Goal: Transaction & Acquisition: Purchase product/service

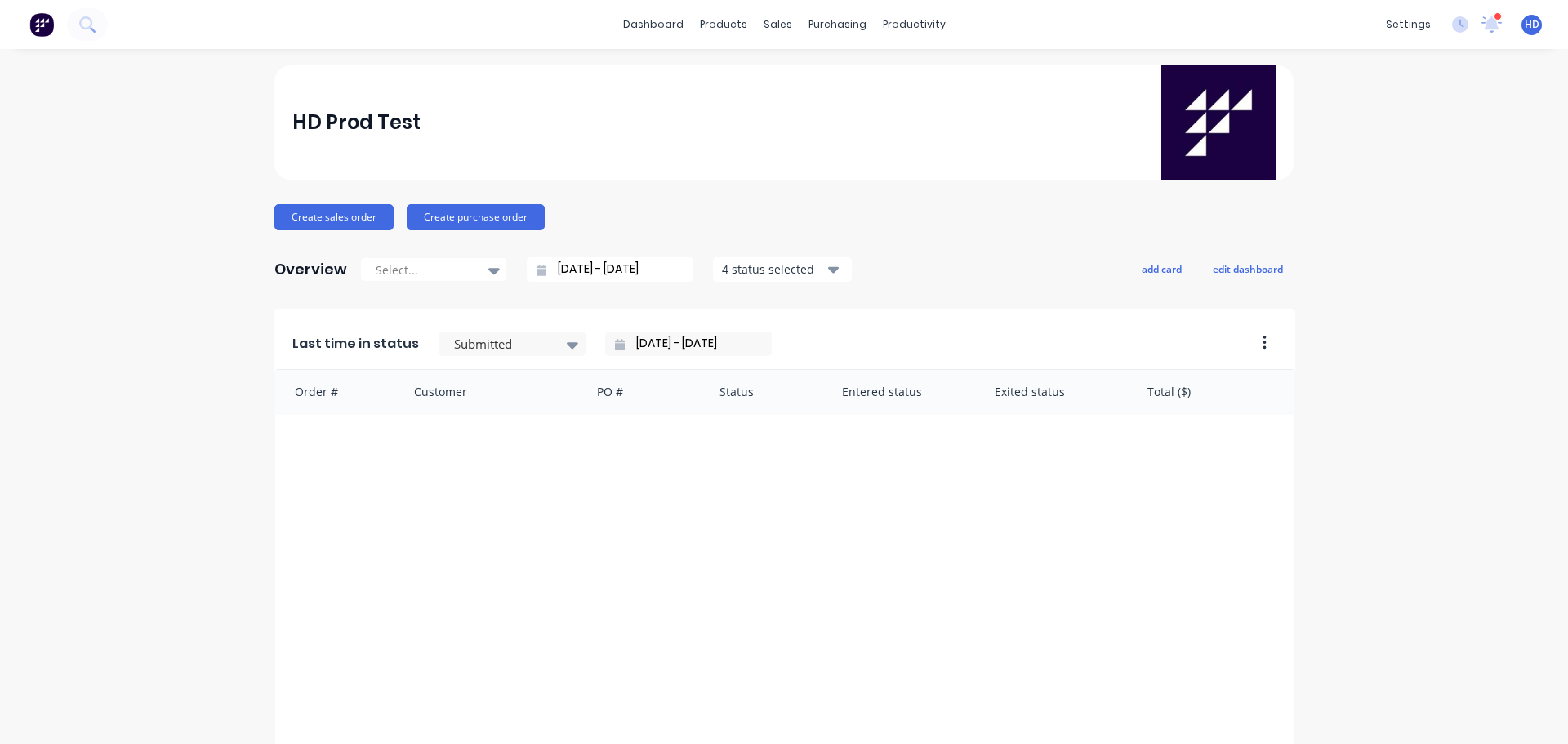
click at [90, 253] on div "HD Prod Test Create sales order Create purchase order Overview Select... 15/07/…" at bounding box center [784, 491] width 1568 height 852
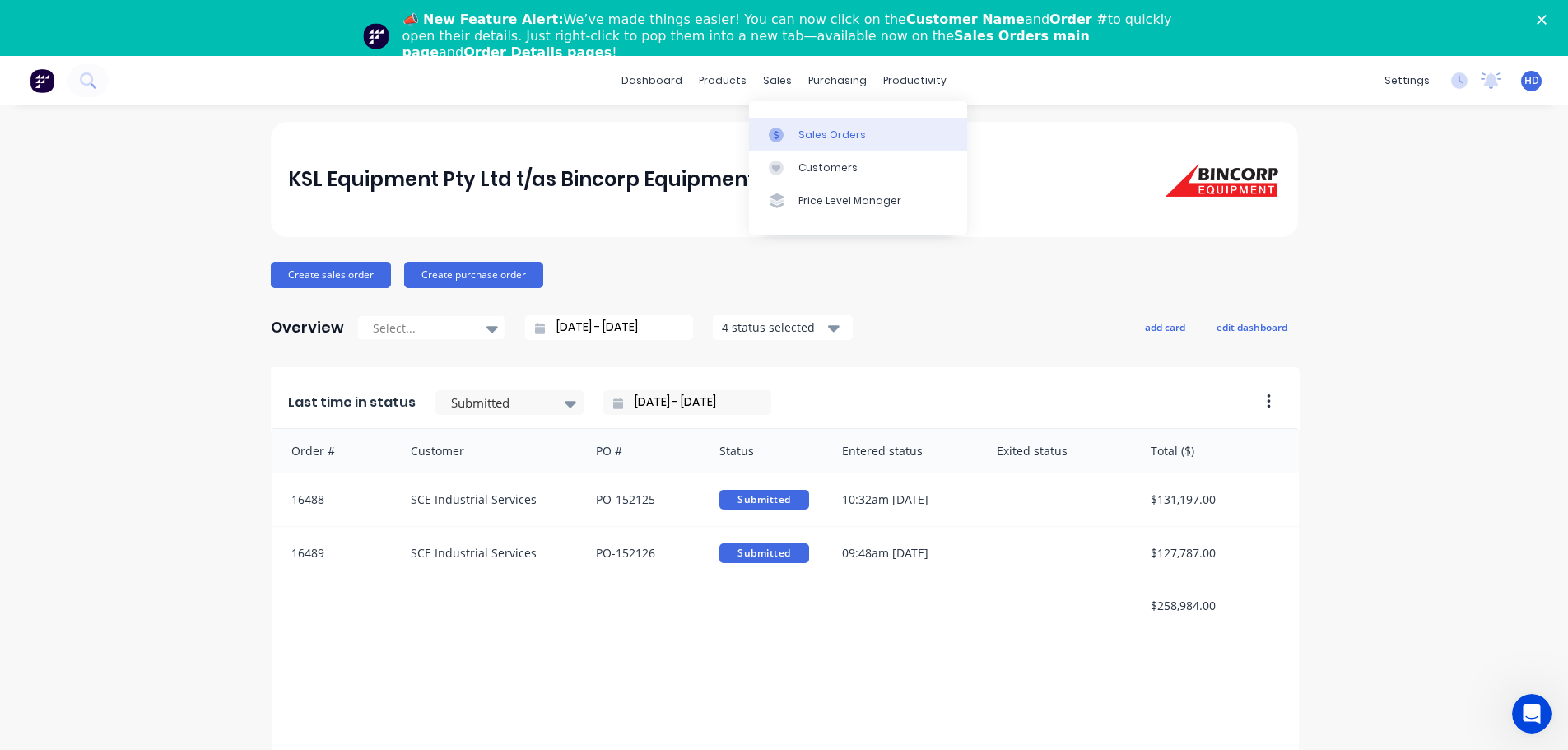
click at [843, 139] on div "Sales Orders" at bounding box center [831, 134] width 67 height 15
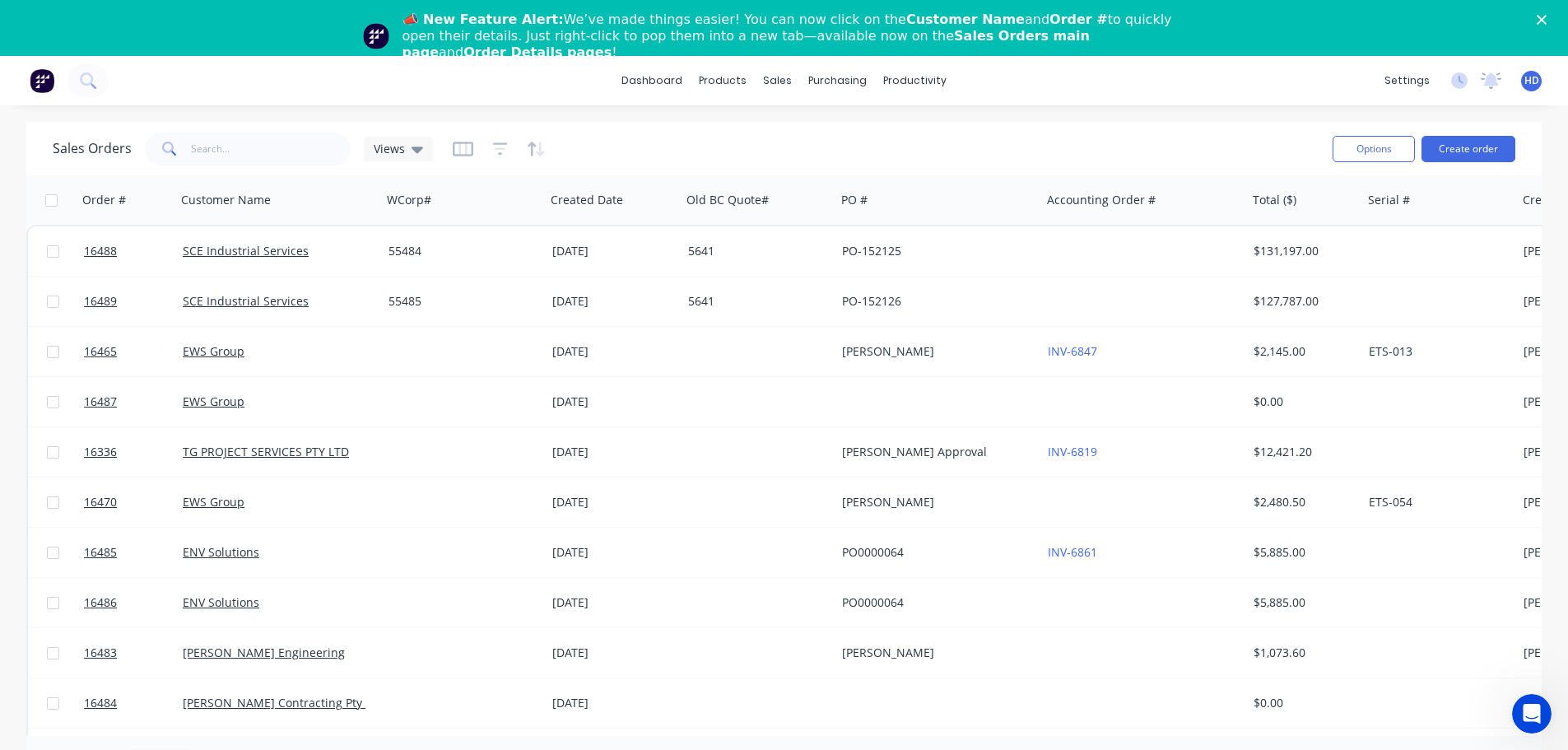
click at [1525, 85] on span "HD" at bounding box center [1531, 80] width 15 height 15
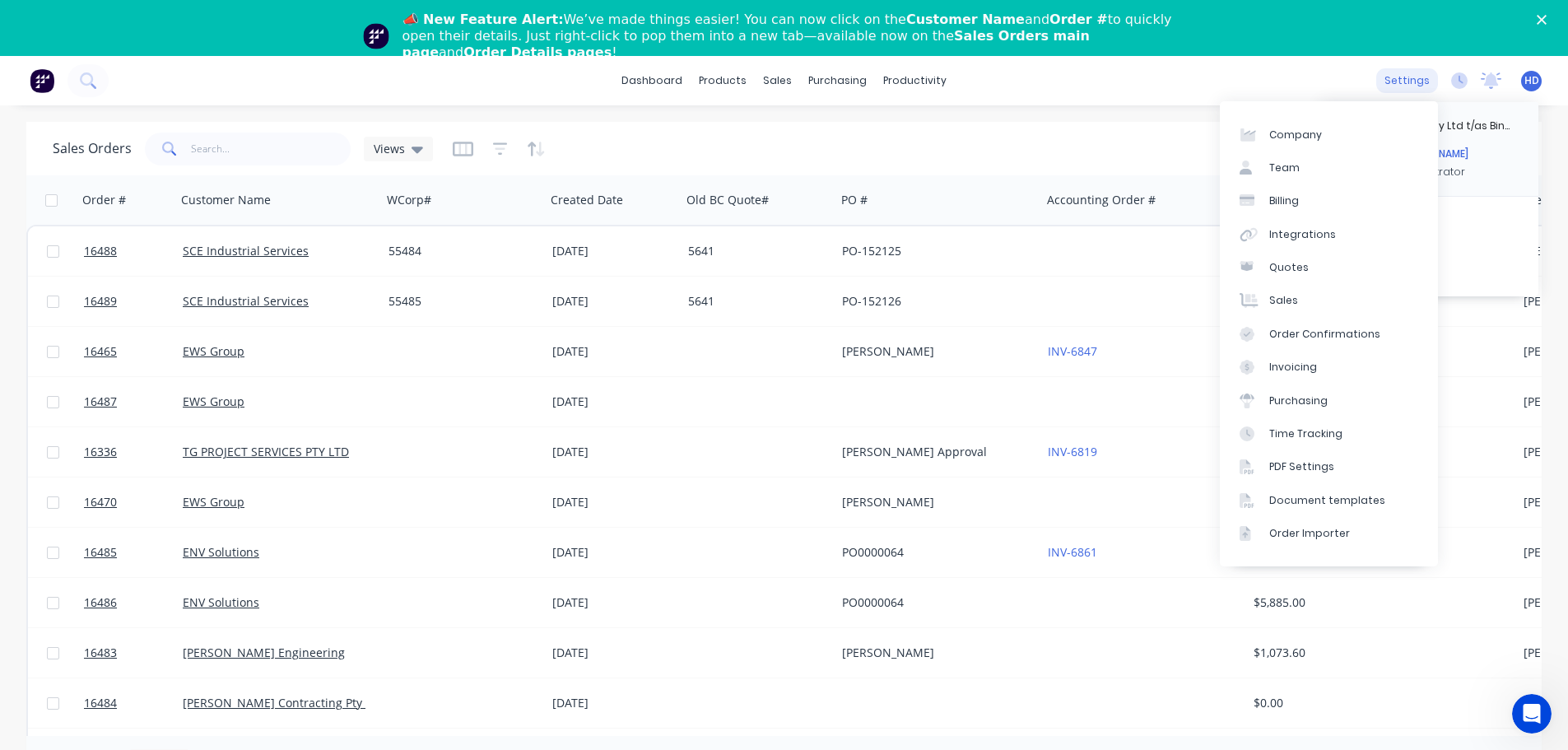
click at [1411, 80] on div "settings" at bounding box center [1407, 80] width 62 height 24
click at [1308, 229] on div "Integrations" at bounding box center [1302, 234] width 66 height 15
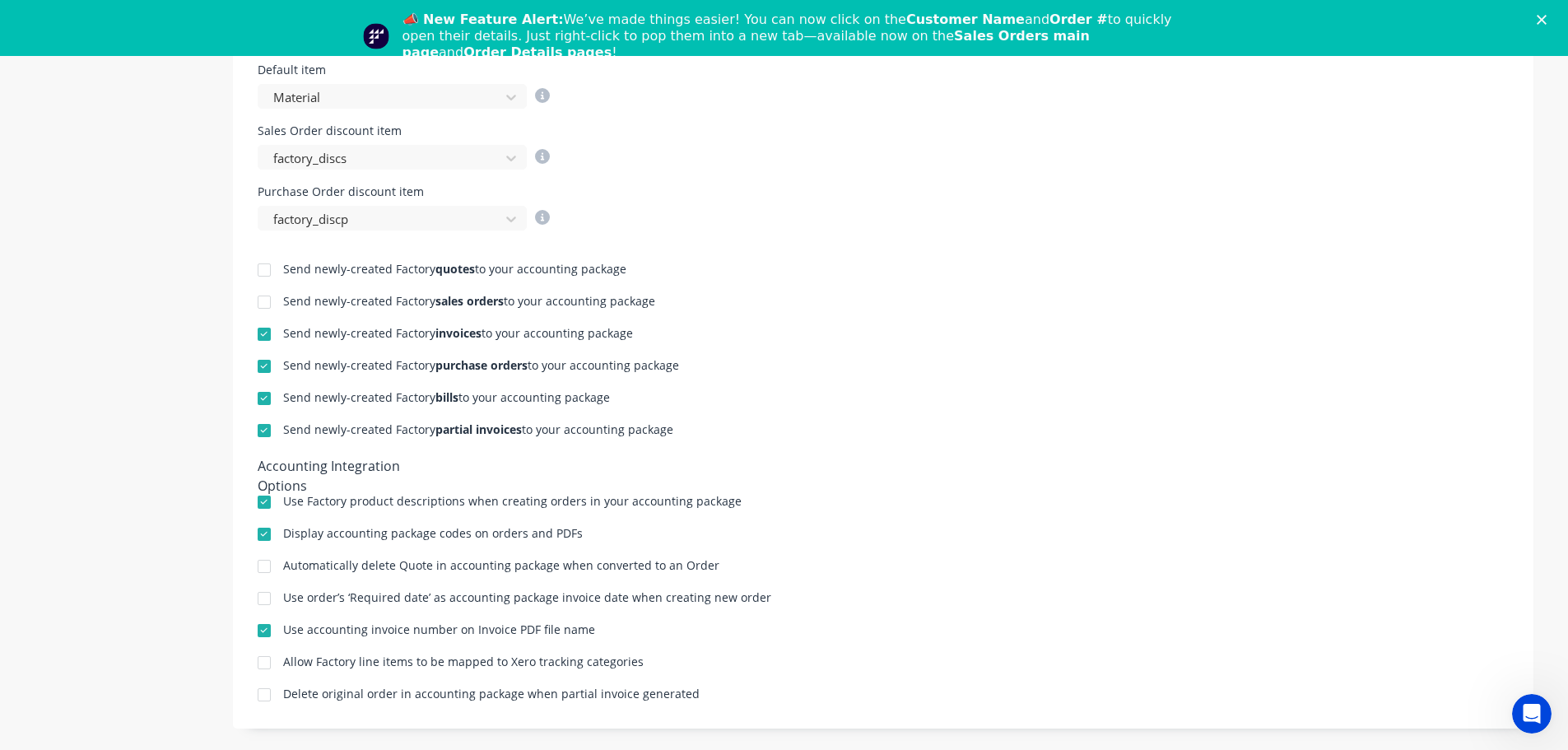
scroll to position [56, 0]
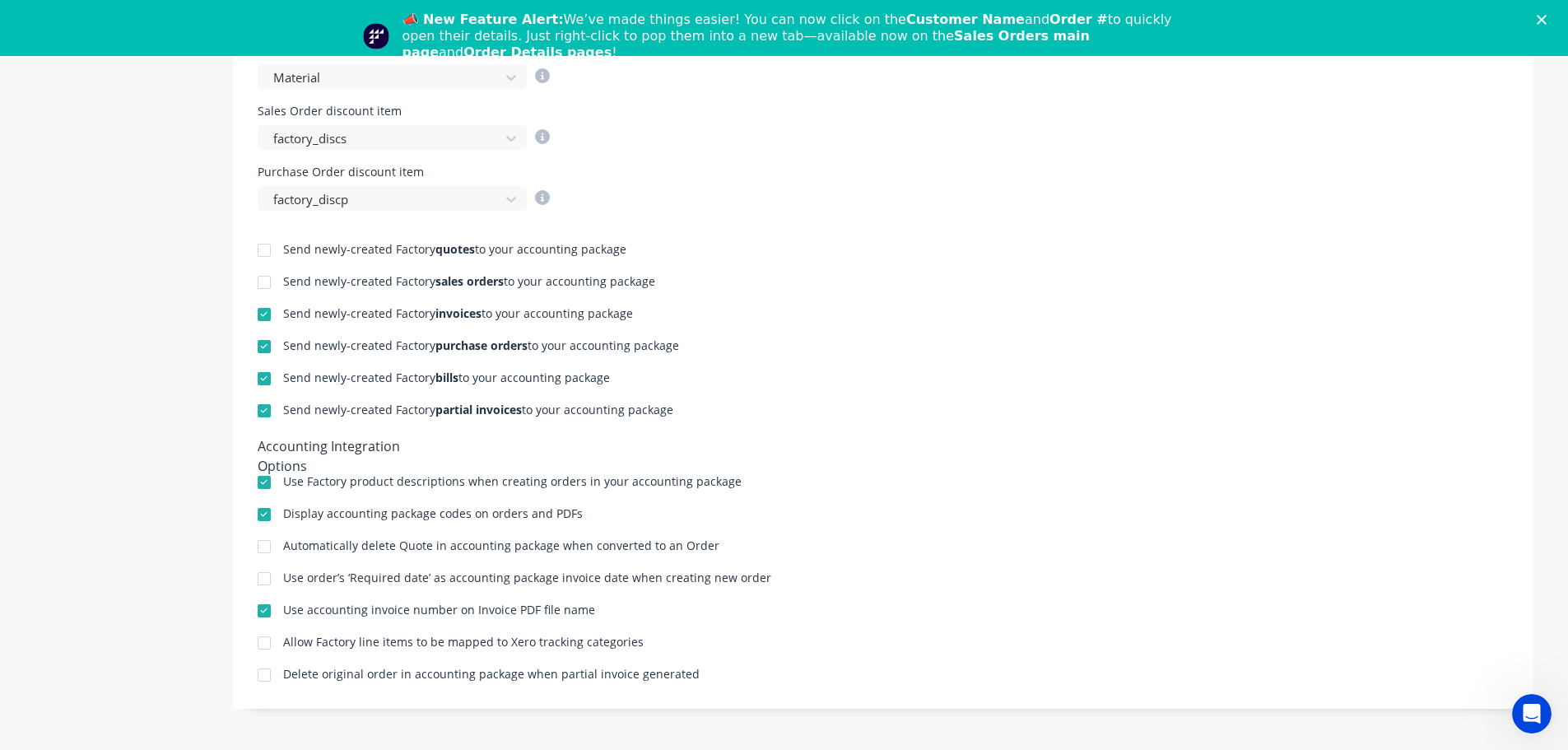
click at [1397, 287] on div "Send newly-created Factory sales orders to your accounting package" at bounding box center [883, 283] width 1251 height 16
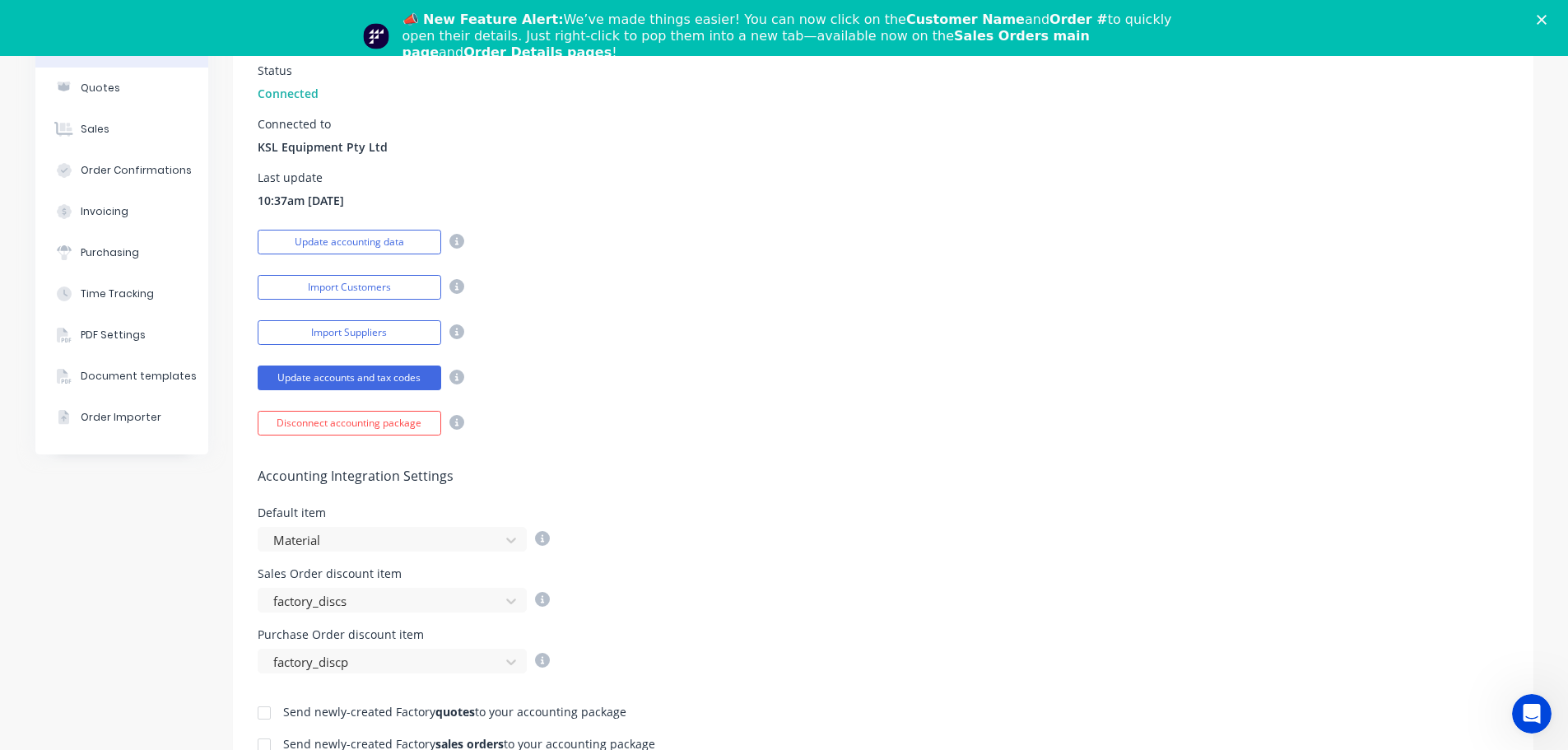
scroll to position [148, 0]
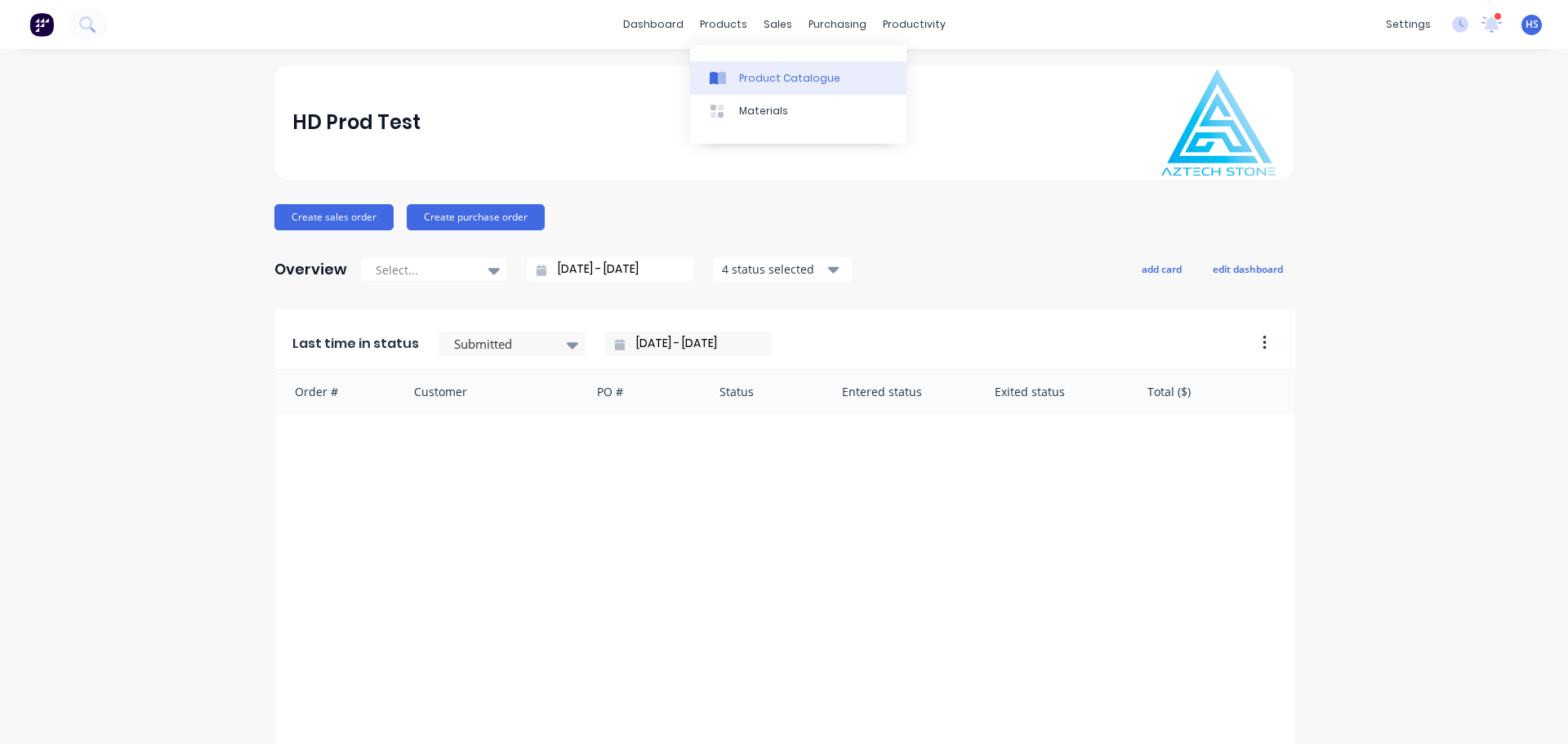
click at [778, 84] on div "Product Catalogue" at bounding box center [789, 78] width 101 height 15
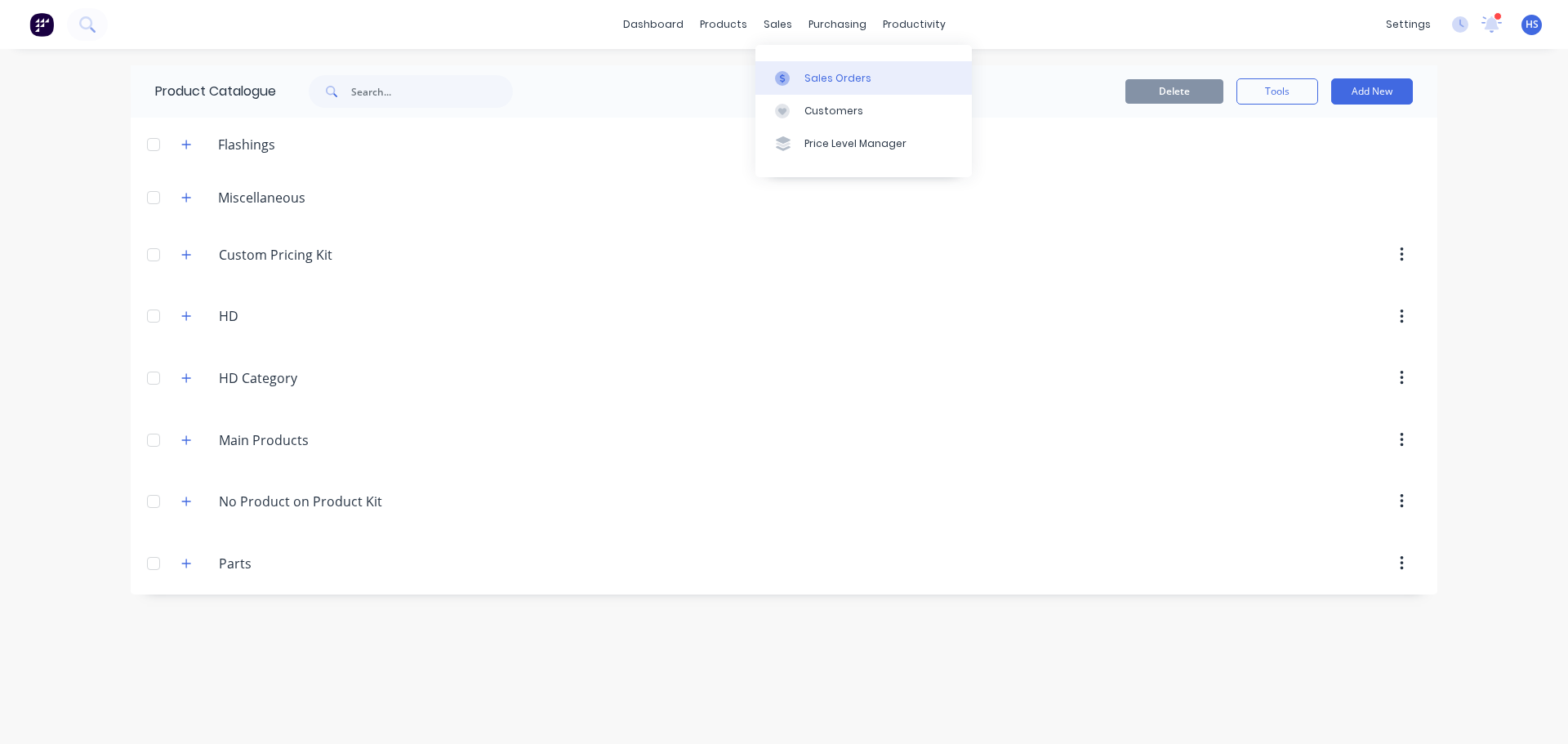
click at [851, 80] on div "Sales Orders" at bounding box center [838, 78] width 67 height 15
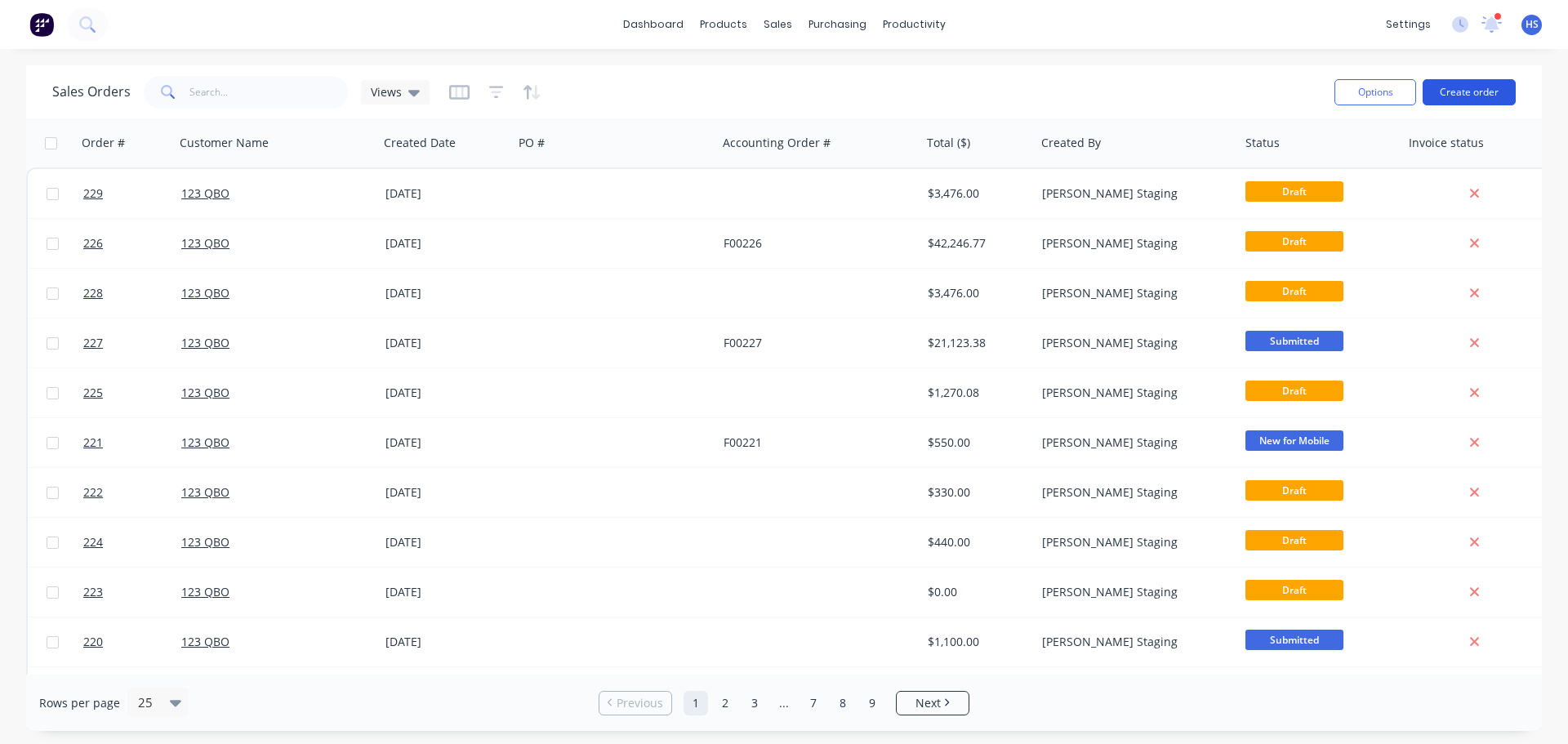
click at [1473, 90] on button "Create order" at bounding box center [1469, 93] width 93 height 26
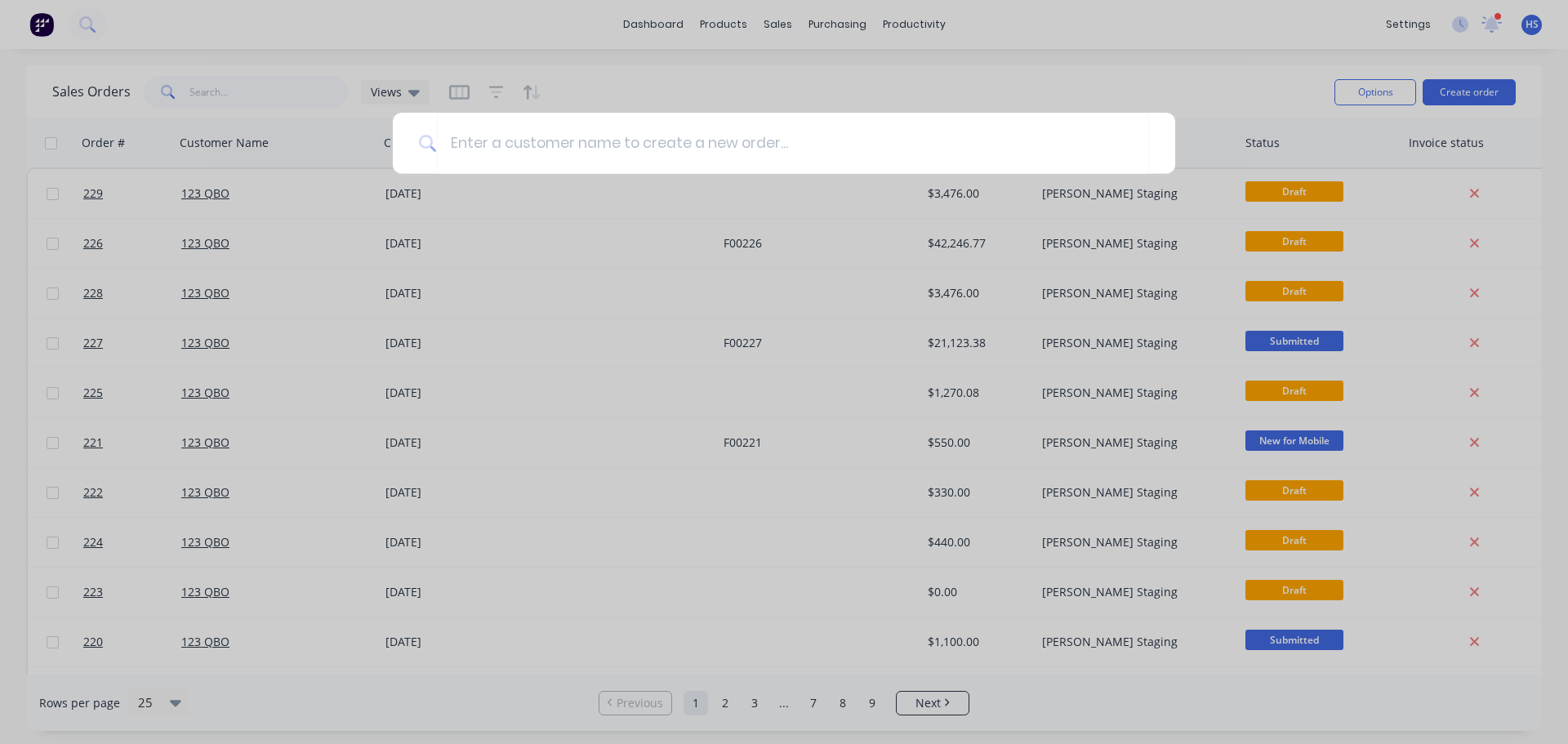
click at [844, 82] on div at bounding box center [784, 372] width 1568 height 744
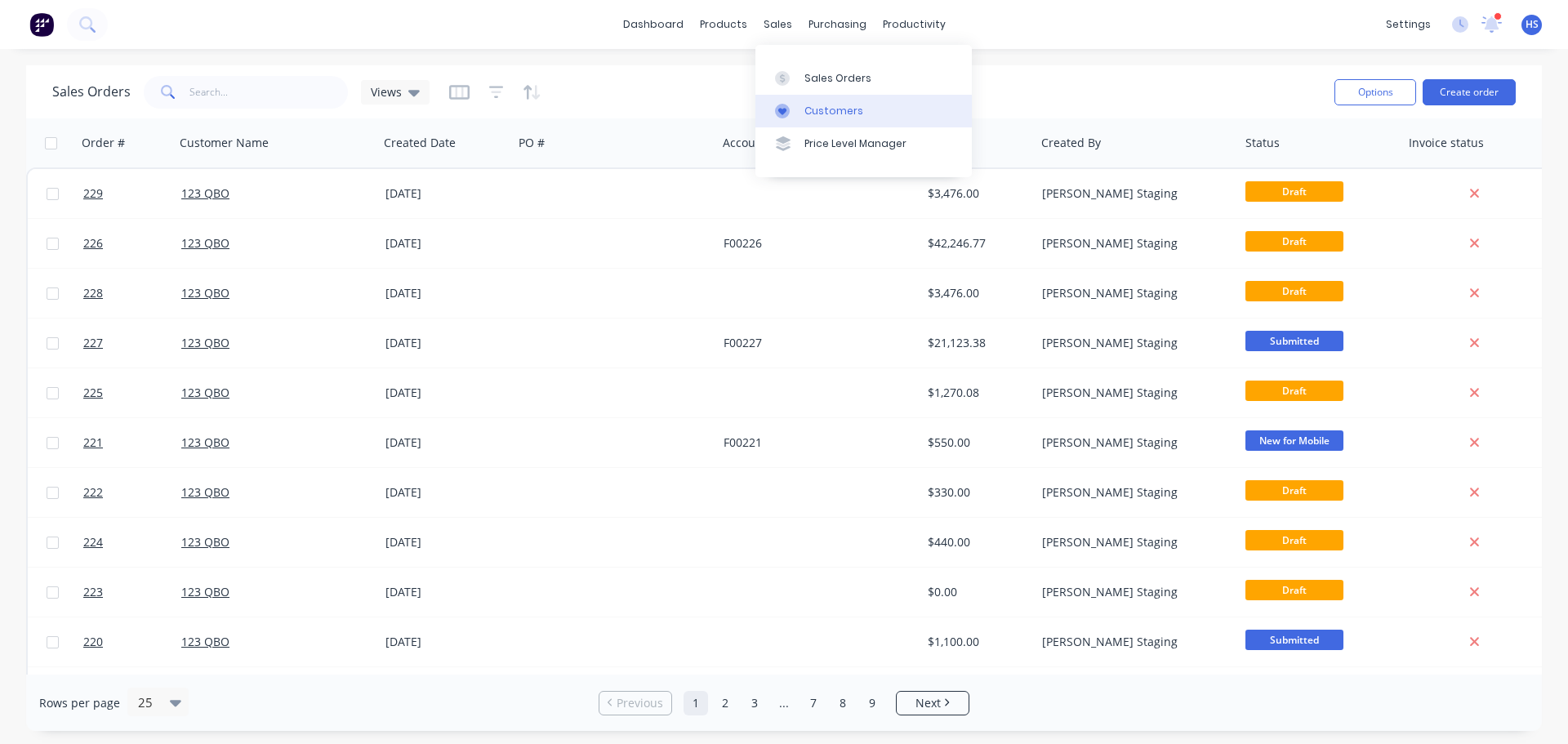
click at [835, 114] on div "Customers" at bounding box center [834, 111] width 59 height 15
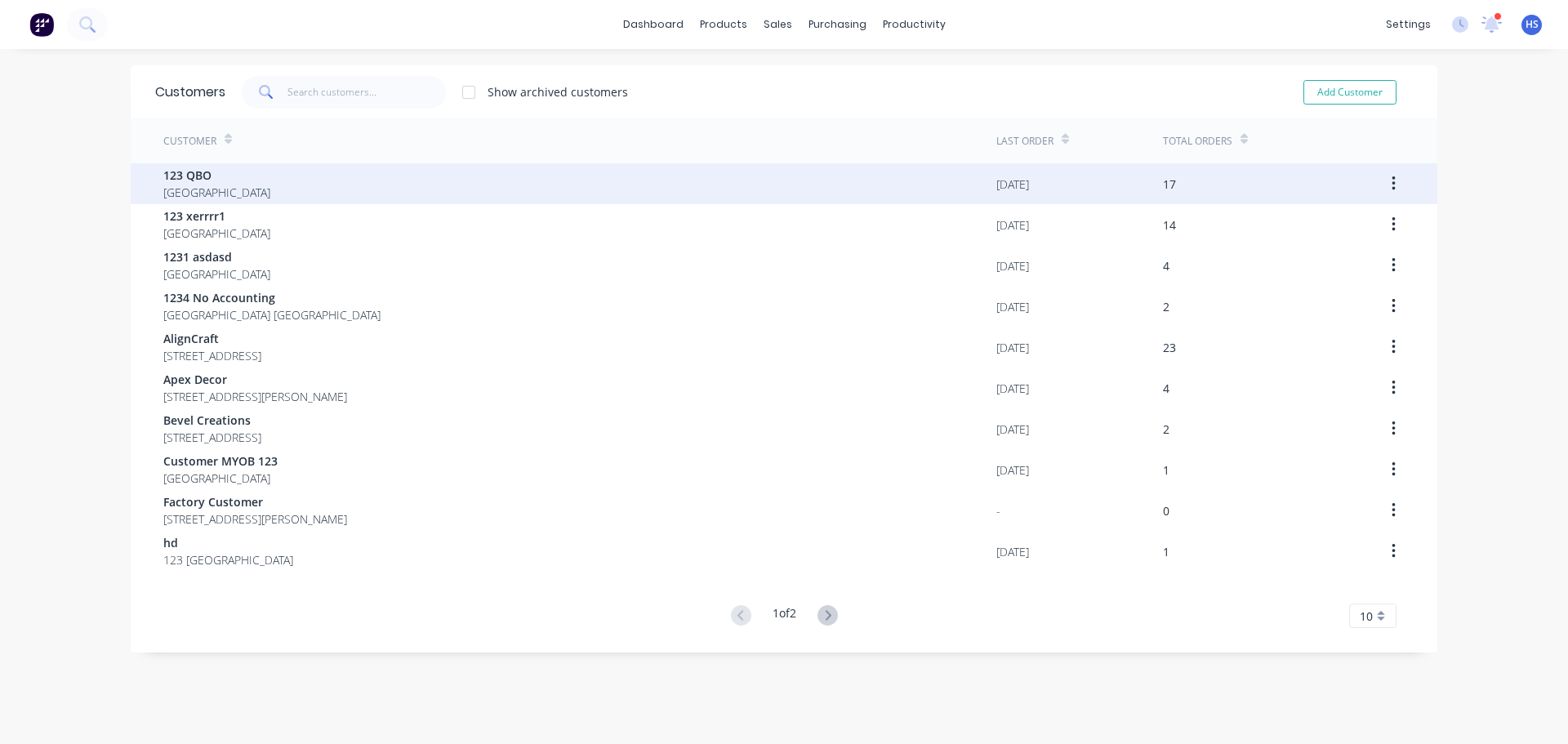
click at [336, 185] on div "123 QBO [GEOGRAPHIC_DATA]" at bounding box center [580, 183] width 833 height 41
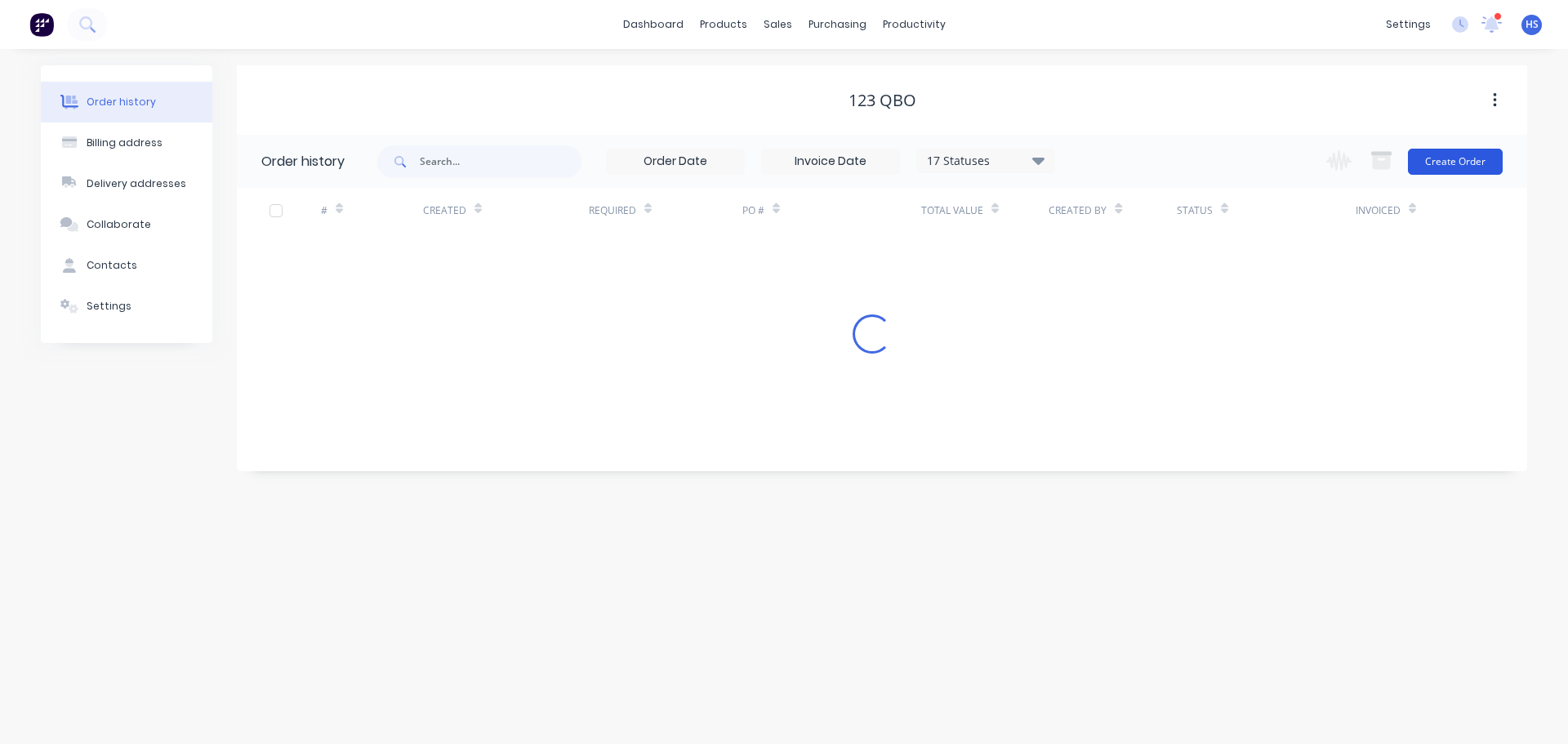
click at [1457, 157] on button "Create Order" at bounding box center [1455, 162] width 94 height 26
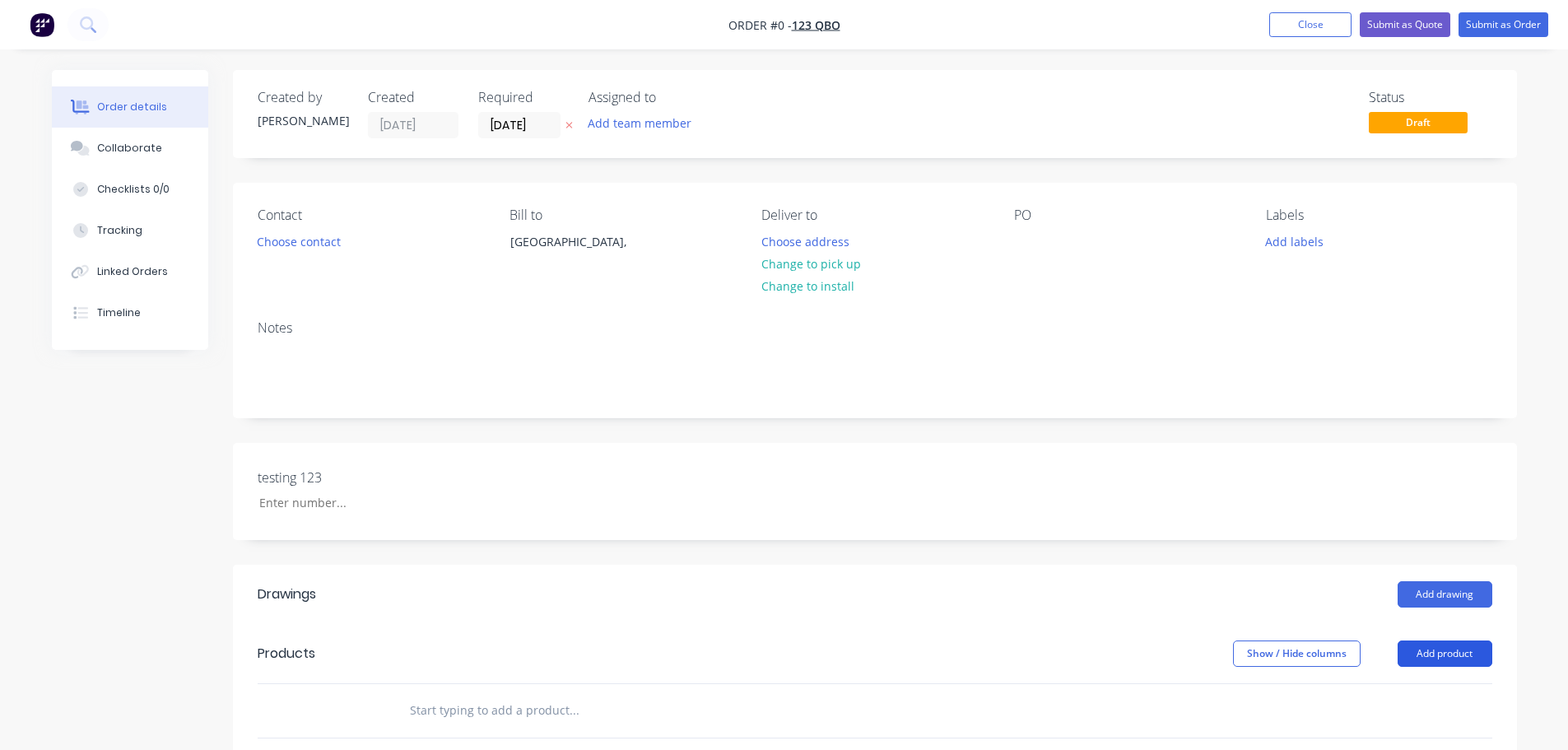
click at [1479, 663] on button "Add product" at bounding box center [1444, 653] width 95 height 26
click at [1392, 685] on div "Product catalogue" at bounding box center [1414, 694] width 126 height 24
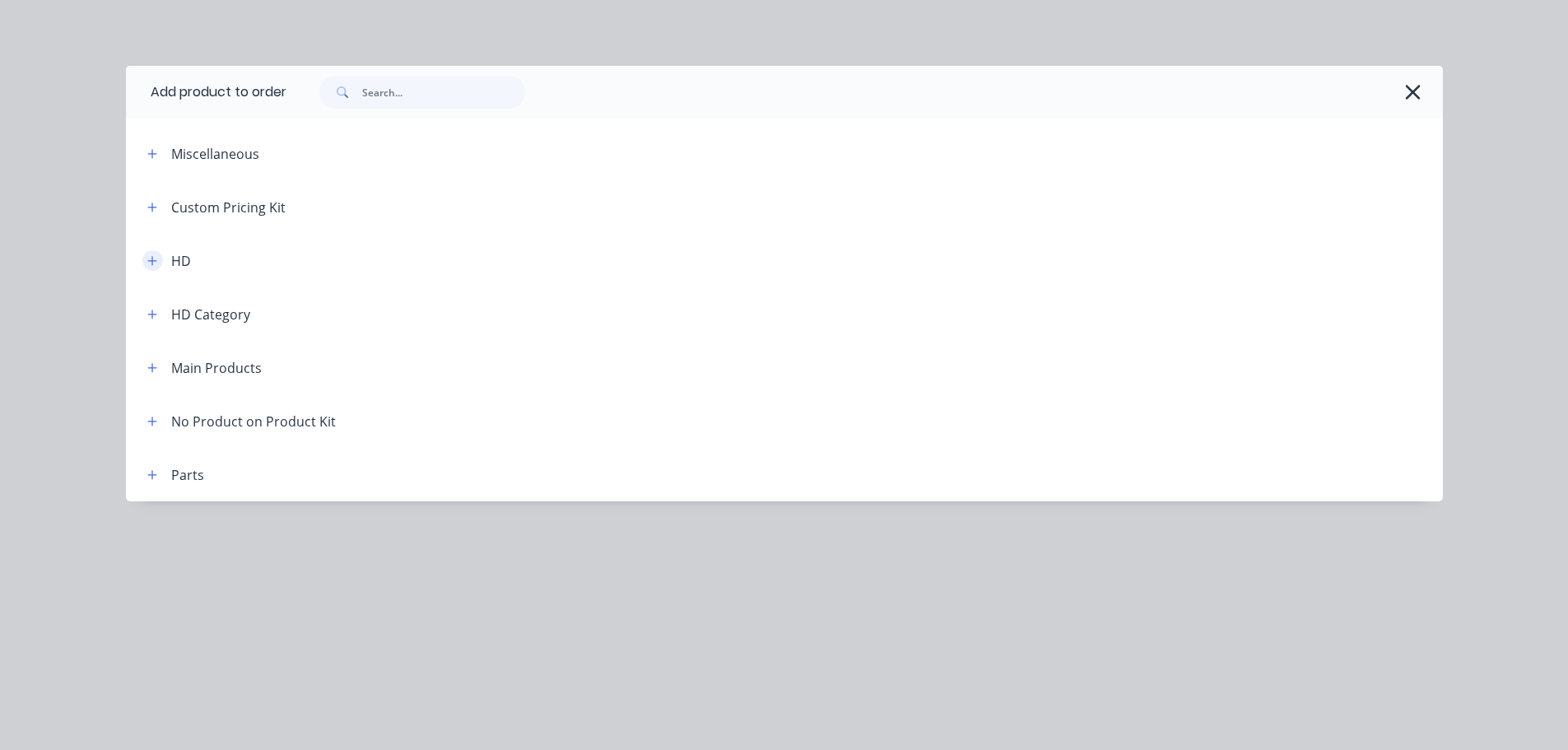
click at [155, 256] on icon "button" at bounding box center [152, 261] width 10 height 11
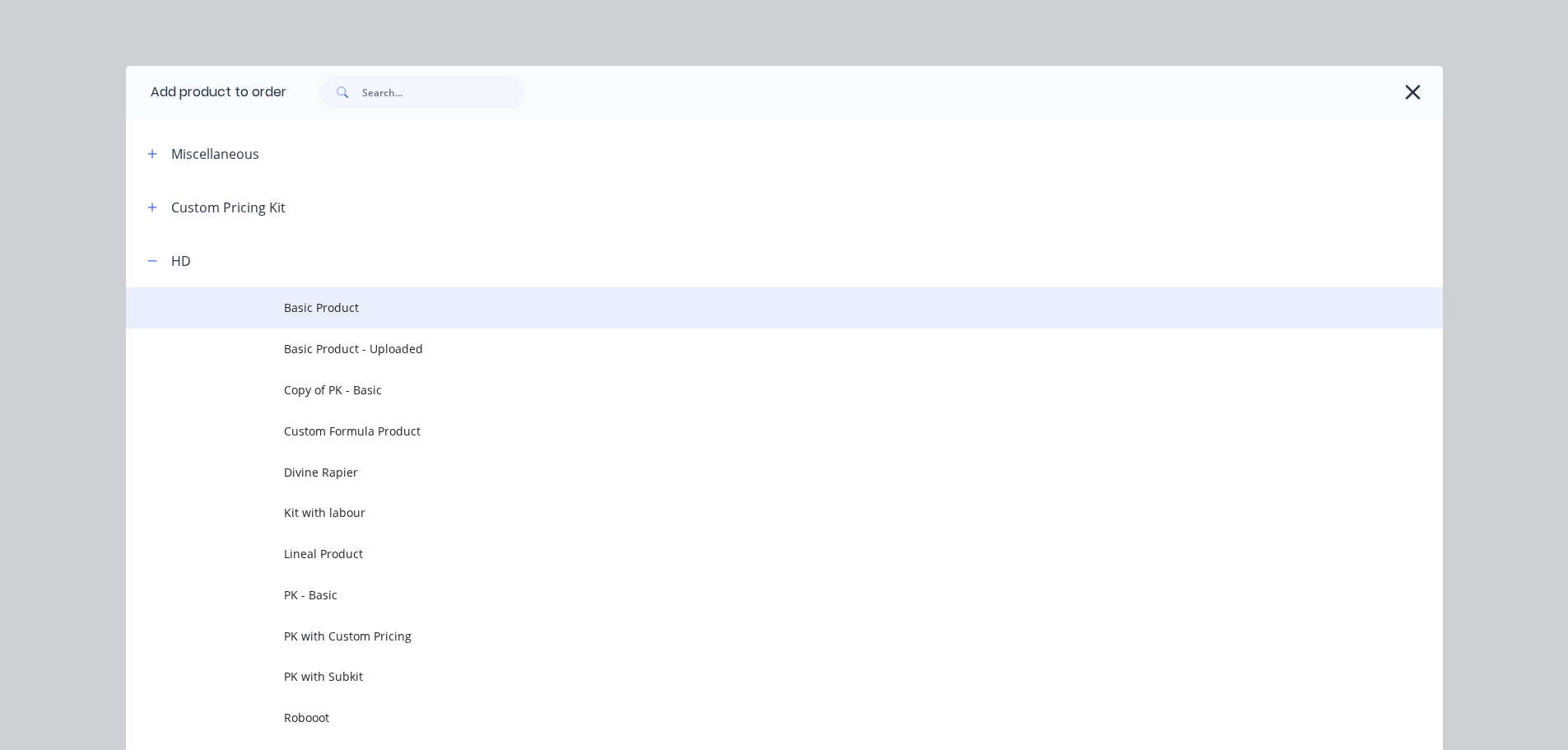
click at [359, 307] on span "Basic Product" at bounding box center [747, 308] width 927 height 17
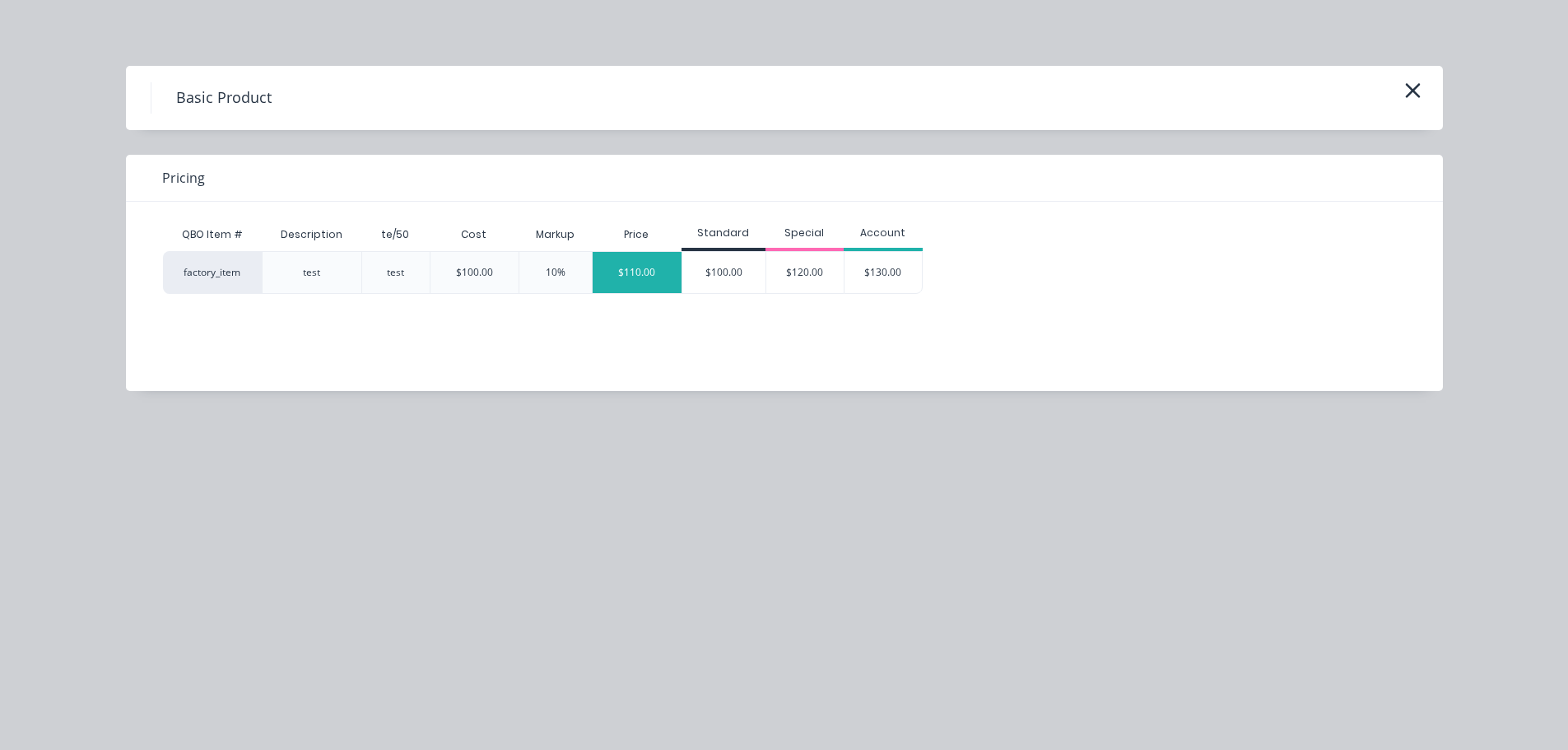
click at [646, 270] on div "$110.00" at bounding box center [637, 272] width 89 height 41
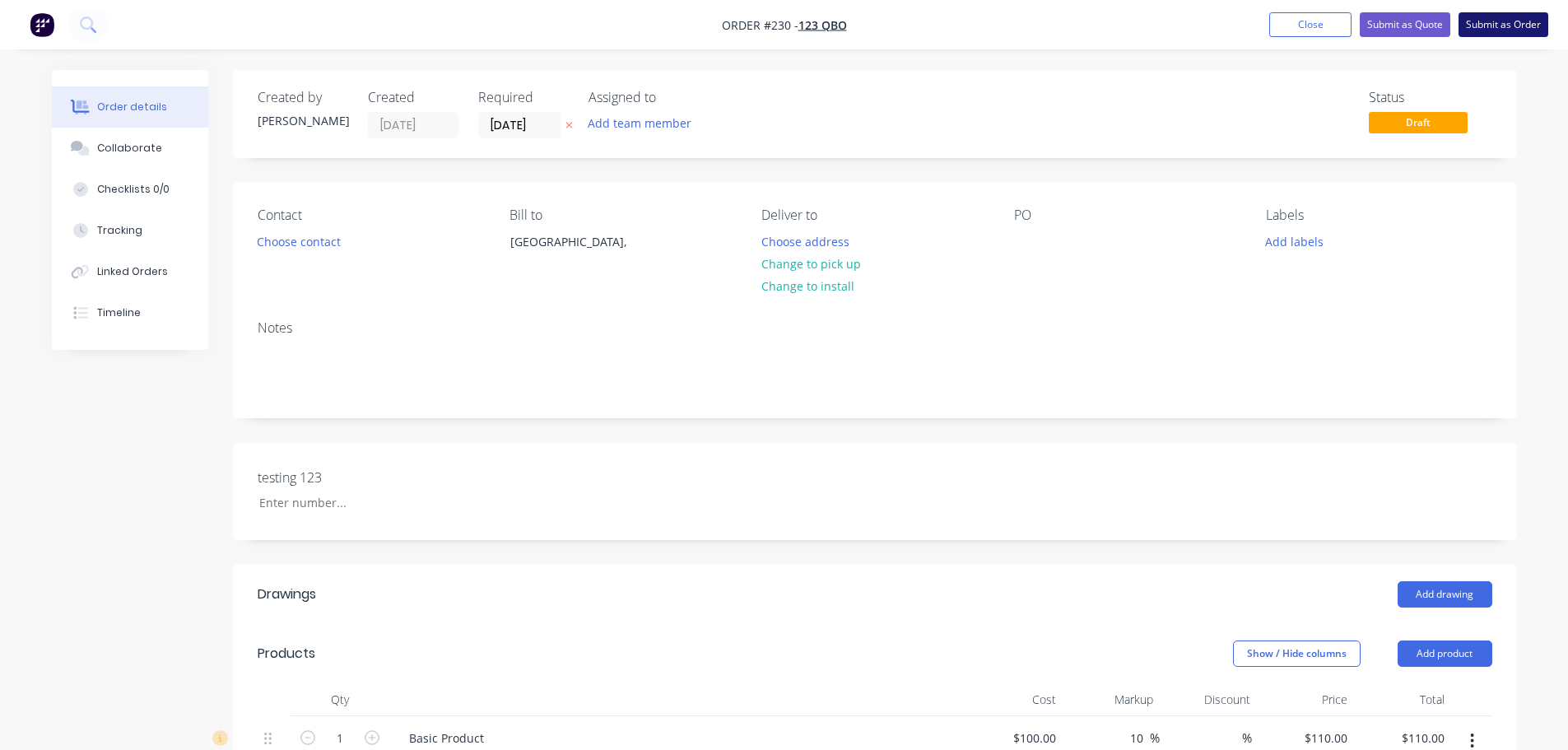
click at [1483, 23] on button "Submit as Order" at bounding box center [1503, 24] width 90 height 24
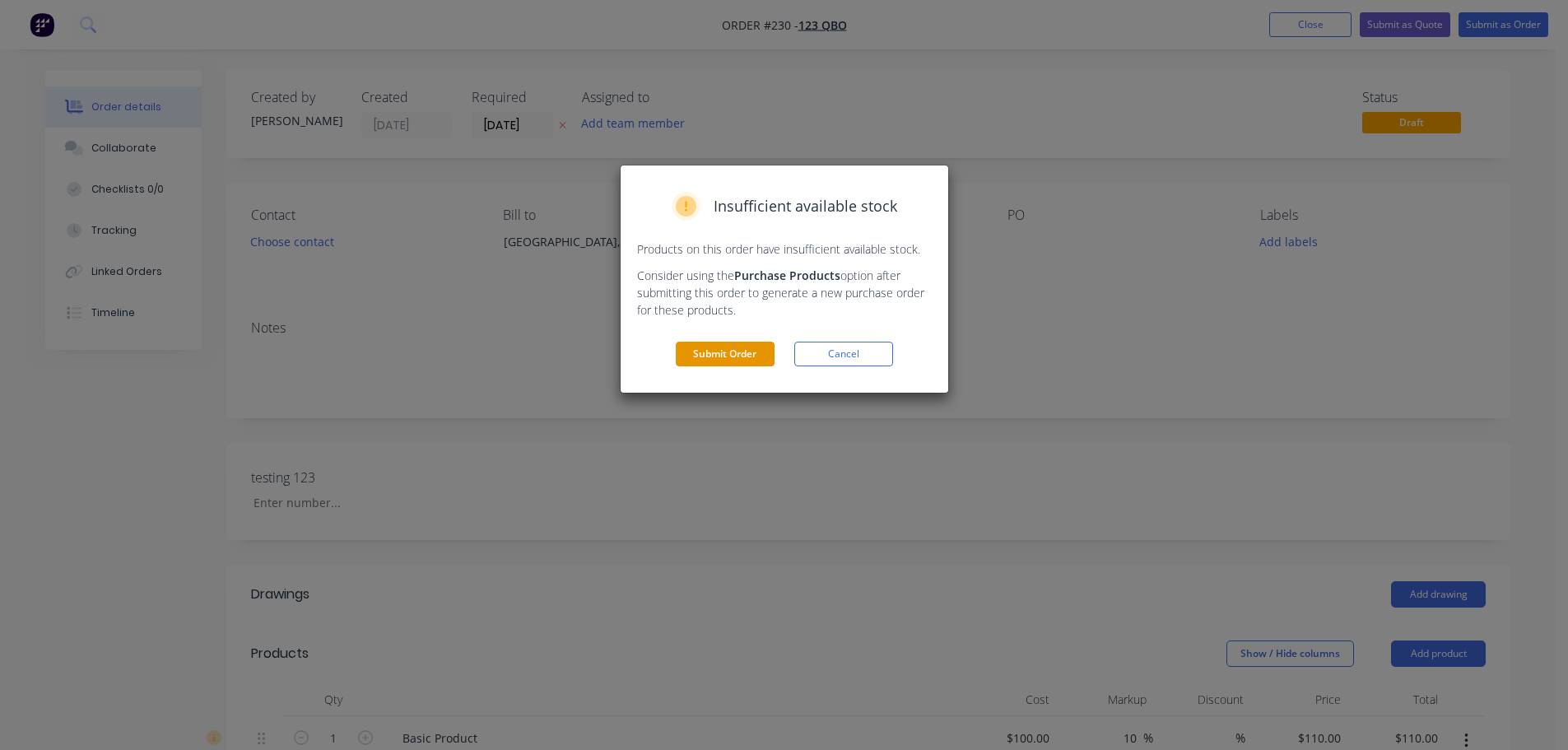
click at [687, 351] on button "Submit Order" at bounding box center [725, 354] width 99 height 24
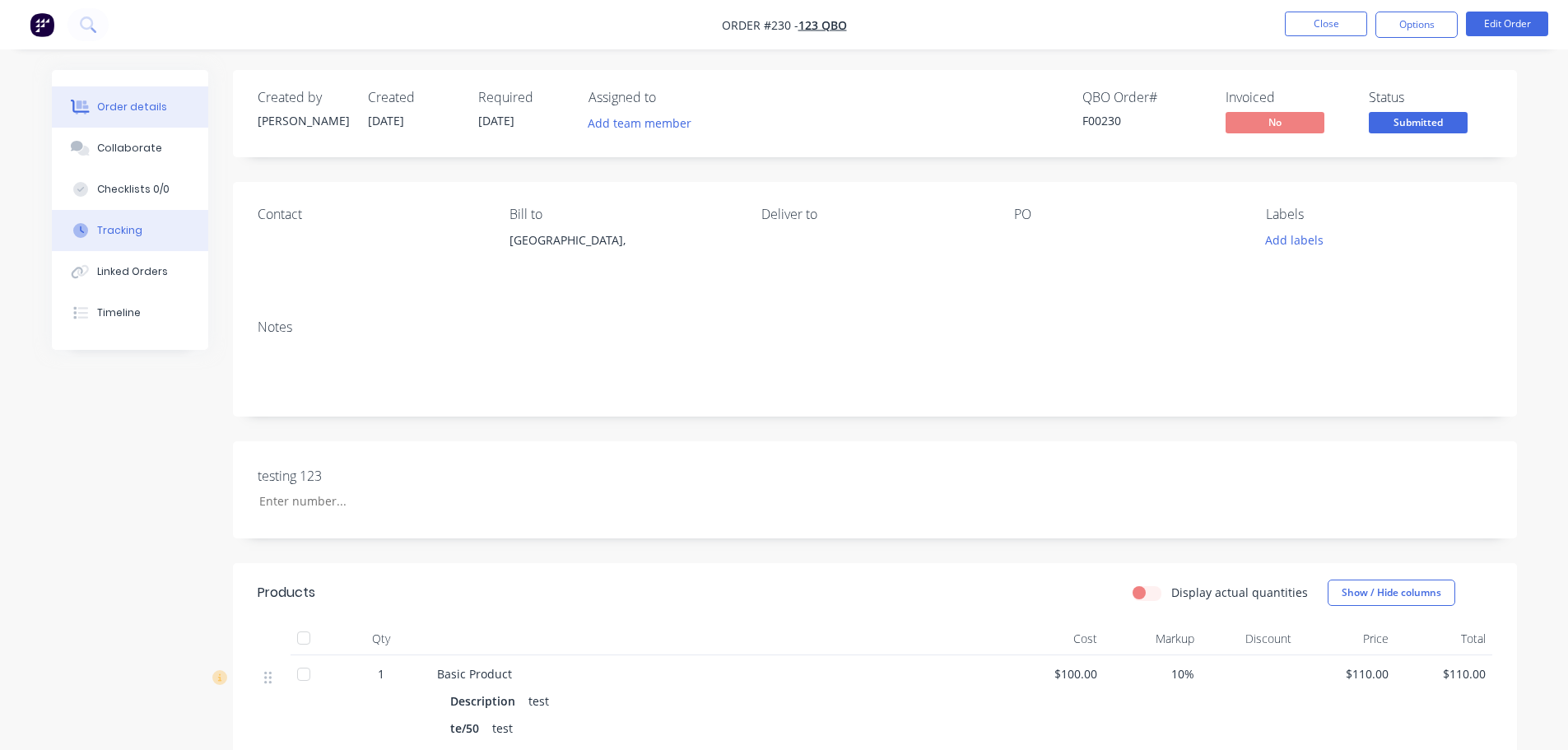
click at [153, 242] on button "Tracking" at bounding box center [129, 230] width 156 height 41
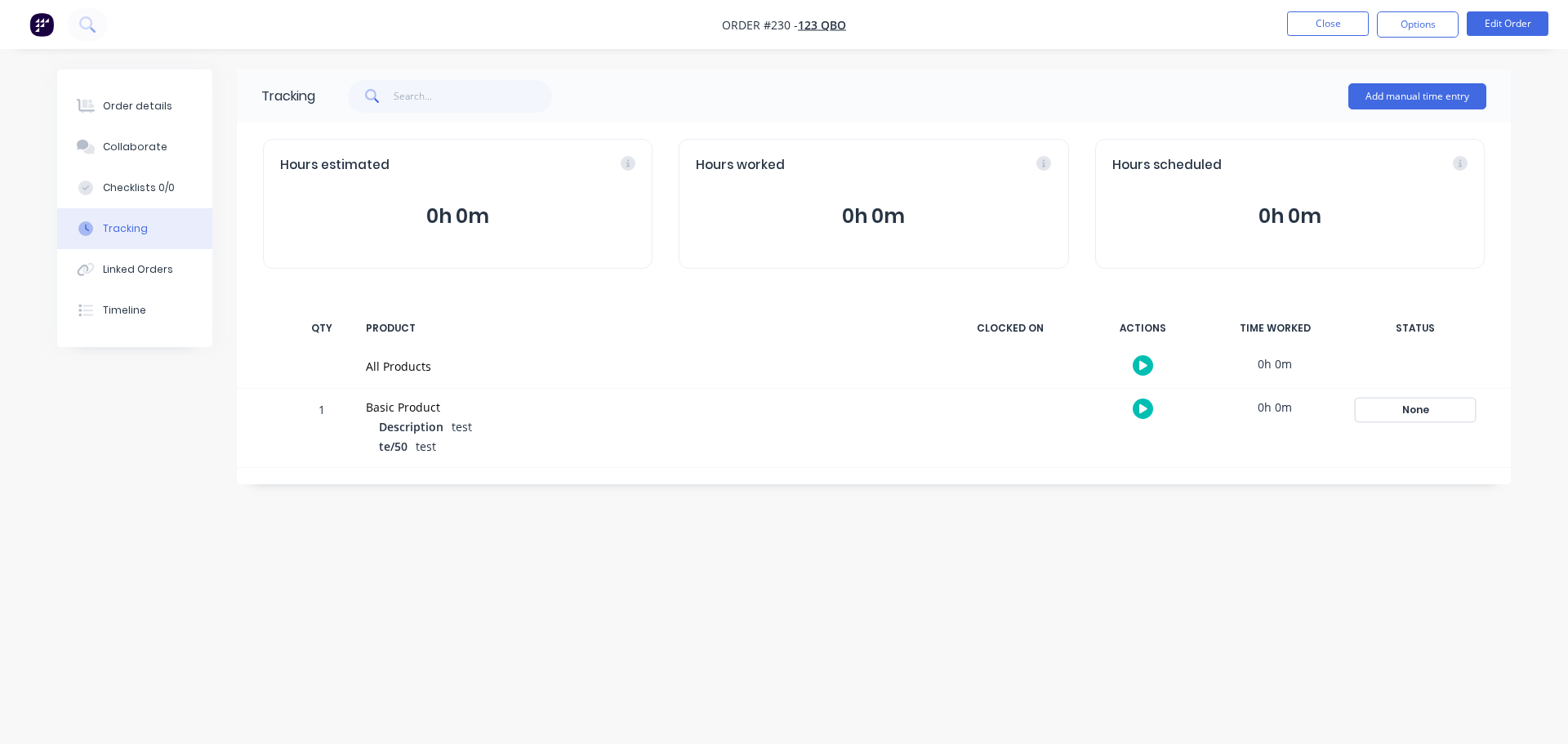
click at [1419, 399] on button "None" at bounding box center [1415, 410] width 119 height 22
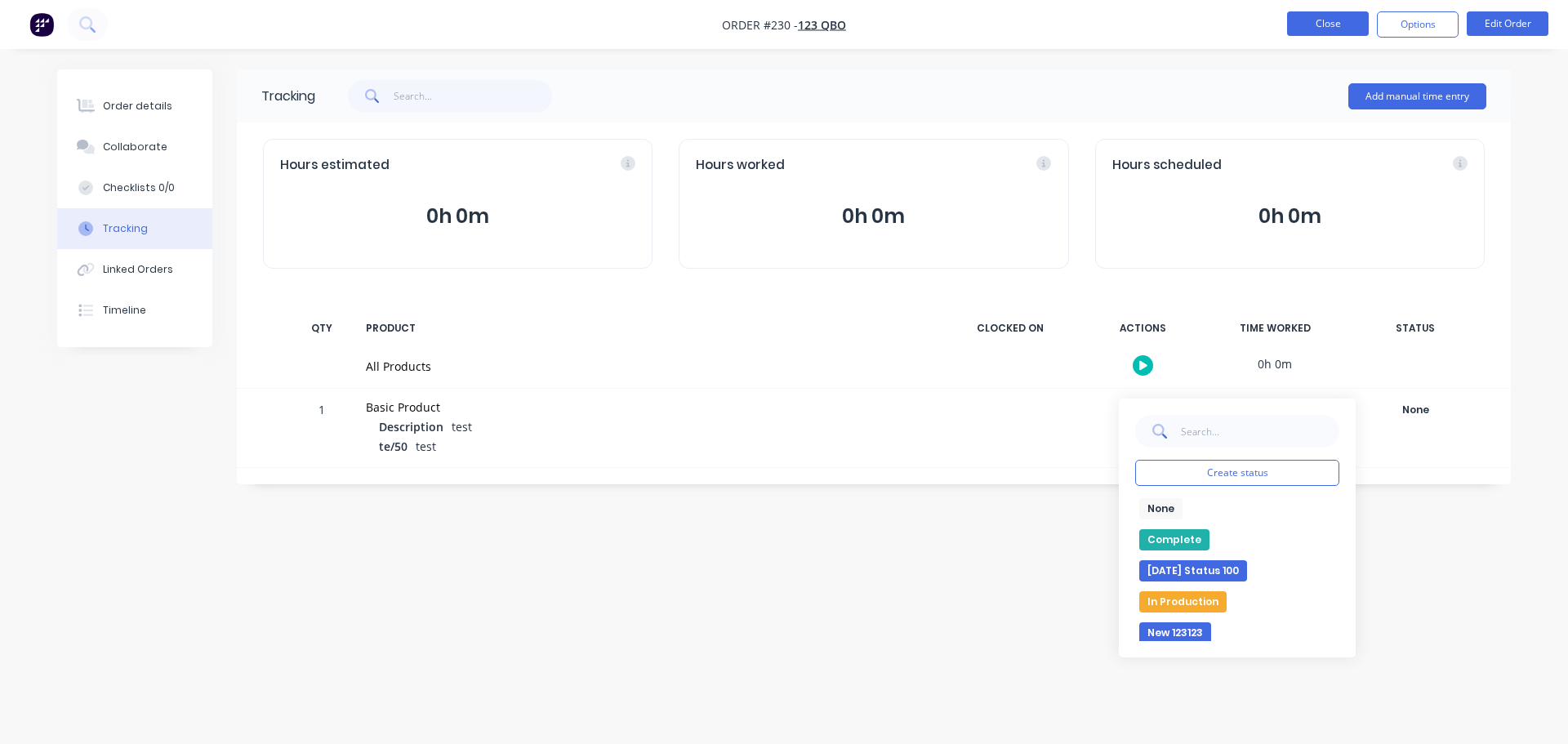
click at [1311, 35] on button "Close" at bounding box center [1327, 23] width 81 height 24
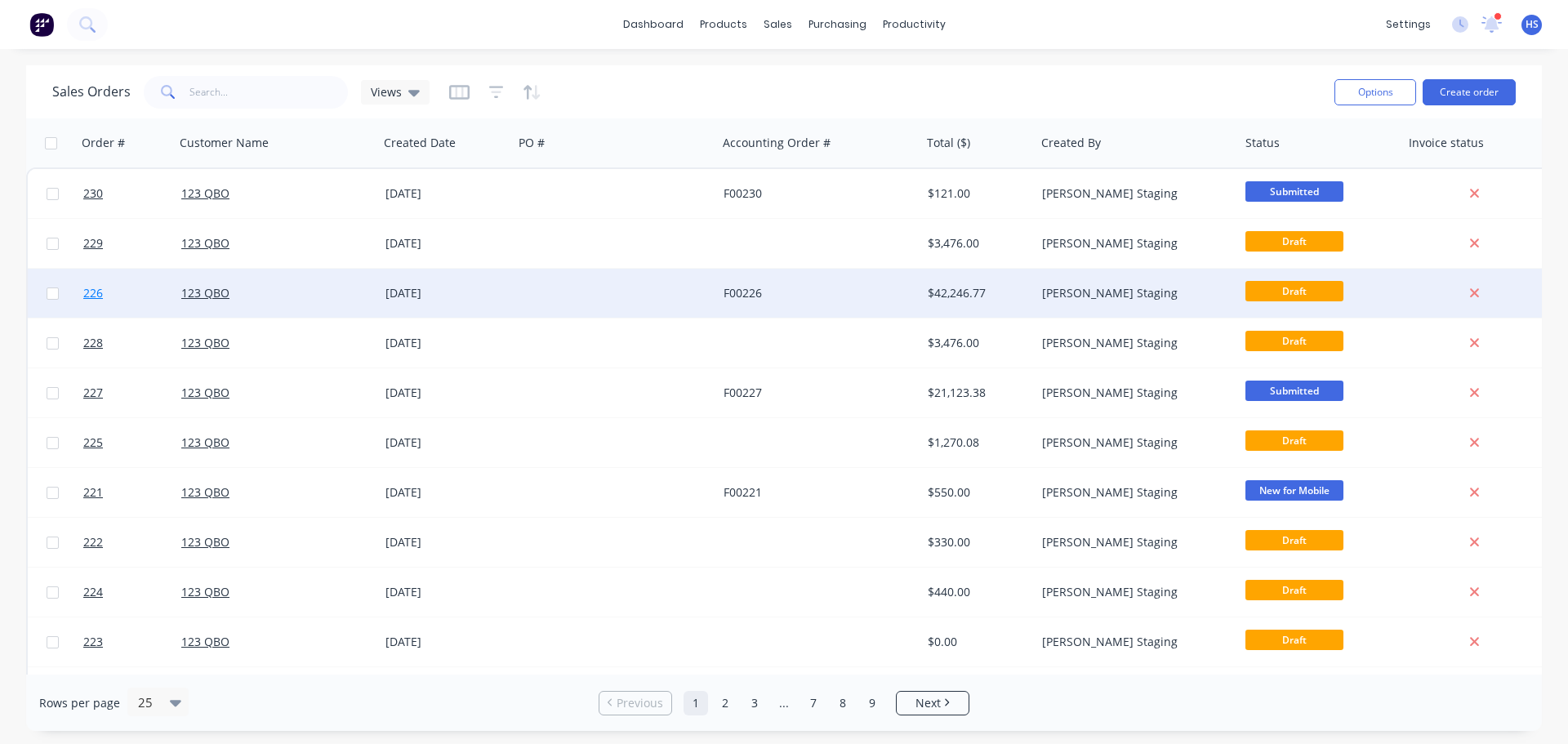
click at [138, 292] on link "226" at bounding box center [132, 292] width 98 height 49
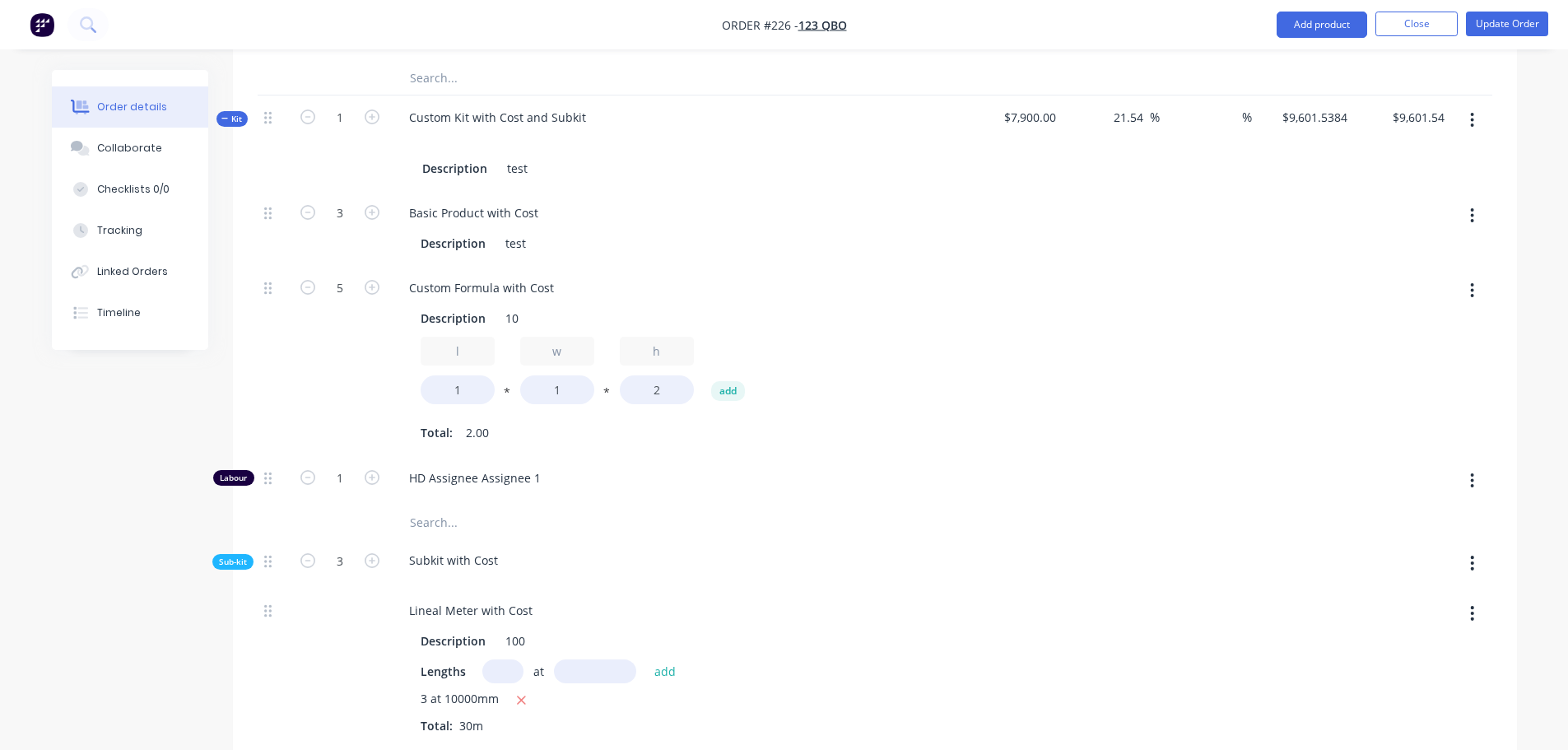
scroll to position [1564, 0]
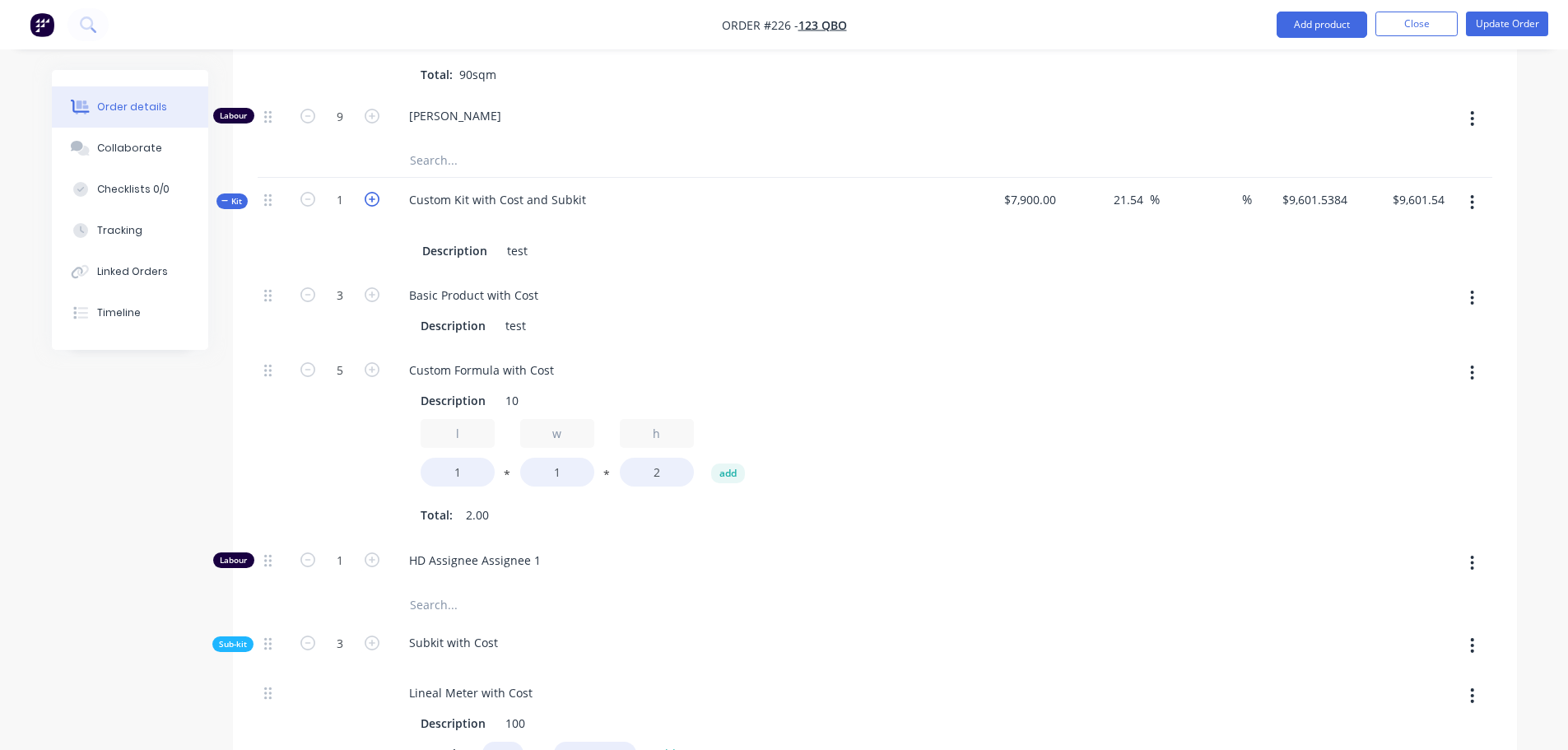
click at [375, 200] on icon "button" at bounding box center [372, 199] width 15 height 15
type input "2"
type input "6"
type input "10"
type input "2"
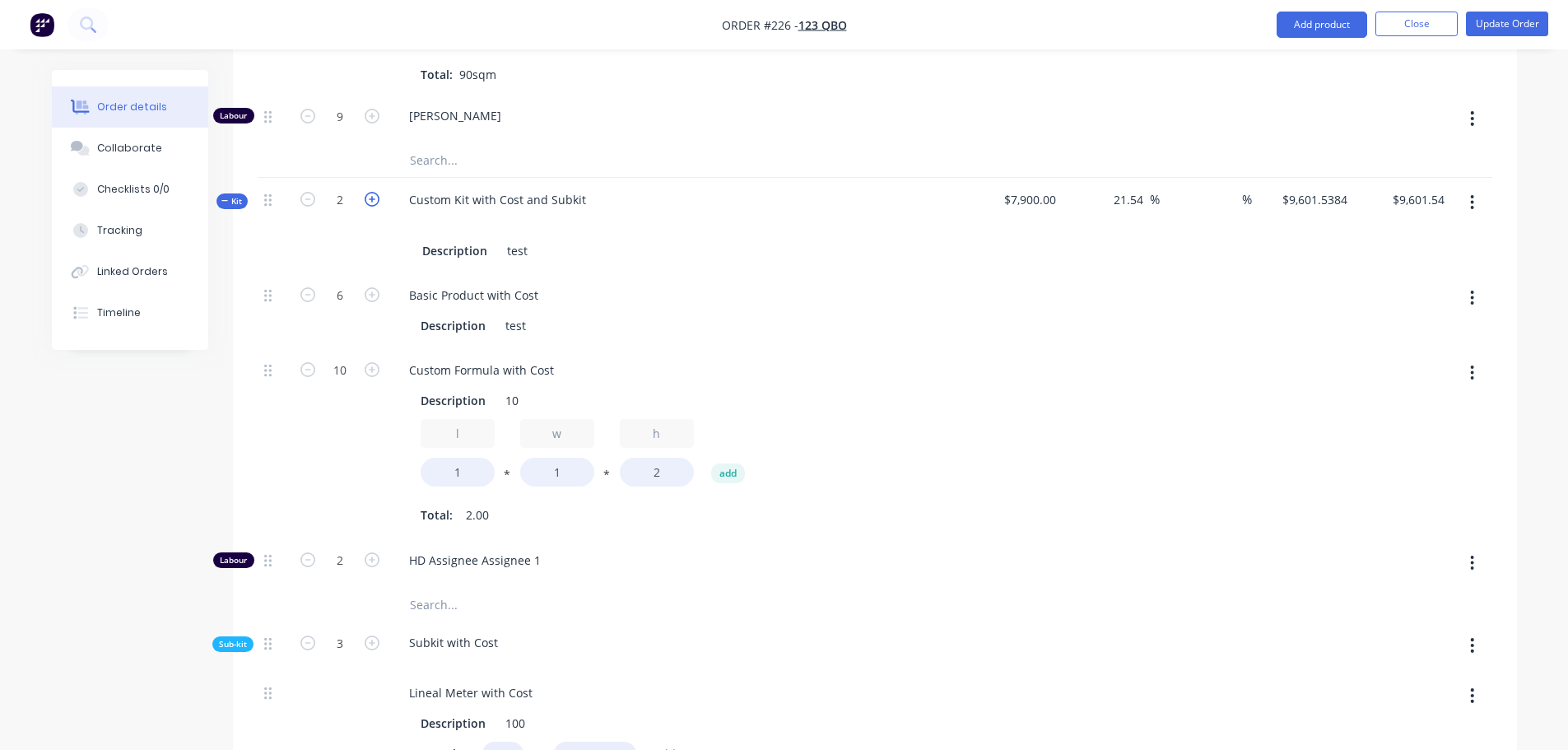
click at [372, 199] on icon "button" at bounding box center [372, 199] width 15 height 15
type input "3"
type input "9"
type input "15"
type input "3"
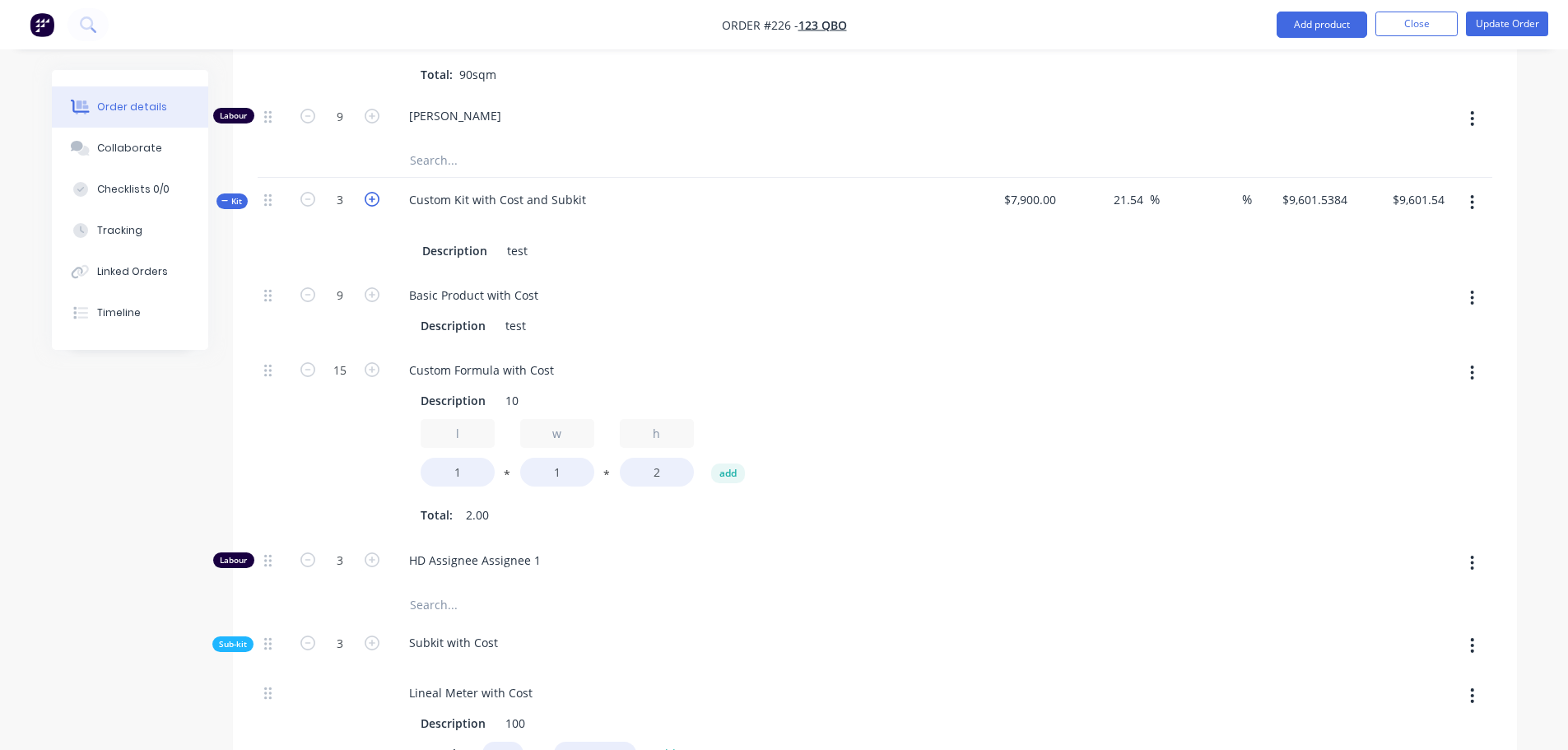
click at [372, 199] on icon "button" at bounding box center [372, 199] width 15 height 15
type input "4"
type input "12"
type input "20"
type input "4"
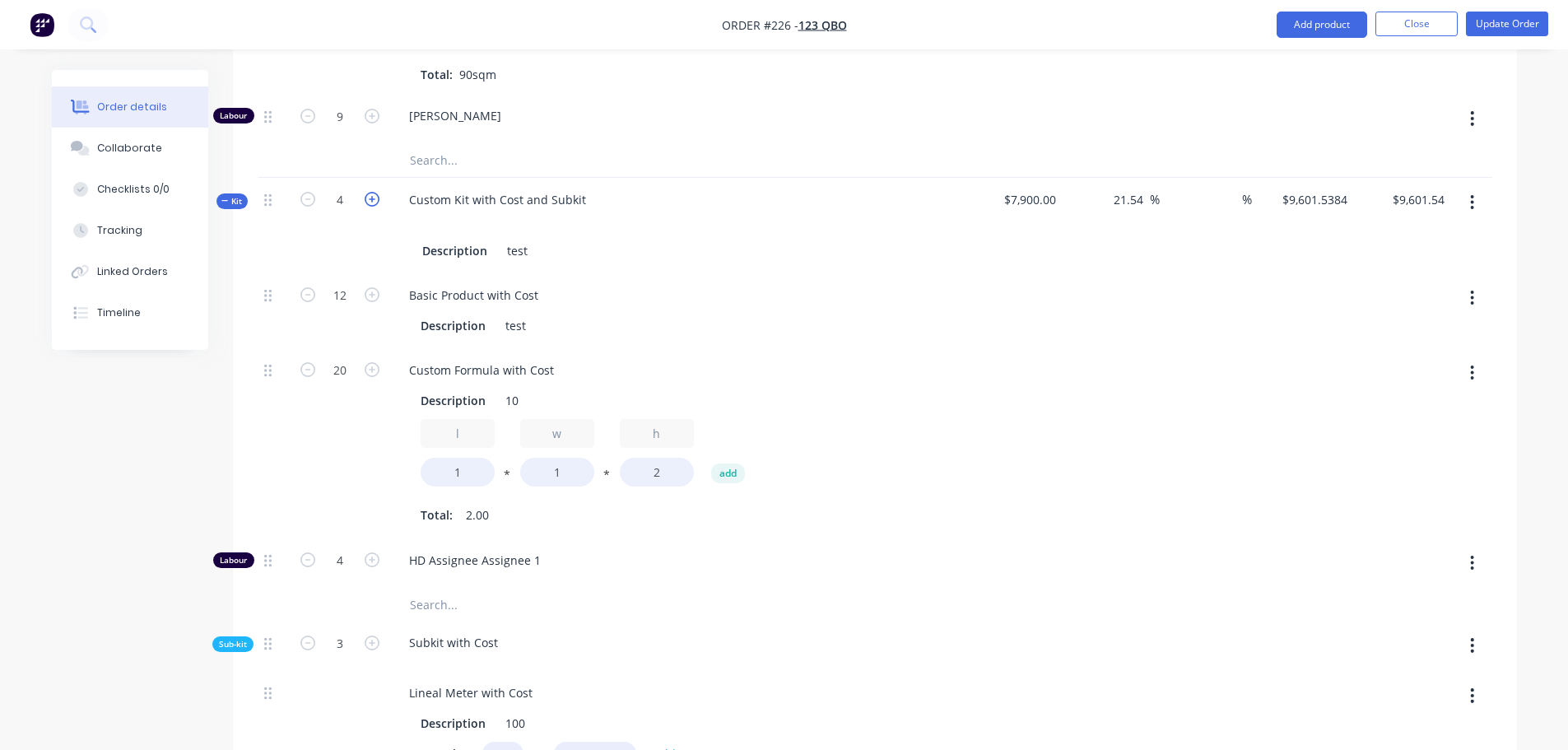
click at [376, 198] on icon "button" at bounding box center [372, 199] width 15 height 15
type input "5"
type input "15"
type input "25"
type input "5"
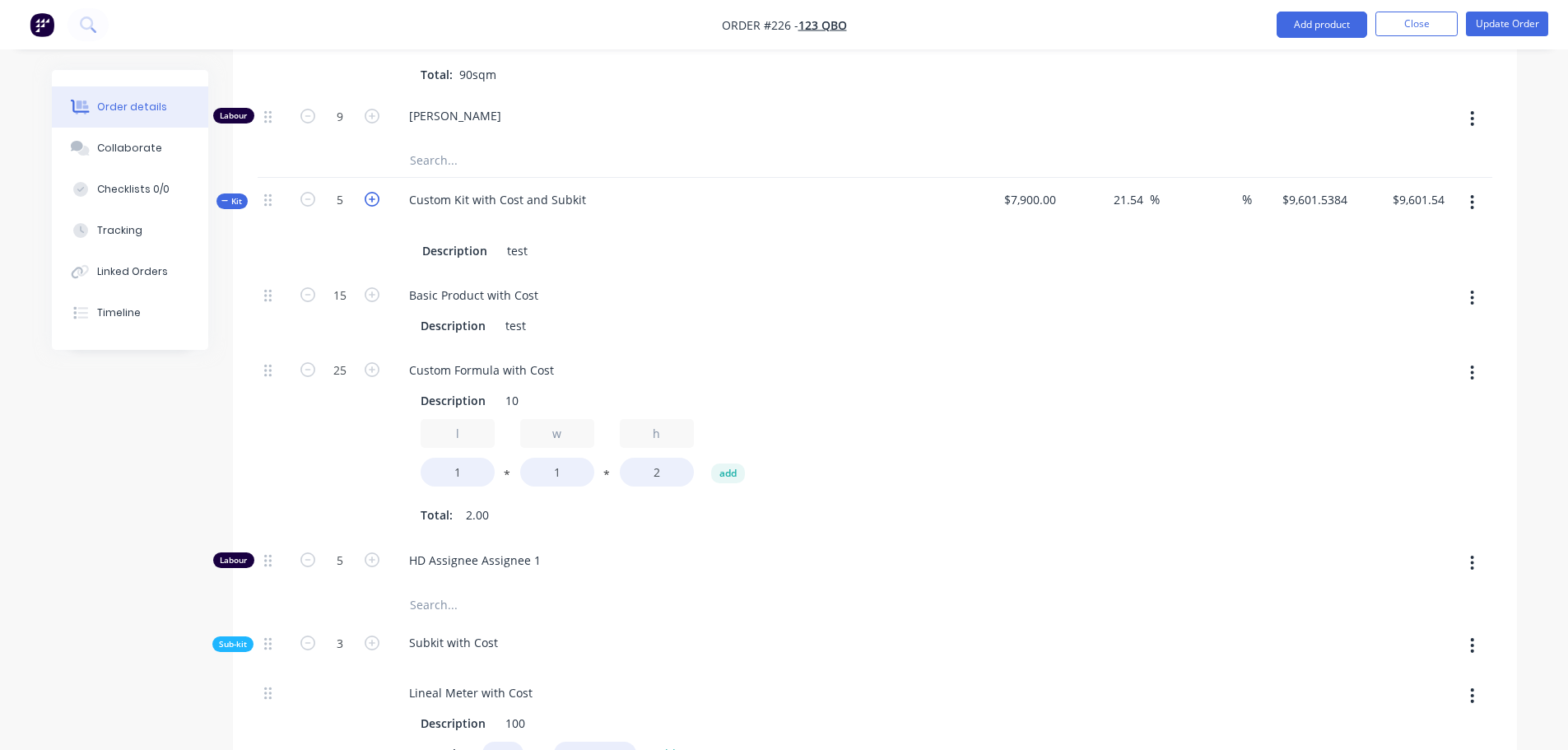
click at [369, 198] on icon "button" at bounding box center [372, 199] width 15 height 15
type input "6"
type input "18"
type input "30"
type input "6"
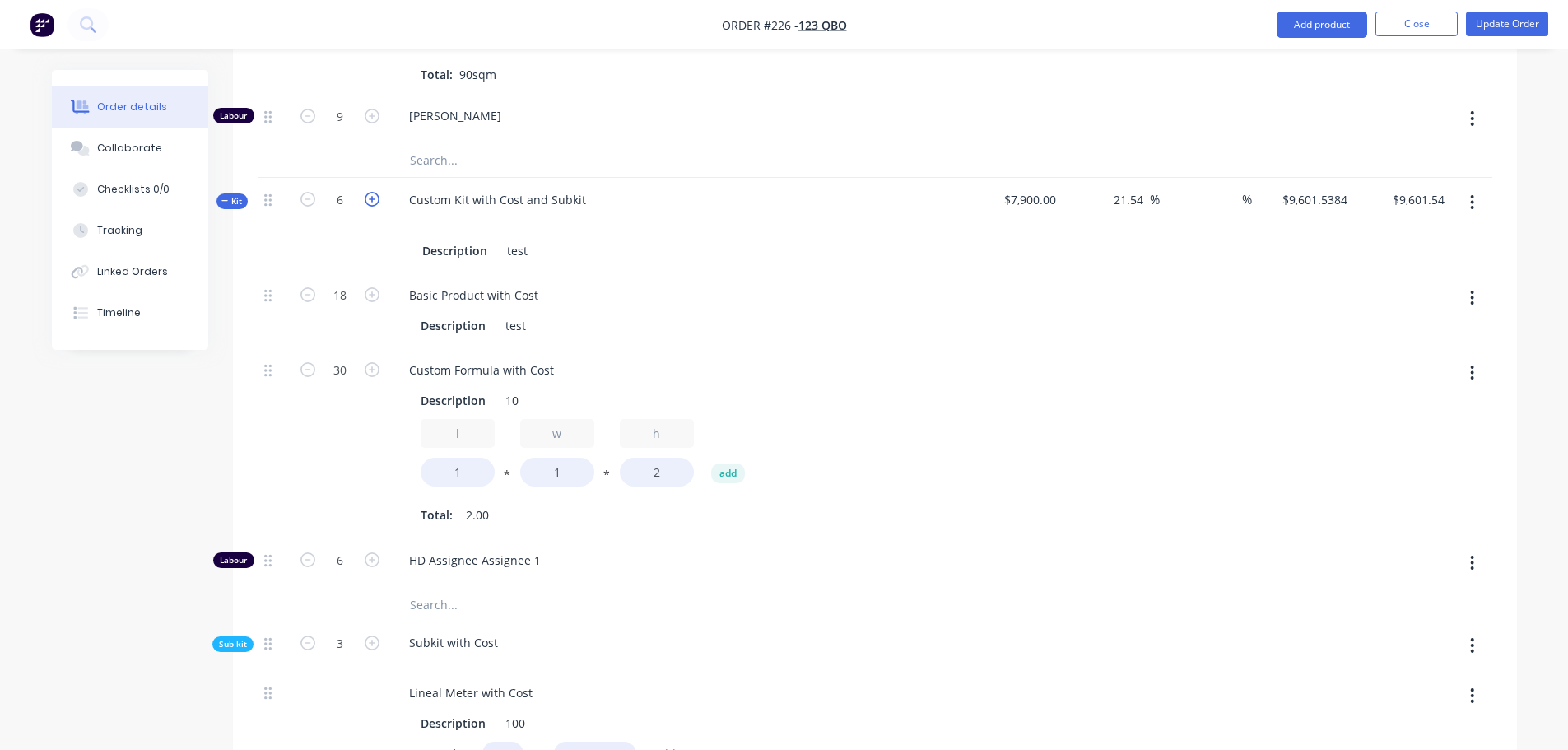
click at [369, 198] on icon "button" at bounding box center [372, 199] width 15 height 15
type input "7"
type input "21"
type input "35"
type input "7"
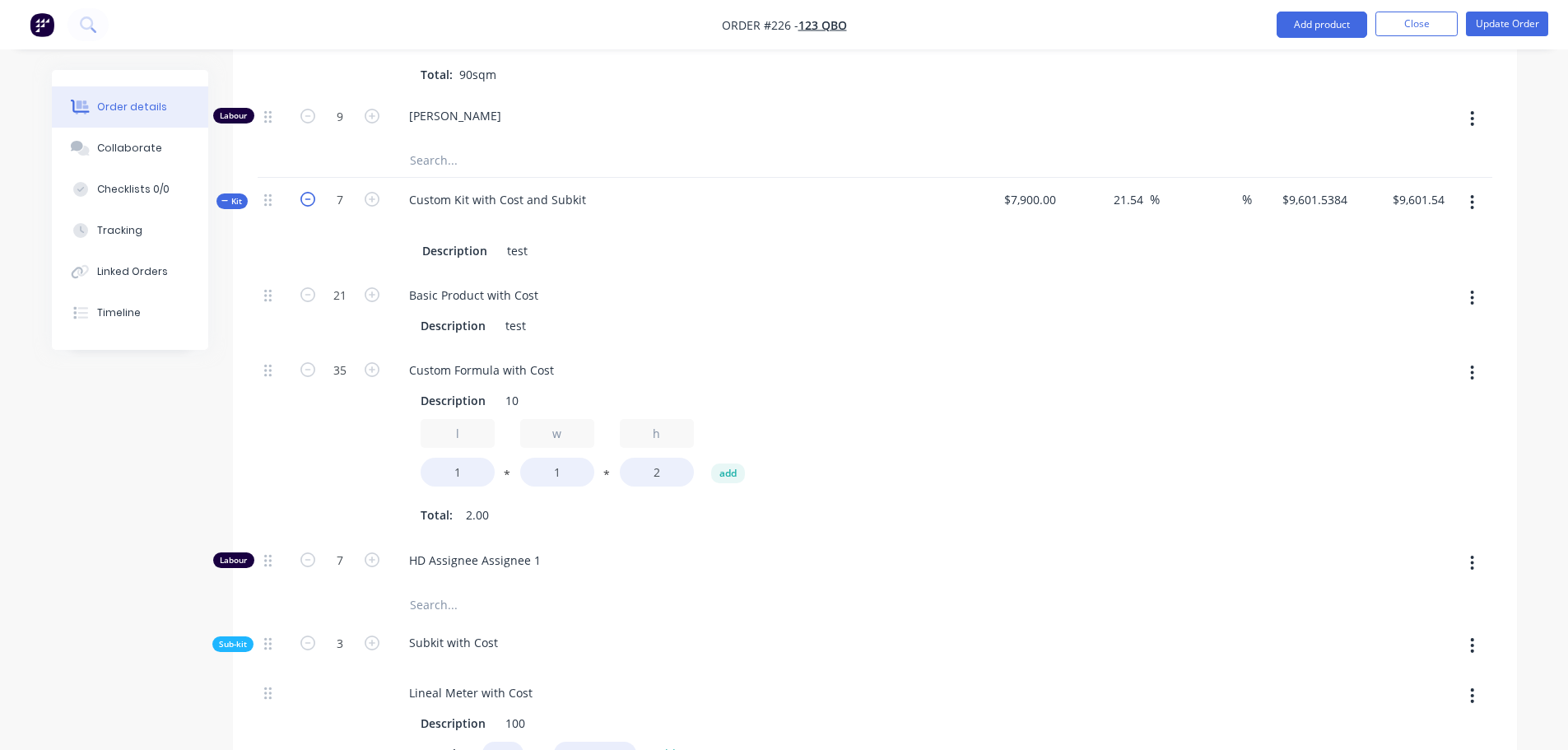
click at [303, 200] on icon "button" at bounding box center [307, 199] width 15 height 15
type input "6"
type input "18"
type input "30"
type input "6"
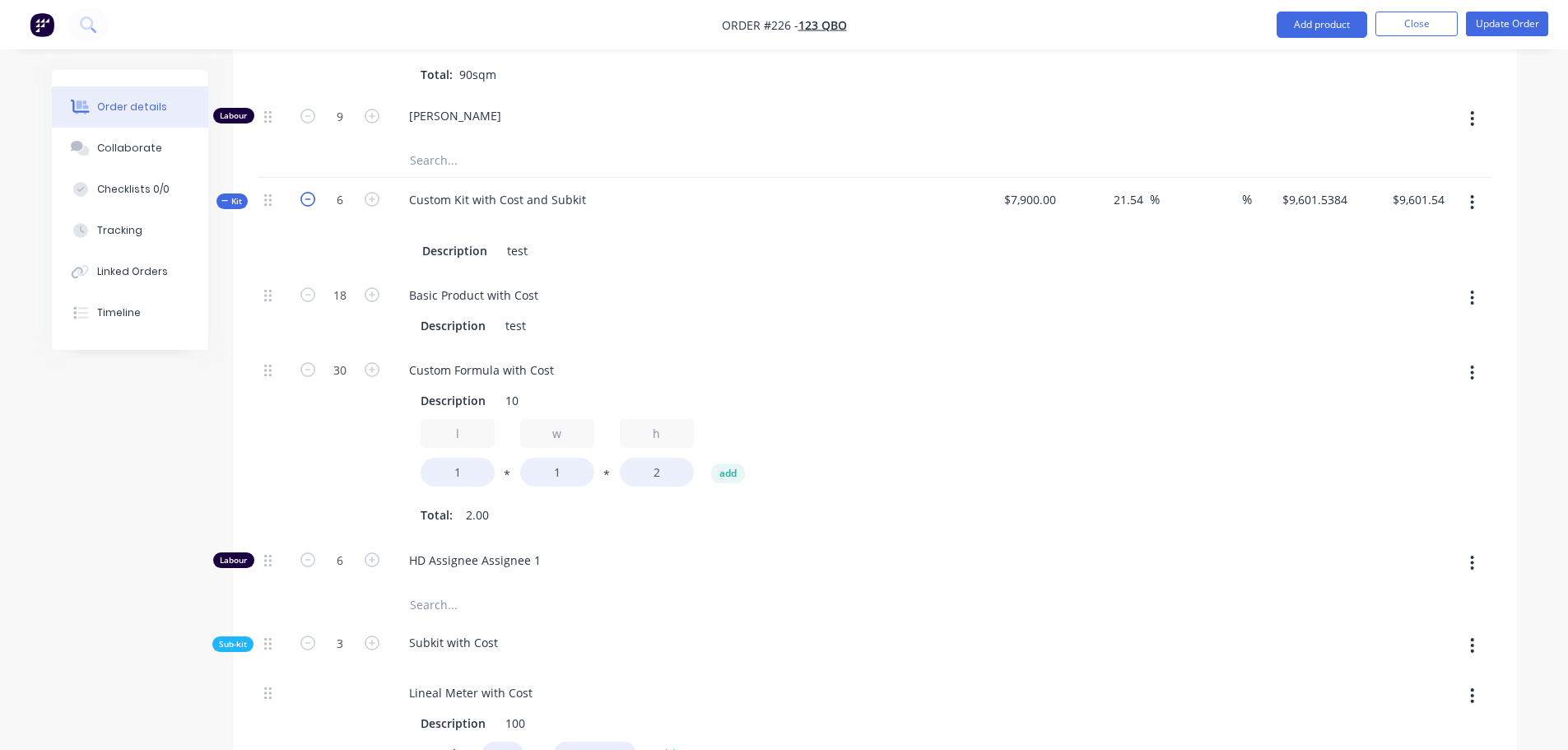
click at [303, 199] on icon "button" at bounding box center [307, 199] width 15 height 15
type input "5"
type input "15"
type input "25"
type input "5"
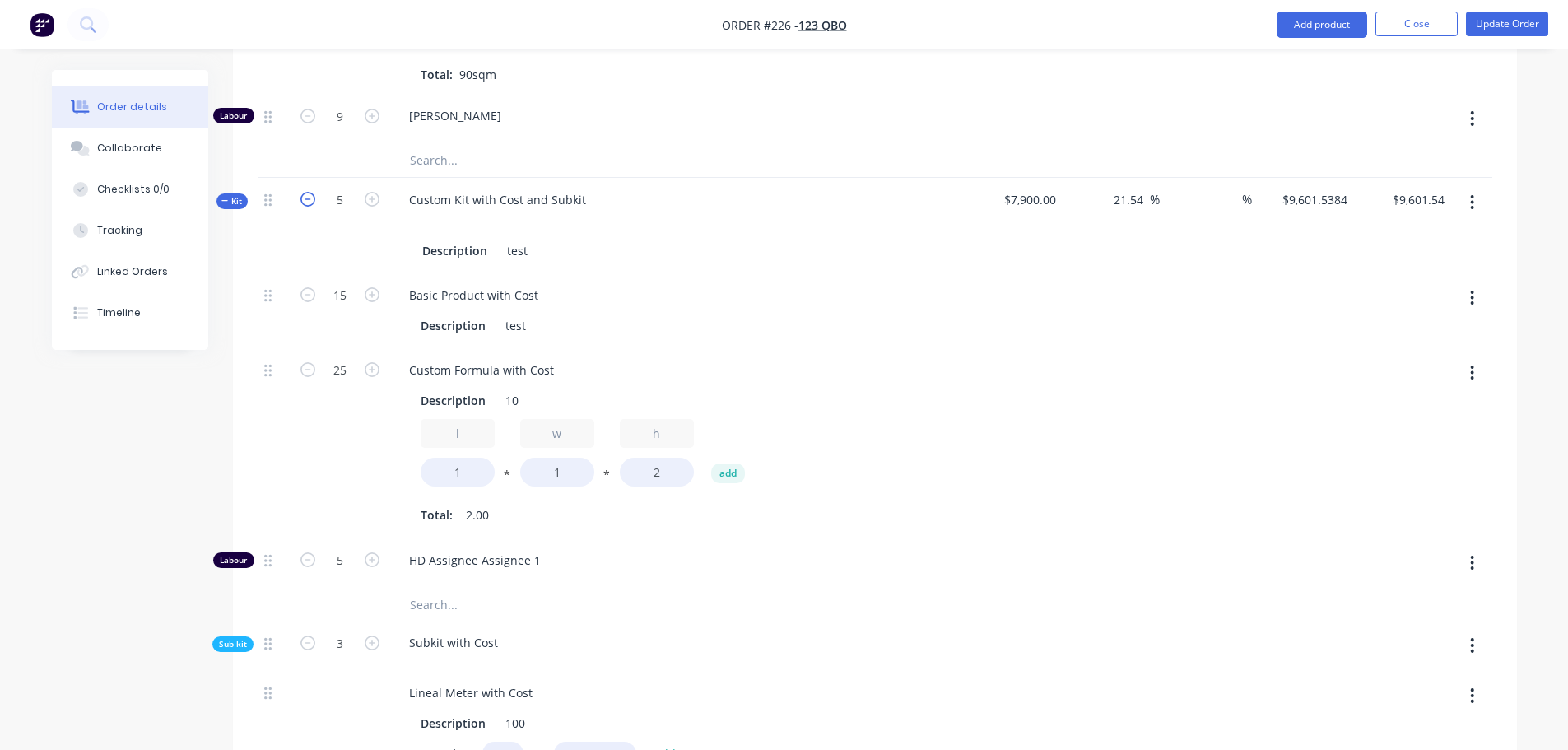
click at [303, 199] on icon "button" at bounding box center [307, 199] width 15 height 15
type input "4"
type input "12"
type input "20"
type input "4"
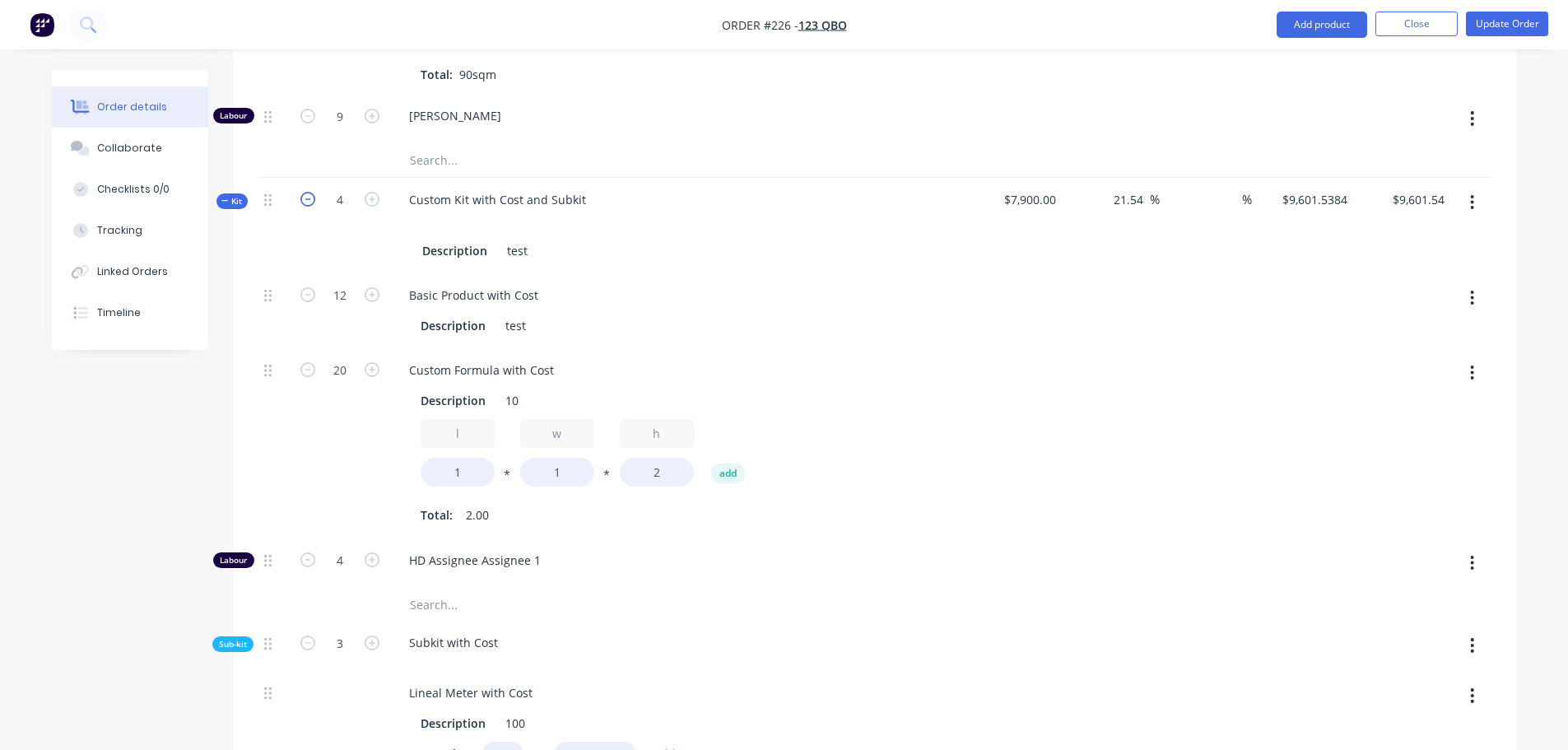
click at [308, 199] on icon "button" at bounding box center [307, 199] width 15 height 15
type input "3"
type input "9"
type input "15"
type input "3"
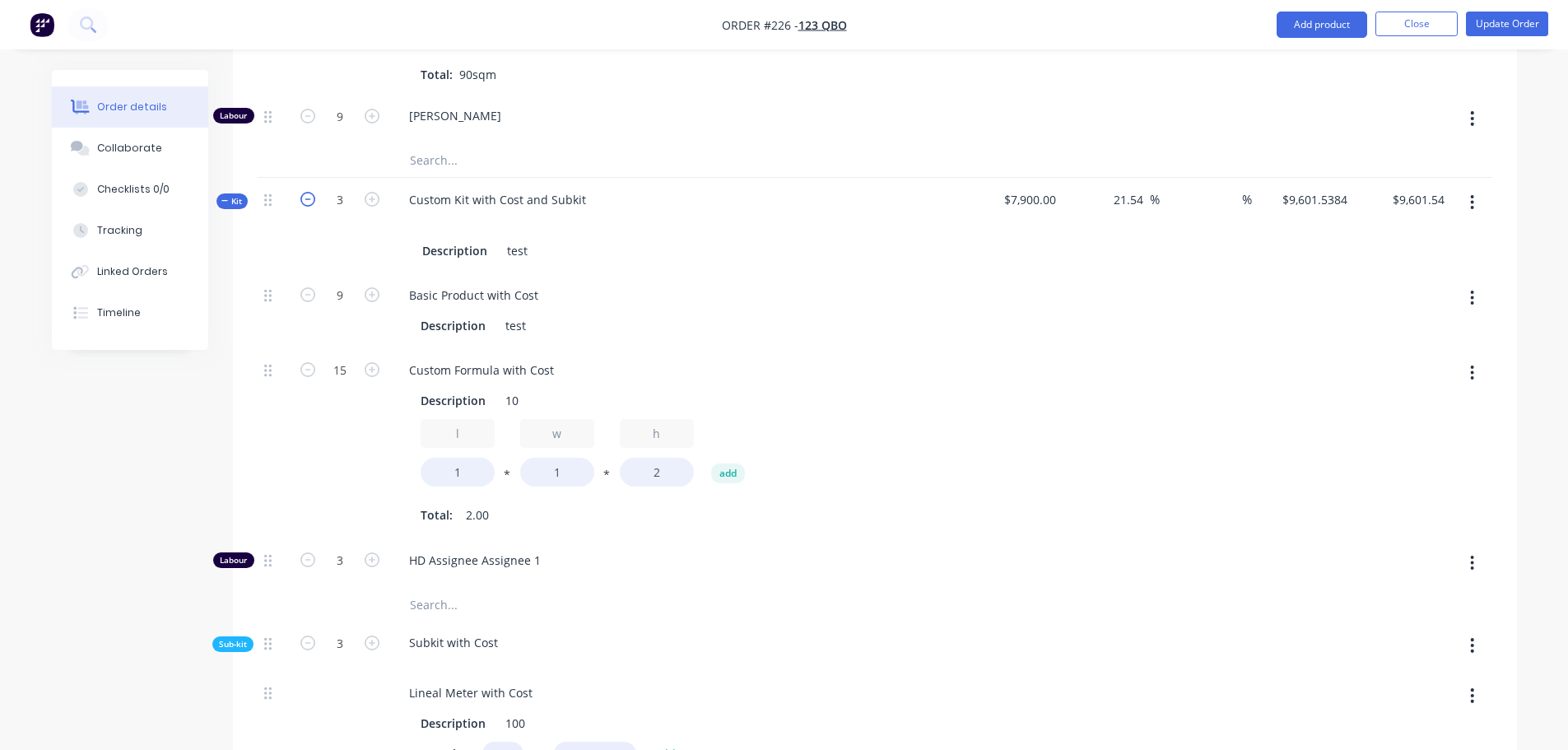
click at [308, 199] on icon "button" at bounding box center [307, 199] width 15 height 15
type input "2"
type input "6"
type input "10"
type input "2"
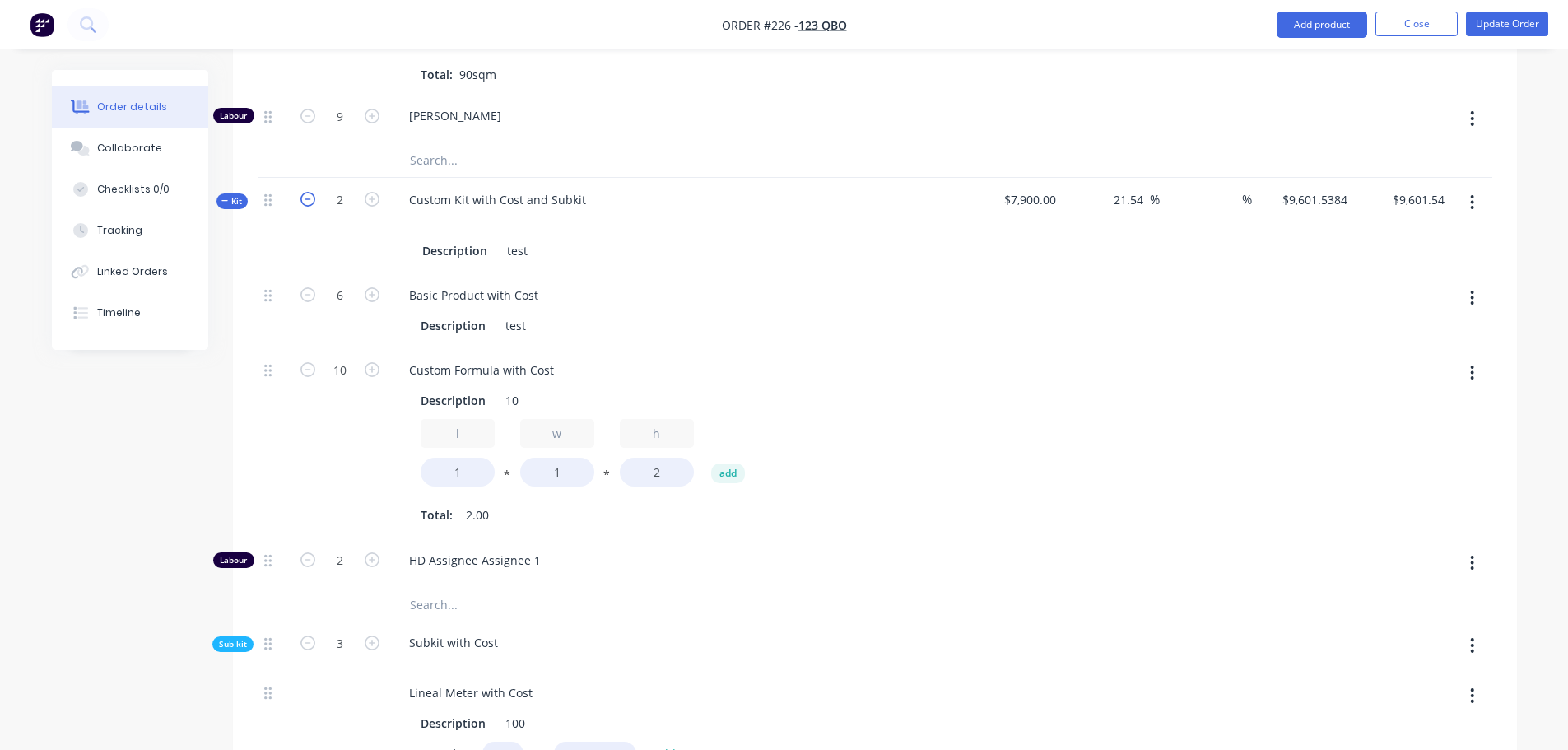
click at [305, 199] on icon "button" at bounding box center [307, 199] width 15 height 15
type input "1"
type input "3"
type input "5"
type input "1"
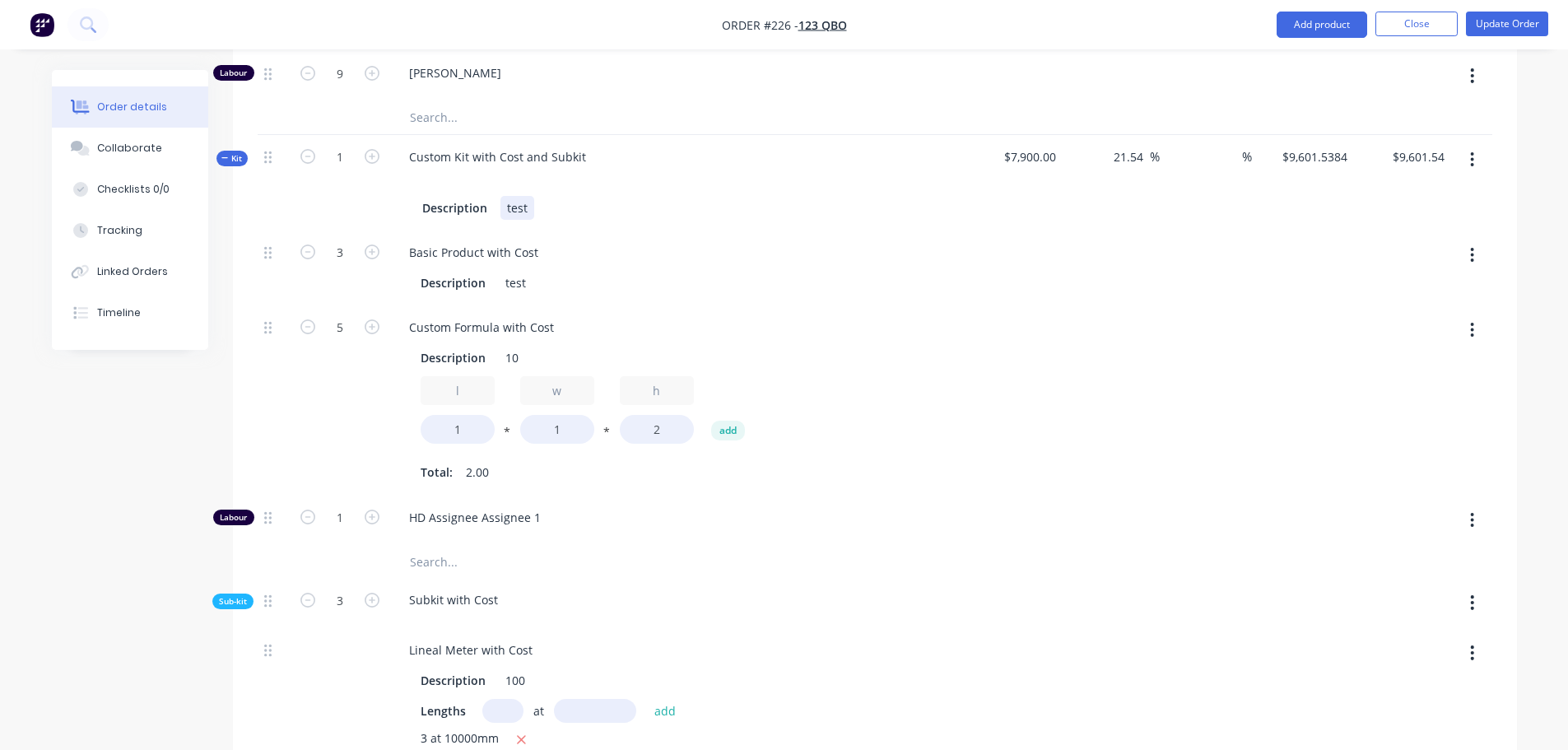
scroll to position [1646, 0]
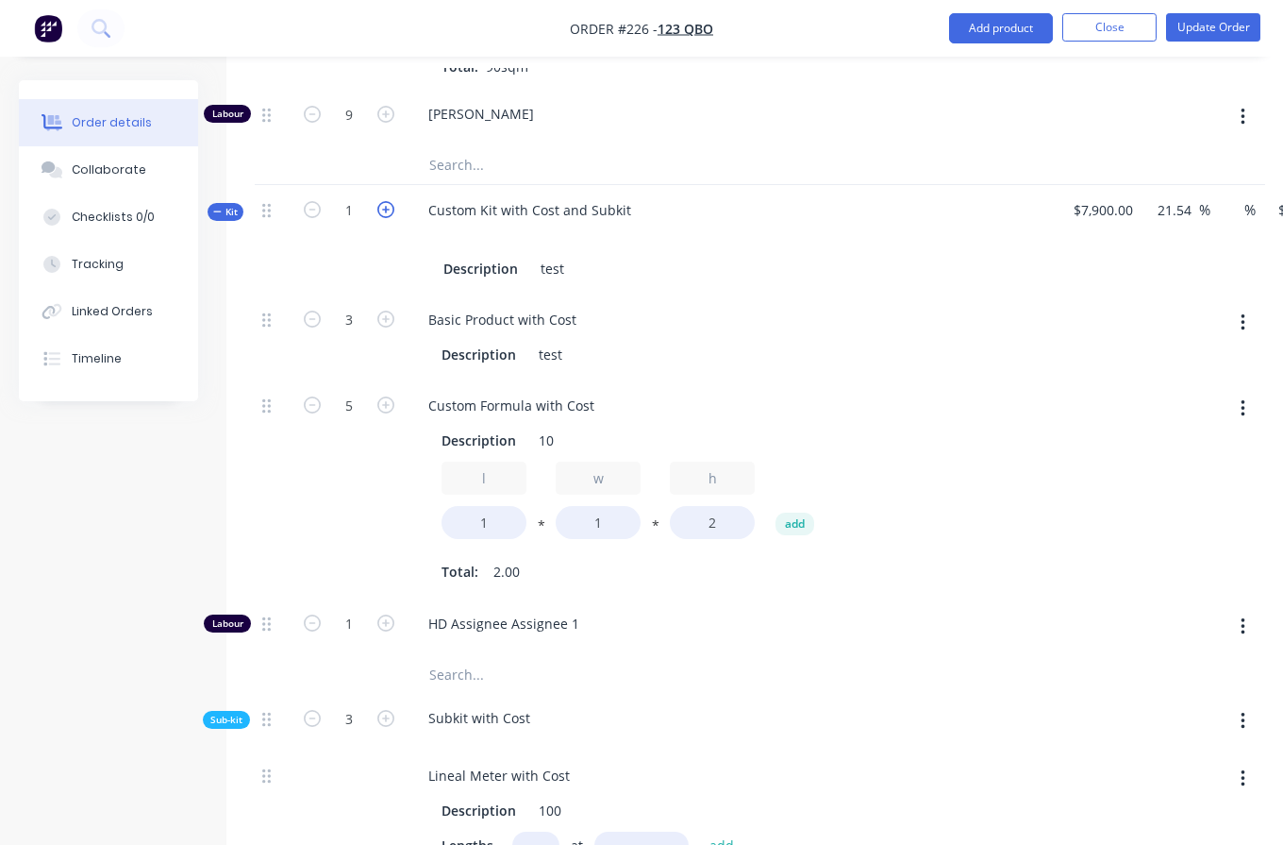
click at [388, 209] on icon "button" at bounding box center [385, 209] width 17 height 17
type input "2"
type input "6"
type input "10"
type input "2"
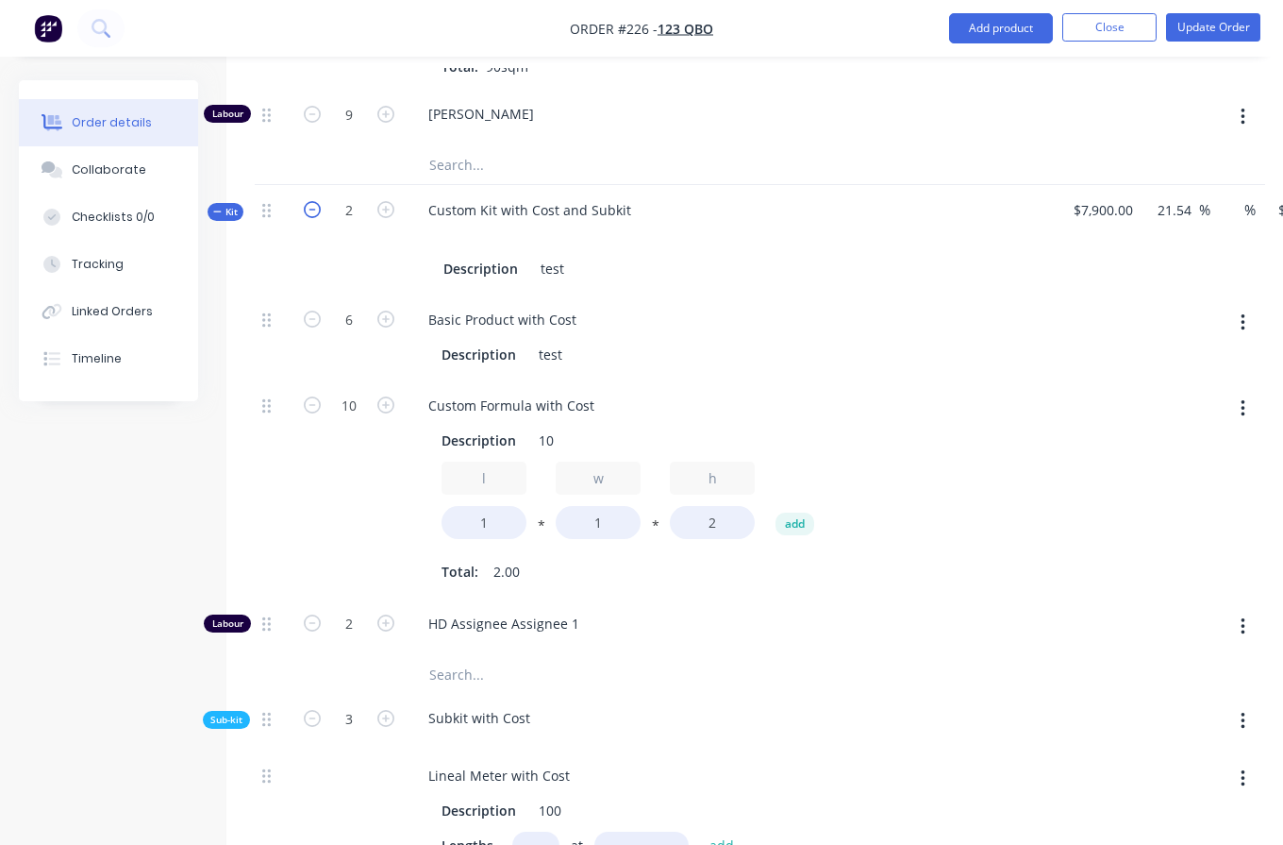
click at [311, 211] on icon "button" at bounding box center [312, 209] width 17 height 17
type input "1"
type input "3"
type input "5"
type input "1"
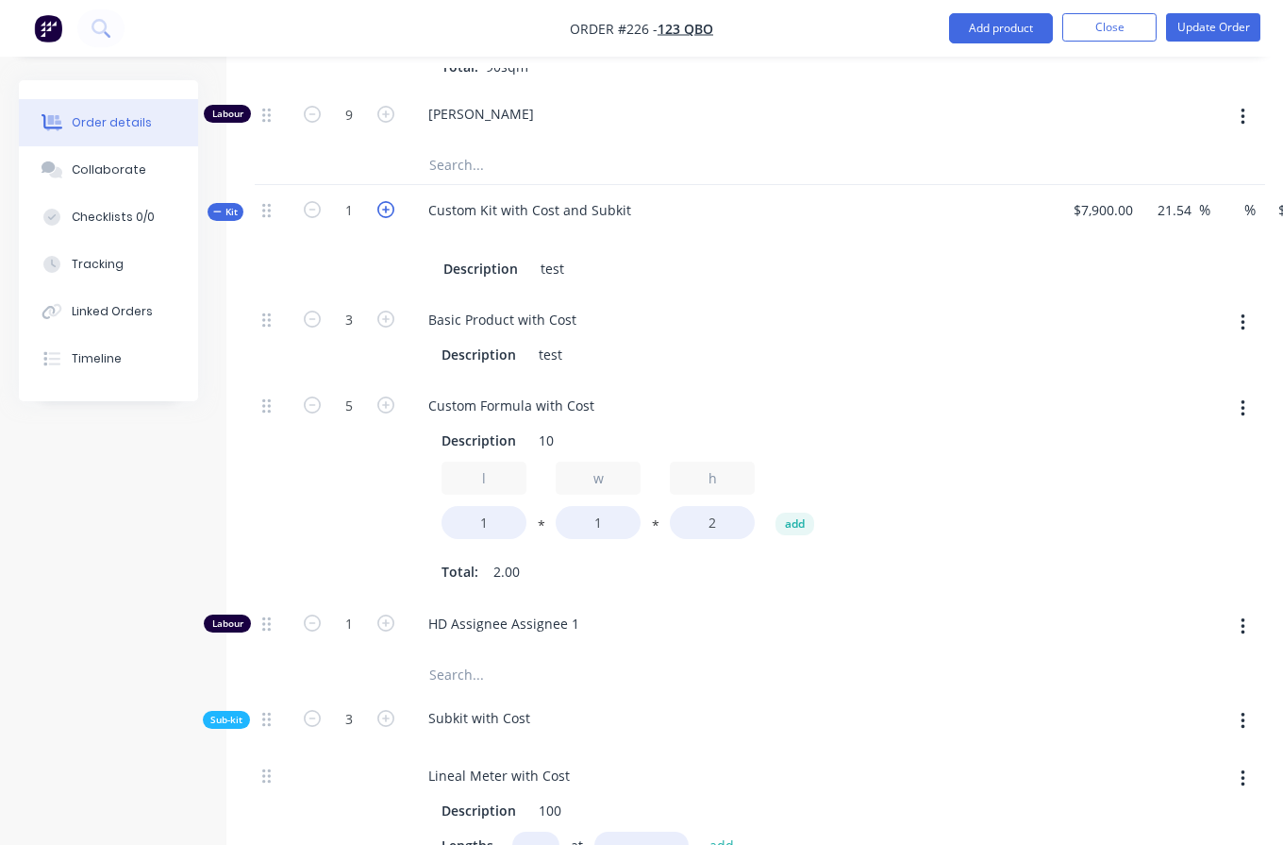
click at [382, 208] on icon "button" at bounding box center [385, 209] width 17 height 17
type input "2"
type input "6"
type input "10"
type input "2"
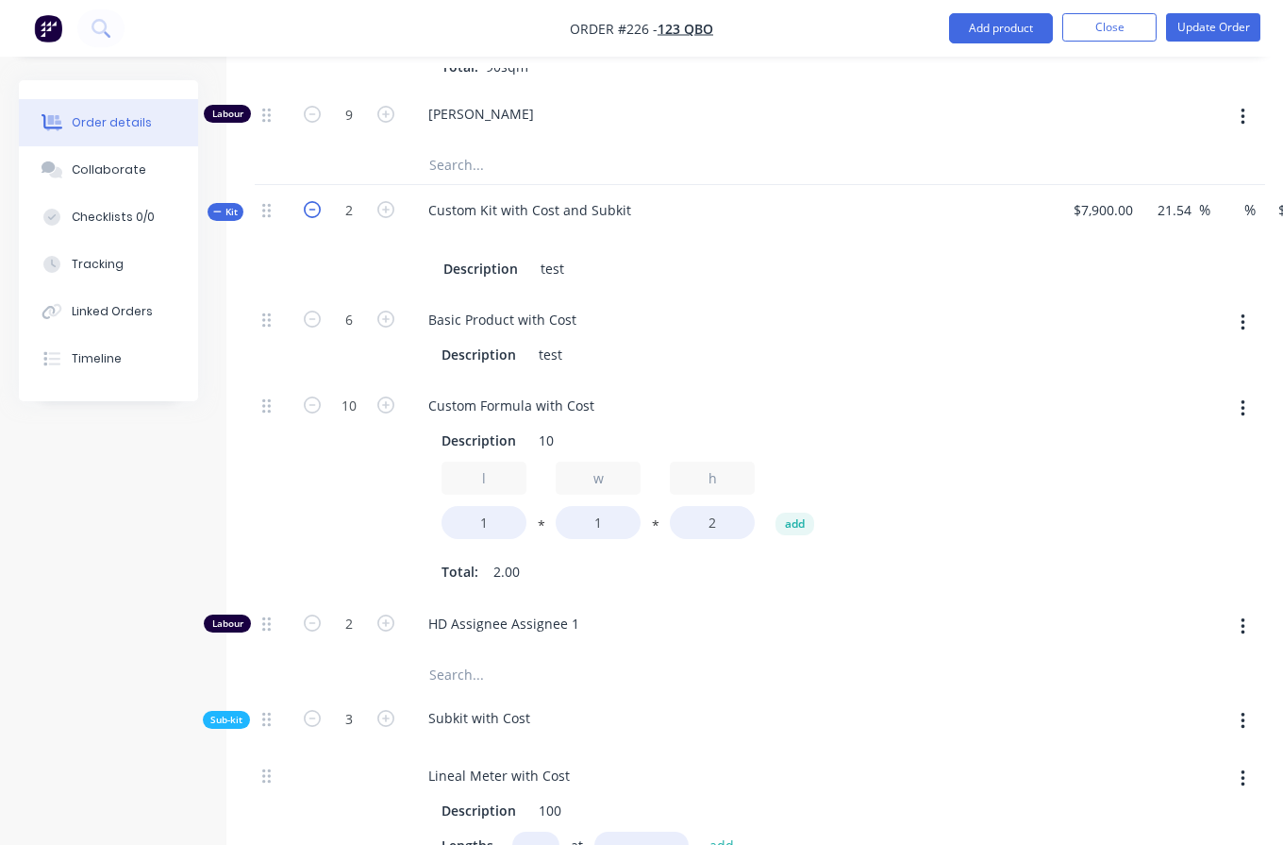
click at [314, 210] on icon "button" at bounding box center [312, 209] width 17 height 17
type input "1"
type input "3"
type input "5"
type input "1"
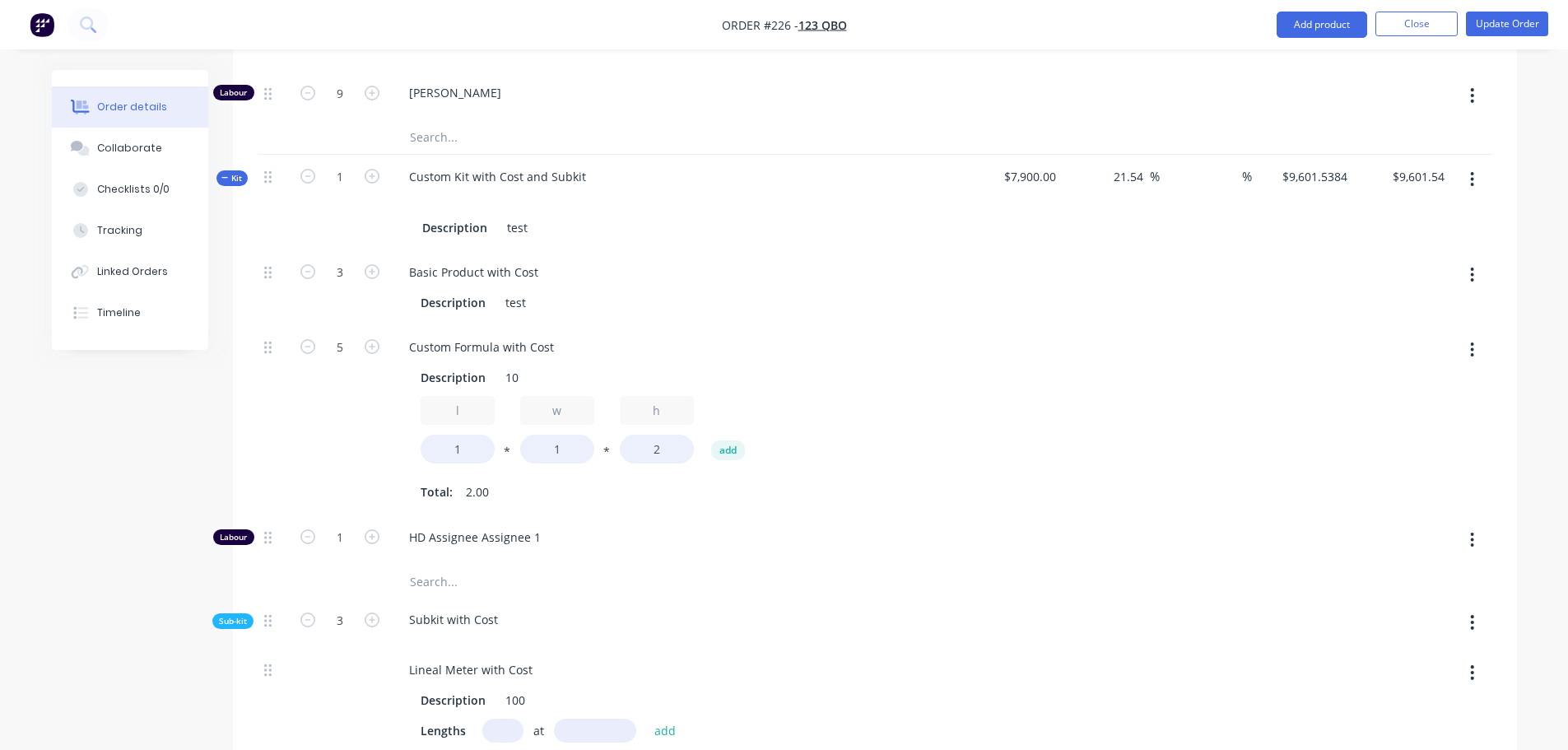
scroll to position [1728, 0]
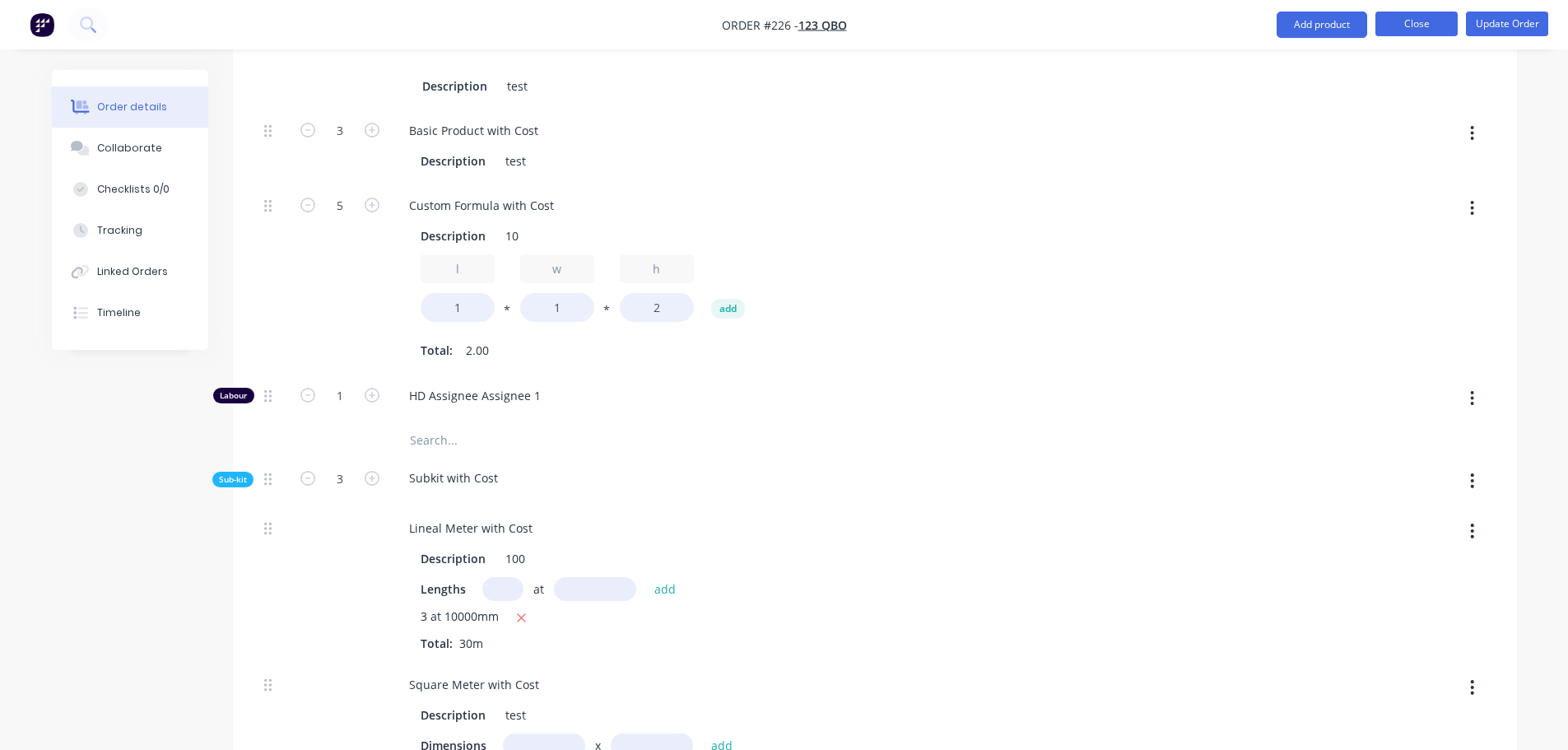
click at [1426, 22] on button "Close" at bounding box center [1416, 24] width 82 height 24
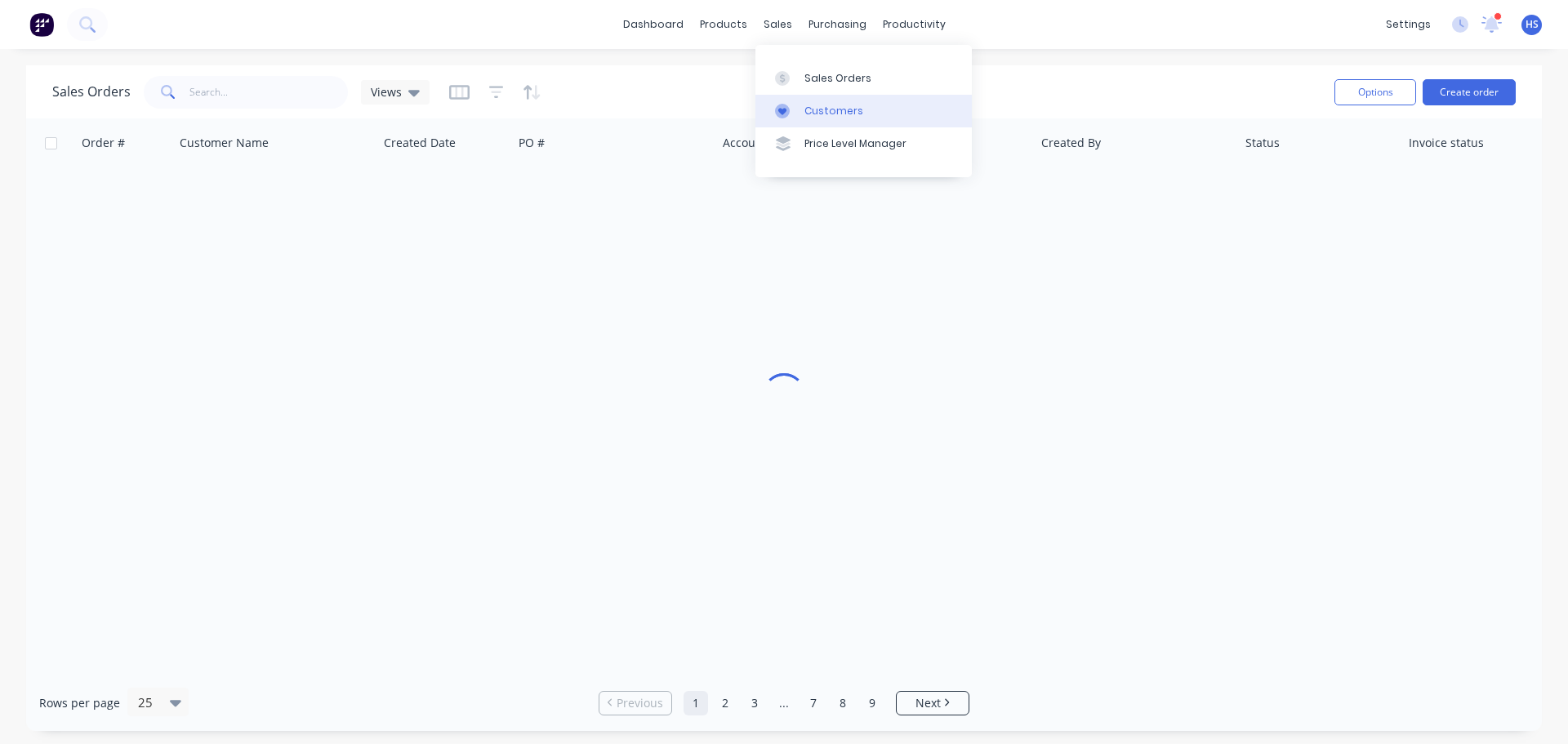
click at [829, 109] on div "Customers" at bounding box center [834, 111] width 59 height 15
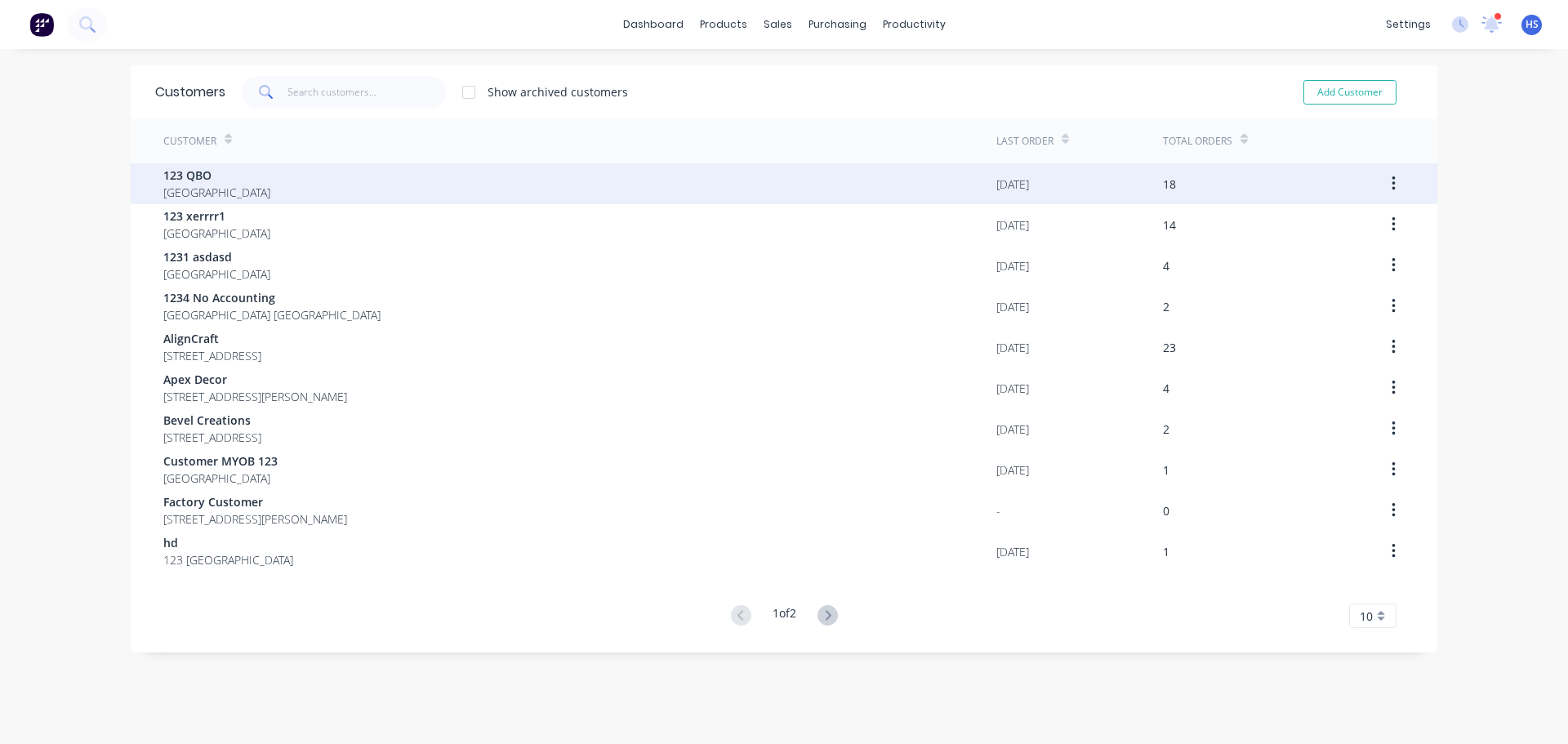
click at [224, 179] on div "123 QBO [GEOGRAPHIC_DATA]" at bounding box center [580, 183] width 833 height 41
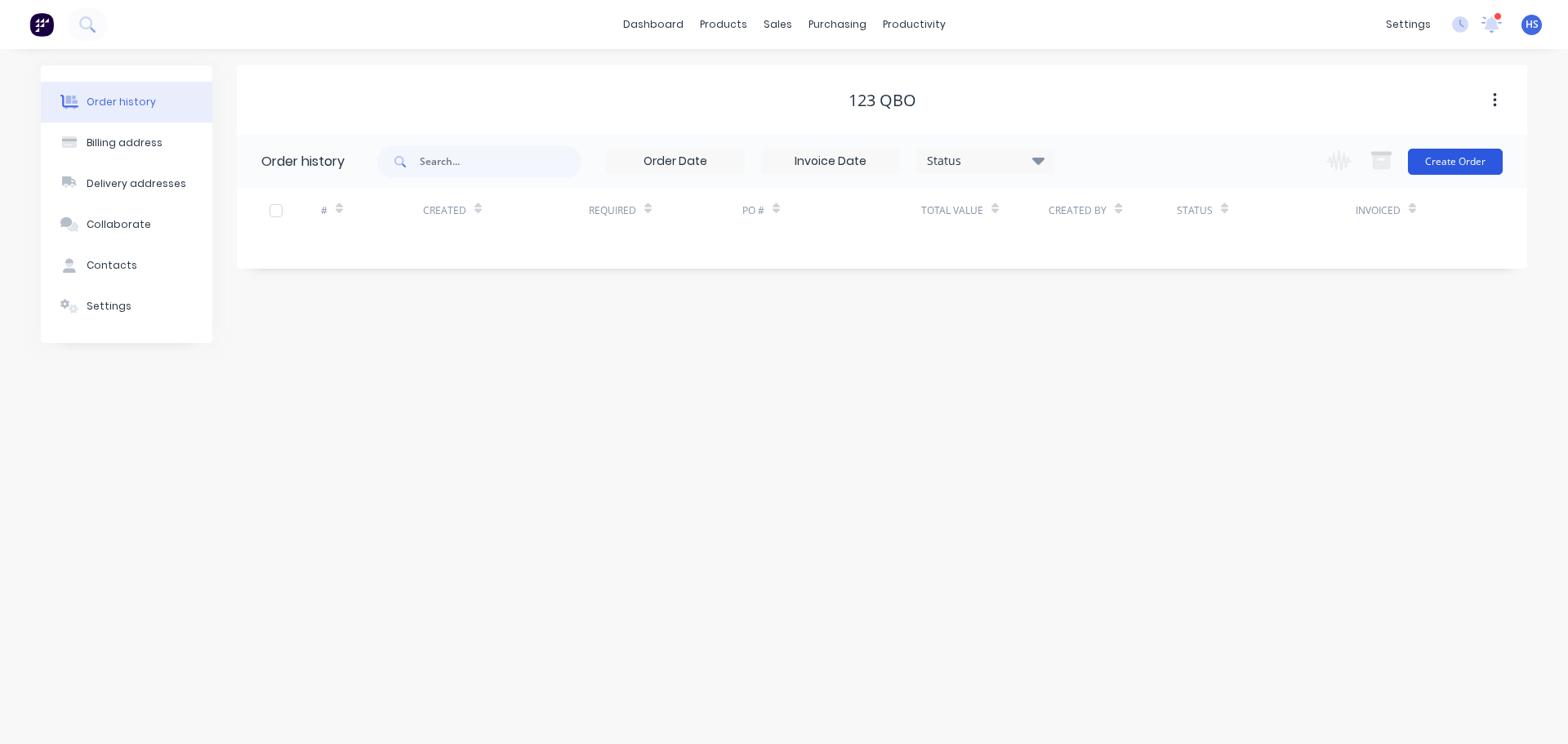
click at [1471, 166] on button "Create Order" at bounding box center [1455, 162] width 94 height 26
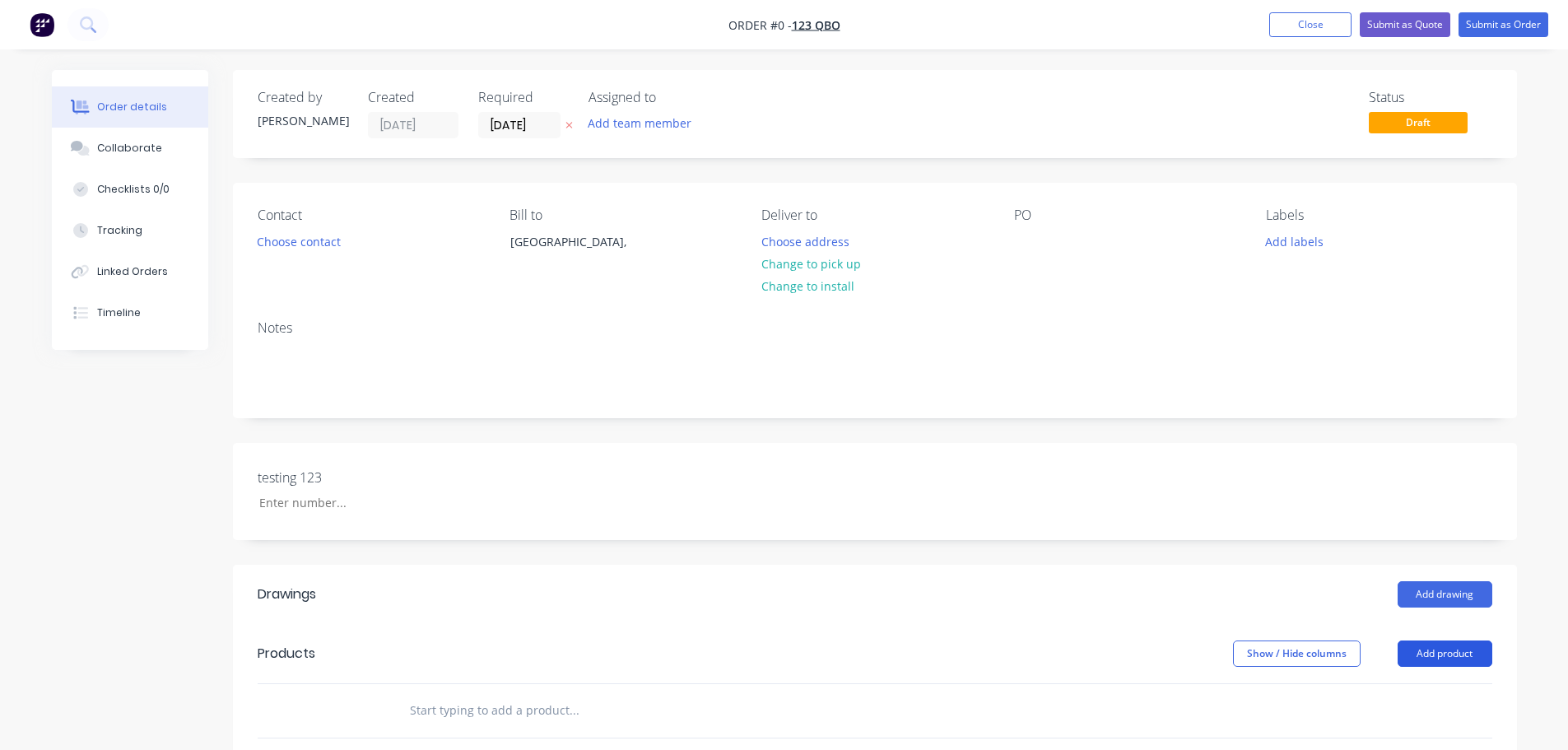
click at [1454, 651] on button "Add product" at bounding box center [1444, 653] width 95 height 26
click at [1417, 685] on div "Product catalogue" at bounding box center [1414, 694] width 126 height 24
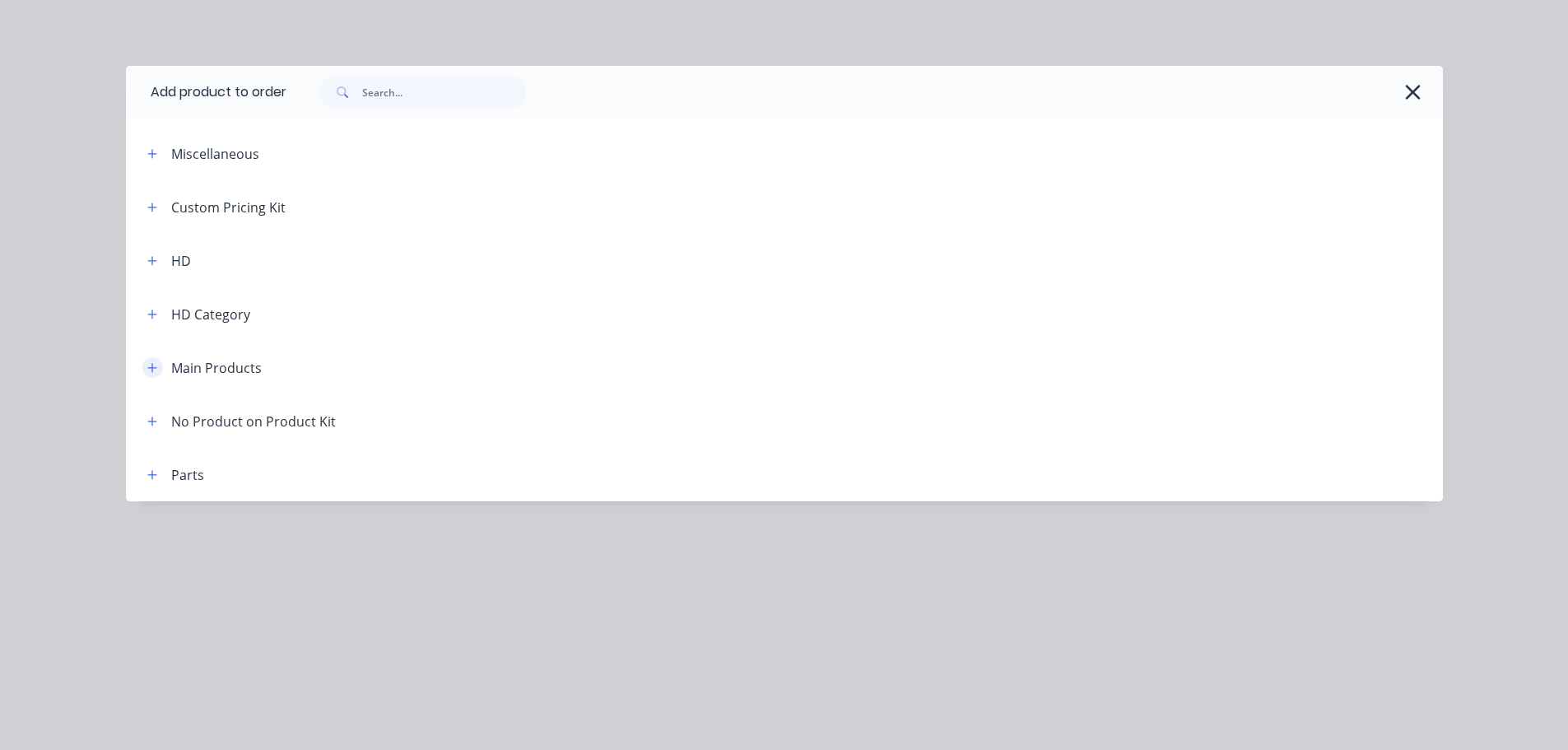
click at [153, 362] on icon "button" at bounding box center [152, 367] width 10 height 11
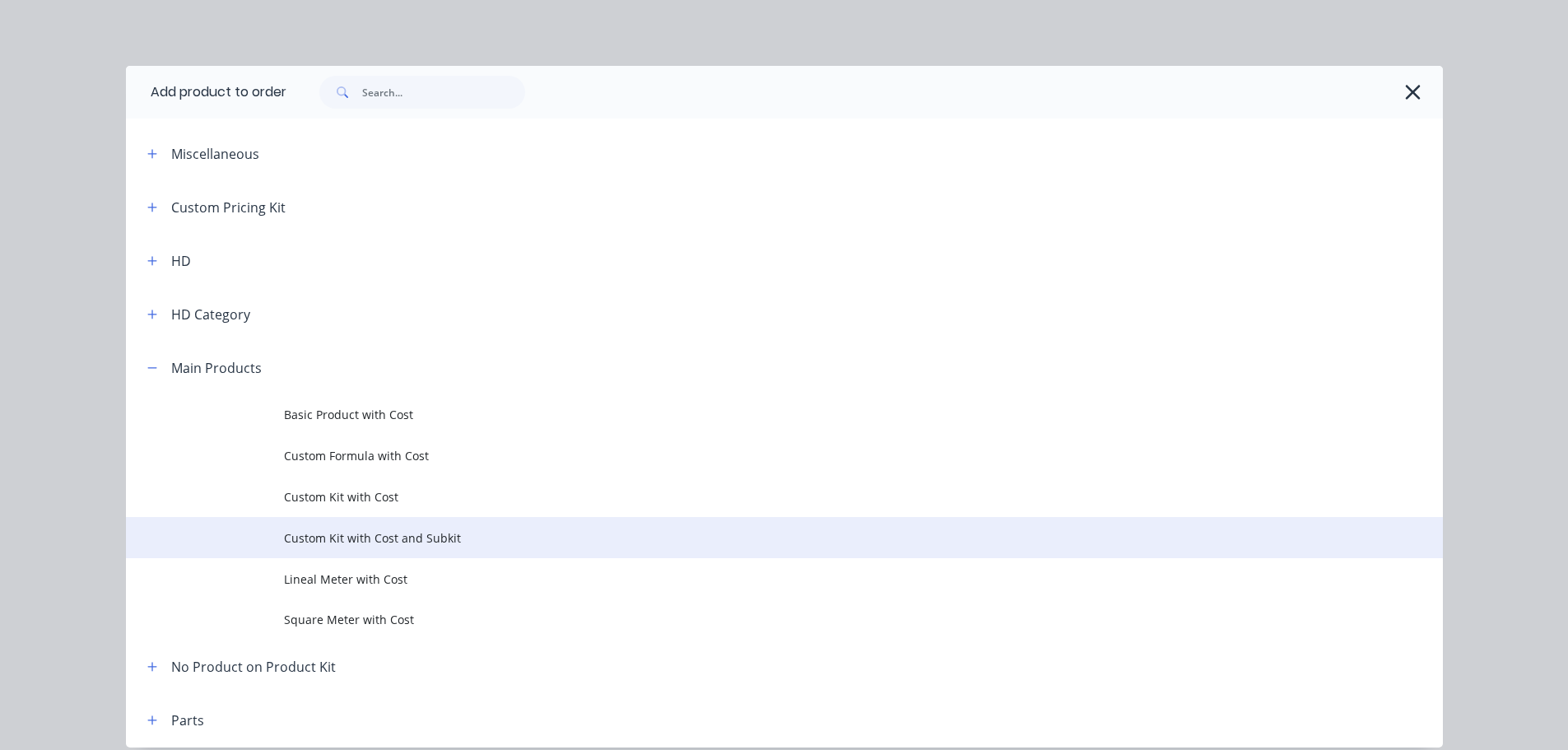
click at [393, 530] on span "Custom Kit with Cost and Subkit" at bounding box center [747, 538] width 927 height 17
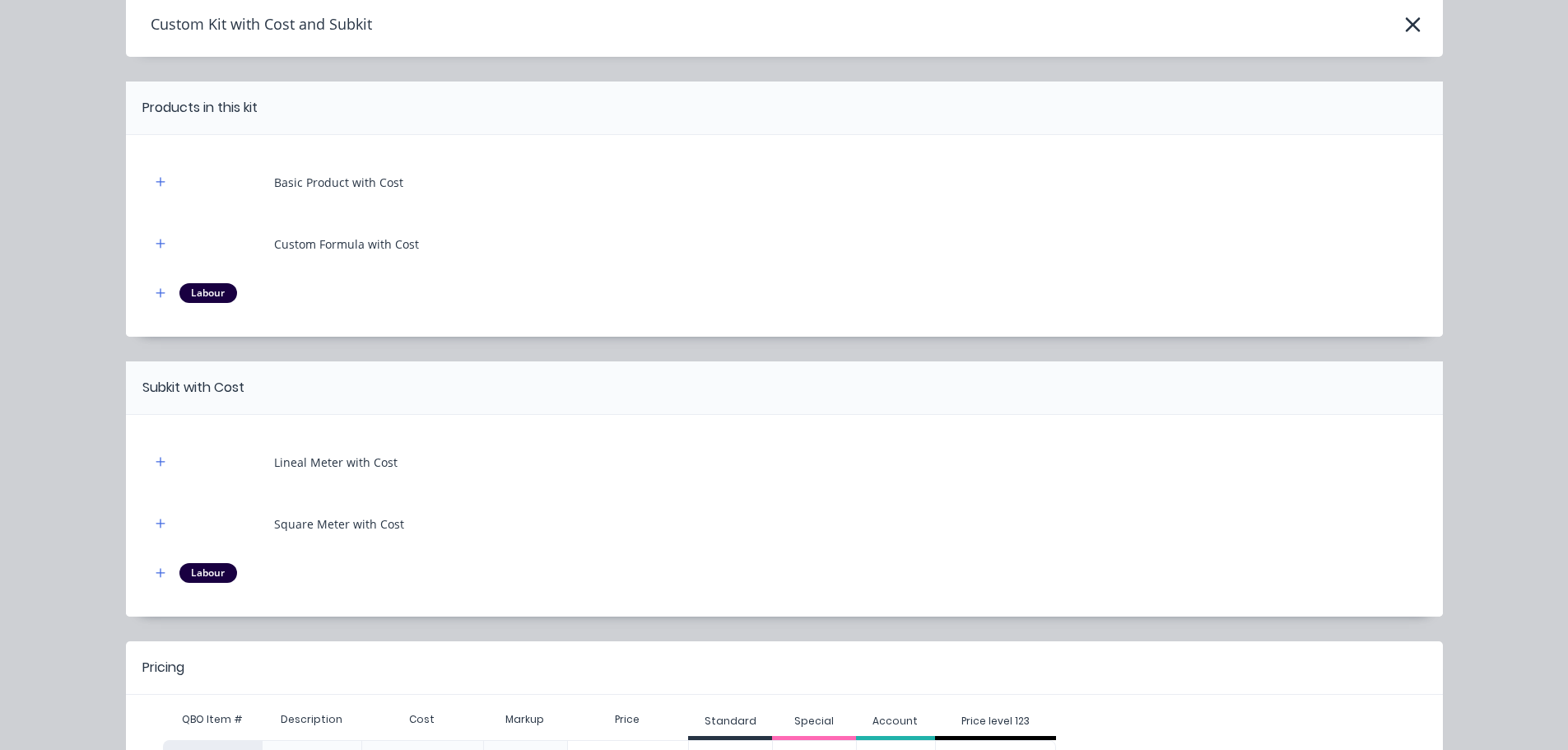
scroll to position [203, 0]
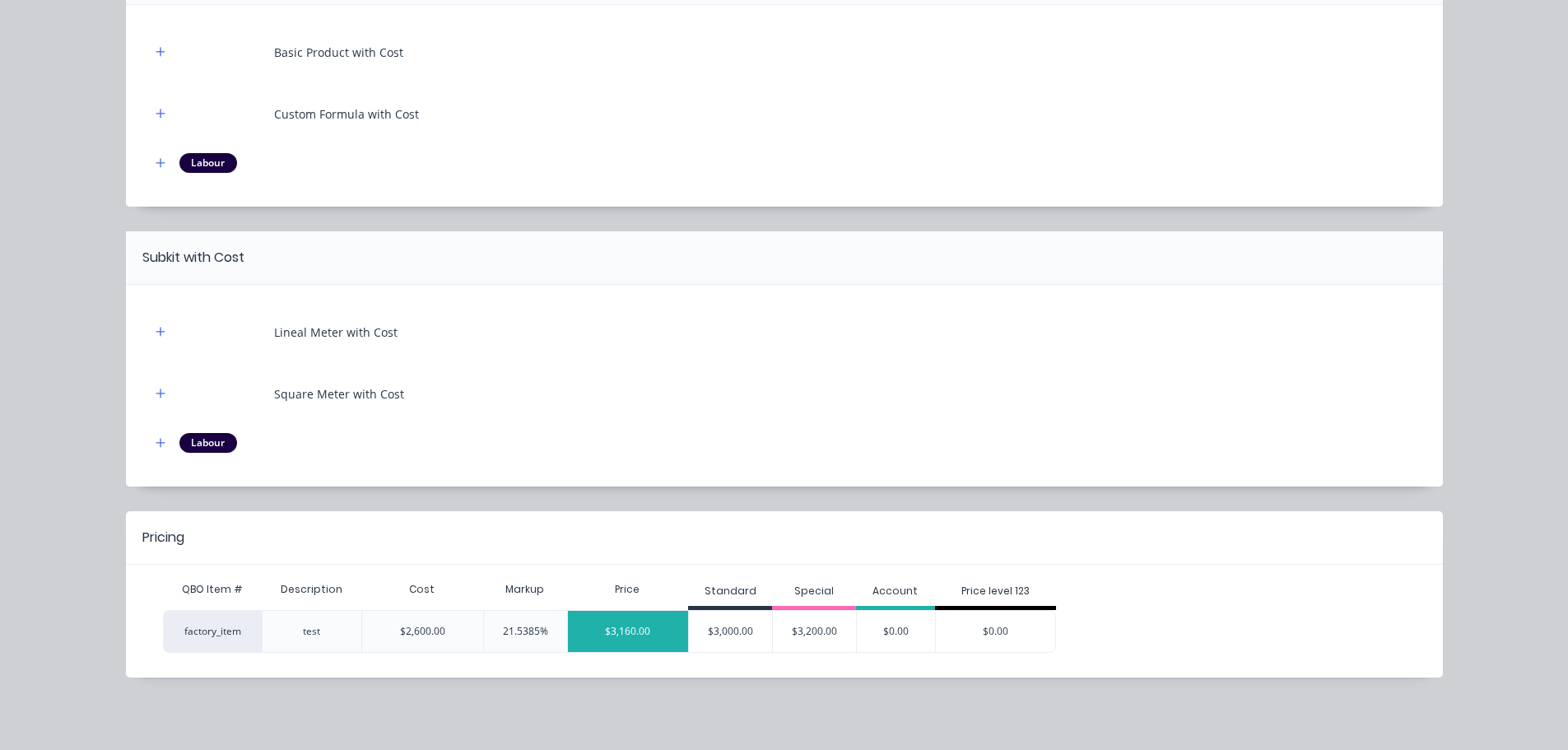
click at [615, 628] on div "$3,160.00" at bounding box center [628, 631] width 121 height 41
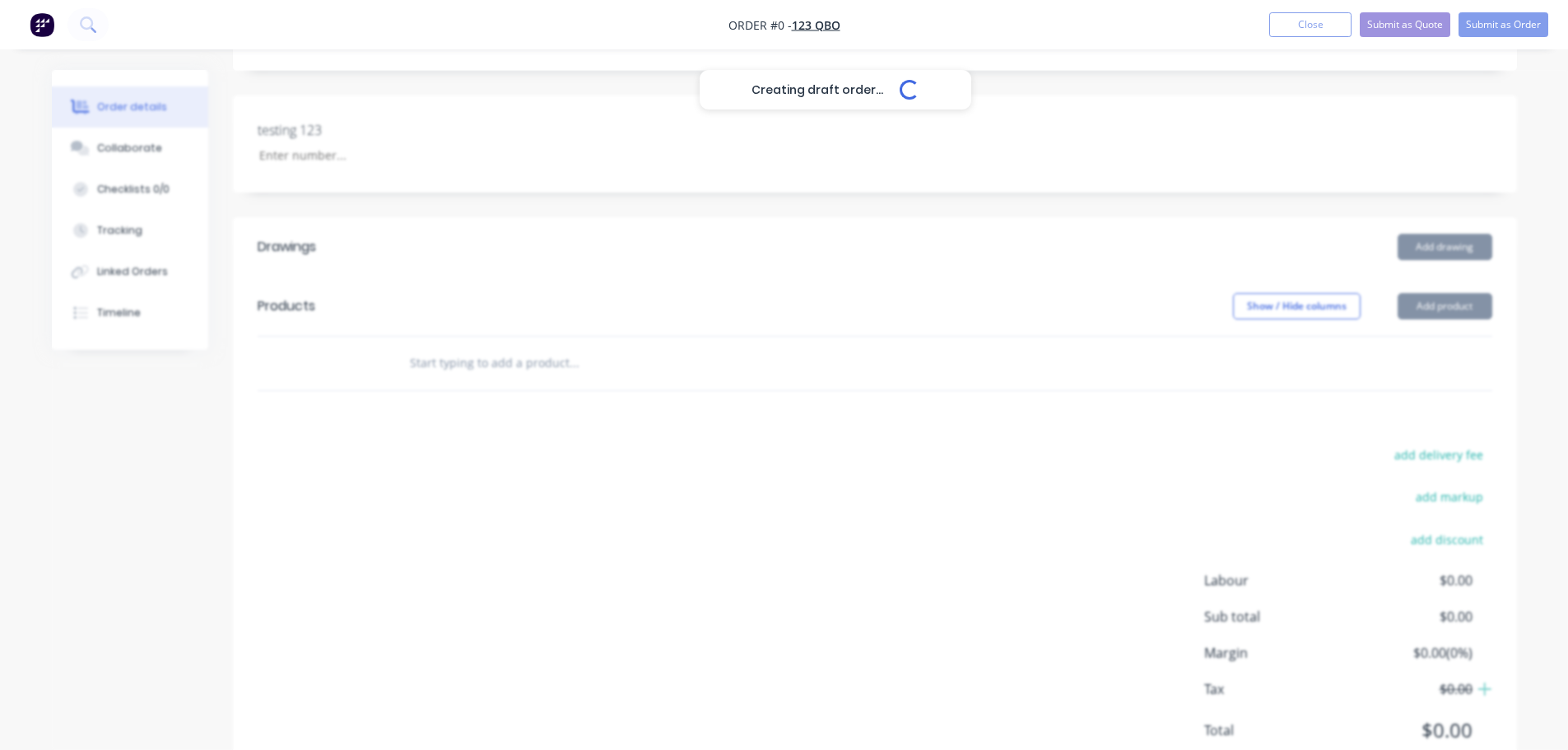
scroll to position [408, 0]
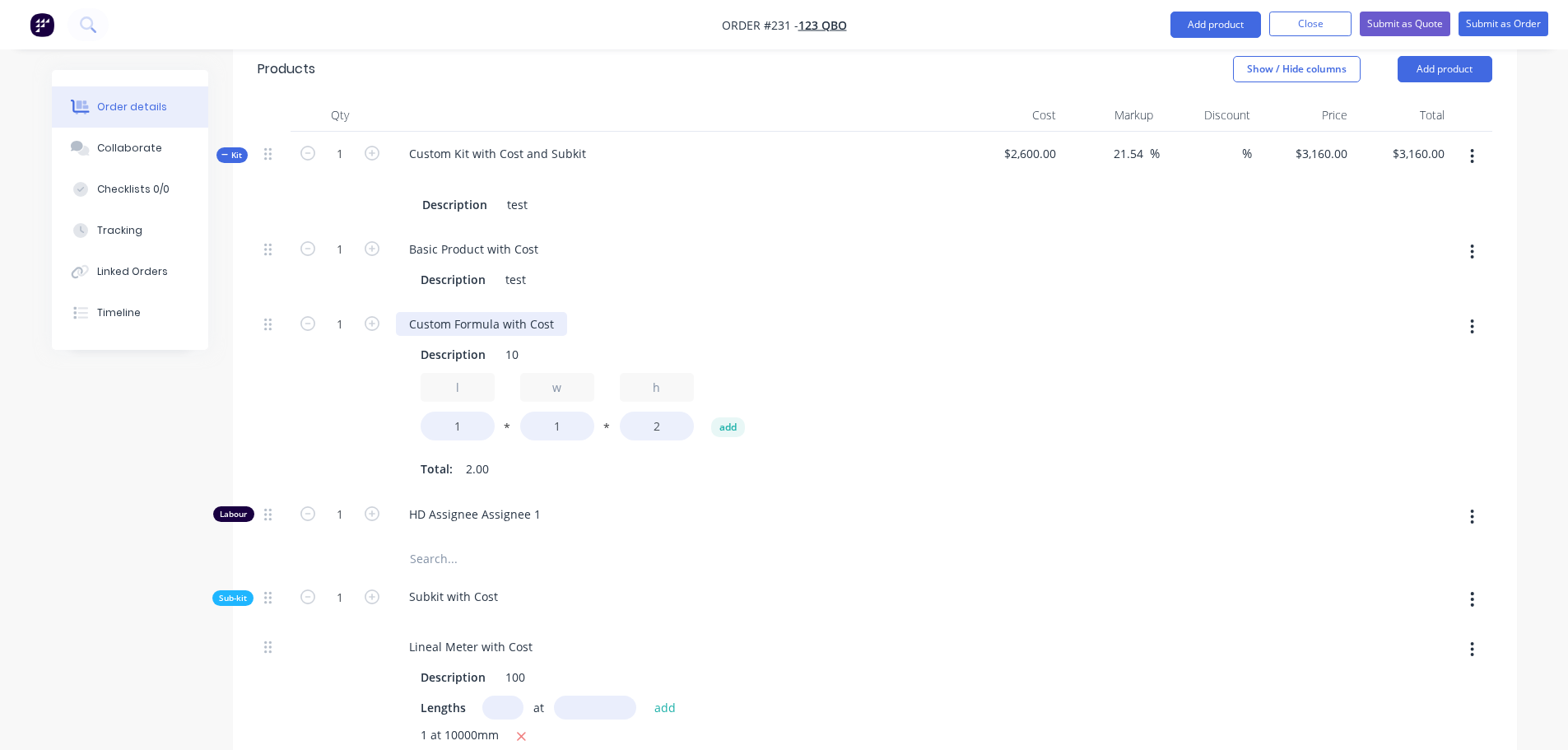
scroll to position [573, 0]
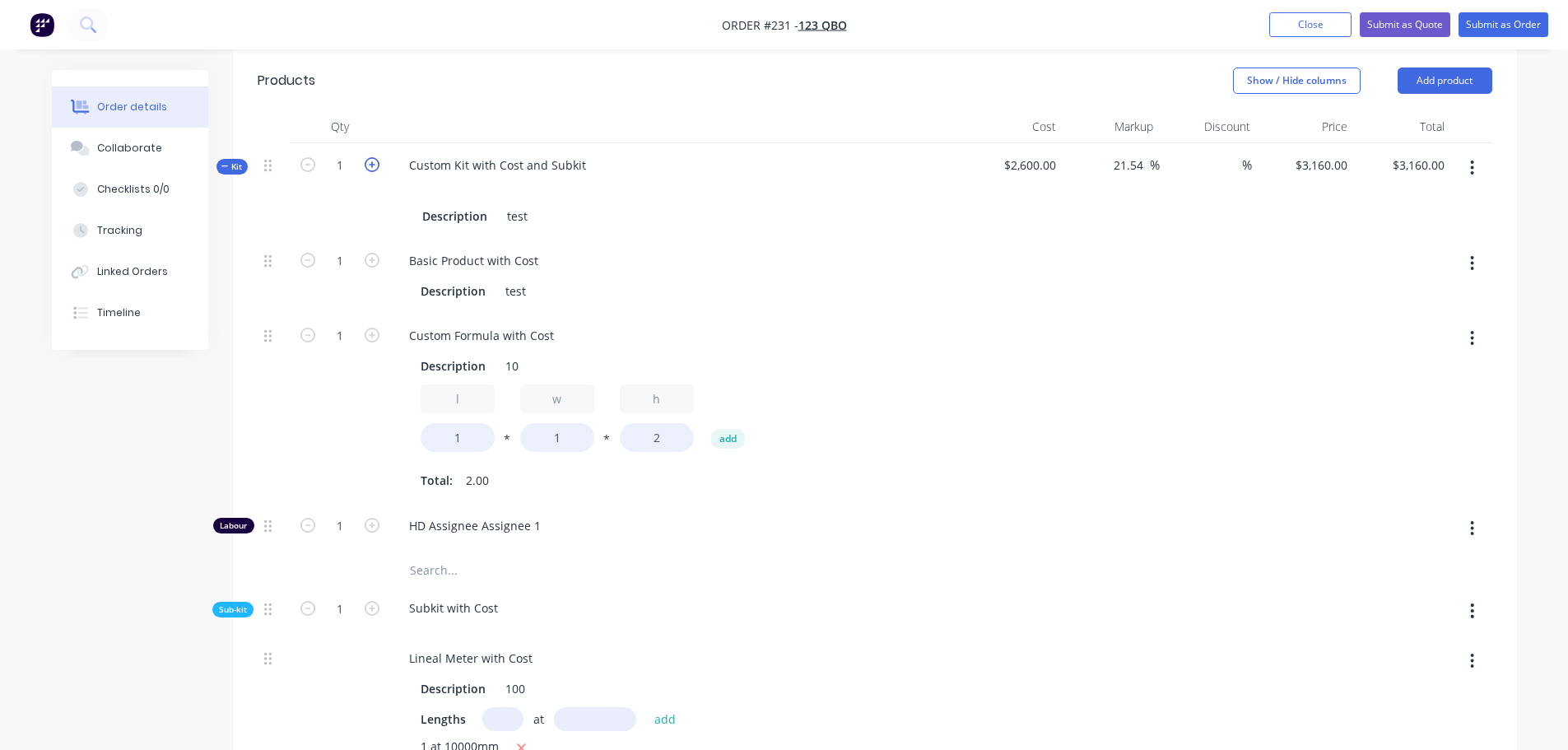
click at [372, 165] on icon "button" at bounding box center [372, 164] width 15 height 15
type input "2"
type input "$6,320.00"
type input "2"
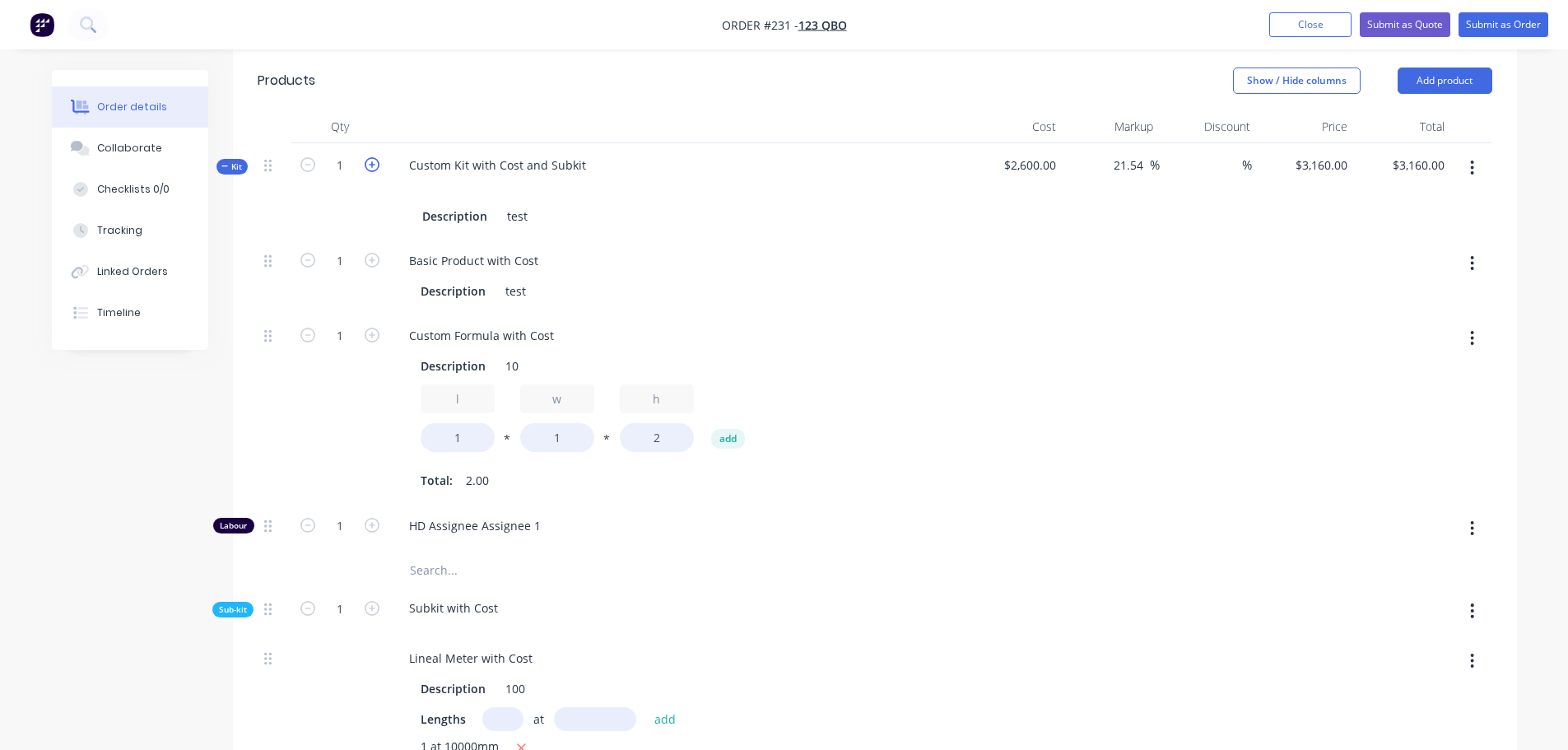
type input "2"
click at [375, 161] on icon "button" at bounding box center [372, 164] width 15 height 15
type input "3"
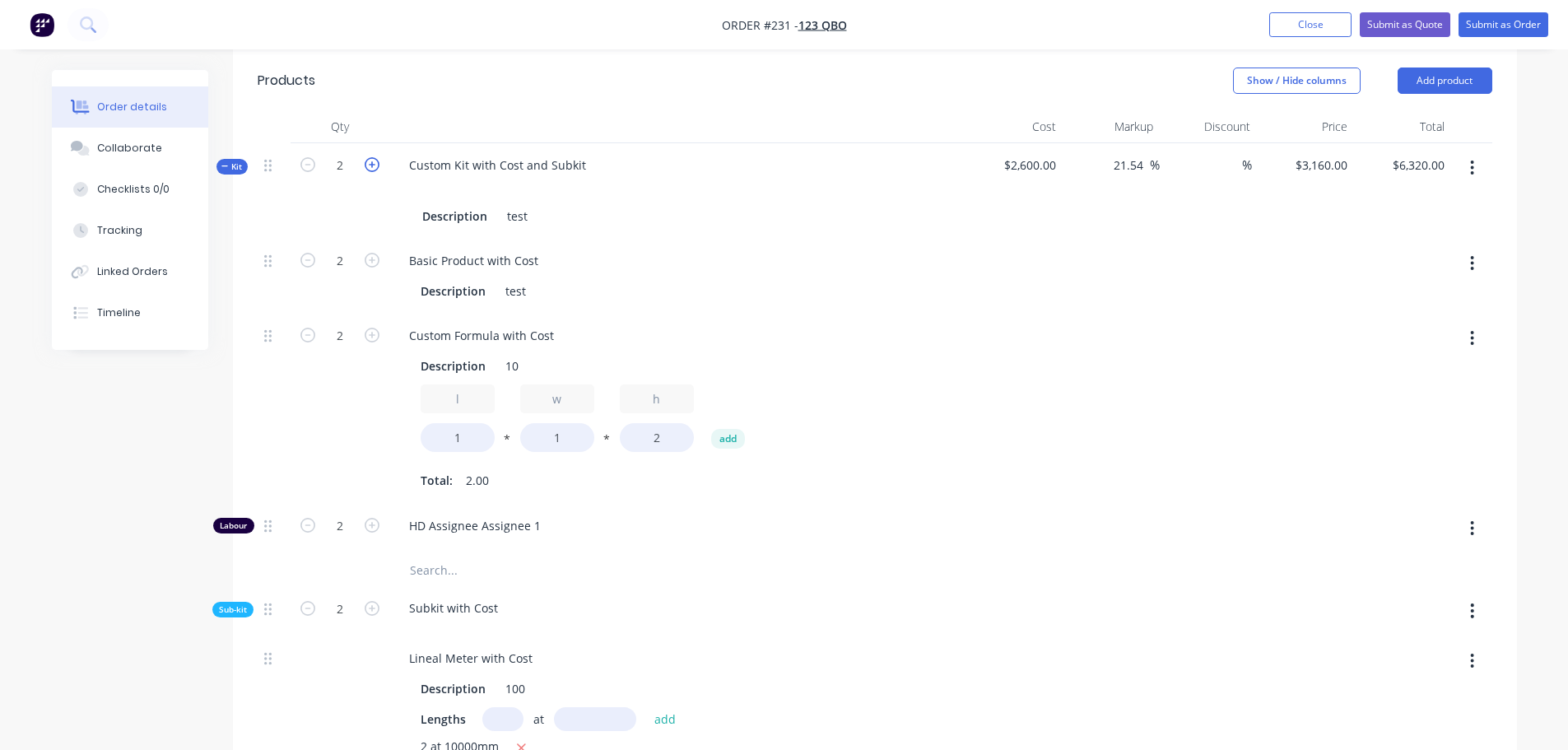
type input "$9,480.00"
type input "3"
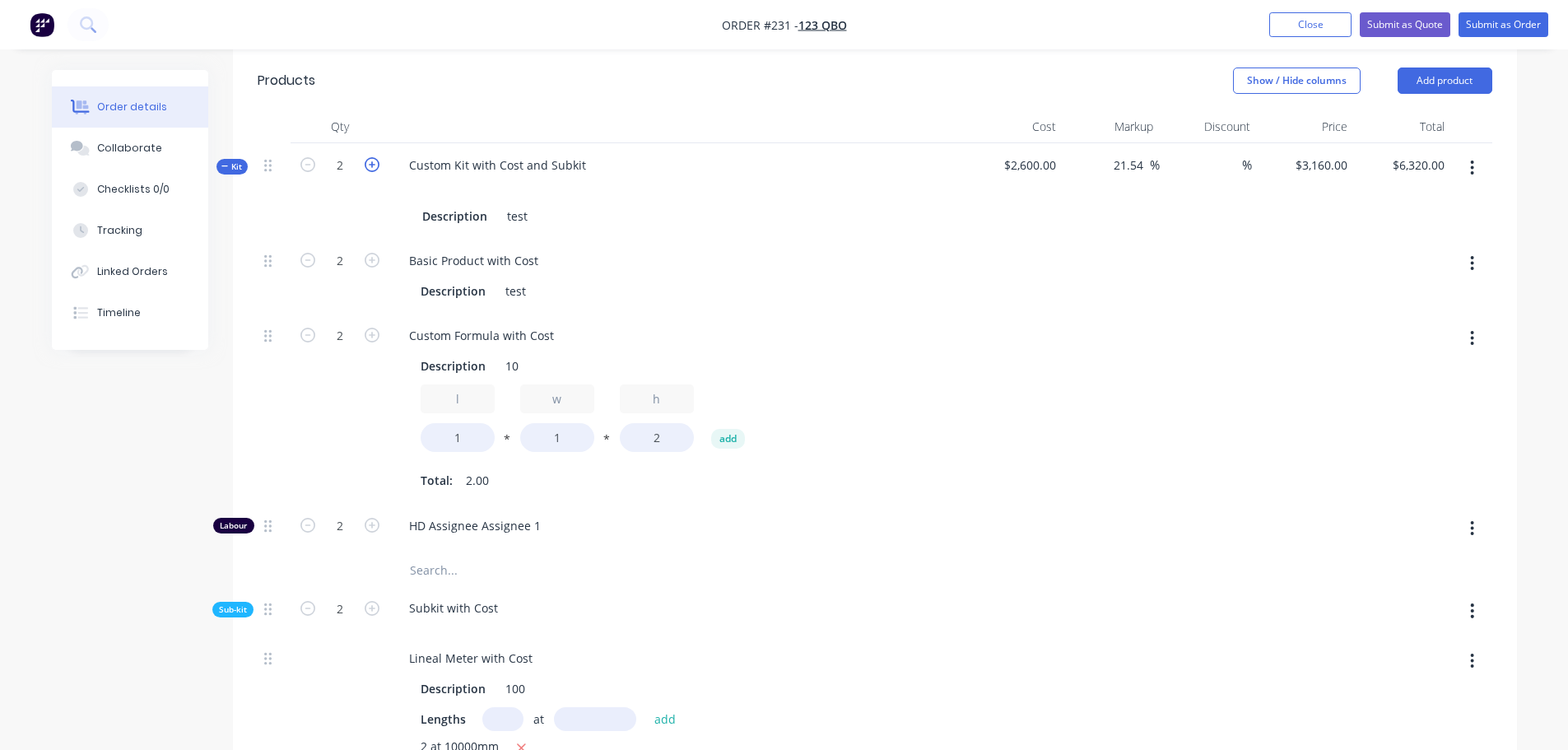
type input "3"
click at [375, 161] on icon "button" at bounding box center [372, 164] width 15 height 15
type input "4"
type input "$12,640.00"
type input "4"
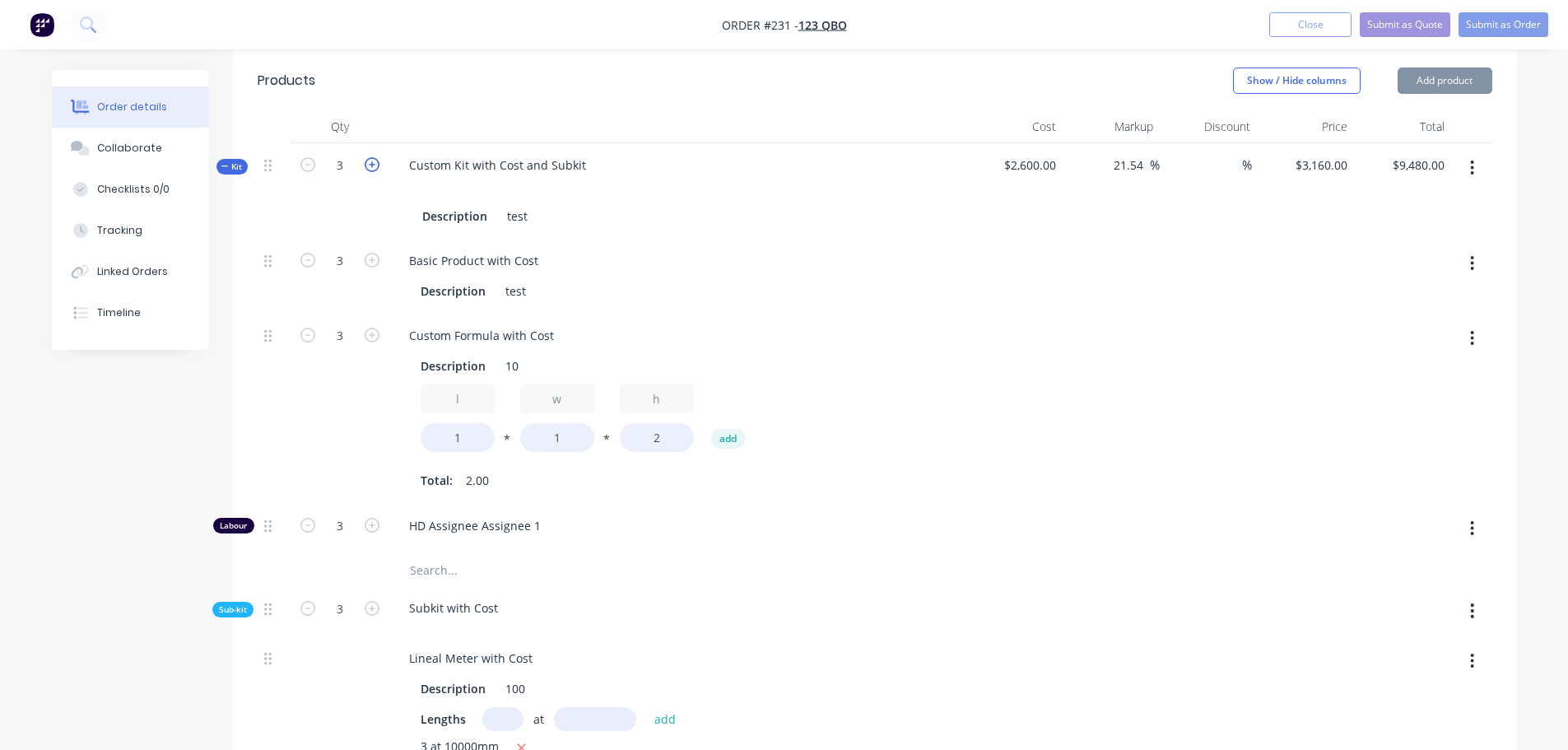
type input "4"
click at [302, 167] on icon "button" at bounding box center [307, 164] width 15 height 15
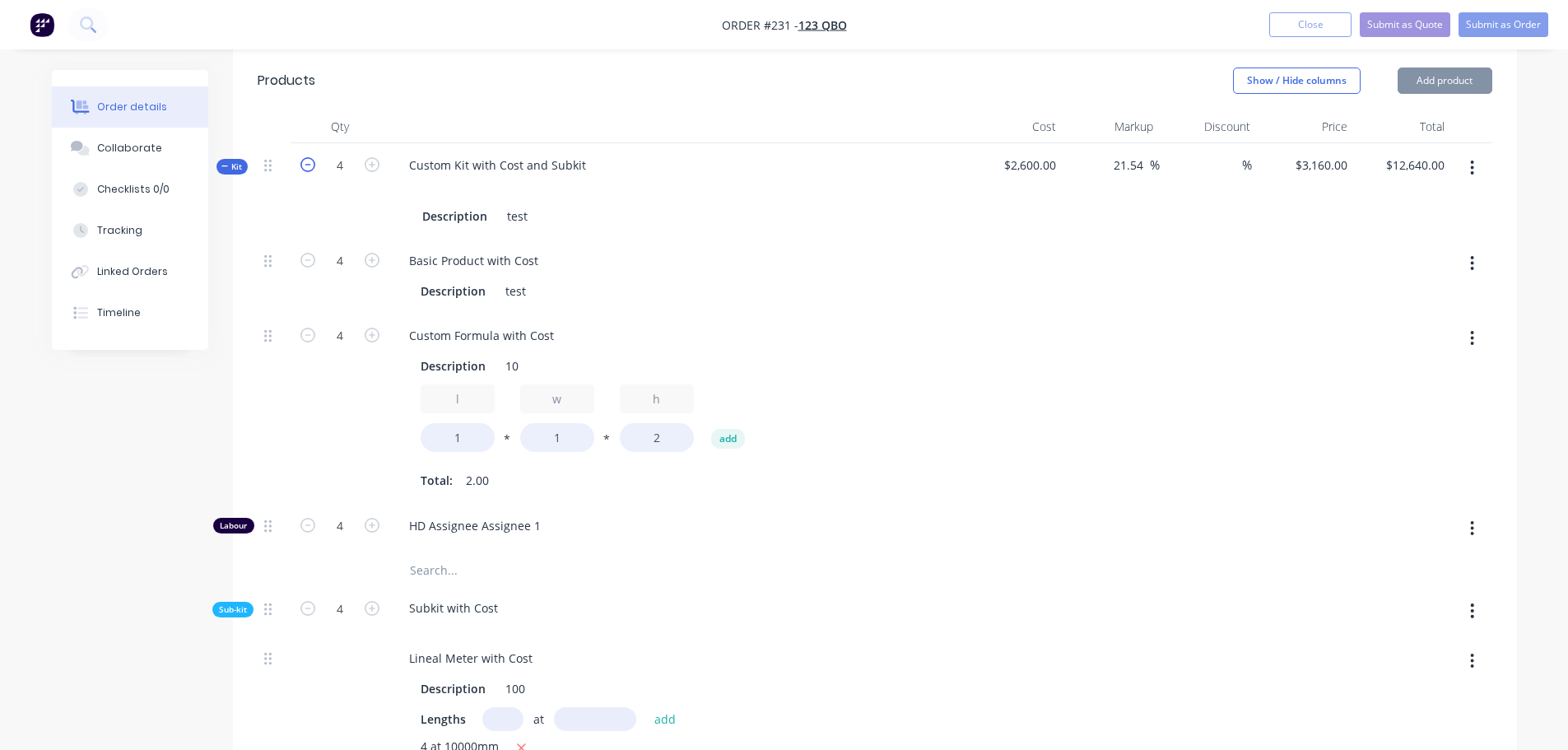
type input "3"
type input "$9,480.00"
type input "3"
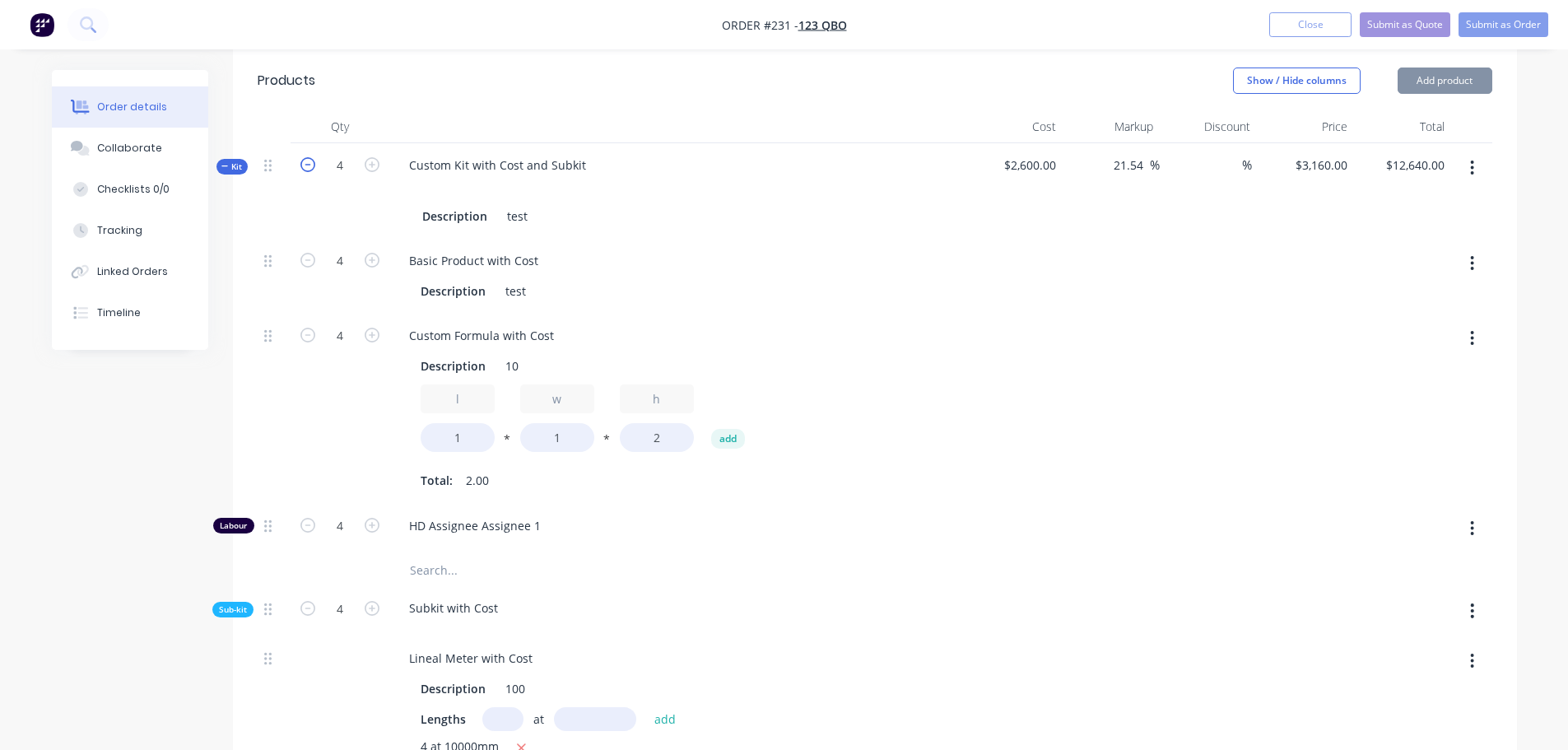
type input "3"
click at [303, 164] on icon "button" at bounding box center [307, 164] width 15 height 15
type input "2"
type input "$6,320.00"
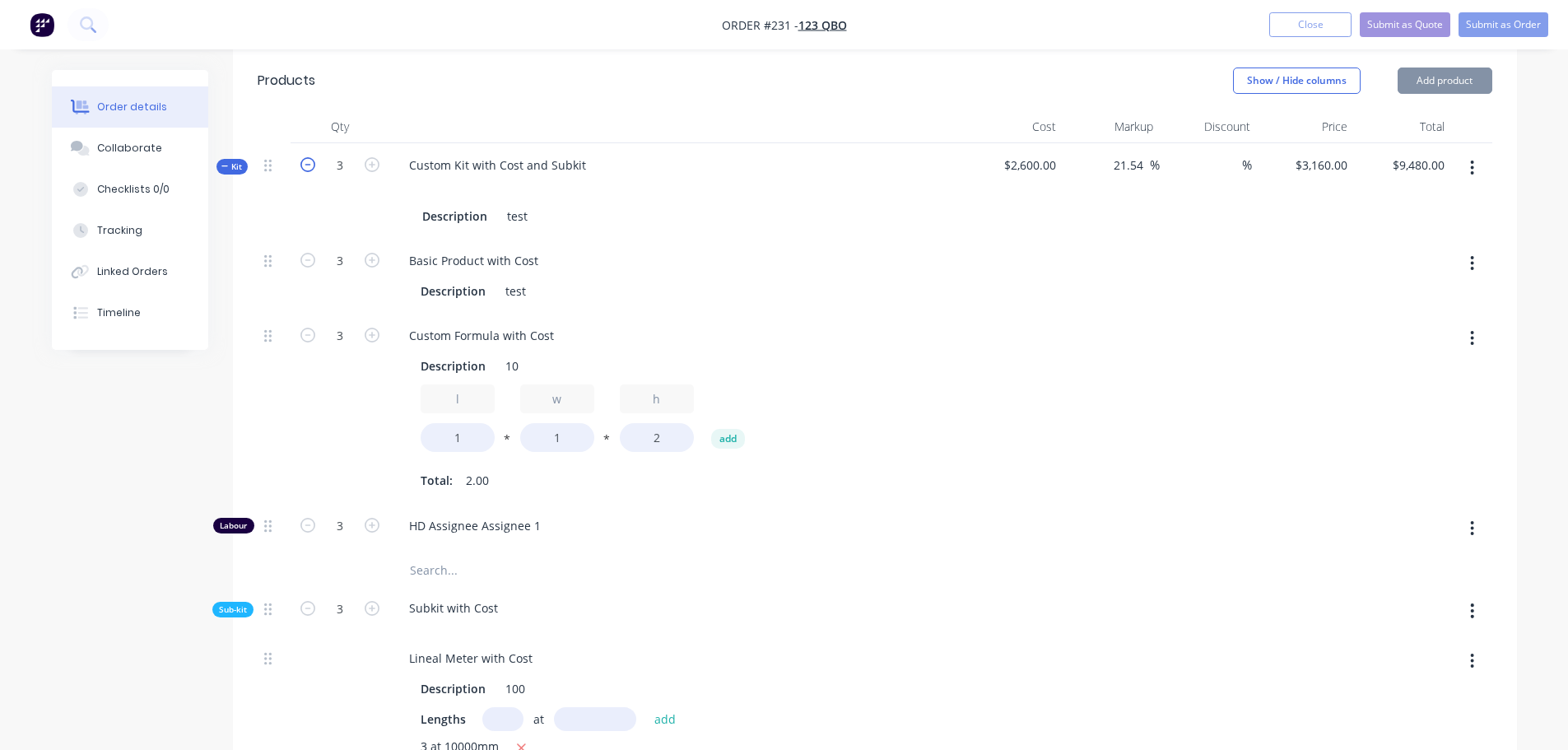
type input "2"
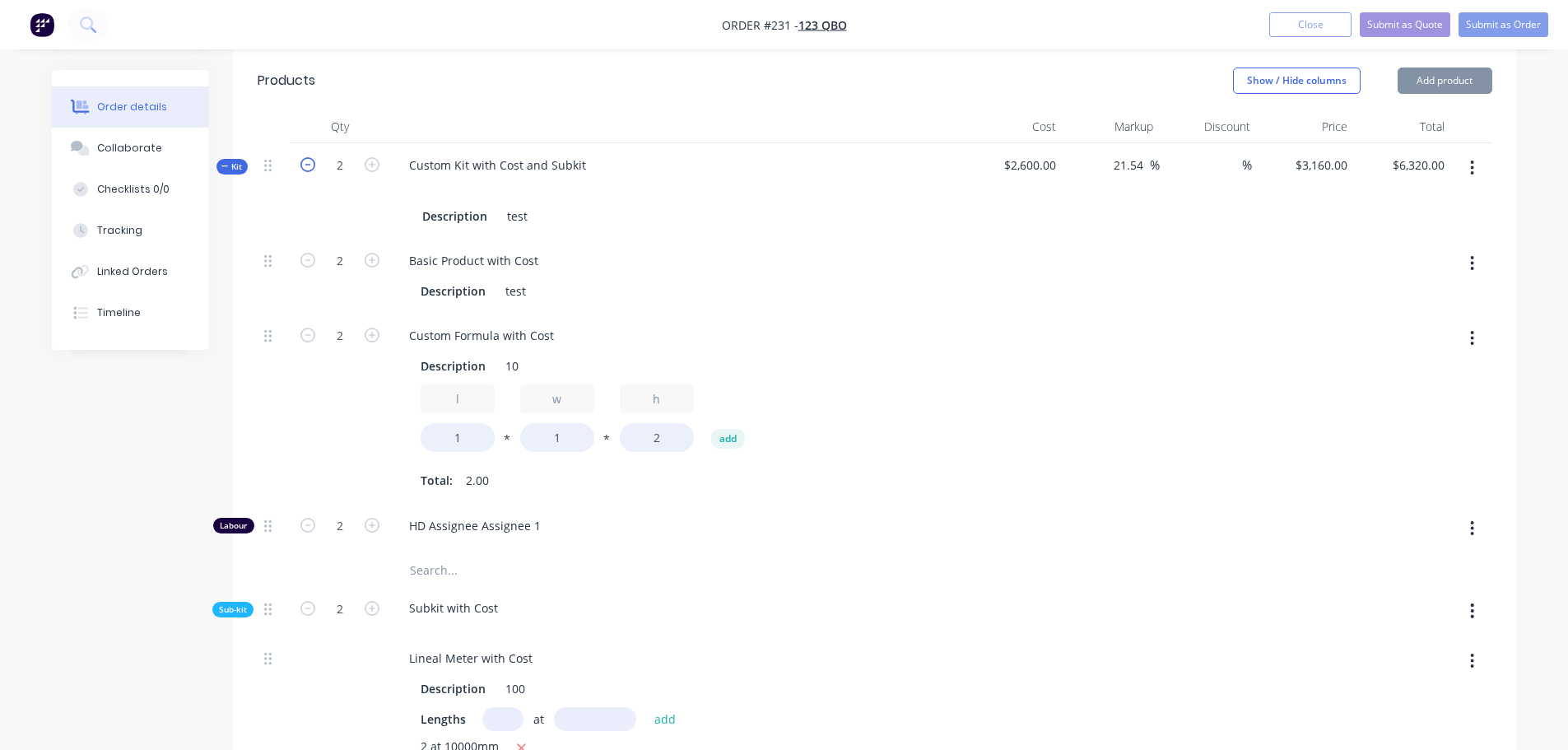
click at [305, 164] on icon "button" at bounding box center [307, 164] width 15 height 15
type input "1"
type input "$3,160.00"
type input "1"
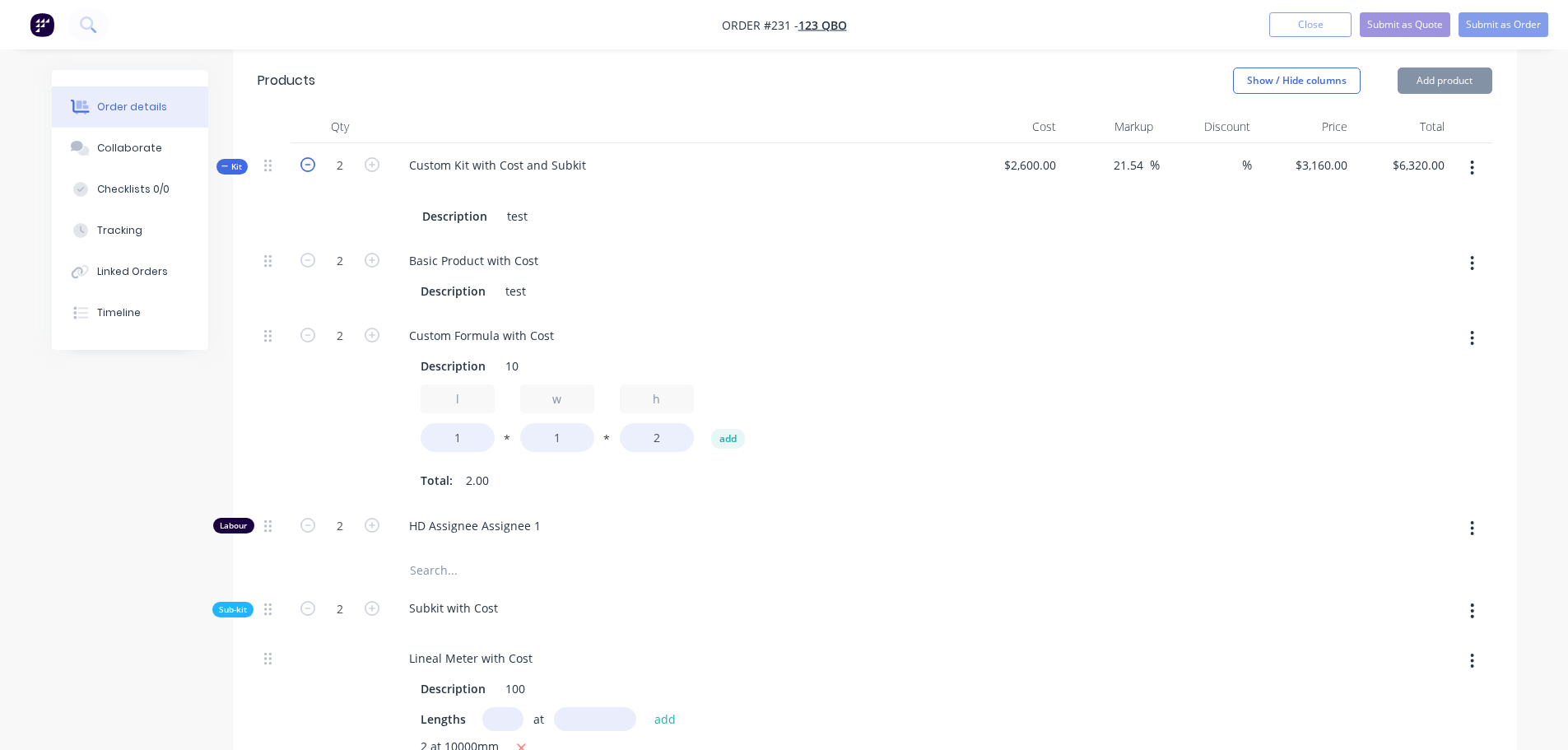
type input "1"
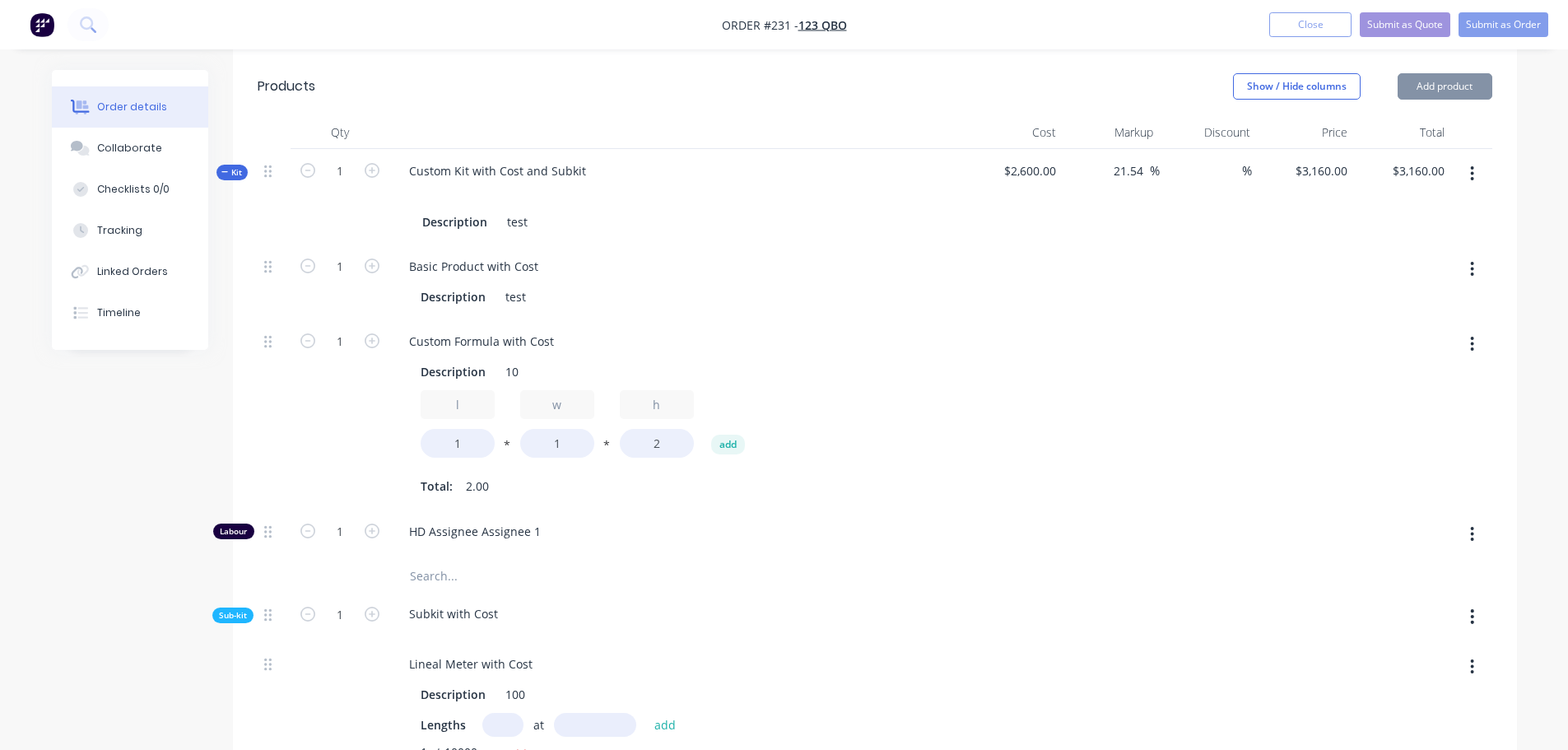
scroll to position [490, 0]
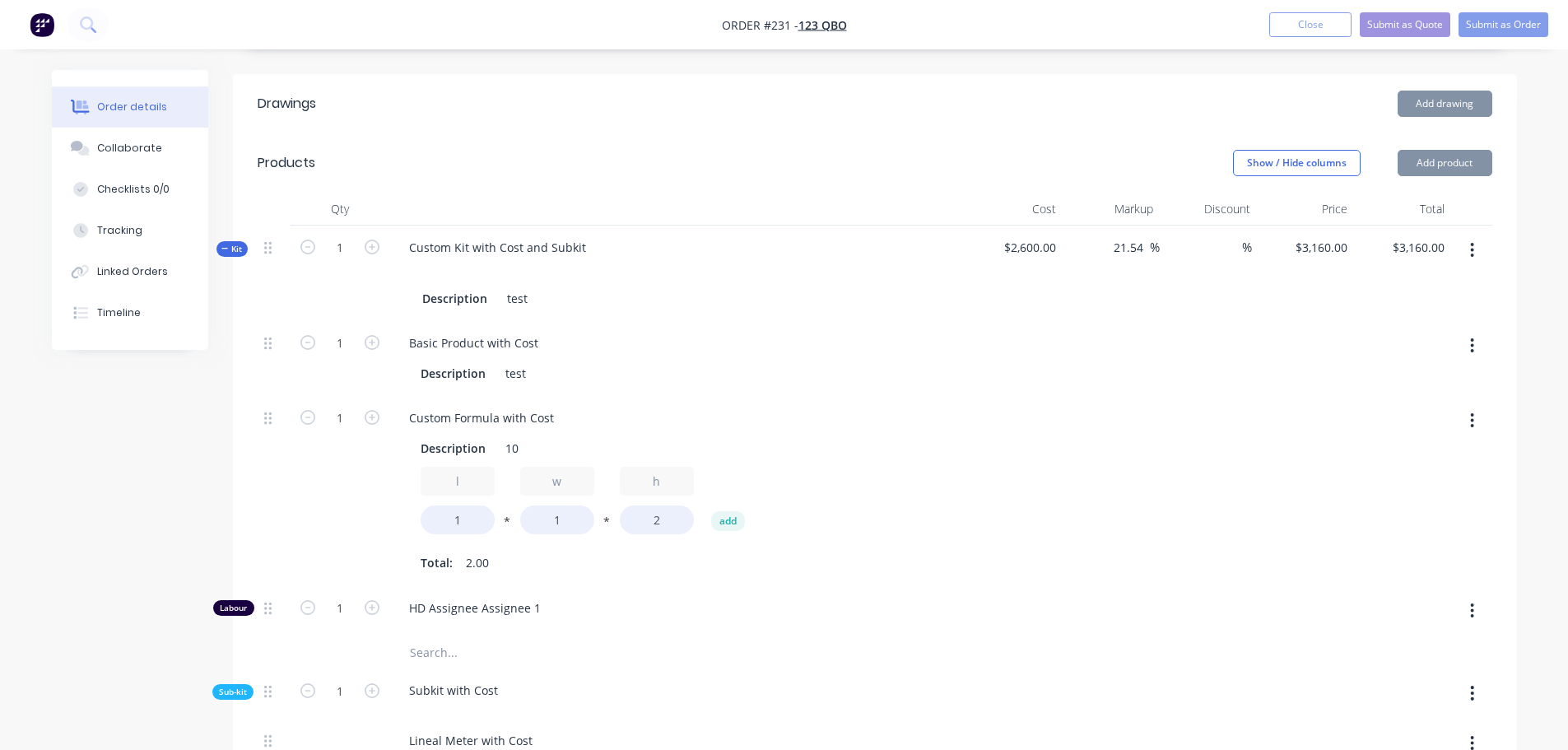
click at [1532, 156] on div "Order details Collaborate Checklists 0/0 Tracking Linked Orders Timeline Order …" at bounding box center [784, 583] width 1497 height 2008
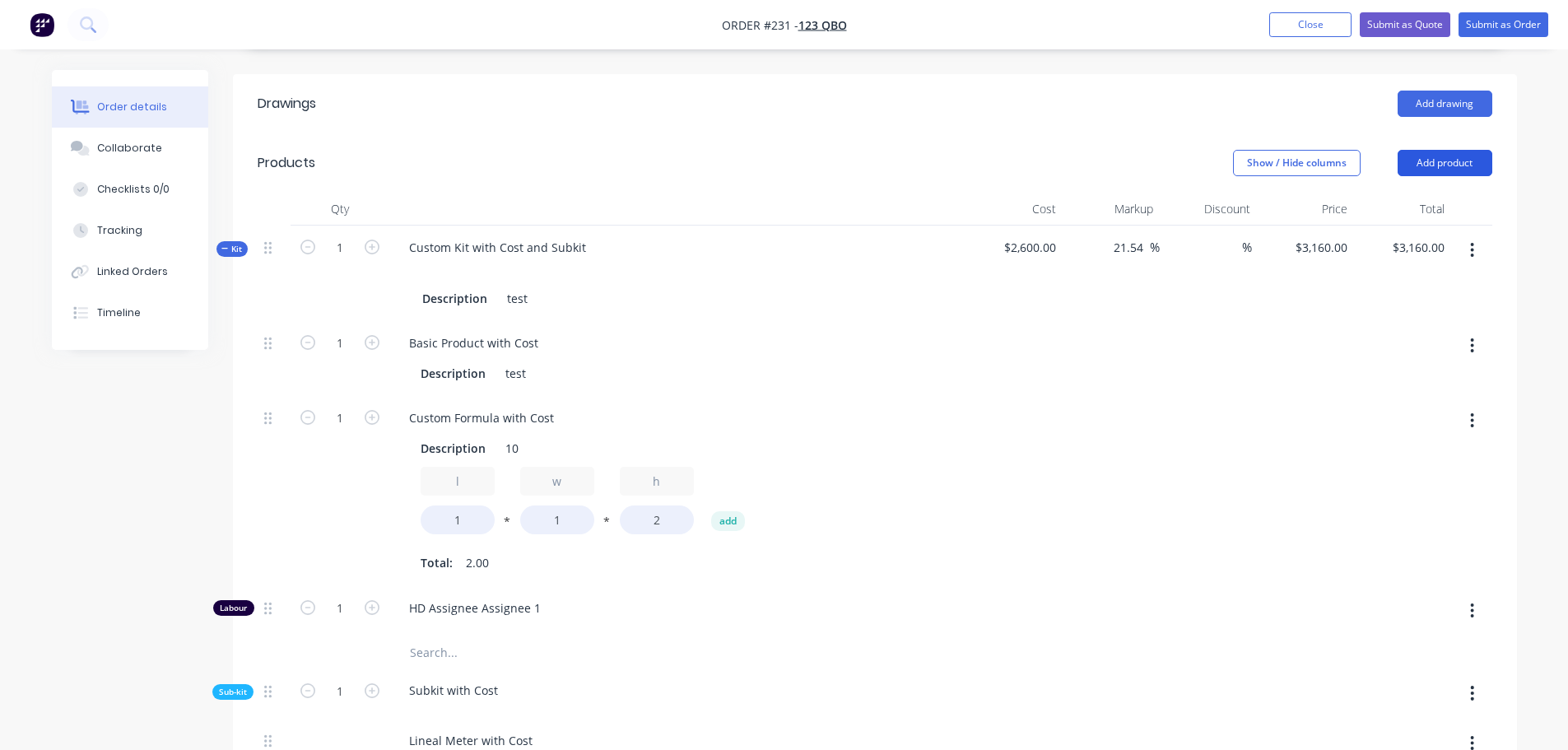
click at [1476, 161] on button "Add product" at bounding box center [1444, 163] width 95 height 26
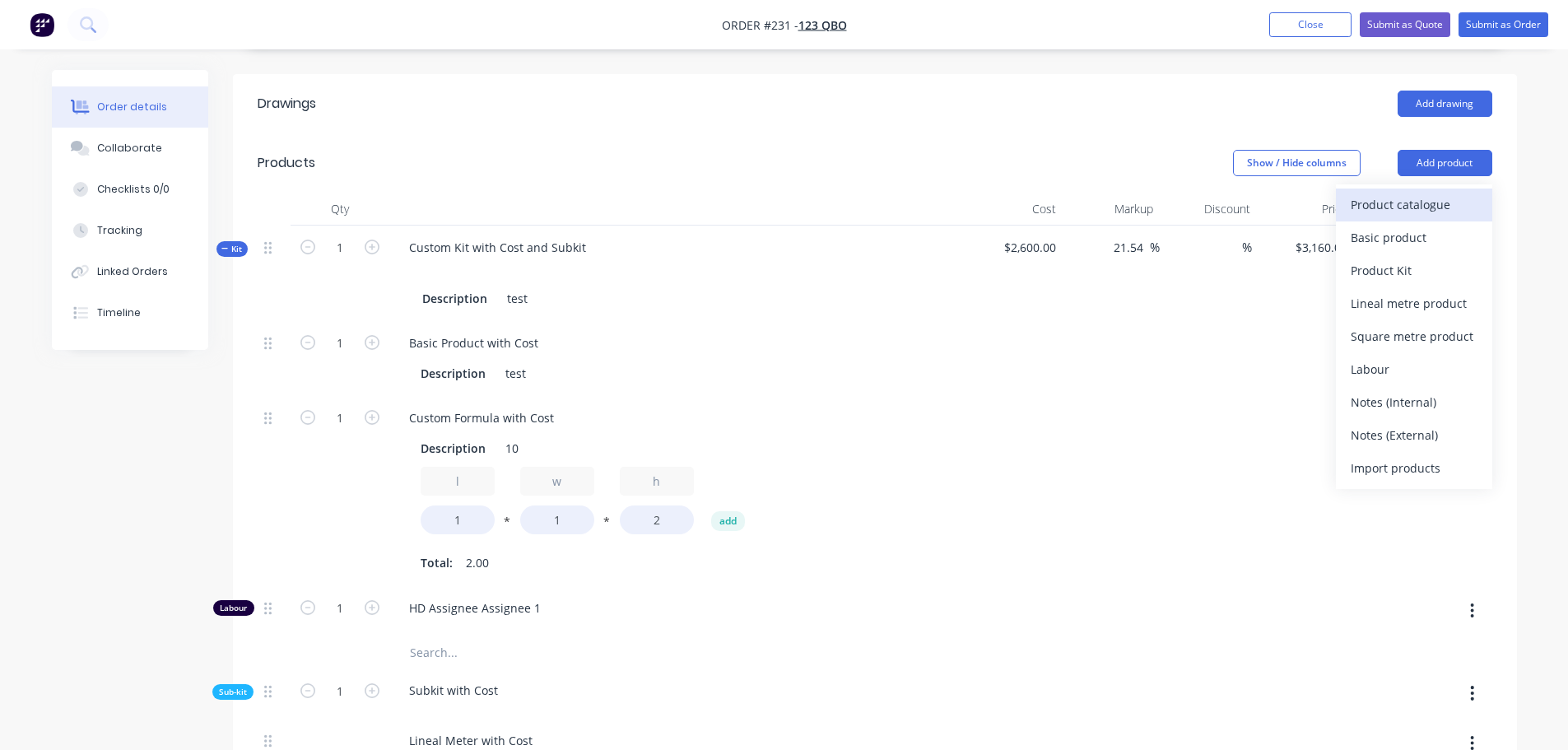
click at [1421, 198] on div "Product catalogue" at bounding box center [1414, 204] width 126 height 24
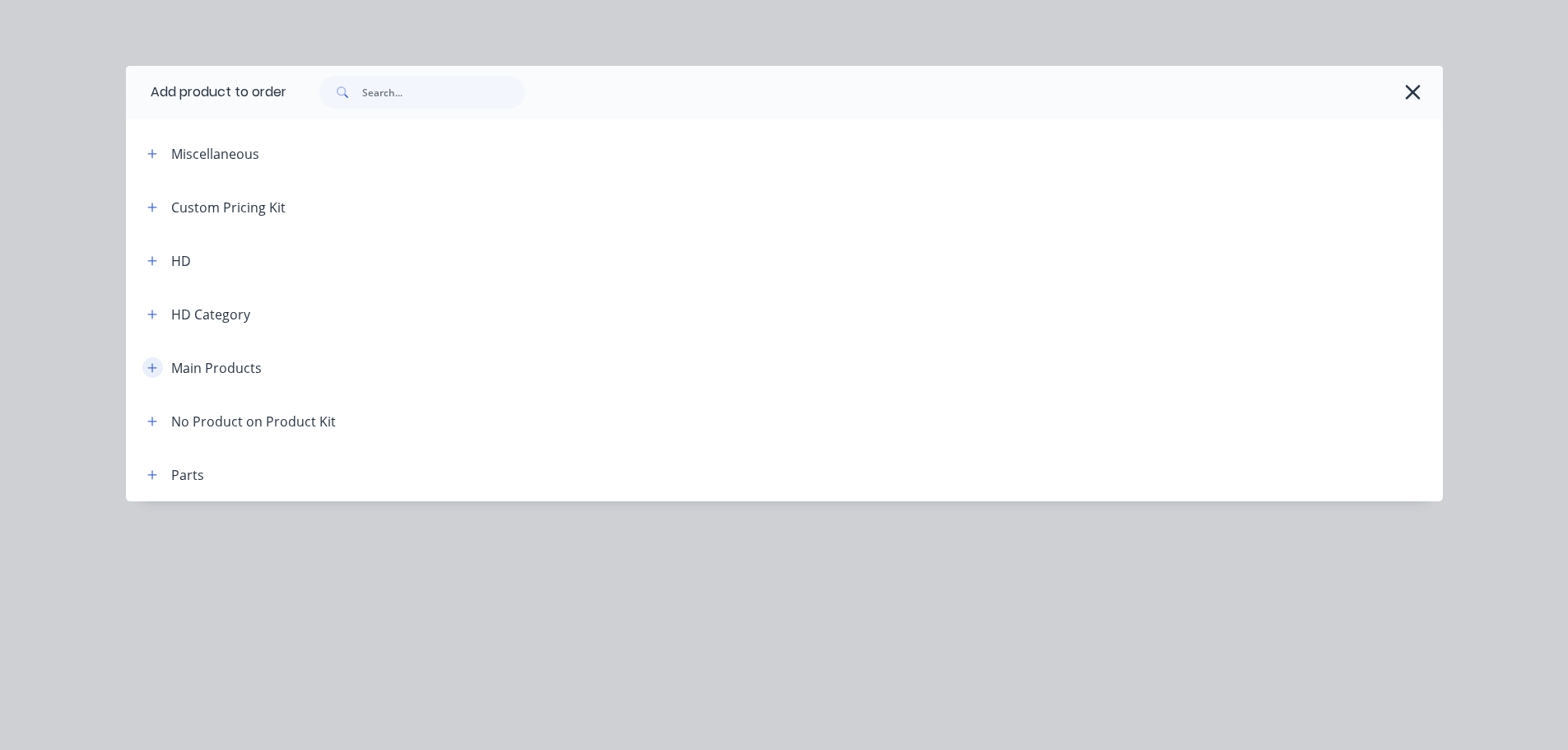
click at [158, 365] on button "button" at bounding box center [153, 368] width 21 height 21
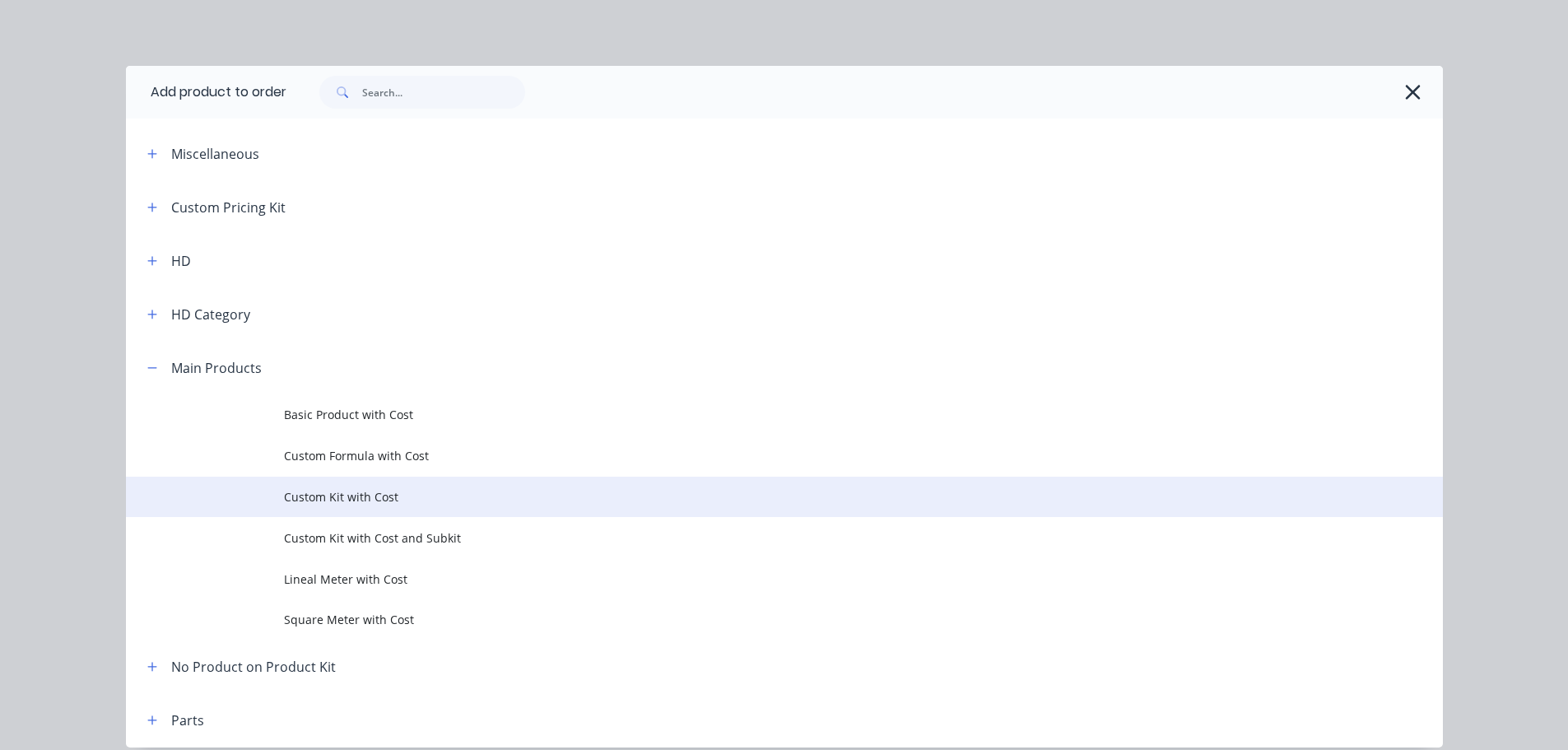
click at [354, 490] on span "Custom Kit with Cost" at bounding box center [747, 497] width 927 height 17
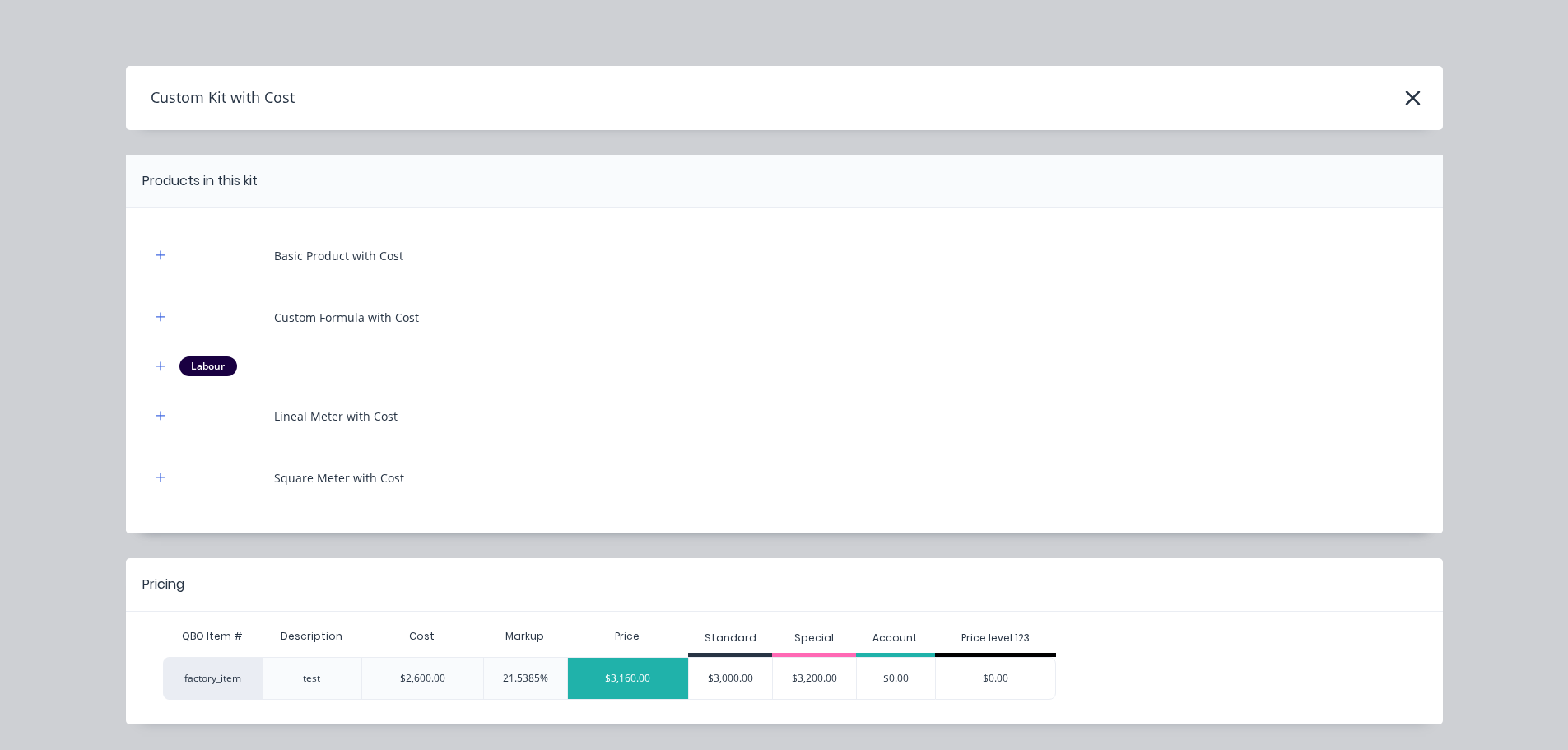
click at [593, 679] on div "$3,160.00" at bounding box center [628, 678] width 121 height 41
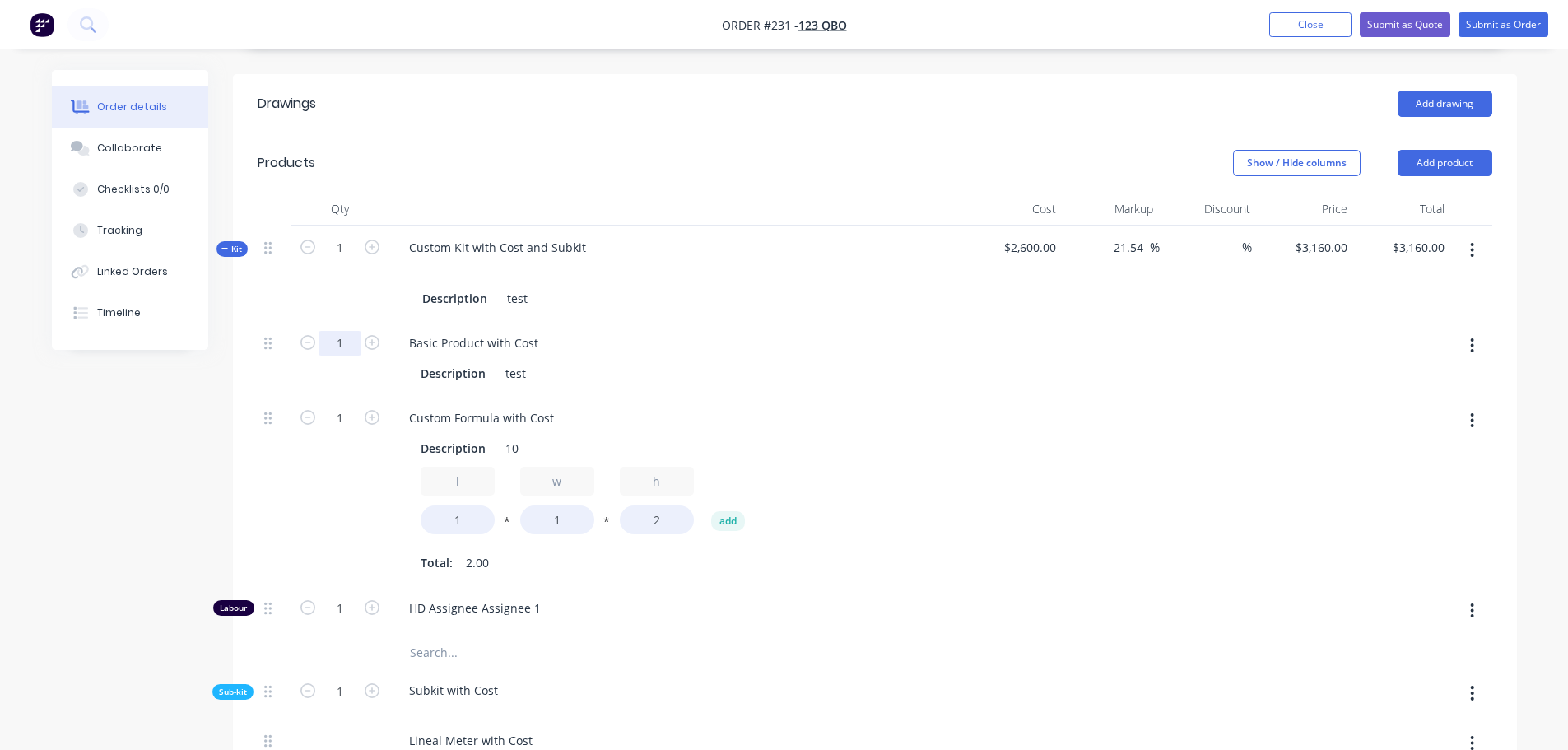
click at [334, 333] on input "1" at bounding box center [339, 343] width 43 height 24
type input "3"
type input "$3,403.0769"
type input "$3,403.08"
click at [913, 375] on div "Description test" at bounding box center [674, 372] width 520 height 24
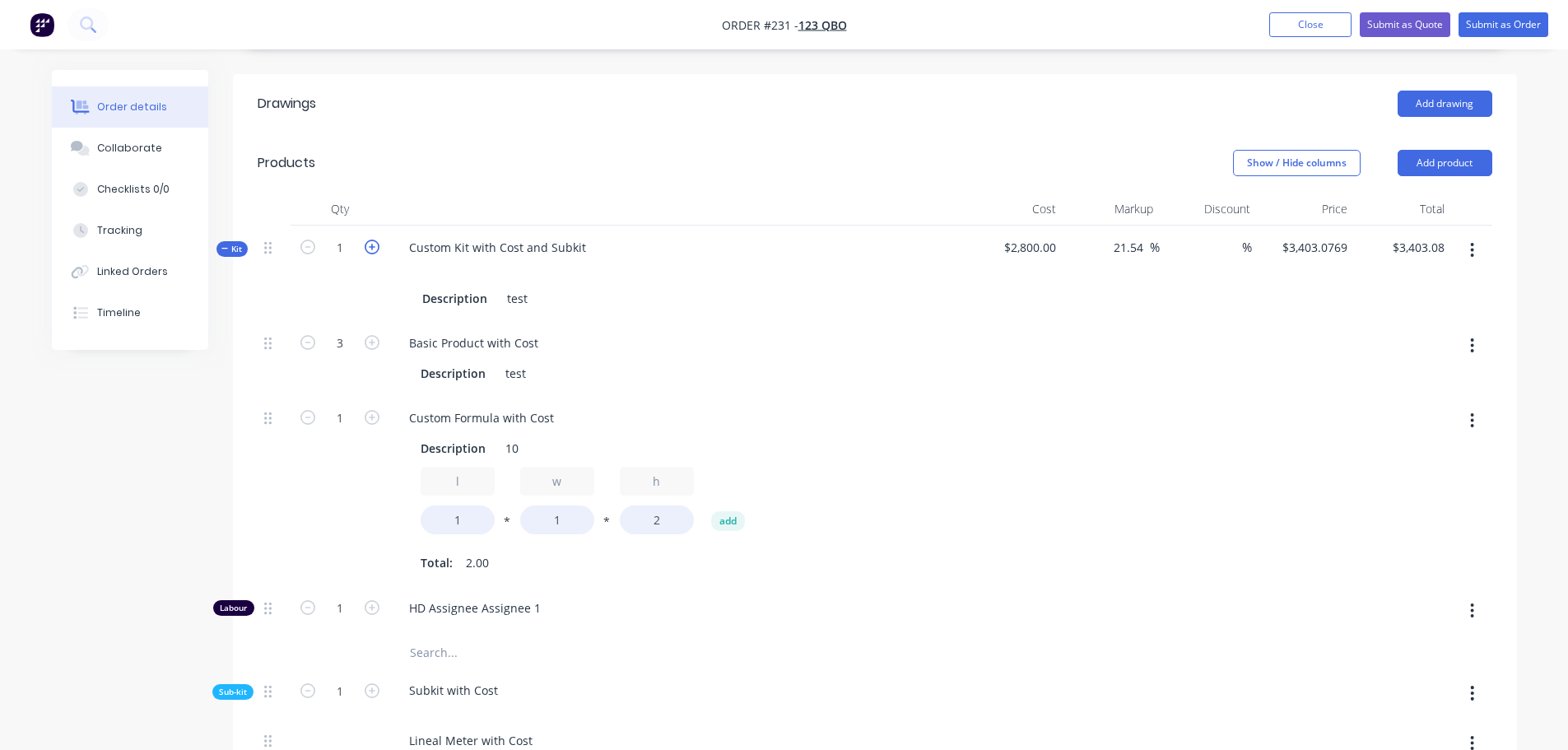
click at [375, 249] on icon "button" at bounding box center [372, 247] width 15 height 15
type input "2"
type input "$6,806.15"
type input "6"
type input "2"
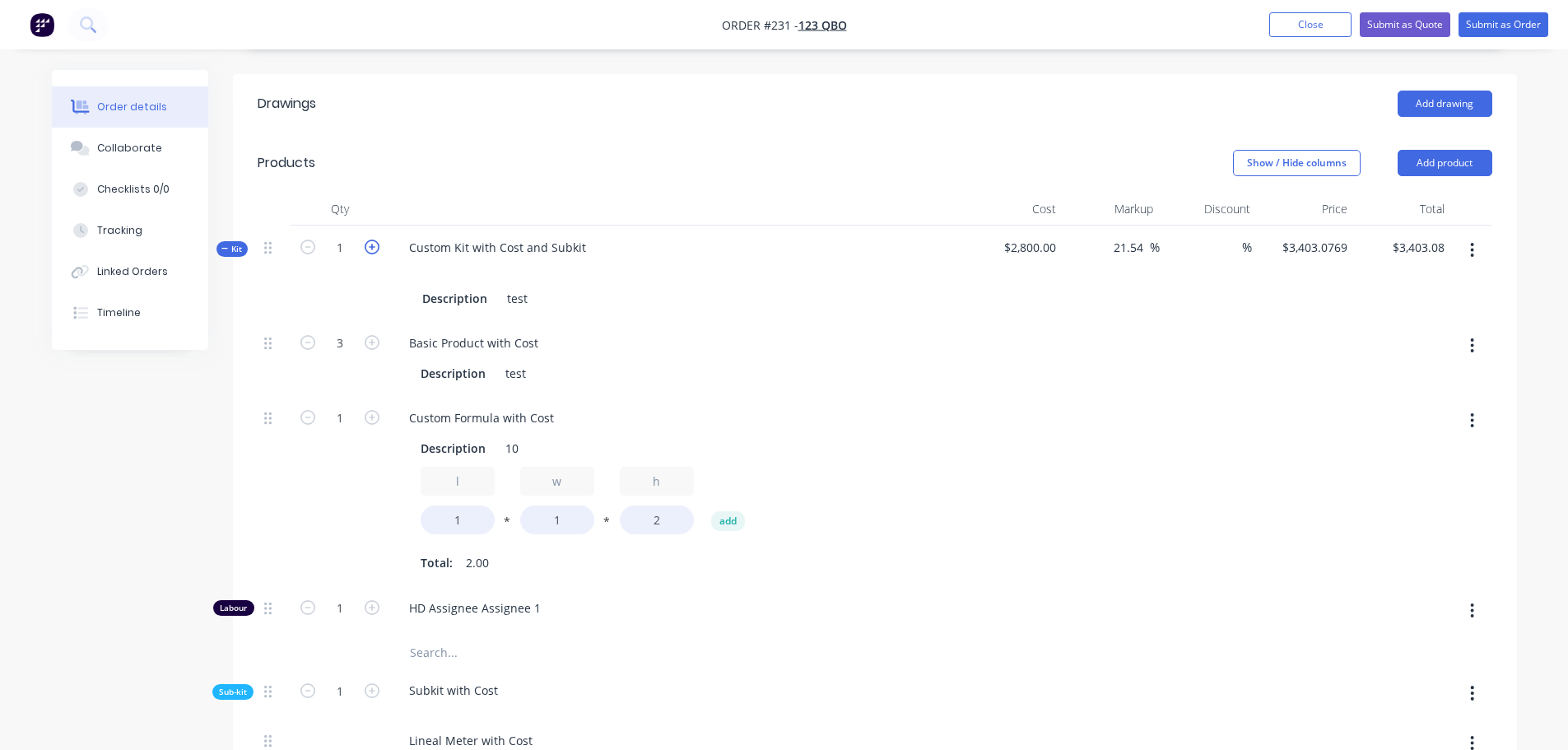
type input "2"
click at [303, 249] on icon "button" at bounding box center [307, 247] width 15 height 15
type input "1"
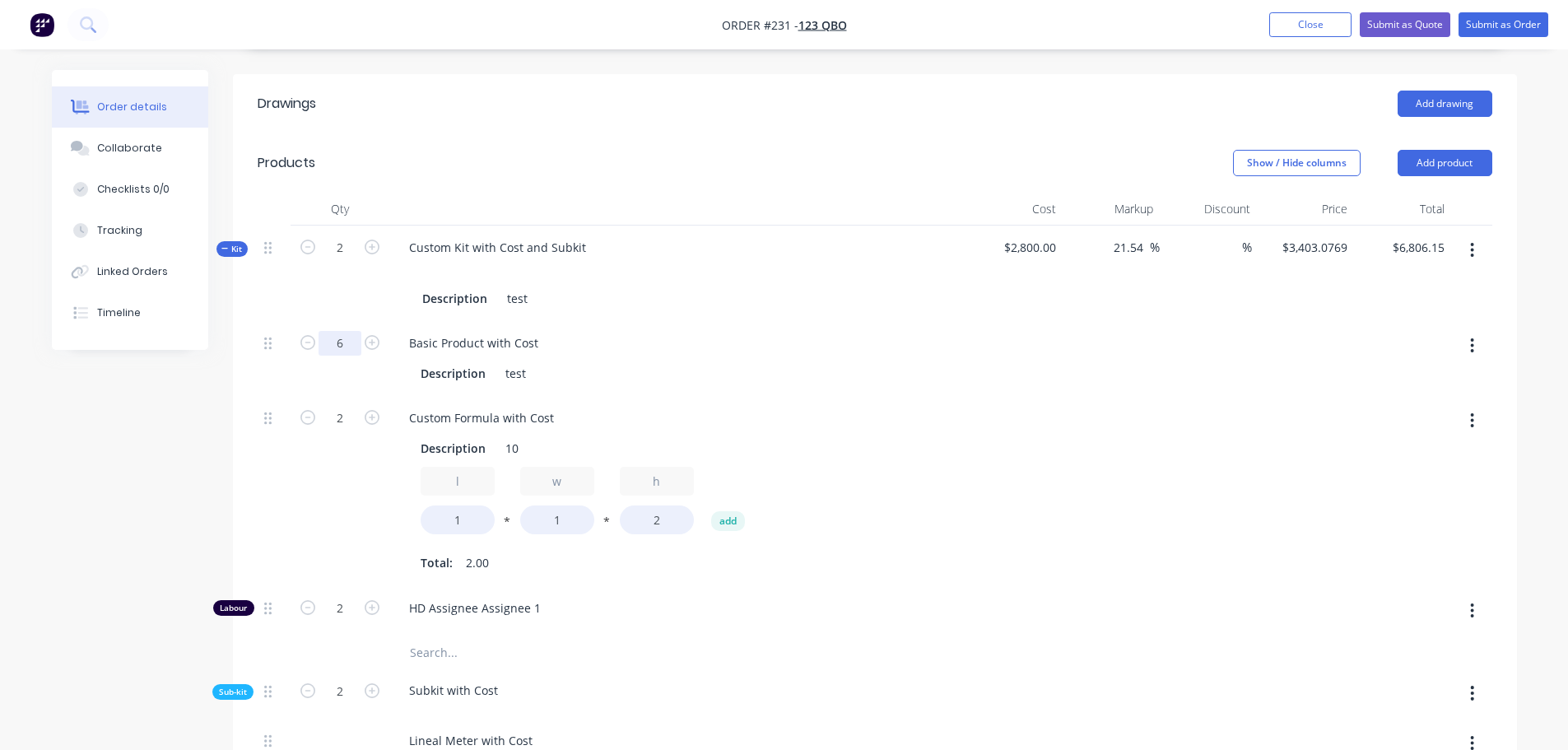
type input "$3,403.08"
type input "3"
type input "1"
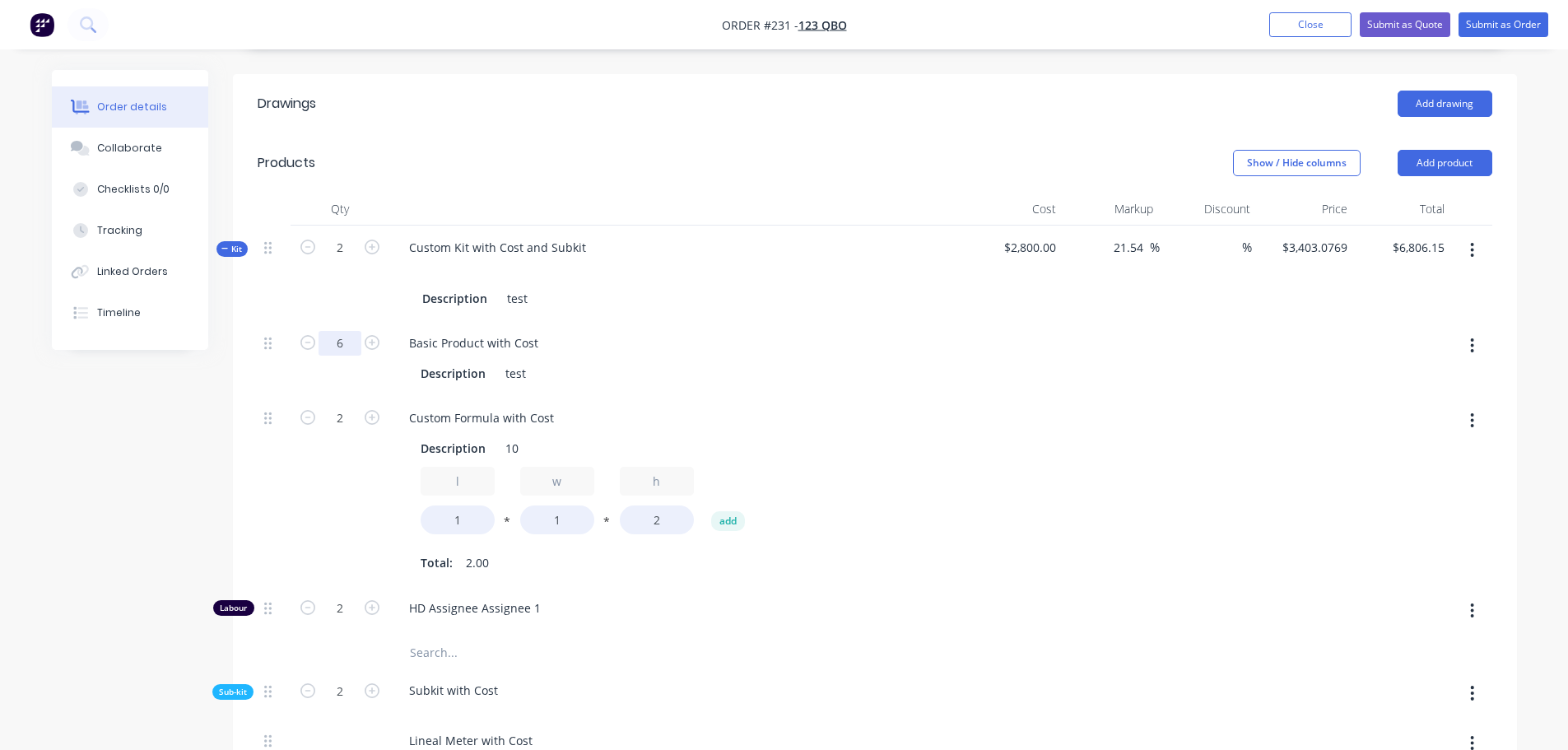
type input "1"
drag, startPoint x: 336, startPoint y: 426, endPoint x: 350, endPoint y: 430, distance: 14.6
click at [333, 356] on input "1" at bounding box center [339, 343] width 43 height 24
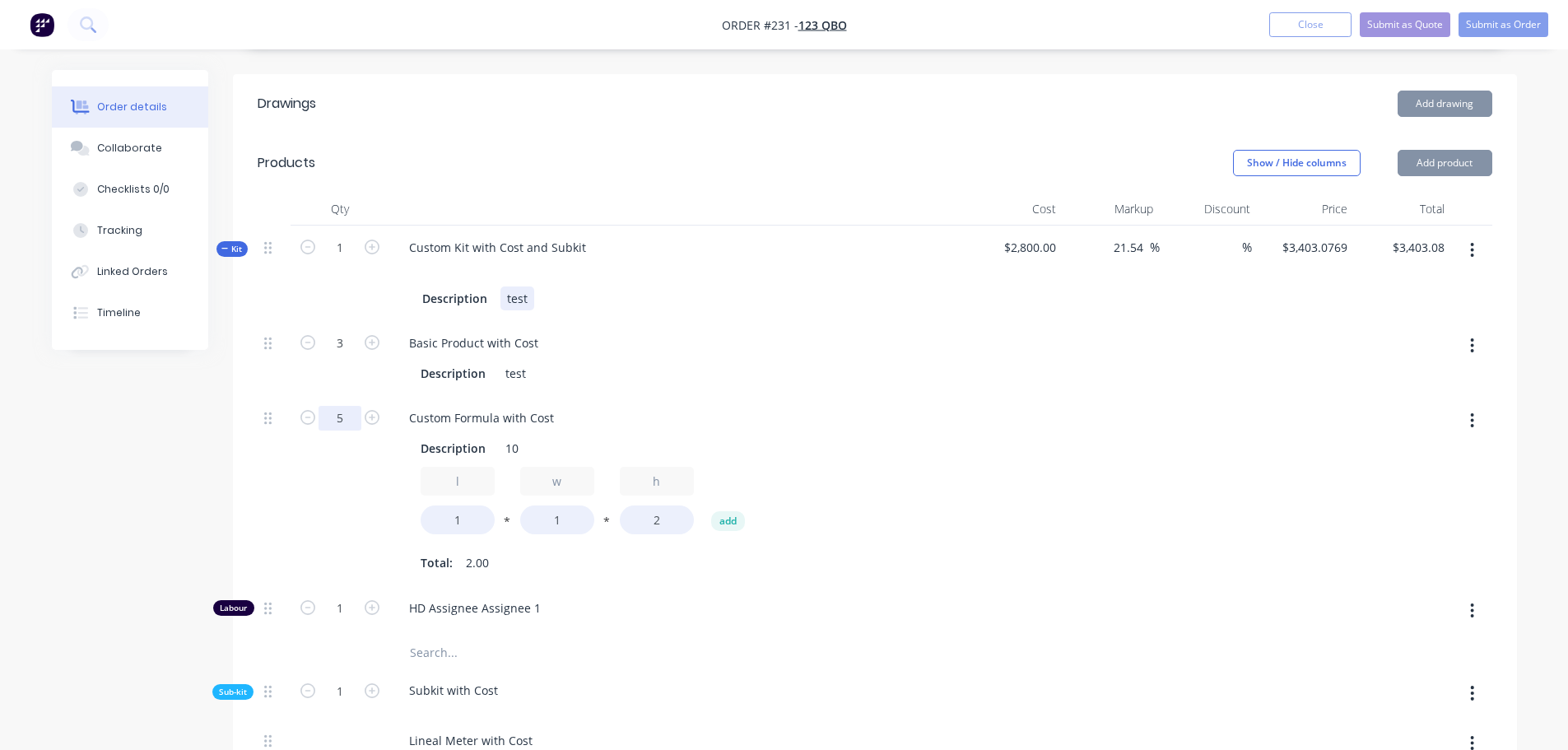
type input "5"
click at [842, 383] on div "Description test" at bounding box center [674, 372] width 520 height 24
type input "$4,375.3846"
type input "$4,375.38"
click at [373, 251] on icon "button" at bounding box center [372, 247] width 15 height 15
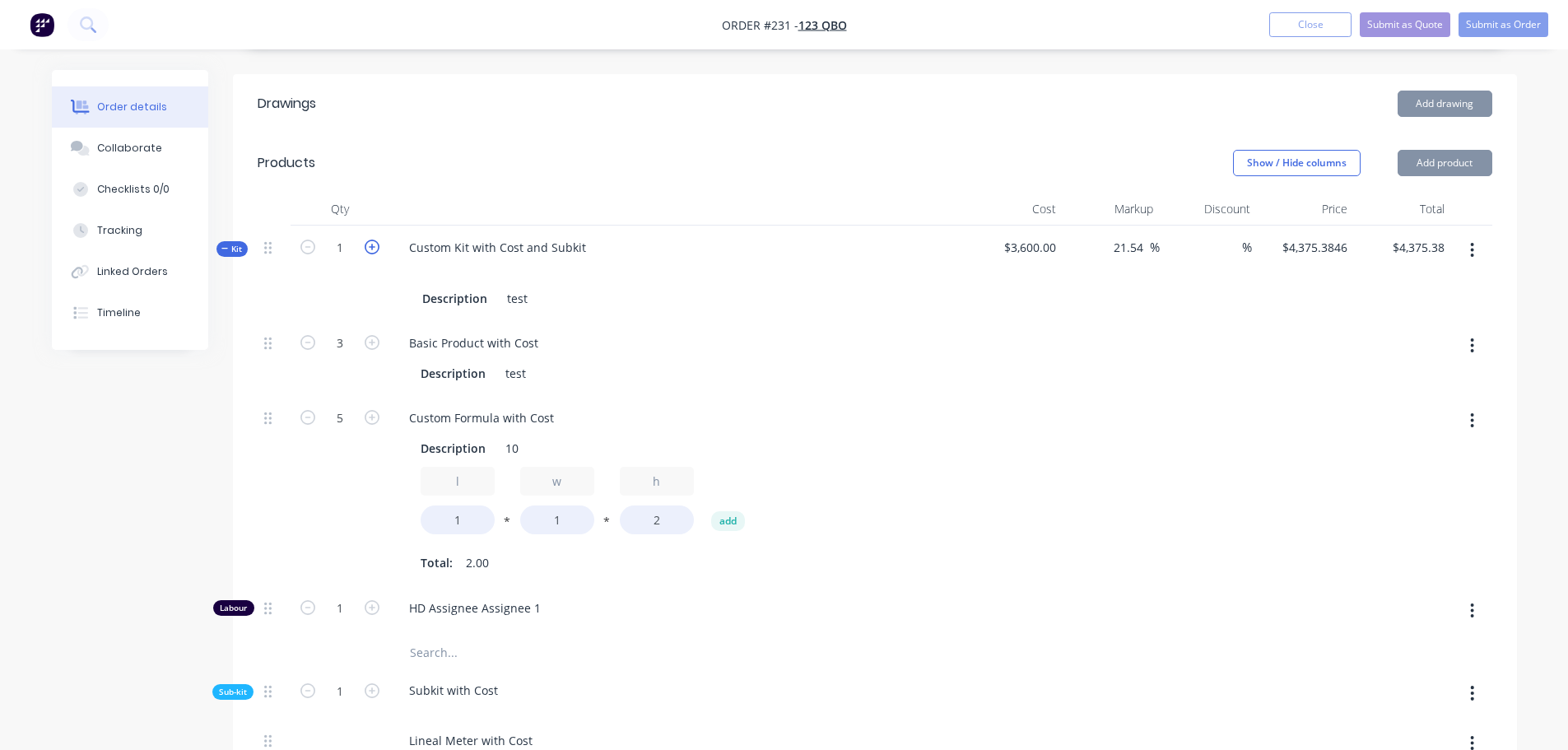
type input "2"
type input "$8,750.77"
type input "6"
type input "10"
type input "2"
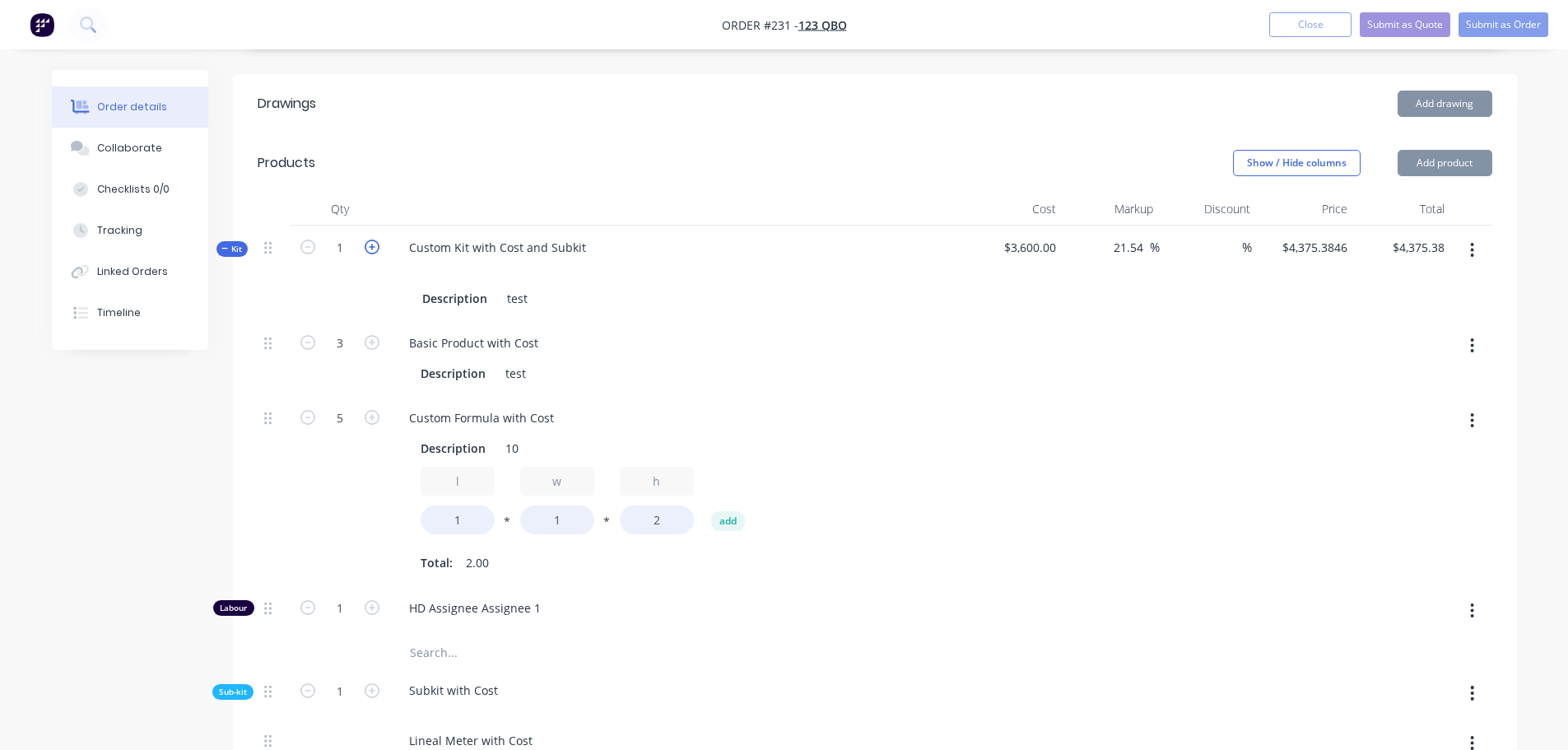
type input "2"
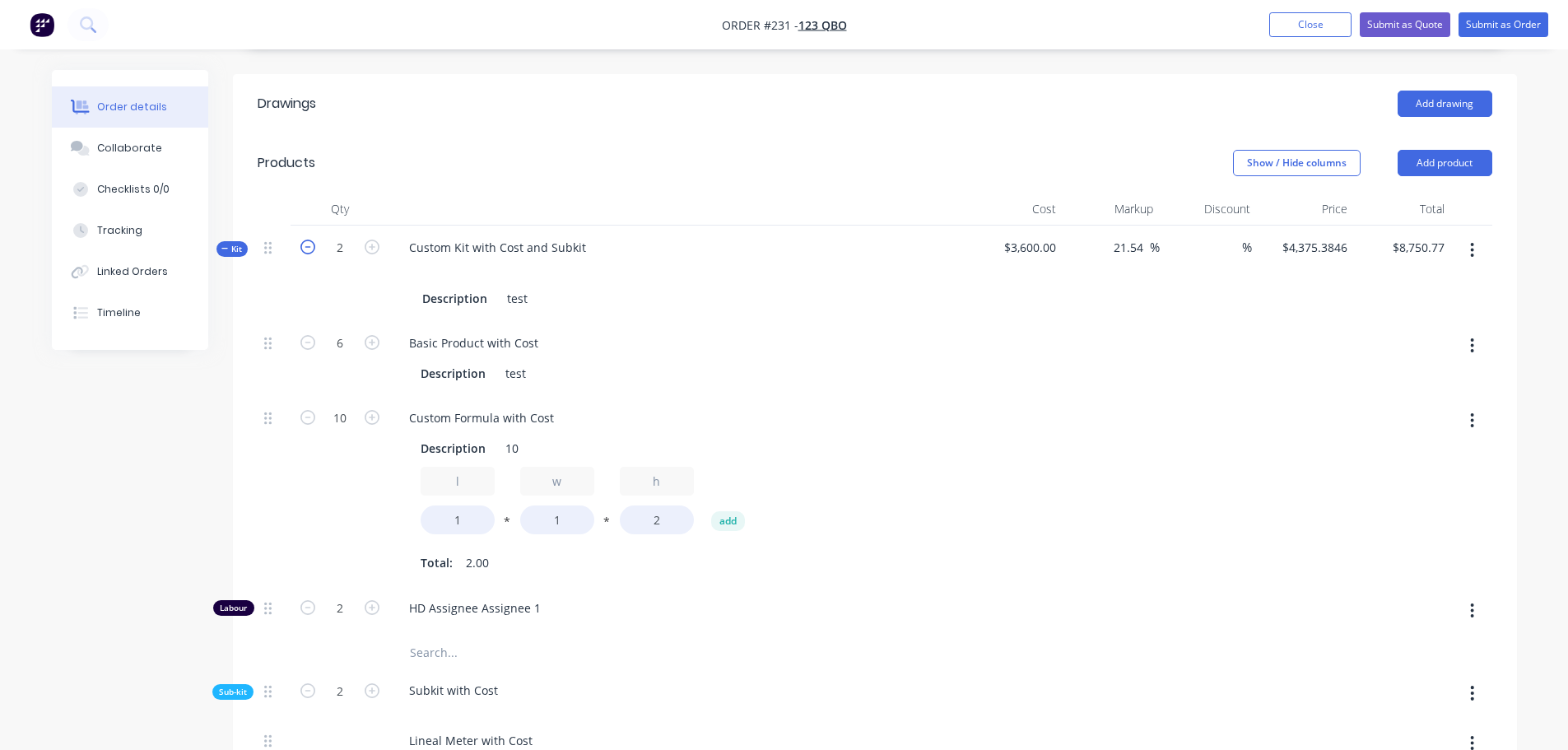
click at [314, 248] on button "button" at bounding box center [308, 246] width 22 height 17
type input "1"
type input "$4,375.38"
type input "3"
type input "5"
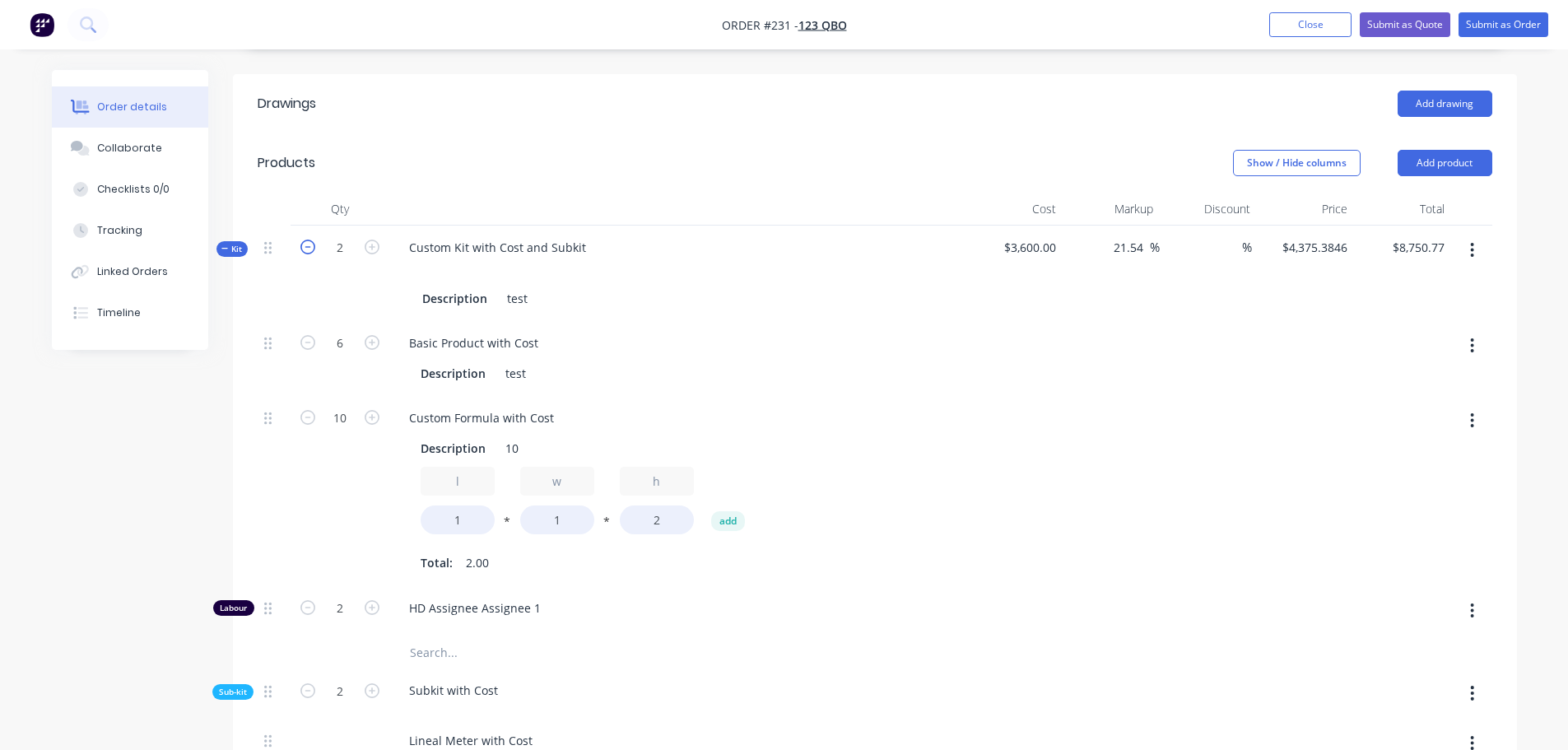
type input "1"
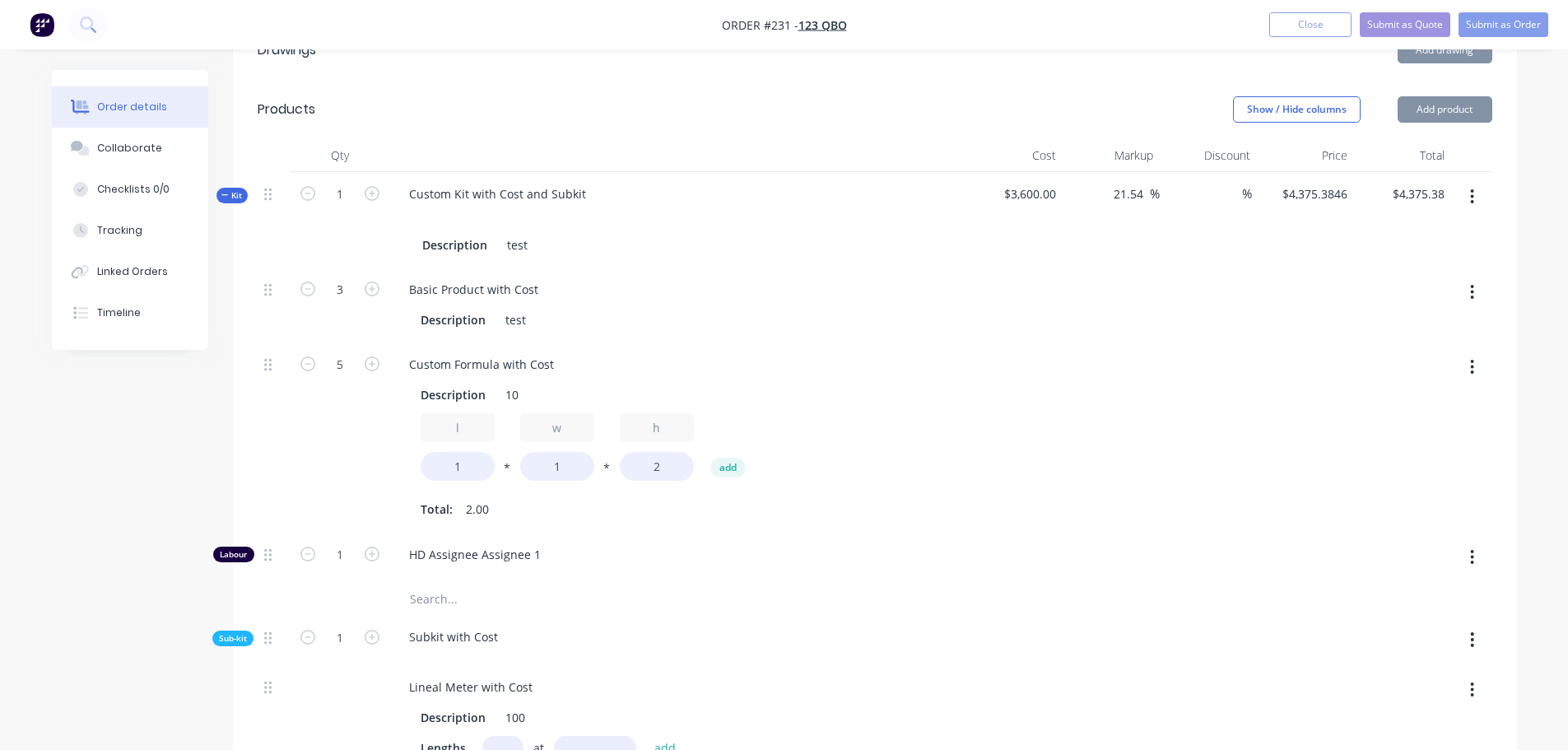
scroll to position [655, 0]
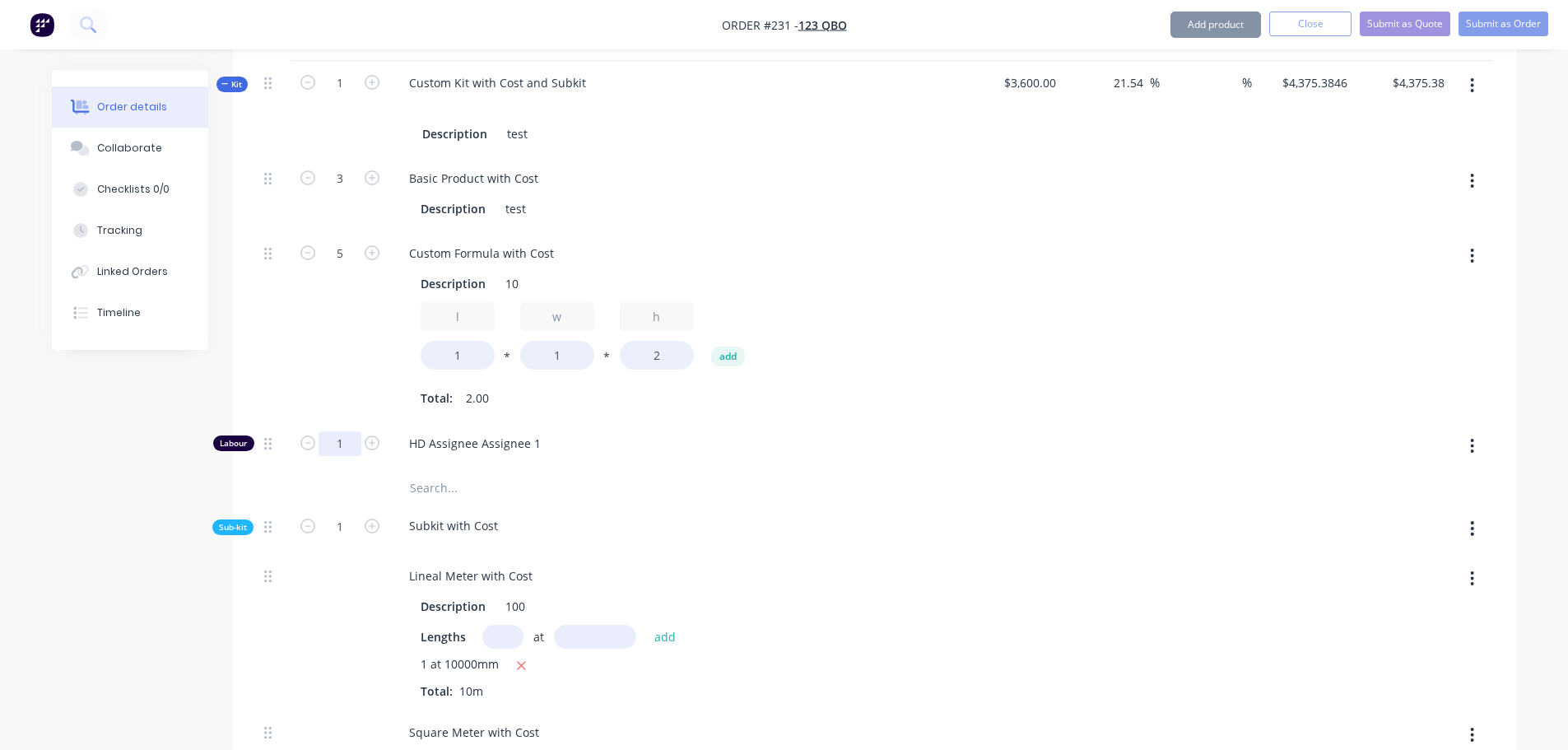
click at [343, 191] on input "1" at bounding box center [339, 179] width 43 height 24
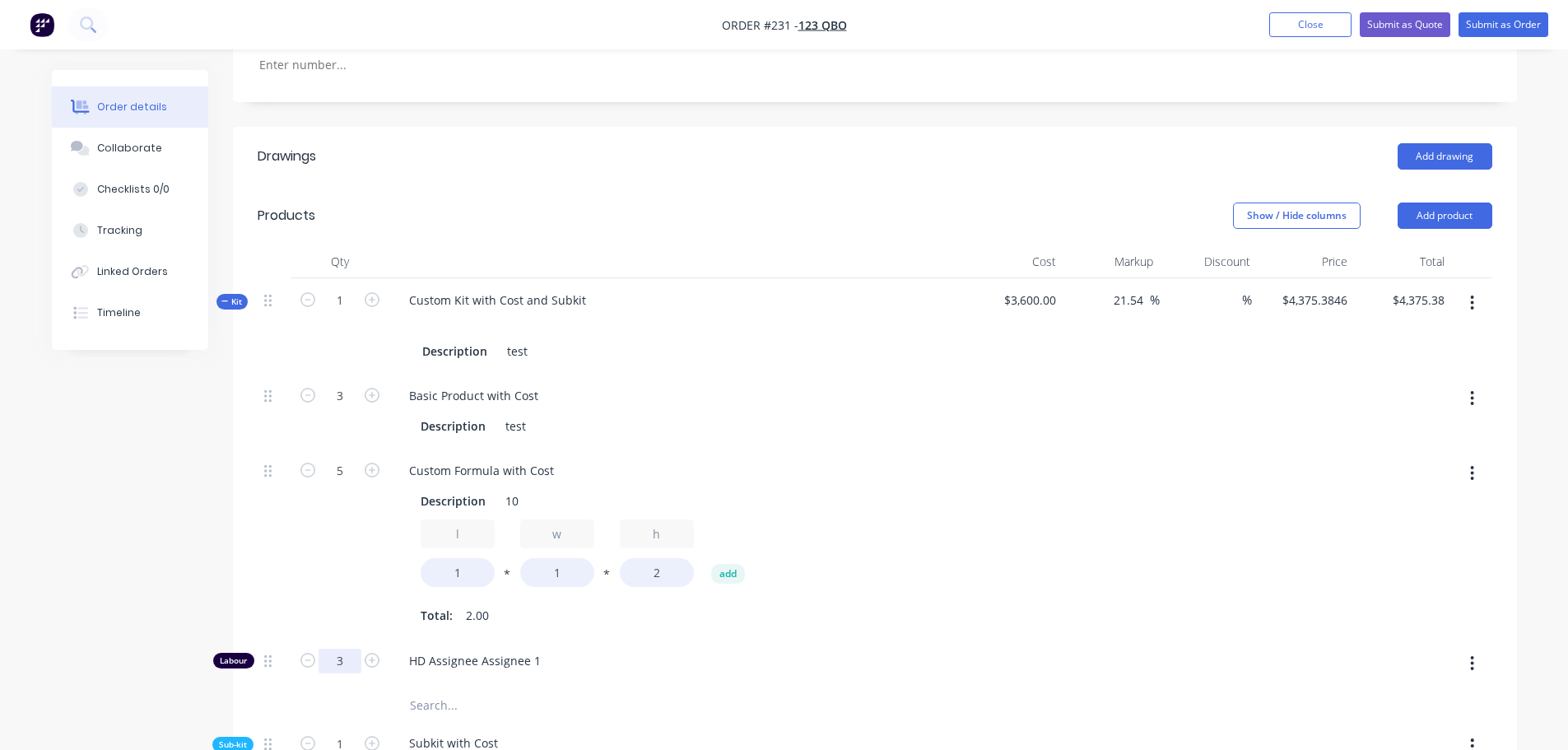
scroll to position [408, 0]
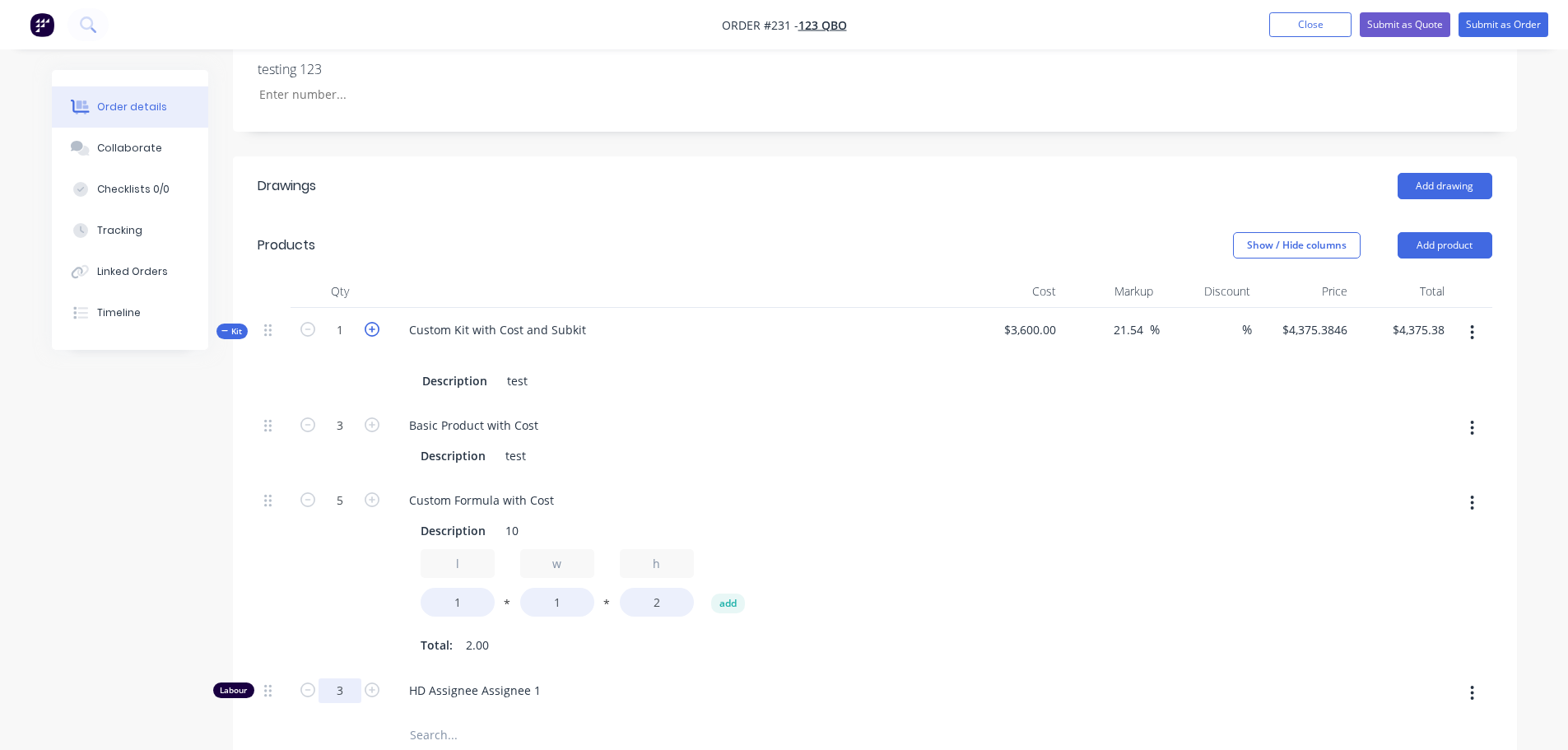
type input "3"
click at [374, 328] on icon "button" at bounding box center [372, 329] width 15 height 15
type input "2"
type input "$4,740.00"
type input "$9,480.00"
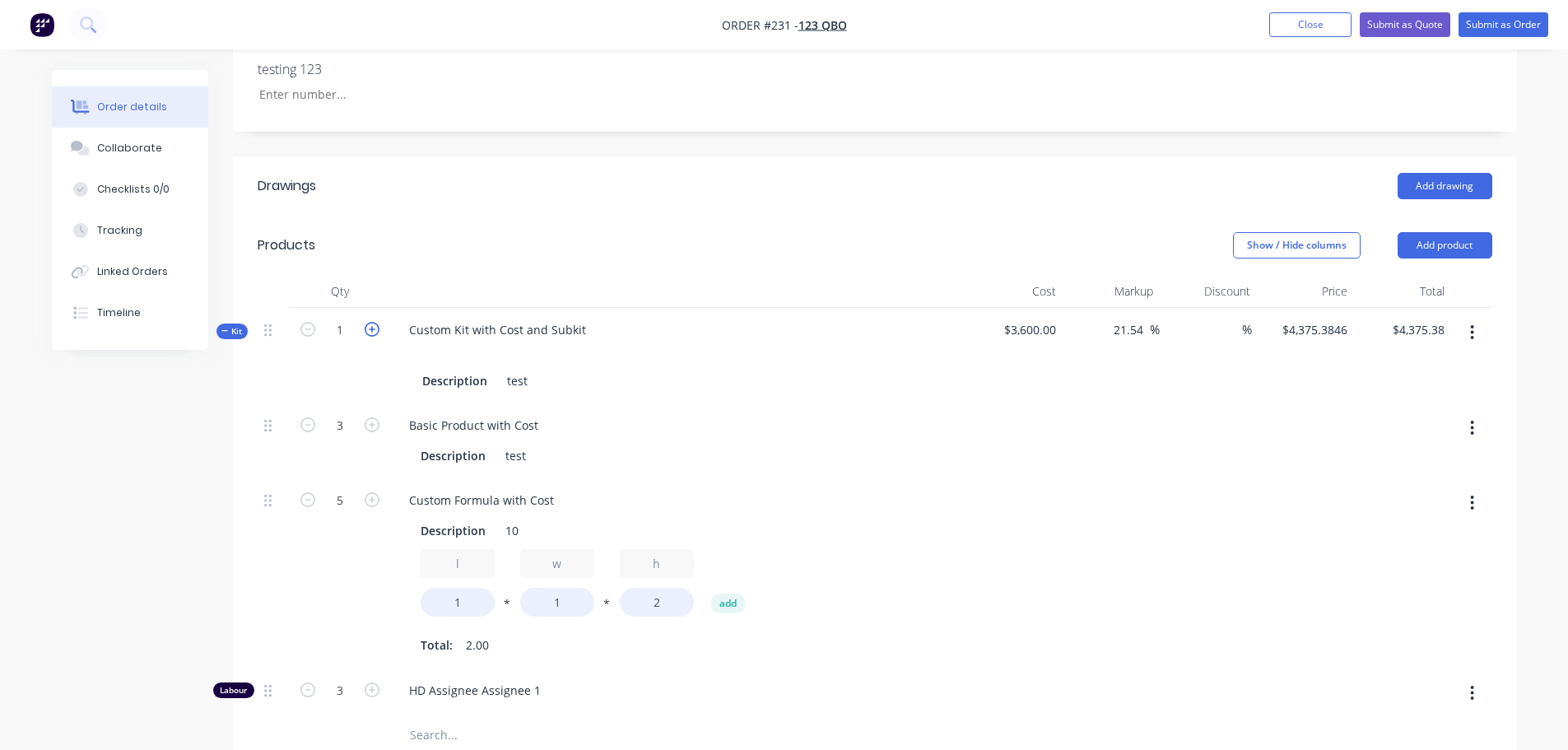
type input "6"
type input "10"
type input "6"
type input "2"
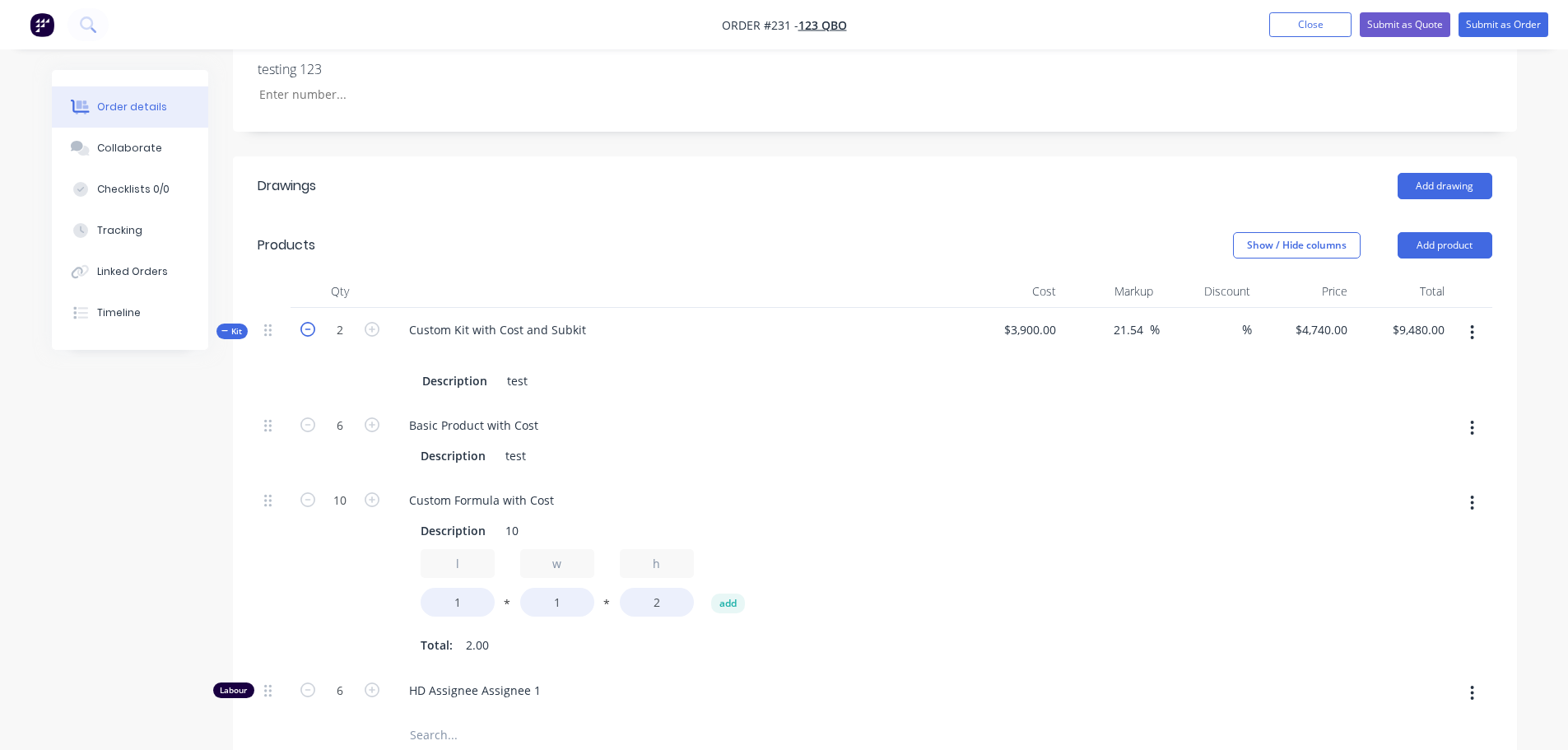
click at [306, 331] on icon "button" at bounding box center [307, 329] width 15 height 15
type input "1"
type input "$4,740.00"
type input "3"
type input "5"
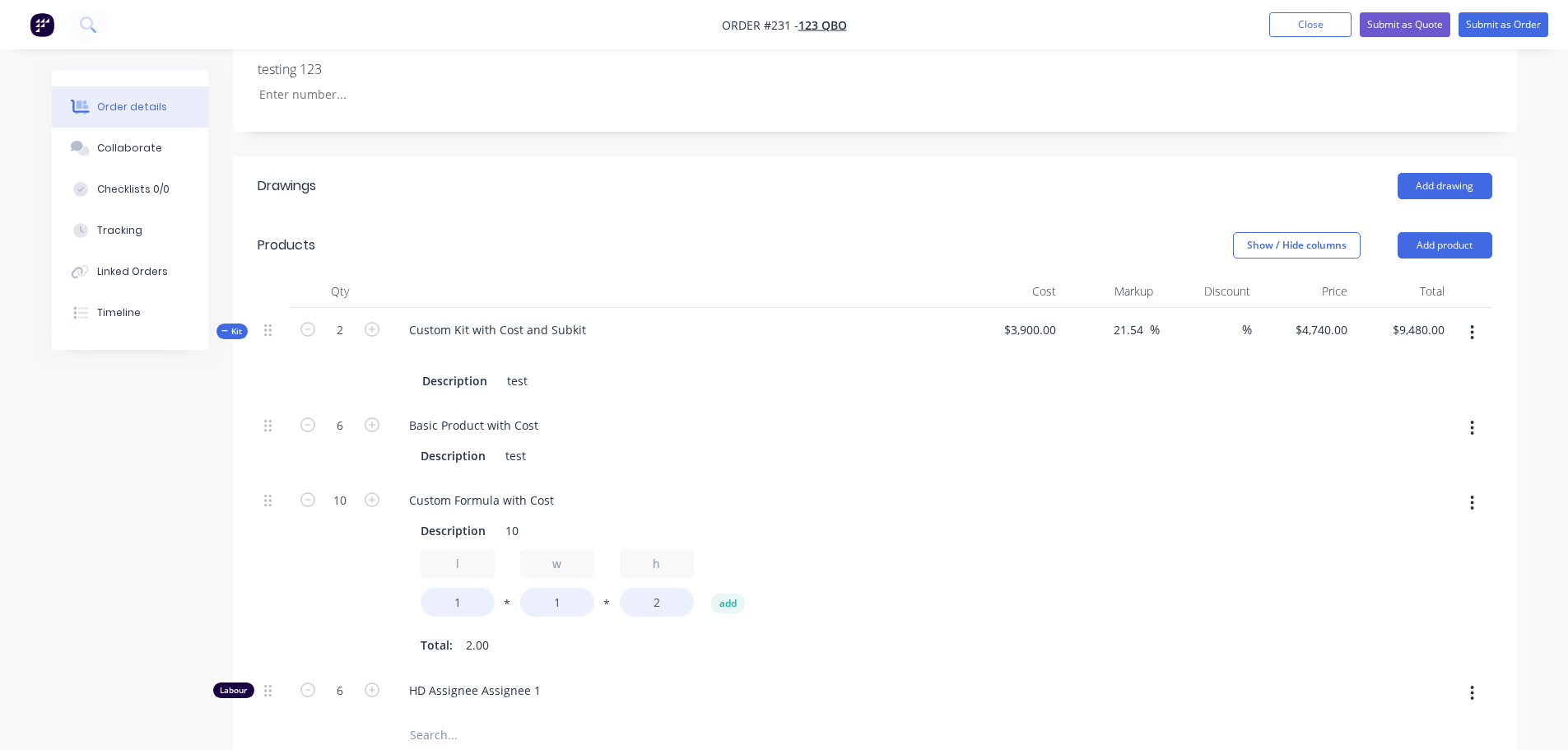
type input "3"
type input "1"
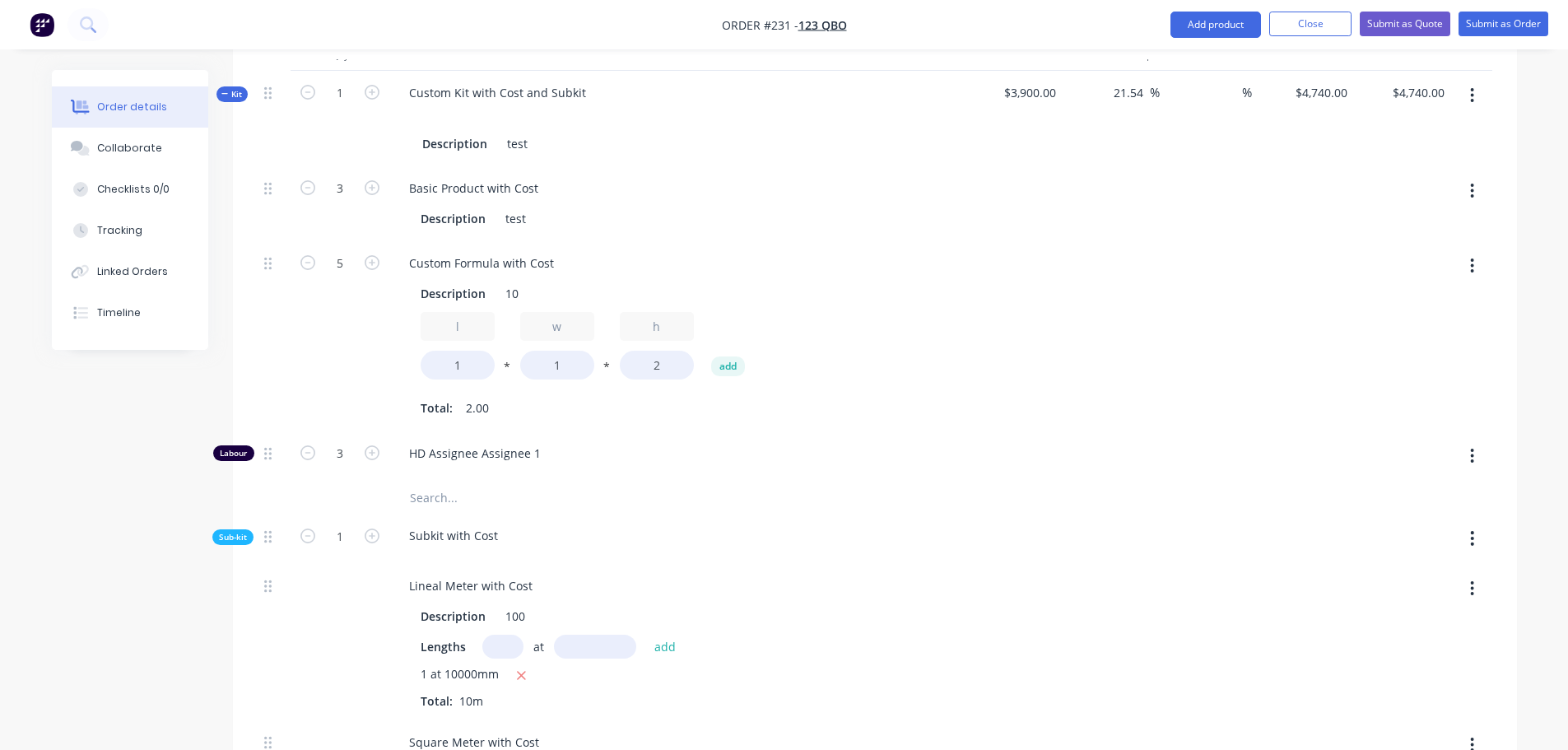
scroll to position [655, 0]
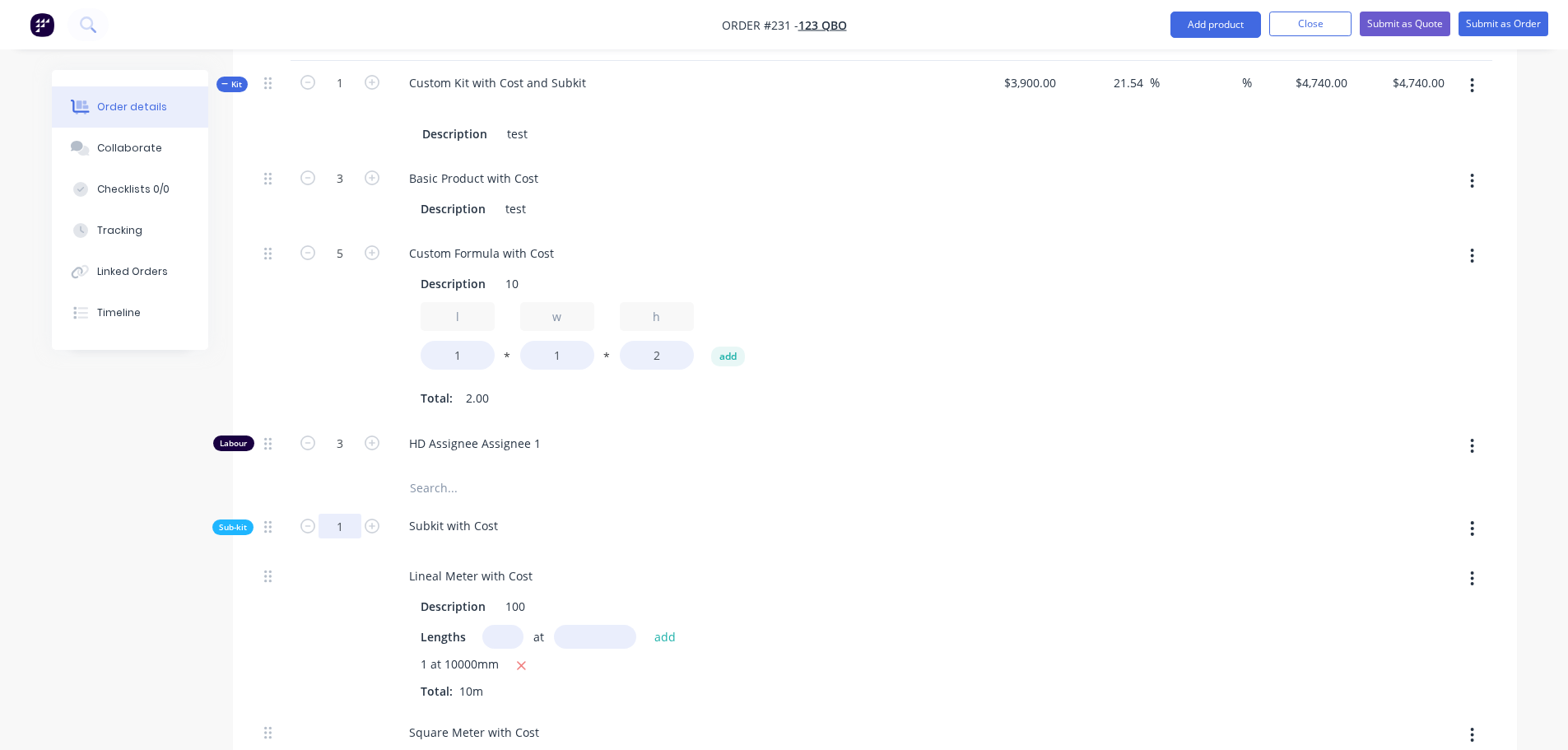
click at [331, 521] on input "1" at bounding box center [339, 526] width 43 height 24
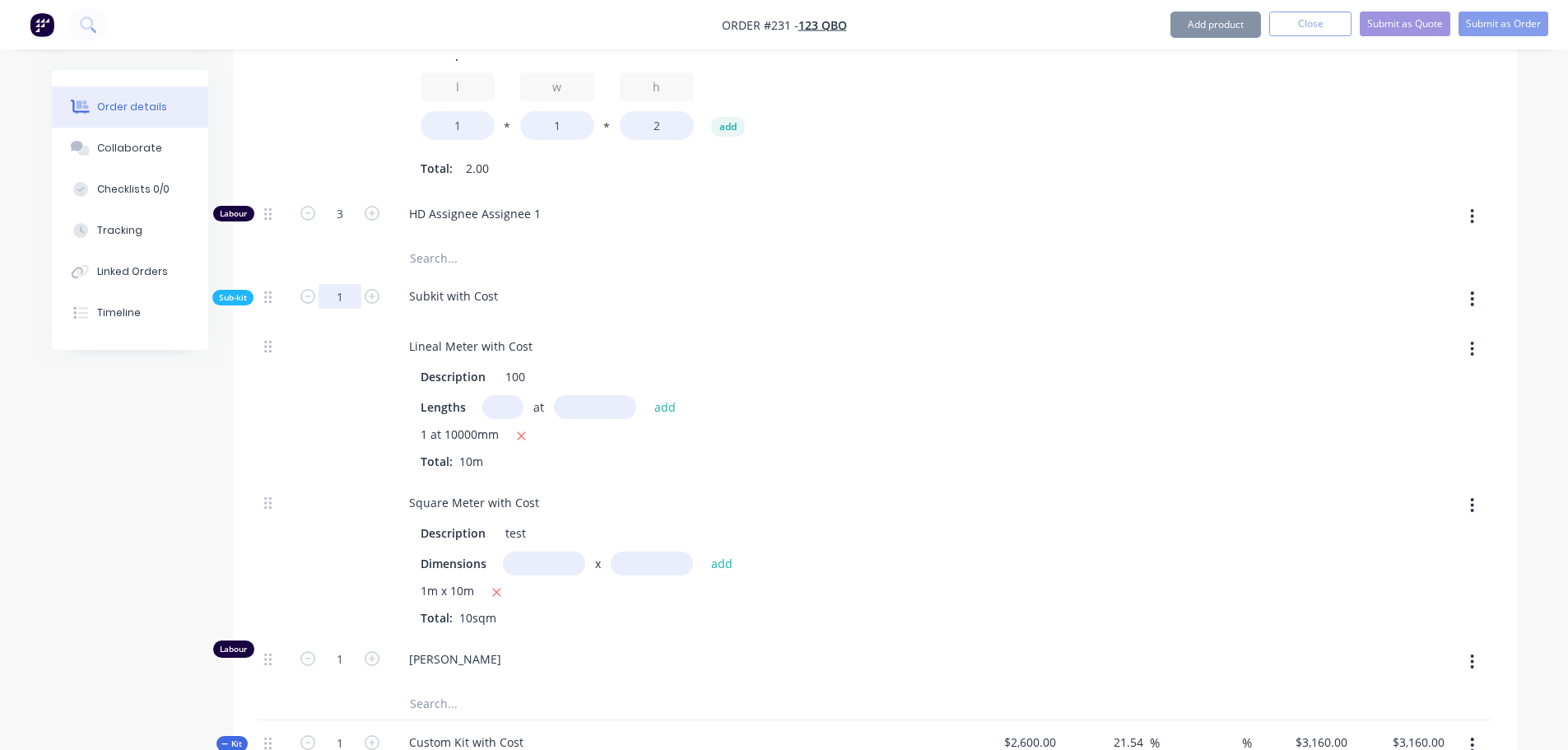
scroll to position [985, 0]
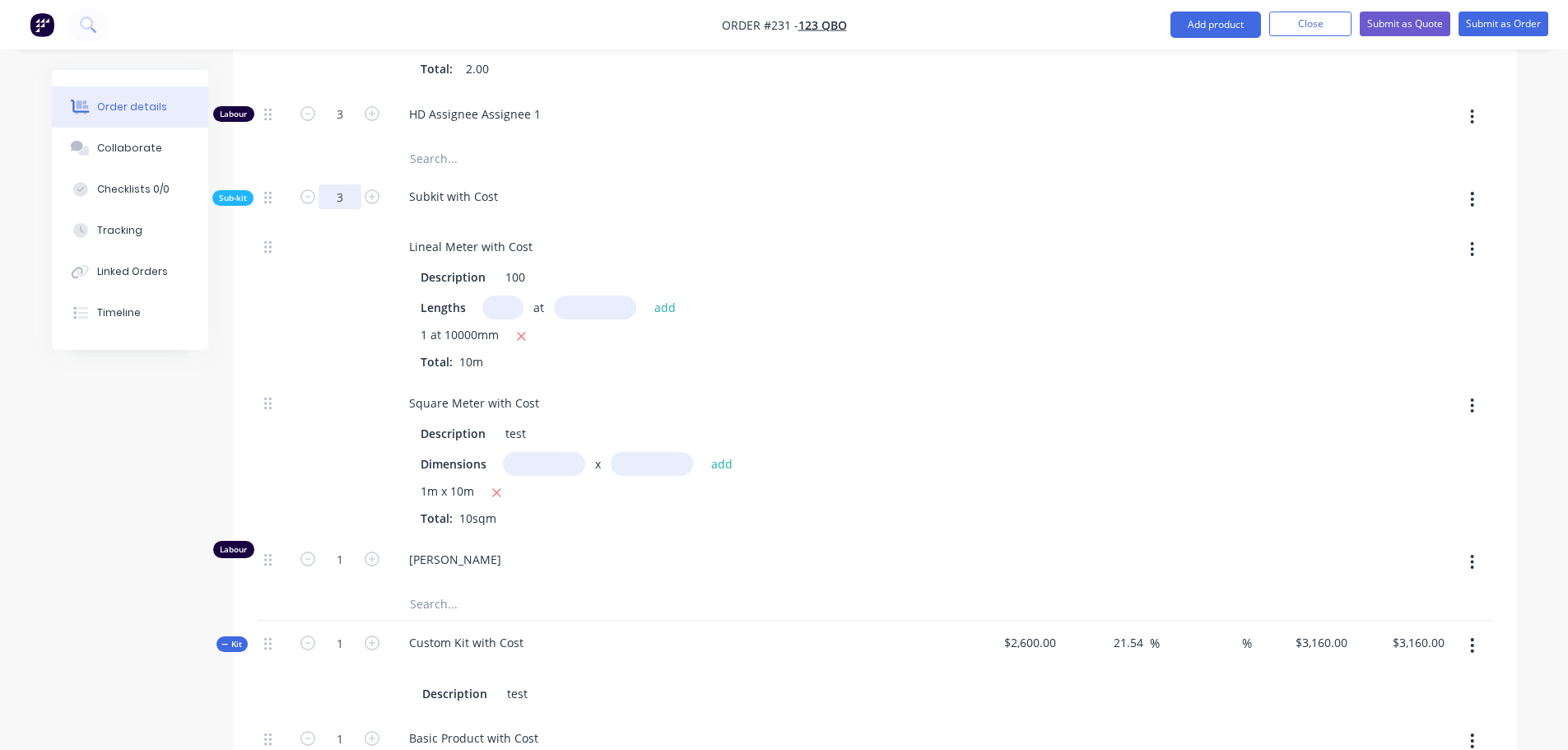
type input "3"
type input "$9,966.1538"
type input "$9,966.15"
type input "3"
click at [781, 201] on div "Subkit with Cost" at bounding box center [677, 200] width 576 height 51
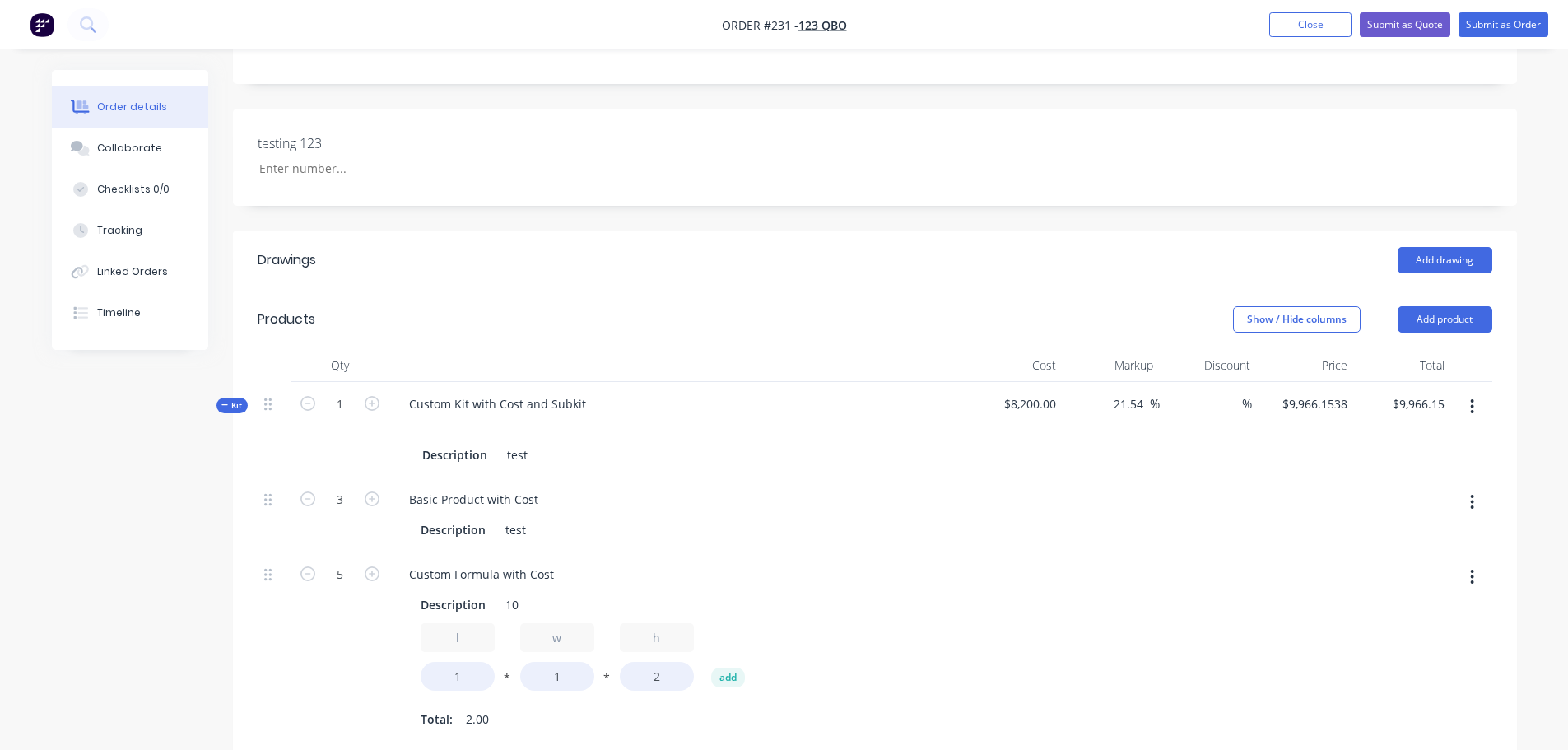
scroll to position [326, 0]
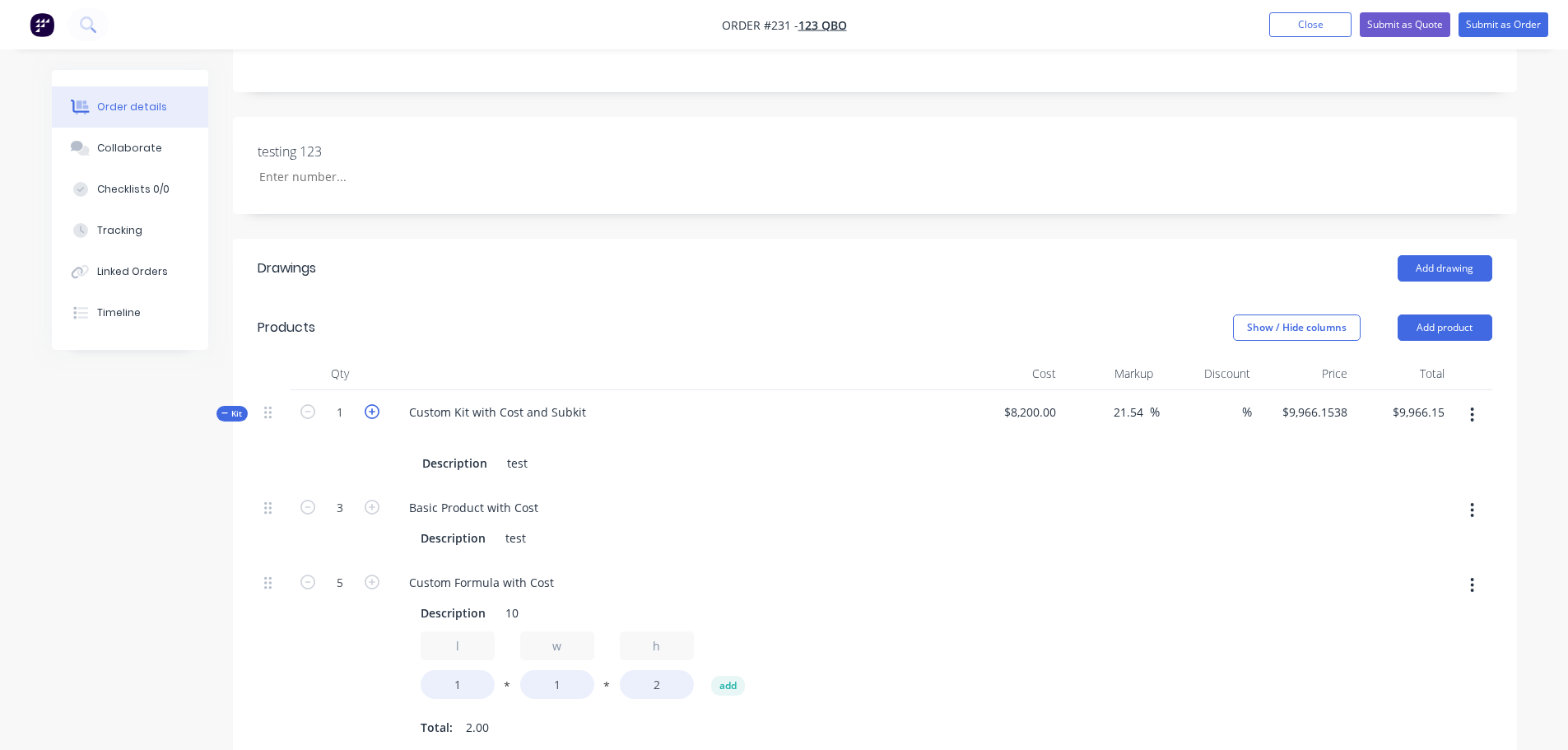
click at [370, 410] on icon "button" at bounding box center [372, 411] width 15 height 15
type input "2"
type input "$19,932.31"
type input "6"
type input "10"
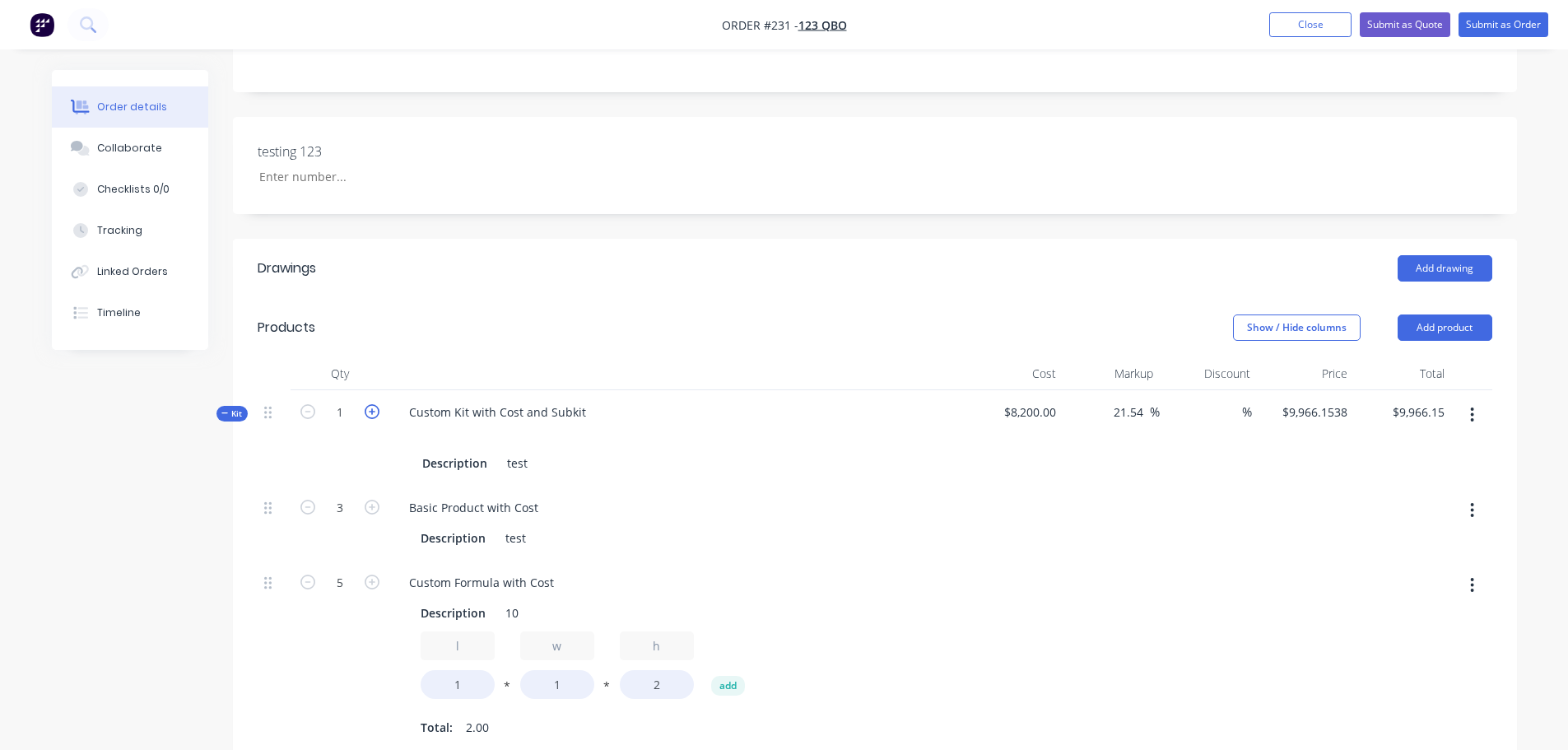
type input "6"
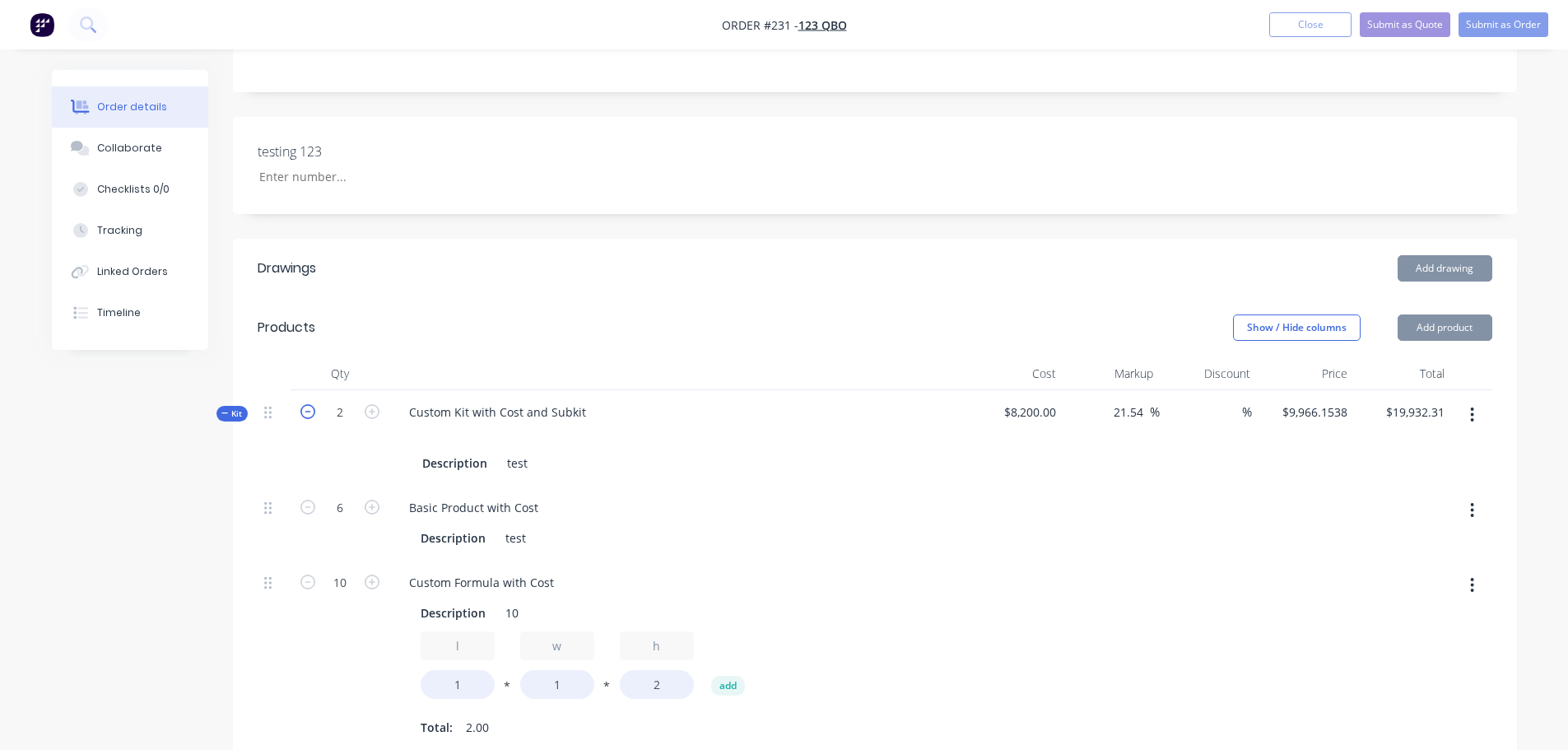
click at [302, 410] on icon "button" at bounding box center [307, 411] width 15 height 15
type input "1"
type input "$9,966.15"
type input "3"
type input "5"
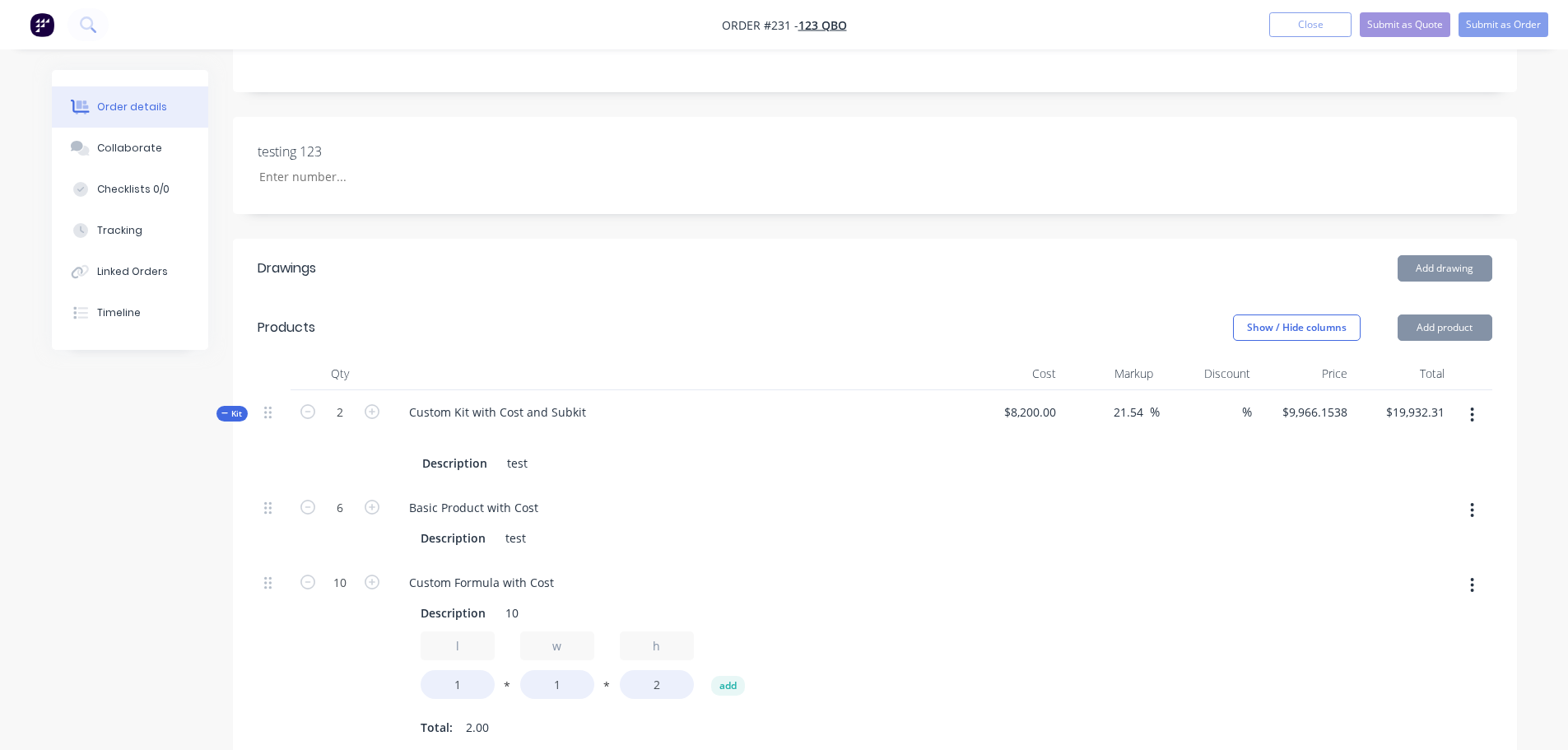
type input "3"
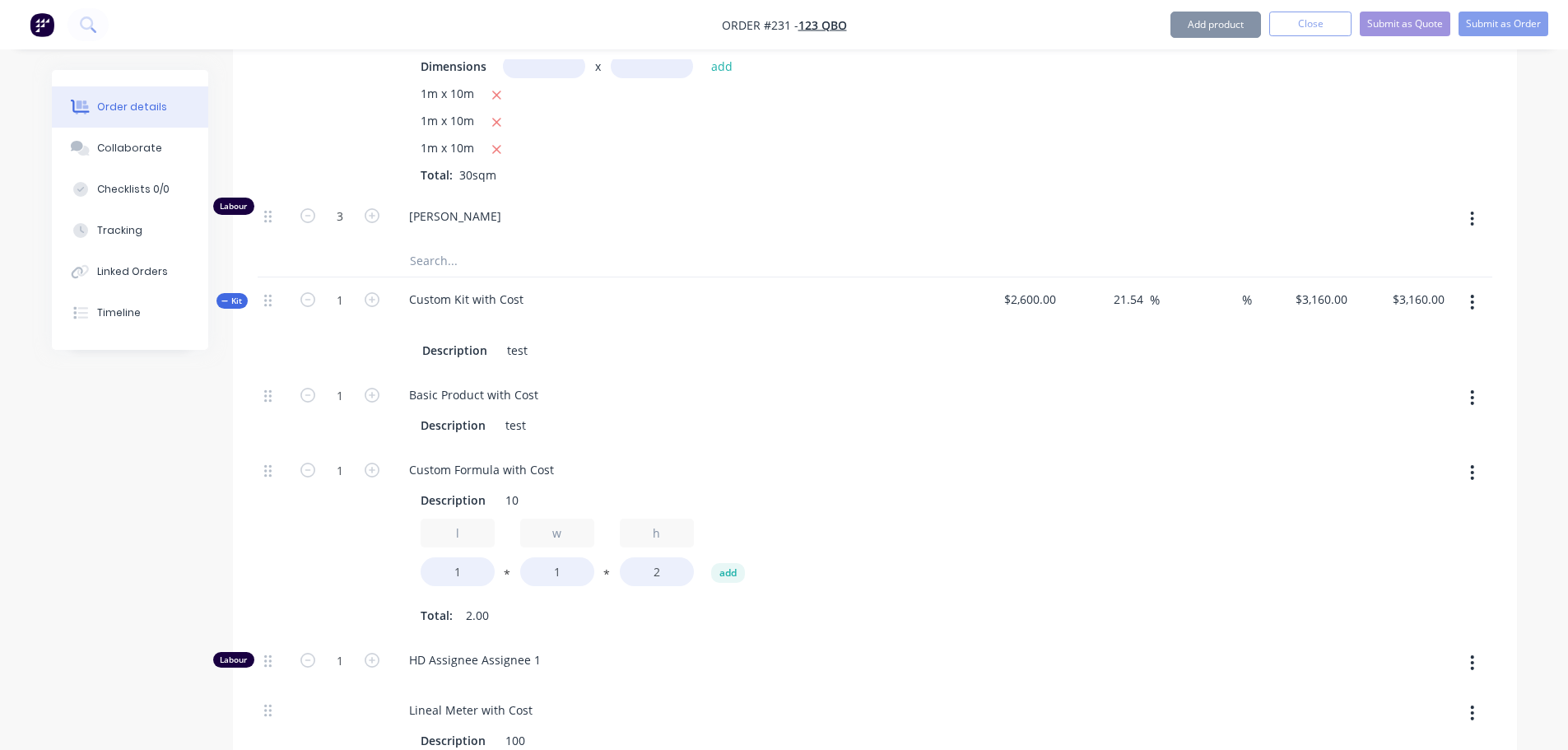
scroll to position [1395, 0]
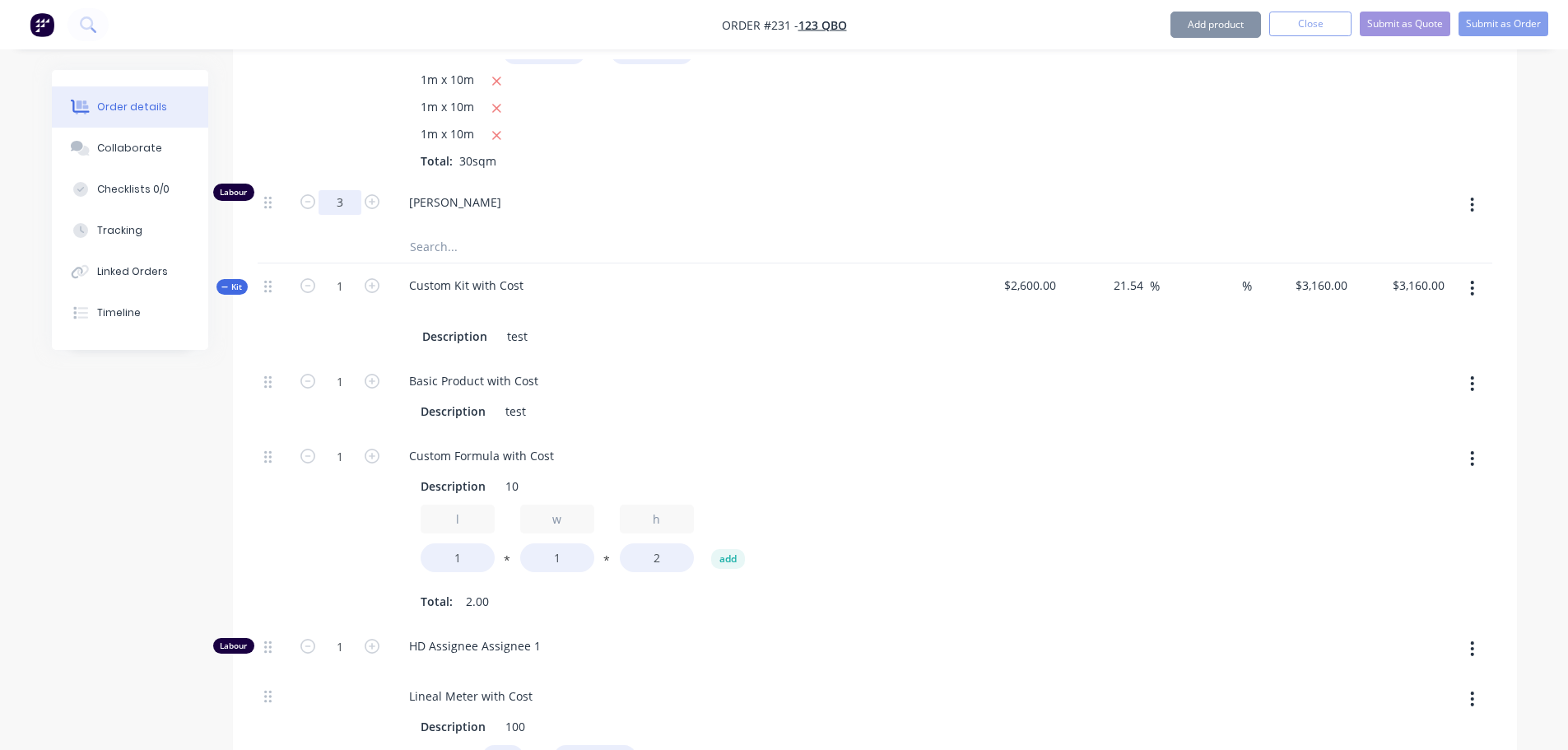
click at [342, 206] on input "3" at bounding box center [339, 202] width 43 height 24
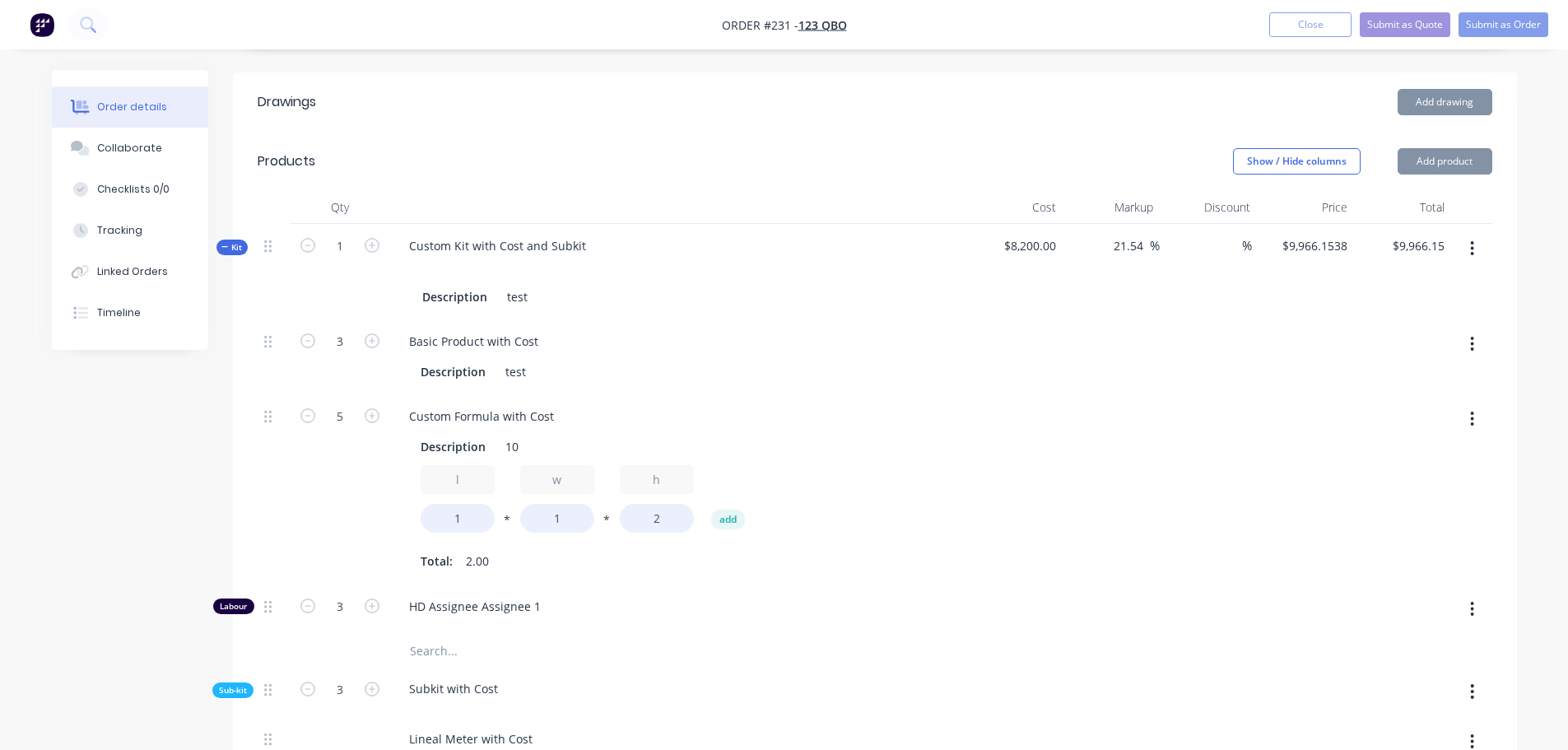
scroll to position [490, 0]
click at [369, 242] on icon "button" at bounding box center [372, 247] width 15 height 15
type input "2"
type input "$19,932.31"
type input "6"
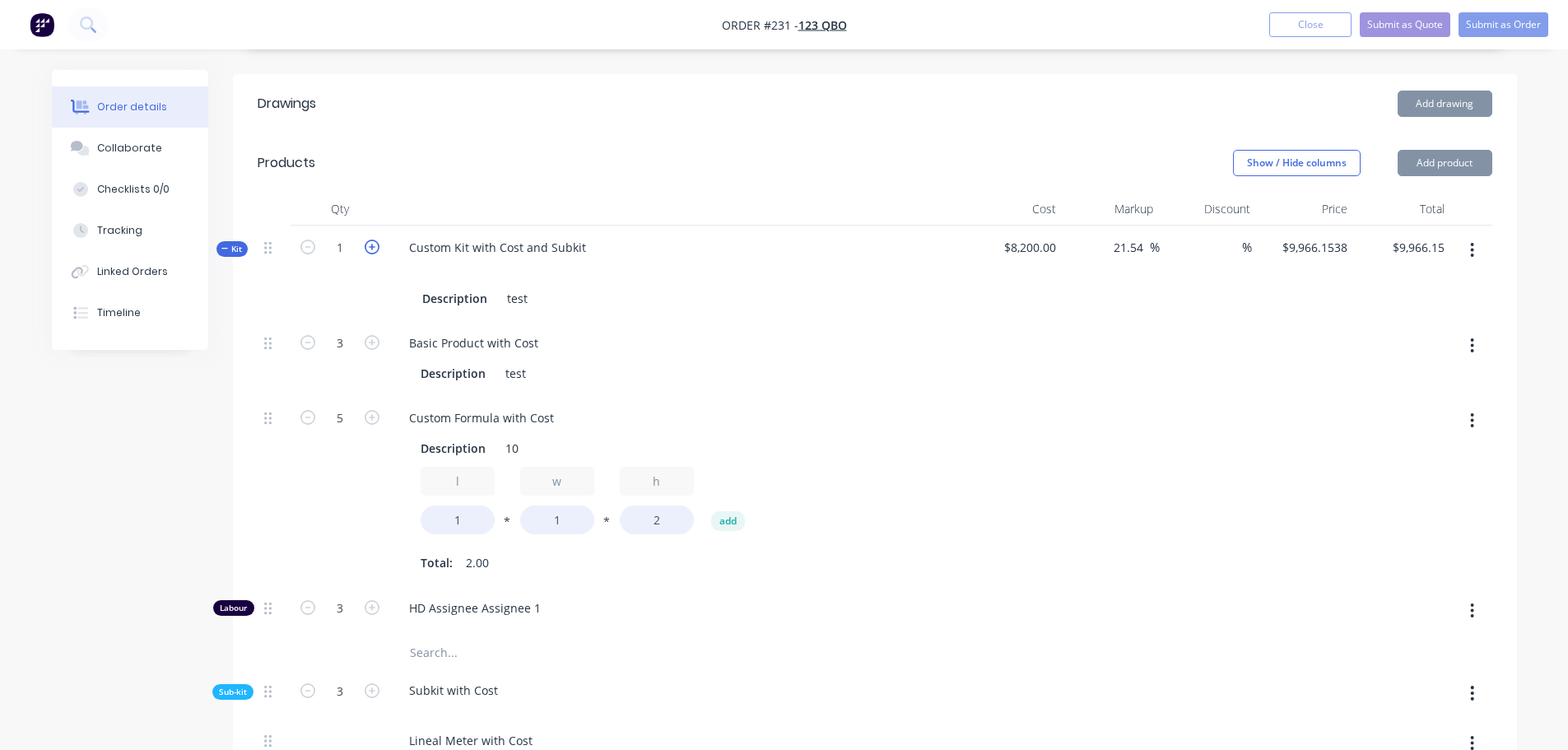
type input "10"
type input "6"
click at [369, 242] on icon "button" at bounding box center [372, 247] width 15 height 15
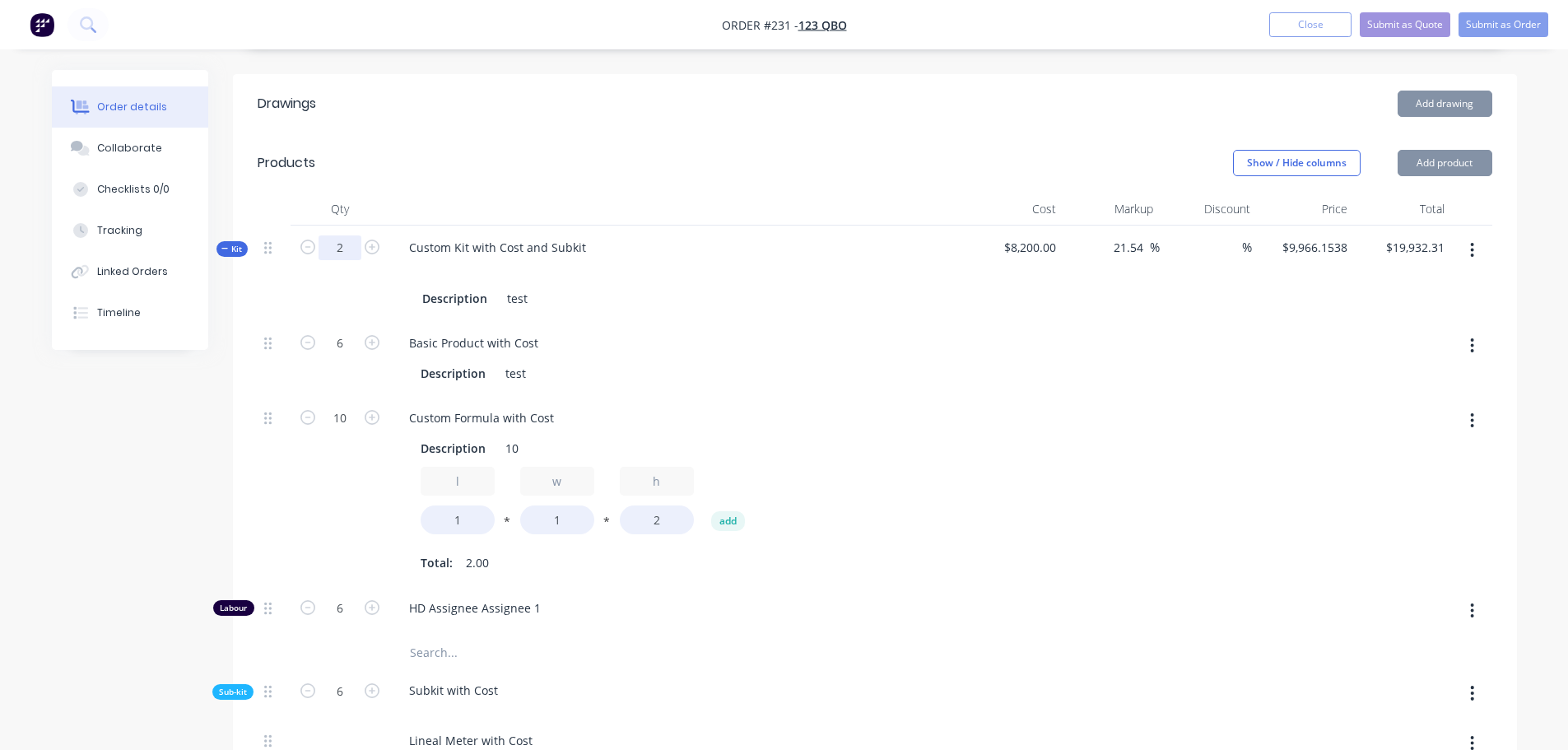
type input "3"
type input "$29,898.46"
type input "9"
type input "15"
type input "9"
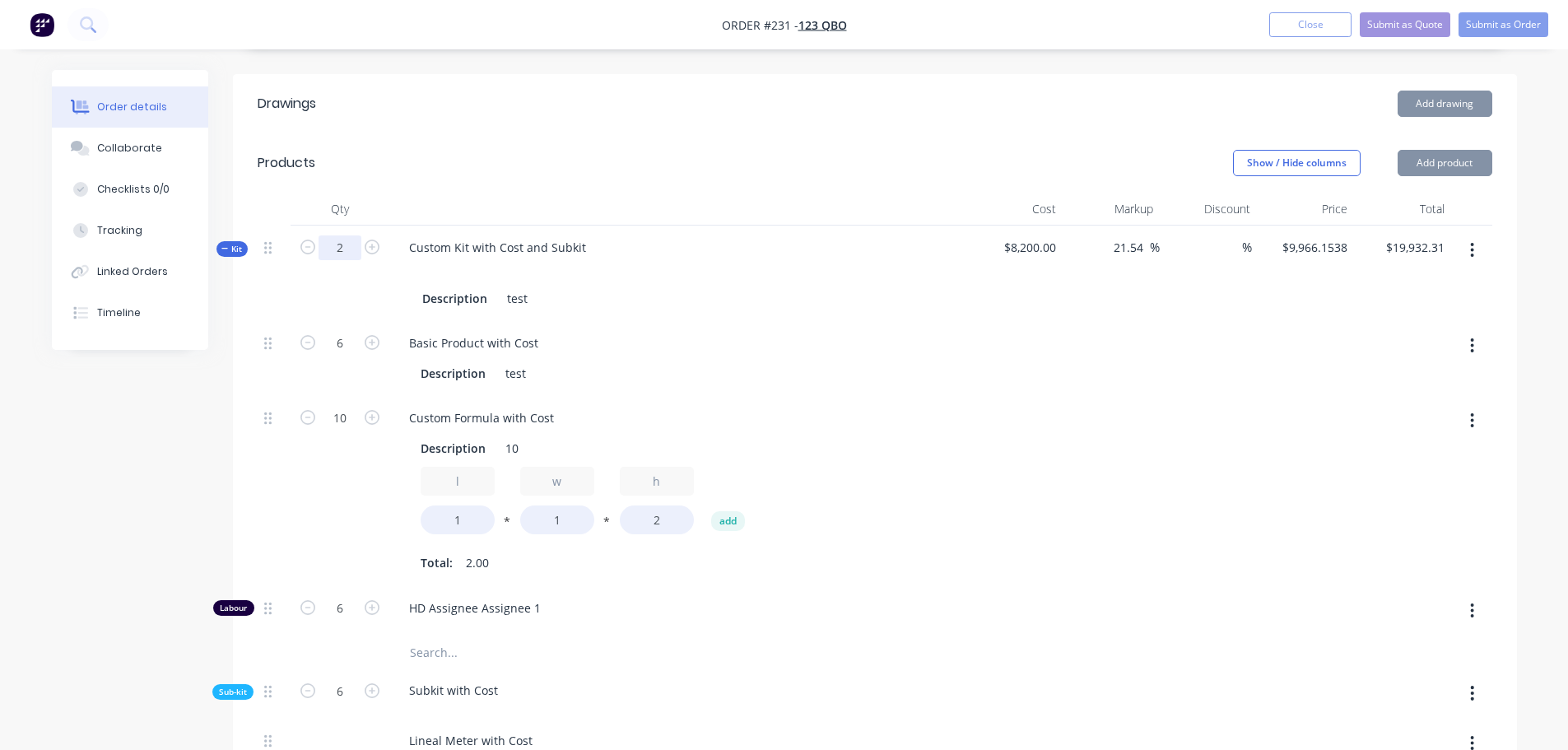
type input "9"
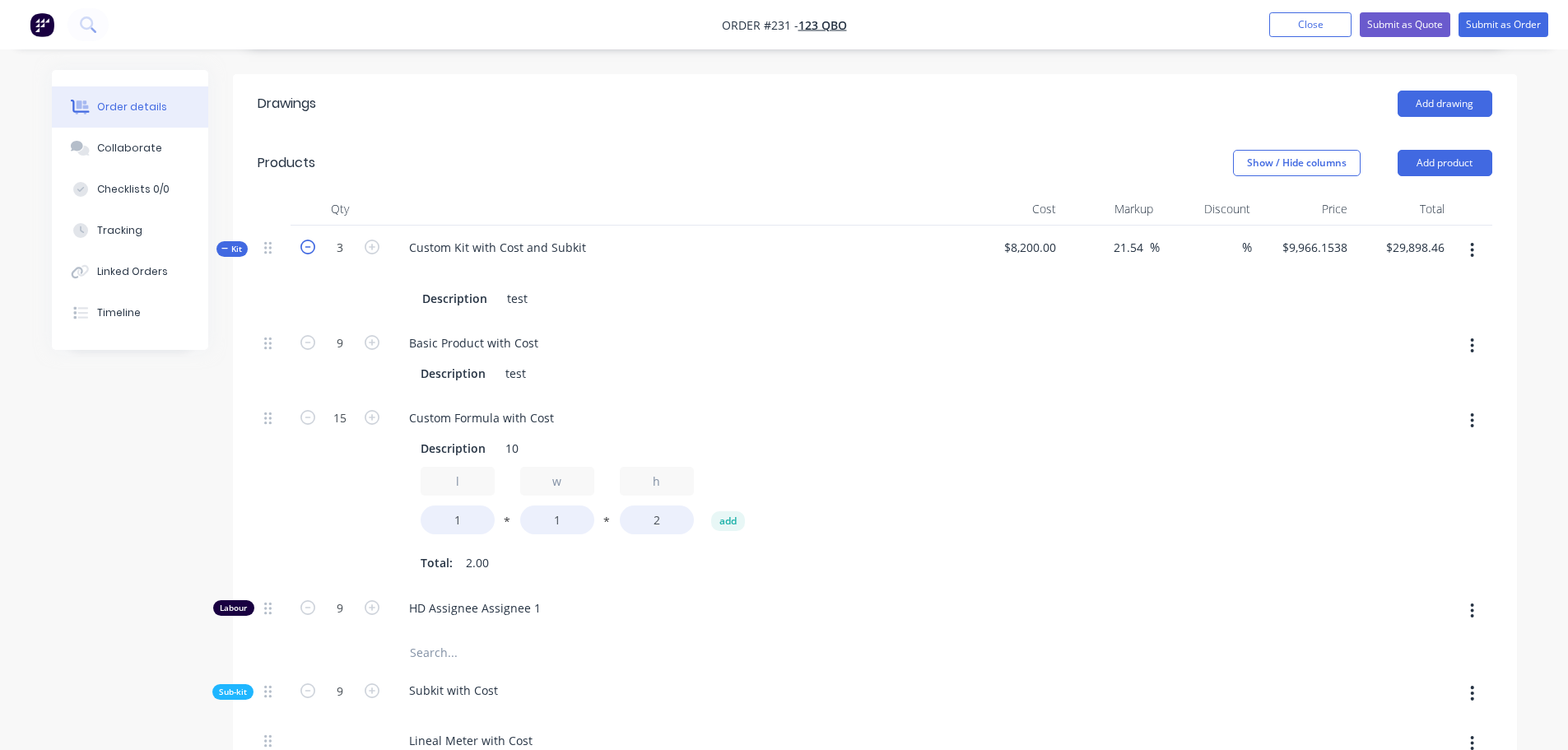
click at [311, 246] on icon "button" at bounding box center [307, 247] width 15 height 15
type input "2"
type input "$19,932.31"
type input "6"
type input "10"
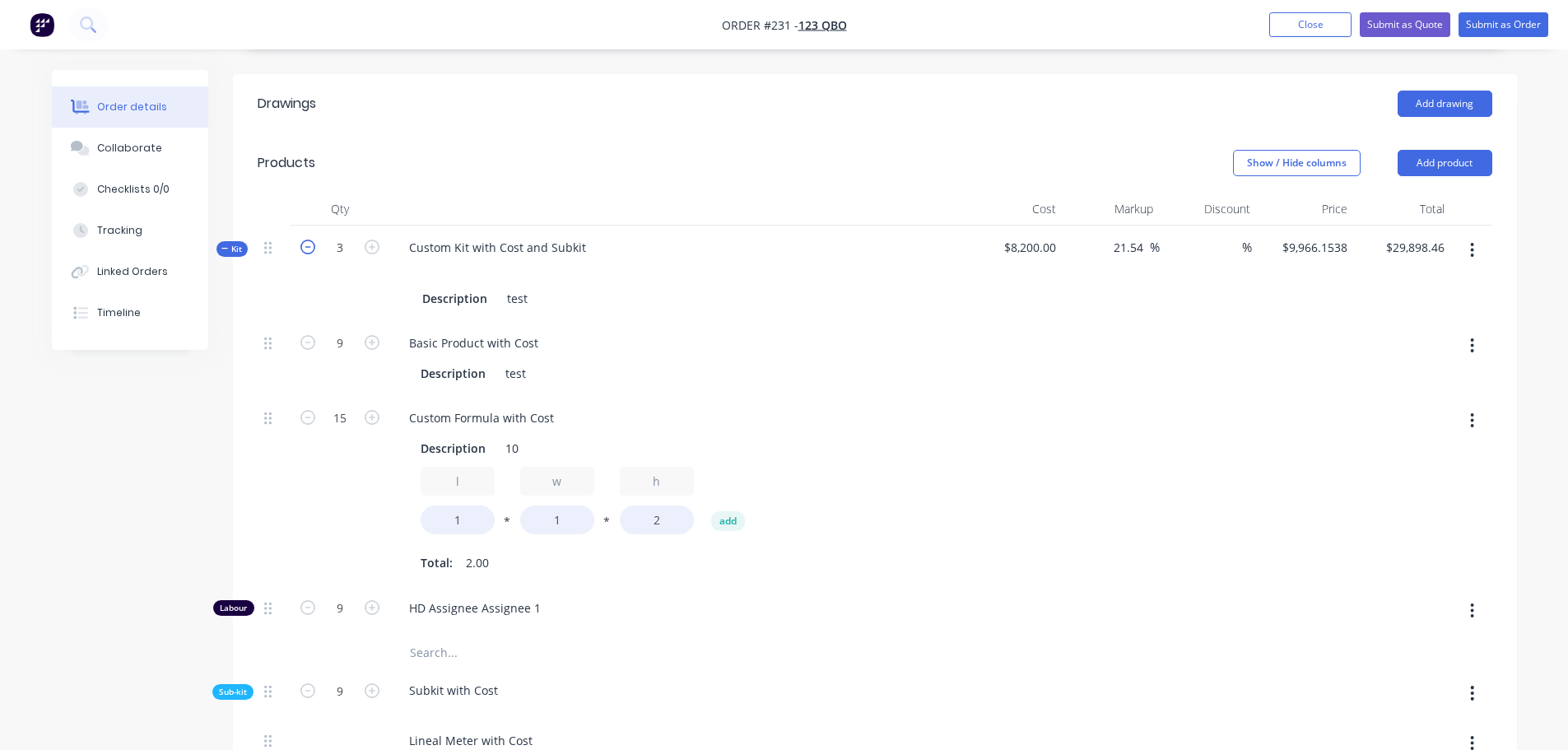
type input "6"
click at [311, 246] on icon "button" at bounding box center [307, 247] width 15 height 15
type input "1"
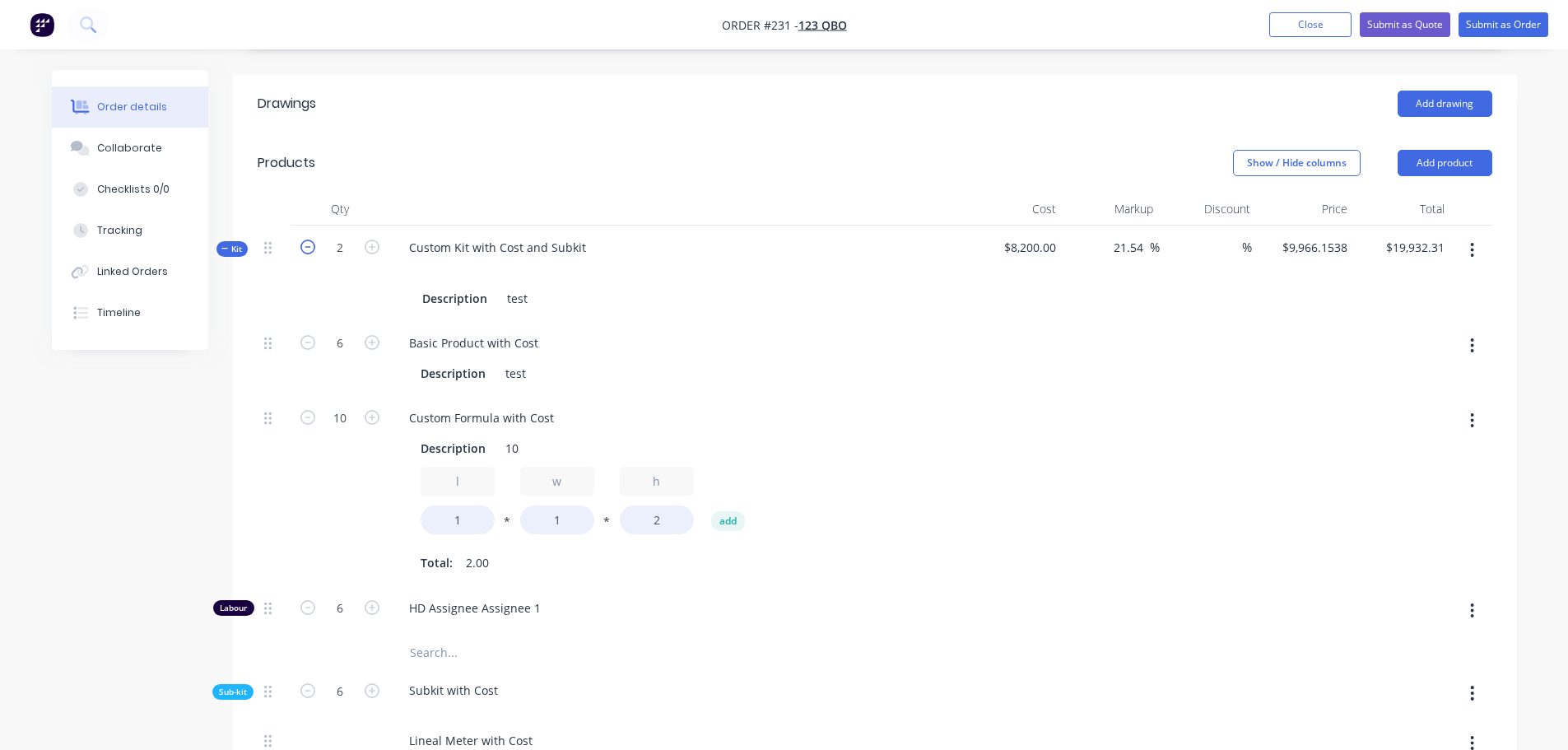
type input "$9,966.15"
type input "3"
type input "5"
type input "3"
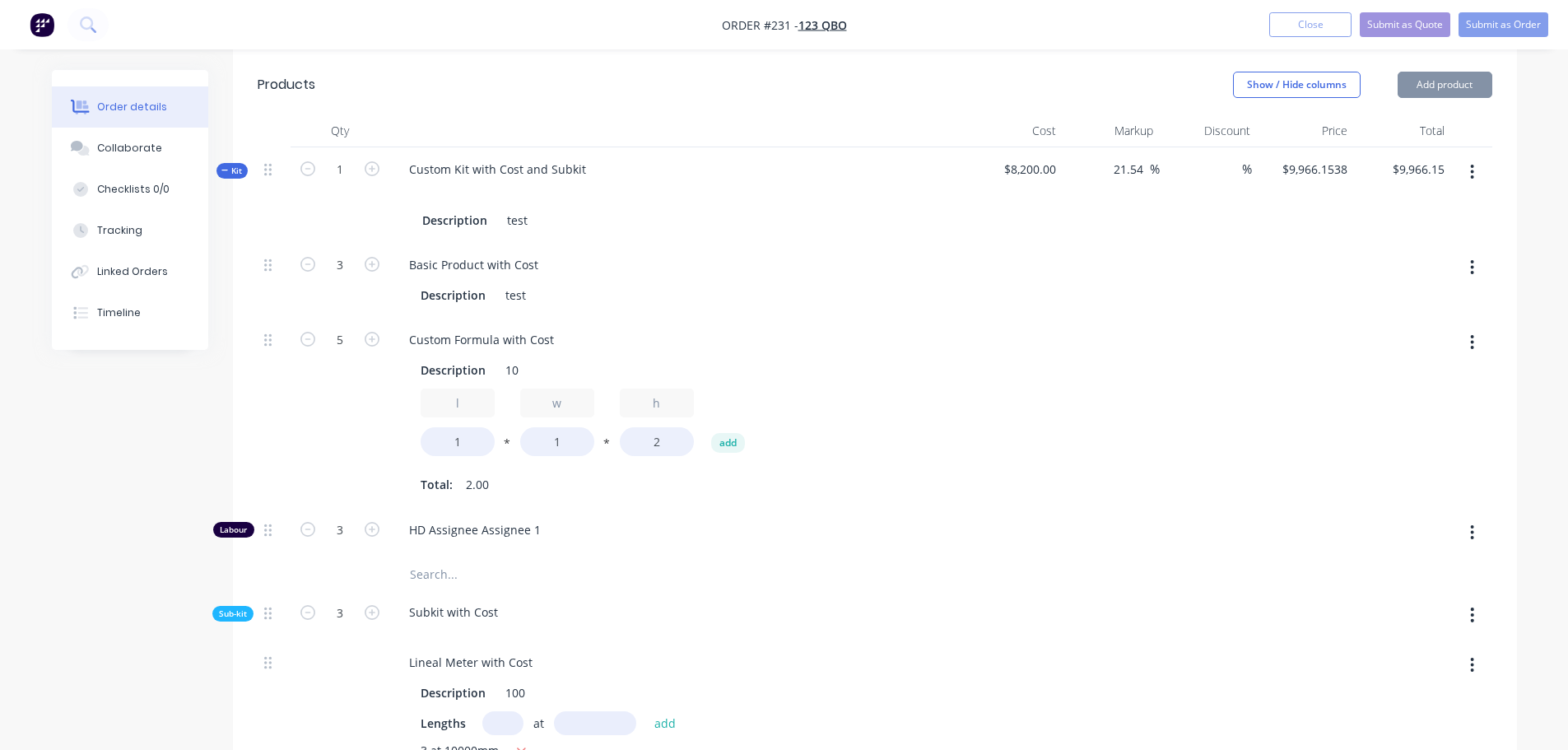
scroll to position [408, 0]
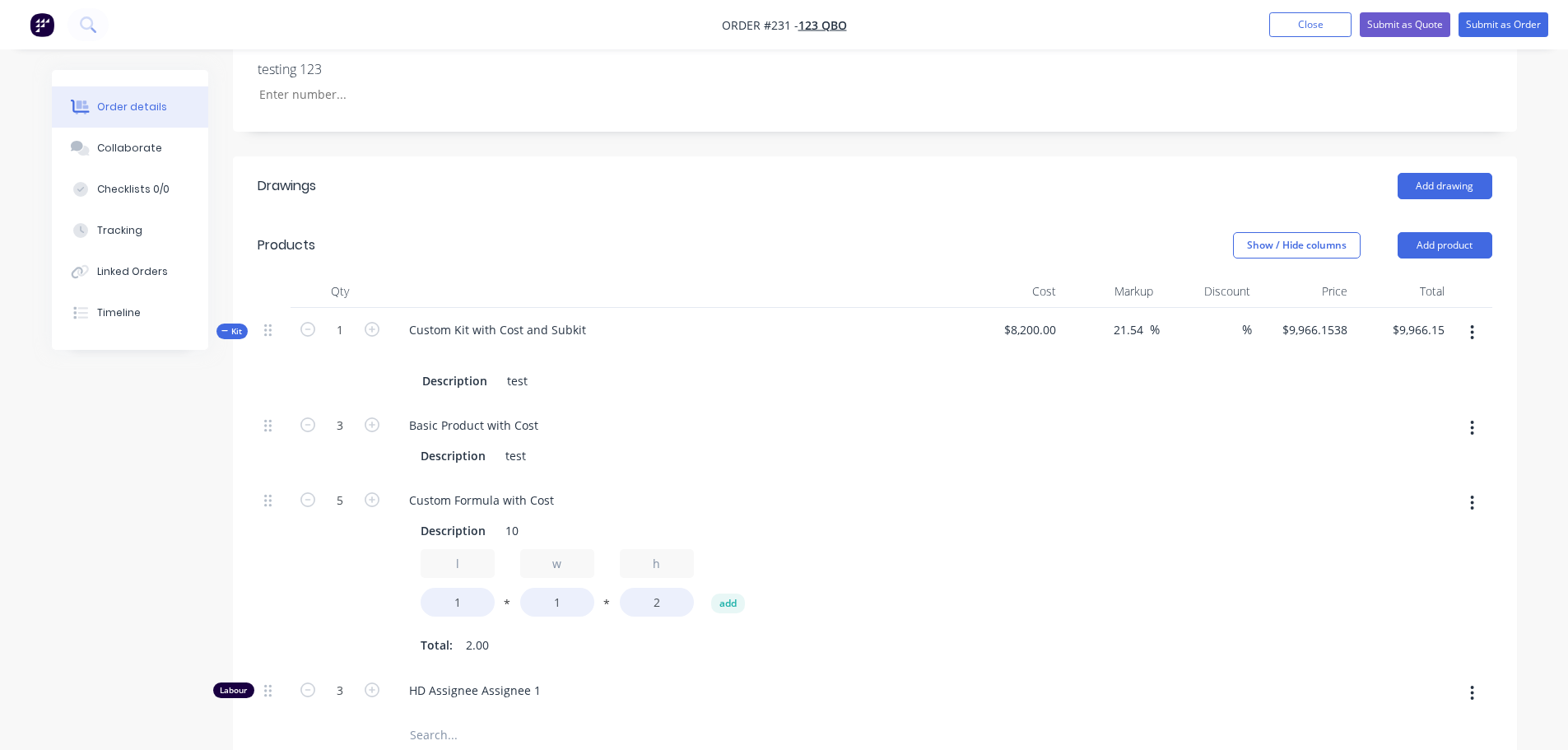
drag, startPoint x: 129, startPoint y: 374, endPoint x: 153, endPoint y: 384, distance: 26.0
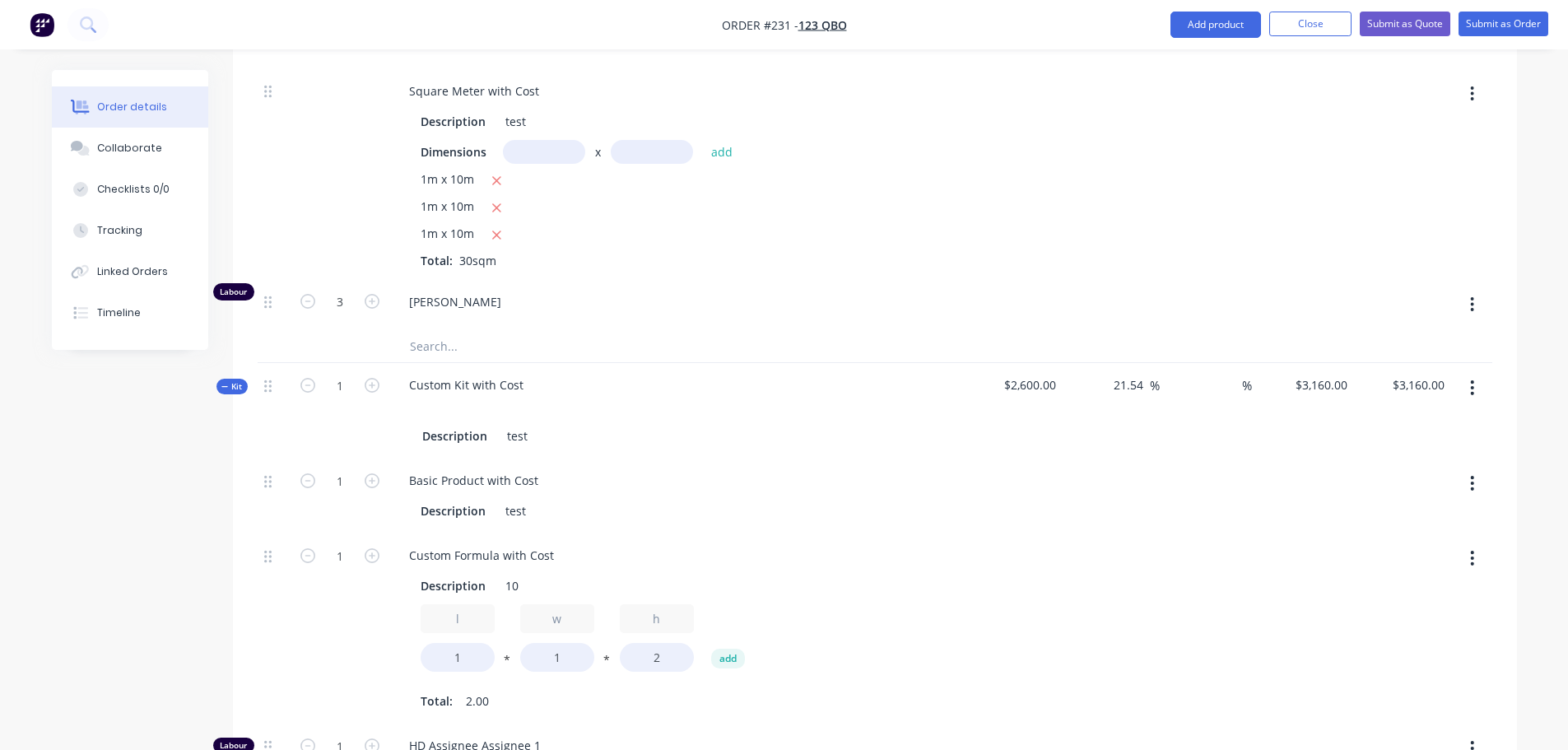
scroll to position [1313, 0]
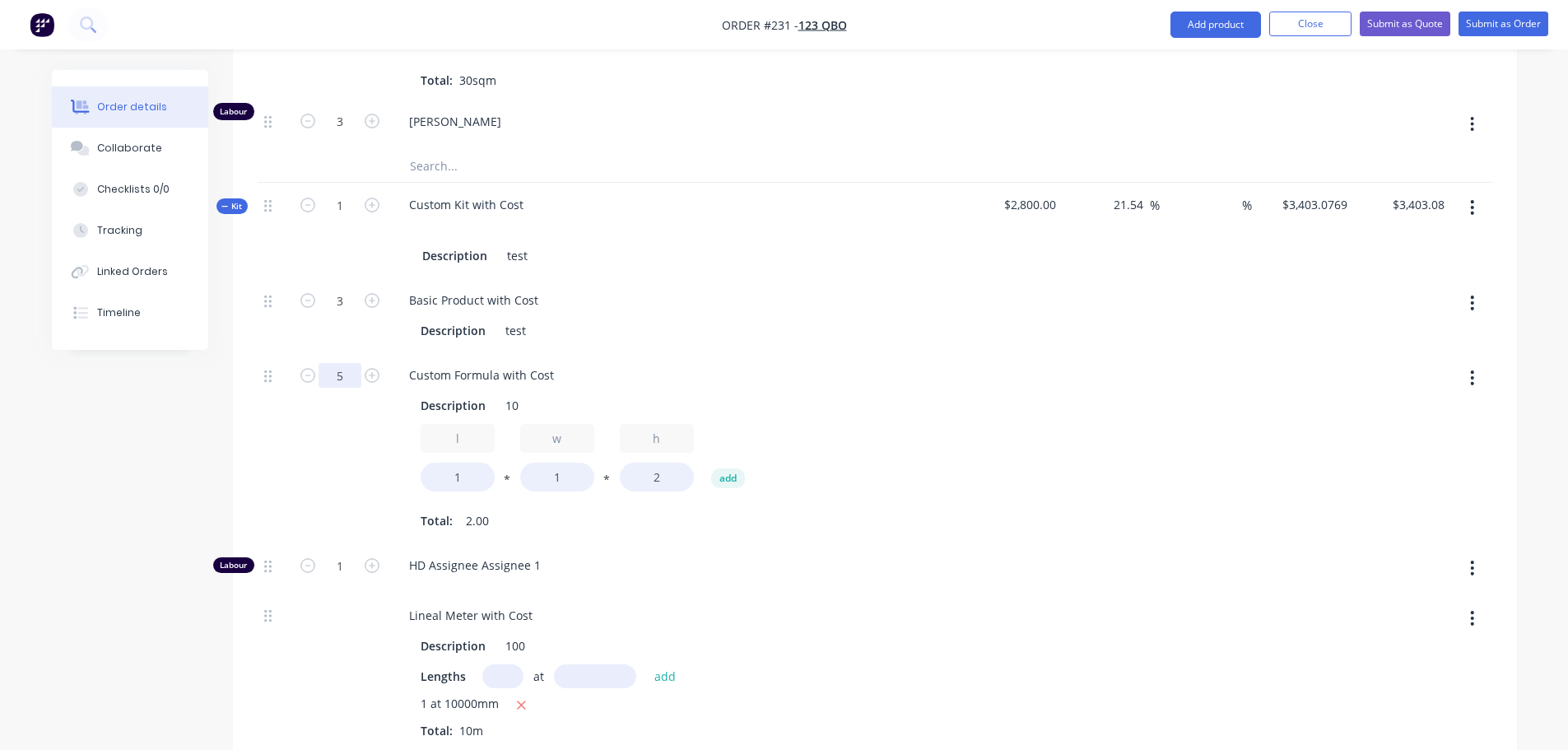
scroll to position [1478, 0]
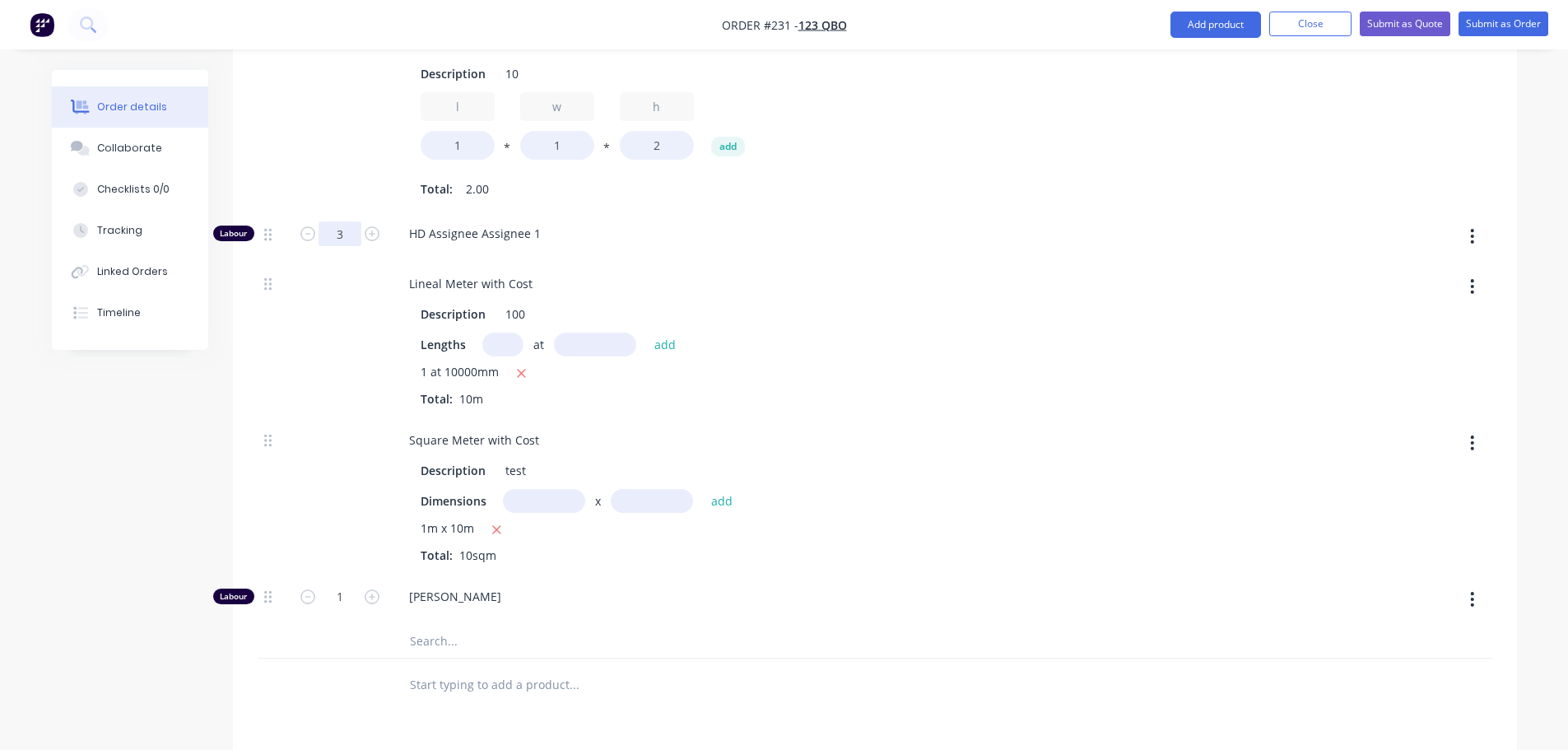
scroll to position [1807, 0]
click at [347, 451] on div at bounding box center [339, 496] width 99 height 156
click at [499, 351] on input "text" at bounding box center [502, 344] width 41 height 24
click at [593, 343] on input "text" at bounding box center [595, 344] width 82 height 24
click at [646, 334] on button "add" at bounding box center [665, 344] width 38 height 22
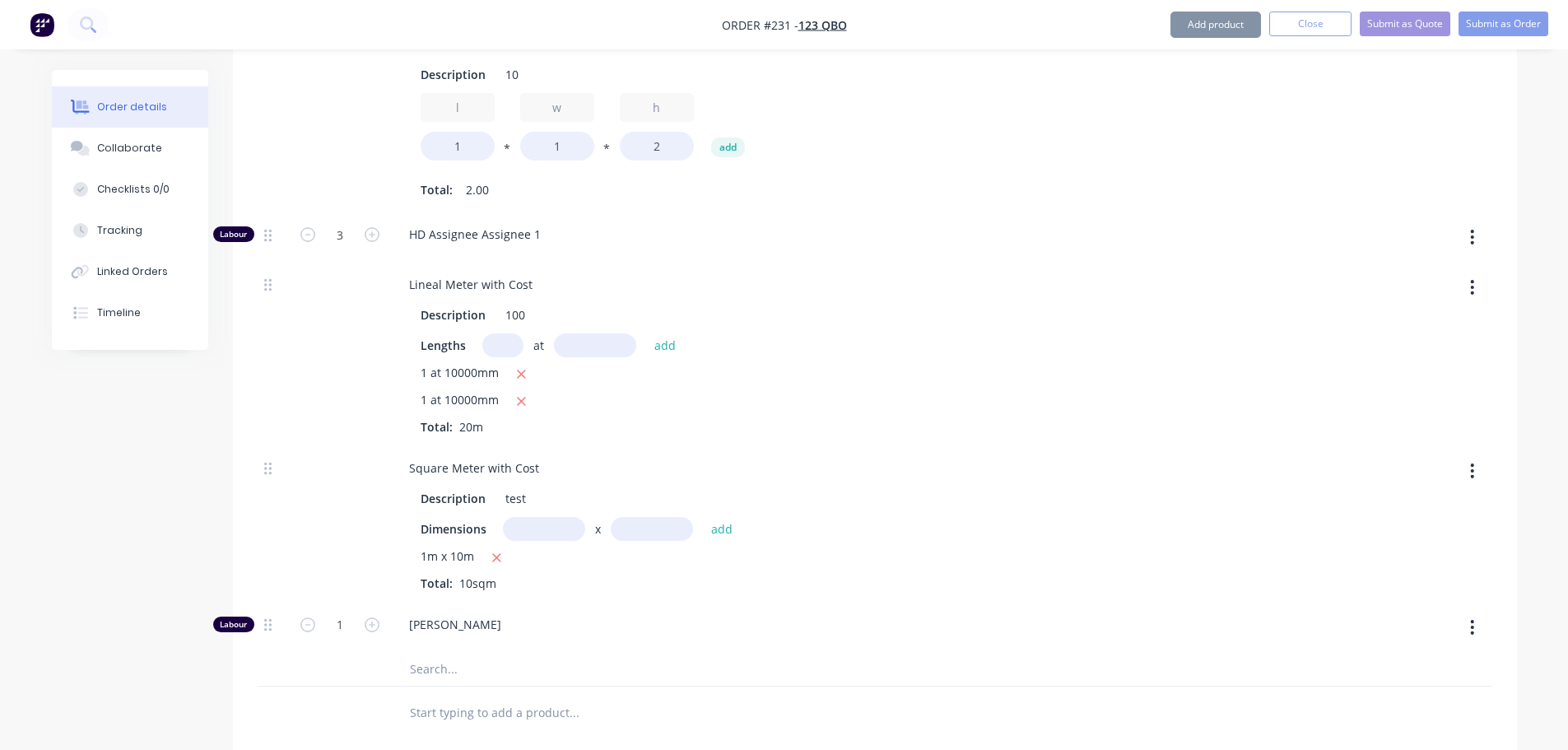
click at [508, 351] on input "text" at bounding box center [502, 344] width 41 height 24
click at [577, 339] on input "text" at bounding box center [595, 344] width 82 height 24
click at [646, 334] on button "add" at bounding box center [665, 344] width 38 height 22
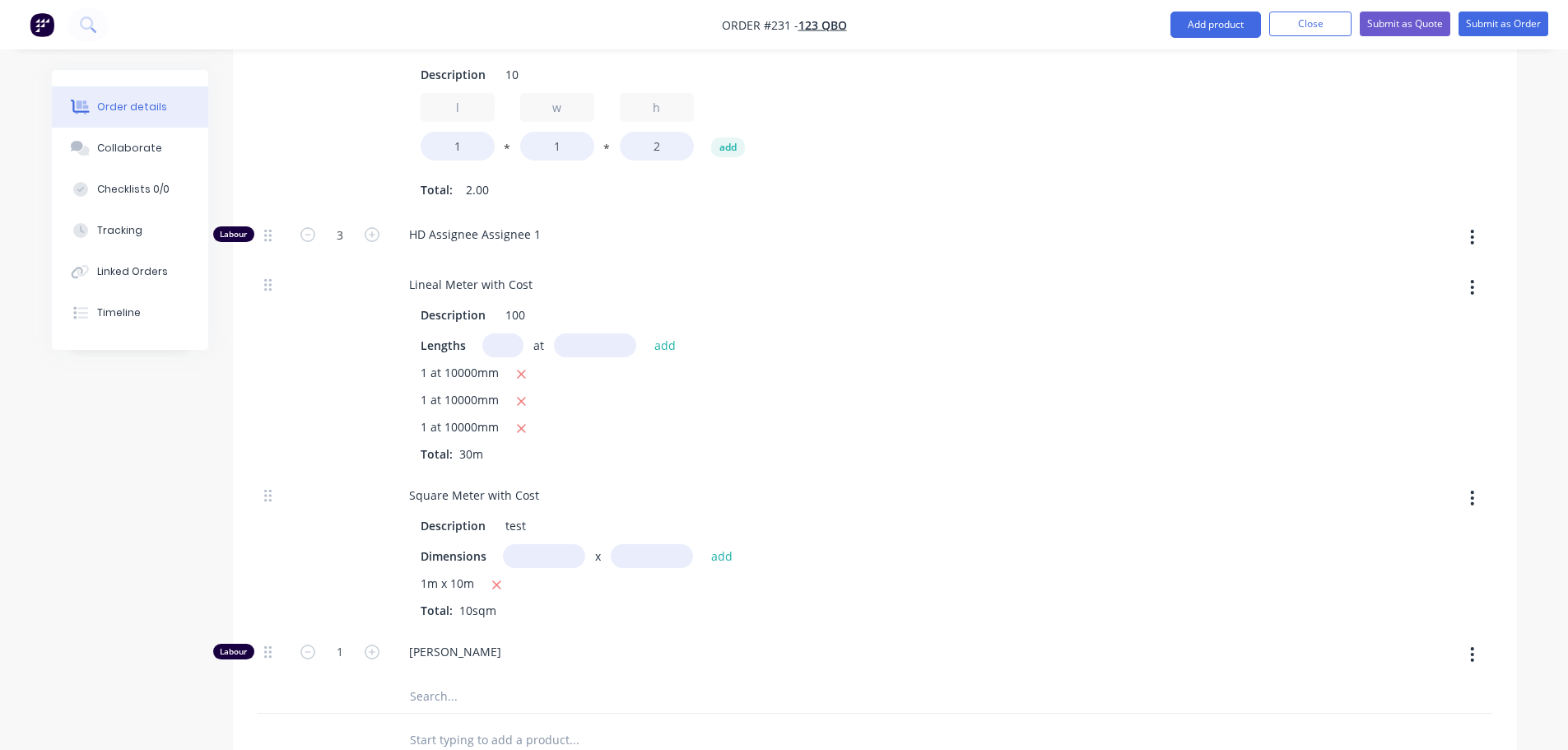
click at [539, 571] on div "Dimensions x add 1m x 10m Total: 10sqm" at bounding box center [677, 582] width 514 height 75
click at [537, 552] on input "text" at bounding box center [544, 556] width 82 height 24
click at [637, 556] on input "text" at bounding box center [651, 556] width 82 height 24
click at [703, 545] on button "add" at bounding box center [722, 556] width 38 height 22
drag, startPoint x: 532, startPoint y: 557, endPoint x: 589, endPoint y: 556, distance: 57.0
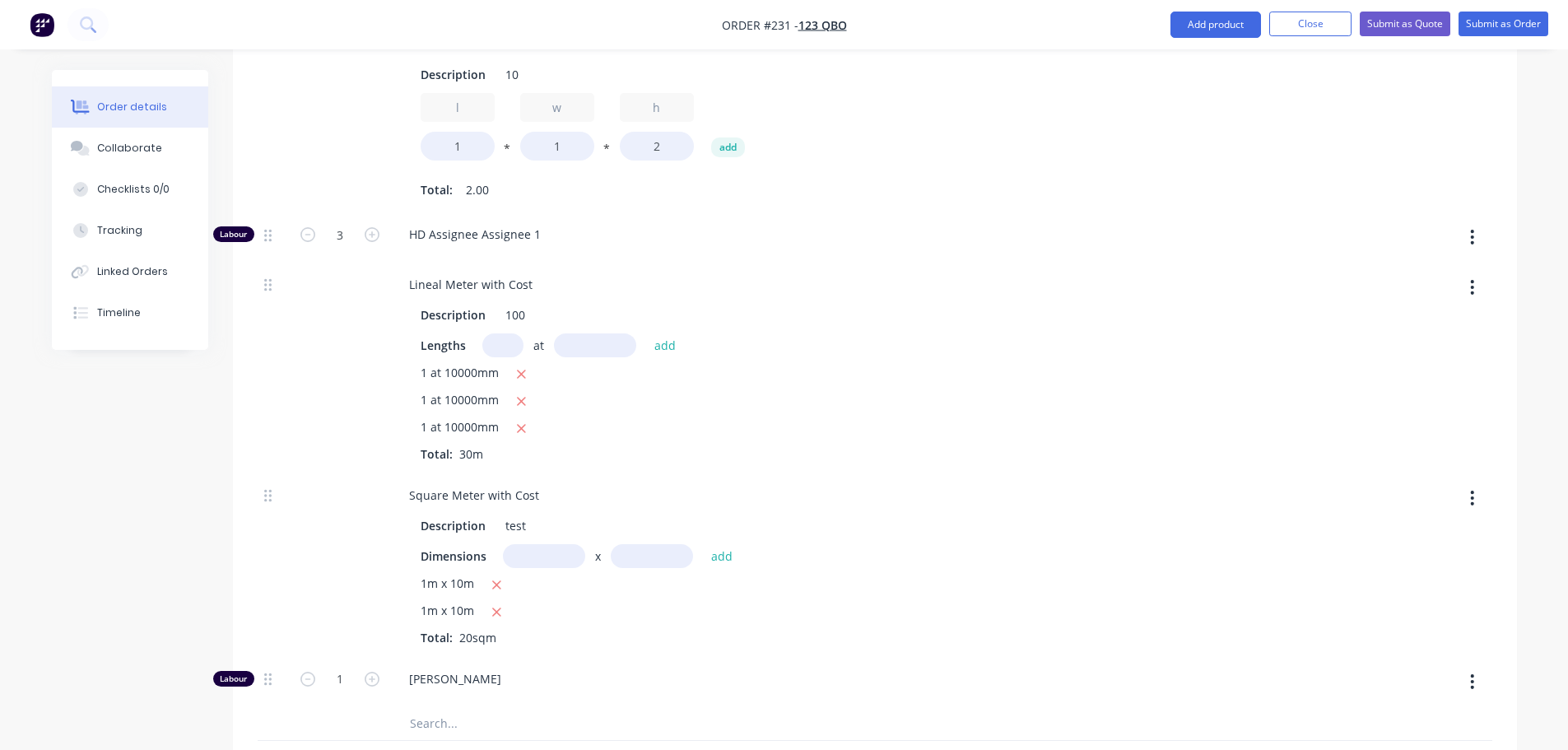
click at [533, 556] on input "text" at bounding box center [544, 556] width 82 height 24
click at [660, 557] on input "text" at bounding box center [651, 556] width 82 height 24
click at [703, 545] on button "add" at bounding box center [722, 556] width 38 height 22
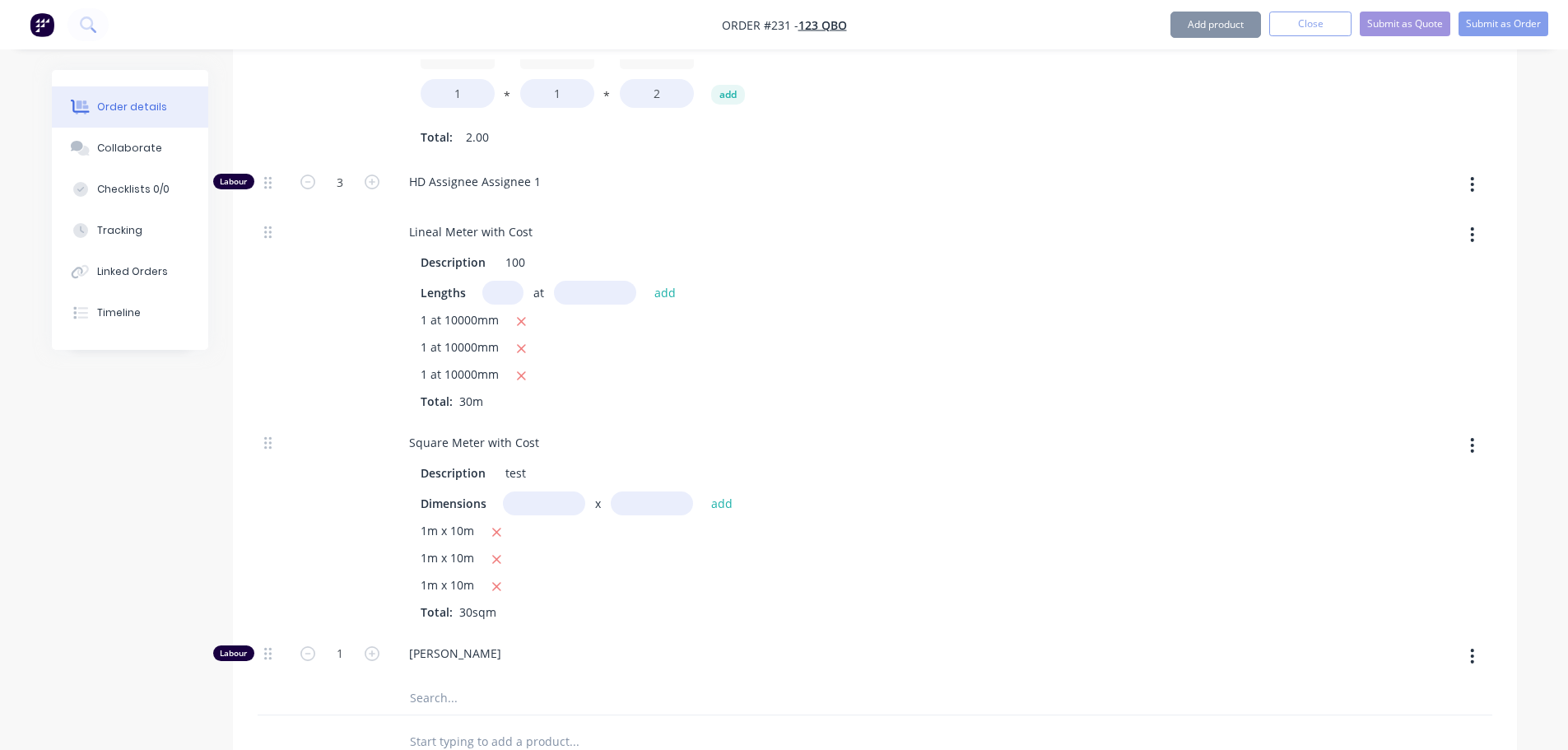
scroll to position [1972, 0]
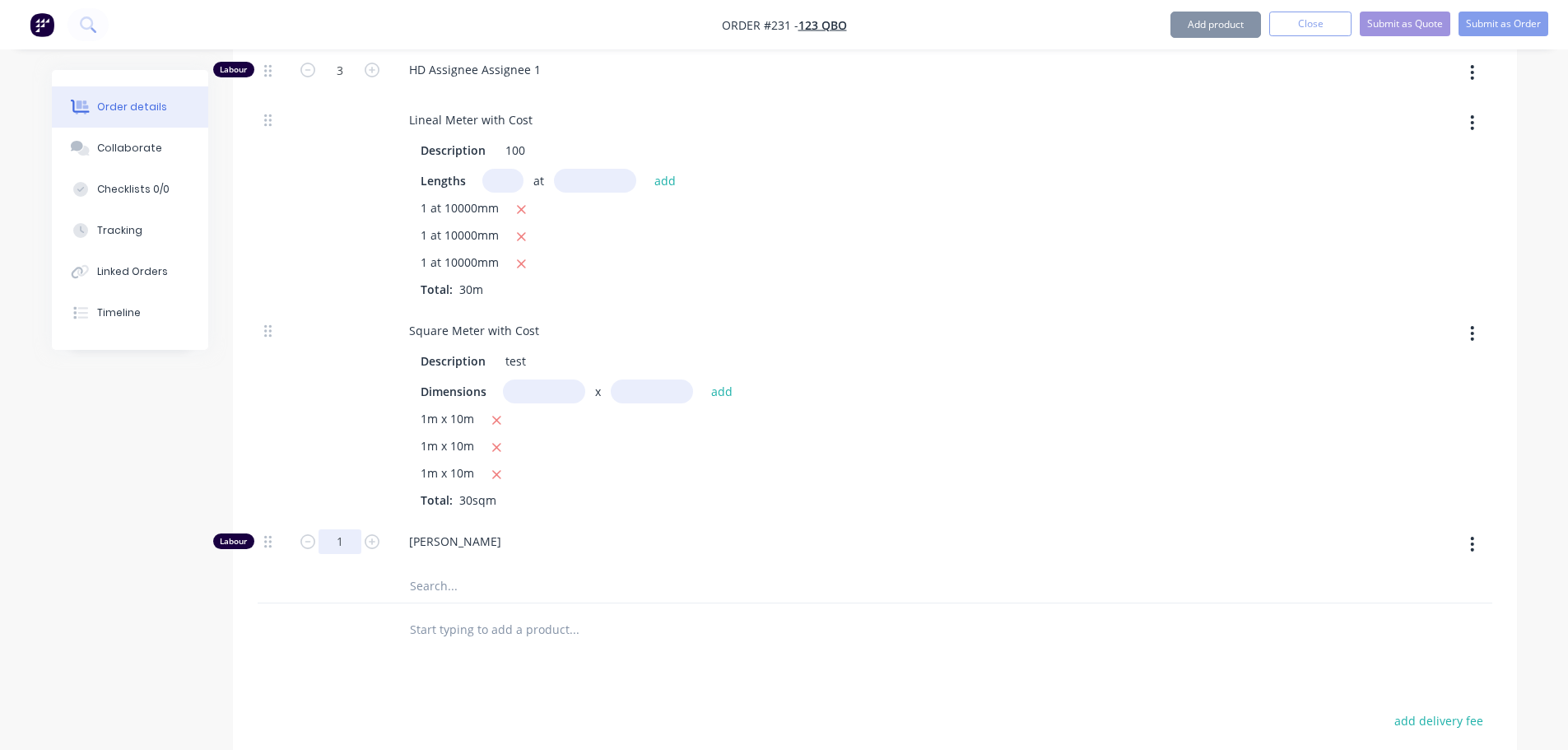
drag, startPoint x: 289, startPoint y: 436, endPoint x: 297, endPoint y: 428, distance: 11.3
click at [290, 435] on div "Square Meter with Cost Description test Dimensions x add 1m x 10m 1m x 10m 1m x…" at bounding box center [874, 414] width 1234 height 211
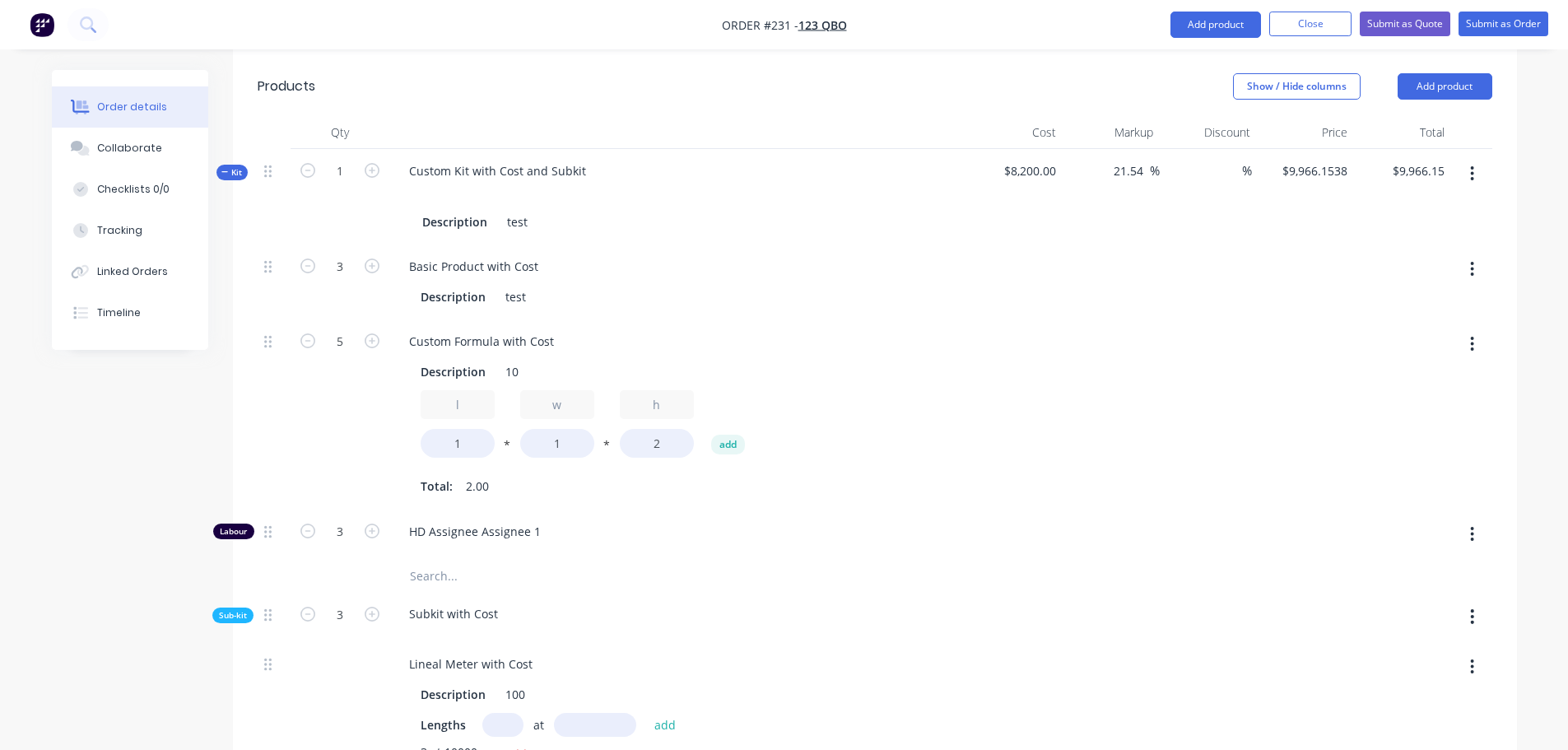
scroll to position [408, 0]
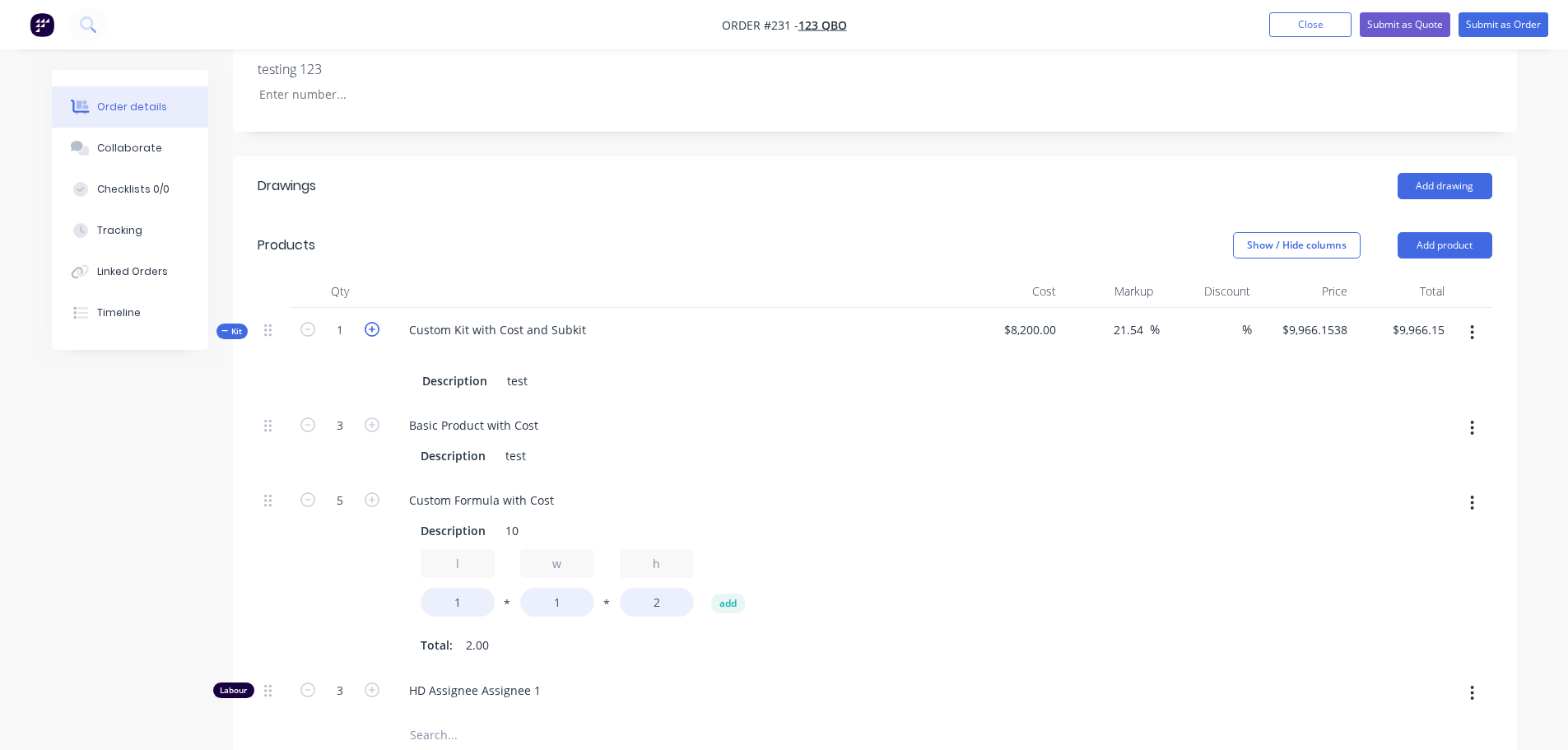
click at [377, 329] on icon "button" at bounding box center [372, 329] width 15 height 15
click at [310, 328] on icon "button" at bounding box center [307, 329] width 15 height 15
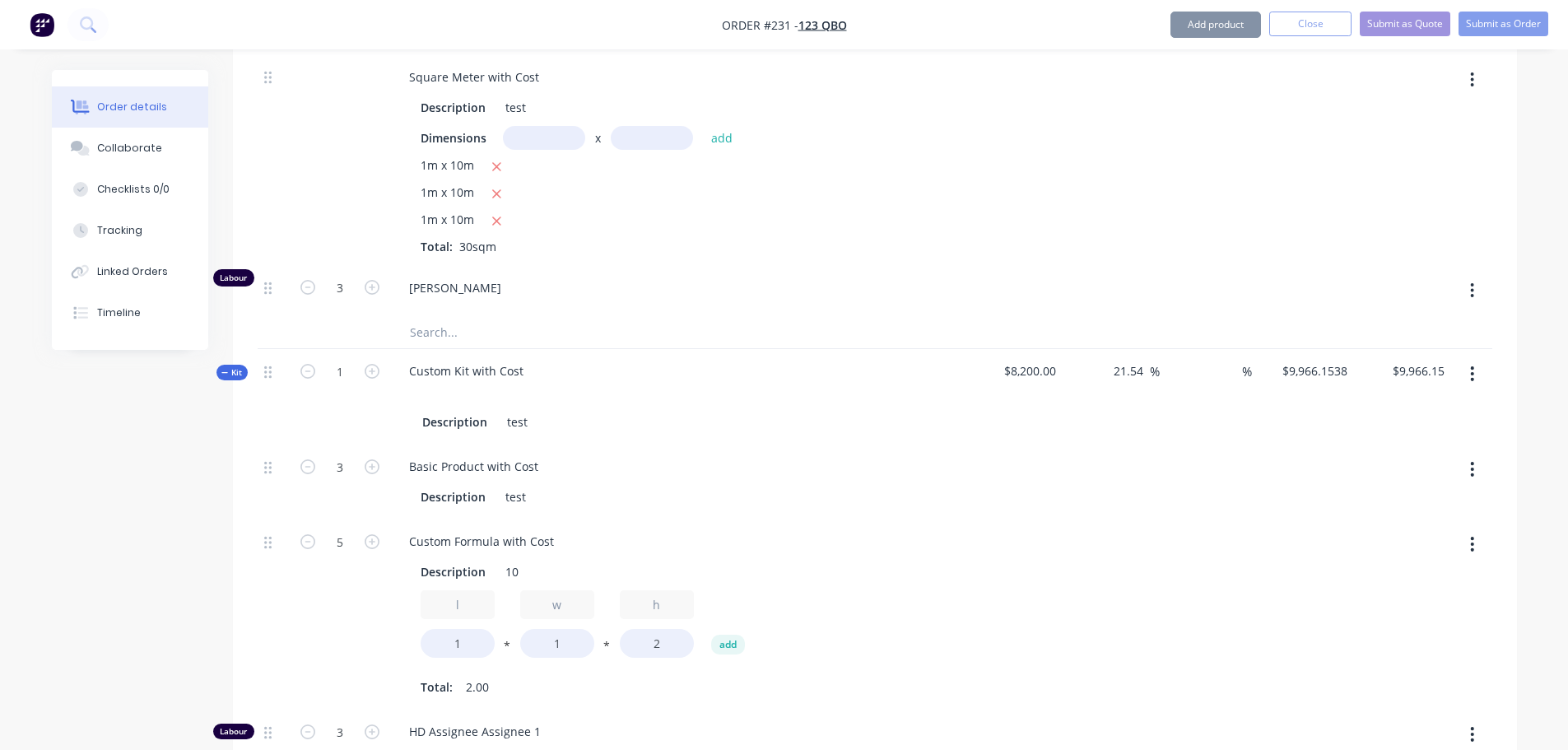
scroll to position [1313, 0]
click at [378, 365] on icon "button" at bounding box center [372, 367] width 15 height 15
click at [305, 365] on icon "button" at bounding box center [307, 367] width 15 height 15
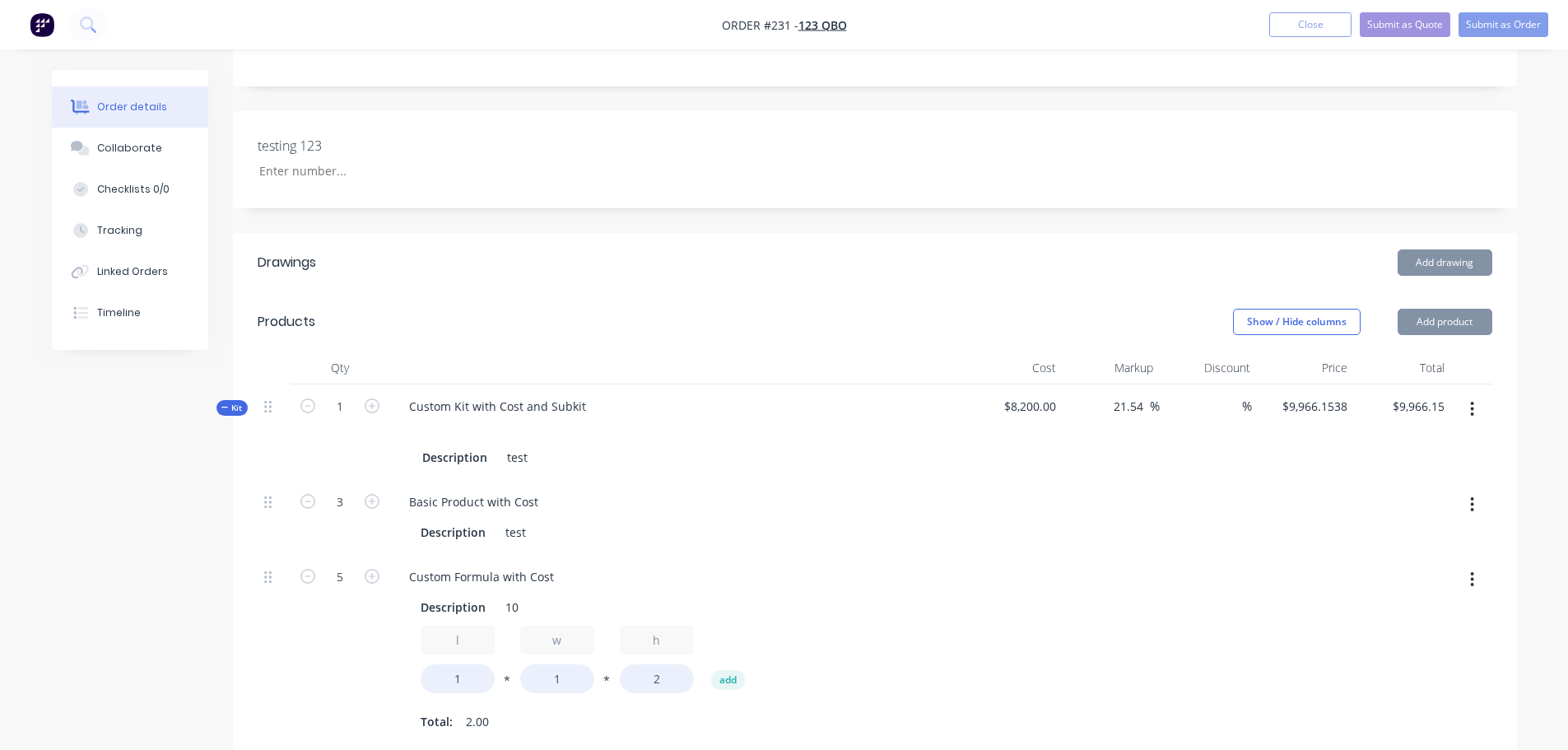
scroll to position [326, 0]
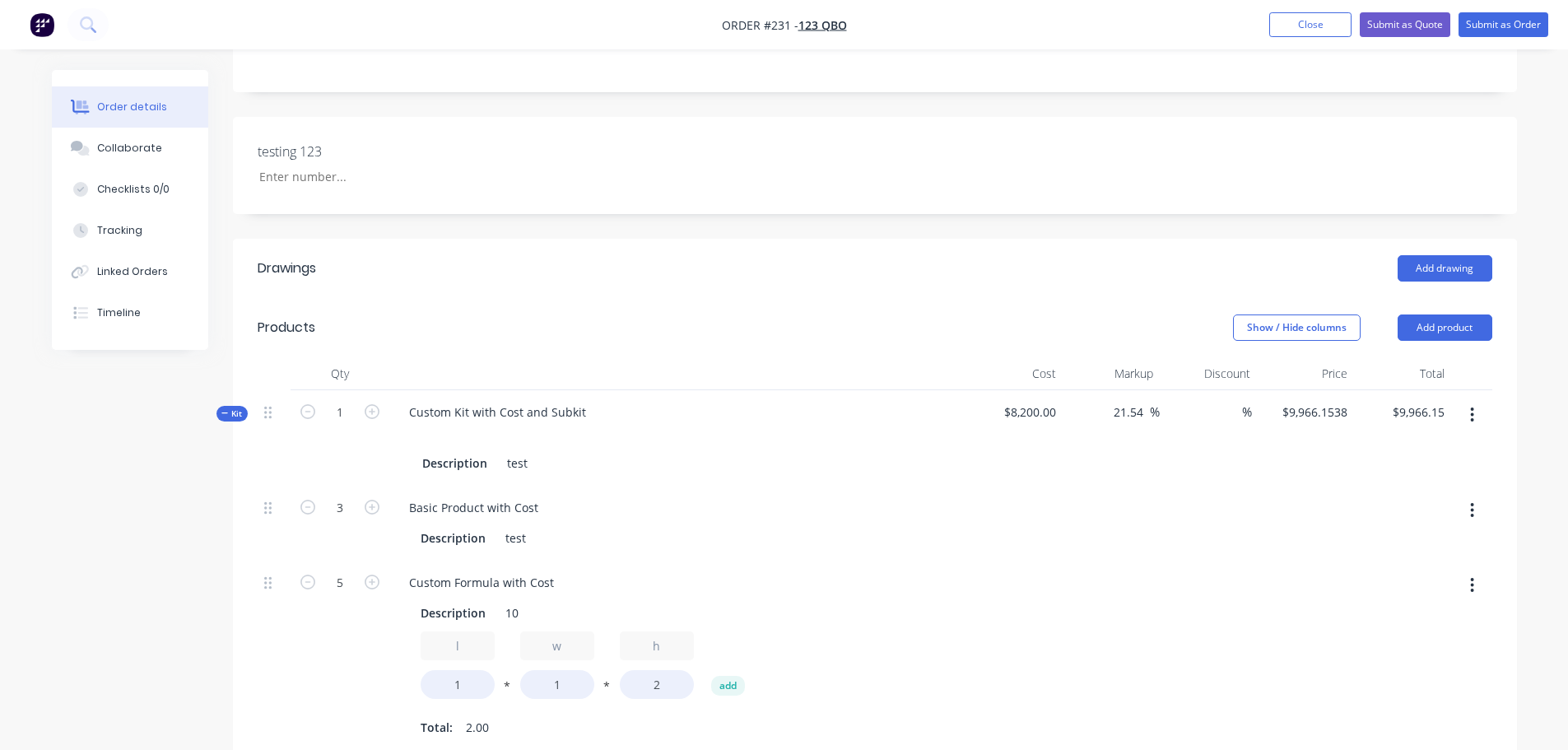
drag, startPoint x: 1313, startPoint y: 21, endPoint x: 1281, endPoint y: 41, distance: 37.7
click at [1311, 22] on button "Close" at bounding box center [1310, 24] width 82 height 24
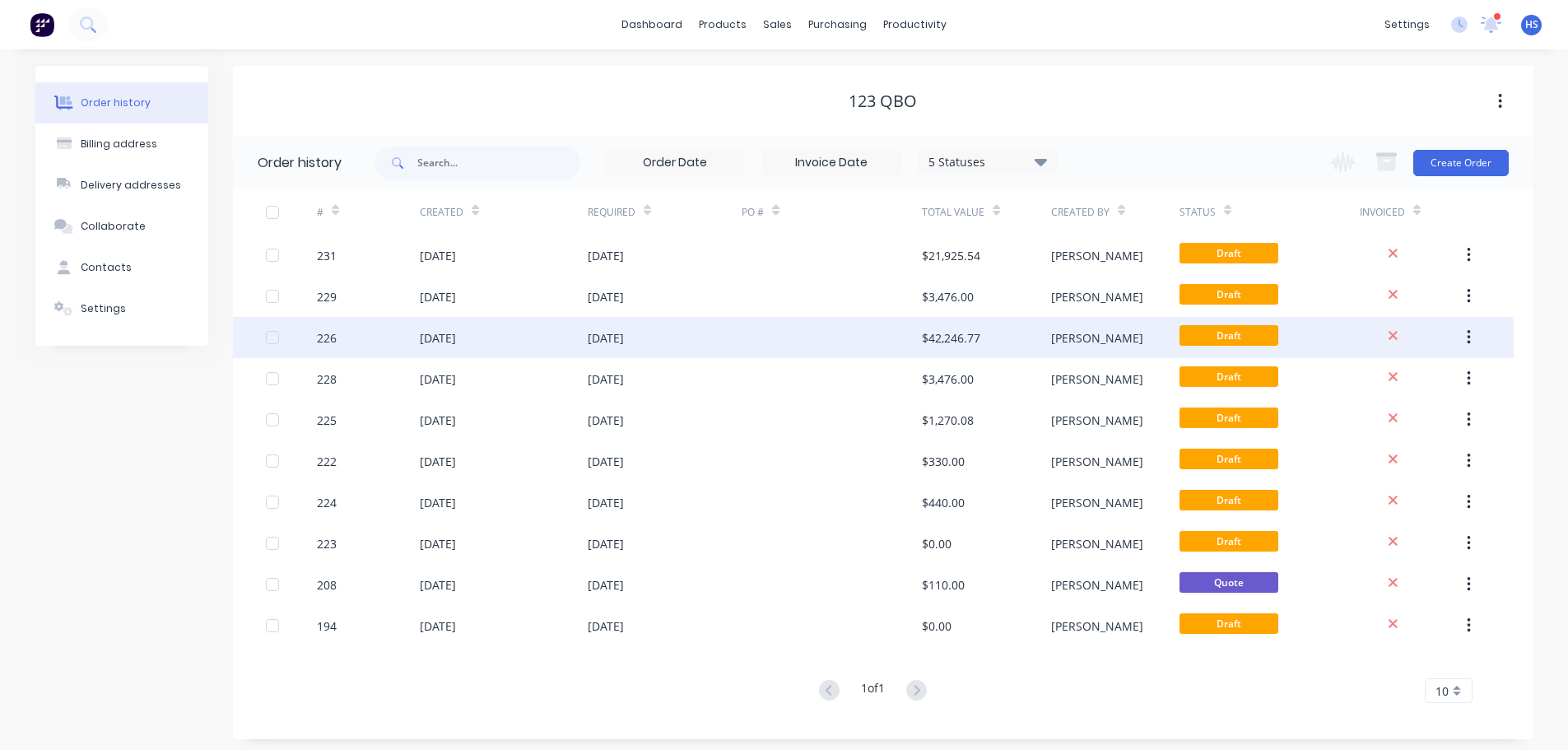
click at [381, 342] on div "226" at bounding box center [368, 337] width 103 height 41
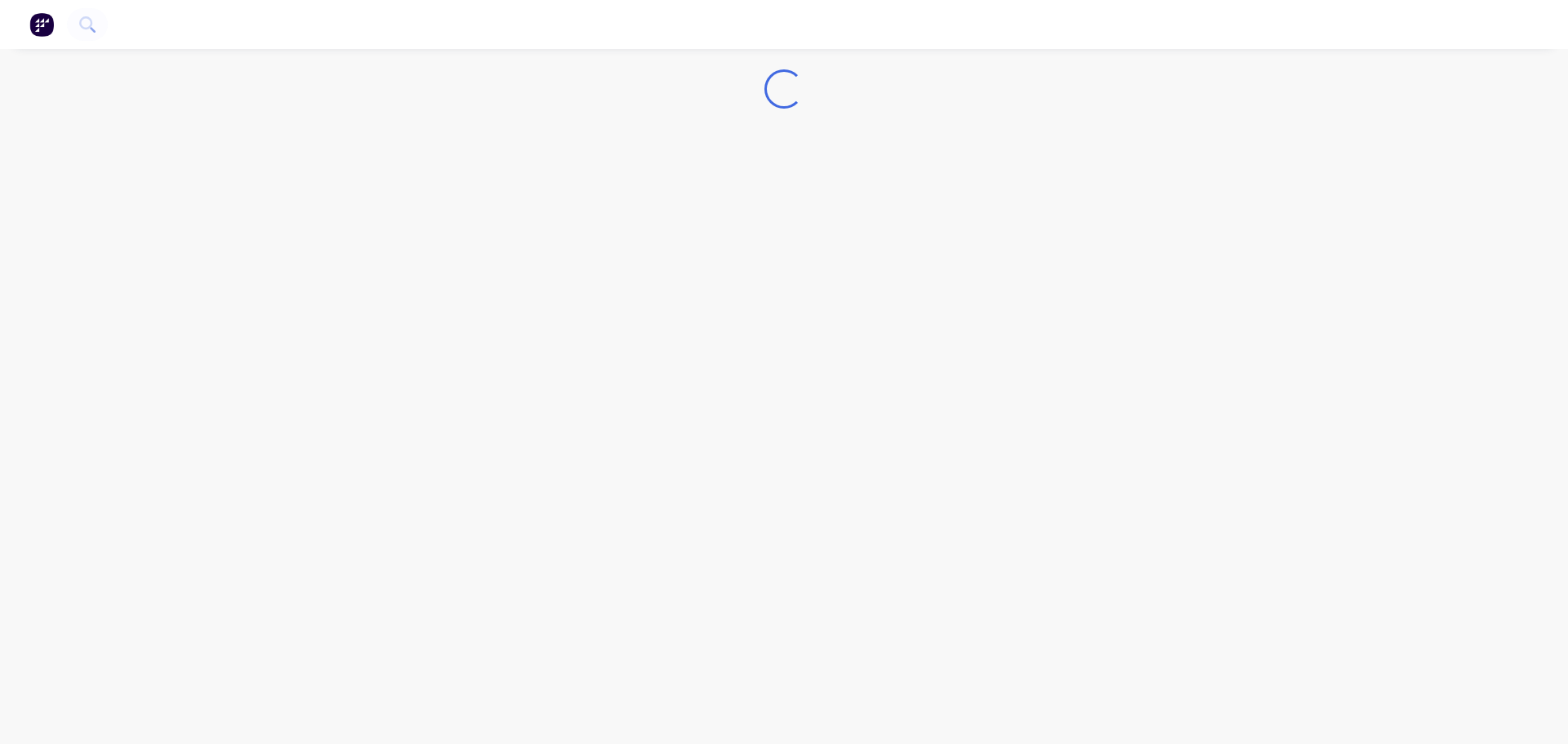
click at [878, 280] on div "Loading..." at bounding box center [784, 372] width 1568 height 744
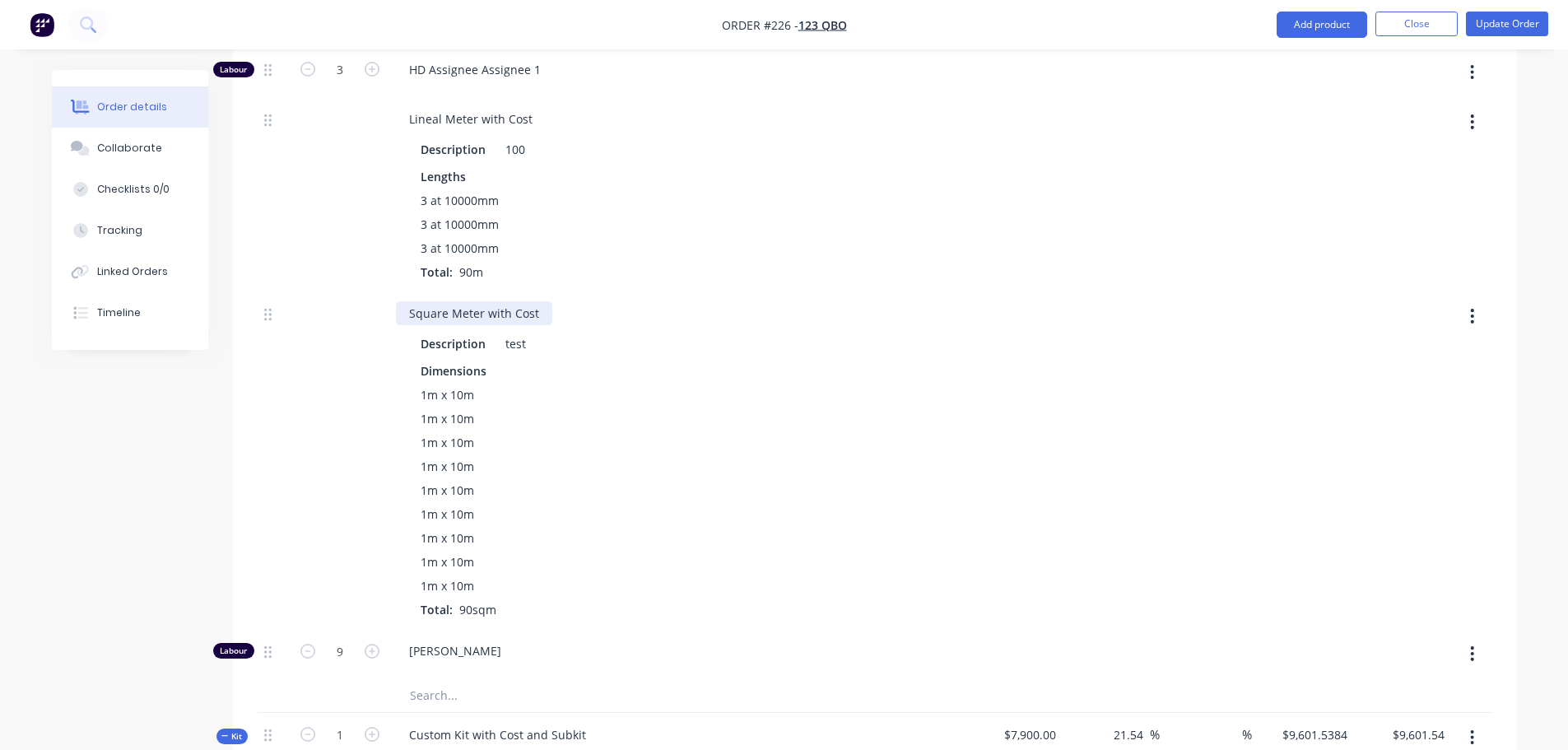
scroll to position [987, 0]
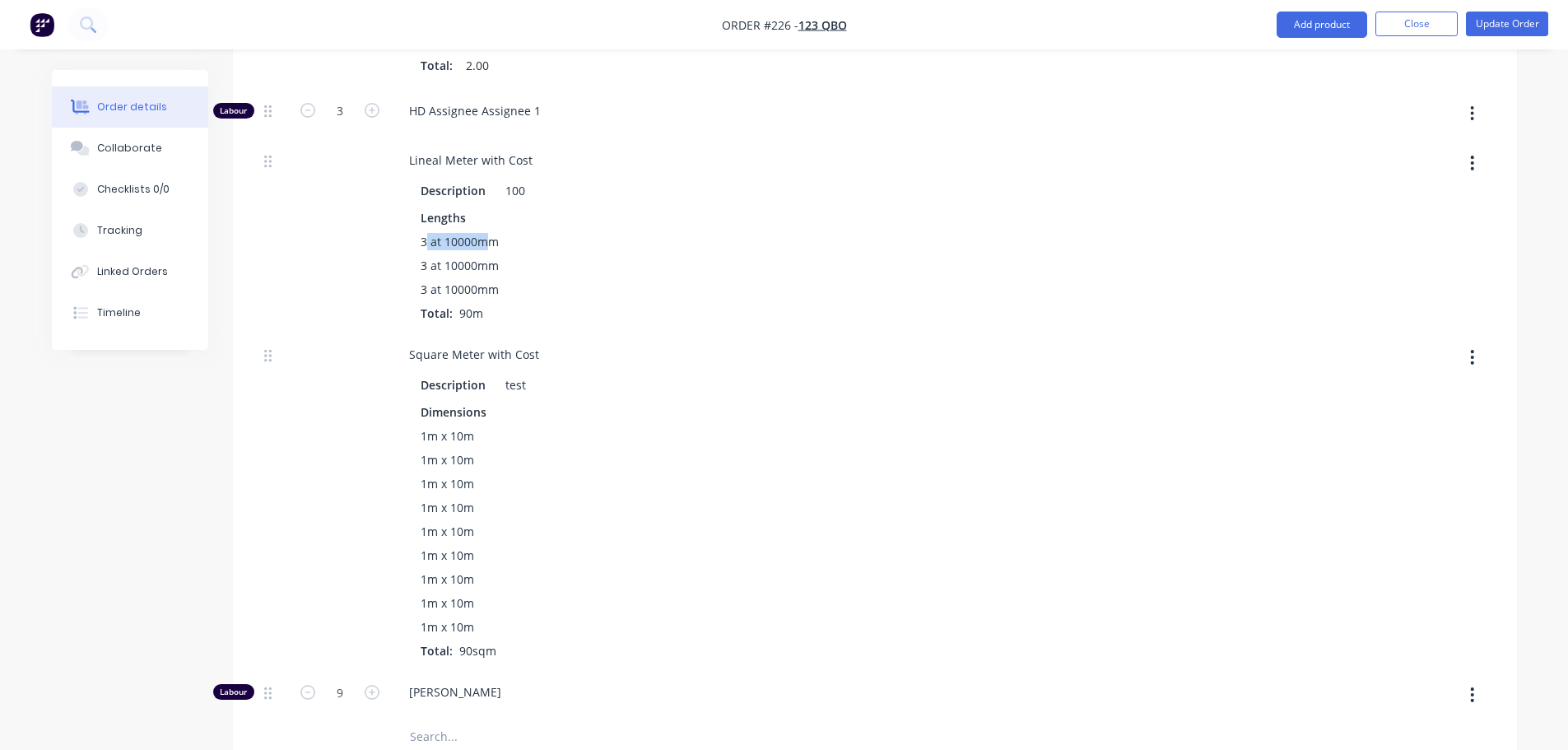
drag, startPoint x: 428, startPoint y: 233, endPoint x: 485, endPoint y: 239, distance: 57.3
click at [485, 239] on span "3 at 10000mm" at bounding box center [460, 242] width 78 height 17
click at [614, 285] on div "3 at 10000mm" at bounding box center [677, 290] width 514 height 17
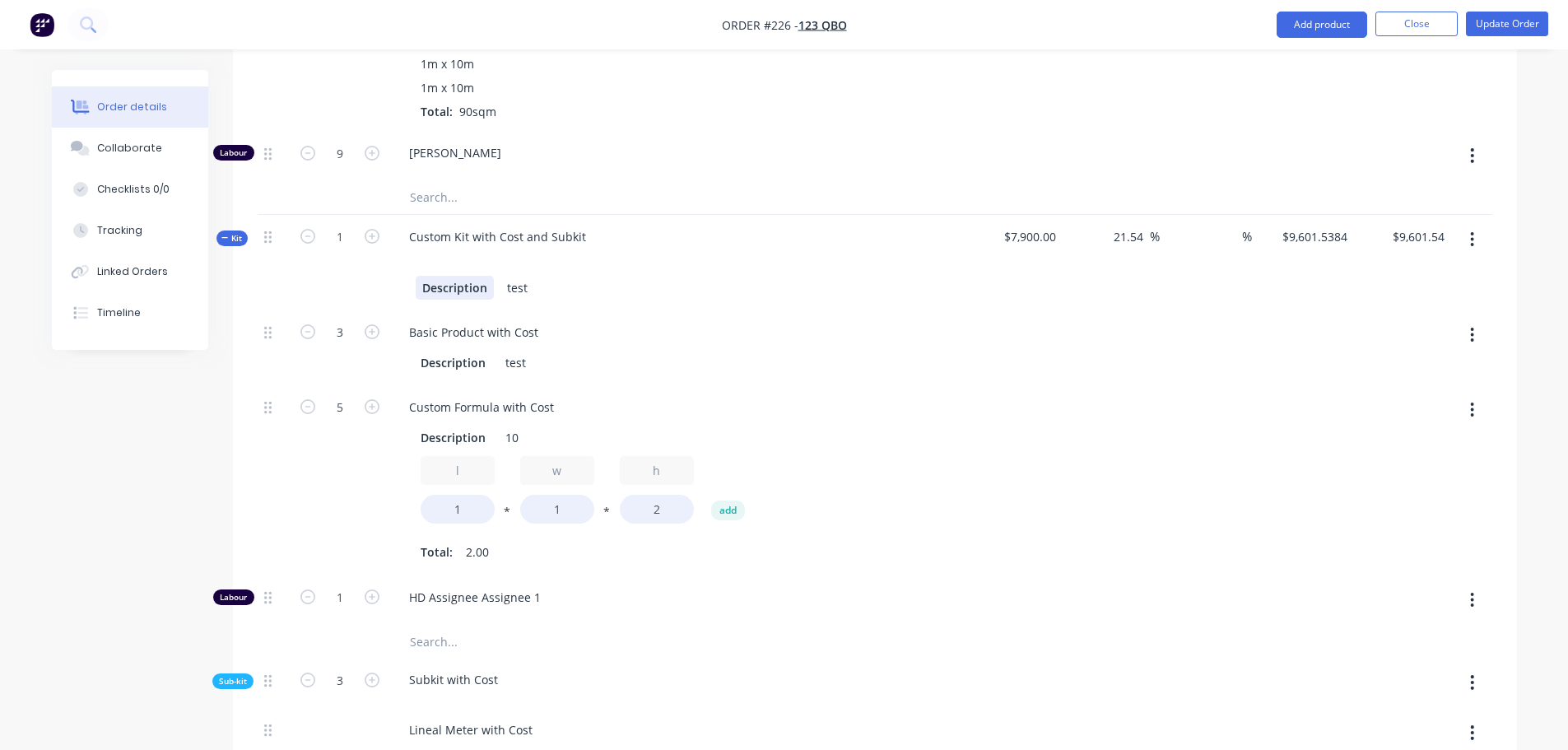
scroll to position [1482, 0]
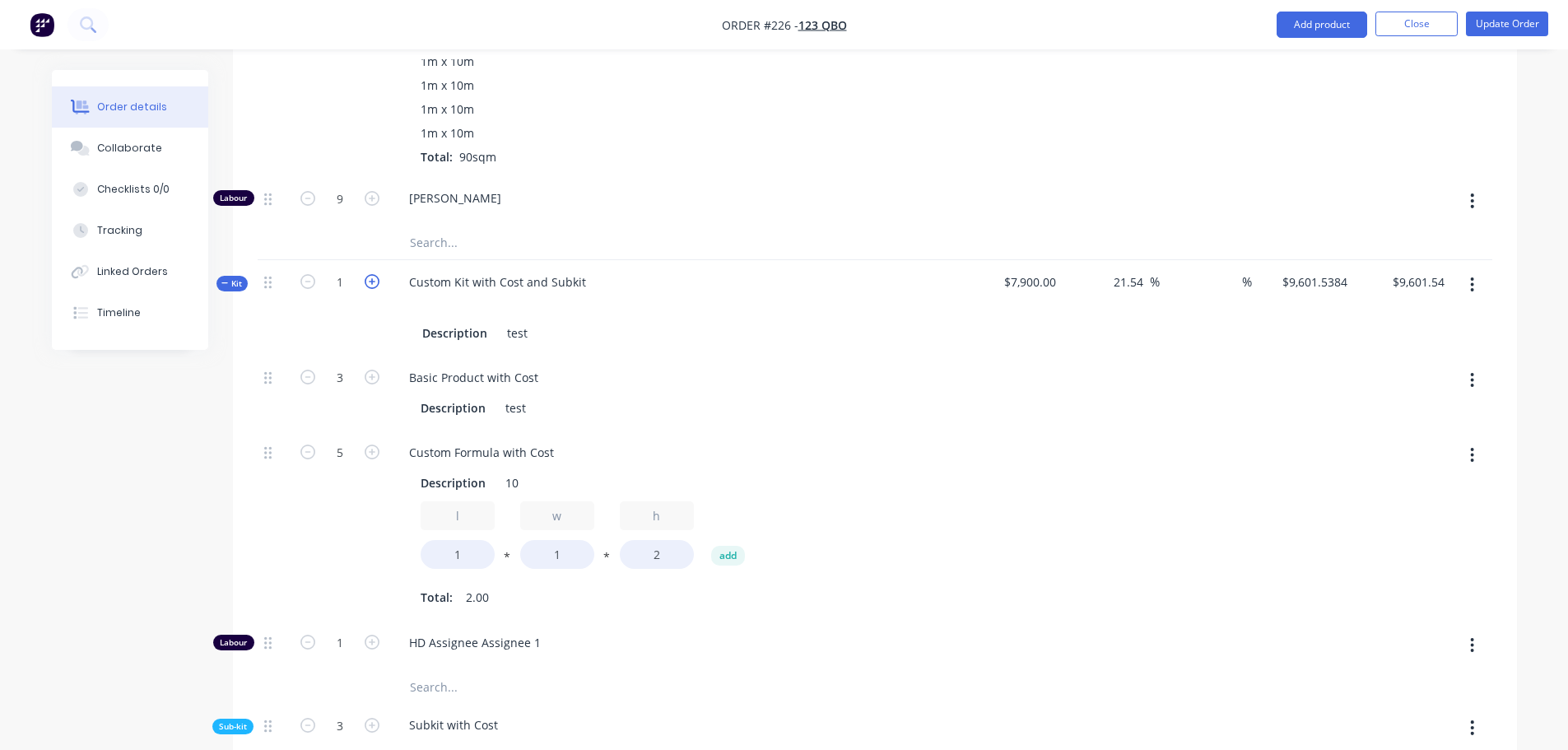
click at [371, 285] on icon "button" at bounding box center [372, 281] width 15 height 15
drag, startPoint x: 306, startPoint y: 283, endPoint x: 436, endPoint y: 332, distance: 138.9
click at [306, 282] on icon "button" at bounding box center [307, 281] width 15 height 15
click at [606, 286] on div "Custom Kit with Cost and Subkit Description test" at bounding box center [677, 307] width 576 height 95
click at [636, 294] on div at bounding box center [677, 305] width 562 height 24
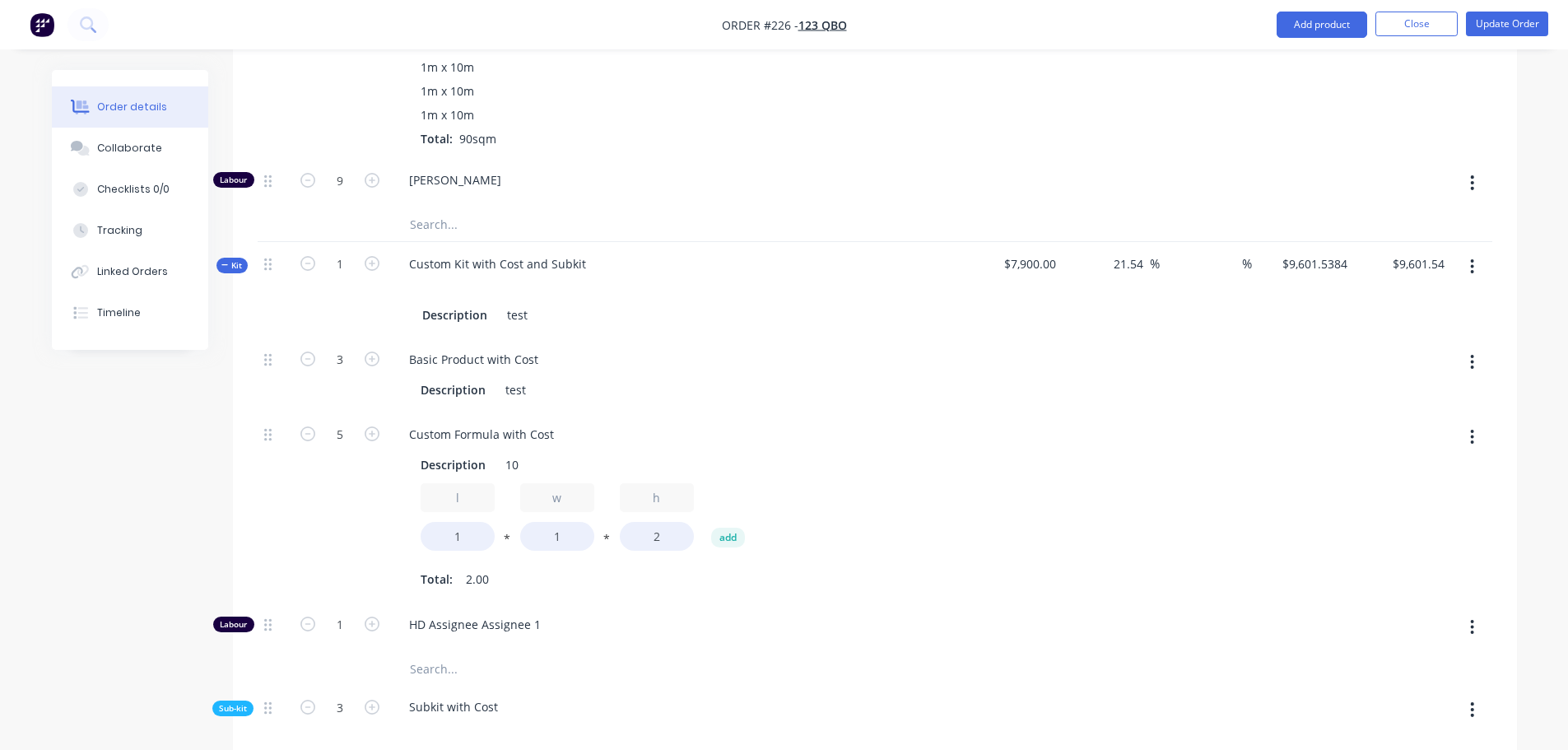
scroll to position [1646, 0]
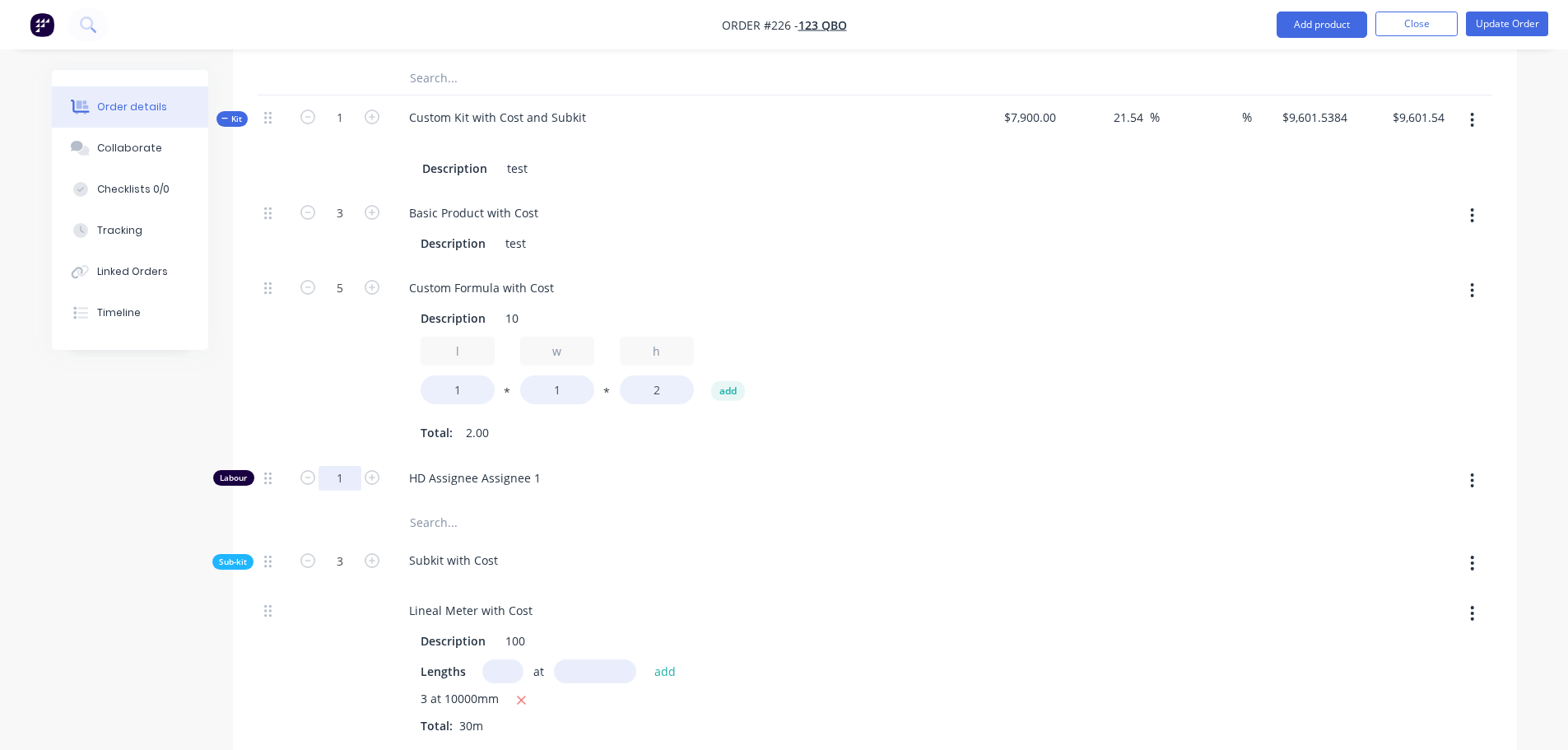
click at [955, 402] on div "Description 10 l 1 * w 1 * h 2 add Total: 2.00" at bounding box center [677, 373] width 562 height 142
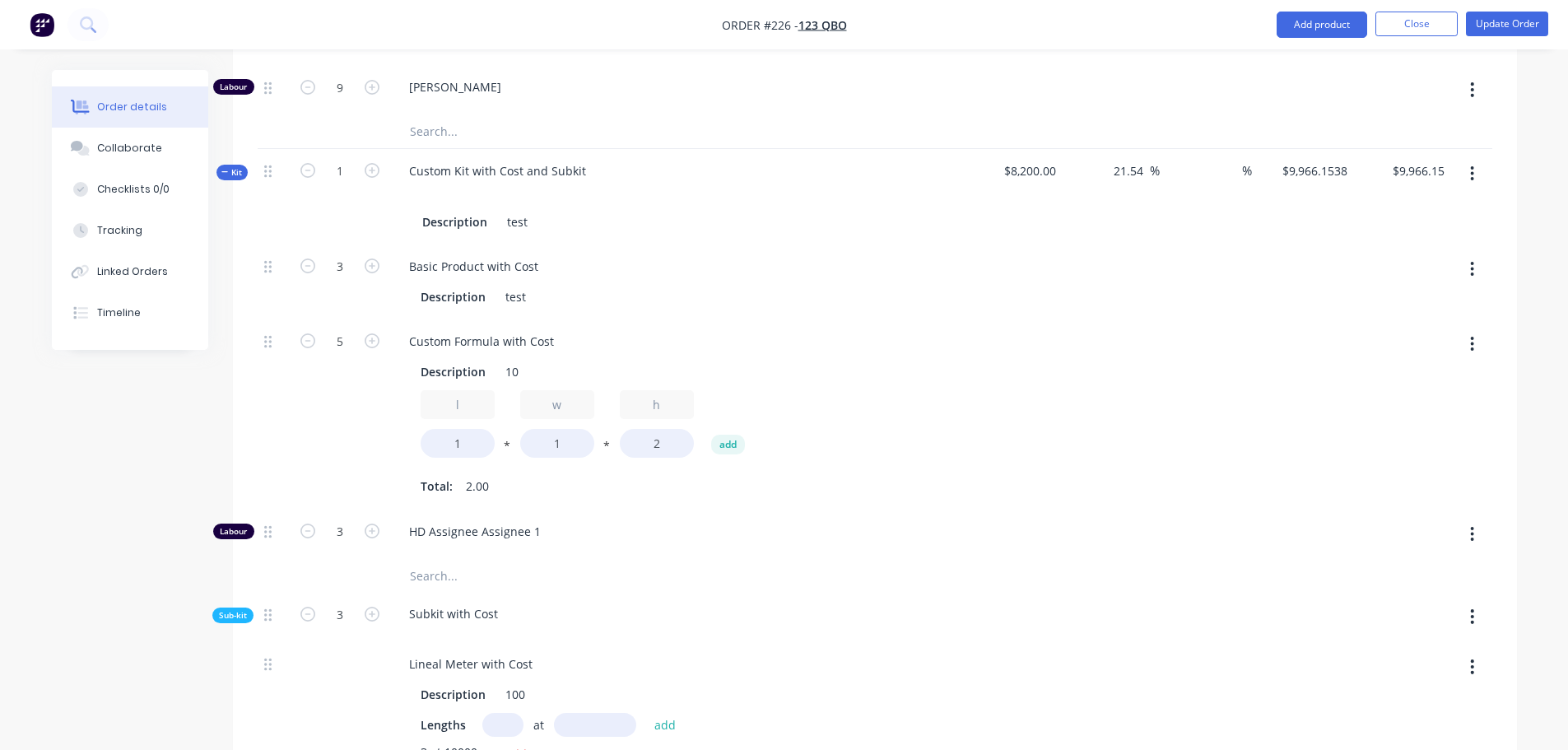
scroll to position [1564, 0]
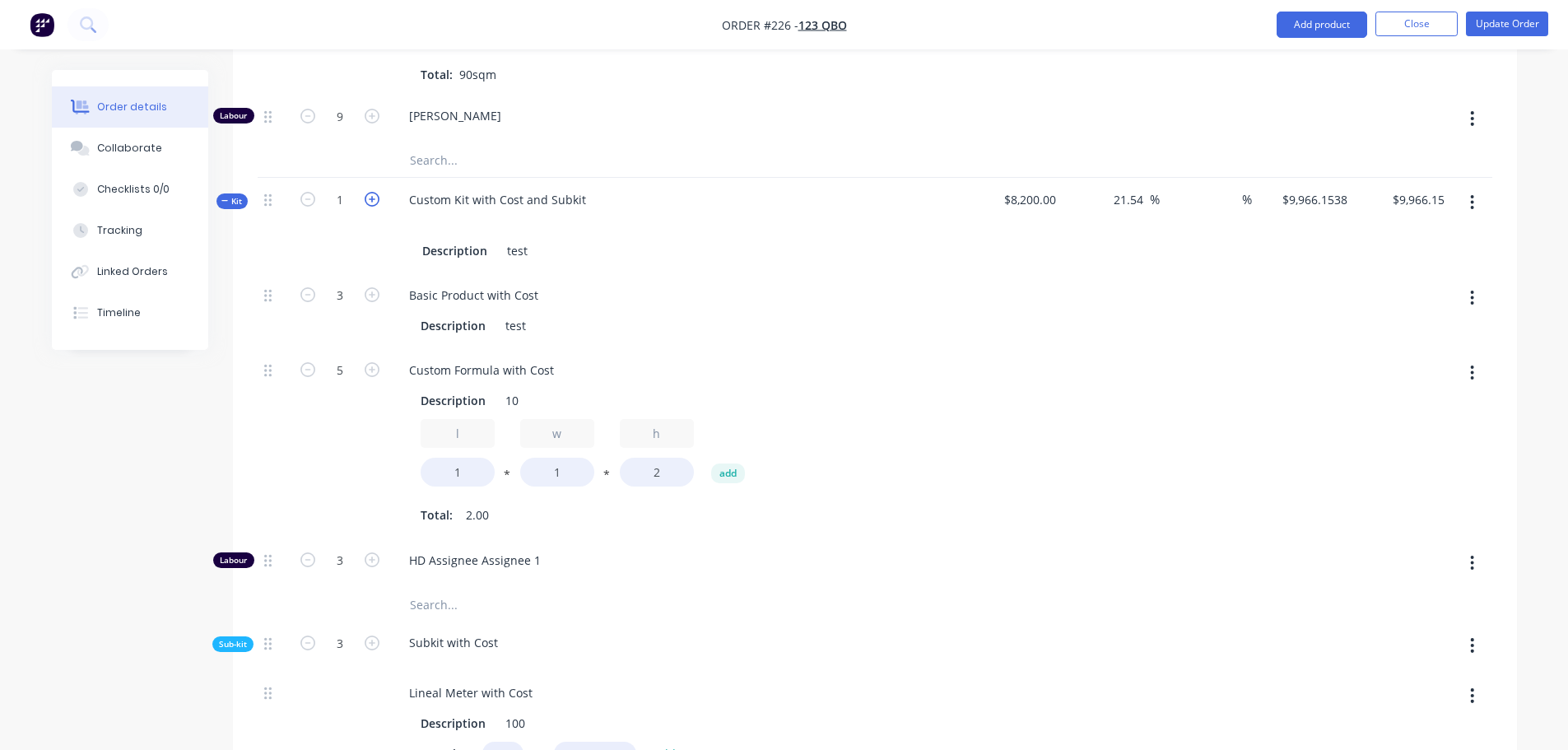
click at [378, 193] on icon "button" at bounding box center [372, 199] width 15 height 15
click at [300, 201] on icon "button" at bounding box center [307, 199] width 15 height 15
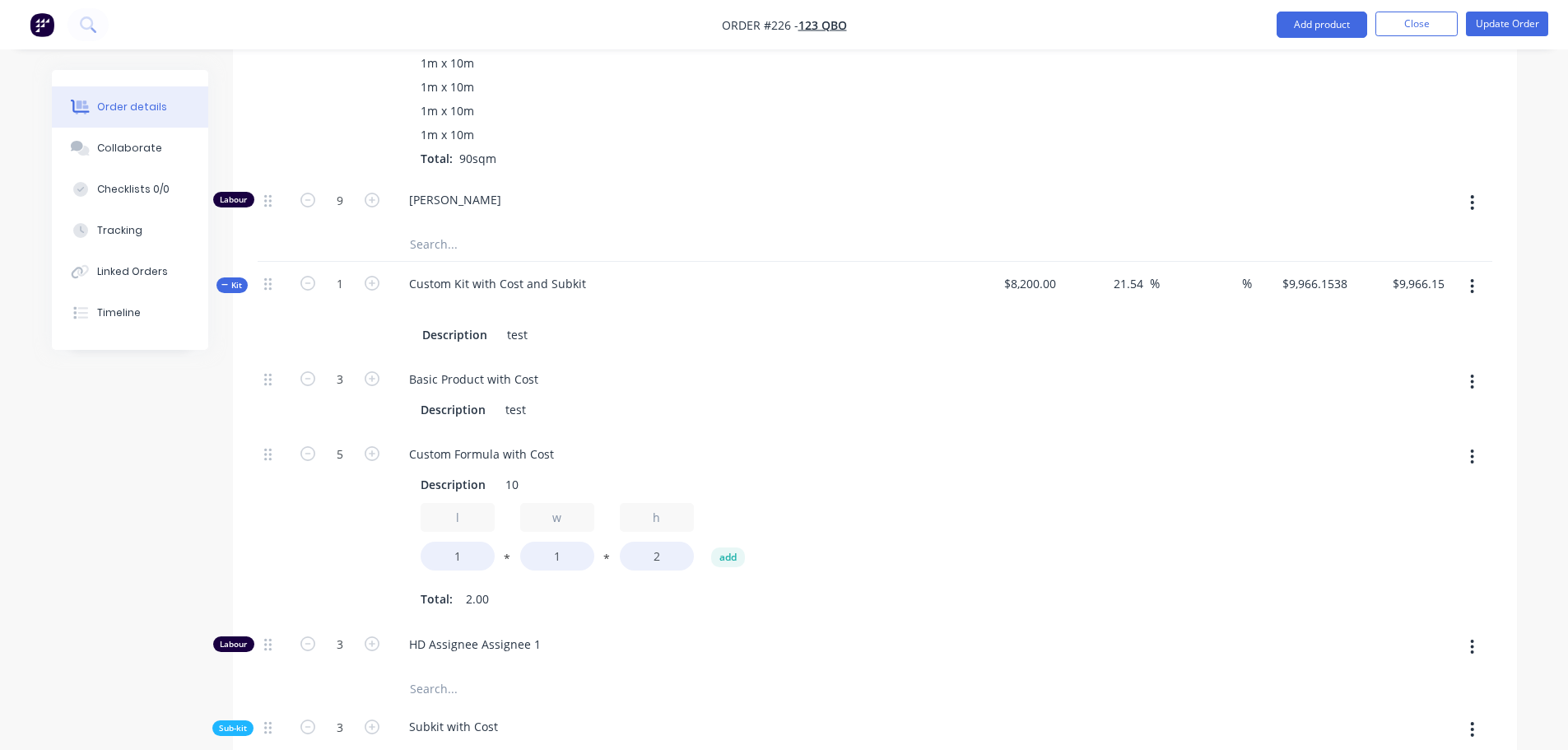
scroll to position [1646, 0]
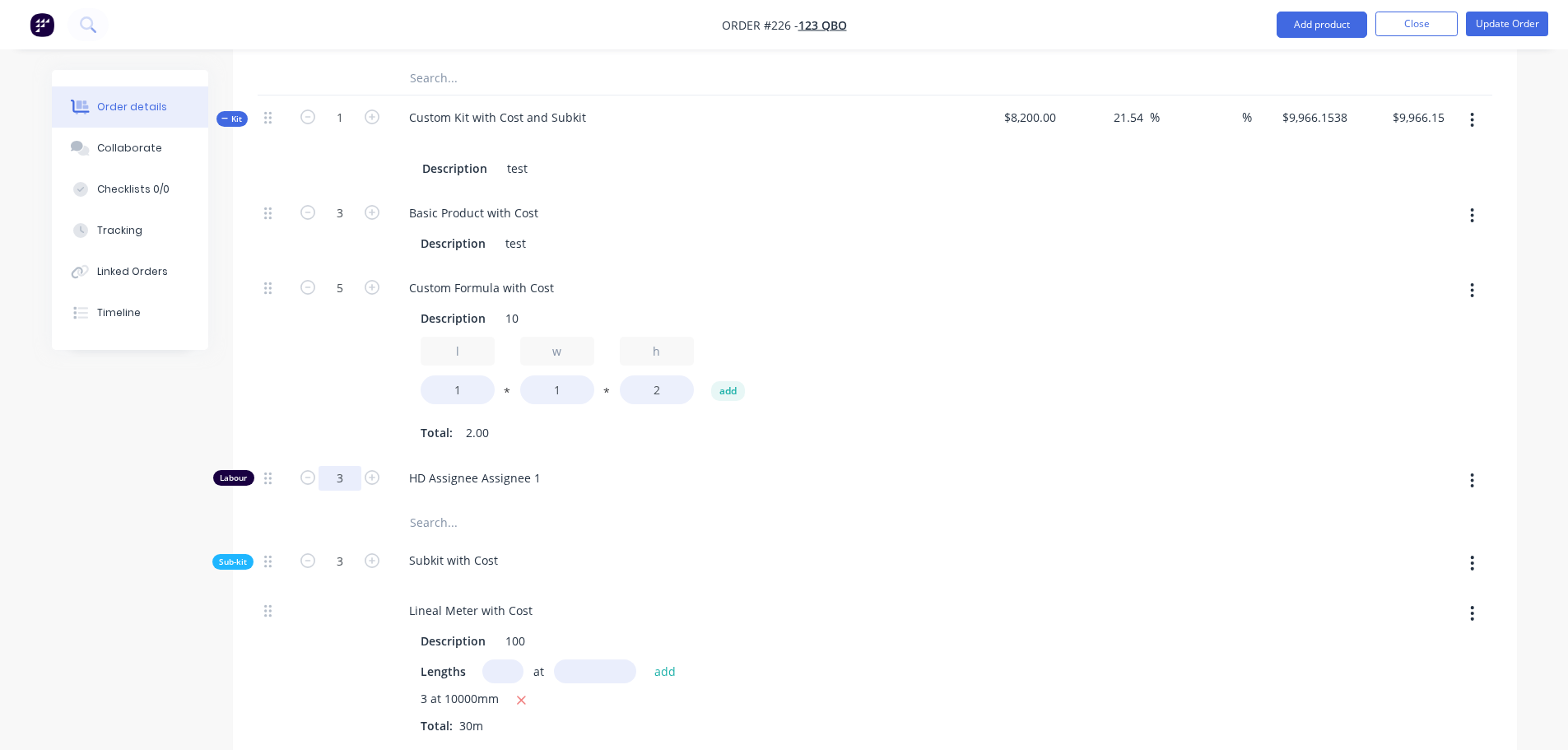
click at [1038, 445] on div at bounding box center [1013, 361] width 97 height 190
click at [325, 557] on input "3" at bounding box center [339, 560] width 43 height 24
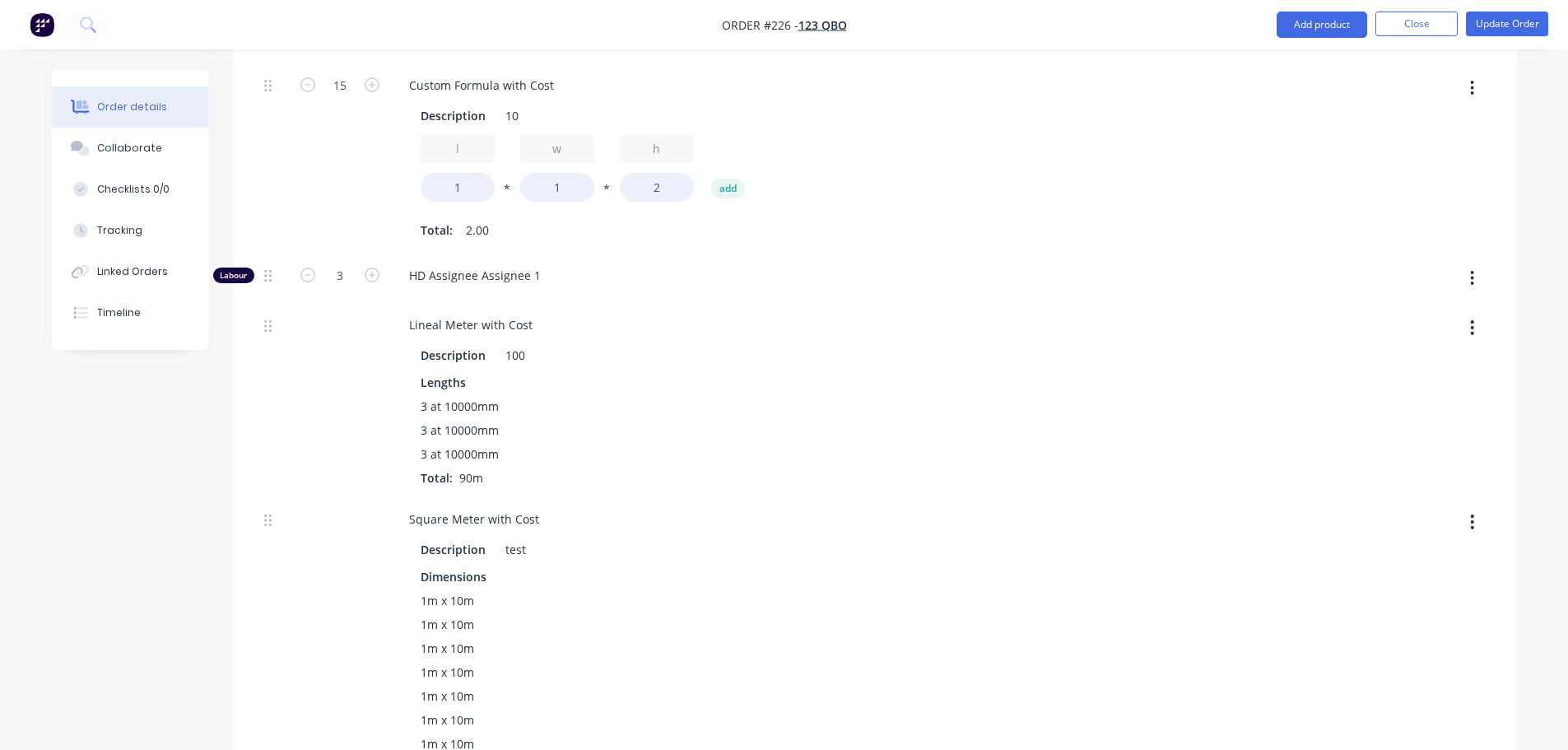
scroll to position [412, 0]
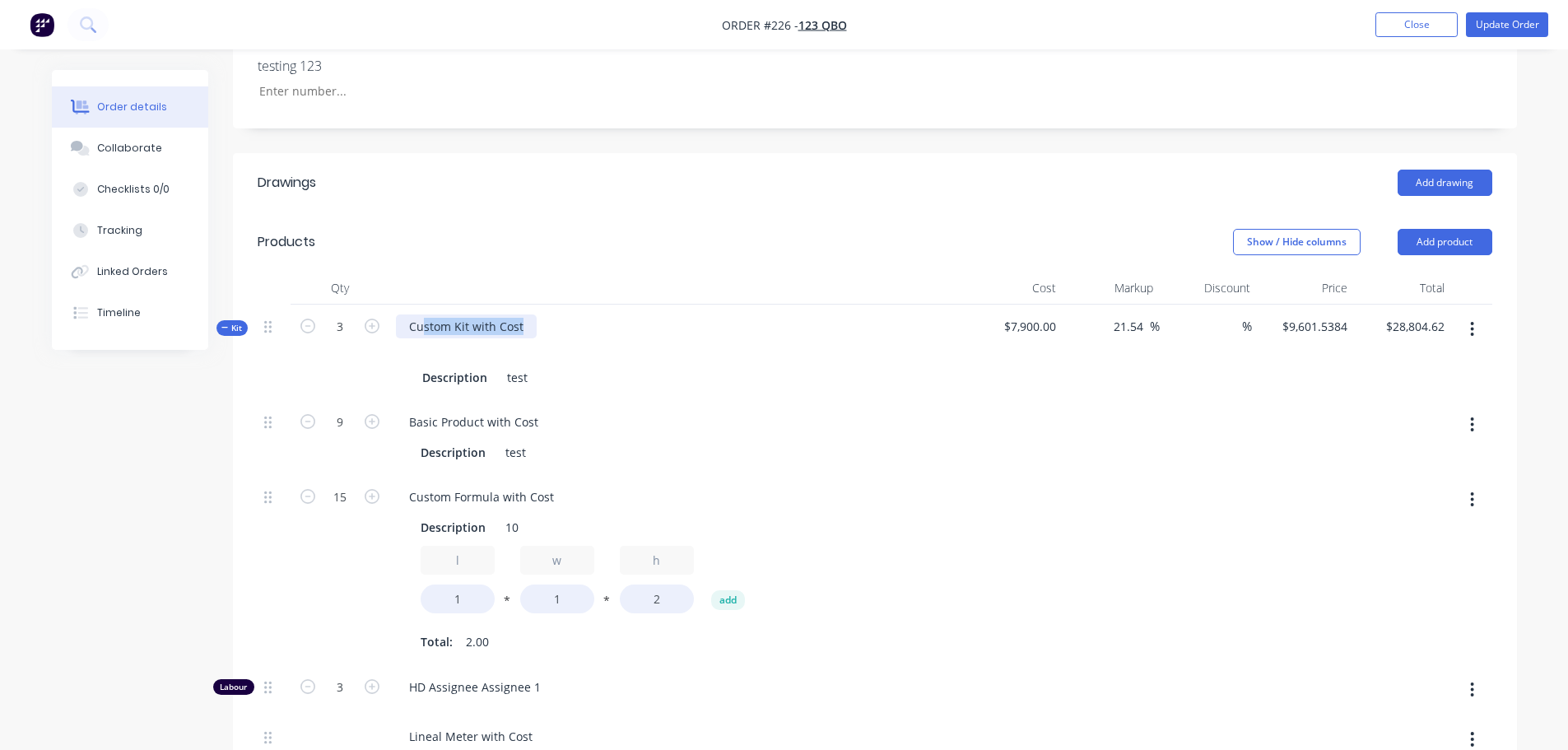
drag, startPoint x: 426, startPoint y: 325, endPoint x: 558, endPoint y: 330, distance: 132.1
click at [558, 330] on div "Custom Kit with Cost Description test" at bounding box center [677, 351] width 576 height 95
click at [657, 327] on div "Custom Kit with Cost Description test" at bounding box center [677, 351] width 576 height 95
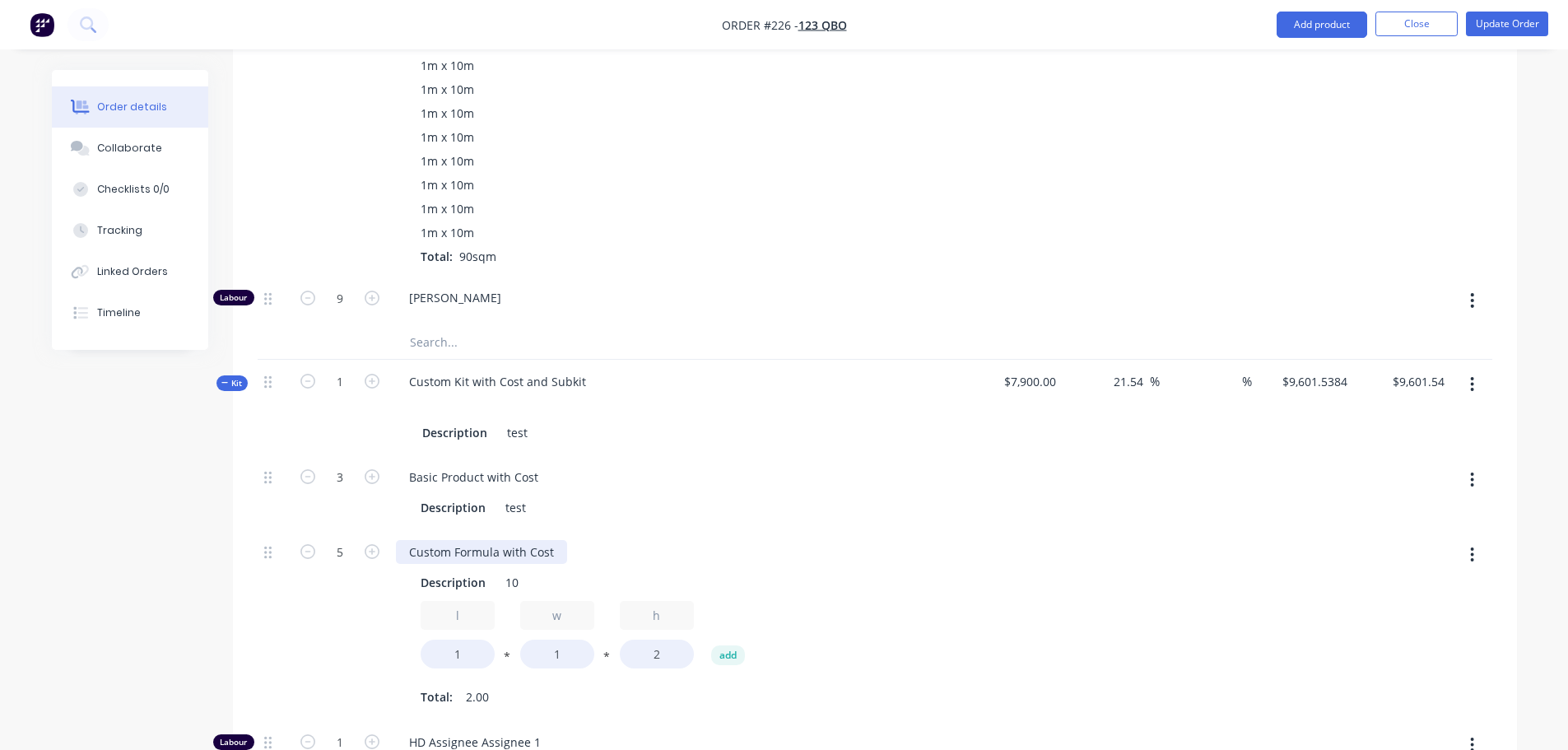
scroll to position [1564, 0]
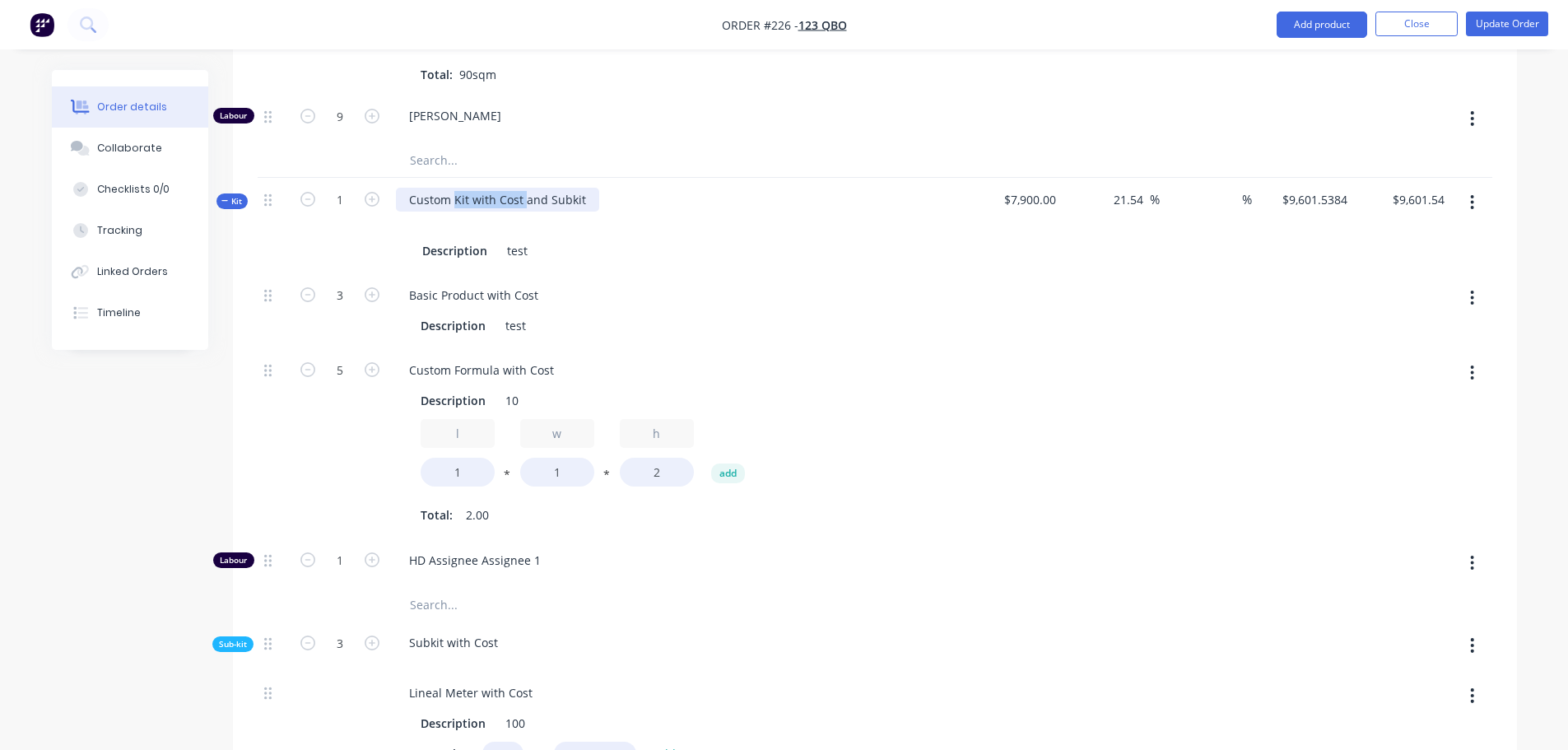
drag, startPoint x: 452, startPoint y: 201, endPoint x: 529, endPoint y: 203, distance: 77.0
click at [523, 203] on div "Custom Kit with Cost and Subkit" at bounding box center [497, 199] width 203 height 24
drag, startPoint x: 595, startPoint y: 199, endPoint x: 608, endPoint y: 199, distance: 13.0
click at [606, 199] on div "Custom Kit with Cost and Subkit Description test" at bounding box center [677, 225] width 576 height 95
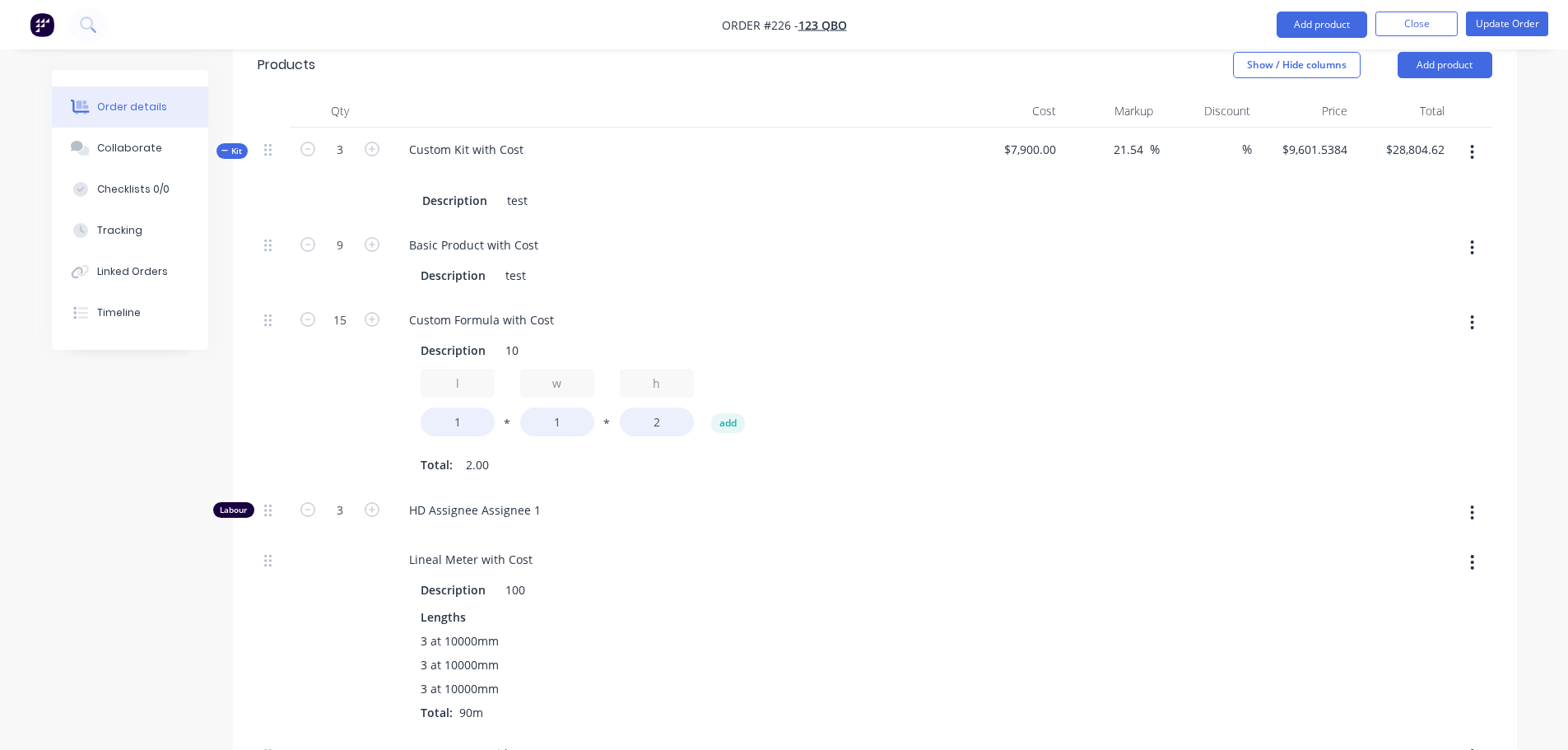
scroll to position [576, 0]
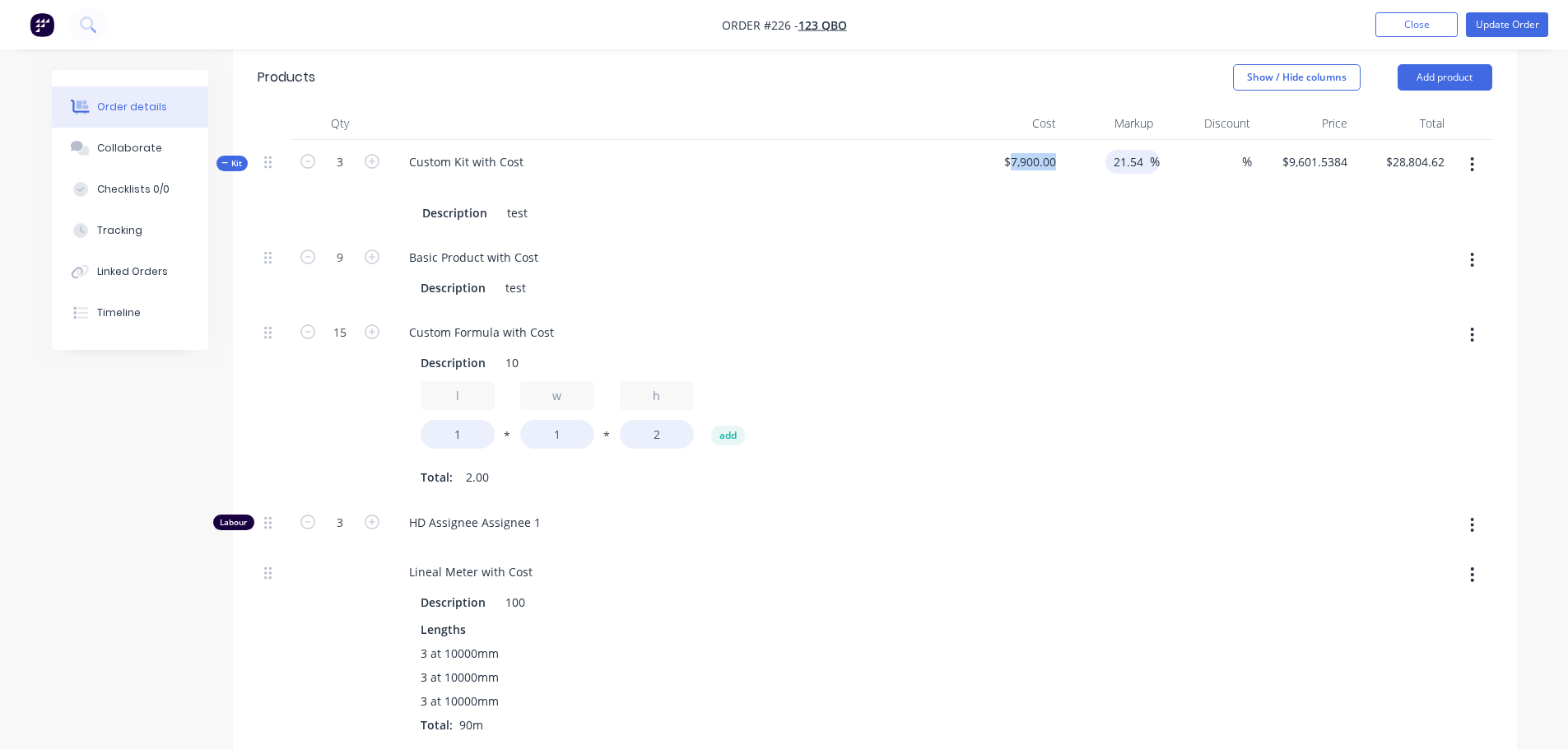
drag, startPoint x: 1047, startPoint y: 159, endPoint x: 1113, endPoint y: 162, distance: 66.1
click at [1113, 162] on div "Kit 3 Custom Kit with Cost Description test $7,900.00 21.54 21.54 % % $9,601.53…" at bounding box center [874, 187] width 1234 height 95
drag, startPoint x: 1176, startPoint y: 315, endPoint x: 1223, endPoint y: 340, distance: 53.2
click at [1176, 315] on div at bounding box center [1208, 406] width 97 height 190
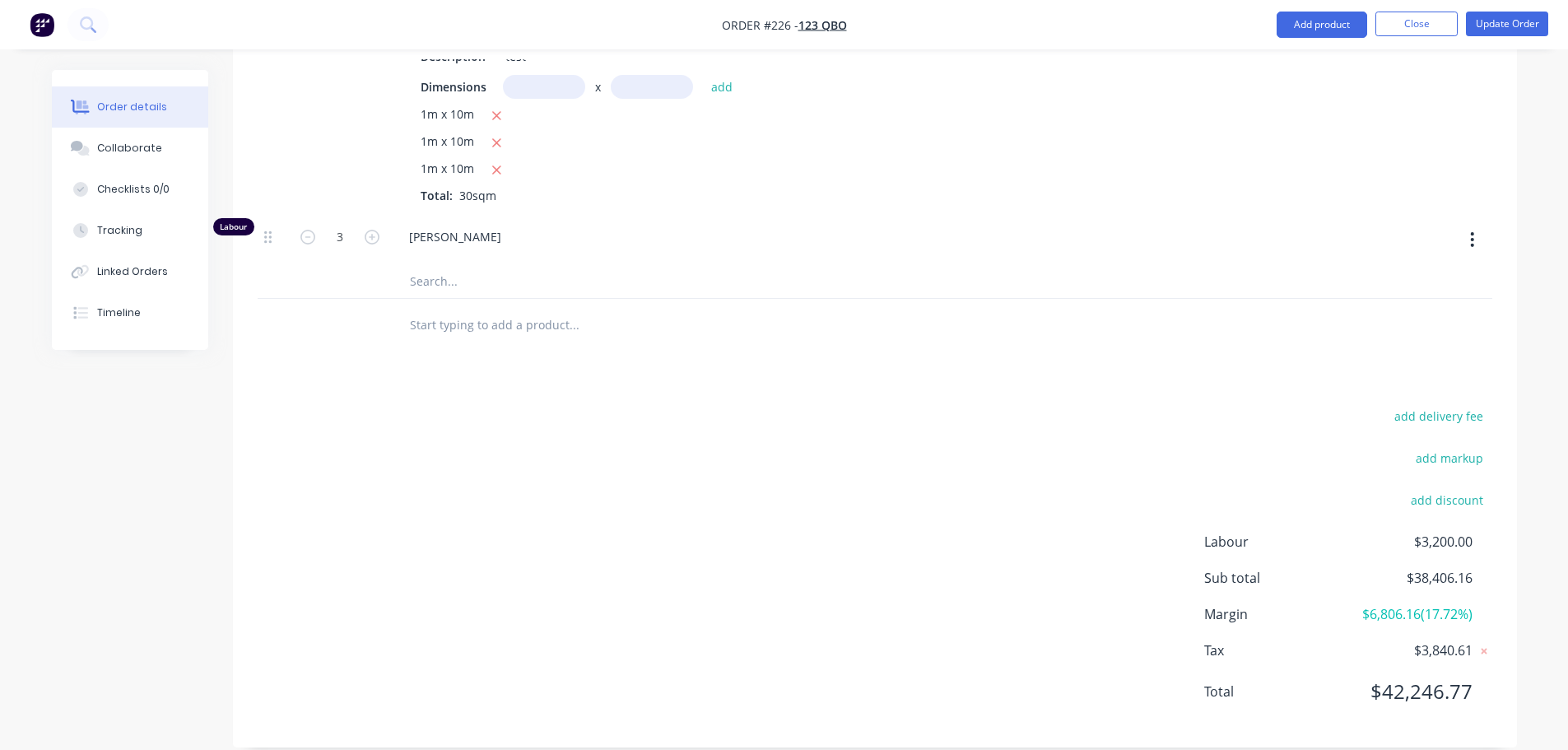
scroll to position [2409, 0]
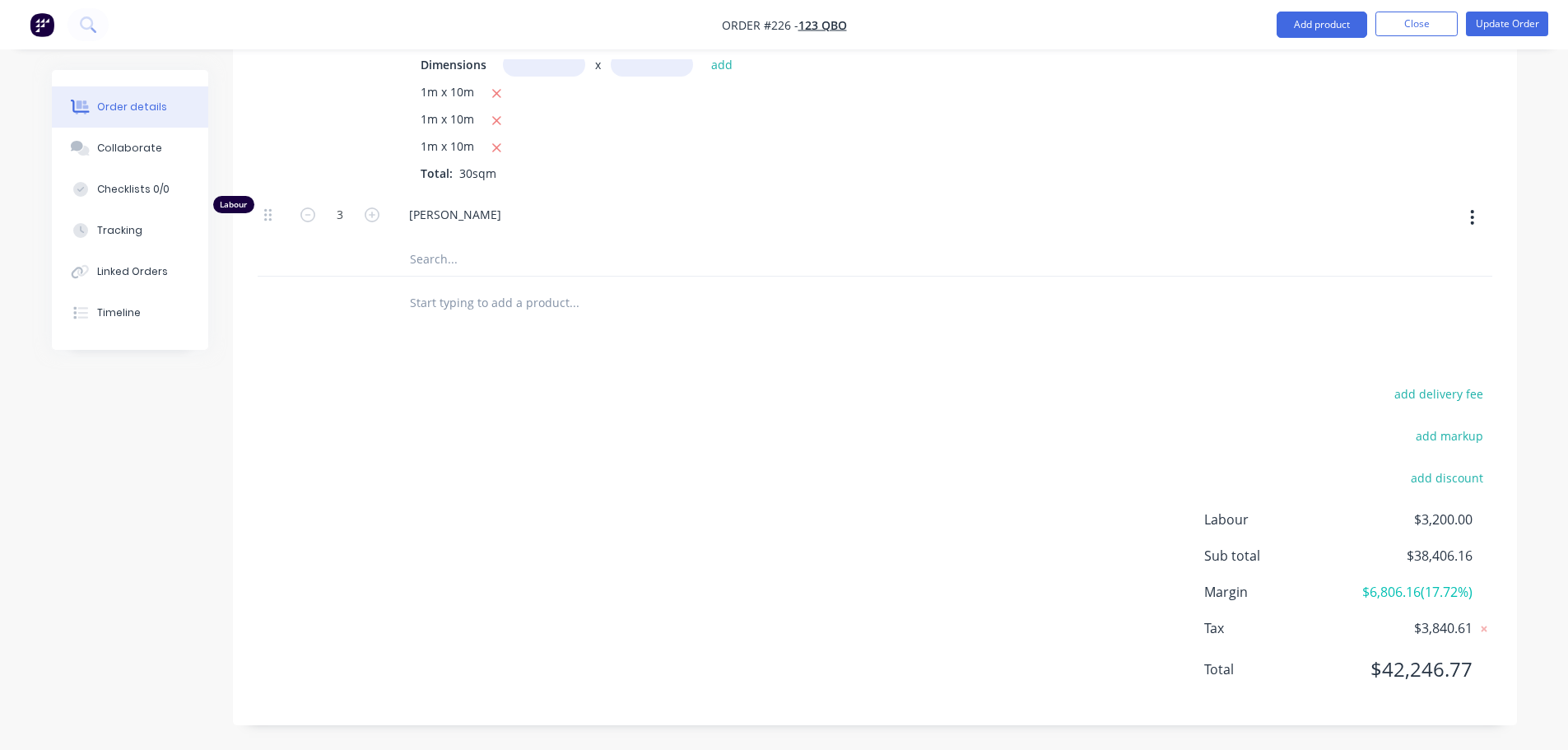
click at [796, 541] on div "add delivery fee add markup add discount Labour $3,200.00 Sub total $38,406.16 …" at bounding box center [874, 542] width 1234 height 317
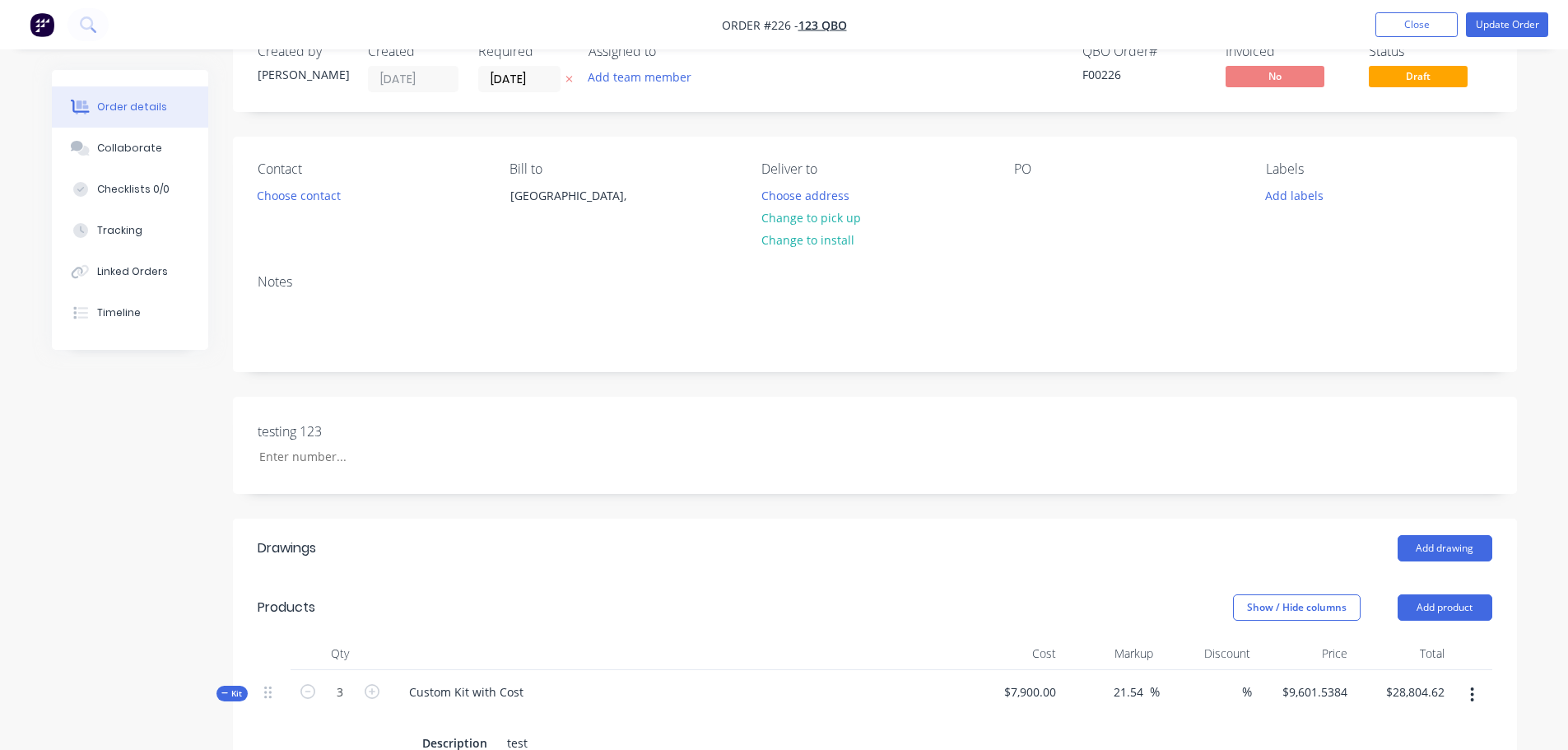
scroll to position [0, 0]
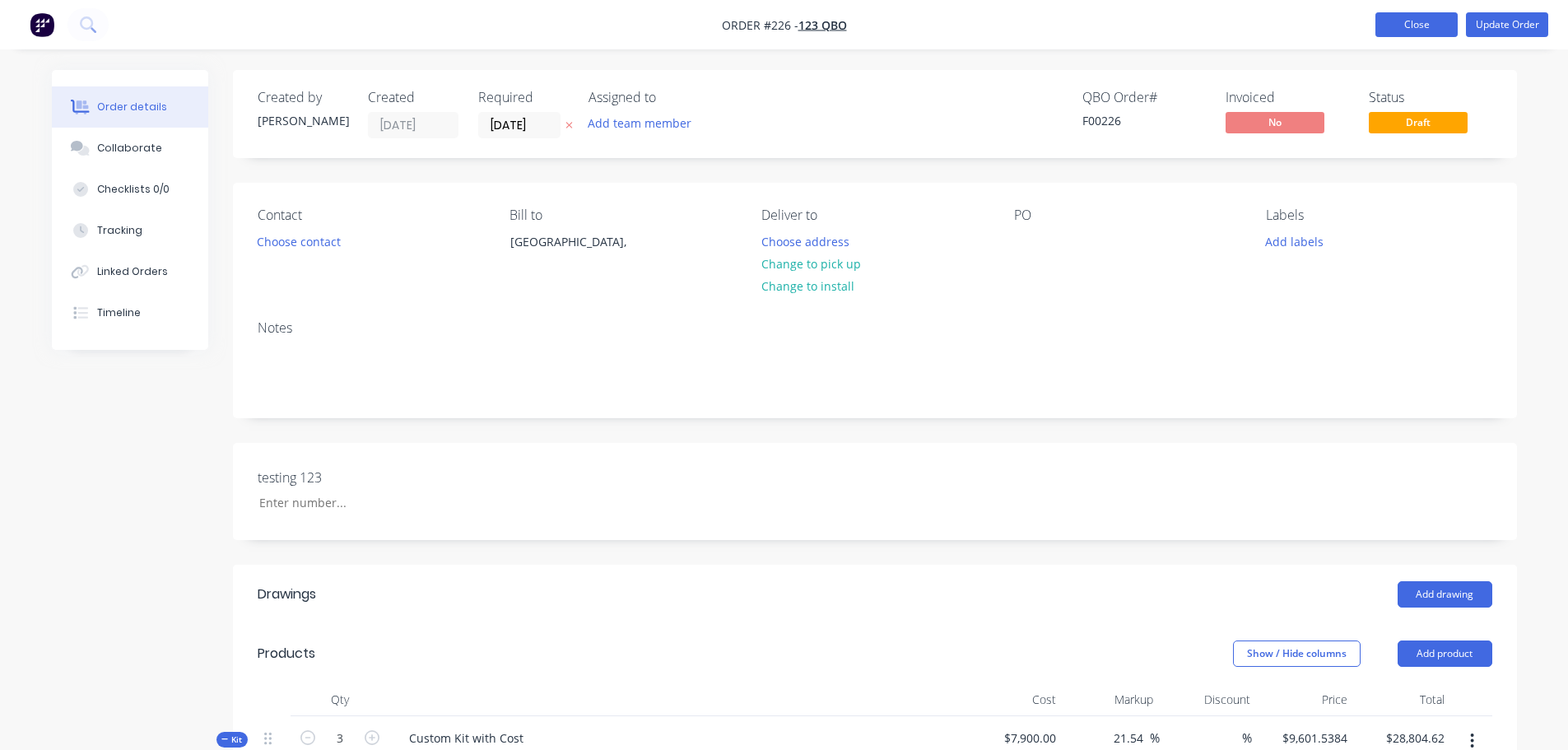
click at [1424, 30] on button "Close" at bounding box center [1416, 24] width 82 height 24
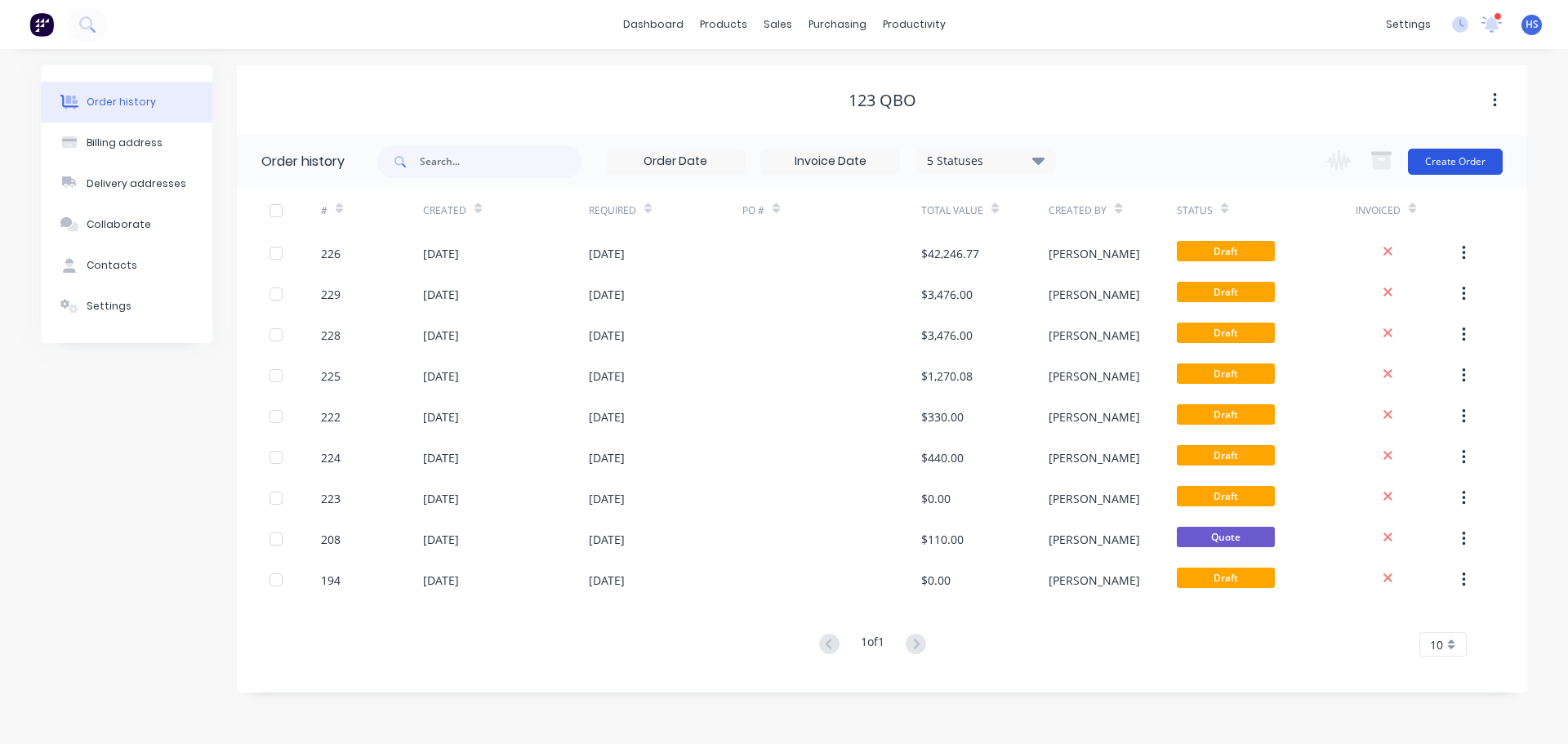
click at [1458, 157] on button "Create Order" at bounding box center [1455, 162] width 94 height 26
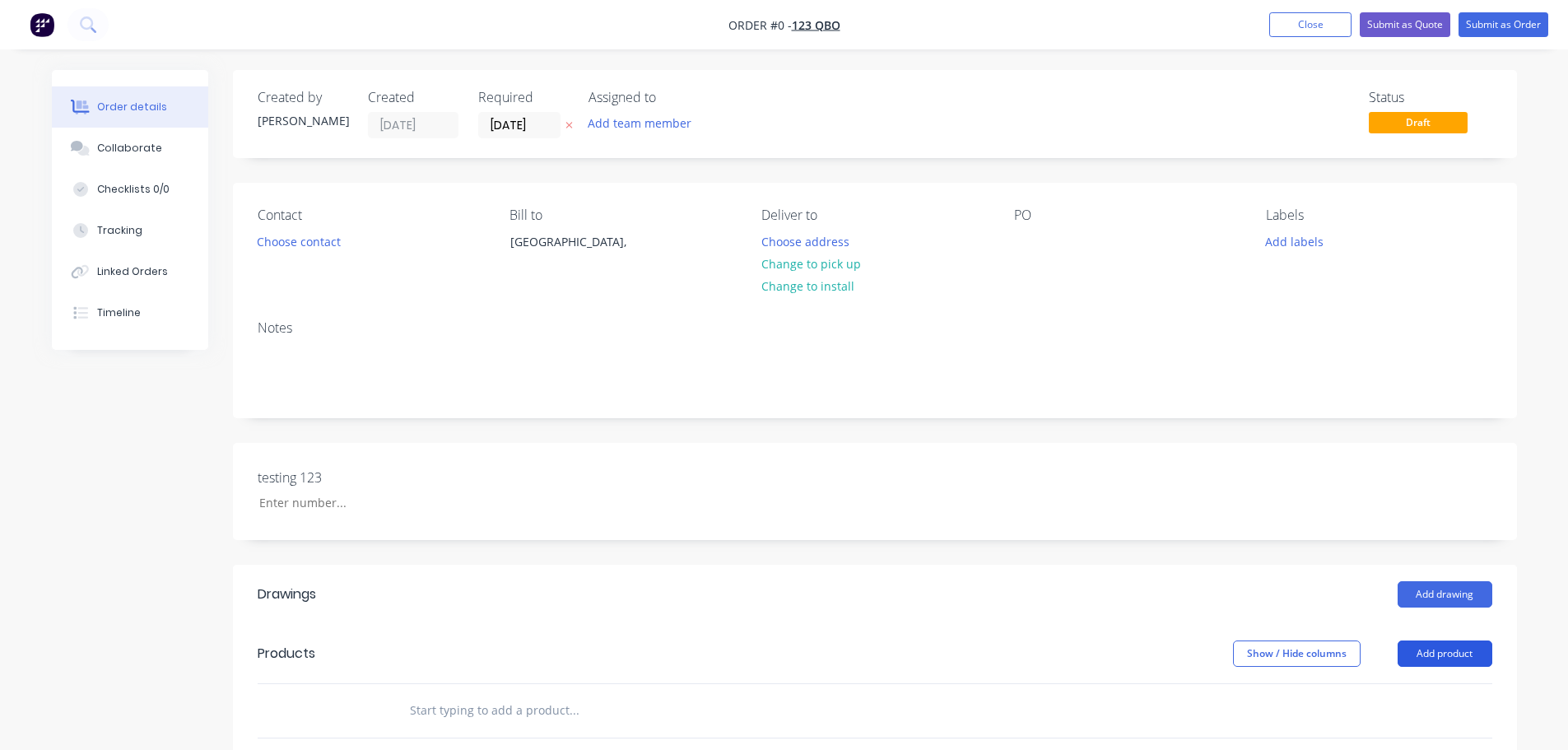
click at [1457, 660] on button "Add product" at bounding box center [1444, 653] width 95 height 26
click at [1394, 693] on div "Product catalogue" at bounding box center [1414, 694] width 126 height 24
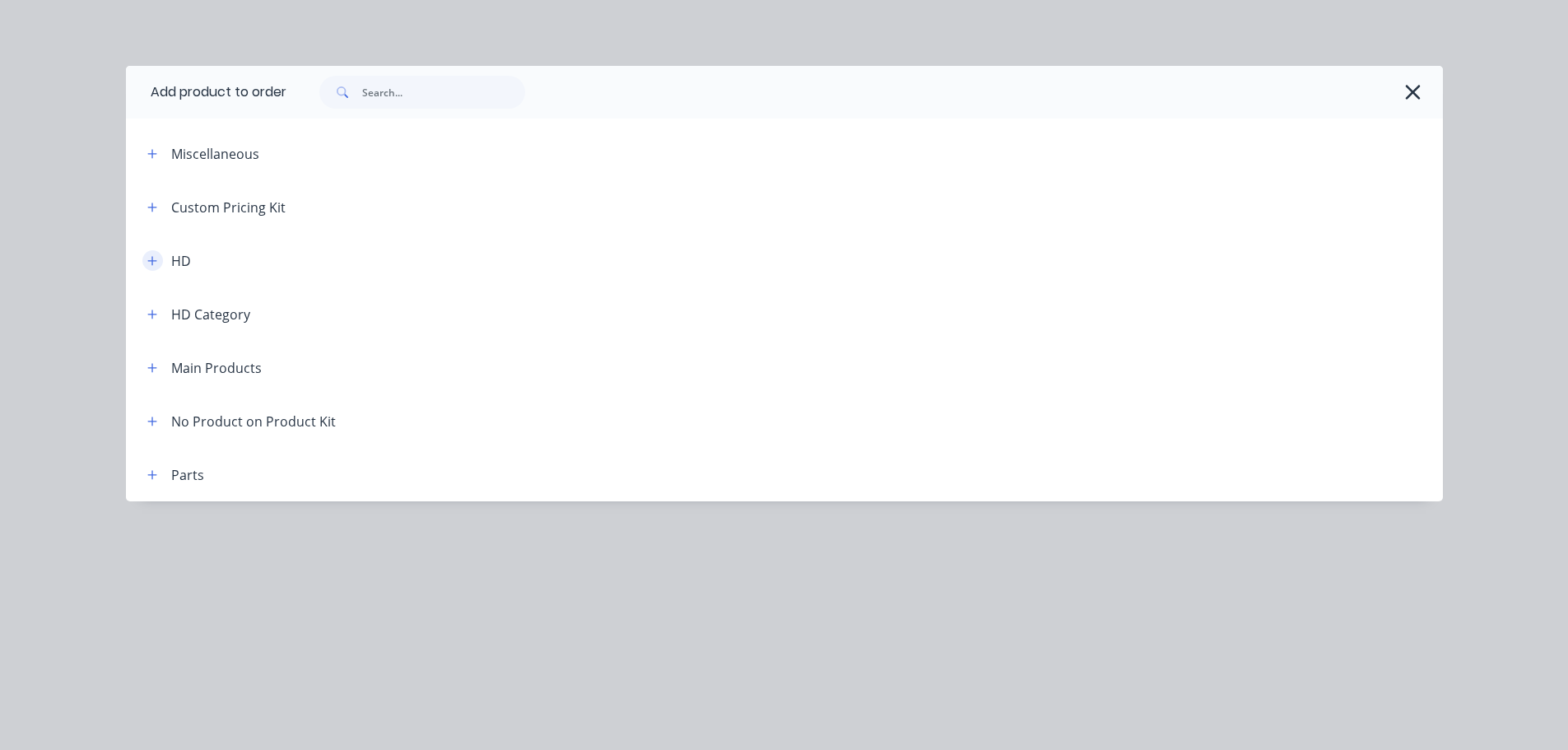
click at [145, 259] on button "button" at bounding box center [153, 261] width 21 height 21
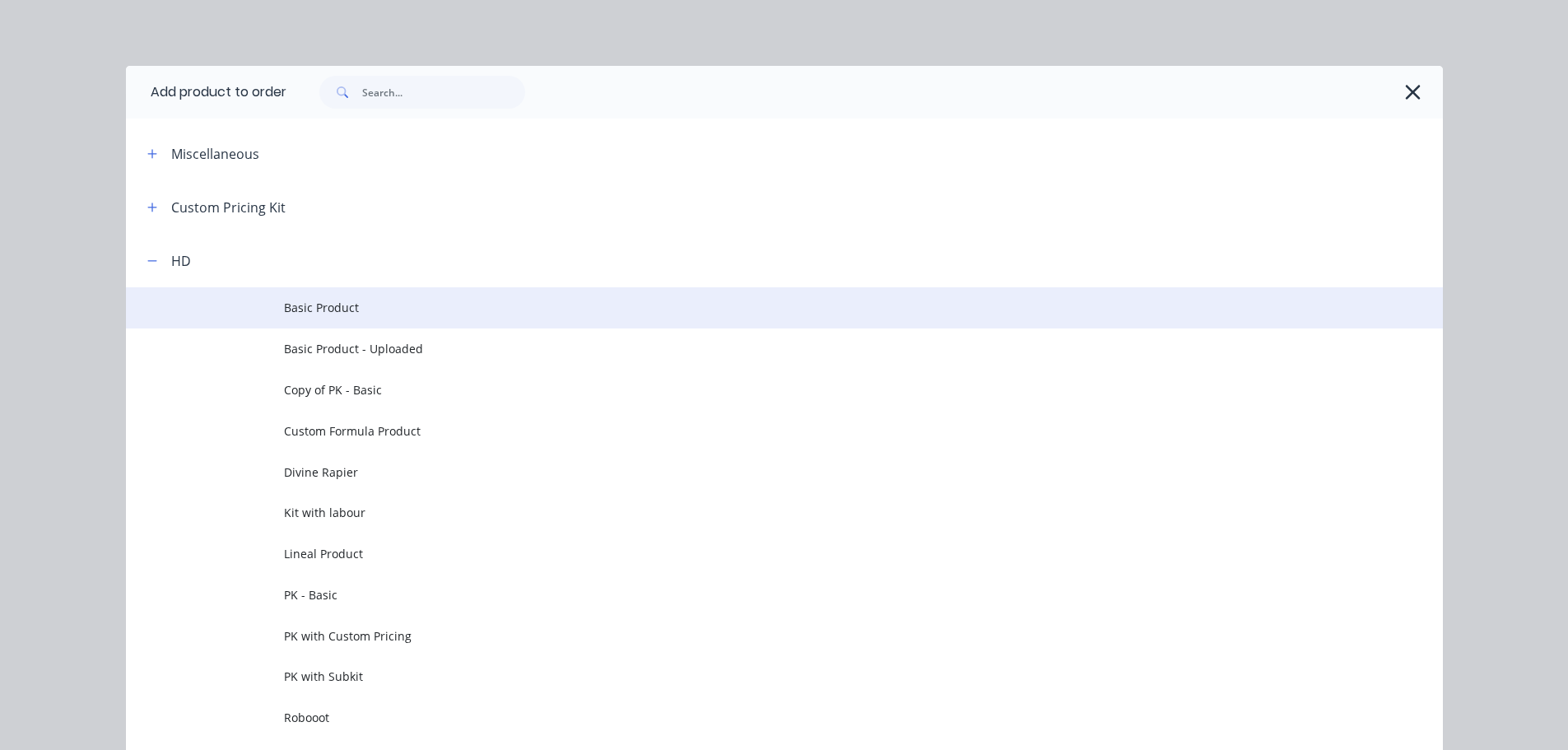
click at [386, 306] on span "Basic Product" at bounding box center [747, 308] width 927 height 17
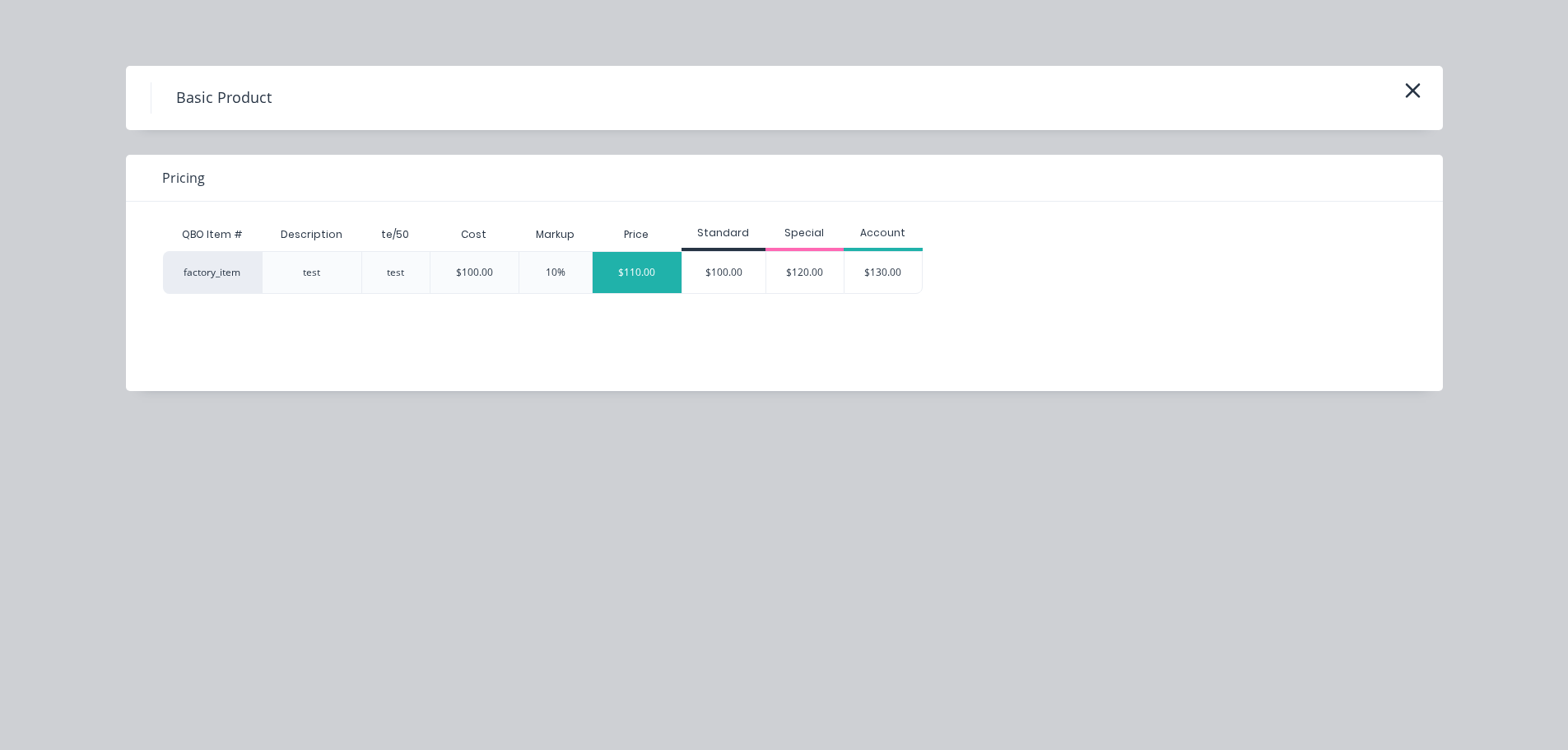
click at [624, 272] on div "$110.00" at bounding box center [637, 272] width 89 height 41
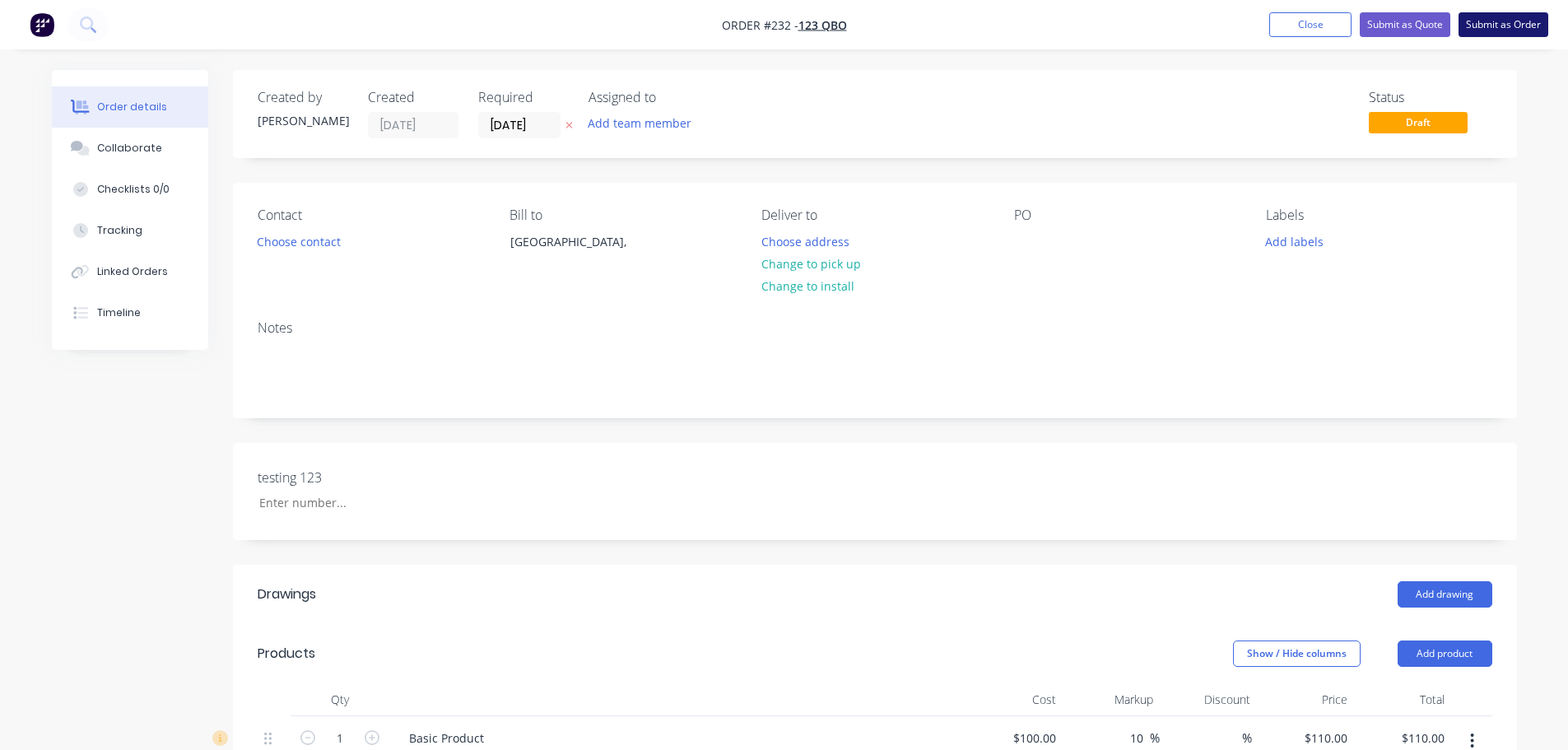
click at [1462, 34] on button "Submit as Order" at bounding box center [1503, 24] width 90 height 24
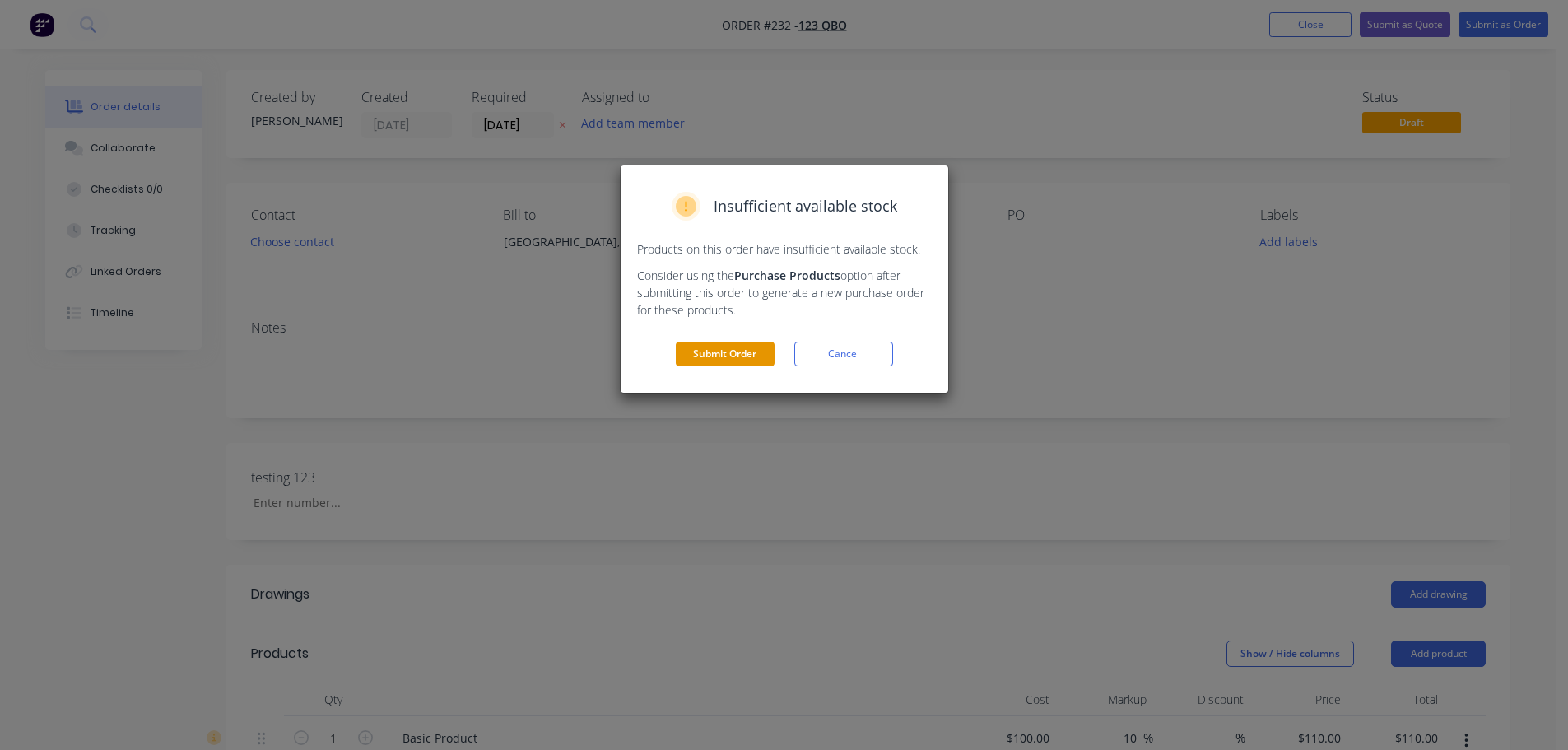
click at [731, 351] on button "Submit Order" at bounding box center [725, 354] width 99 height 24
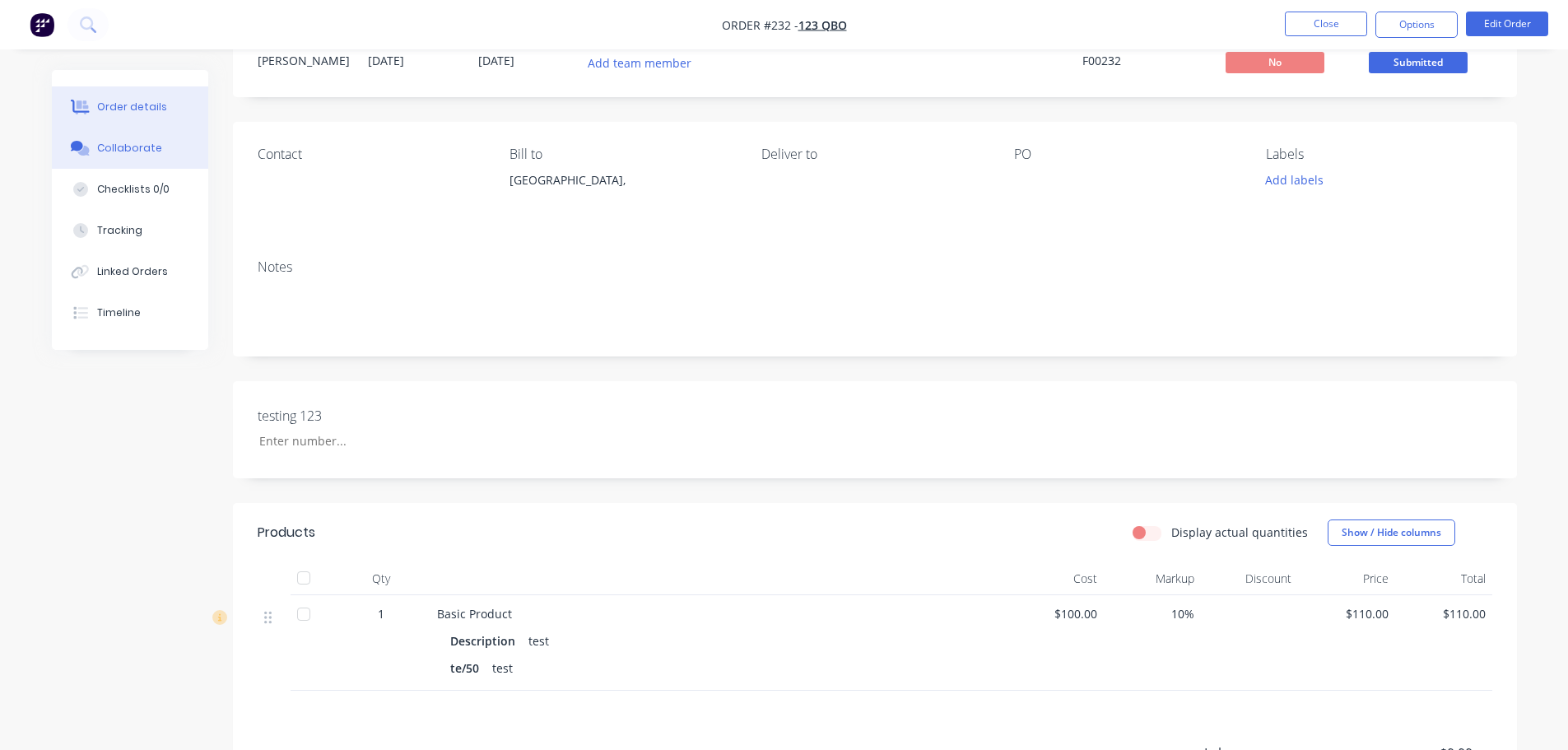
scroll to position [165, 0]
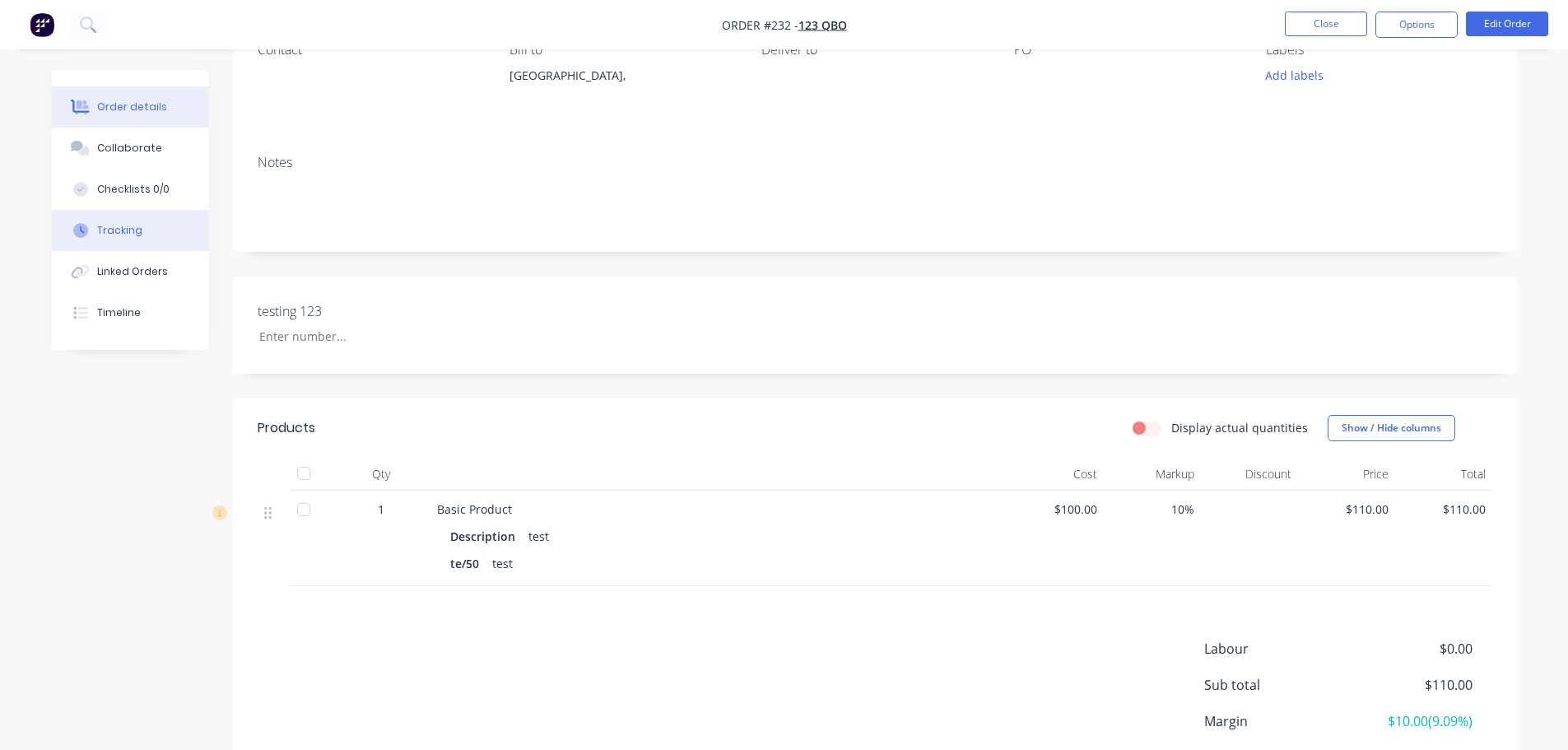
click at [135, 219] on button "Tracking" at bounding box center [129, 230] width 156 height 41
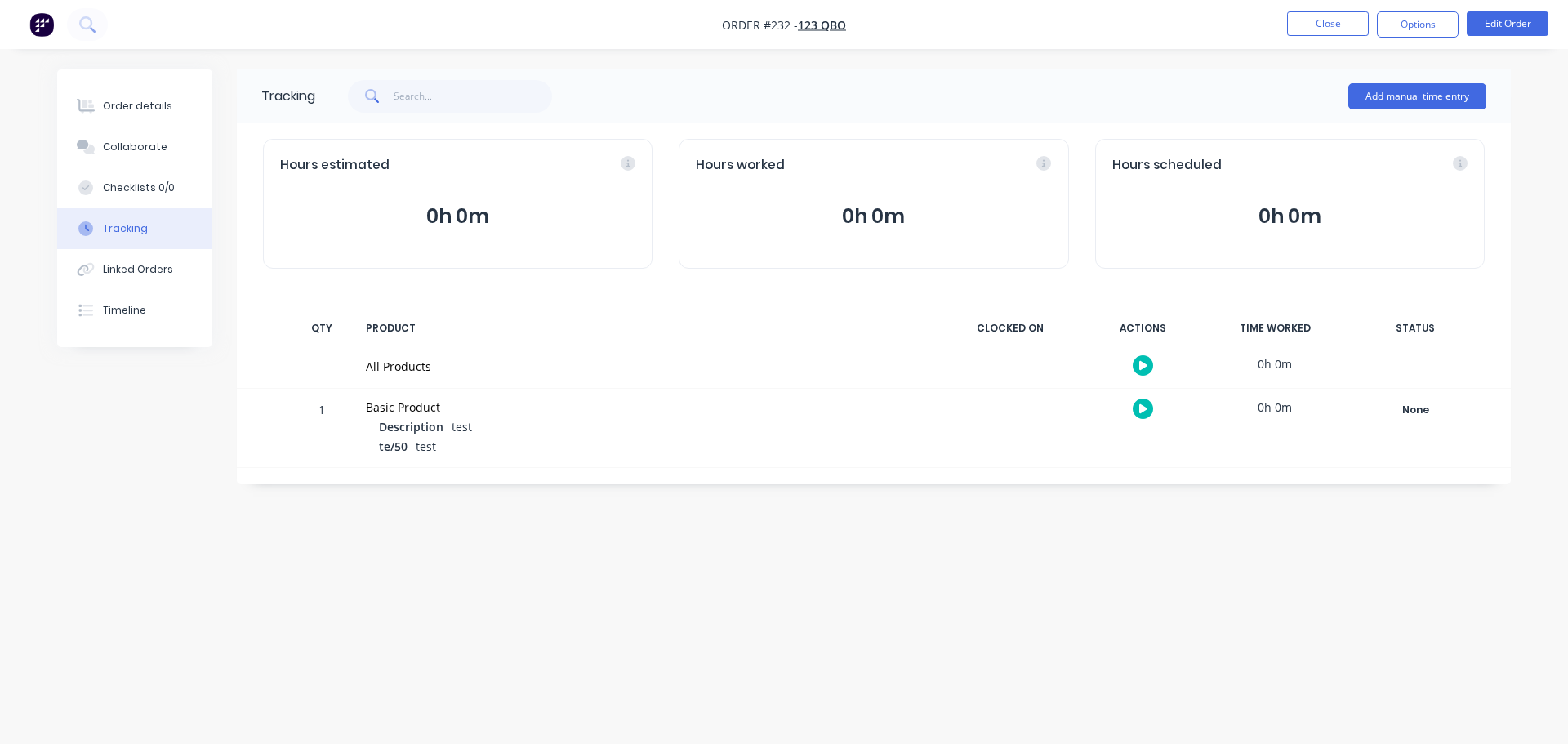
click at [1146, 407] on icon "button" at bounding box center [1142, 408] width 8 height 10
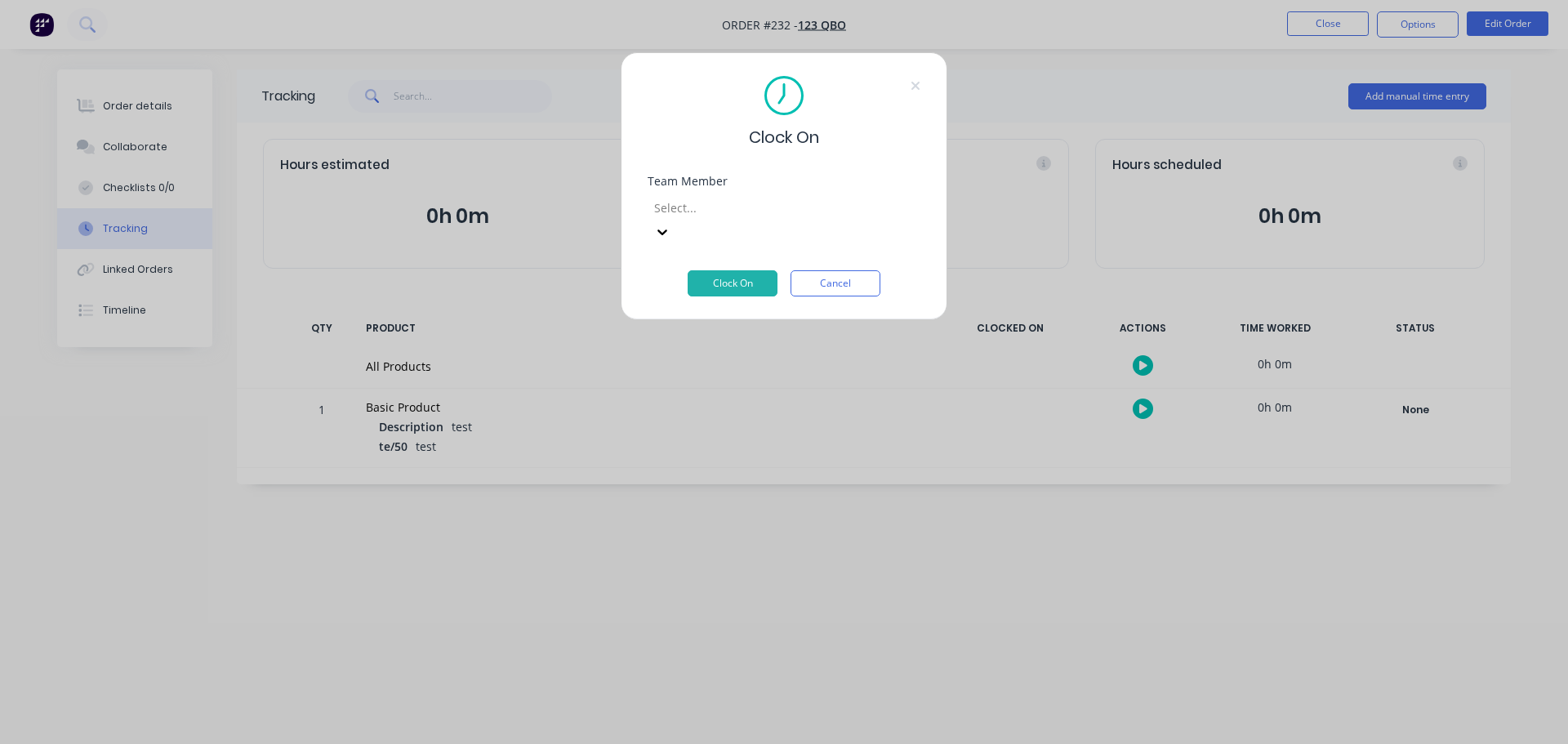
drag, startPoint x: 863, startPoint y: 247, endPoint x: 959, endPoint y: 273, distance: 99.5
click at [864, 270] on button "Cancel" at bounding box center [835, 283] width 90 height 26
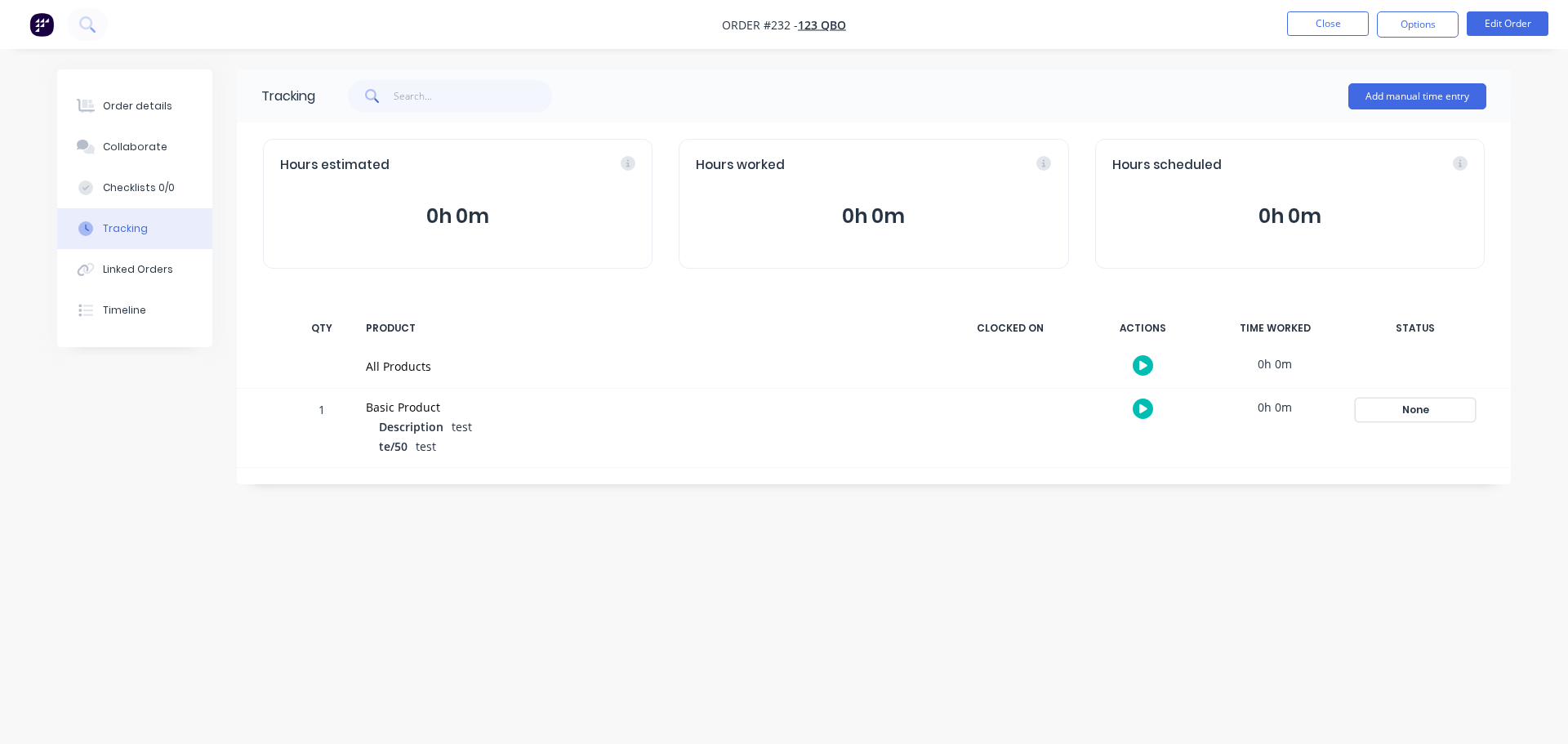
click at [1430, 415] on div "None" at bounding box center [1415, 409] width 118 height 22
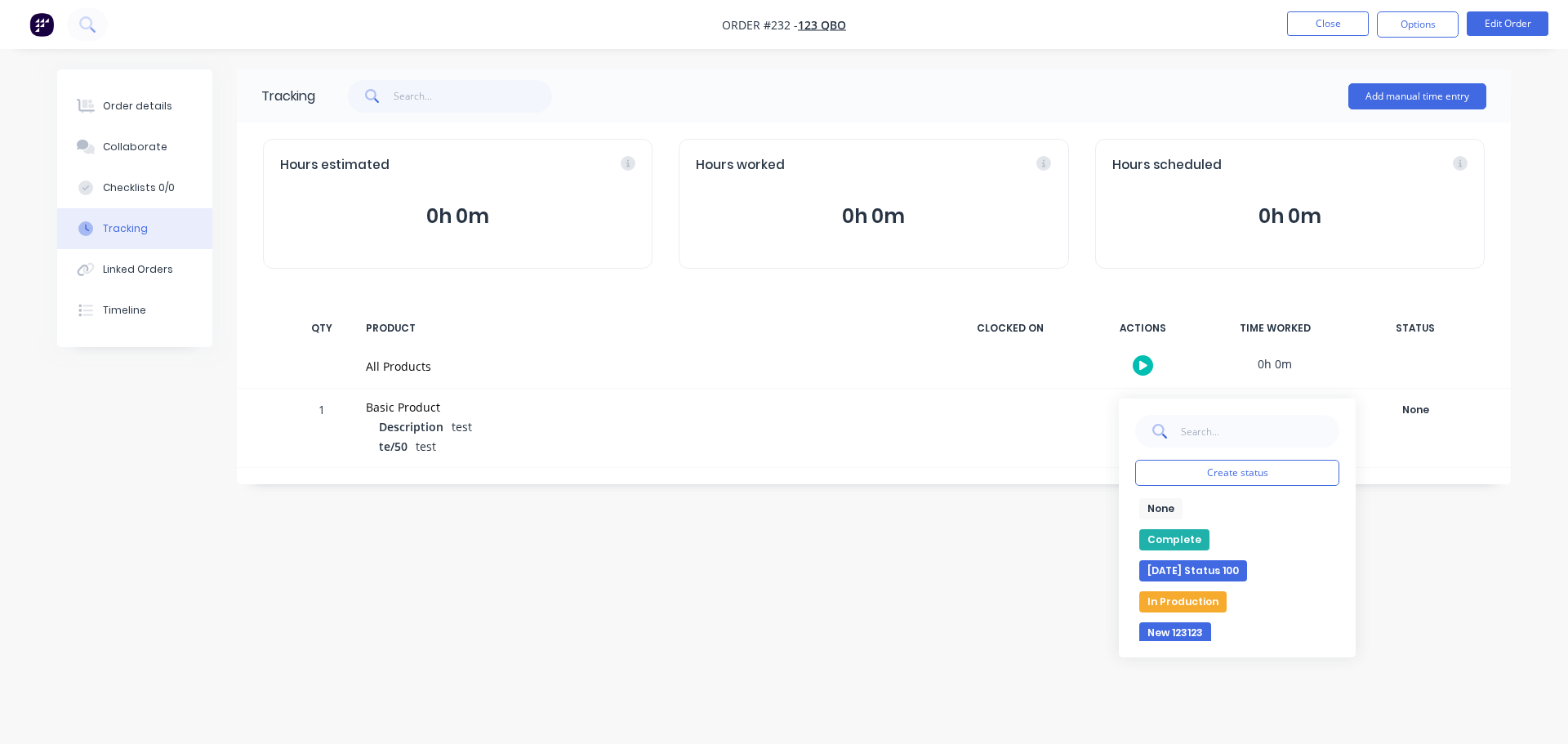
click at [1180, 533] on button "Complete" at bounding box center [1173, 539] width 70 height 22
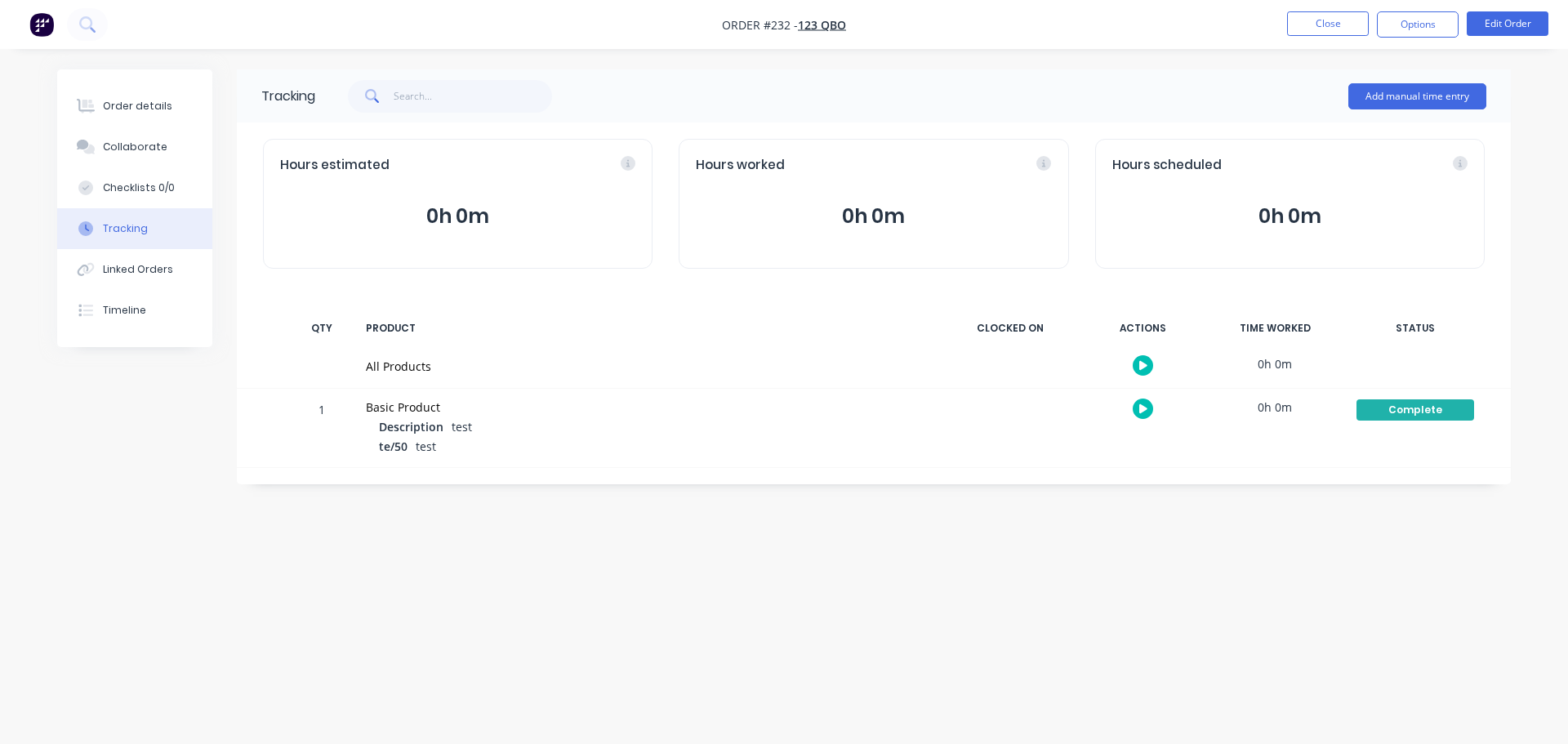
click at [1486, 588] on div "Tracking Add manual time entry Hours estimated 0h 0m Hours worked 0h 0m Hours s…" at bounding box center [784, 341] width 1454 height 543
click at [1333, 30] on button "Close" at bounding box center [1327, 23] width 81 height 24
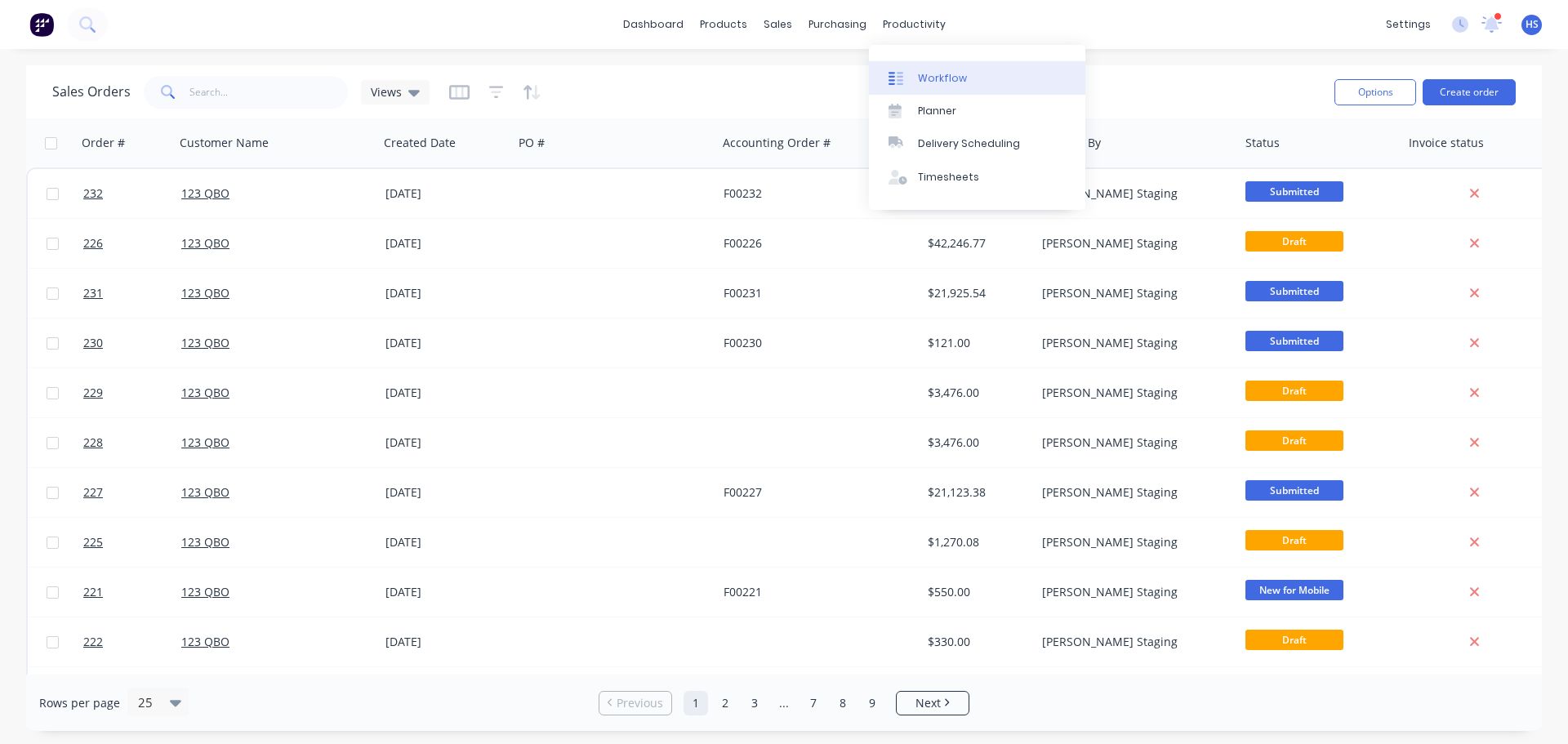
click at [965, 77] on link "Workflow" at bounding box center [977, 78] width 216 height 33
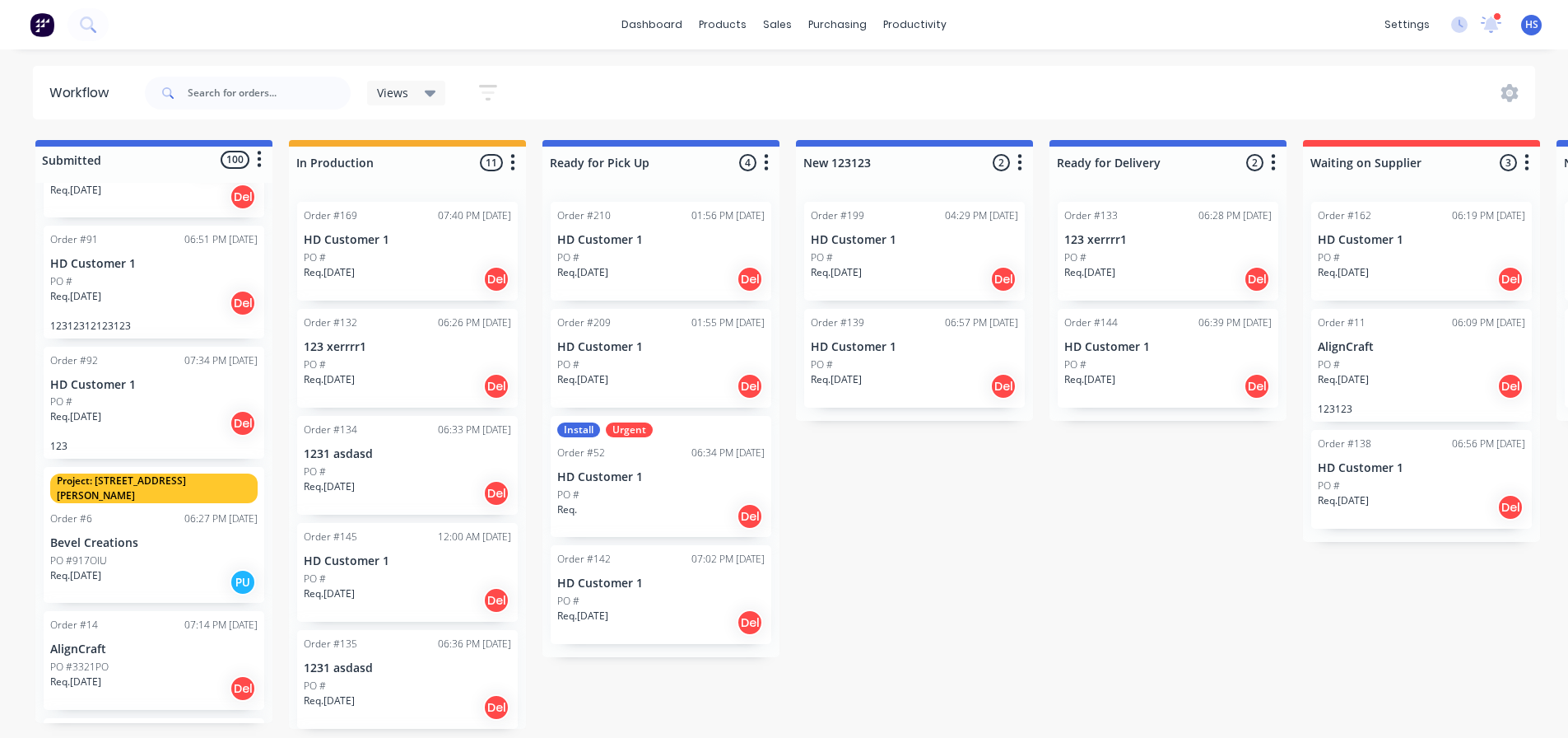
scroll to position [577, 0]
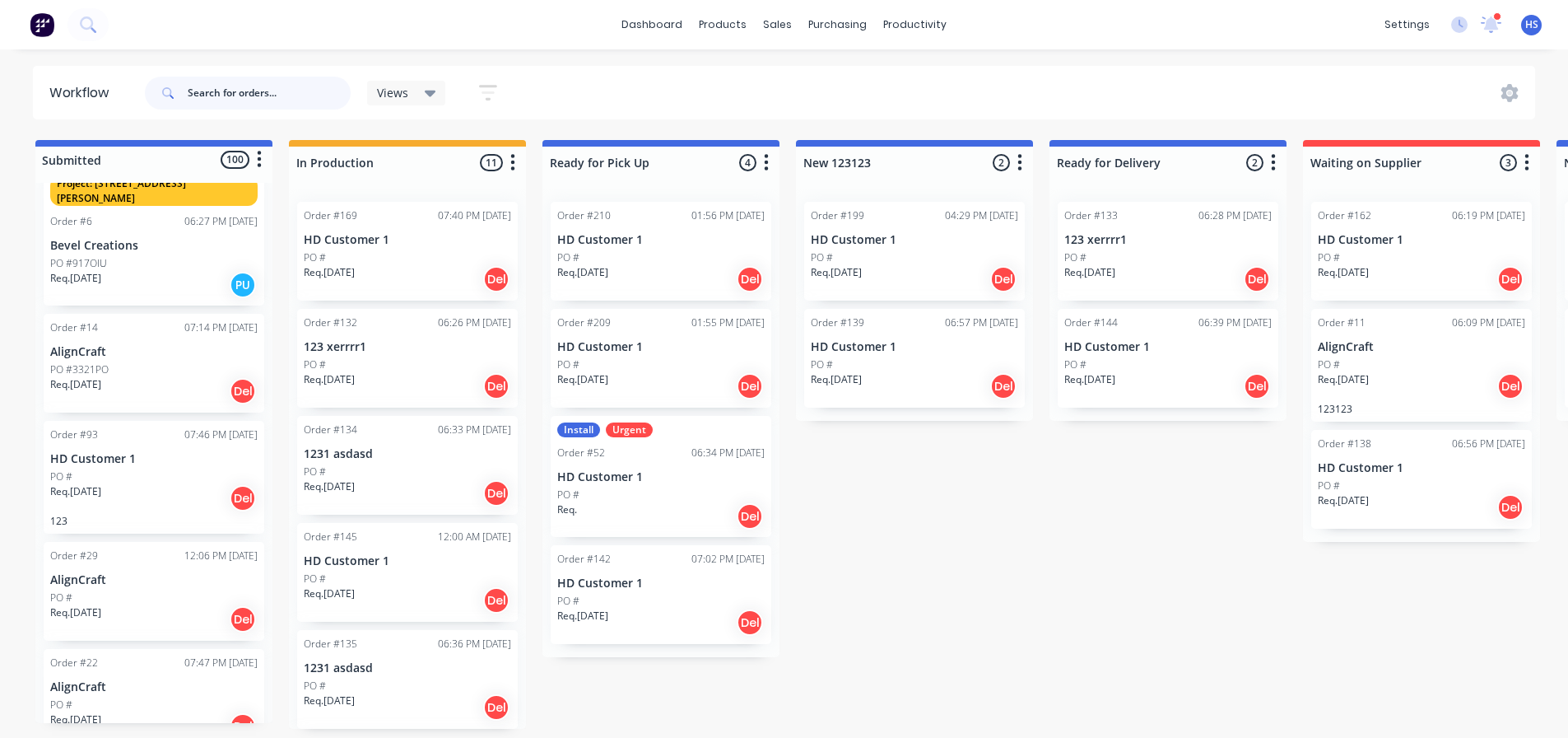
click at [221, 87] on input "text" at bounding box center [269, 93] width 163 height 33
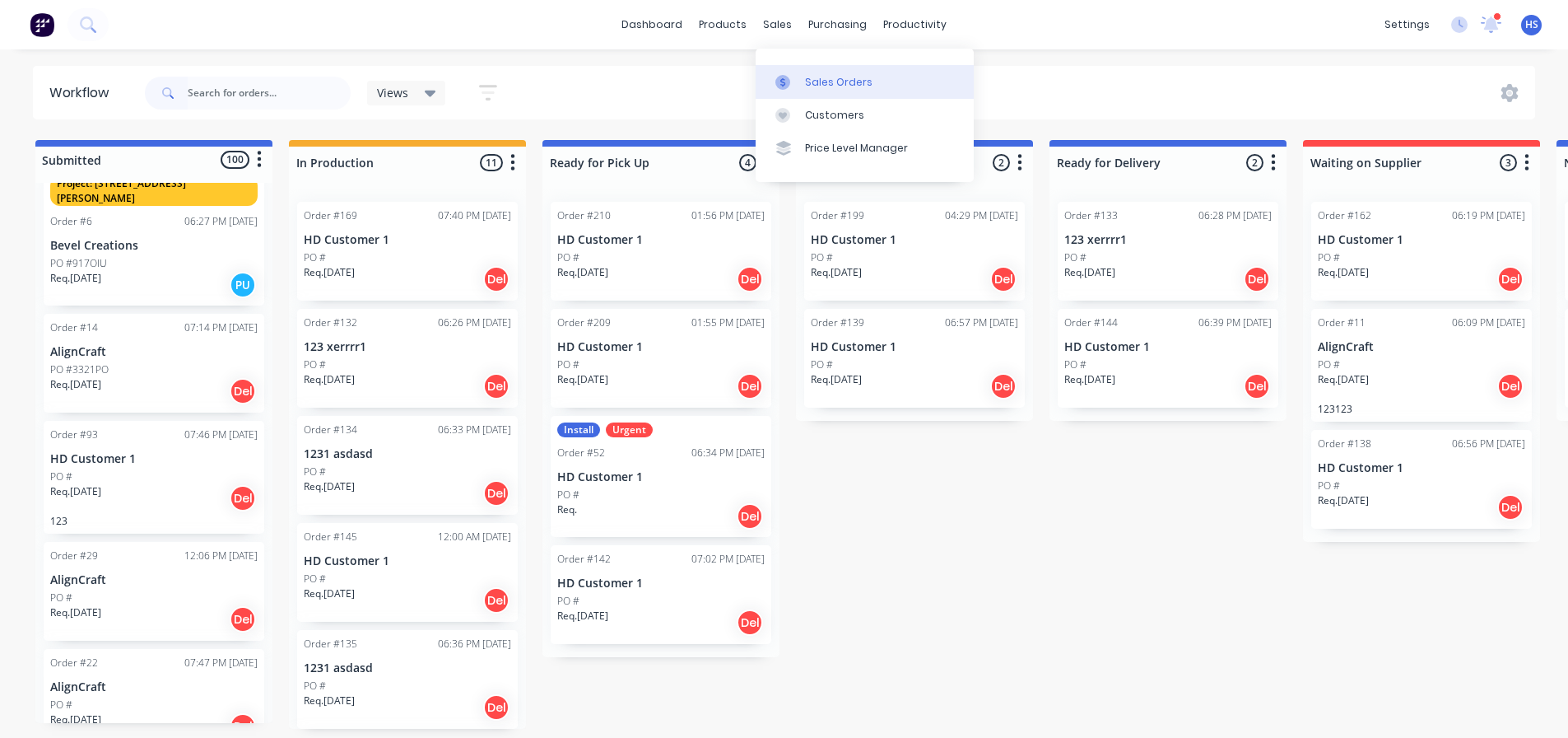
click at [832, 82] on div "Sales Orders" at bounding box center [838, 82] width 67 height 15
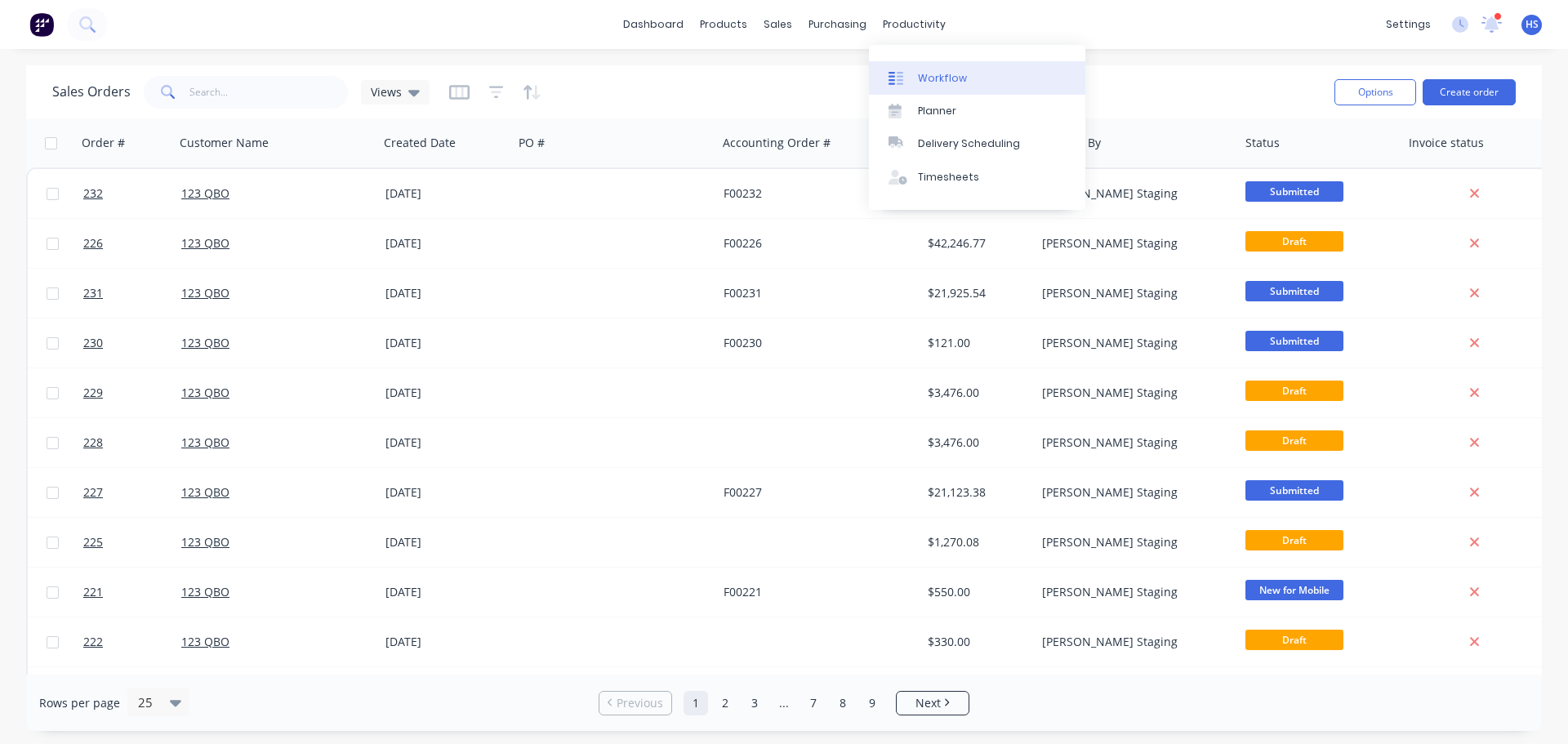
click at [952, 74] on div "Workflow" at bounding box center [942, 78] width 49 height 15
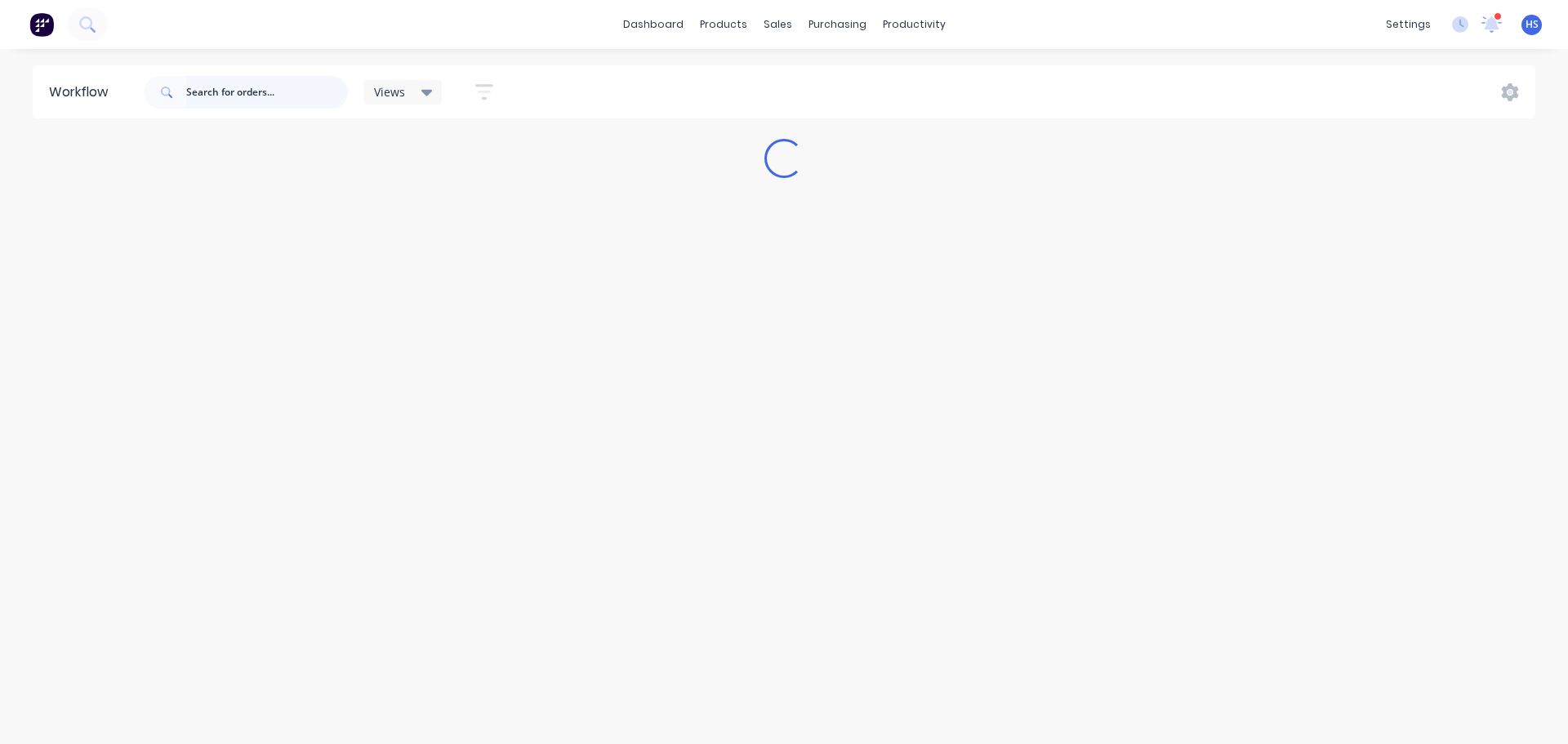
click at [266, 87] on input "text" at bounding box center [267, 93] width 162 height 33
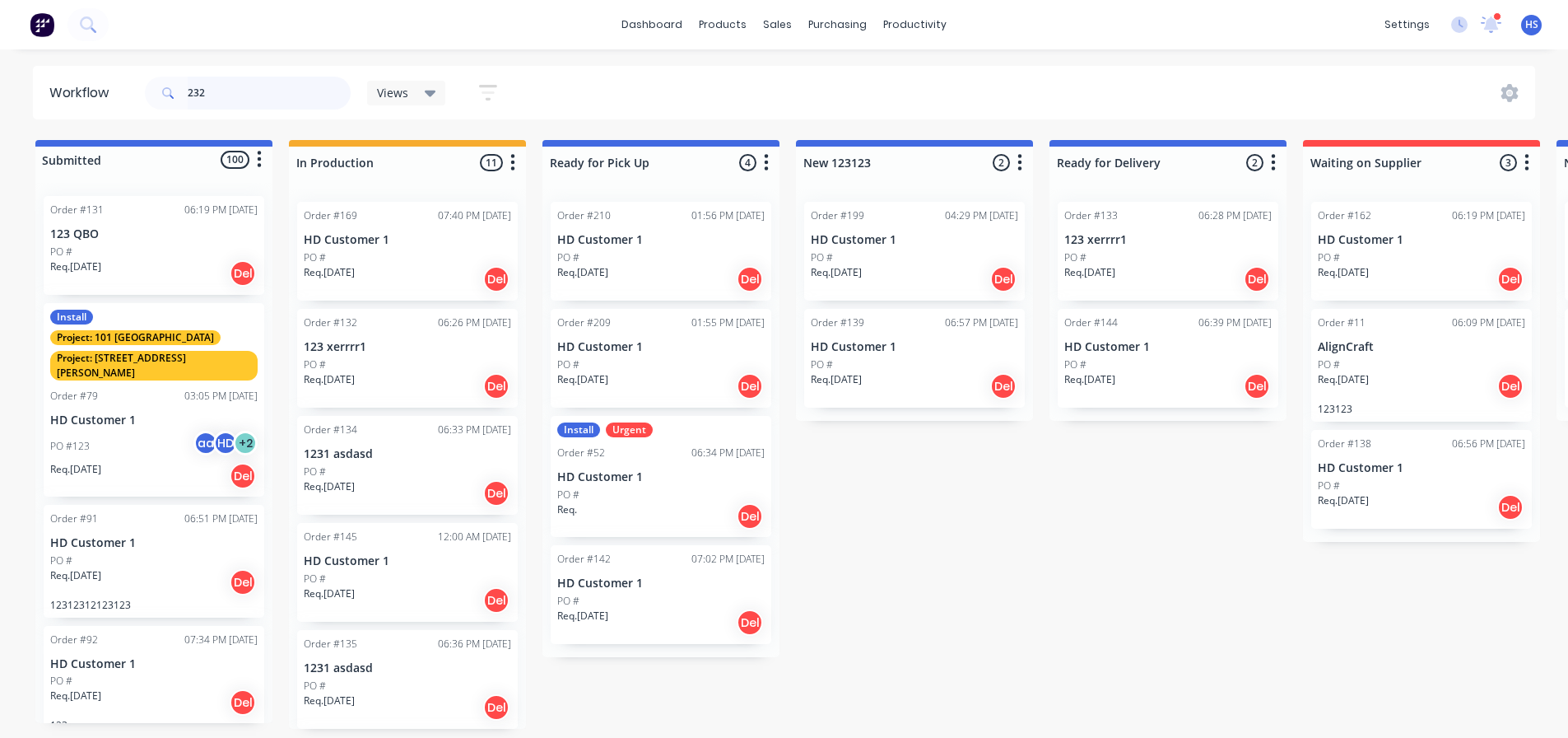
click at [261, 98] on input "232" at bounding box center [269, 93] width 163 height 33
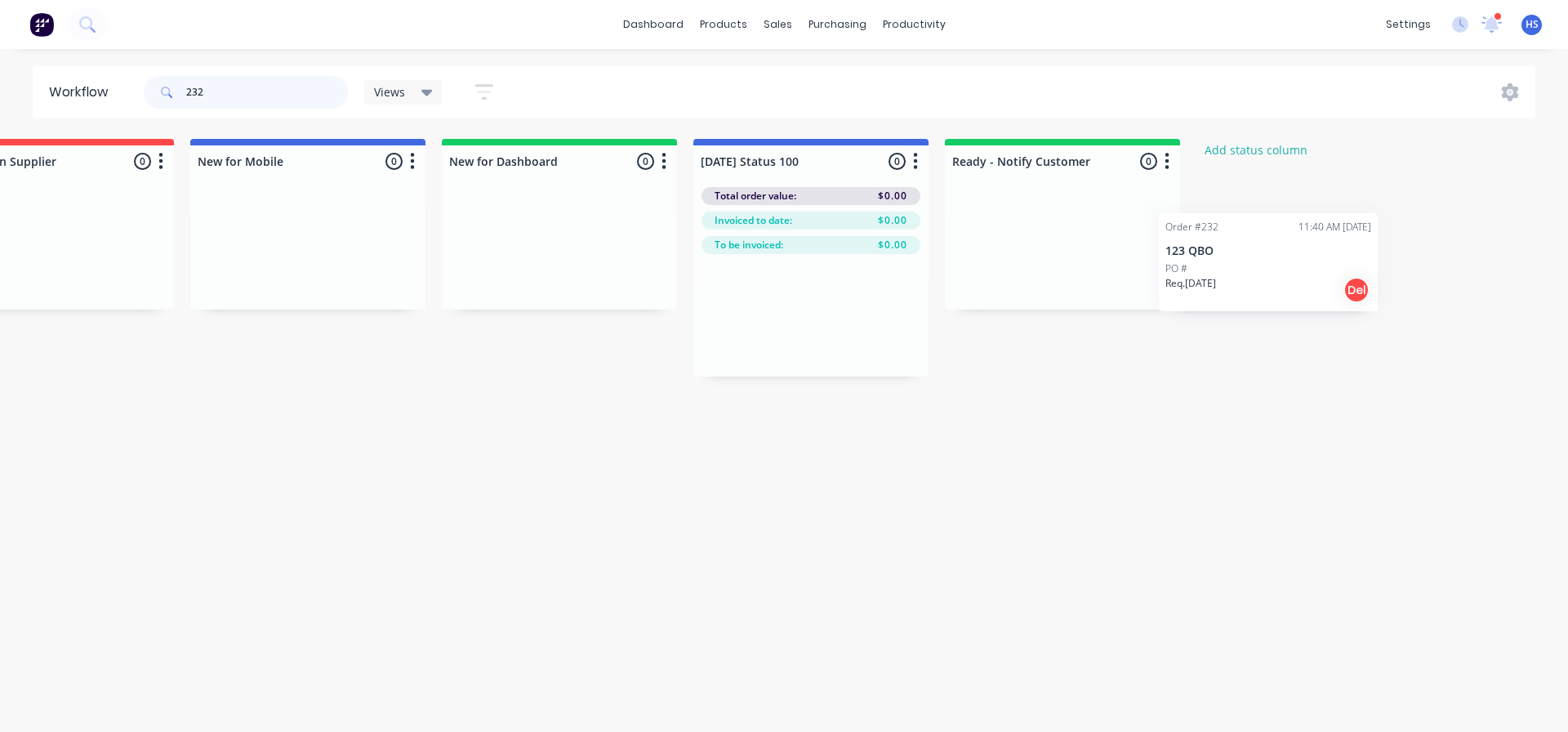
scroll to position [0, 1392]
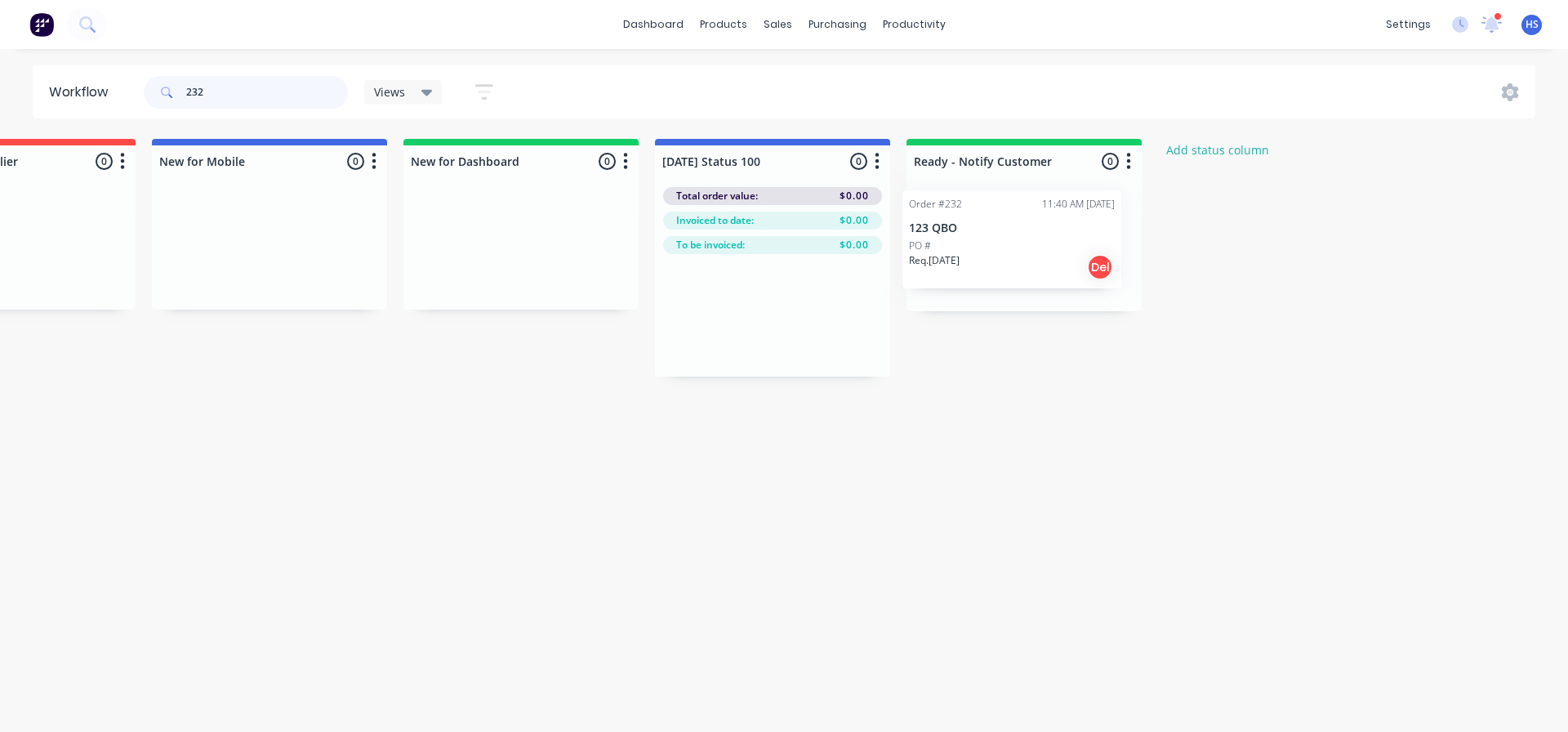
drag, startPoint x: 316, startPoint y: 269, endPoint x: 1019, endPoint y: 257, distance: 703.1
click at [1019, 257] on div "Submitted 1 Status colour #4169E1 hex #4169E1 Save Cancel Summaries Total order…" at bounding box center [75, 257] width 2960 height 238
click at [1027, 260] on div "PO #" at bounding box center [1024, 255] width 206 height 15
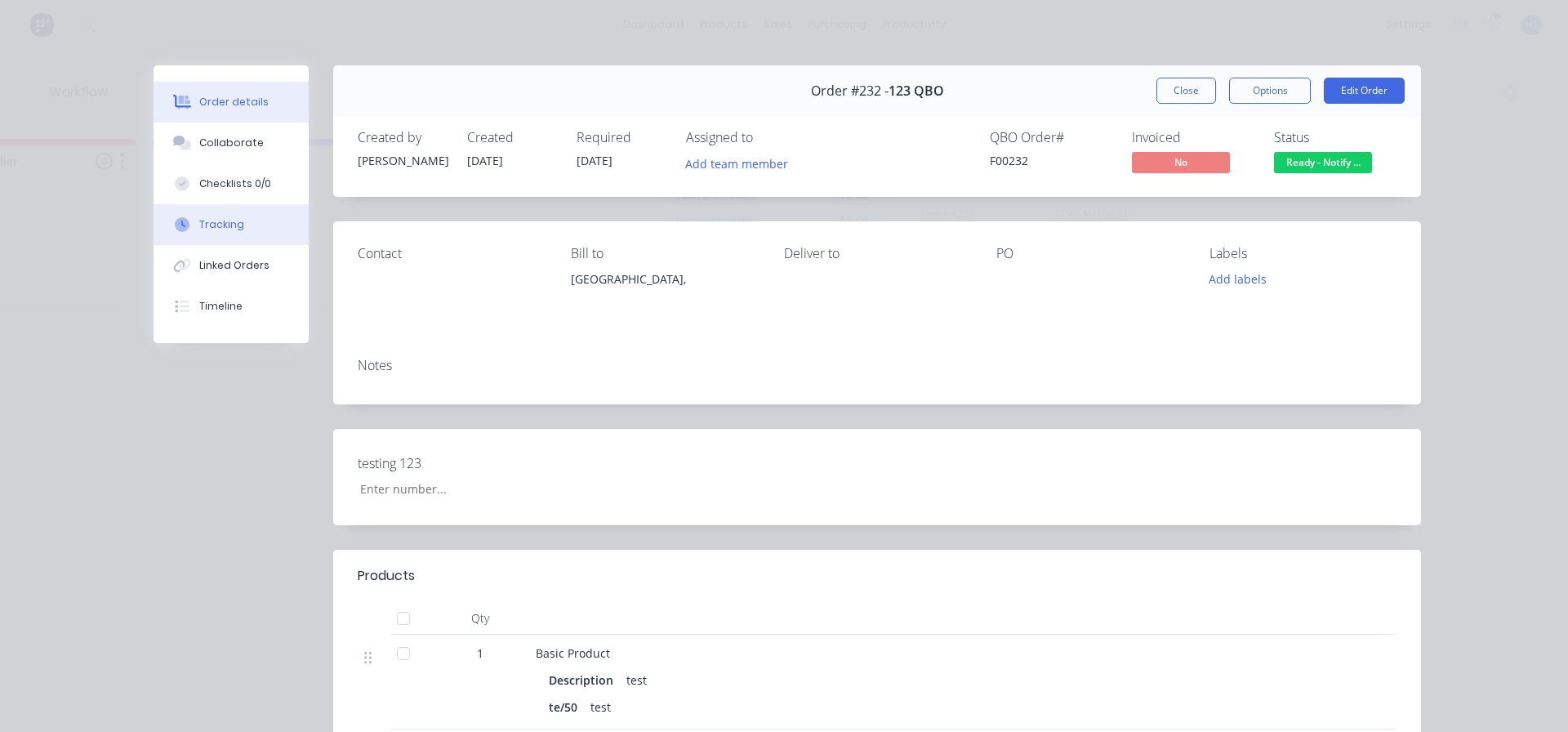
click at [221, 221] on div "Tracking" at bounding box center [222, 224] width 45 height 15
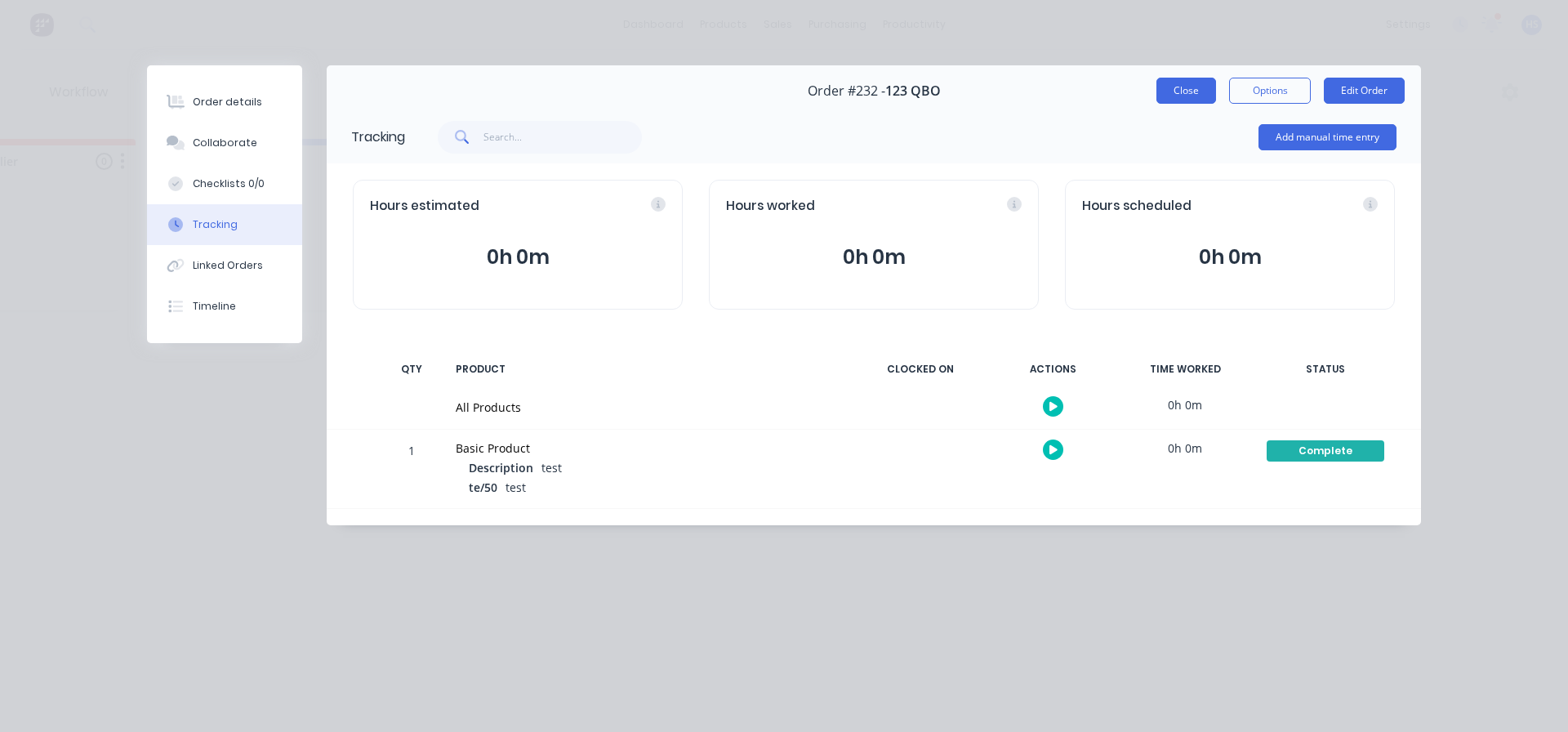
click at [1192, 96] on button "Close" at bounding box center [1186, 91] width 60 height 26
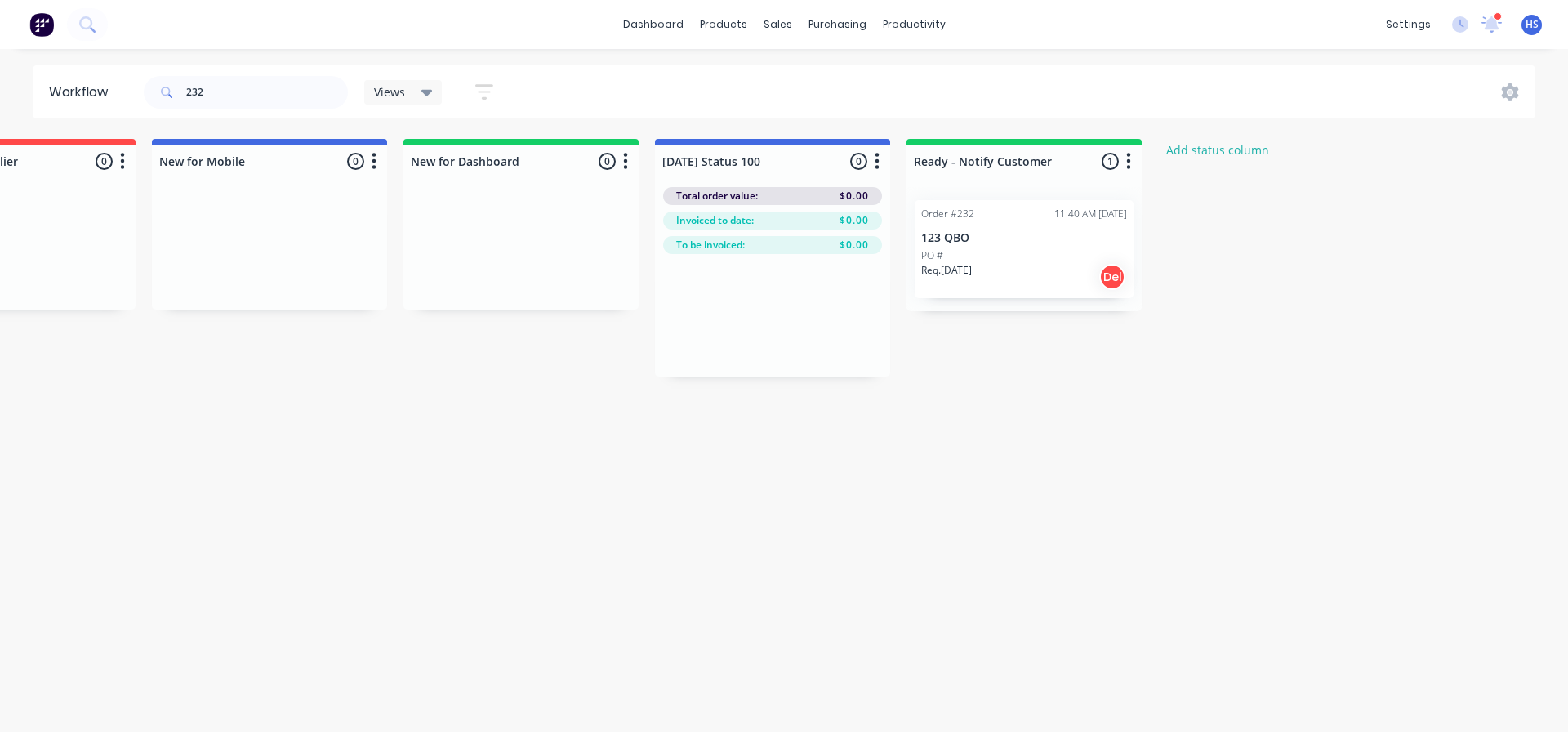
click at [486, 94] on icon "button" at bounding box center [484, 92] width 18 height 21
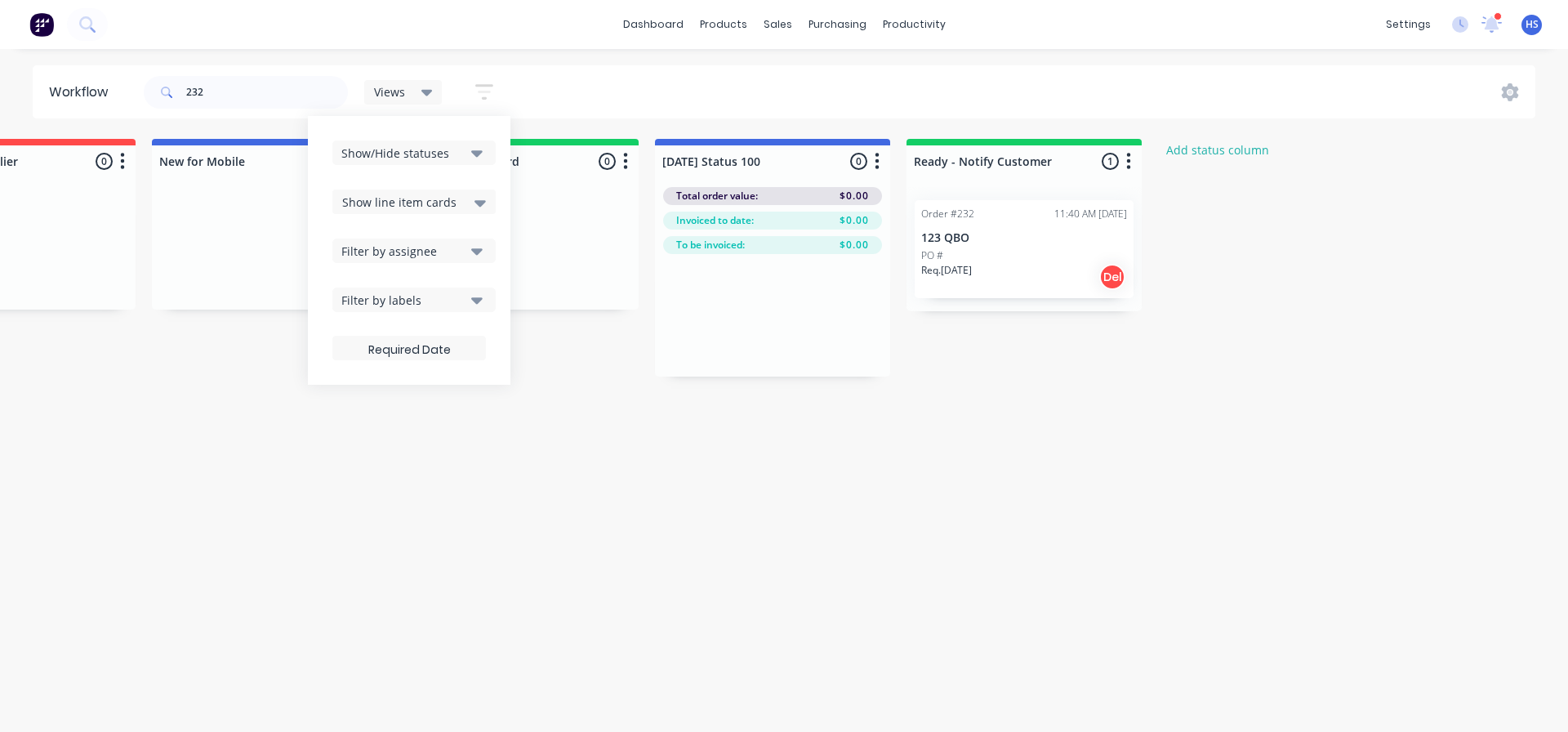
click at [472, 203] on div "Show line item cards" at bounding box center [414, 202] width 144 height 20
click at [429, 241] on div "Show line item cards" at bounding box center [414, 237] width 164 height 29
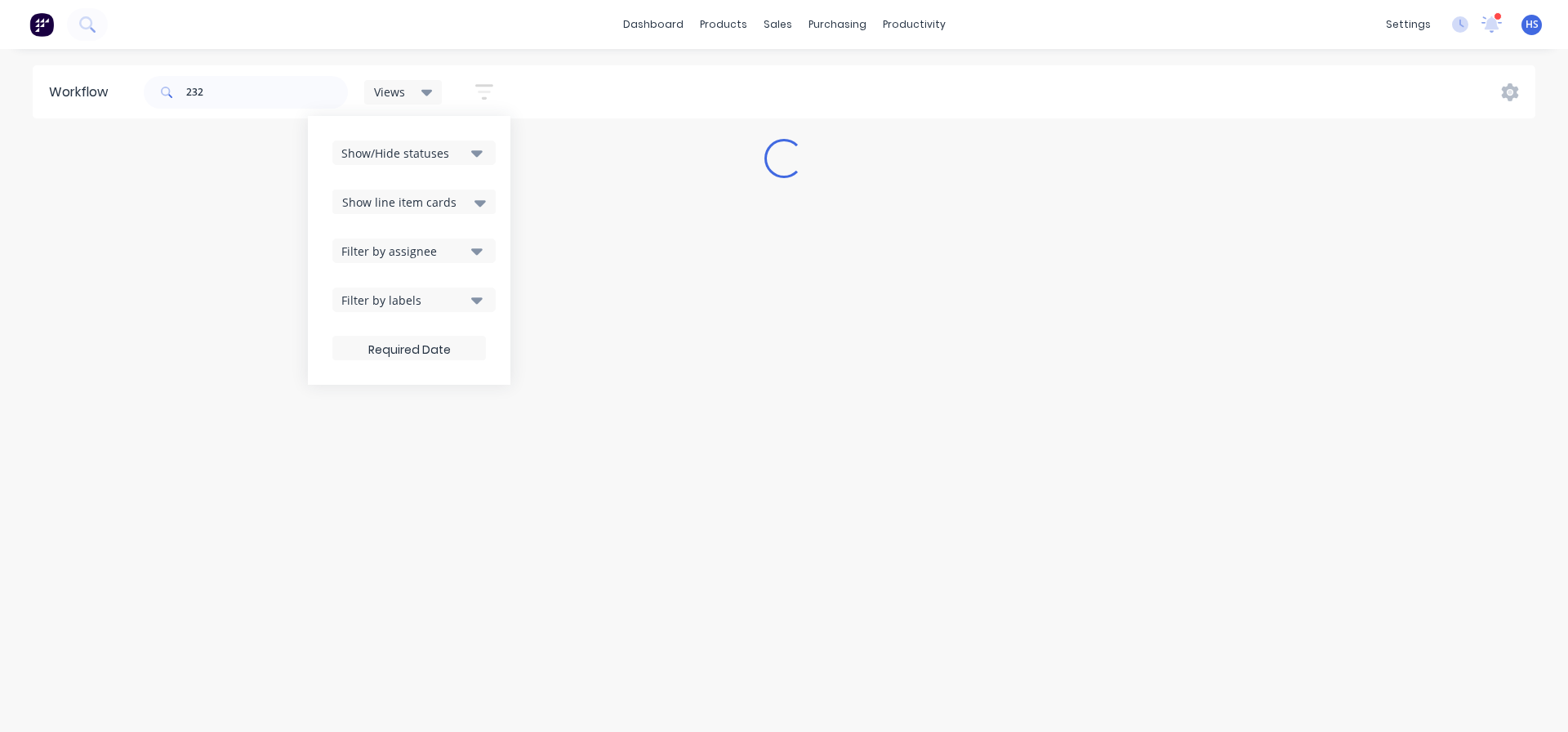
scroll to position [0, 0]
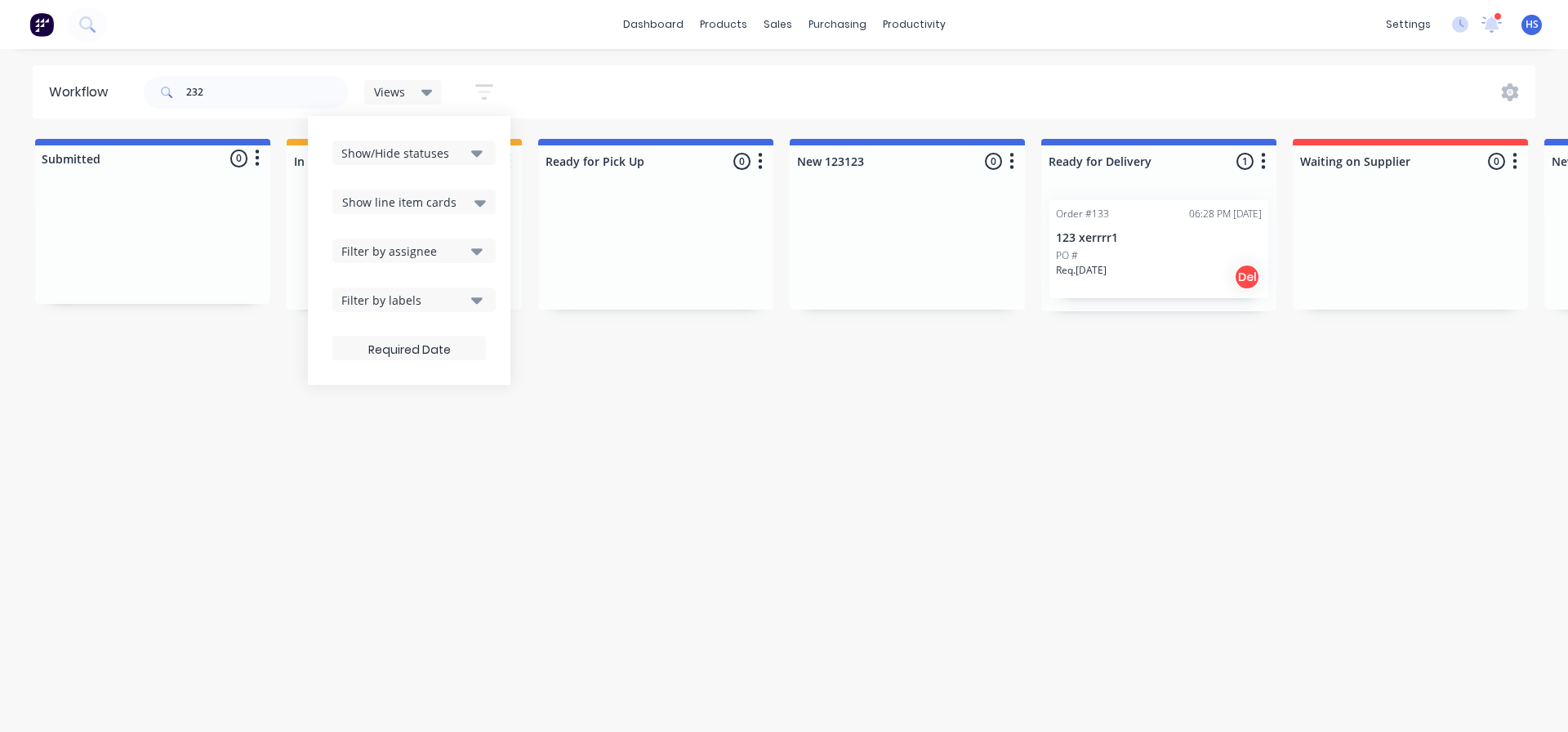
click at [471, 201] on div "Show line item cards" at bounding box center [414, 202] width 144 height 20
click at [438, 240] on div "Show line item cards" at bounding box center [414, 237] width 164 height 29
click at [1177, 510] on div "Workflow 232 Views Save new view None (Default) edit Blue edit Red edit Yellow …" at bounding box center [784, 382] width 1568 height 633
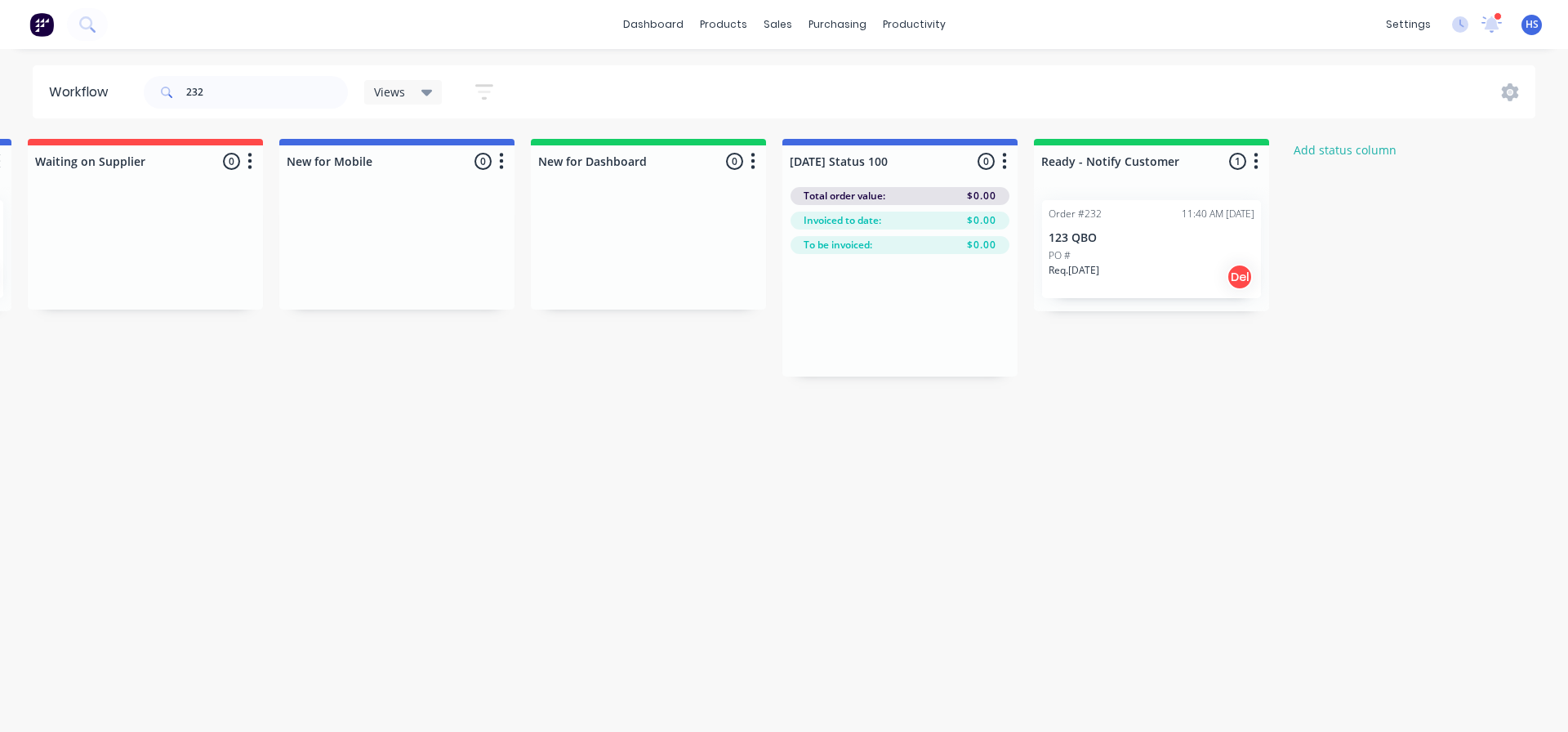
scroll to position [0, 1269]
click at [1157, 249] on div "PO #" at bounding box center [1147, 255] width 206 height 15
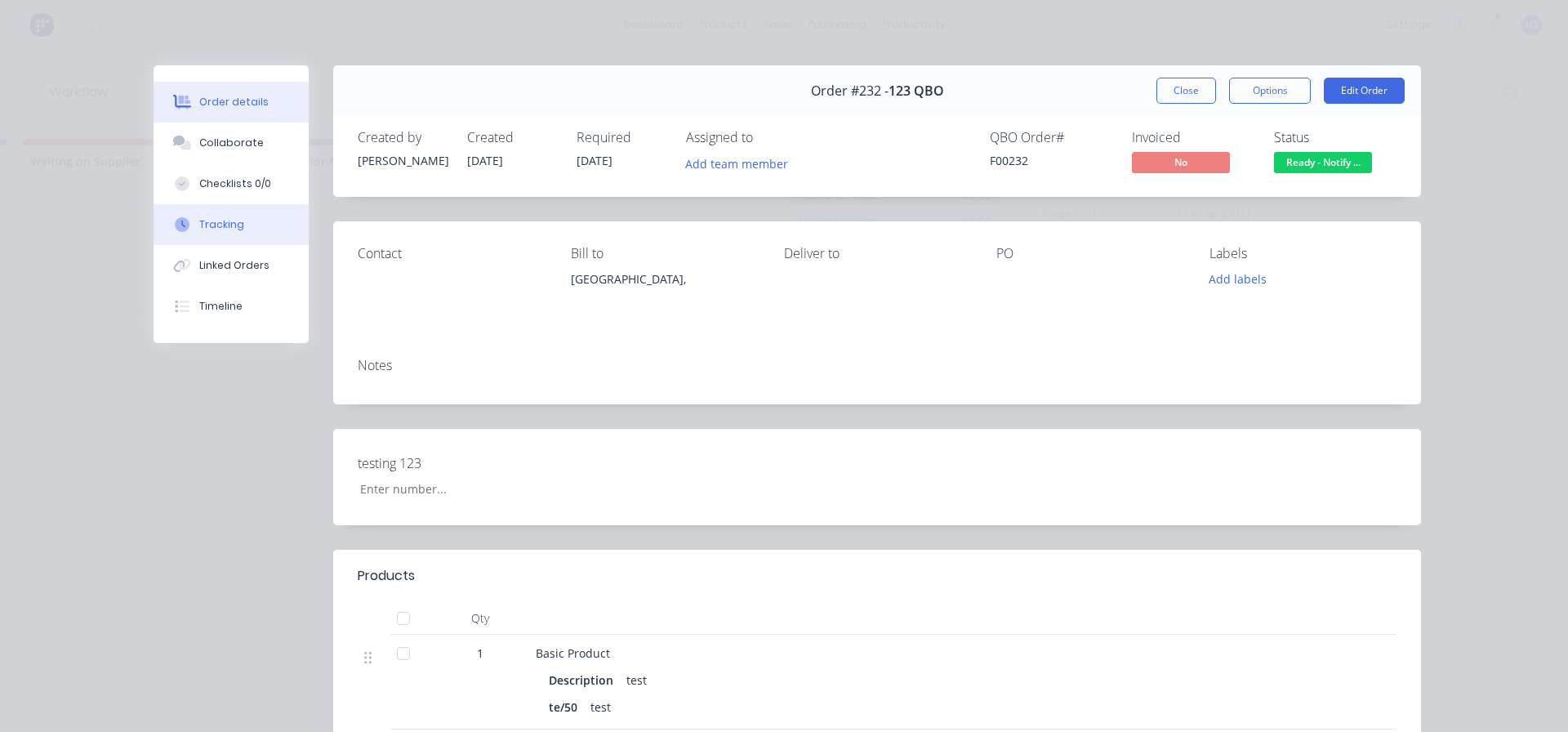
click at [231, 221] on div "Tracking" at bounding box center [222, 224] width 45 height 15
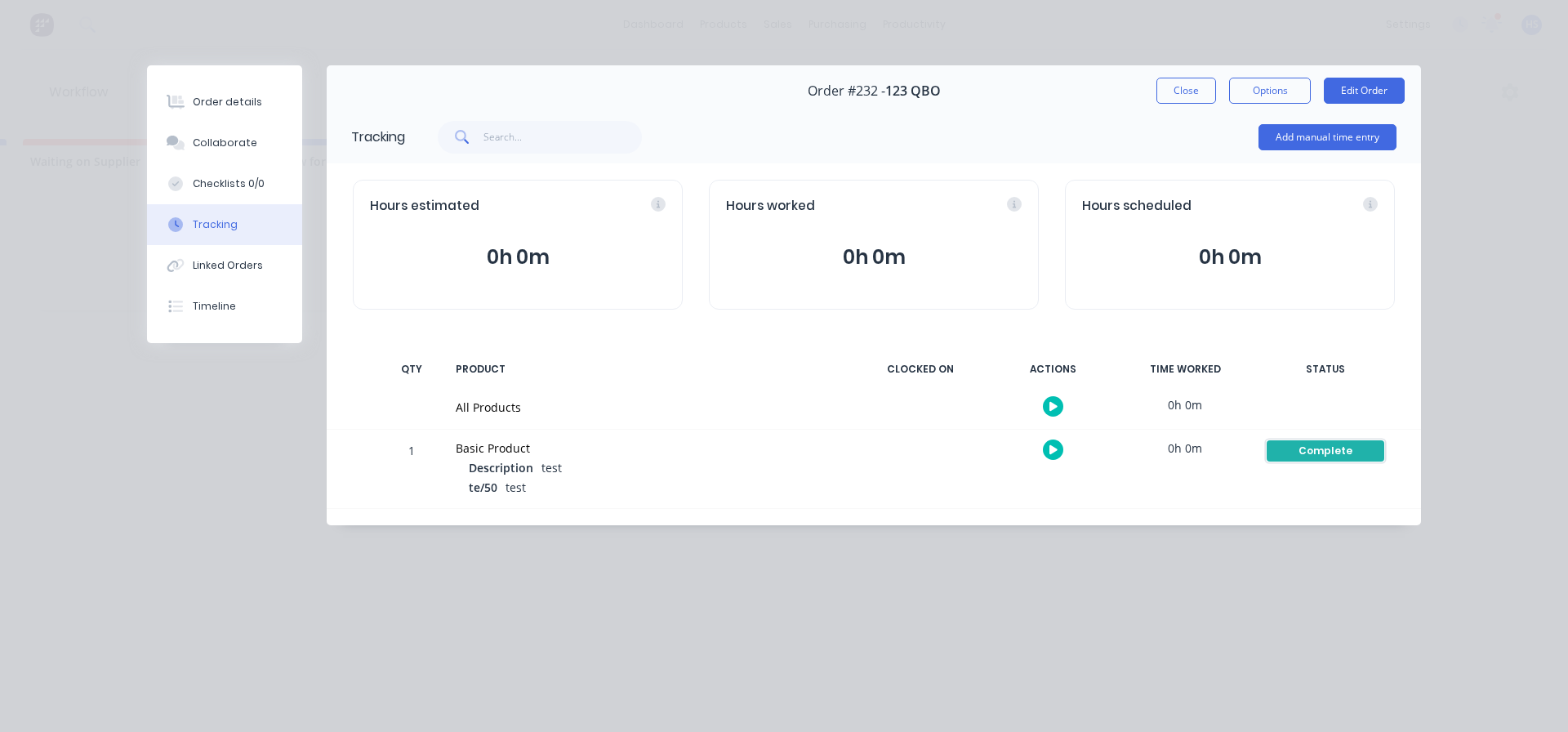
click at [1304, 445] on div "Complete" at bounding box center [1326, 451] width 118 height 22
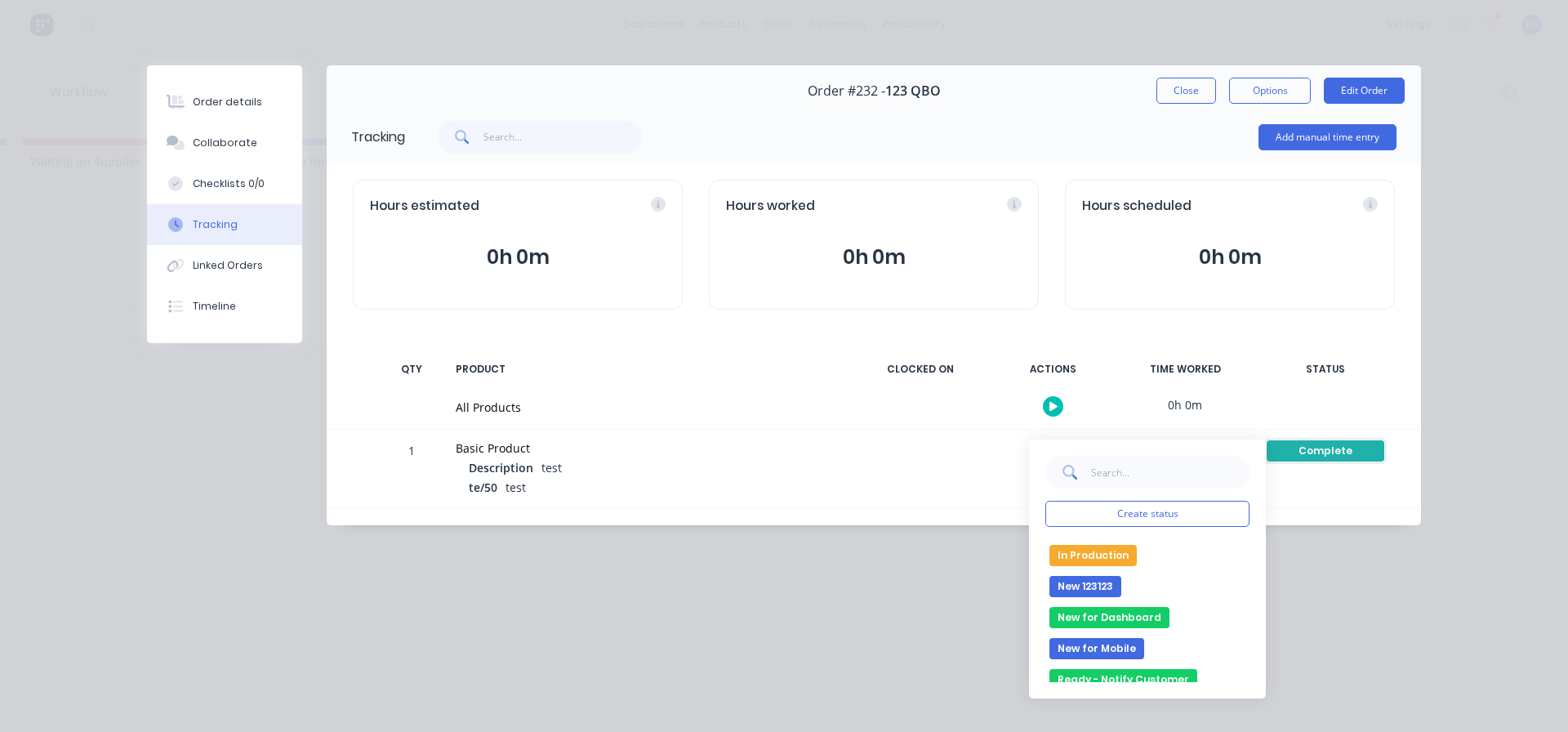
scroll to position [220, 0]
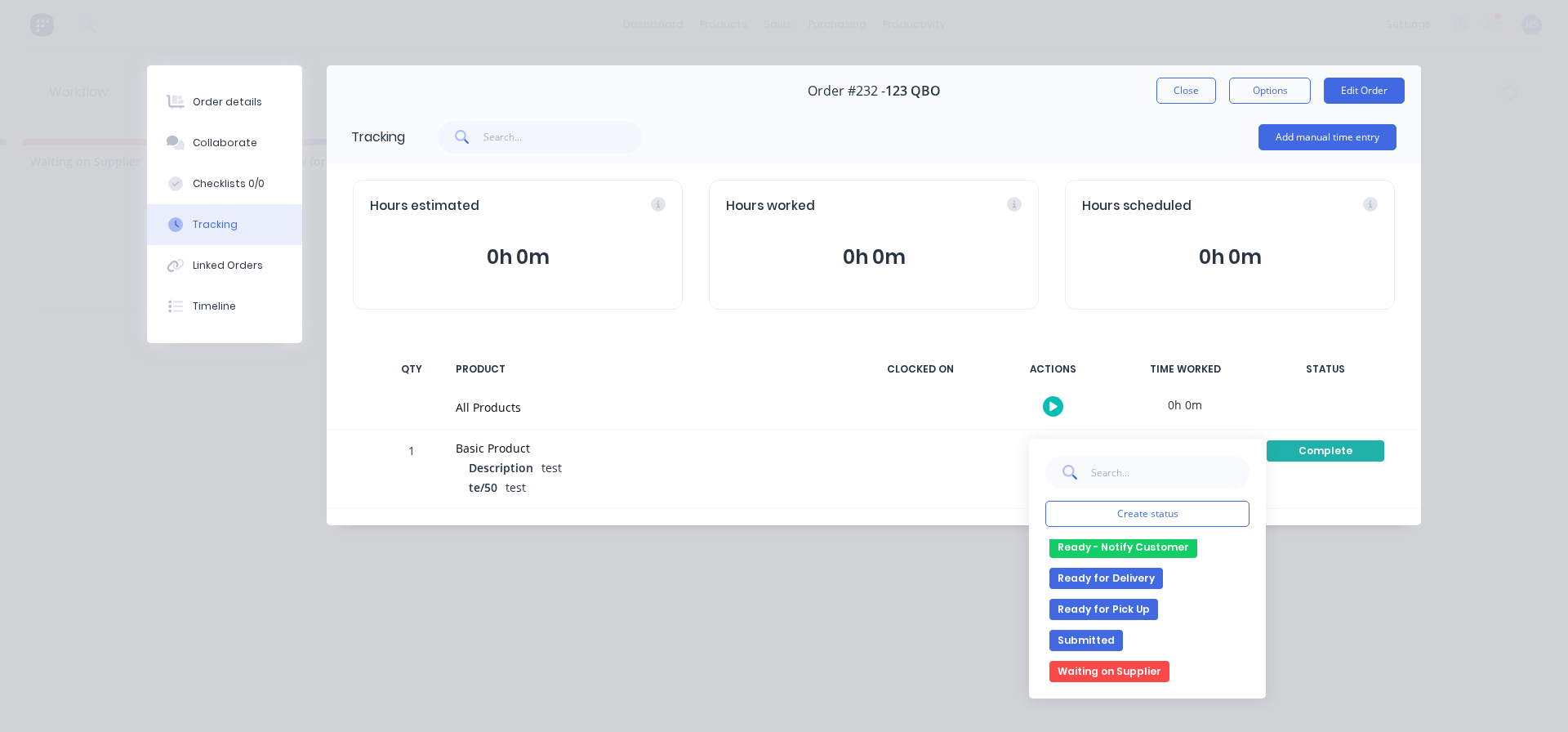
click at [1160, 548] on button "Ready - Notify Customer" at bounding box center [1123, 547] width 148 height 22
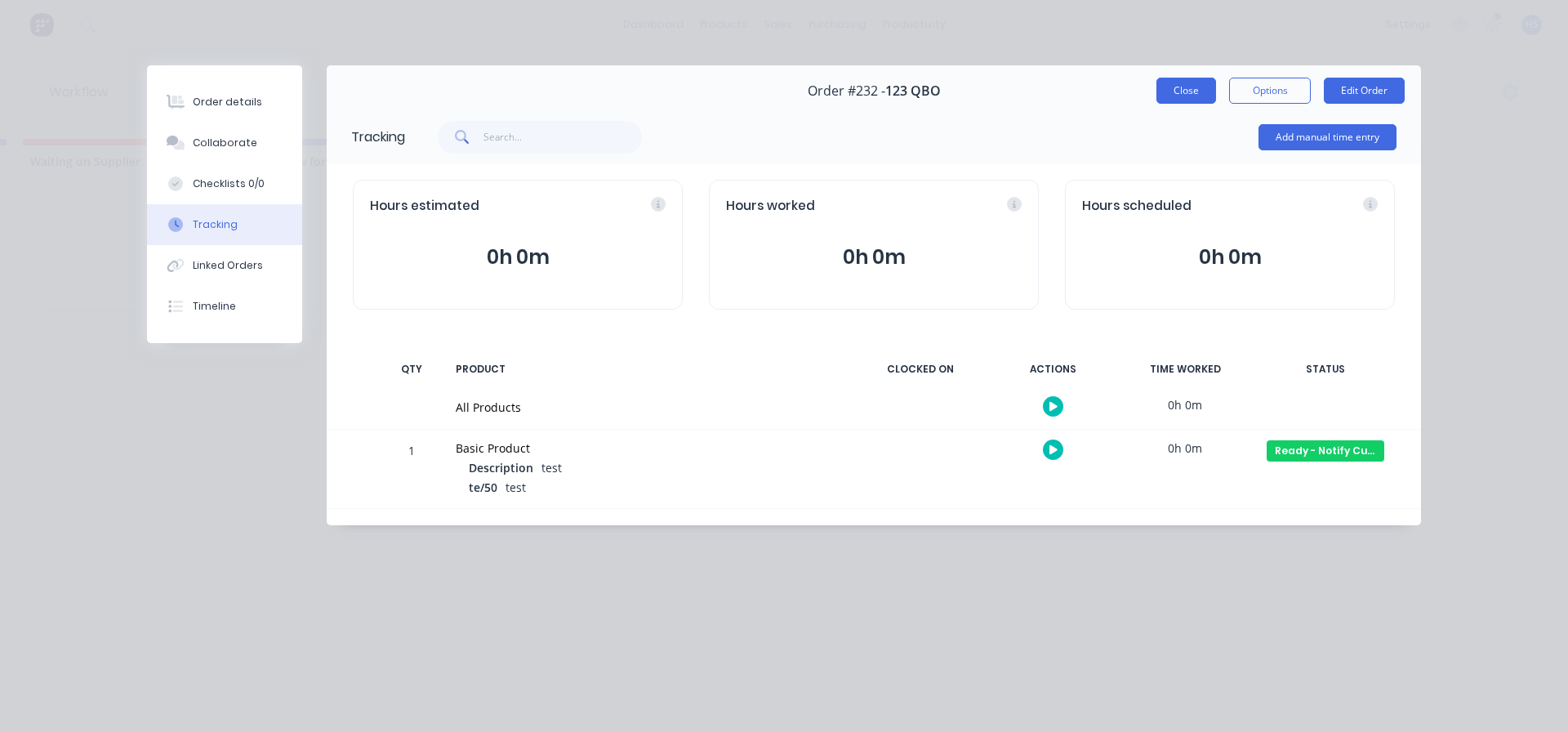
click at [1173, 89] on button "Close" at bounding box center [1186, 91] width 60 height 26
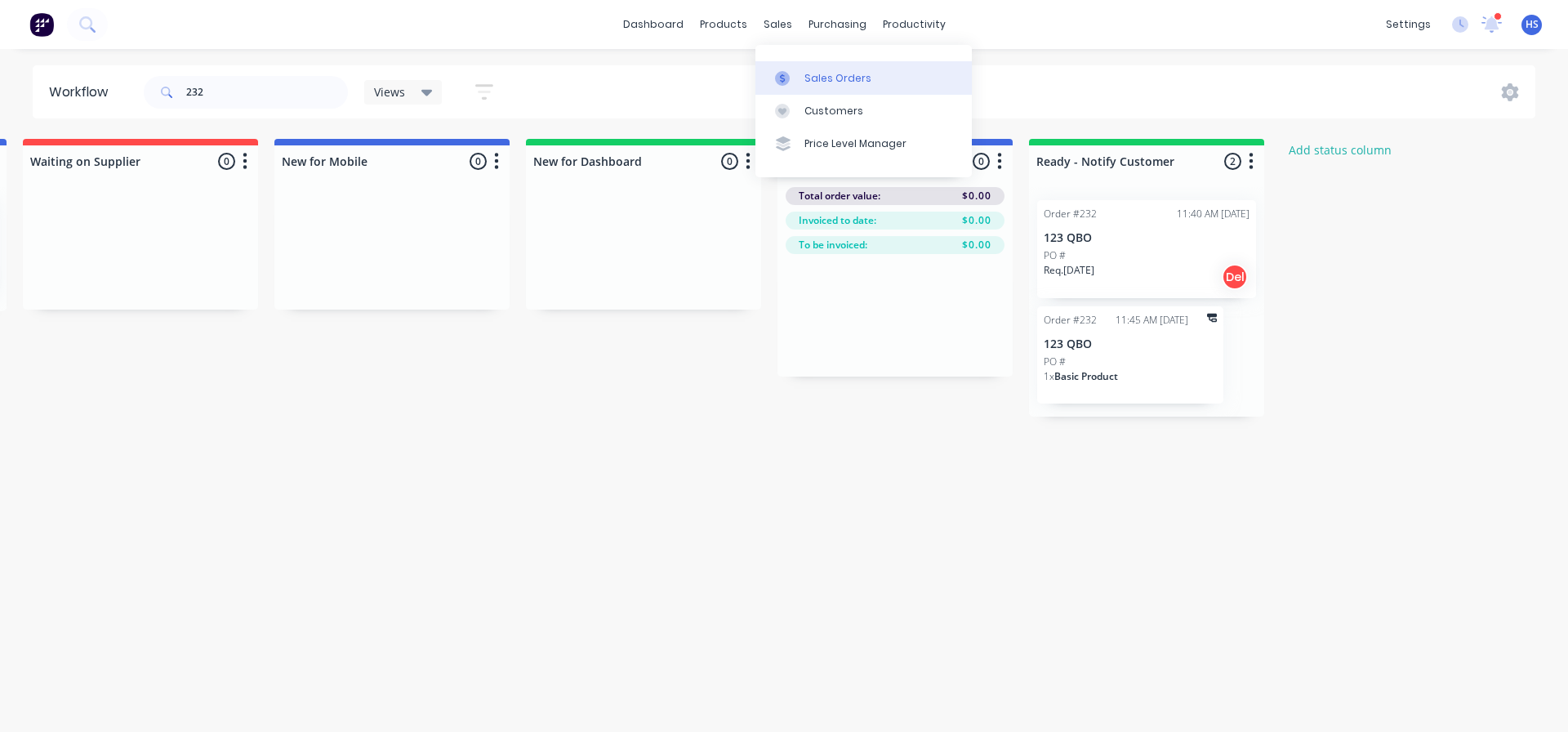
click at [839, 78] on div "Sales Orders" at bounding box center [838, 78] width 67 height 15
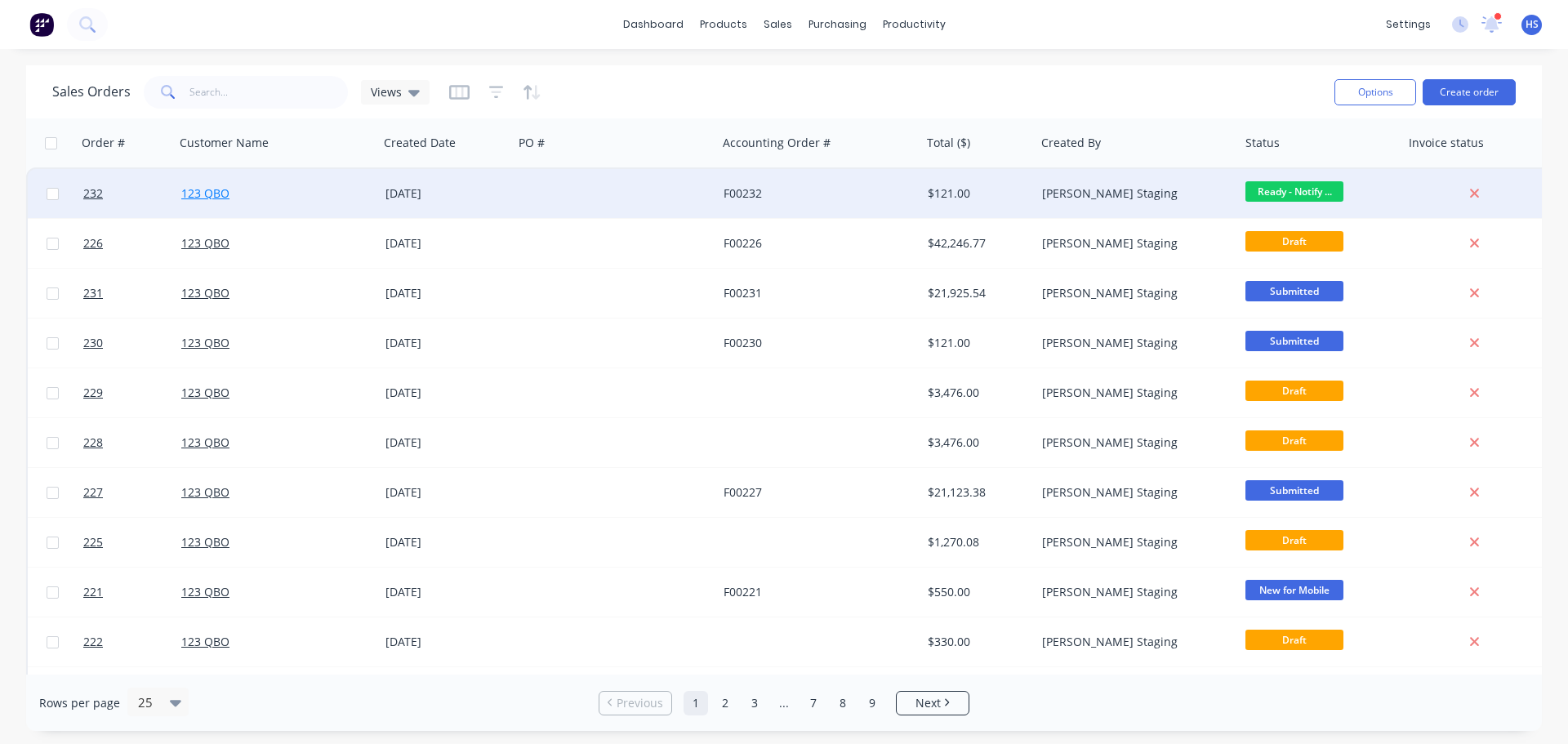
click at [222, 186] on link "123 QBO" at bounding box center [205, 193] width 48 height 16
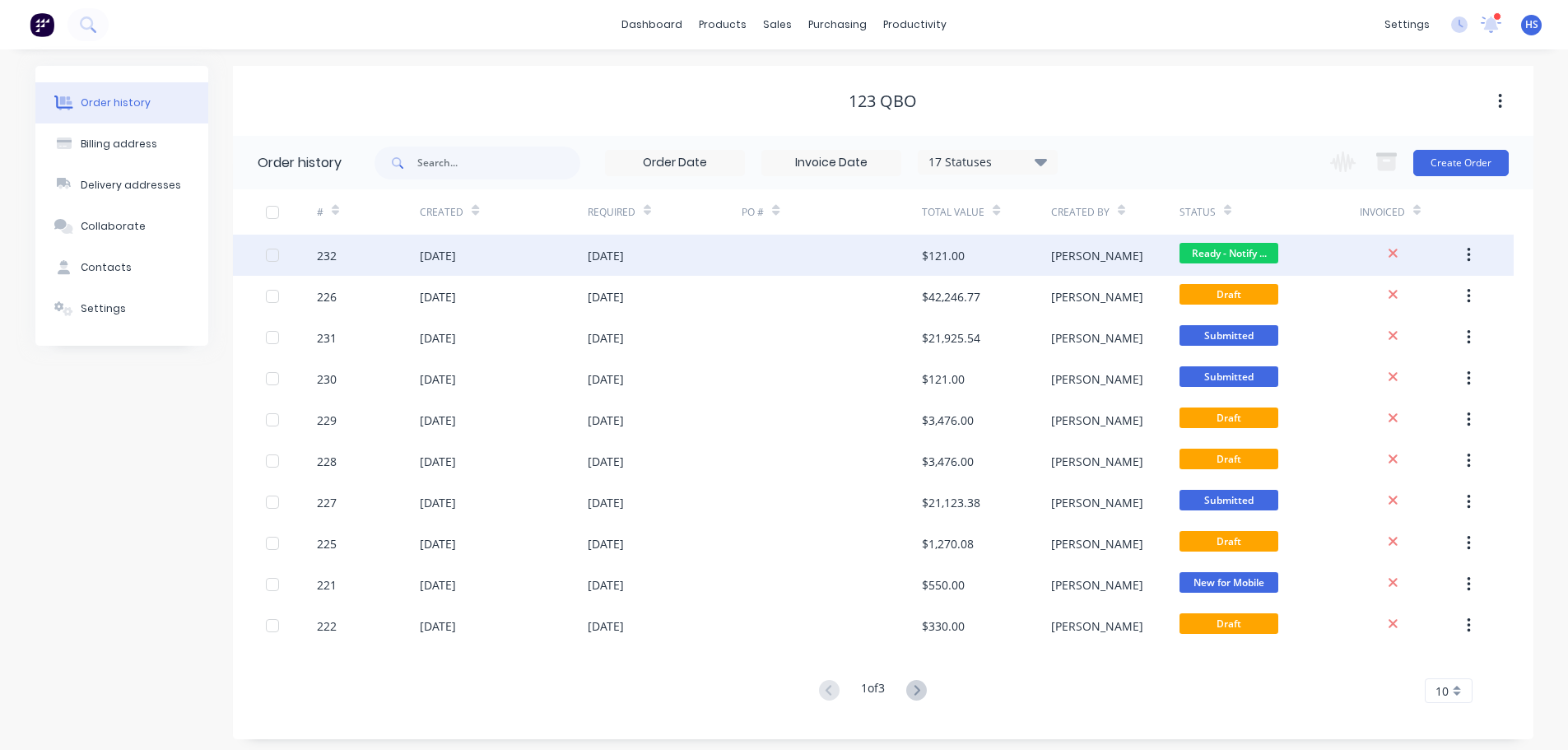
click at [450, 250] on div "[DATE]" at bounding box center [438, 256] width 37 height 17
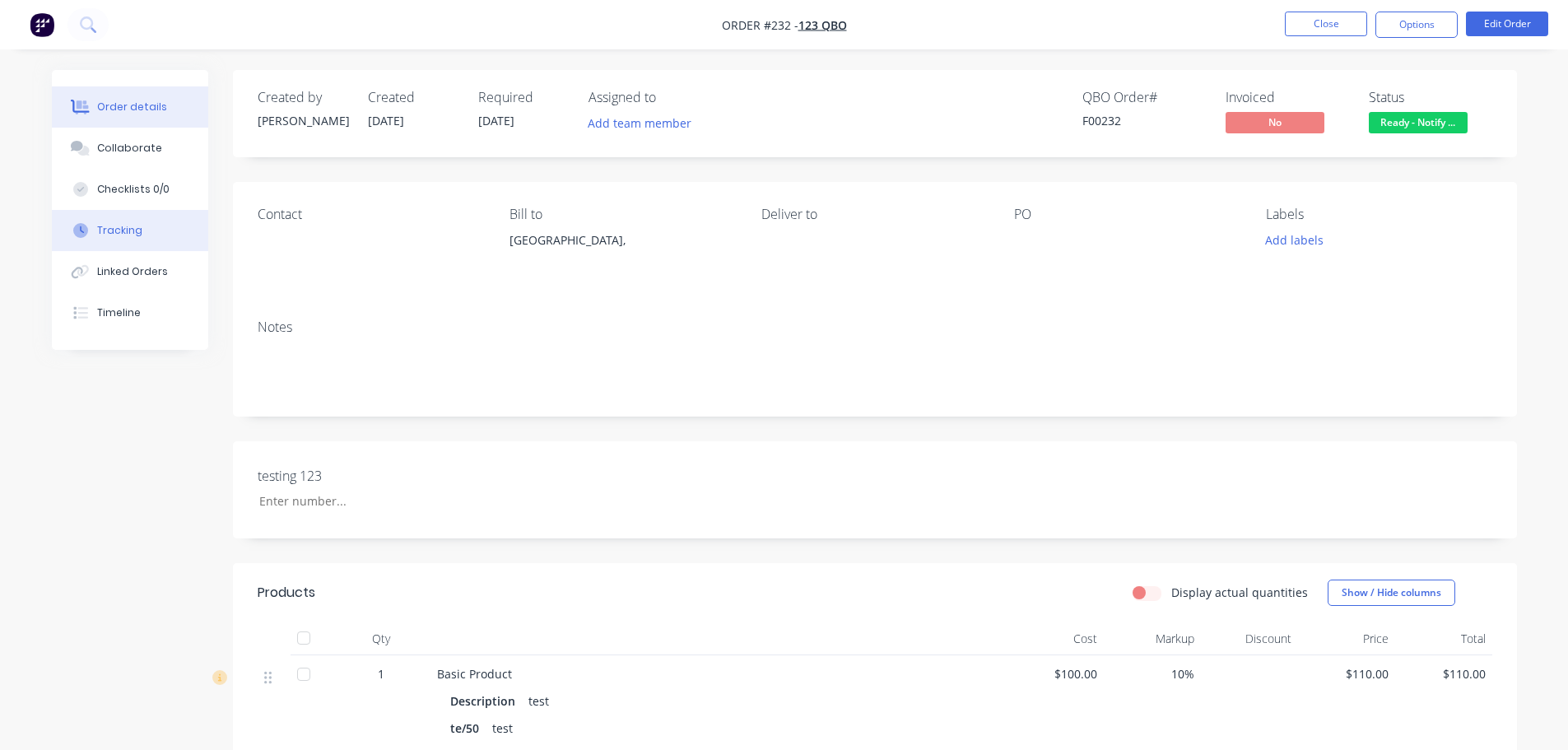
click at [137, 238] on button "Tracking" at bounding box center [129, 230] width 156 height 41
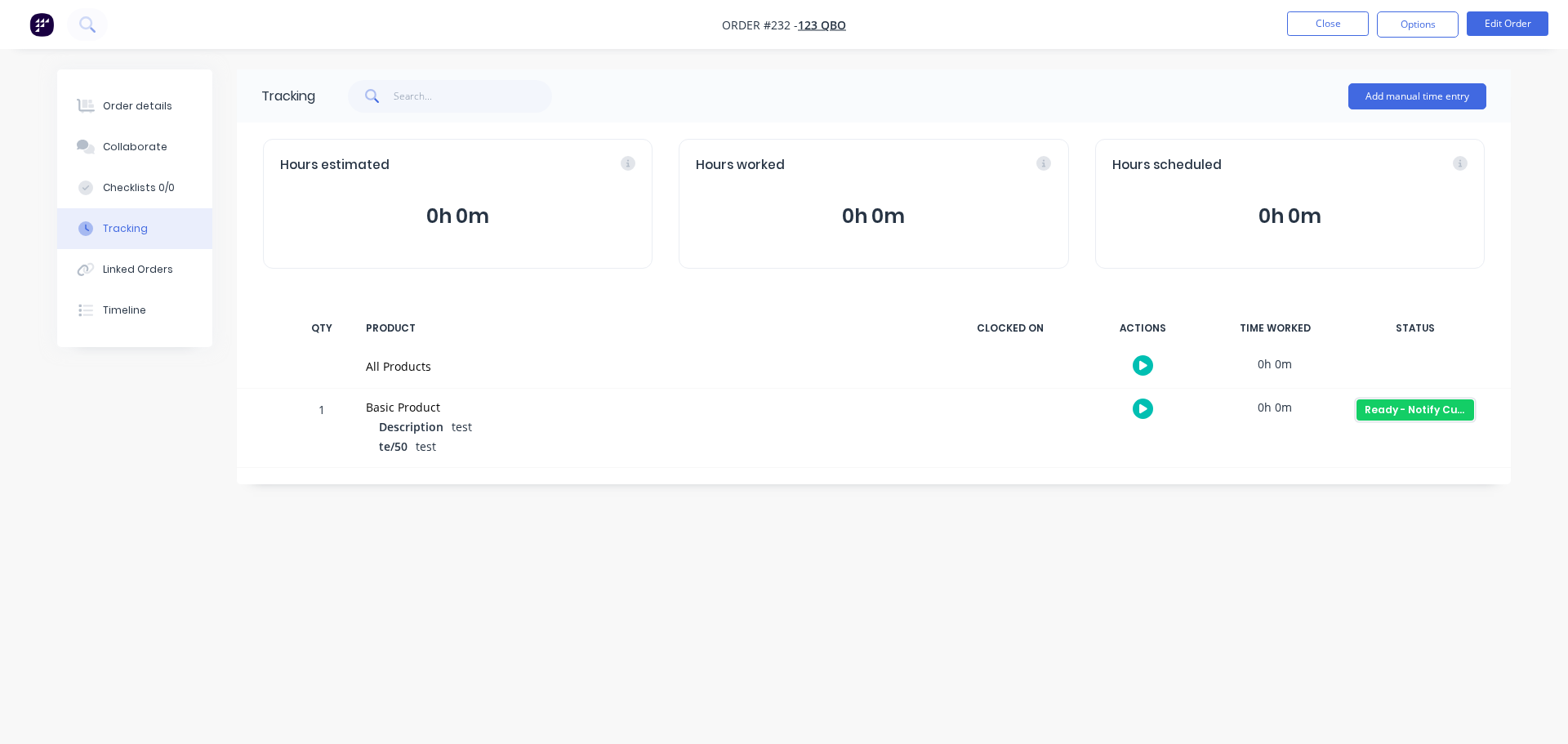
click at [1407, 407] on div "Ready - Notify Customer" at bounding box center [1415, 409] width 118 height 22
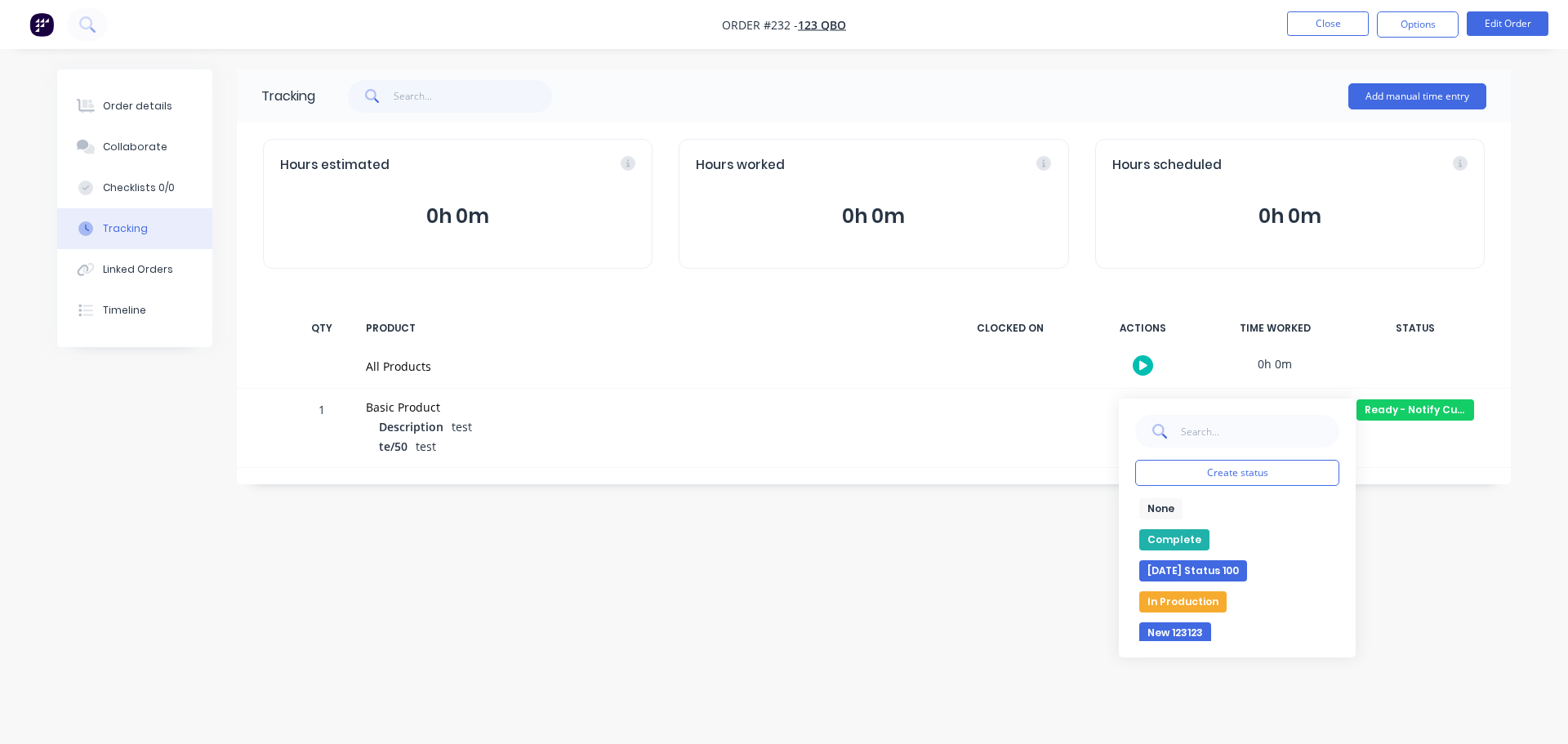
click at [1187, 536] on button "Complete" at bounding box center [1173, 539] width 70 height 22
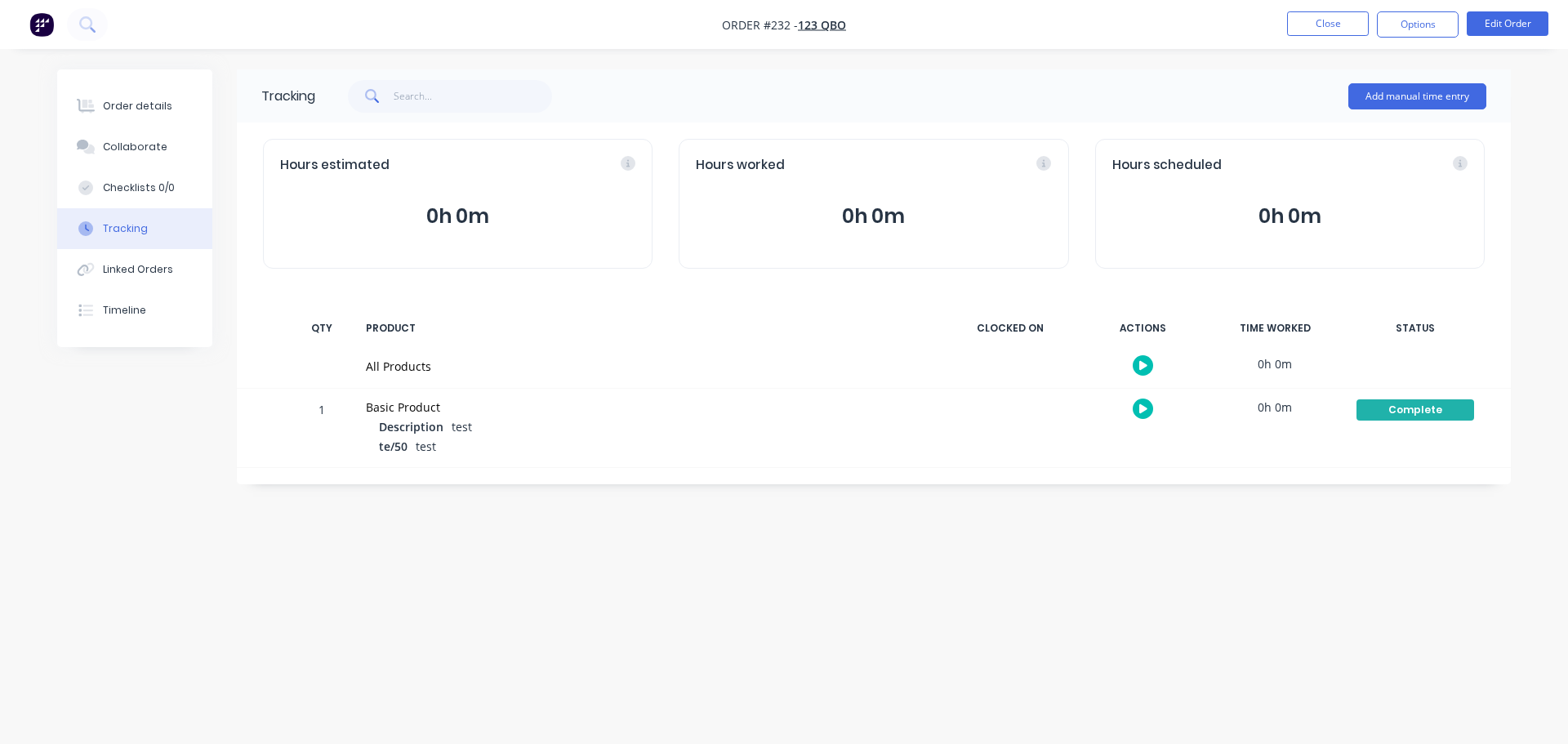
click at [1489, 555] on div "Tracking Add manual time entry Hours estimated 0h 0m Hours worked 0h 0m Hours s…" at bounding box center [784, 341] width 1454 height 543
click at [1320, 36] on li "Close" at bounding box center [1327, 24] width 81 height 26
click at [1308, 22] on button "Close" at bounding box center [1327, 23] width 81 height 24
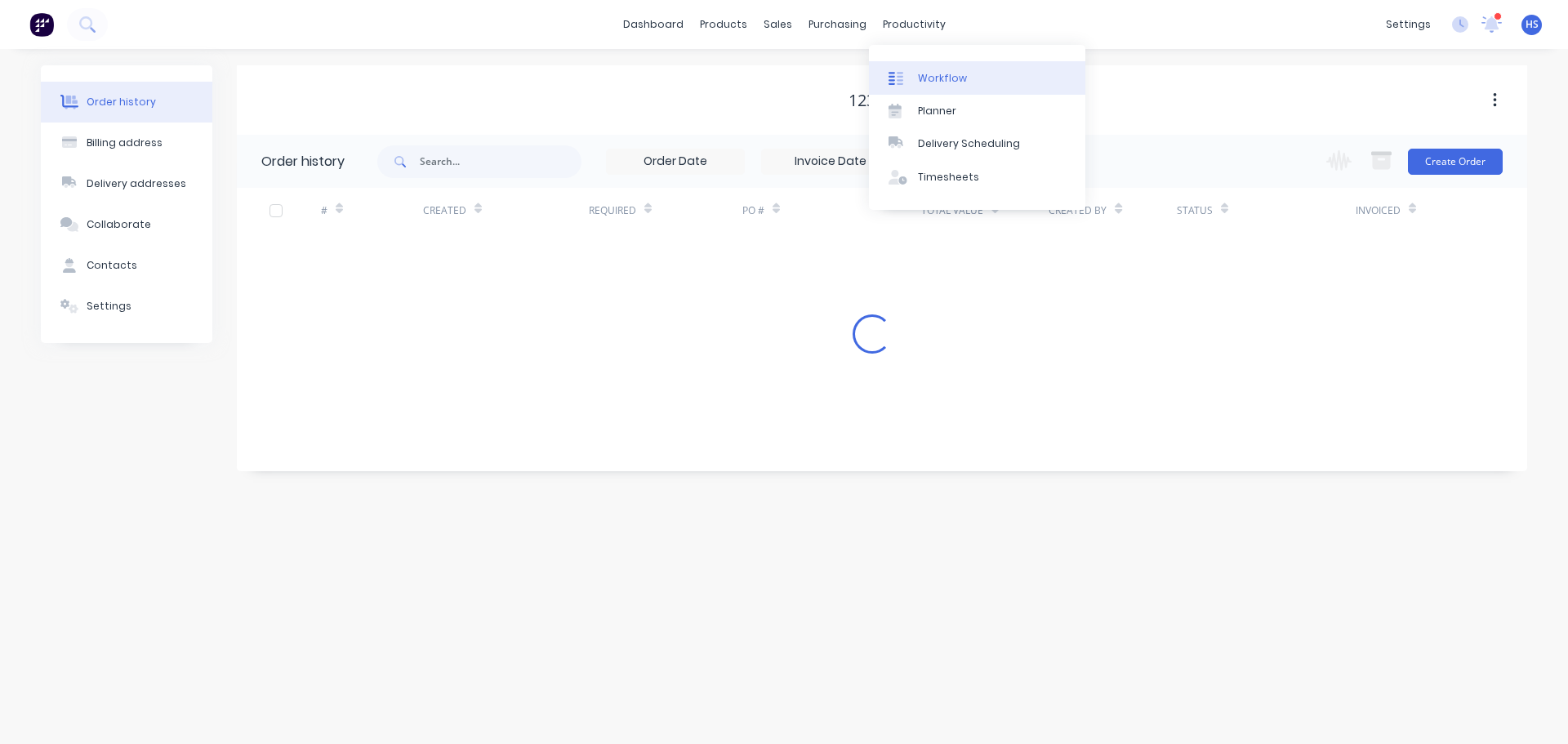
click at [971, 80] on link "Workflow" at bounding box center [977, 78] width 216 height 33
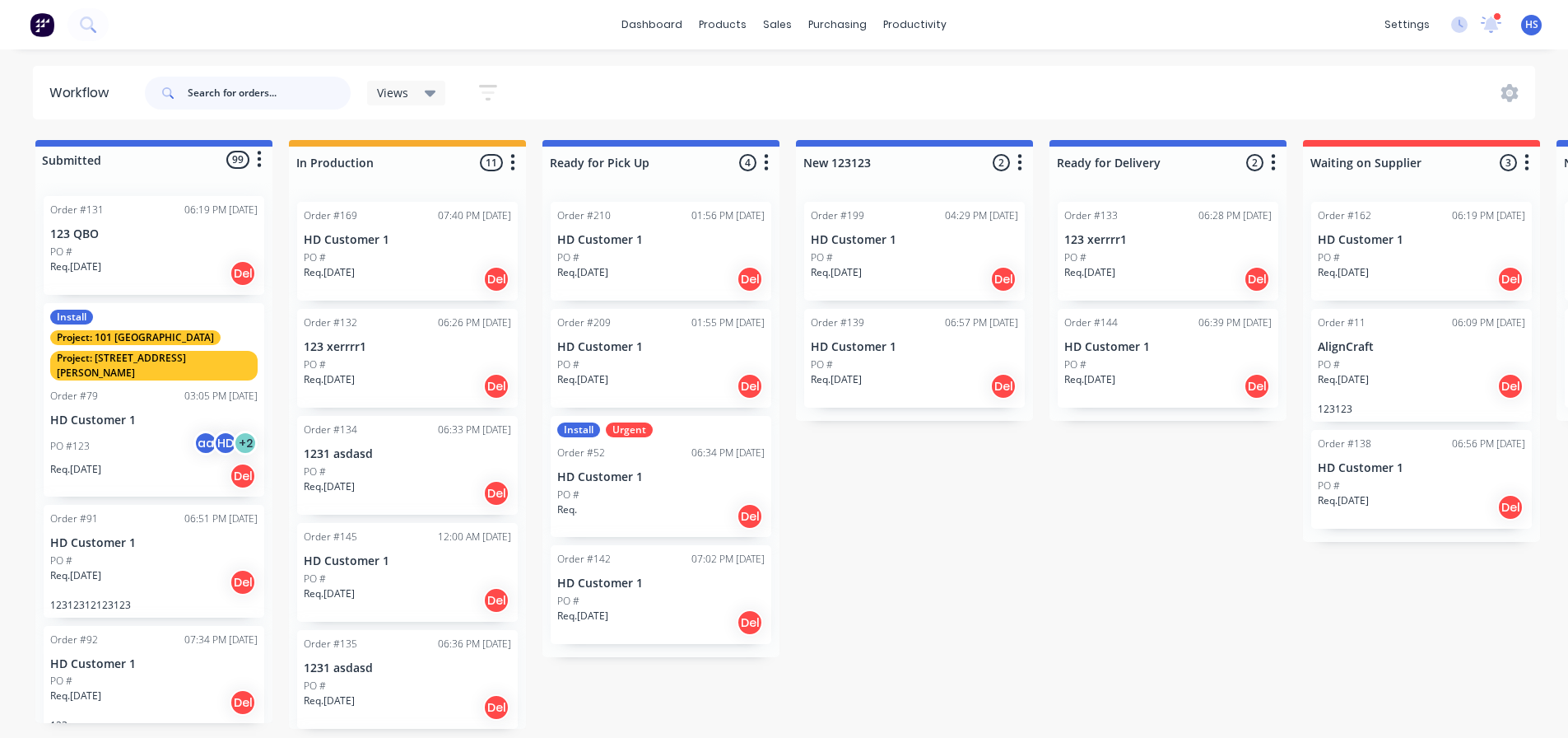
drag, startPoint x: 233, startPoint y: 96, endPoint x: 277, endPoint y: 90, distance: 44.4
click at [235, 96] on input "text" at bounding box center [269, 93] width 163 height 33
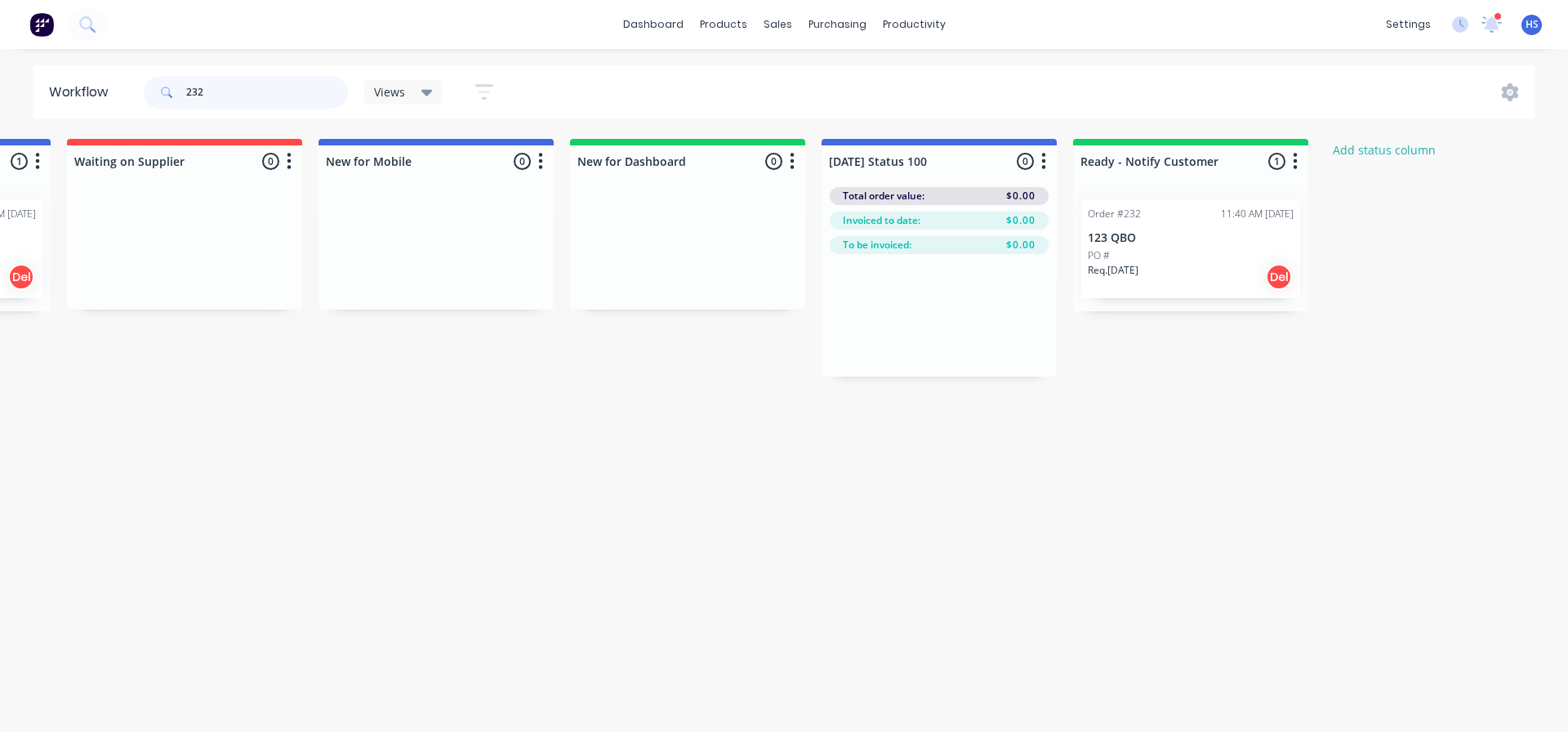
scroll to position [0, 1231]
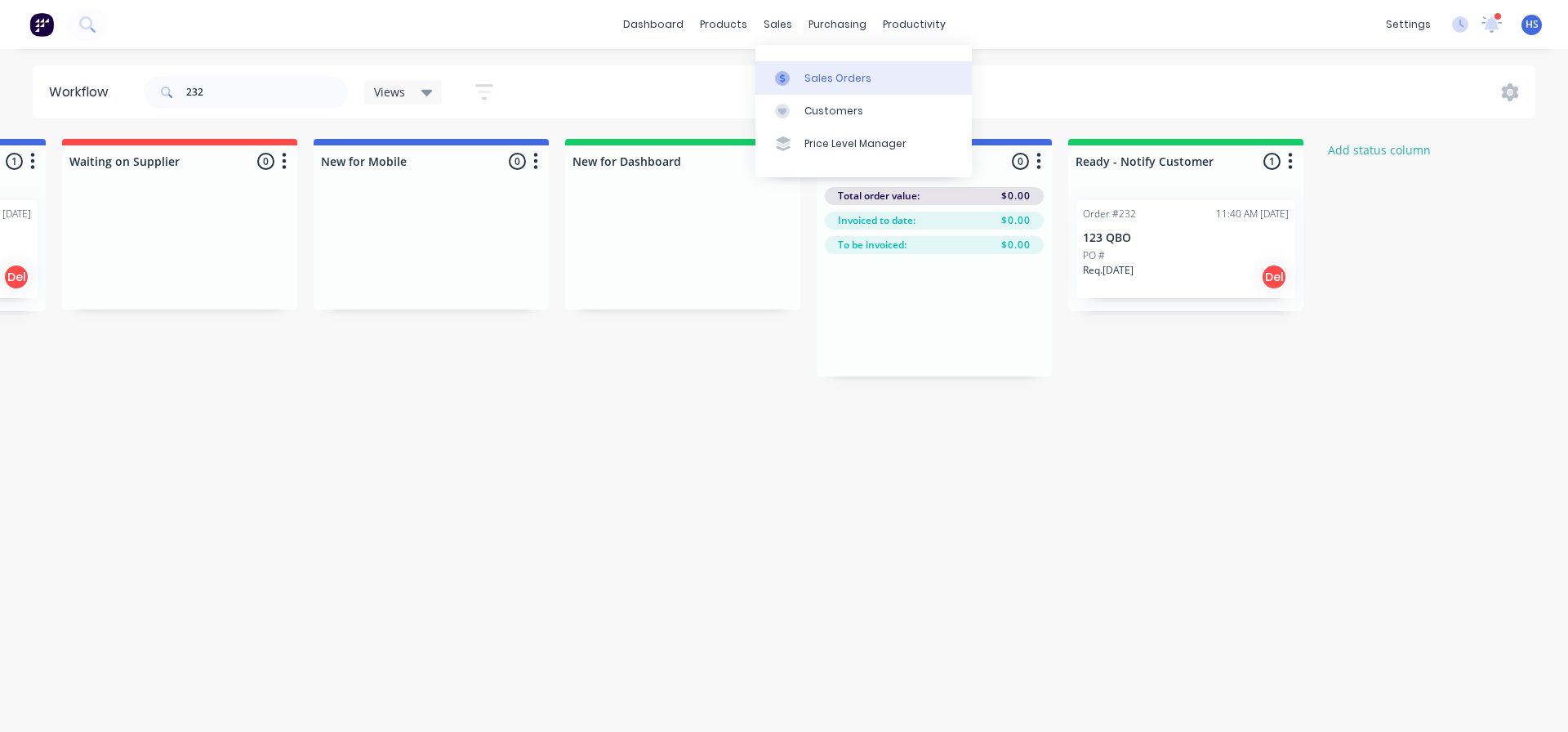
click at [812, 74] on div "Sales Orders" at bounding box center [838, 78] width 67 height 15
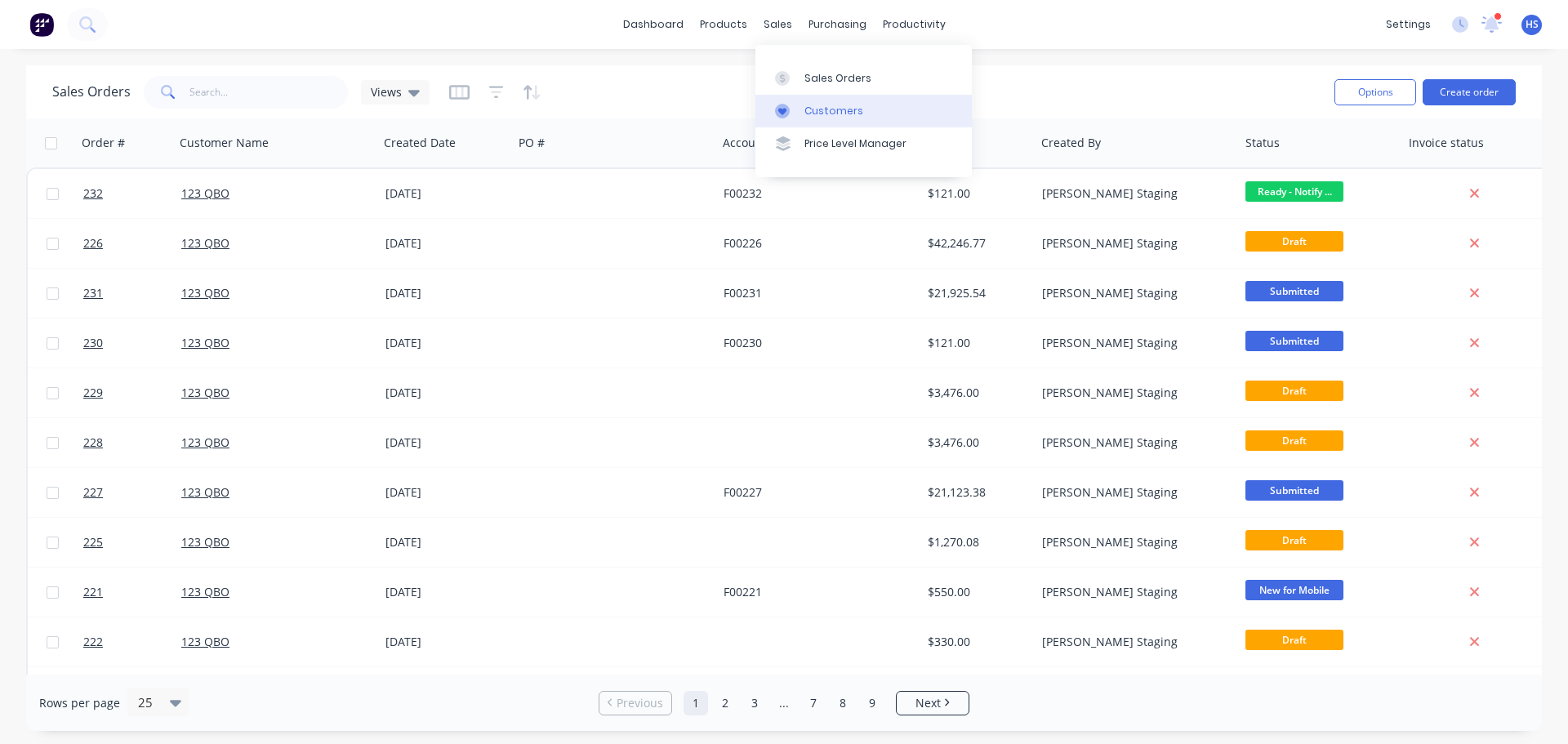
click at [832, 112] on div "Customers" at bounding box center [834, 111] width 59 height 15
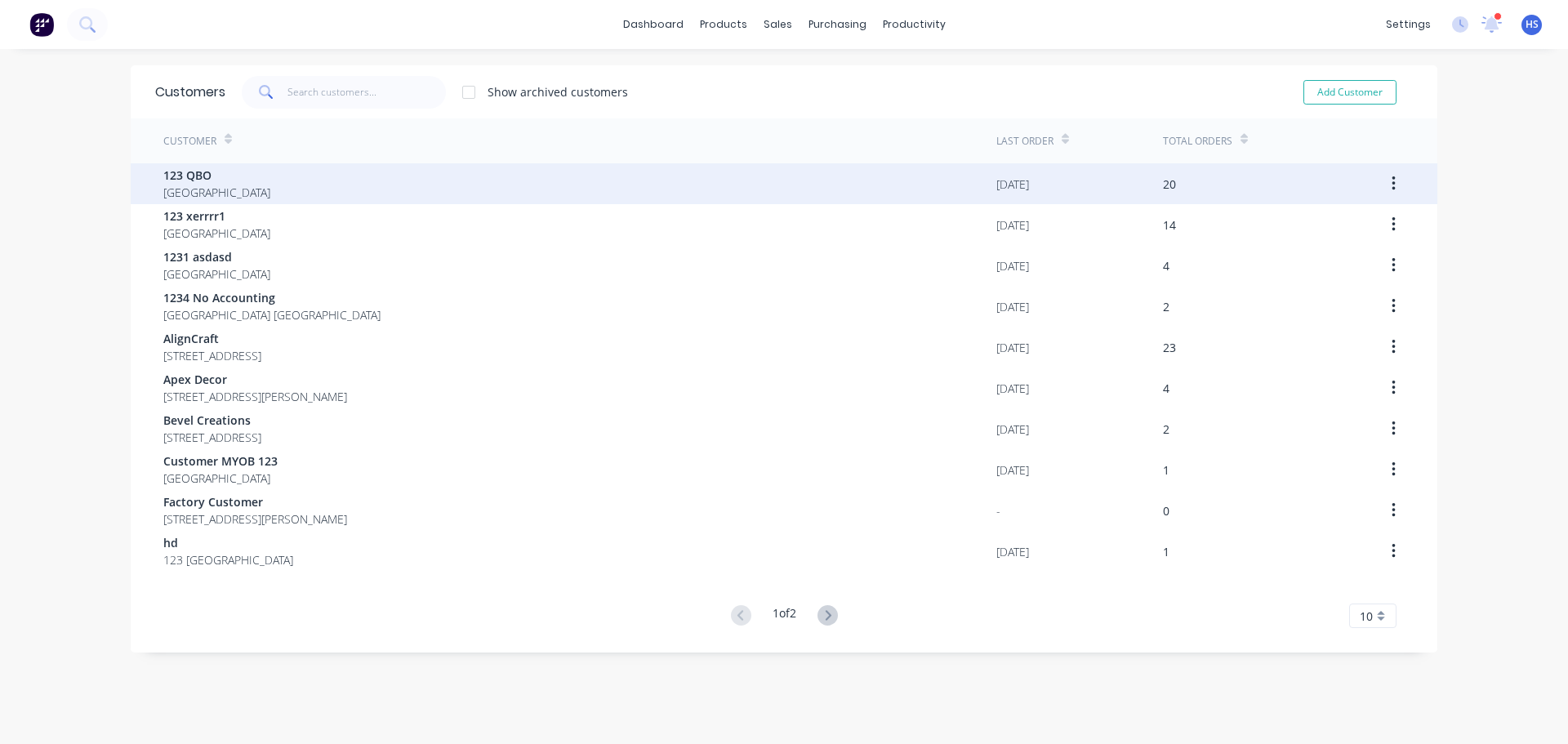
click at [347, 175] on div "123 QBO [GEOGRAPHIC_DATA]" at bounding box center [580, 183] width 833 height 41
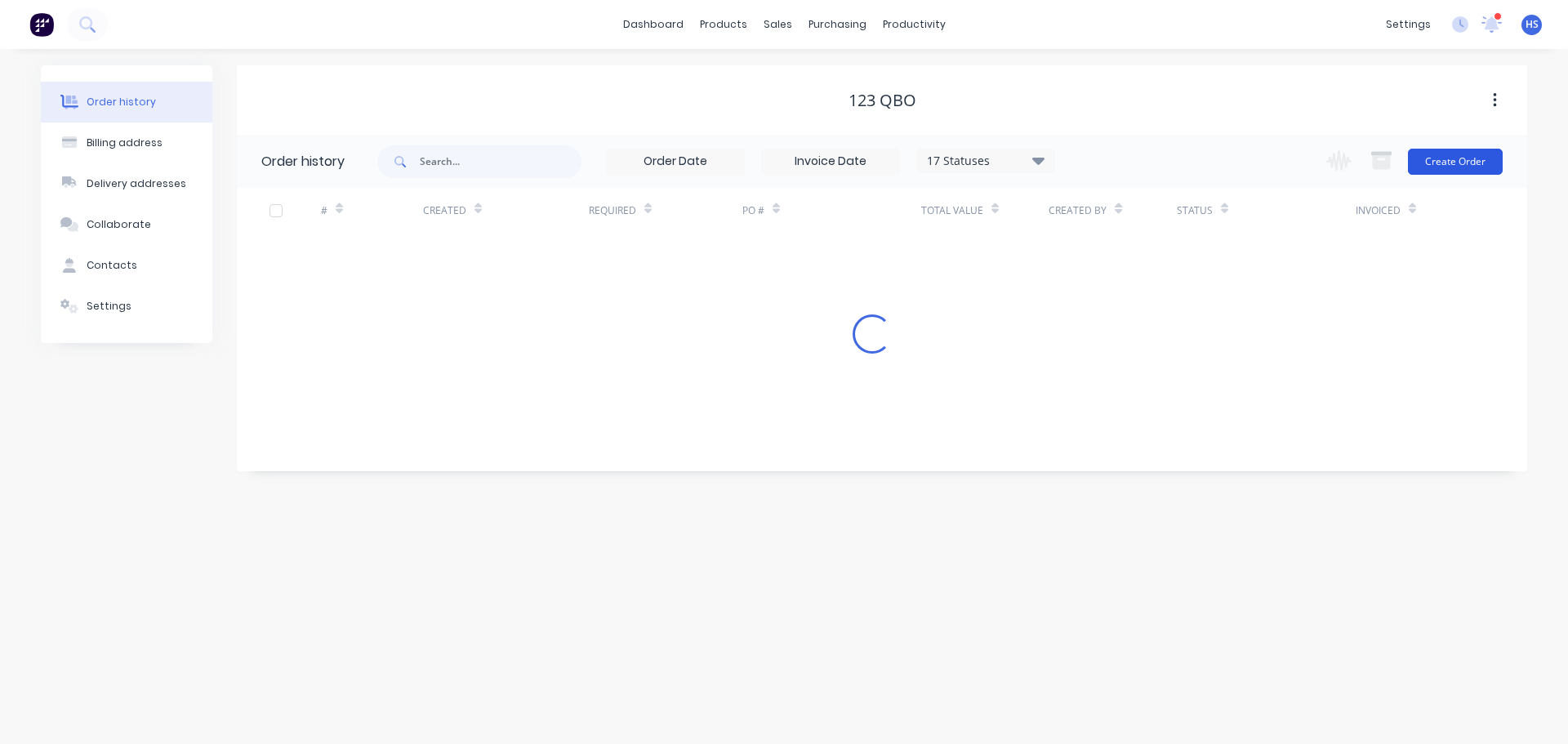
click at [1451, 156] on button "Create Order" at bounding box center [1455, 162] width 94 height 26
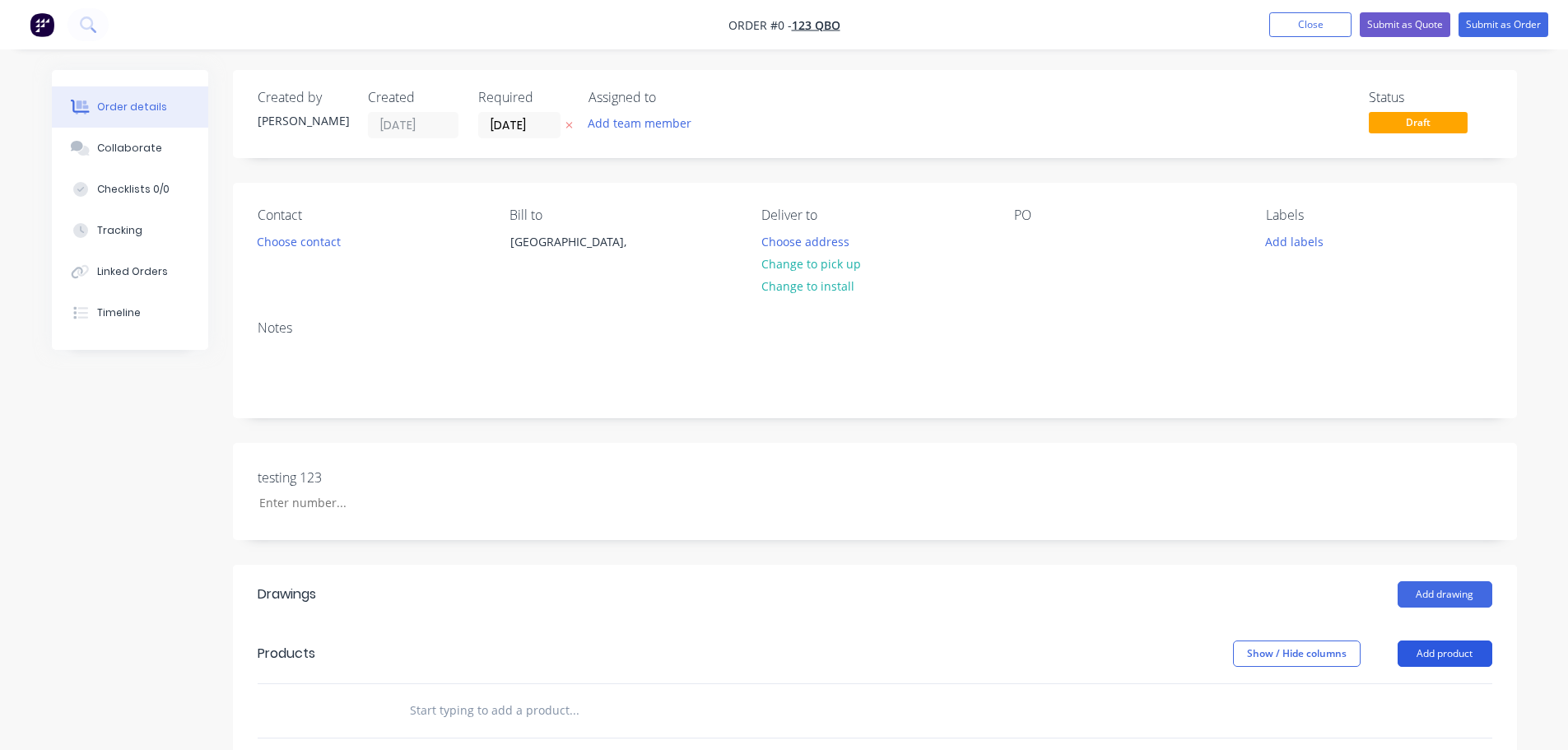
click at [1423, 641] on button "Add product" at bounding box center [1444, 653] width 95 height 26
click at [1392, 693] on div "Product catalogue" at bounding box center [1414, 694] width 126 height 24
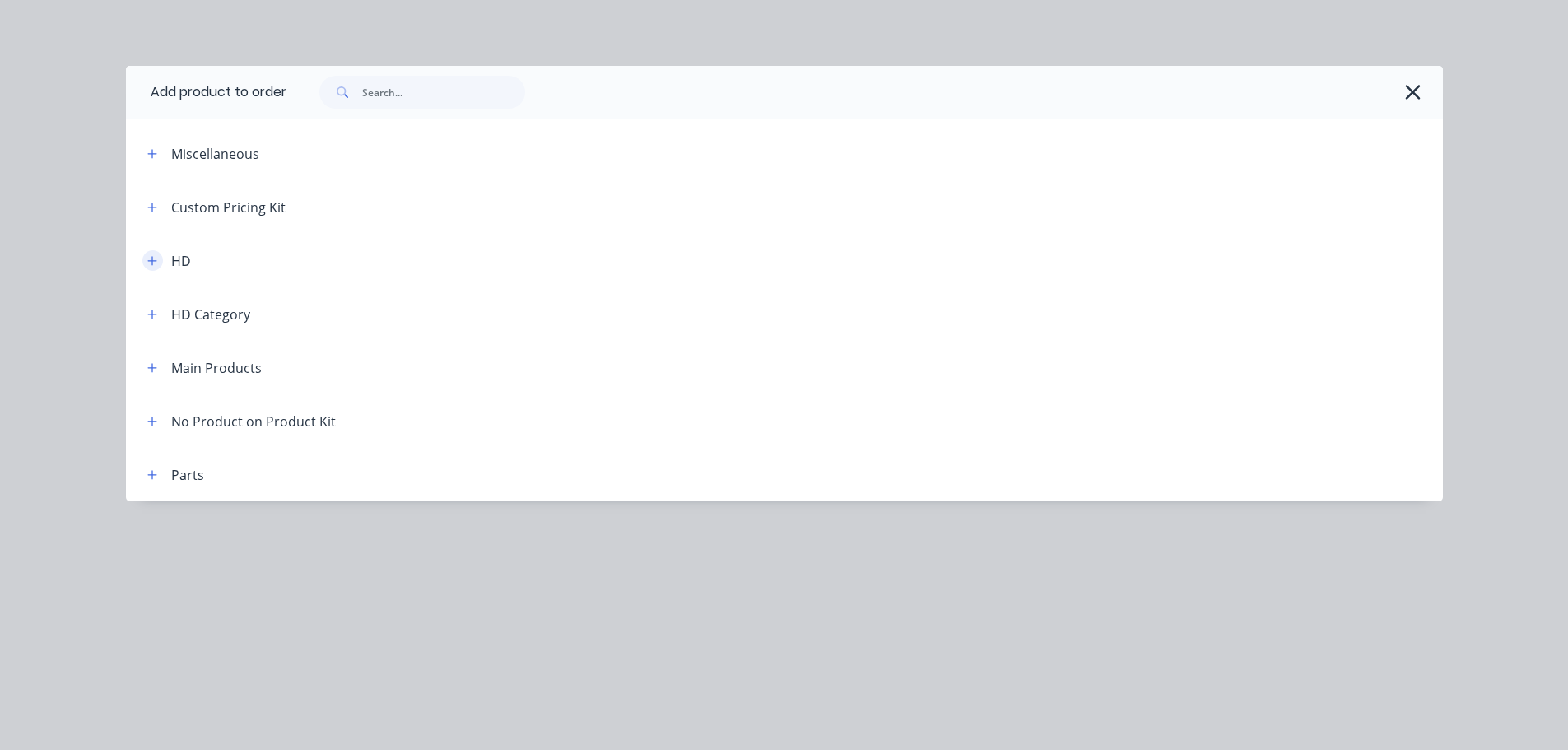
click at [147, 257] on icon "button" at bounding box center [152, 261] width 10 height 11
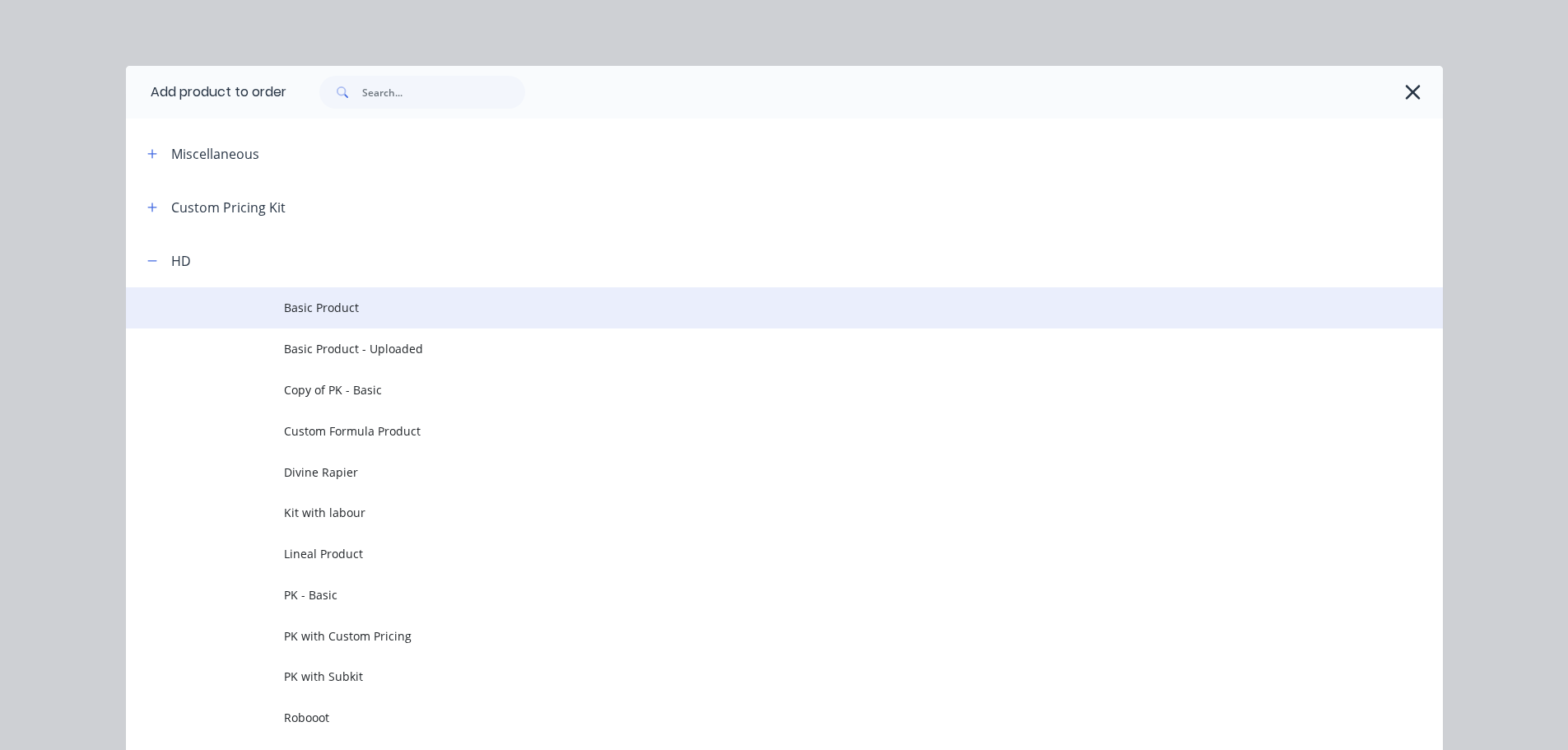
click at [350, 319] on td "Basic Product" at bounding box center [863, 307] width 1159 height 41
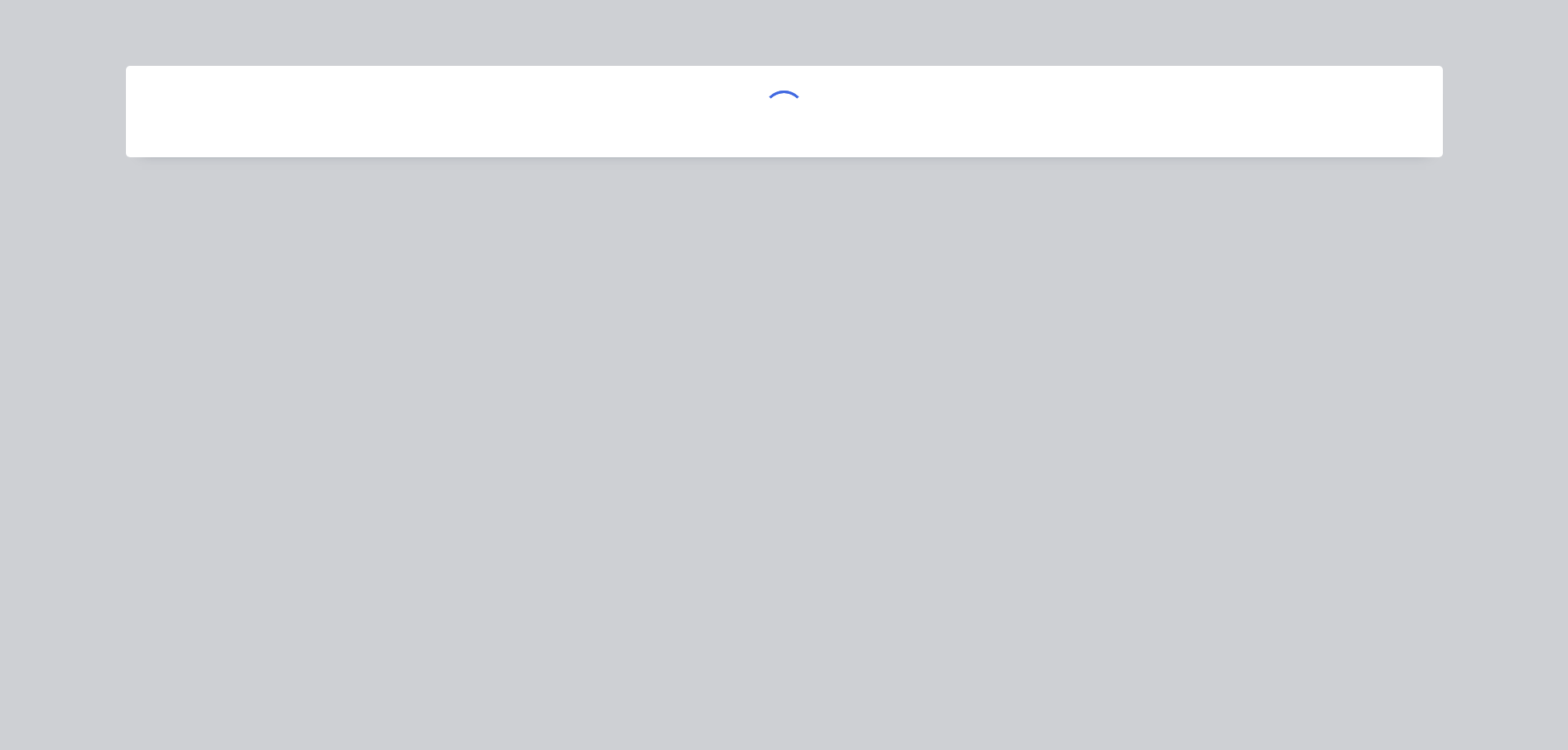
scroll to position [247, 0]
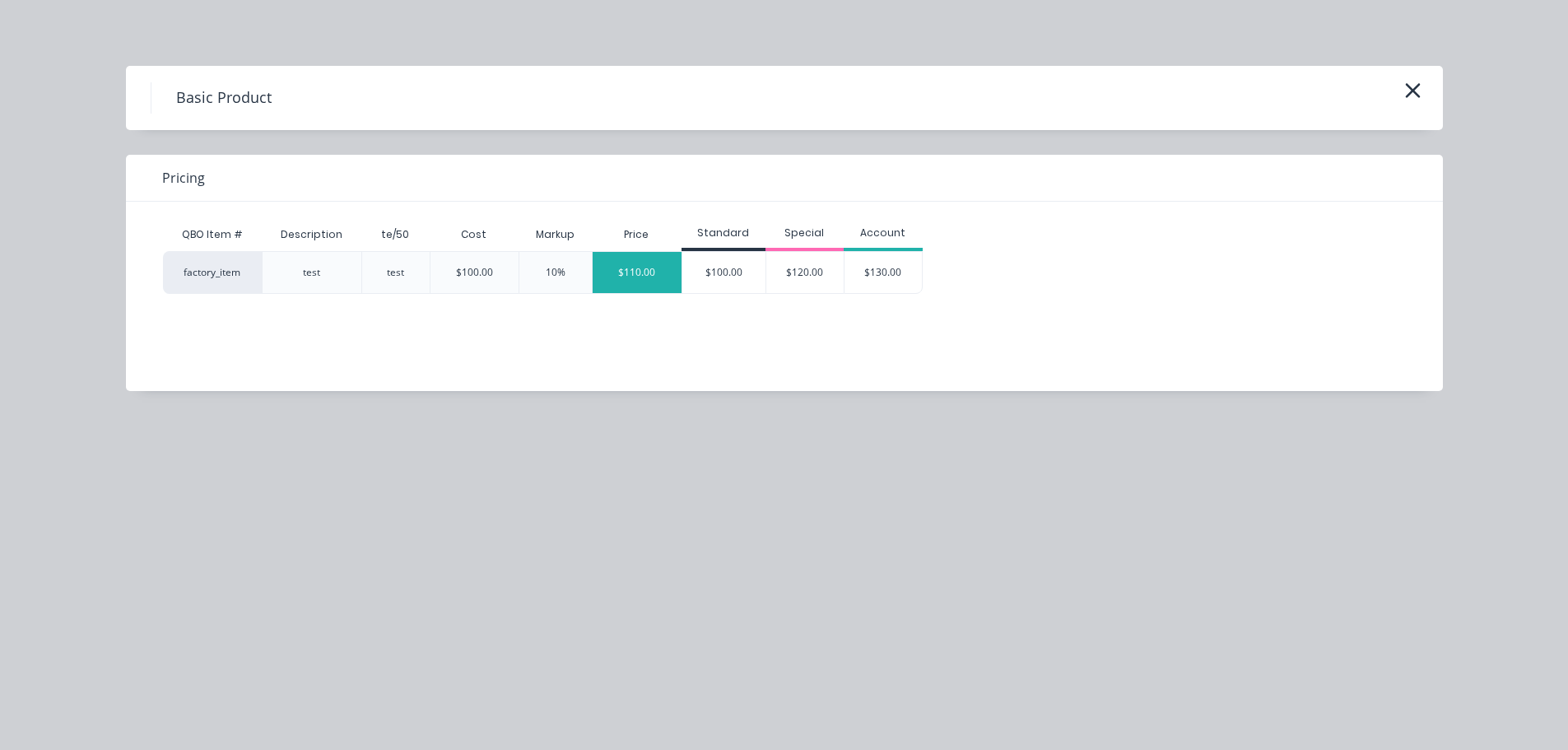
click at [634, 271] on div "$110.00" at bounding box center [637, 272] width 89 height 41
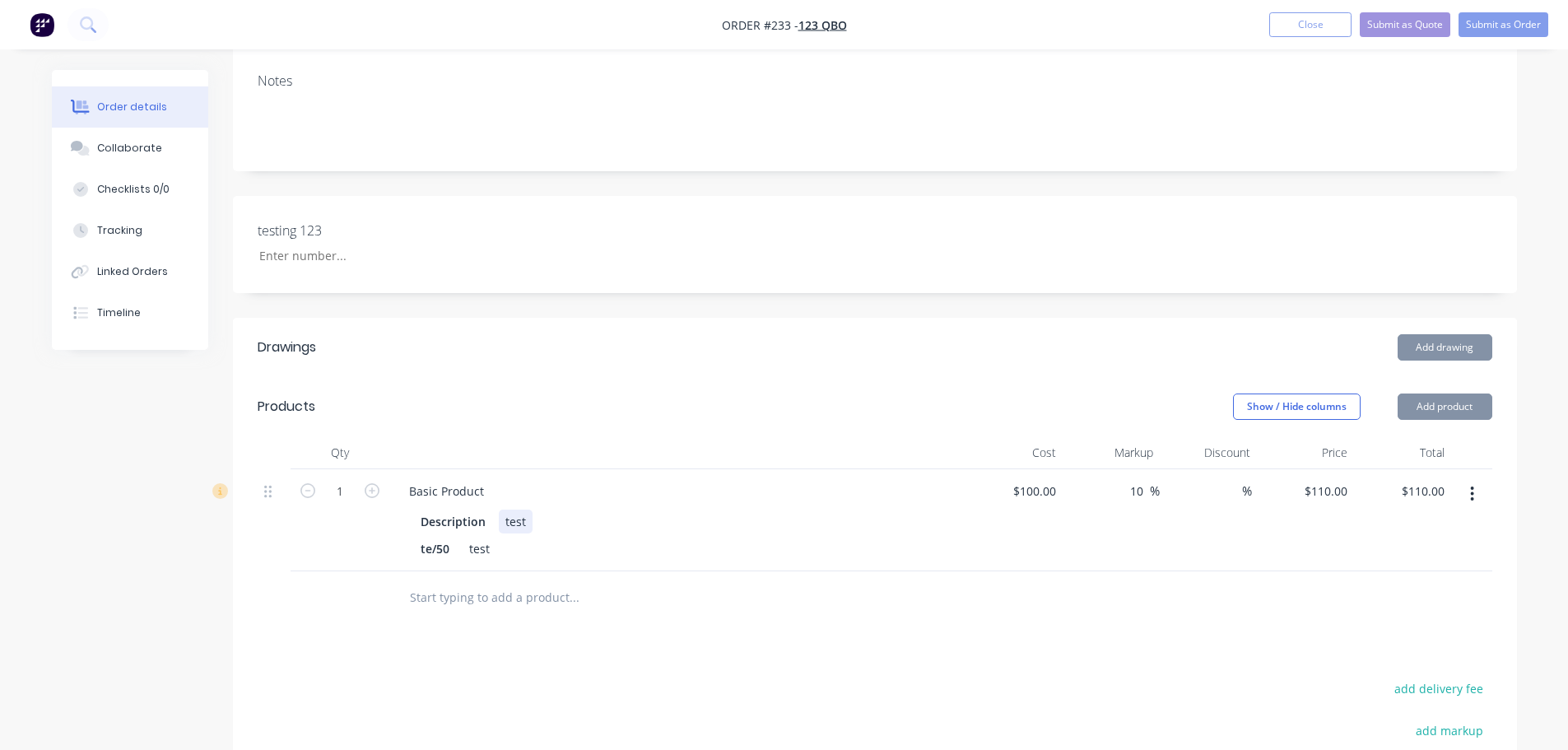
click at [519, 522] on div "test" at bounding box center [515, 521] width 34 height 24
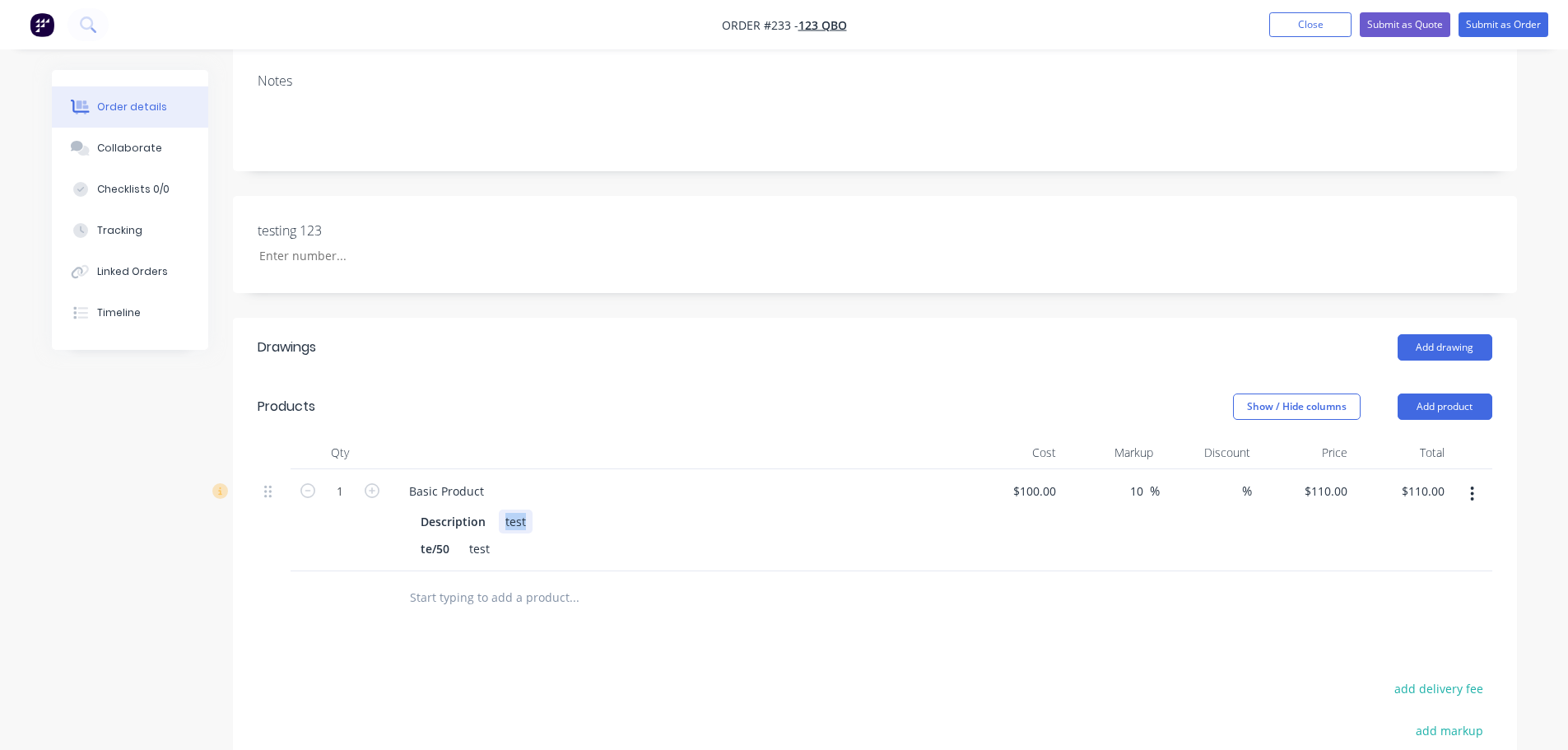
paste div
click at [828, 651] on div "Drawings Add drawing Products Show / Hide columns Add product Qty Cost Markup D…" at bounding box center [875, 668] width 1284 height 702
click at [848, 519] on div "/6-0198a0f7-ab4c-7664-b262-02f70e0f04f9/0?t=1755050823388" at bounding box center [678, 521] width 358 height 24
click at [891, 648] on div "Drawings Add drawing Products Show / Hide columns Add product Qty Cost Markup D…" at bounding box center [875, 668] width 1284 height 702
click at [690, 519] on div "/6-0198a0f7-ab4c-7664-b262-02f70e0f04f9/0?t=1755050823388 test" at bounding box center [690, 521] width 382 height 24
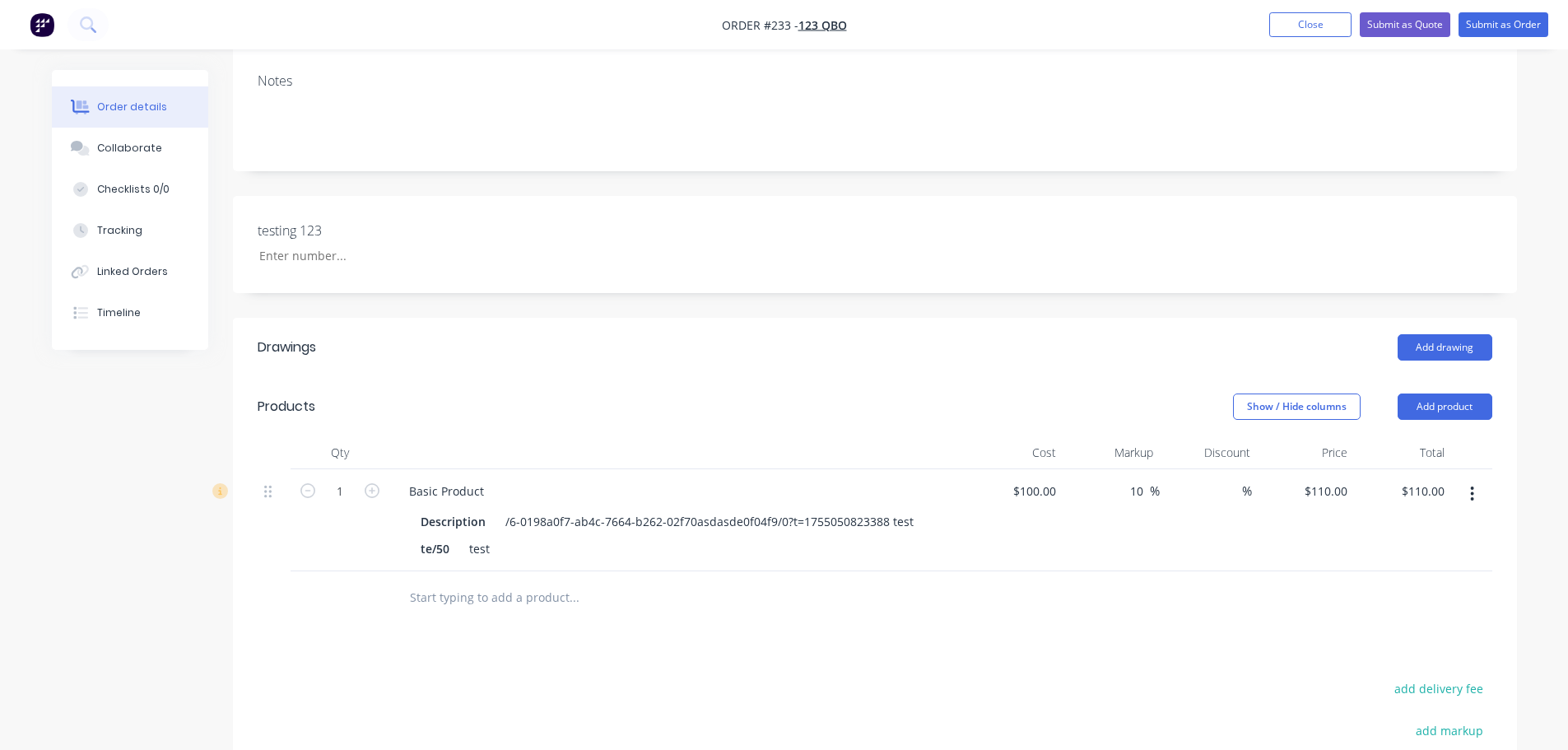
click at [824, 670] on div "Drawings Add drawing Products Show / Hide columns Add product Qty Cost Markup D…" at bounding box center [875, 668] width 1284 height 702
click at [494, 552] on div "test" at bounding box center [479, 548] width 34 height 24
paste div
click at [833, 673] on div "Drawings Add drawing Products Show / Hide columns Add product Qty Cost Markup D…" at bounding box center [875, 668] width 1284 height 702
click at [800, 546] on div "test/6-0198a0f7-ab4c-7664-b262-02f70e0f04f9/0?t=1755050823388asdasd" at bounding box center [671, 548] width 418 height 24
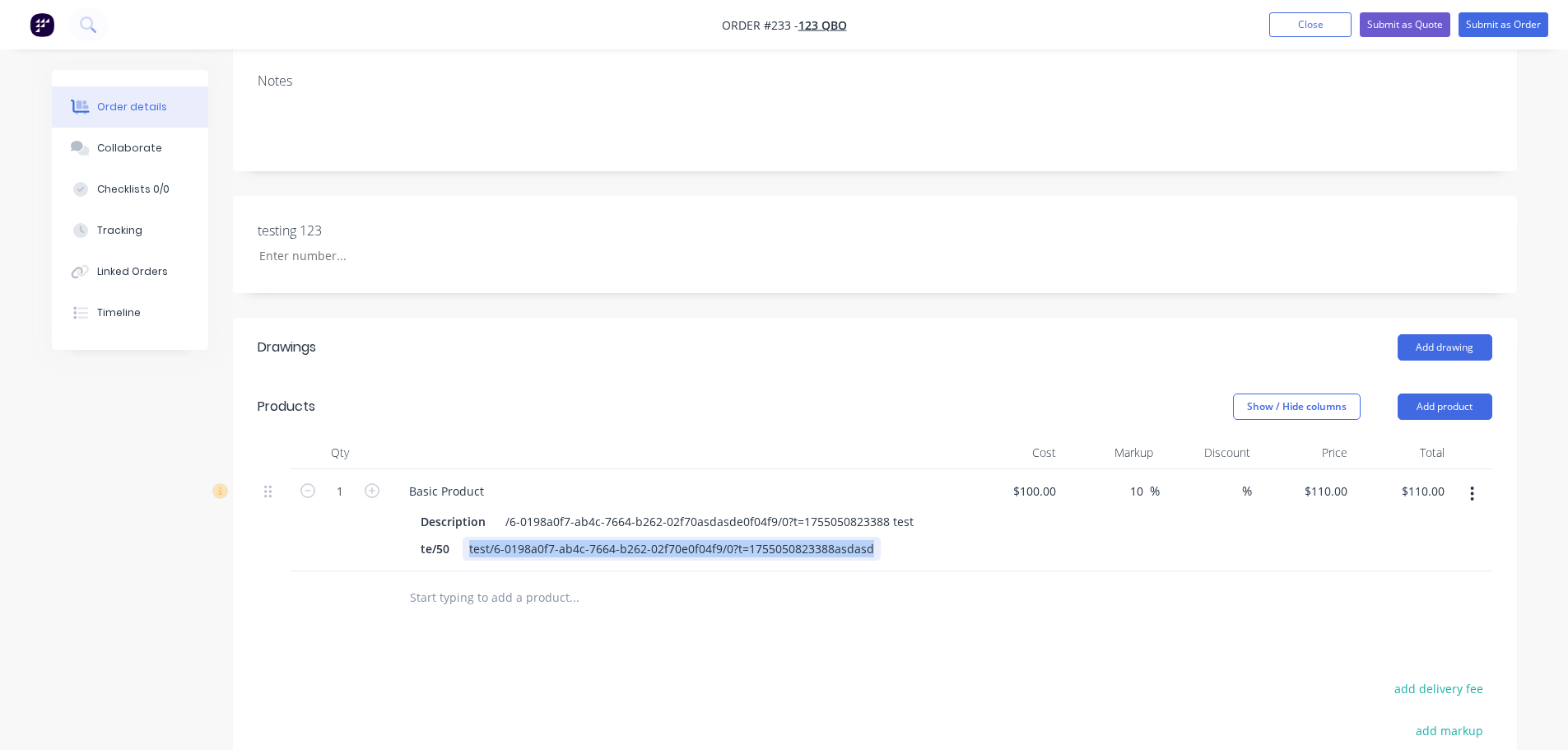
copy div "test/6-0198a0f7-ab4c-7664-b262-02f70e0f04f9/0?t=1755050823388asdasd"
click at [820, 625] on div "Drawings Add drawing Products Show / Hide columns Add product Qty Cost Markup D…" at bounding box center [875, 668] width 1284 height 702
drag, startPoint x: 509, startPoint y: 551, endPoint x: 523, endPoint y: 561, distance: 17.2
click at [511, 553] on div "asdasd" at bounding box center [488, 548] width 52 height 24
click at [787, 658] on div "Drawings Add drawing Products Show / Hide columns Add product Qty Cost Markup D…" at bounding box center [875, 668] width 1284 height 702
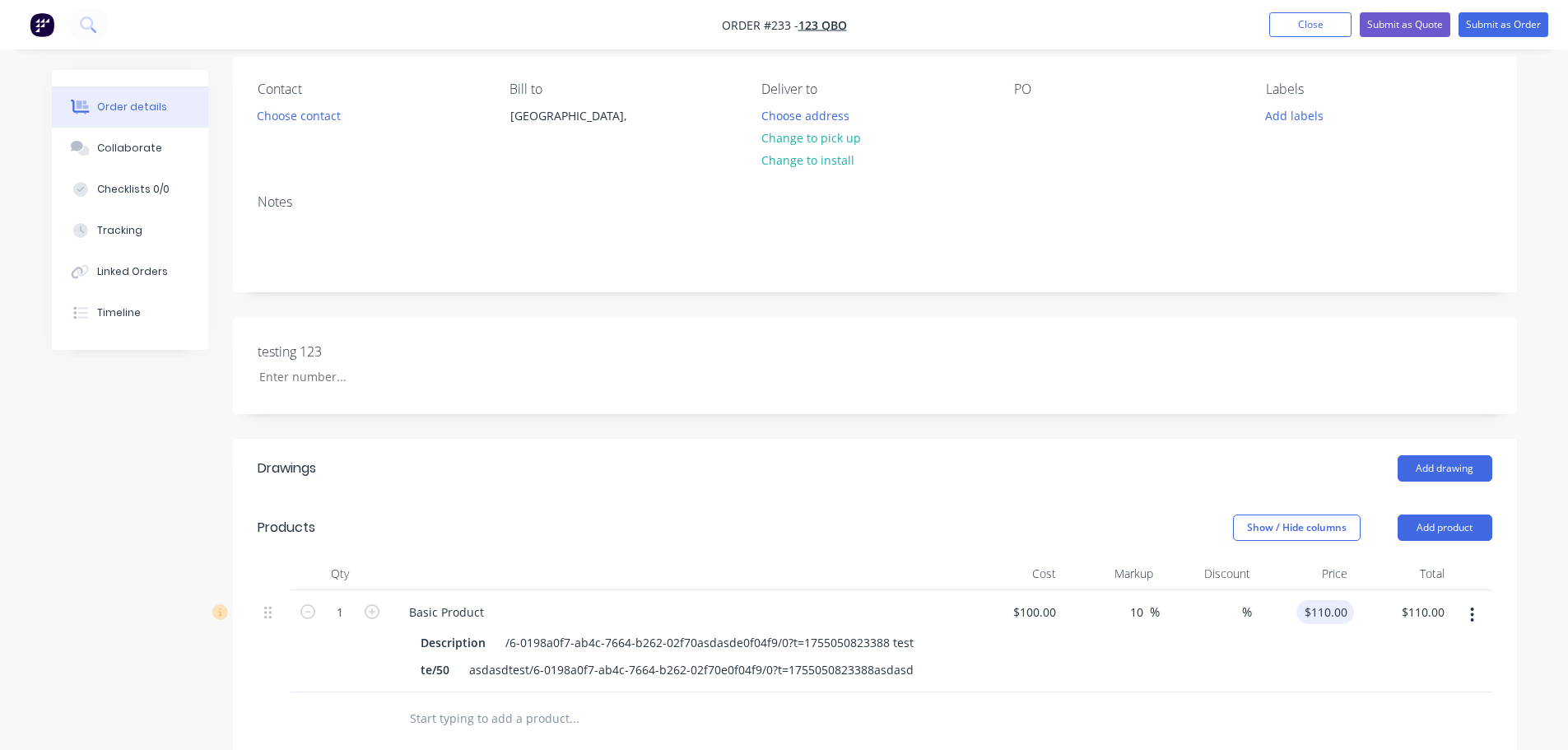
scroll to position [247, 0]
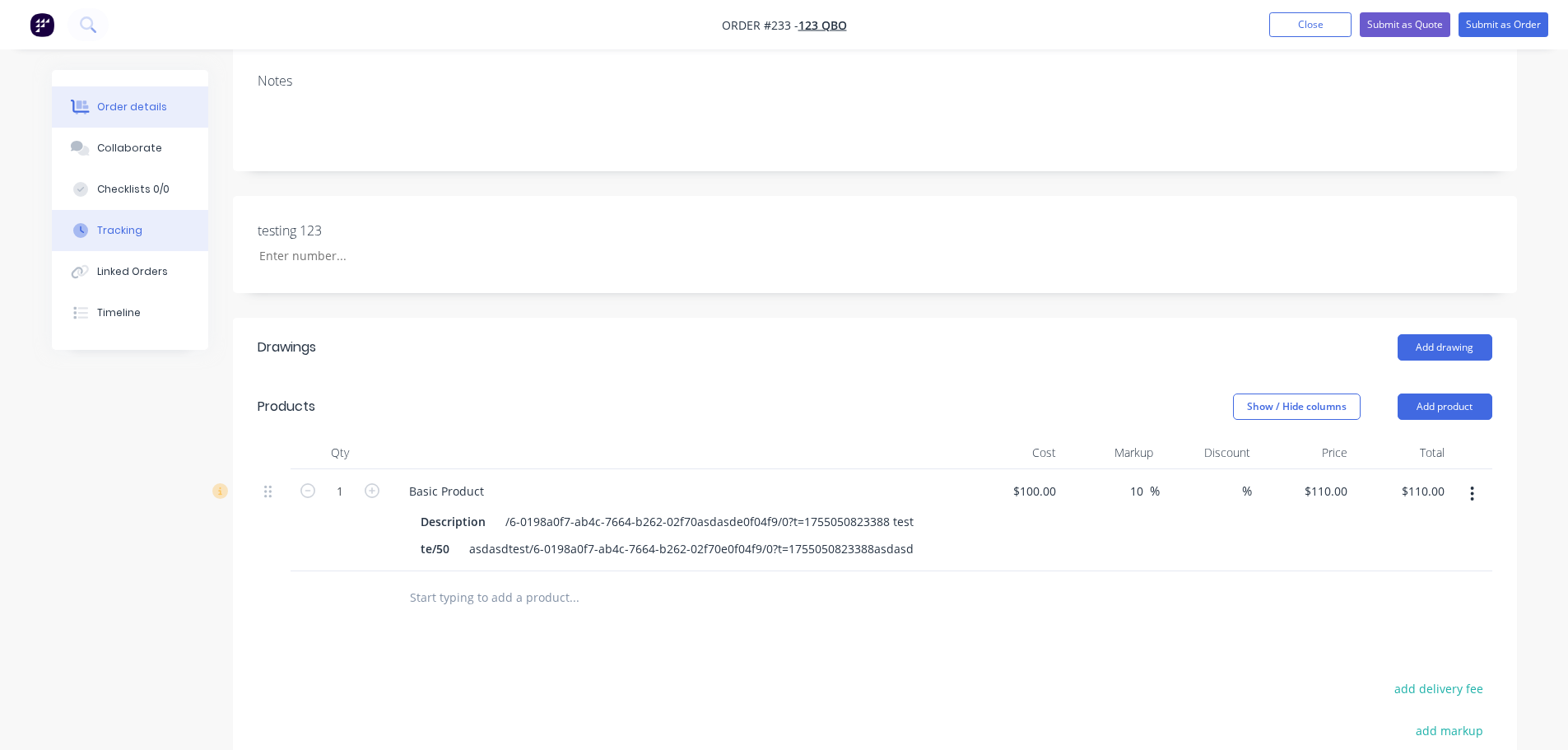
click at [126, 227] on div "Tracking" at bounding box center [119, 230] width 45 height 15
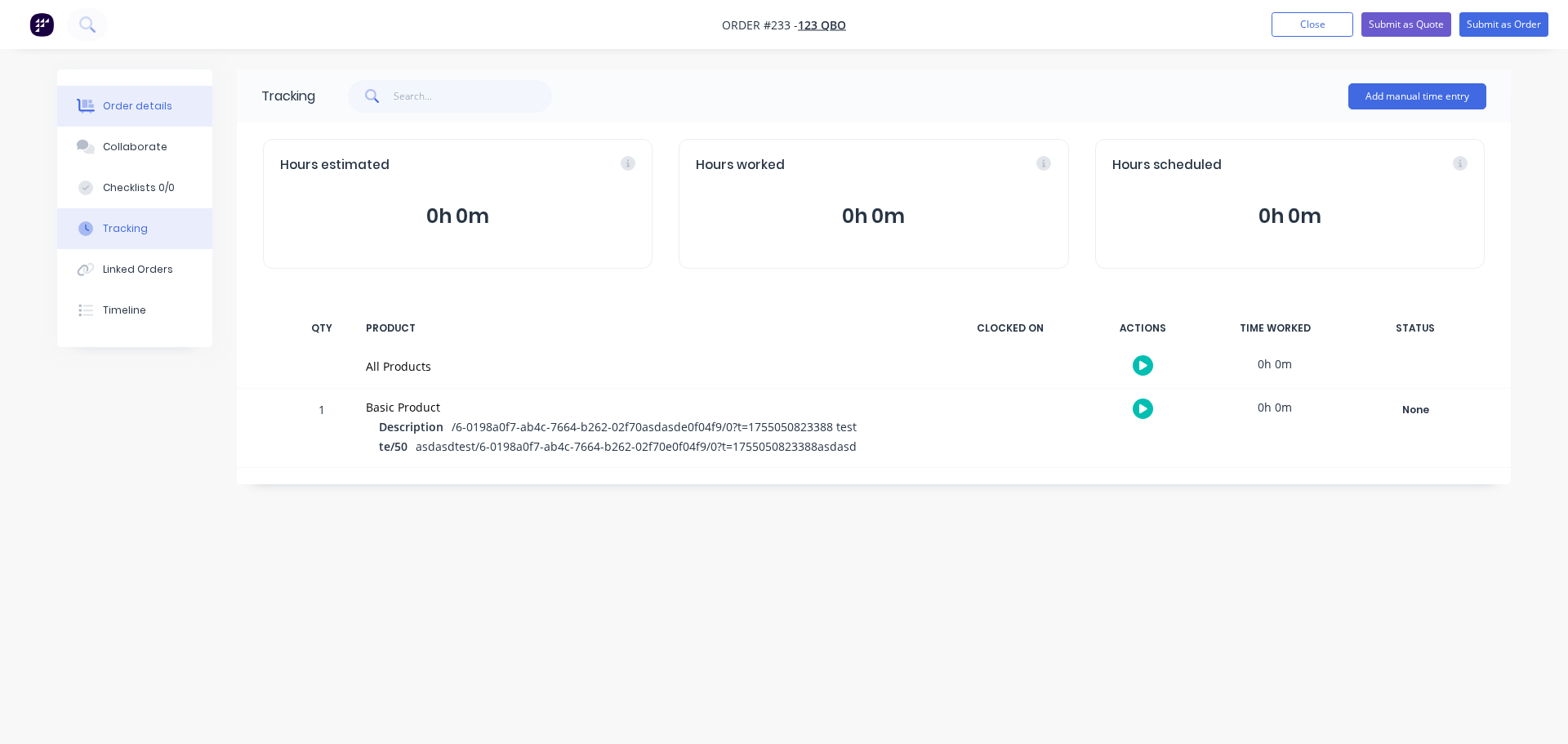
click at [174, 112] on button "Order details" at bounding box center [134, 106] width 155 height 41
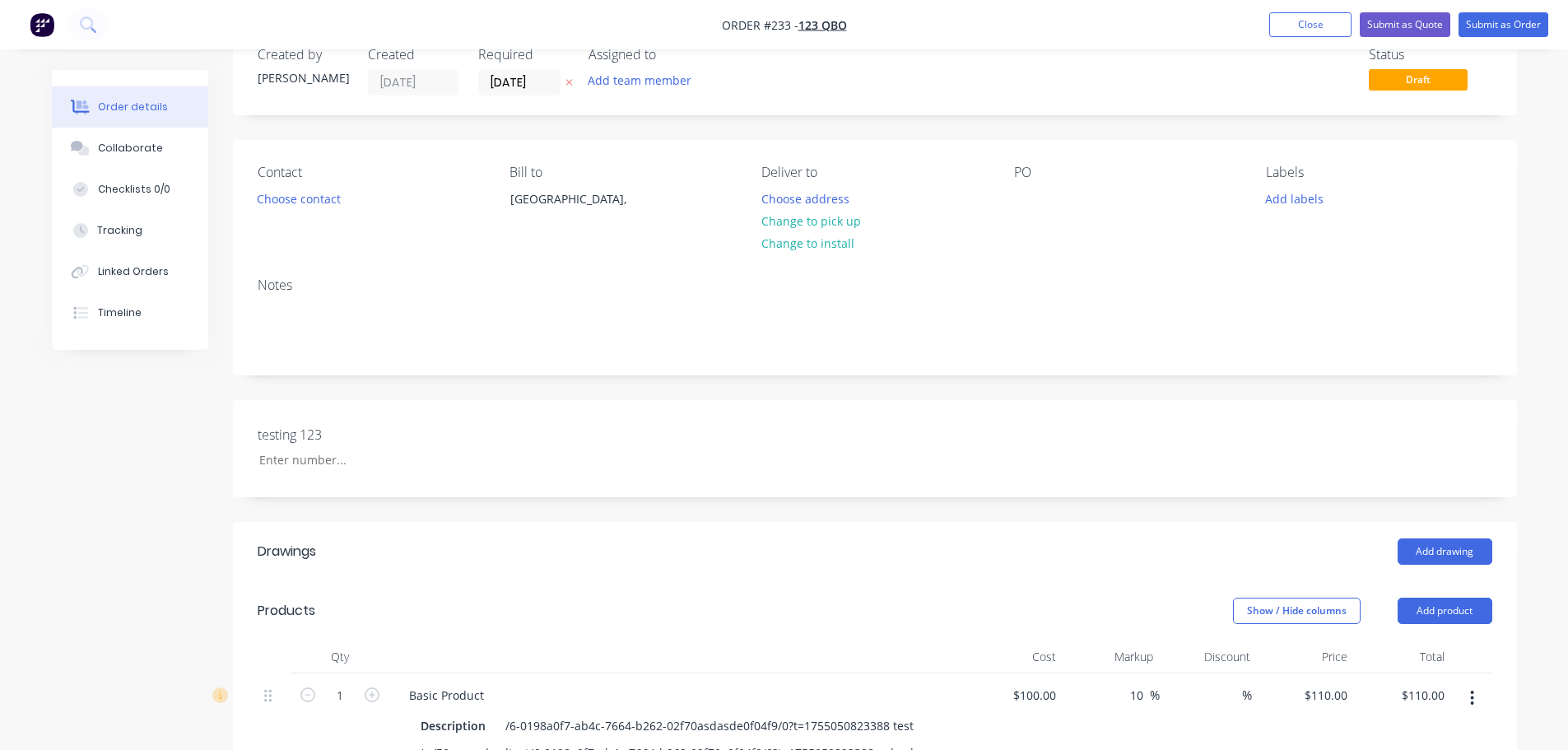
scroll to position [82, 0]
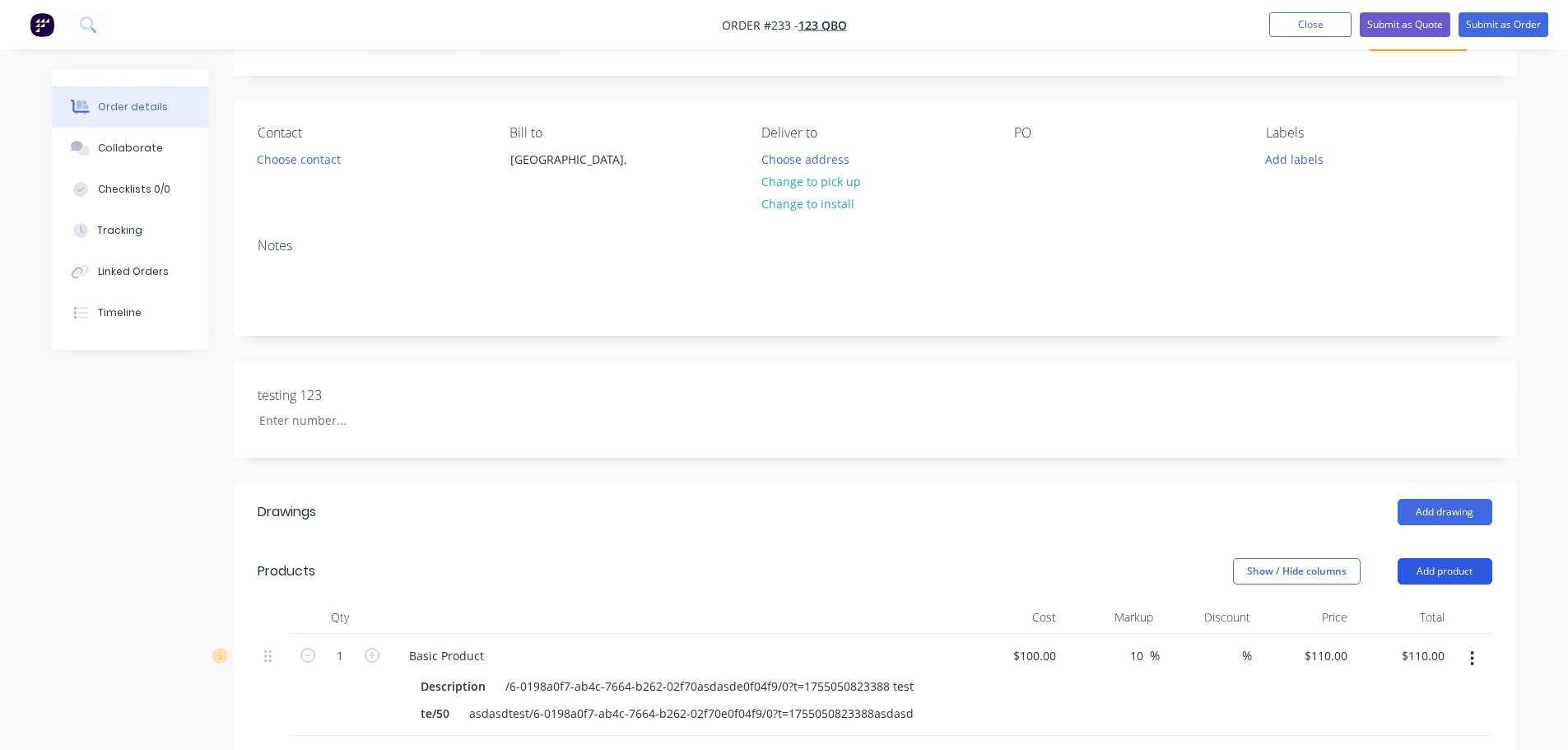
click at [1450, 562] on button "Add product" at bounding box center [1444, 571] width 95 height 26
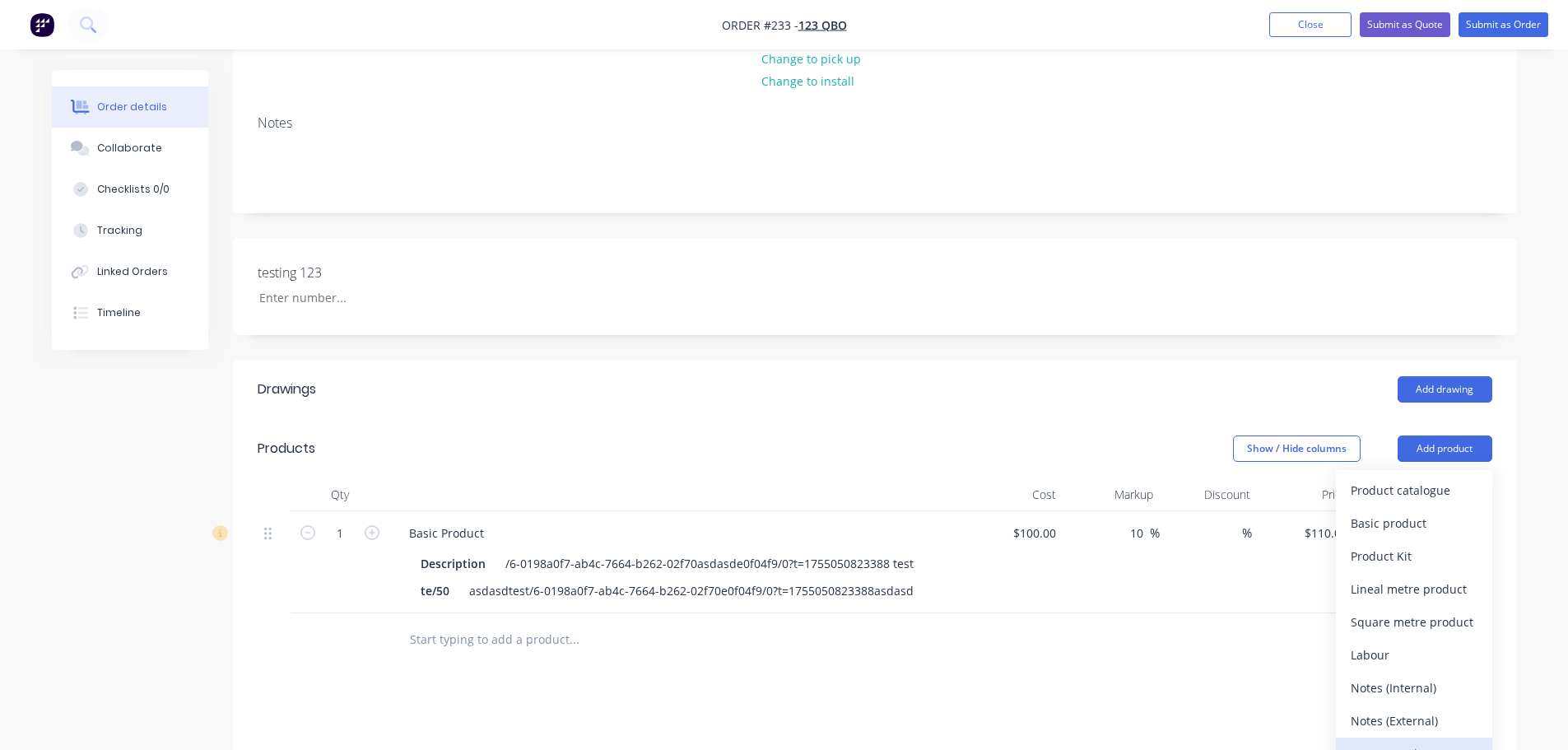
scroll to position [329, 0]
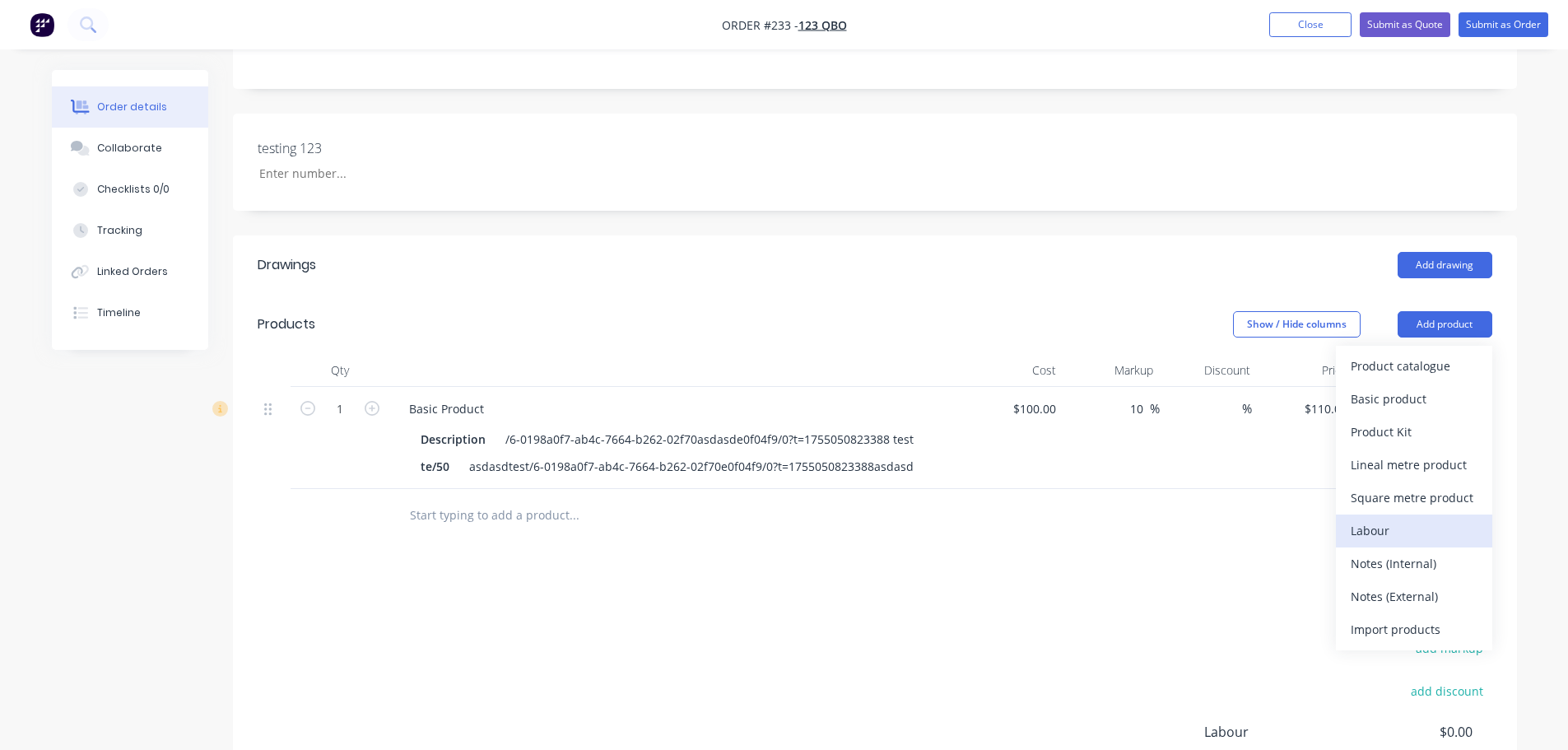
click at [1395, 532] on div "Labour" at bounding box center [1414, 530] width 126 height 24
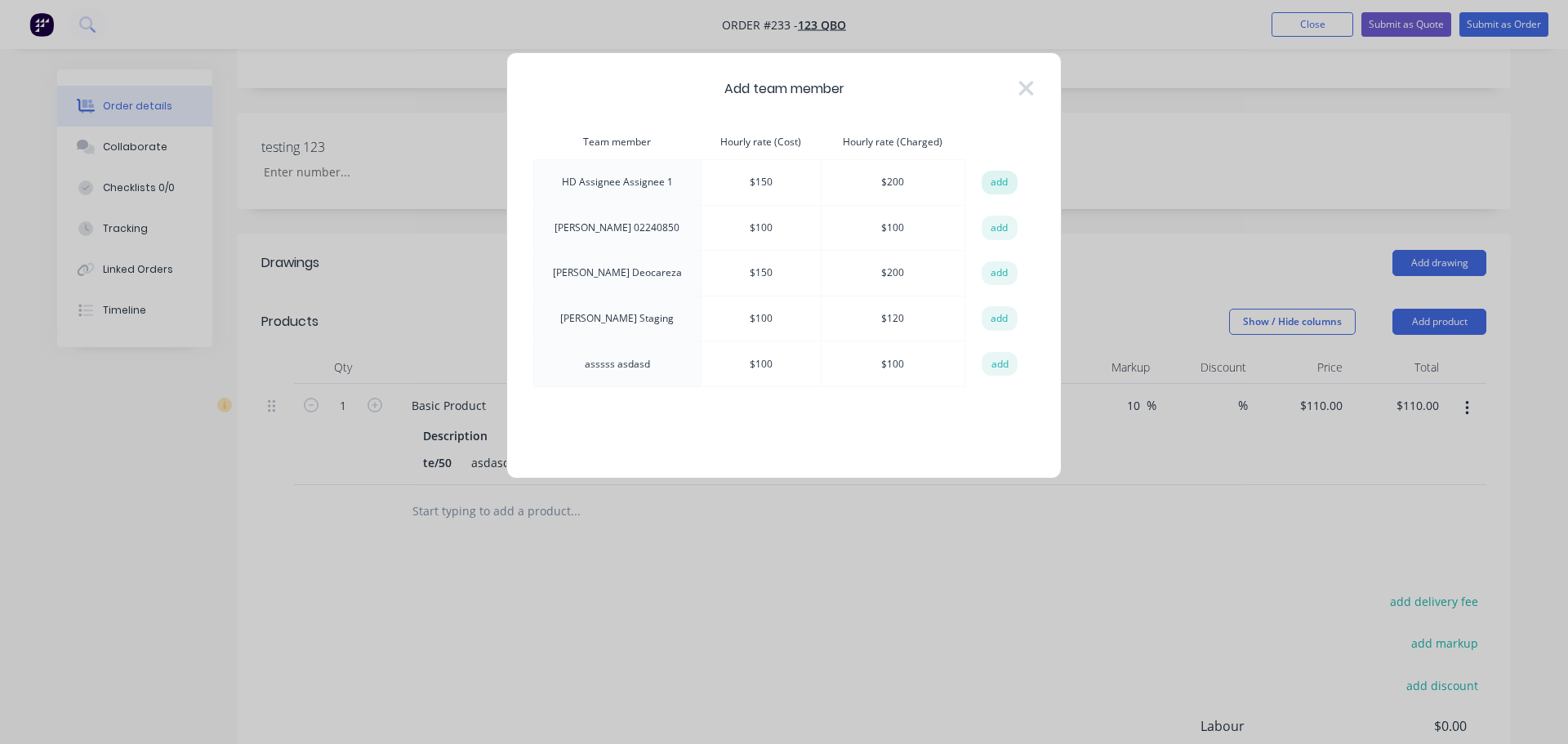
click at [1001, 181] on button "add" at bounding box center [999, 183] width 36 height 24
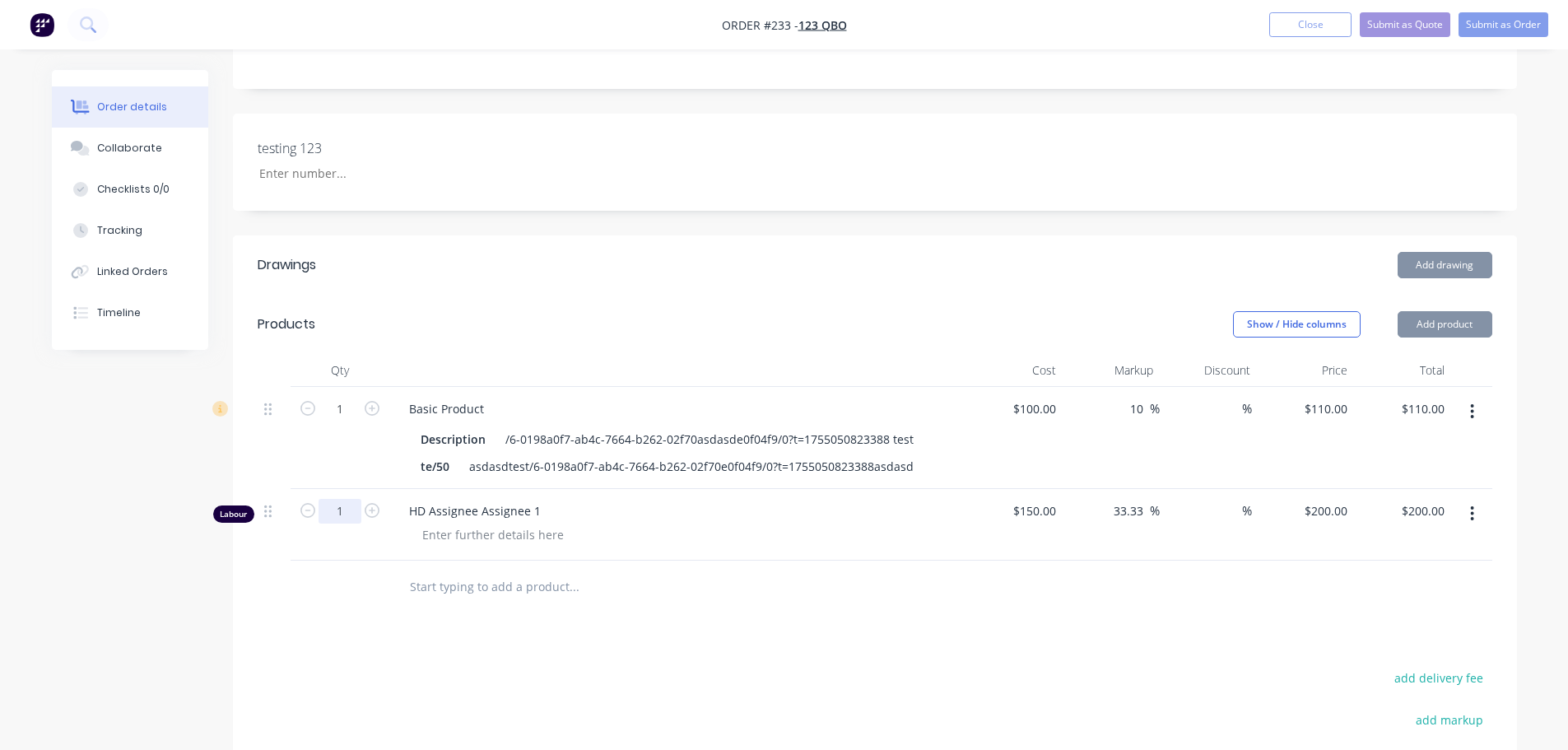
click at [345, 421] on input "1" at bounding box center [339, 409] width 43 height 24
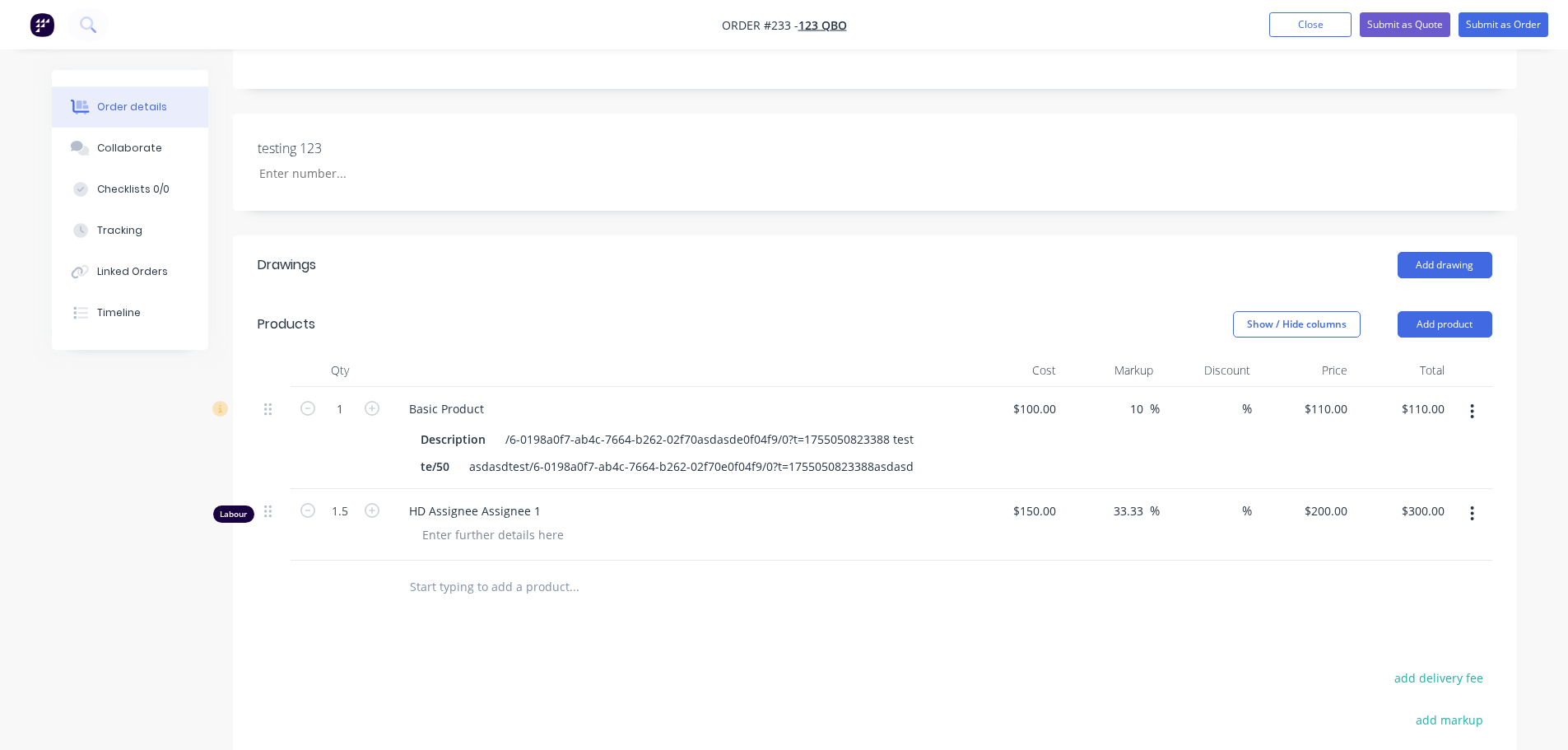
click at [121, 218] on button "Tracking" at bounding box center [129, 230] width 156 height 41
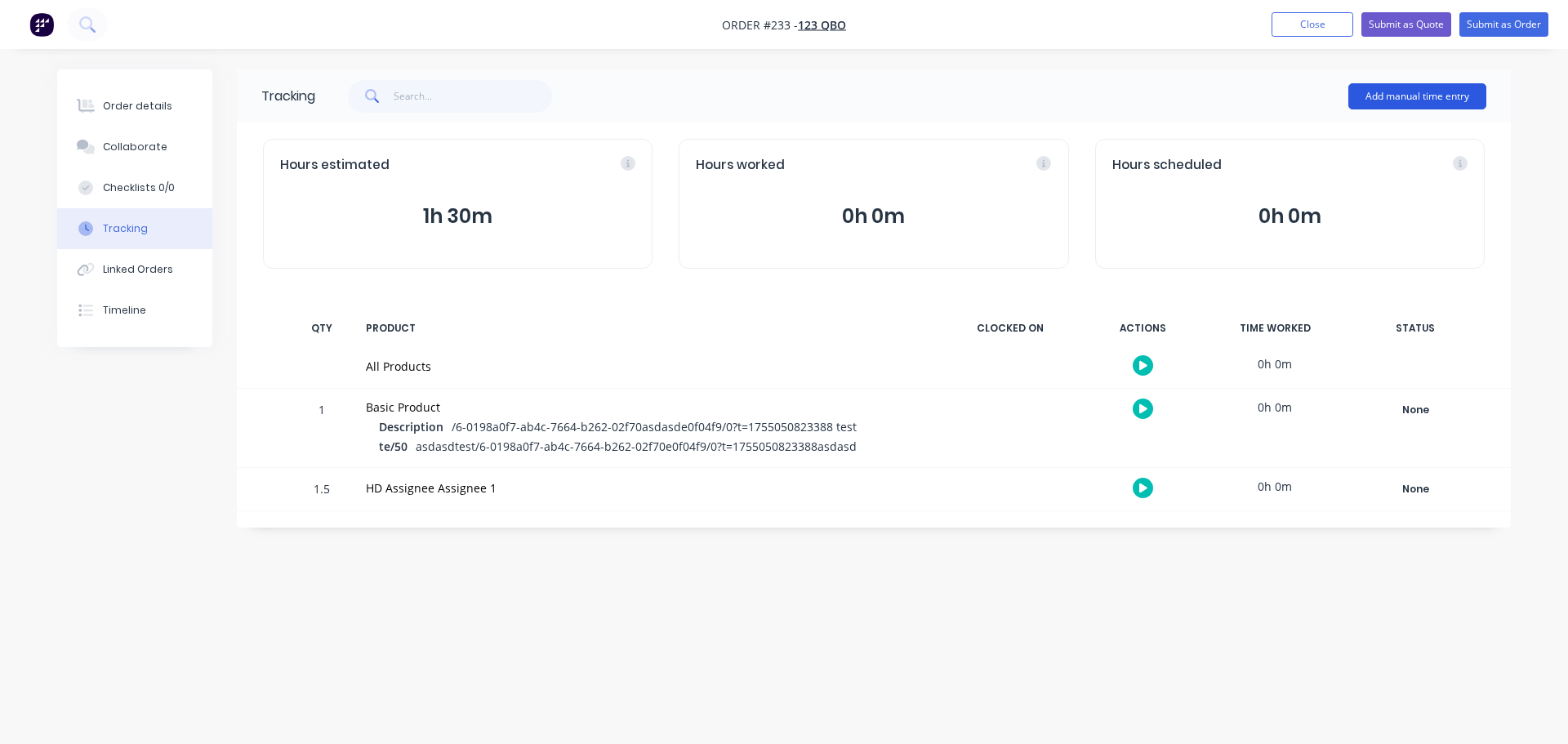
click at [1415, 96] on button "Add manual time entry" at bounding box center [1417, 96] width 138 height 26
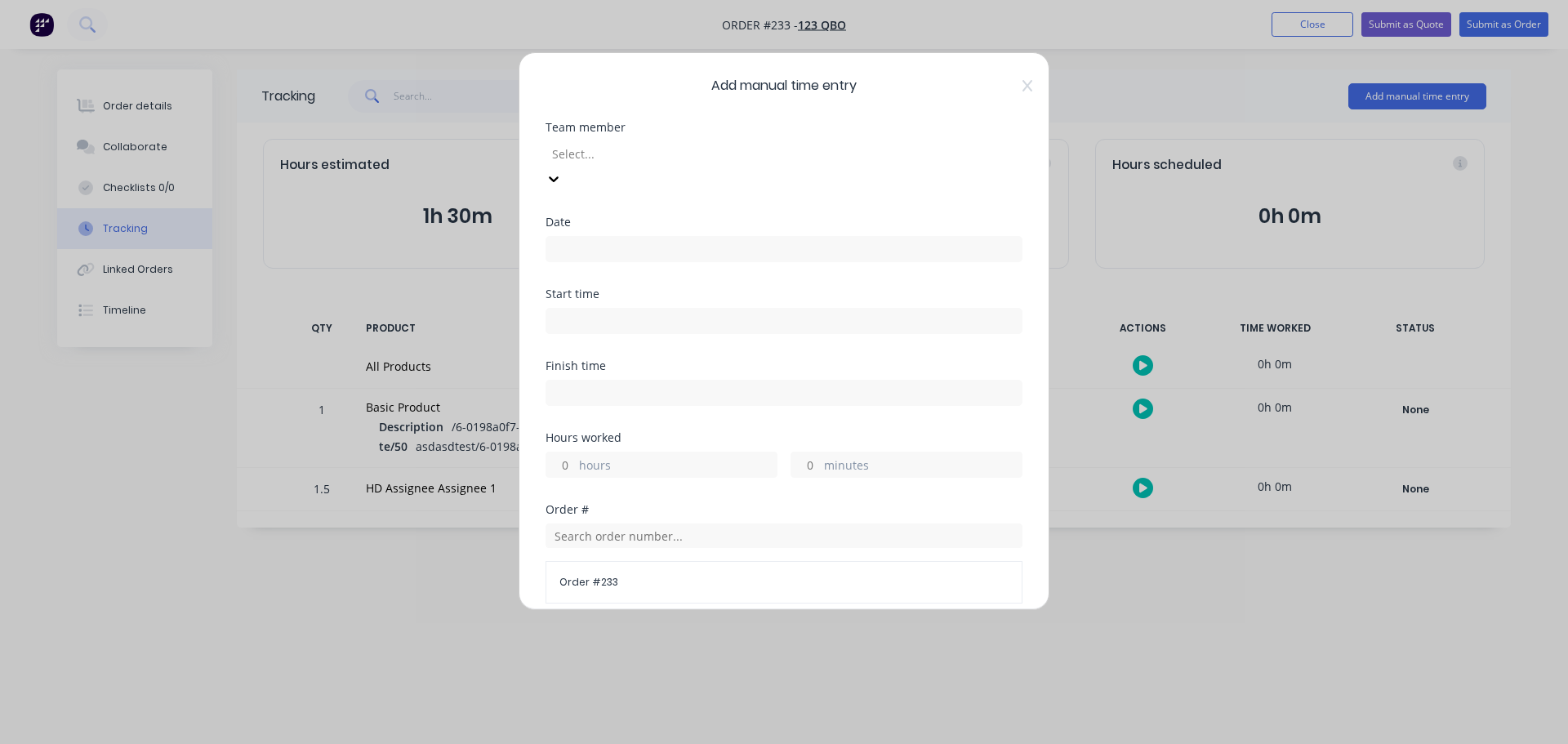
click at [701, 157] on div at bounding box center [668, 154] width 235 height 21
click at [607, 237] on input at bounding box center [783, 249] width 475 height 24
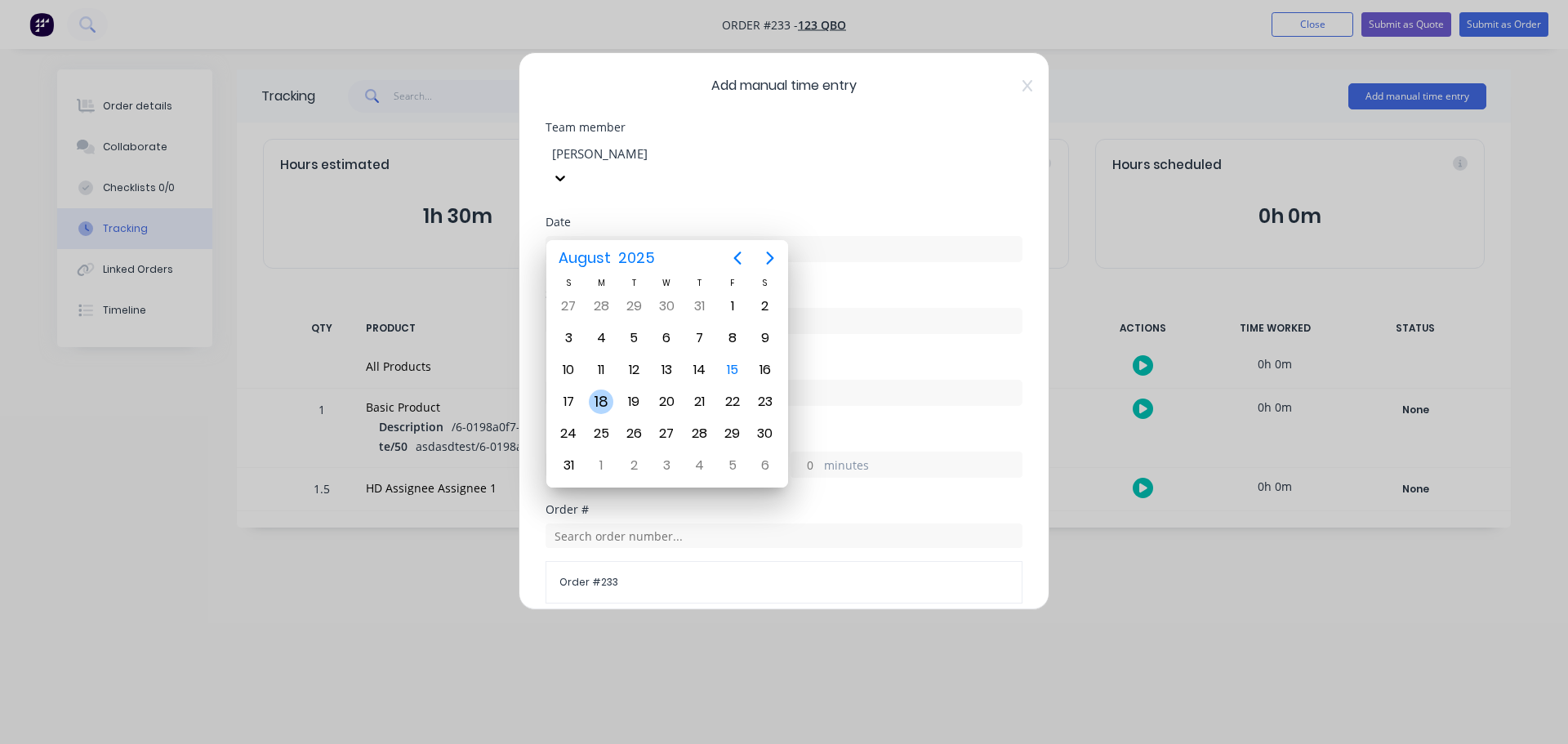
click at [597, 399] on div "18" at bounding box center [601, 401] width 24 height 24
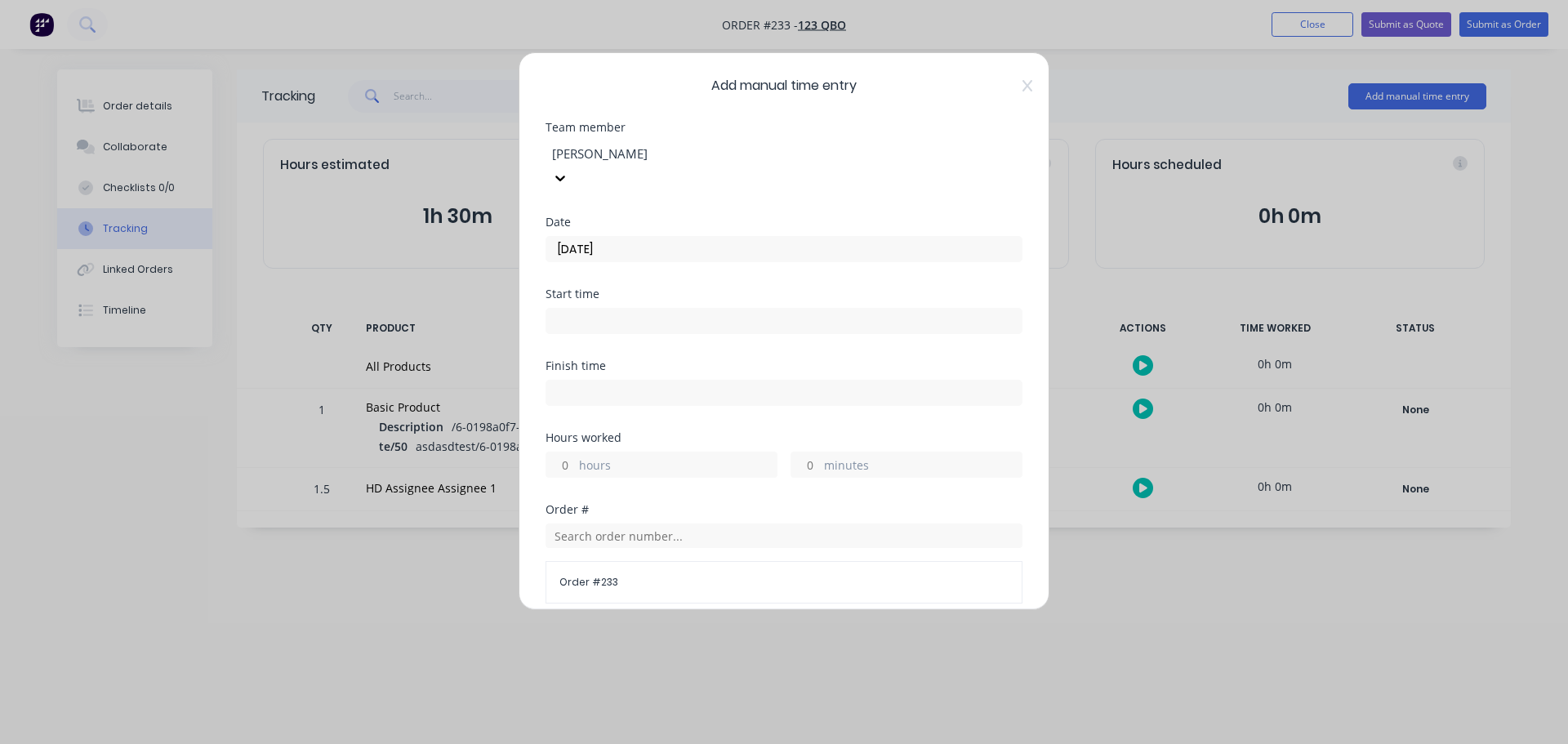
click at [616, 309] on input at bounding box center [783, 321] width 475 height 24
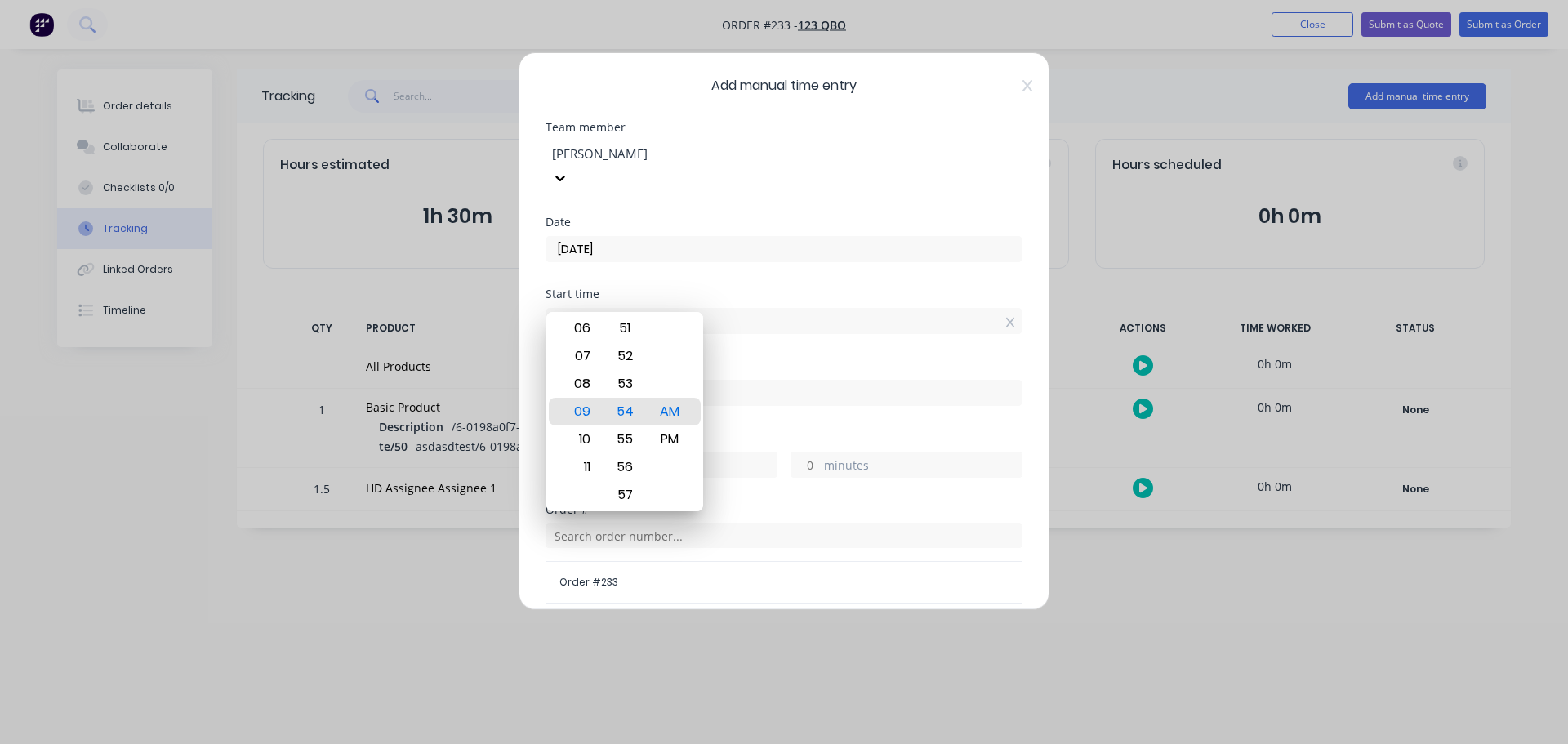
drag, startPoint x: 772, startPoint y: 328, endPoint x: 717, endPoint y: 360, distance: 63.6
click at [772, 326] on div "Start time 09:54 AM" at bounding box center [783, 324] width 477 height 72
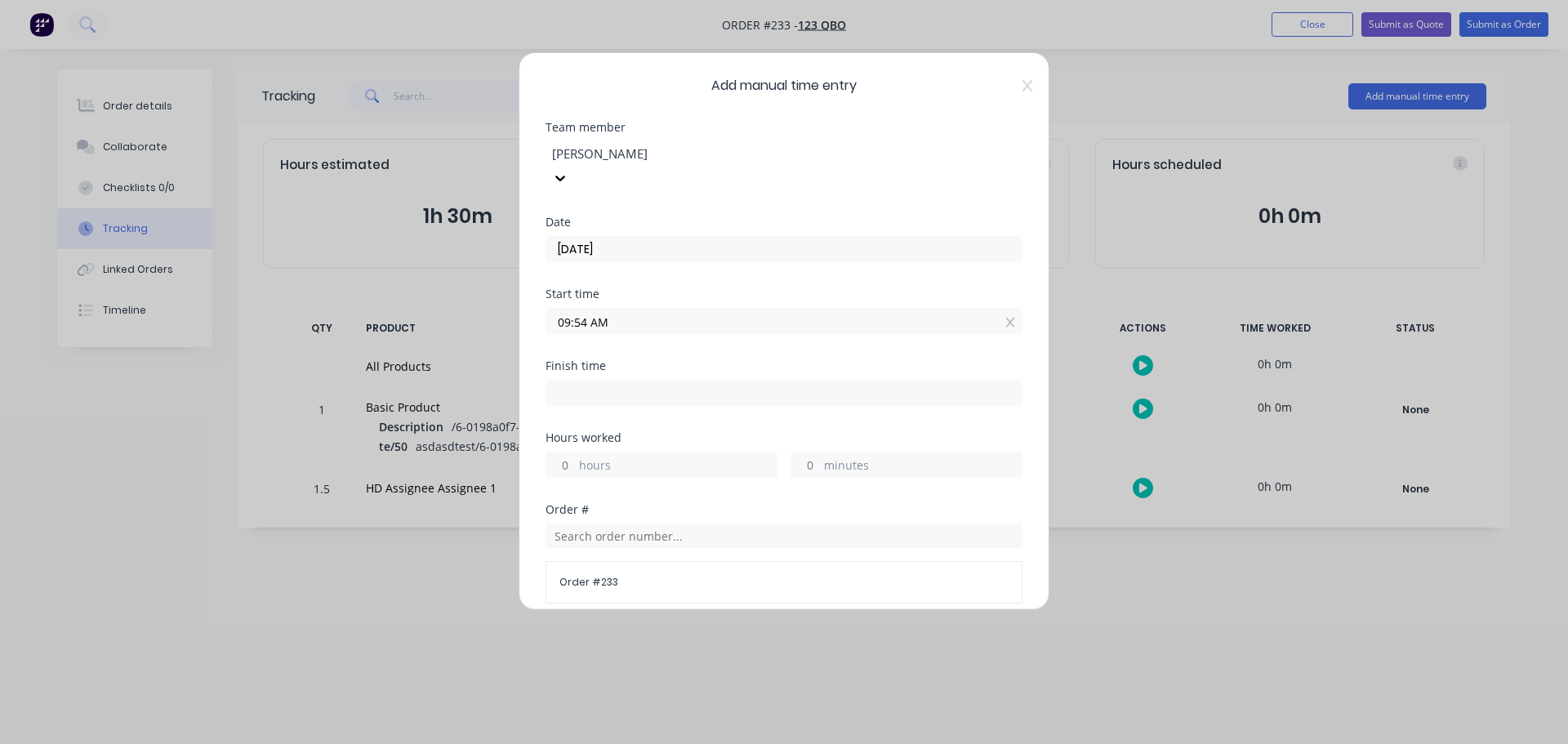
click at [558, 452] on input "hours" at bounding box center [560, 465] width 29 height 24
click at [735, 393] on div "Finish time 12:54 PM" at bounding box center [783, 395] width 477 height 72
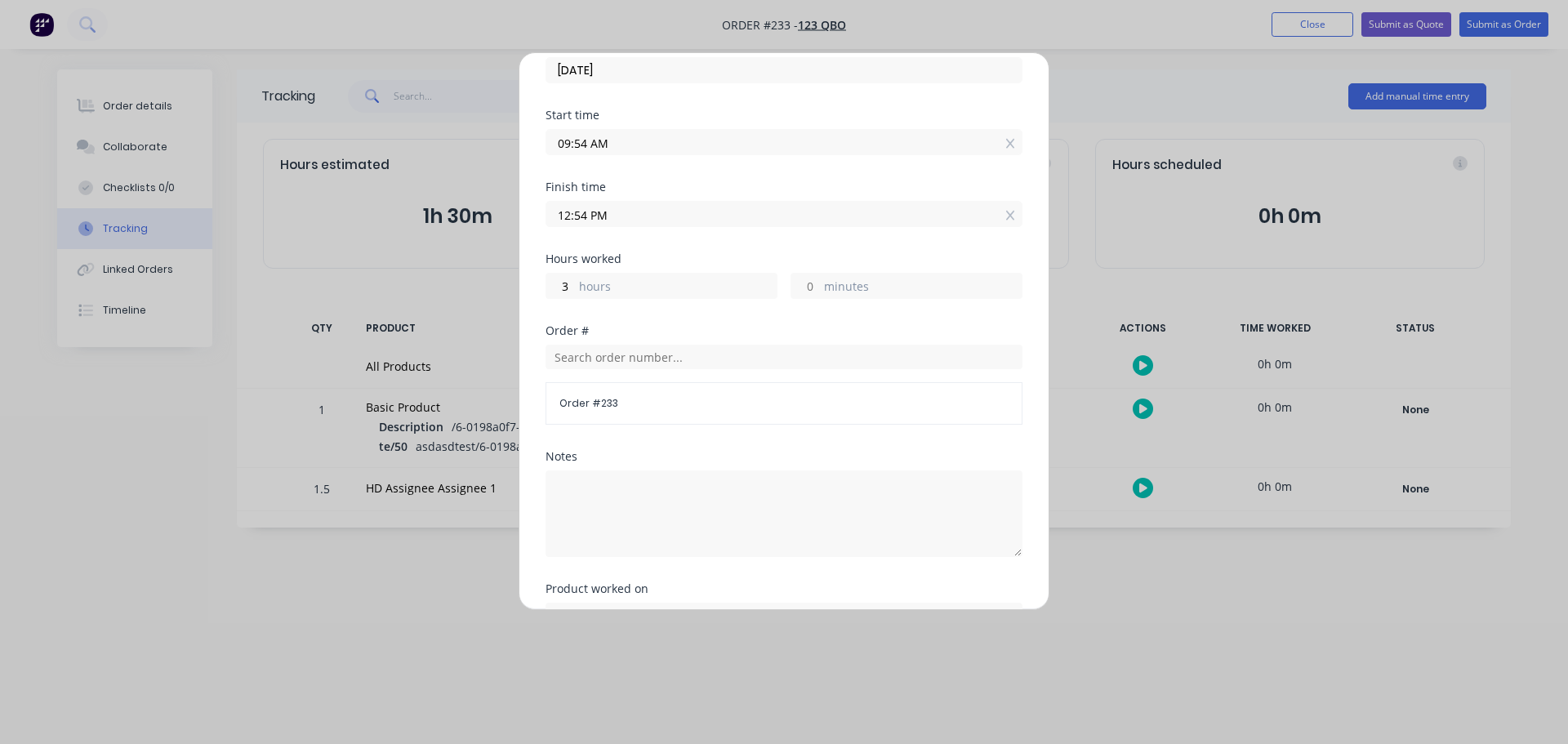
scroll to position [303, 0]
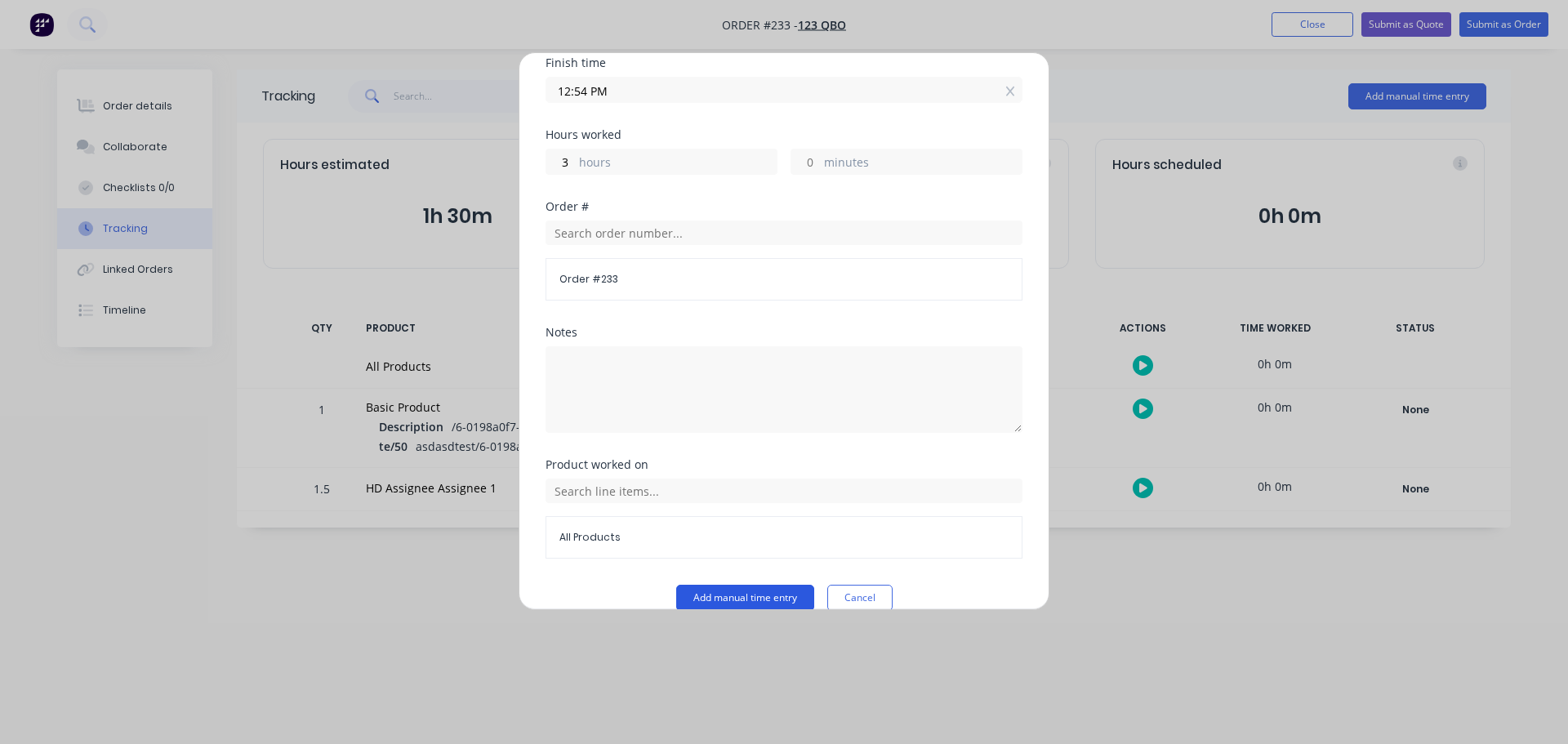
click at [762, 585] on button "Add manual time entry" at bounding box center [744, 598] width 138 height 26
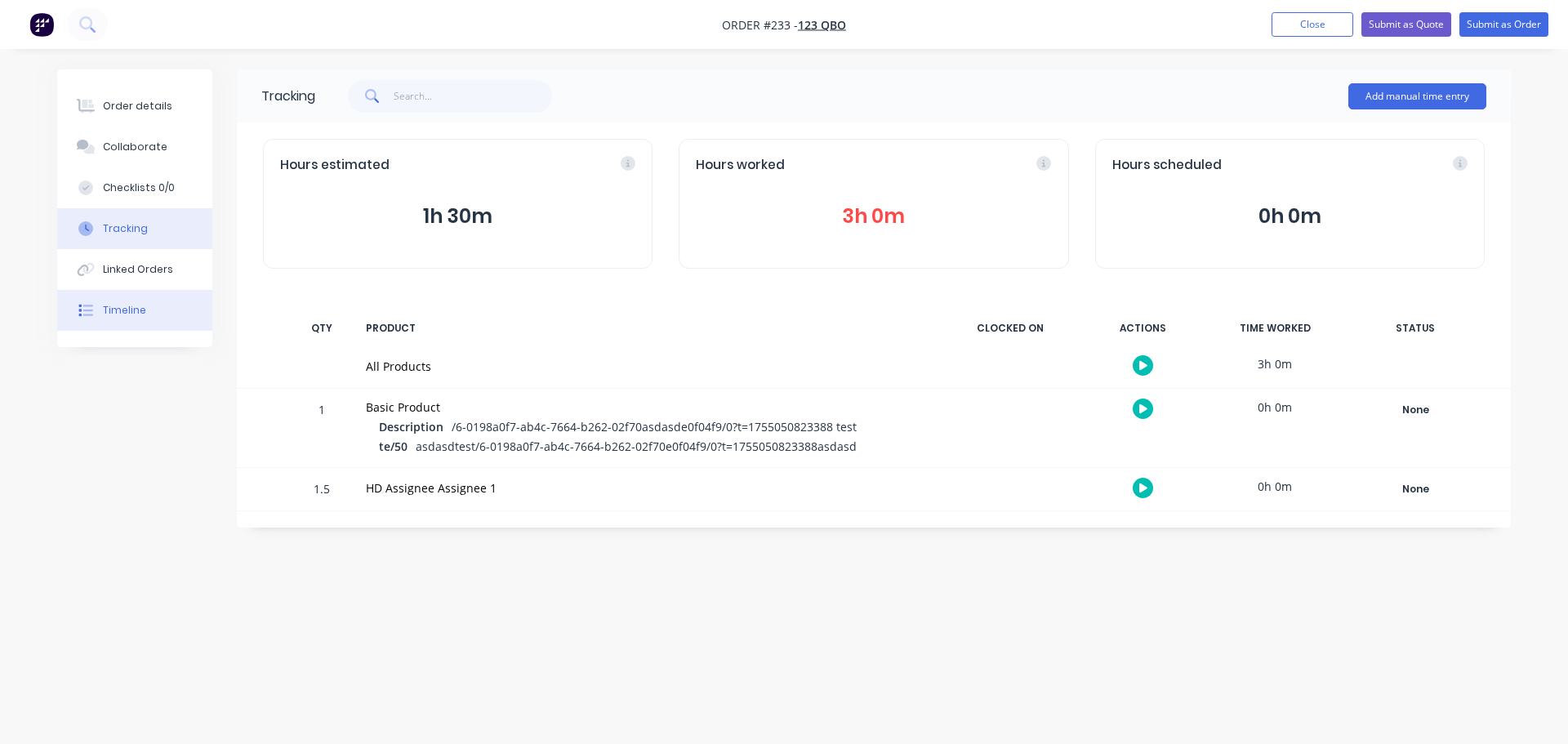
click at [145, 310] on button "Timeline" at bounding box center [134, 310] width 155 height 41
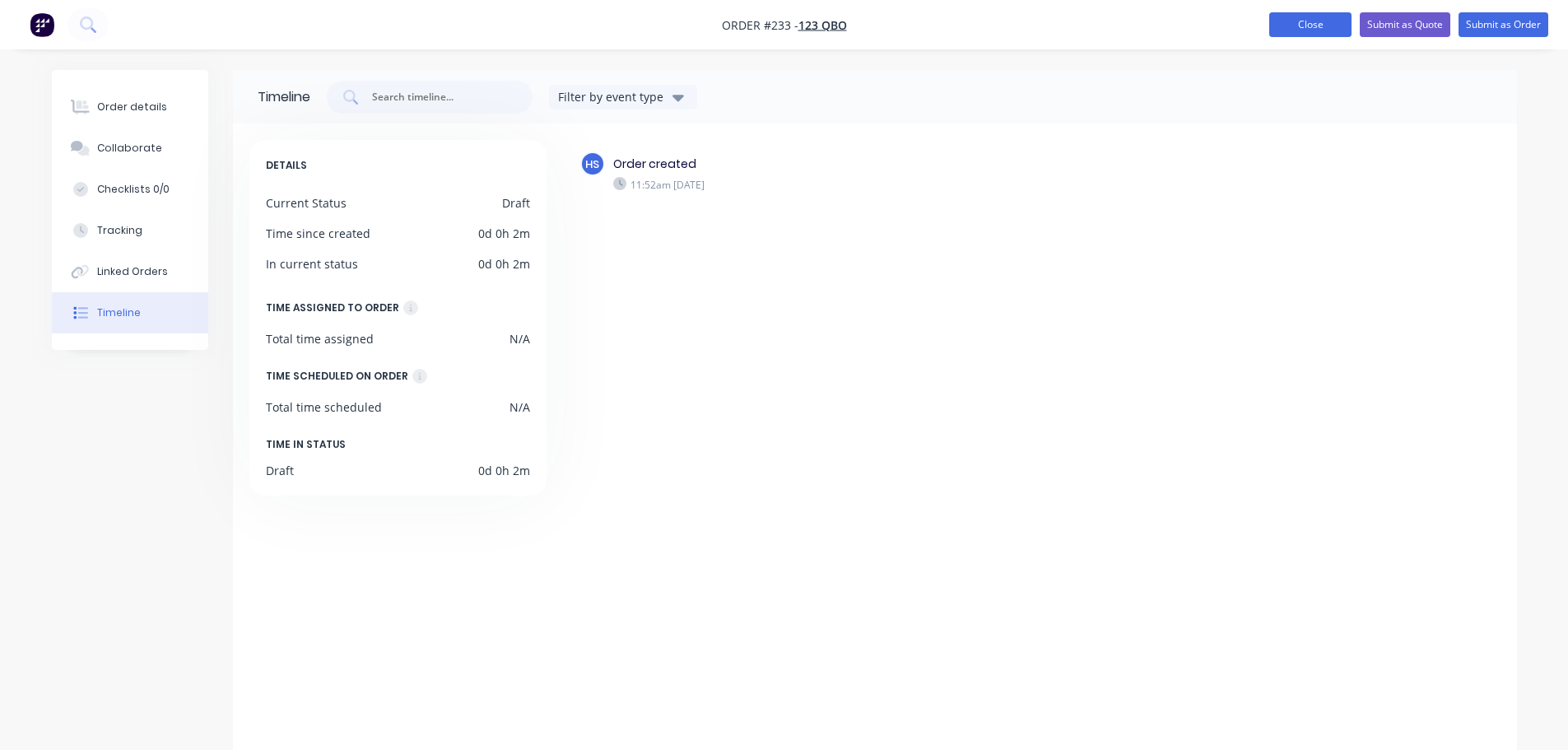
click at [1304, 24] on button "Close" at bounding box center [1310, 24] width 82 height 24
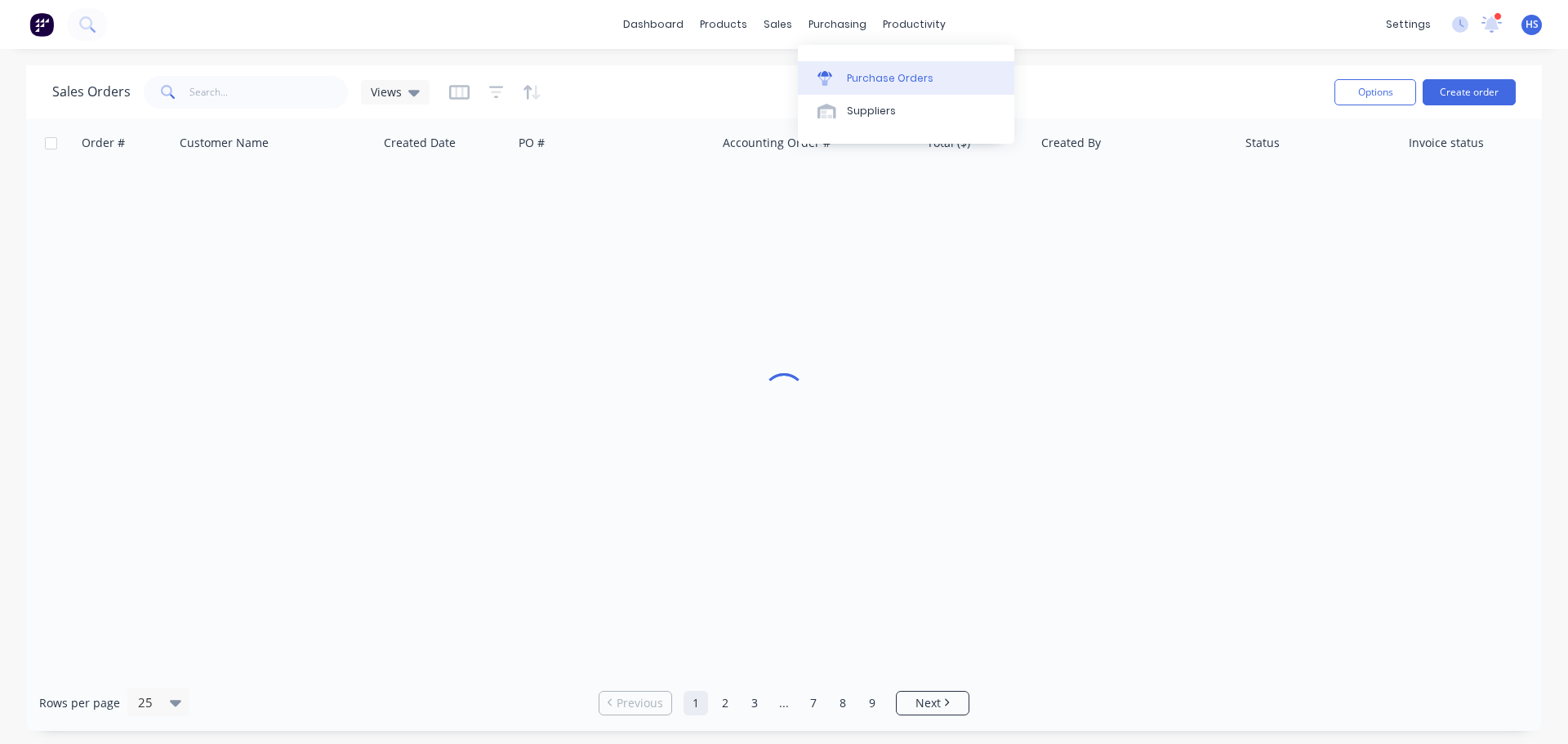
drag, startPoint x: 867, startPoint y: 76, endPoint x: 861, endPoint y: 83, distance: 9.2
click at [866, 77] on div "Purchase Orders" at bounding box center [890, 78] width 87 height 15
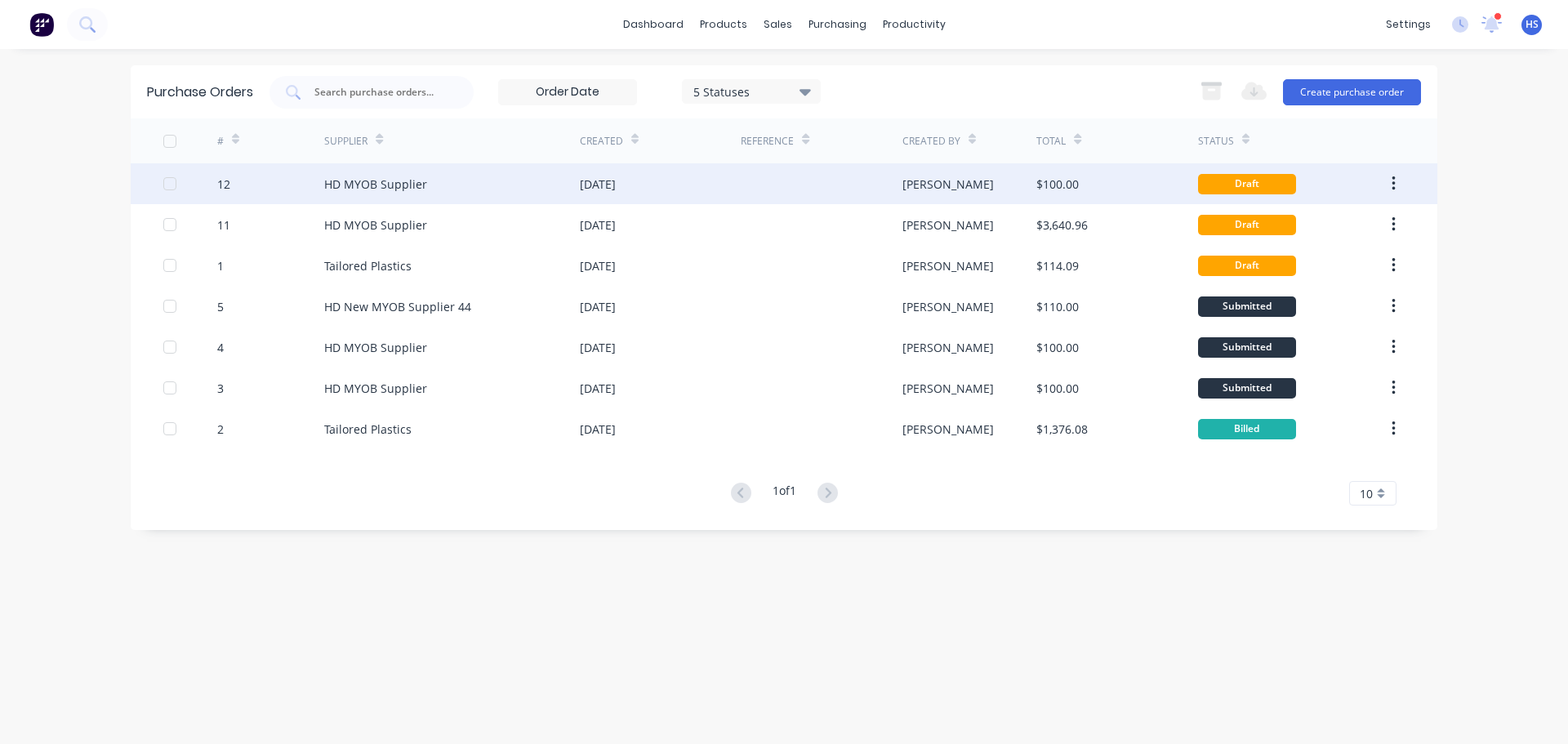
click at [457, 184] on div "HD MYOB Supplier" at bounding box center [452, 183] width 255 height 41
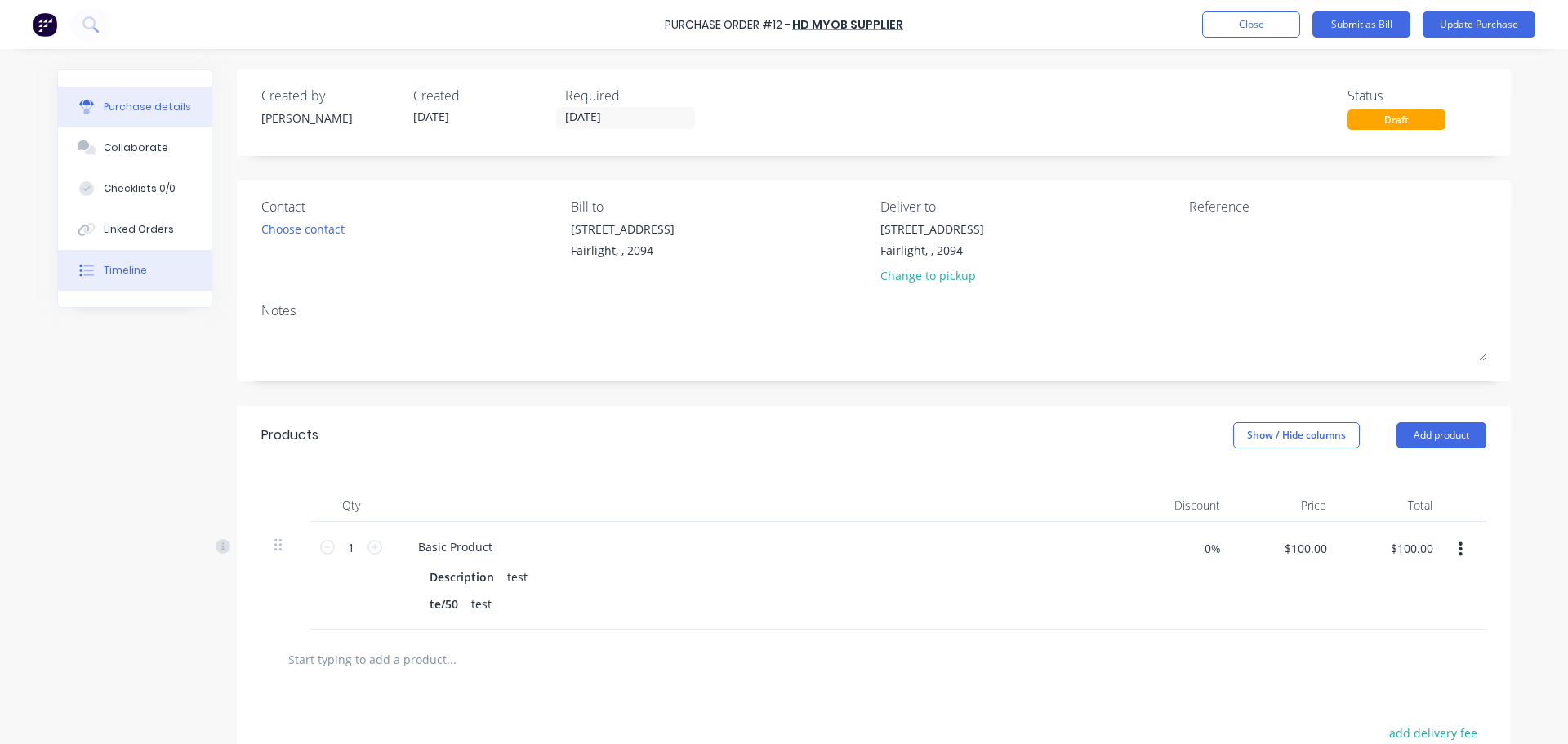
click at [137, 253] on button "Timeline" at bounding box center [134, 270] width 153 height 41
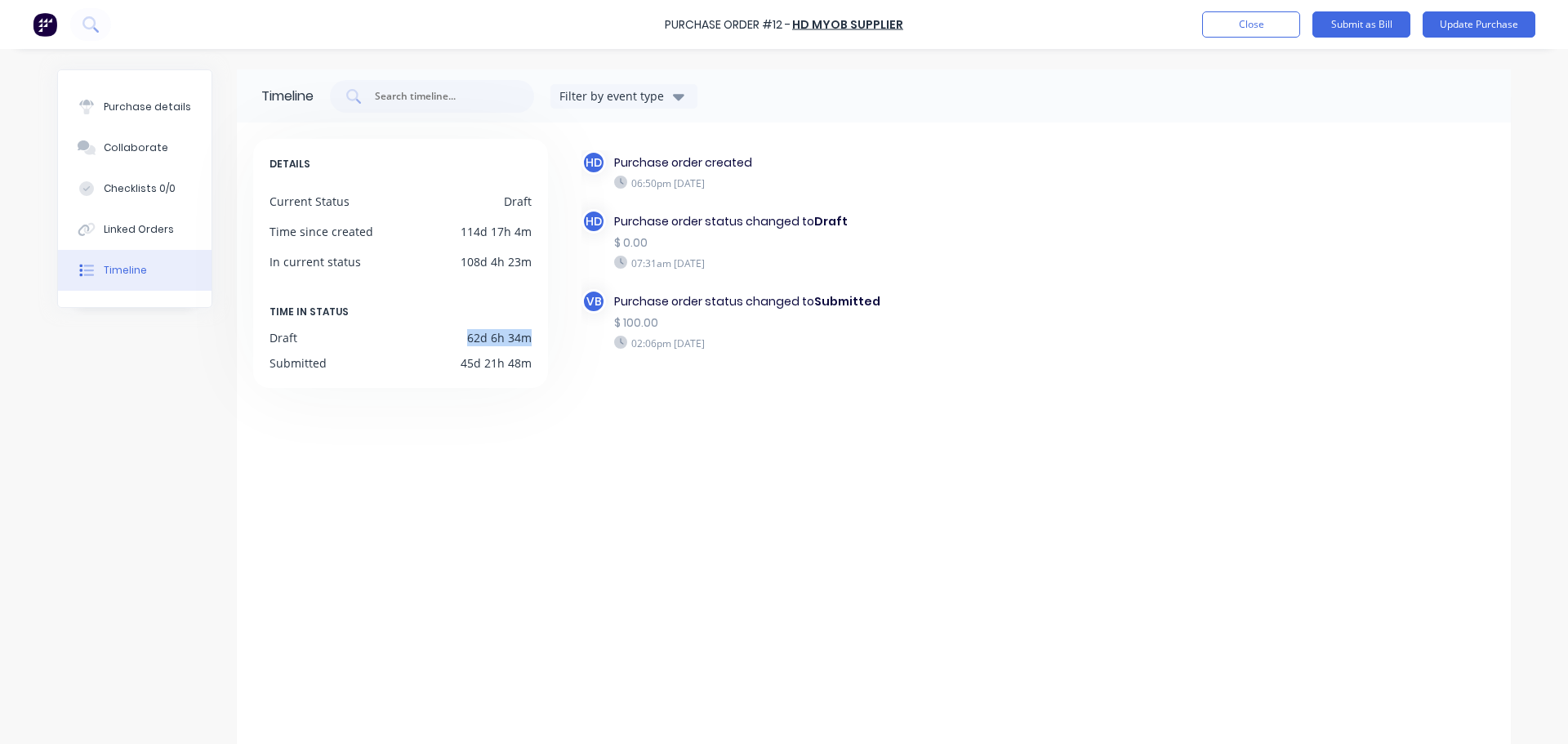
drag, startPoint x: 525, startPoint y: 343, endPoint x: 650, endPoint y: 414, distance: 143.8
click at [562, 360] on div "DETAILS Current Status Draft Time since created 114d 17h 4m In current status 1…" at bounding box center [874, 443] width 1241 height 610
click at [717, 447] on div "HD Purchase order created 06:50pm [DATE] HD Purchase order status changed to Dr…" at bounding box center [1029, 443] width 931 height 610
click at [776, 444] on div "HD Purchase order created 06:50pm [DATE] HD Purchase order status changed to Dr…" at bounding box center [1029, 443] width 931 height 610
click at [157, 111] on div "Purchase details" at bounding box center [147, 106] width 87 height 15
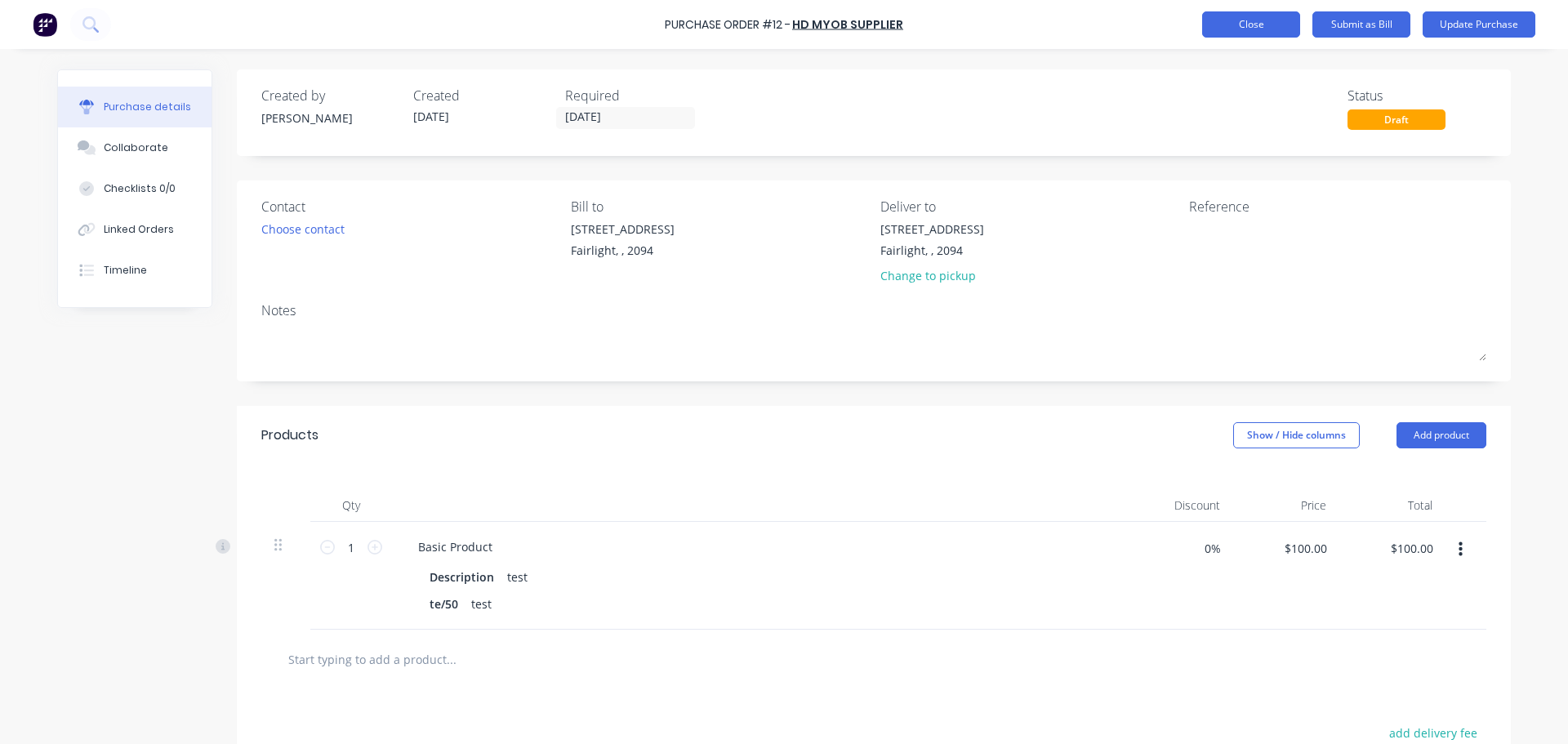
click at [1281, 17] on button "Close" at bounding box center [1250, 24] width 98 height 26
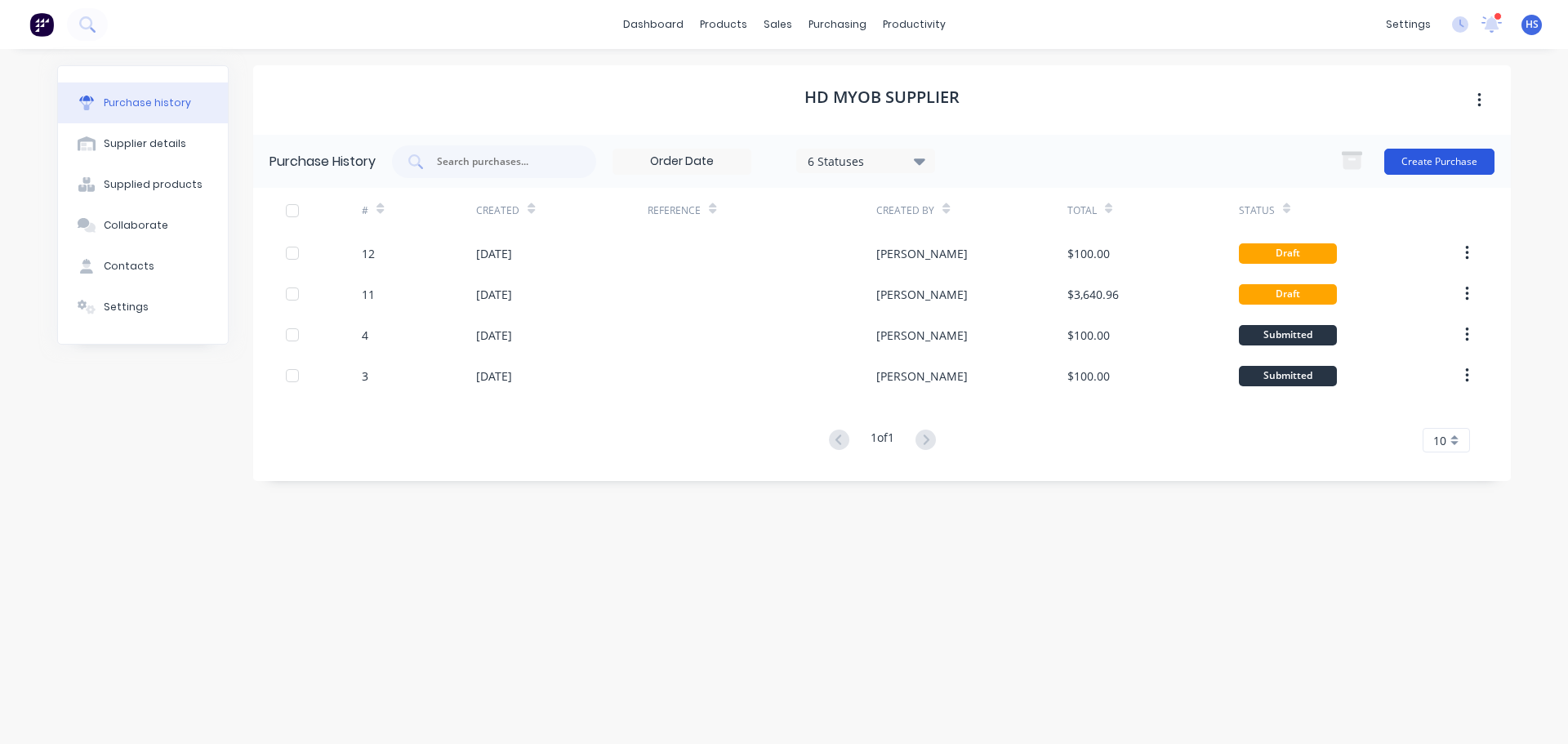
click at [1444, 163] on button "Create Purchase" at bounding box center [1439, 162] width 110 height 26
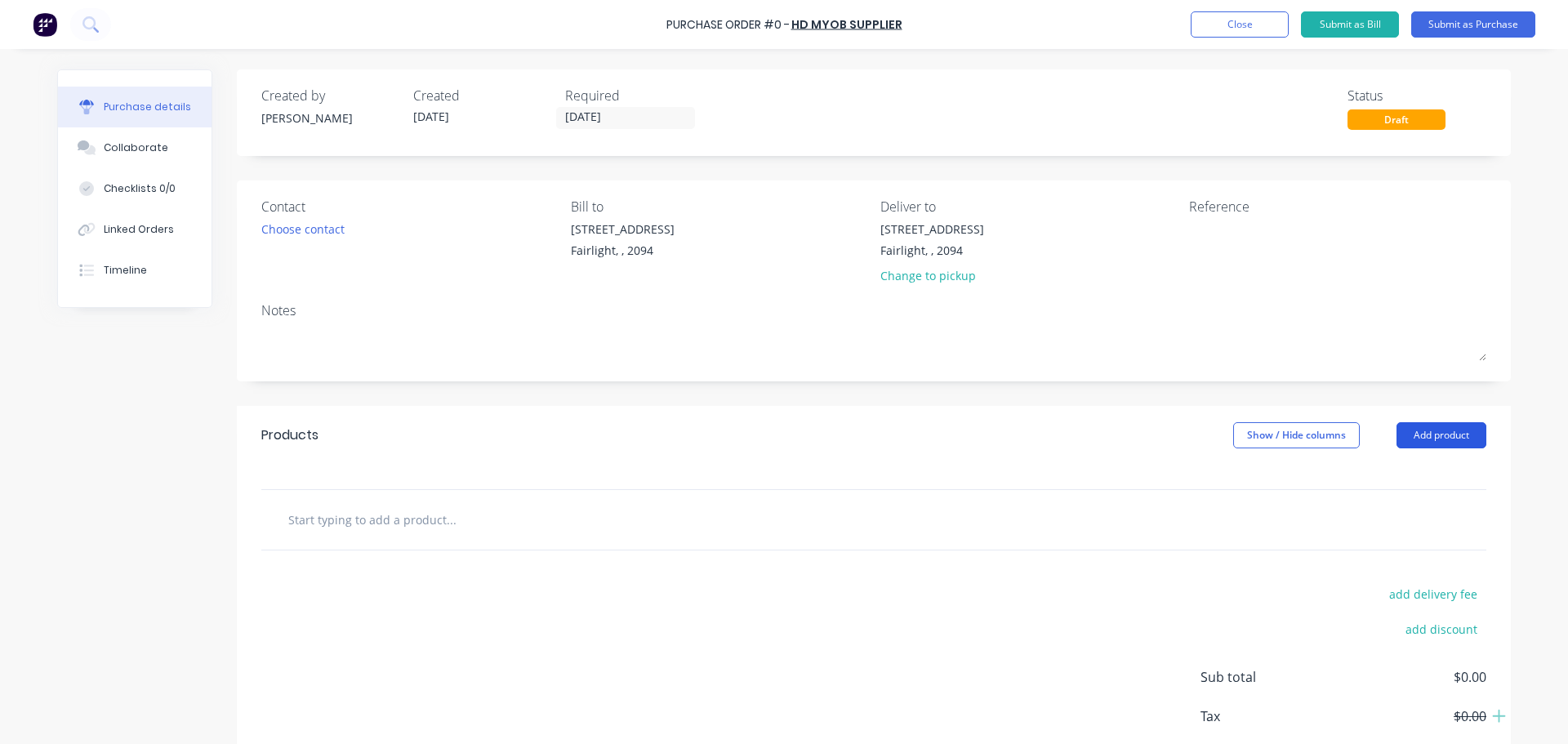
click at [1436, 433] on button "Add product" at bounding box center [1442, 435] width 90 height 26
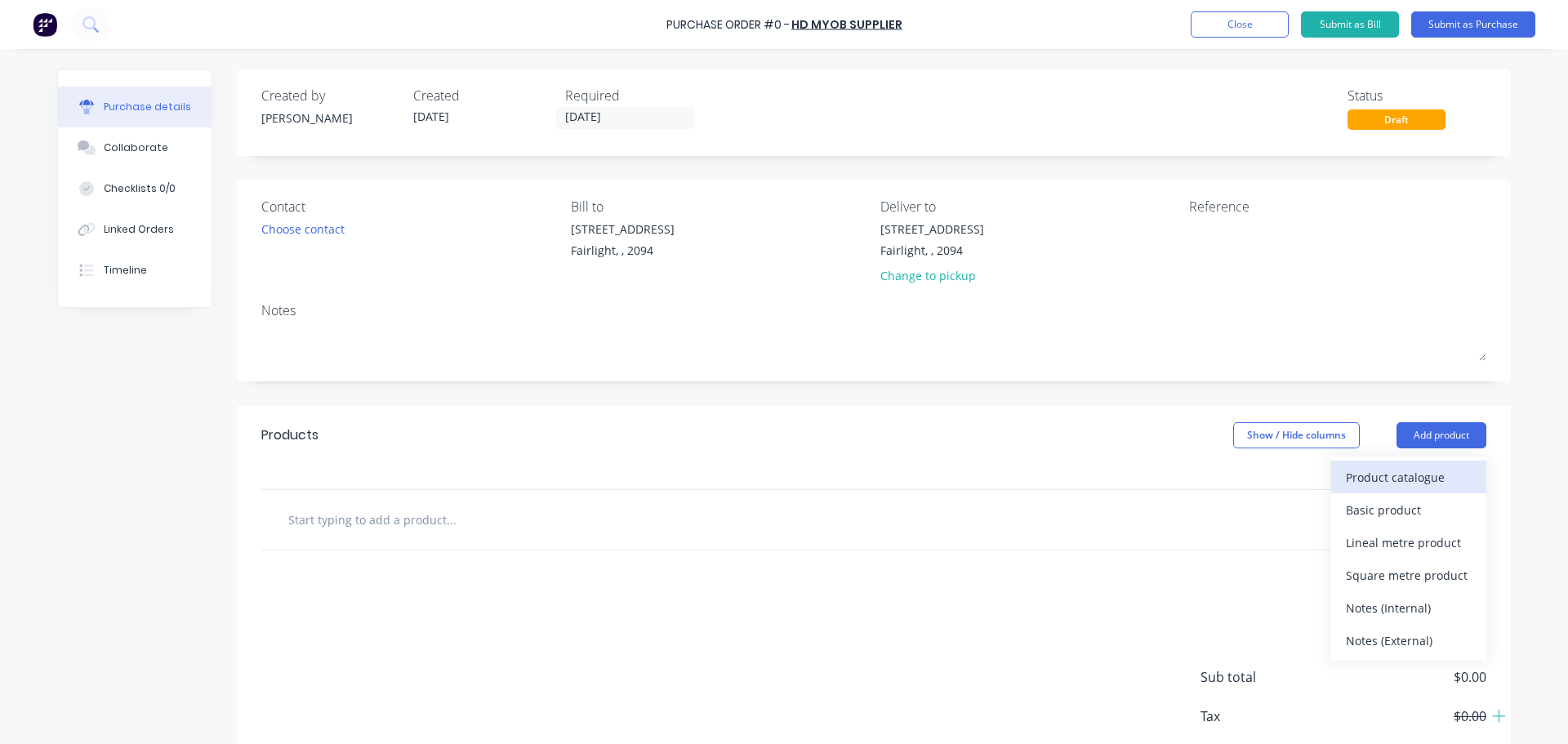
click at [1415, 474] on div "Product catalogue" at bounding box center [1408, 477] width 125 height 23
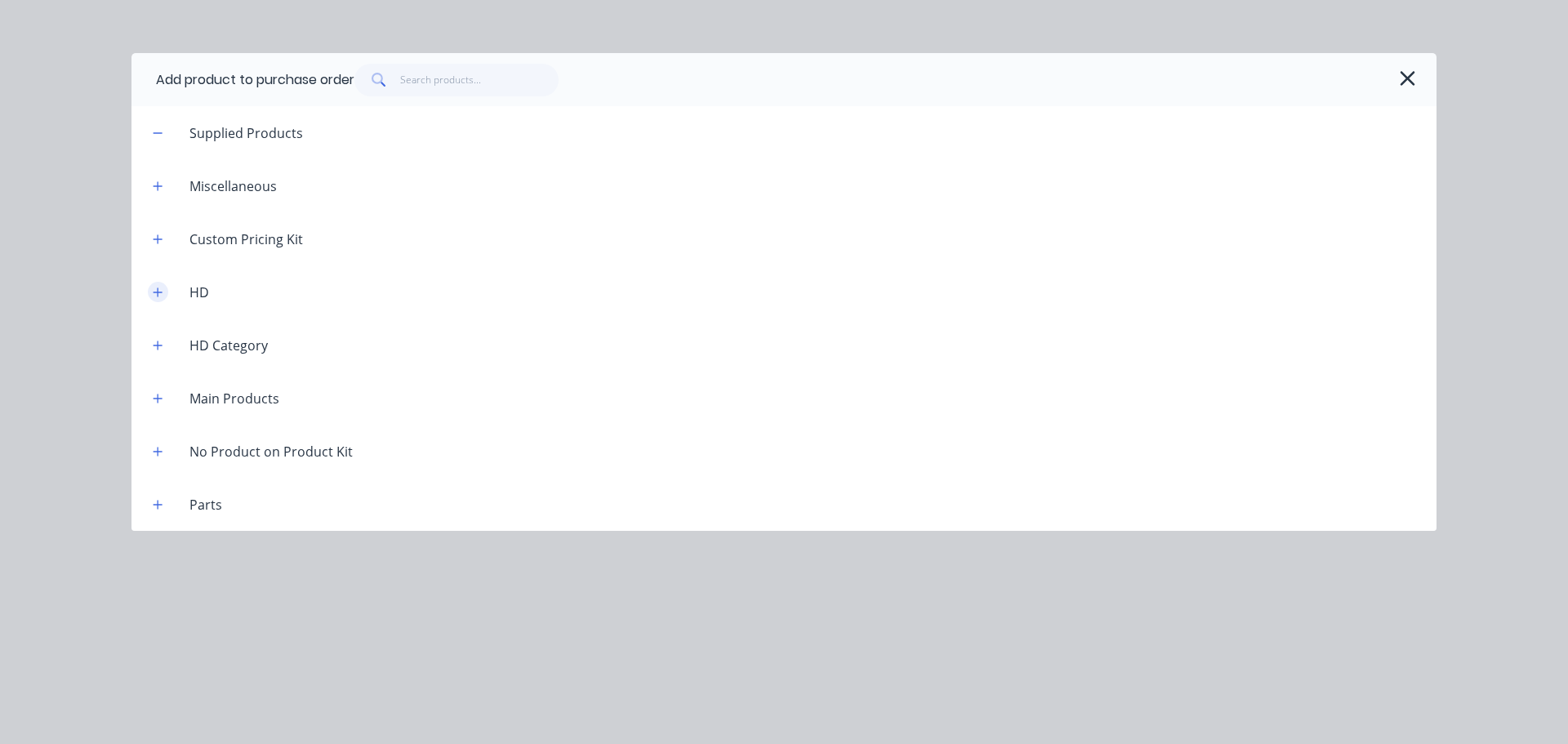
click at [152, 300] on button "button" at bounding box center [158, 292] width 21 height 21
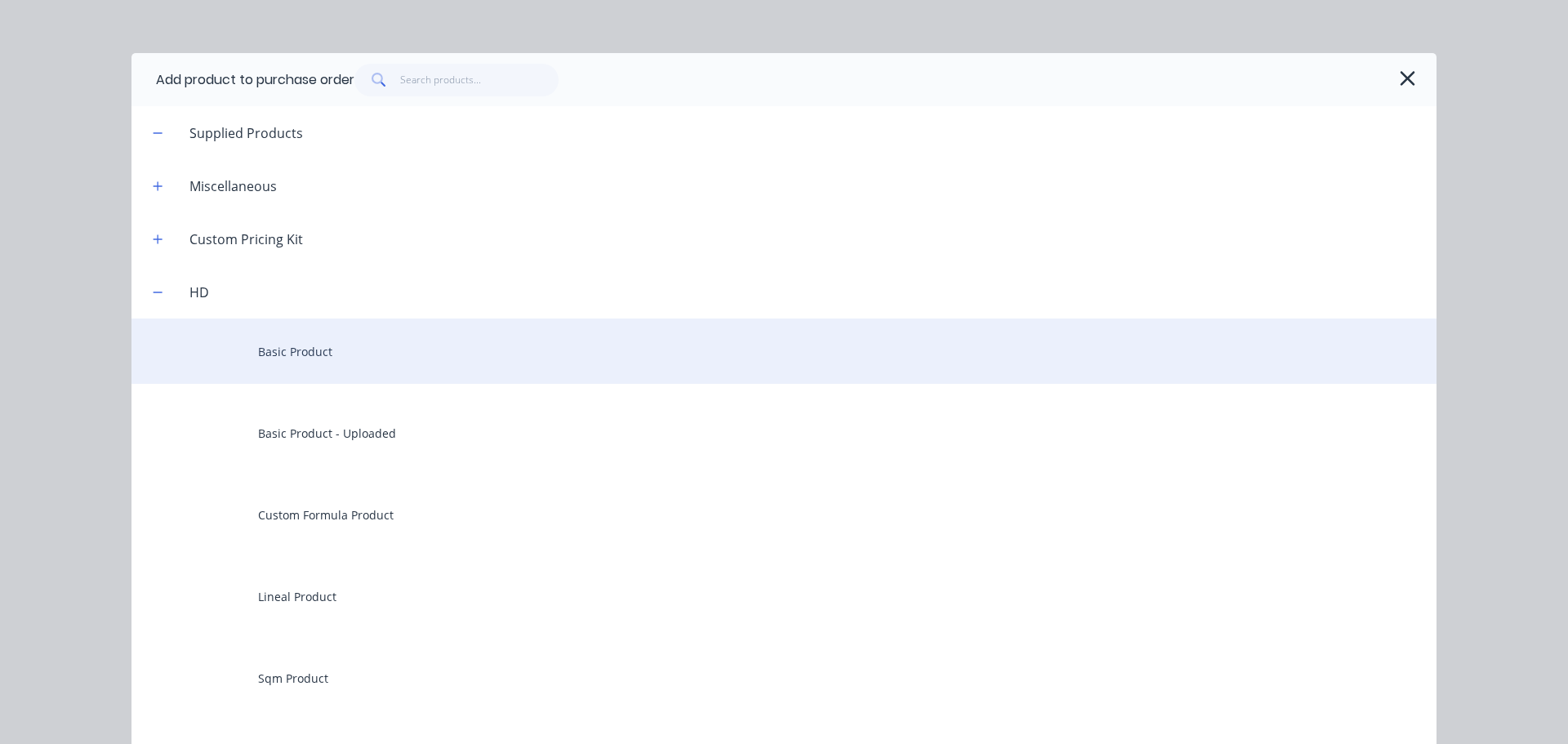
click at [327, 343] on div "Basic Product" at bounding box center [784, 350] width 1305 height 65
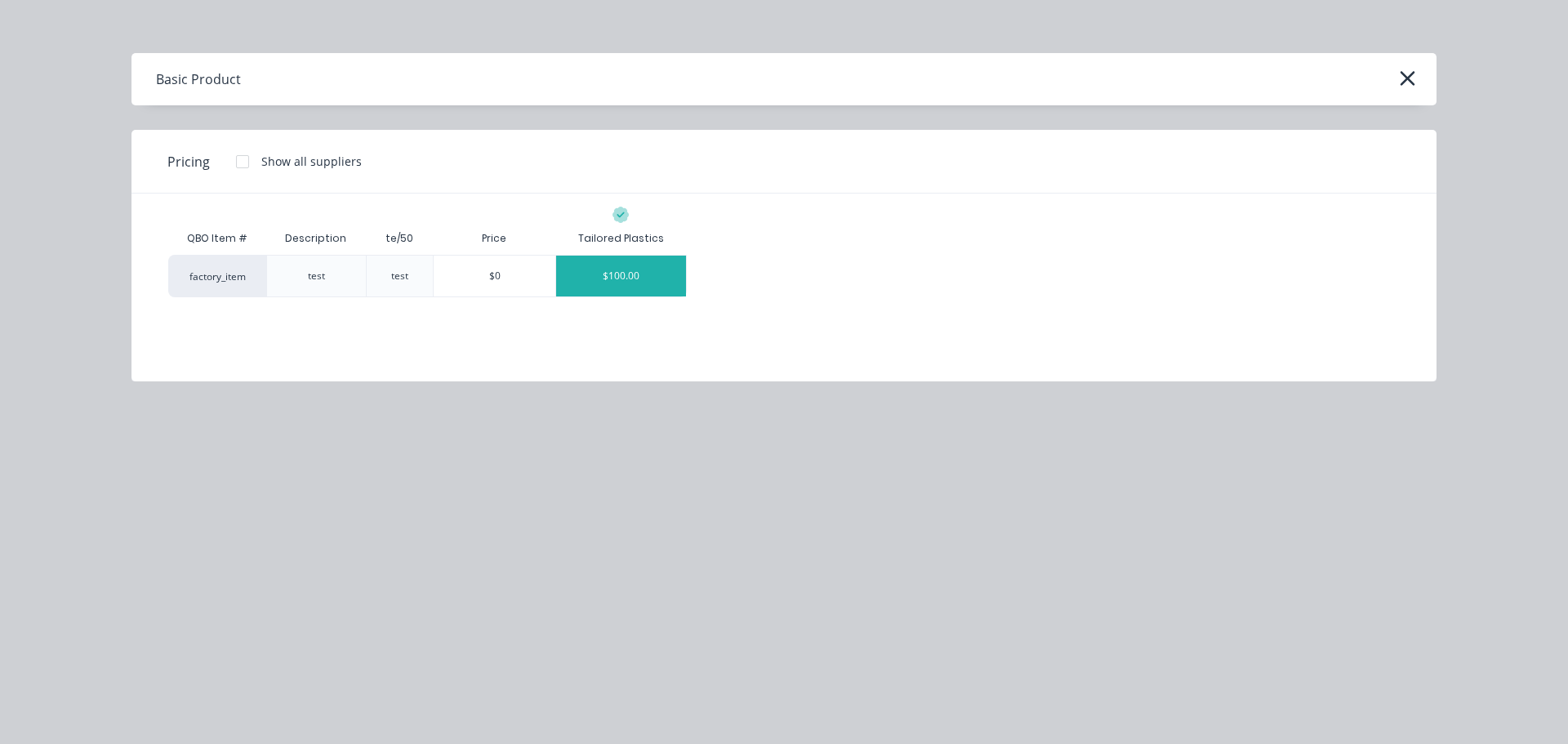
click at [619, 266] on div "$100.00" at bounding box center [621, 275] width 130 height 41
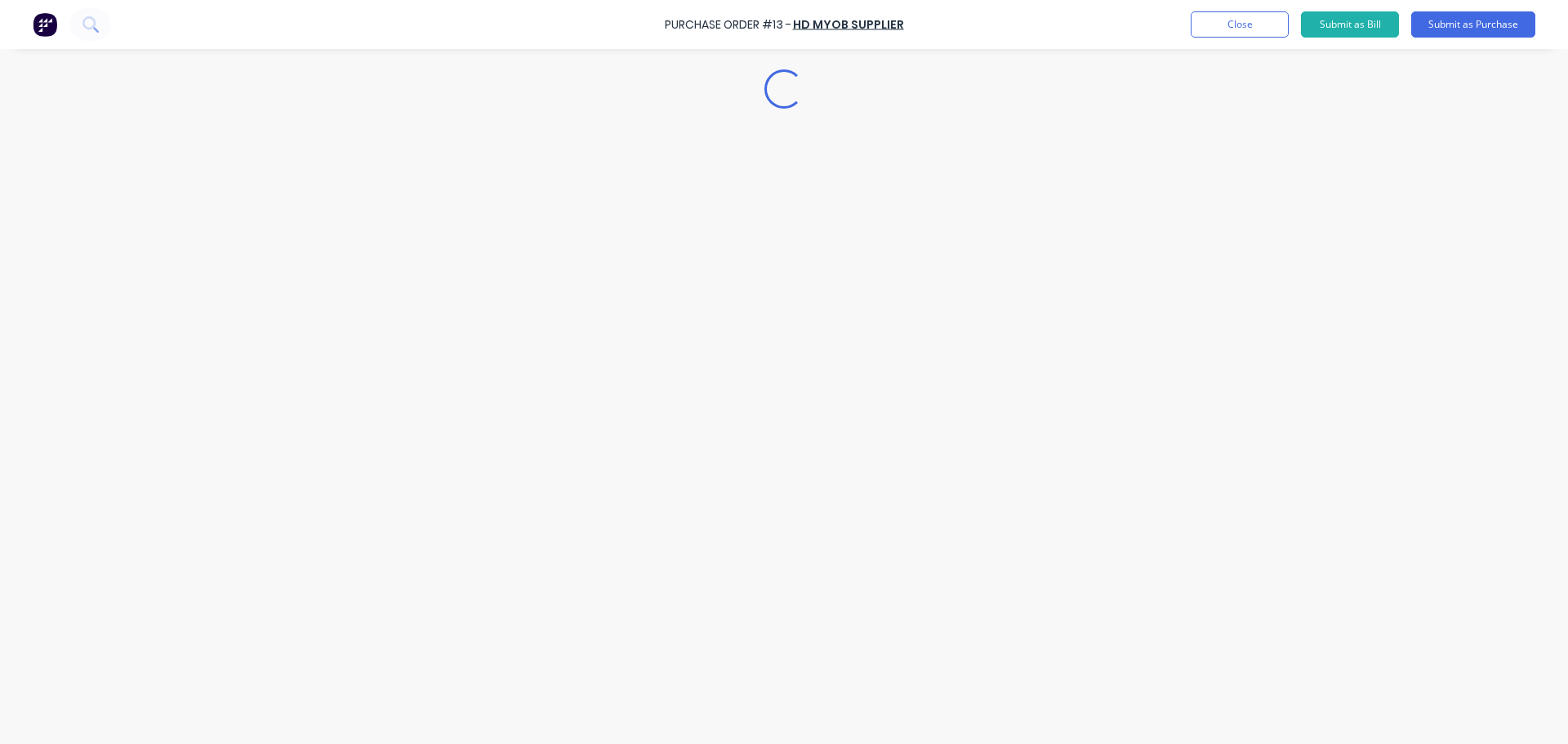
drag, startPoint x: 1430, startPoint y: 448, endPoint x: 1405, endPoint y: 426, distance: 33.3
click at [1428, 444] on div "Loading..." at bounding box center [783, 347] width 1486 height 662
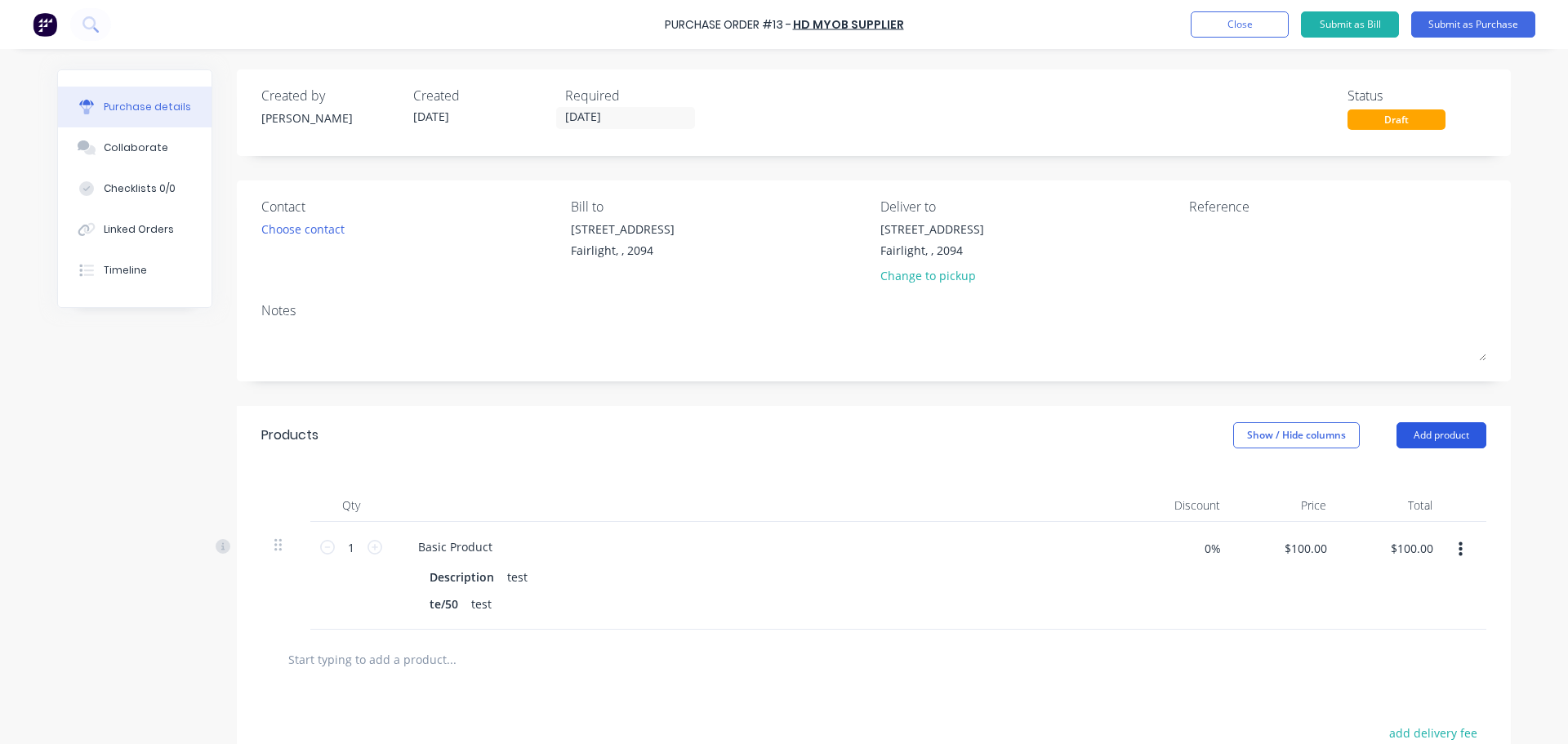
click at [1467, 433] on button "Add product" at bounding box center [1442, 435] width 90 height 26
drag, startPoint x: 890, startPoint y: 620, endPoint x: 670, endPoint y: 537, distance: 235.1
click at [888, 619] on div "Basic Product Description test te/50 test" at bounding box center [759, 575] width 735 height 108
click at [140, 260] on button "Timeline" at bounding box center [134, 270] width 153 height 41
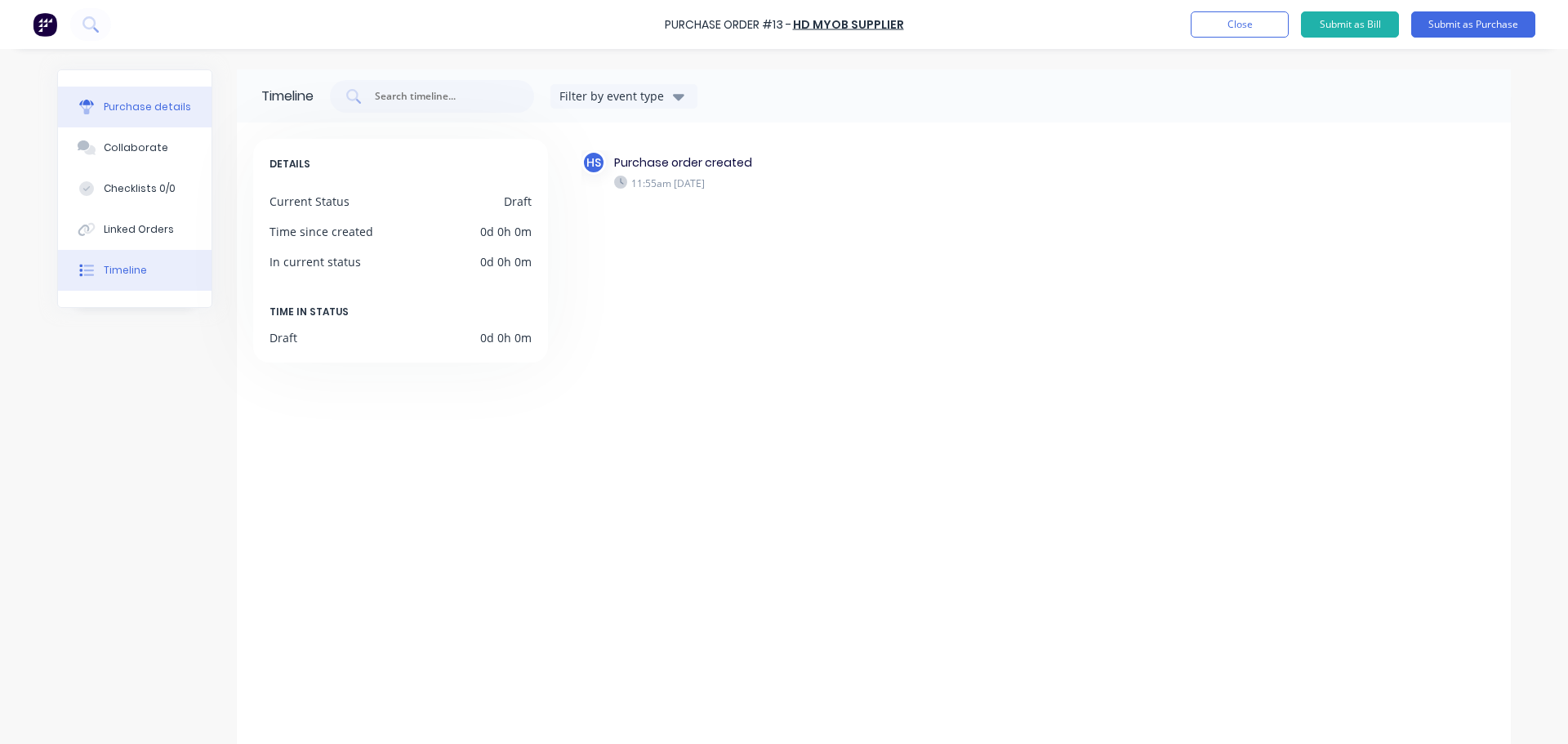
click at [143, 117] on button "Purchase details" at bounding box center [134, 106] width 153 height 41
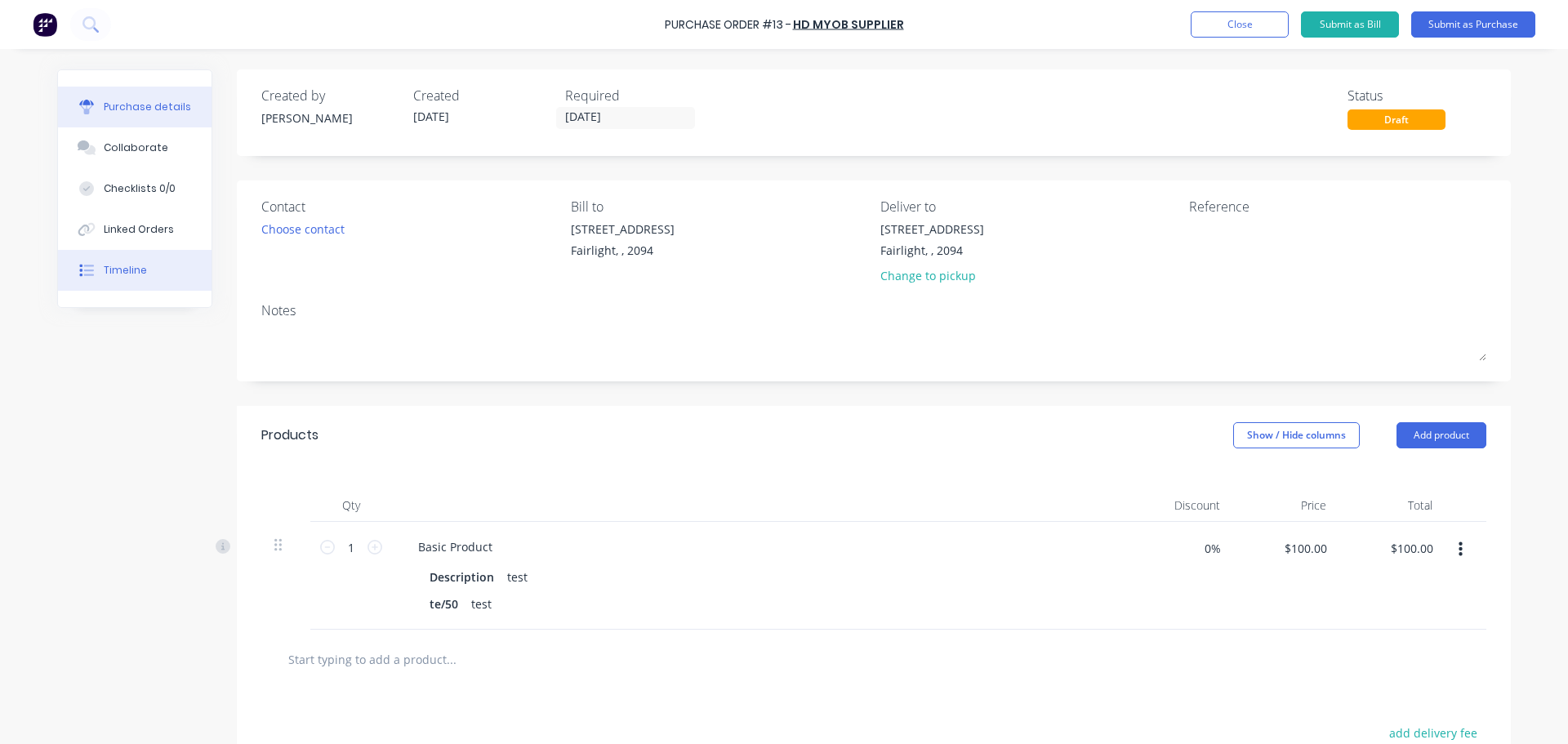
click at [147, 266] on button "Timeline" at bounding box center [134, 270] width 153 height 41
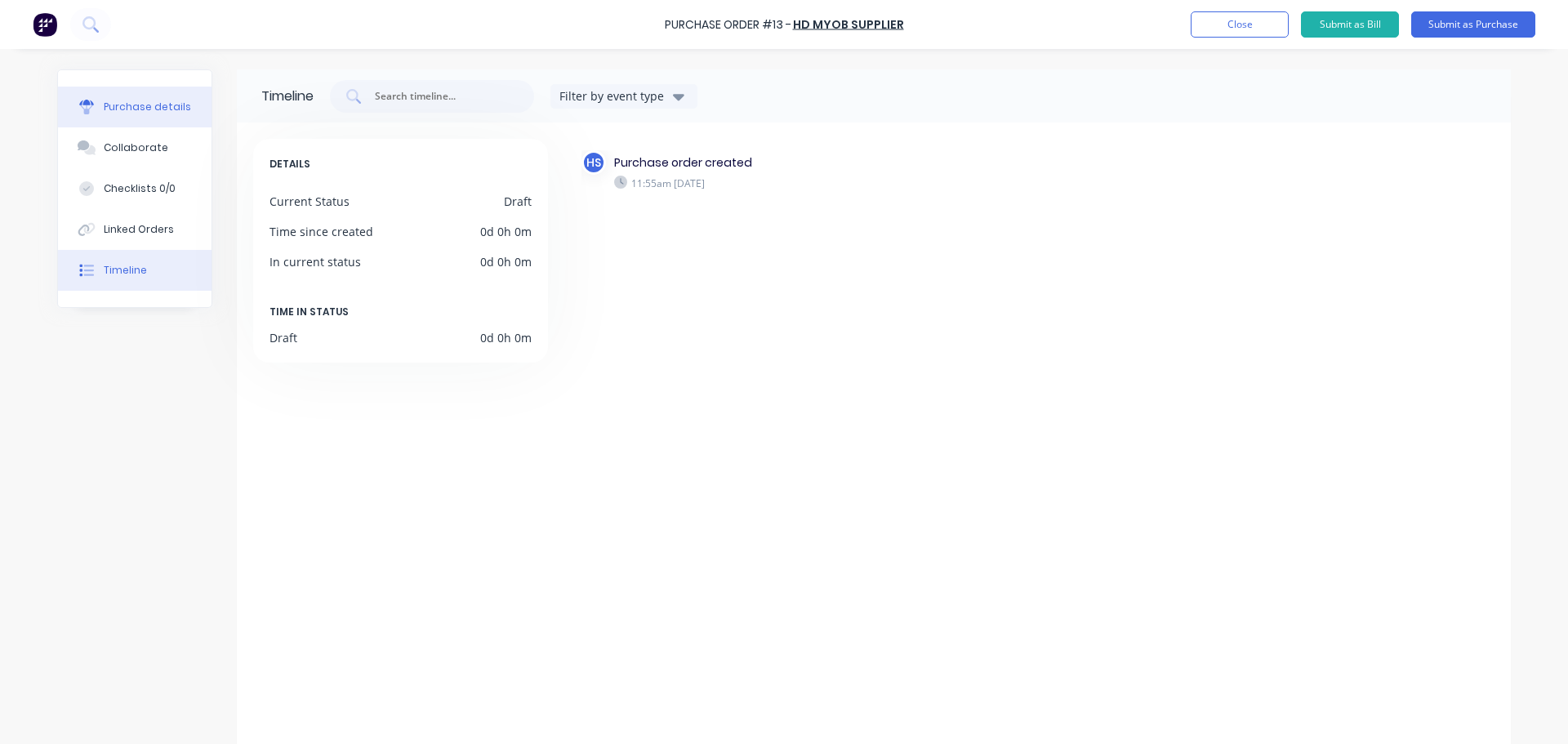
click at [151, 114] on button "Purchase details" at bounding box center [134, 106] width 153 height 41
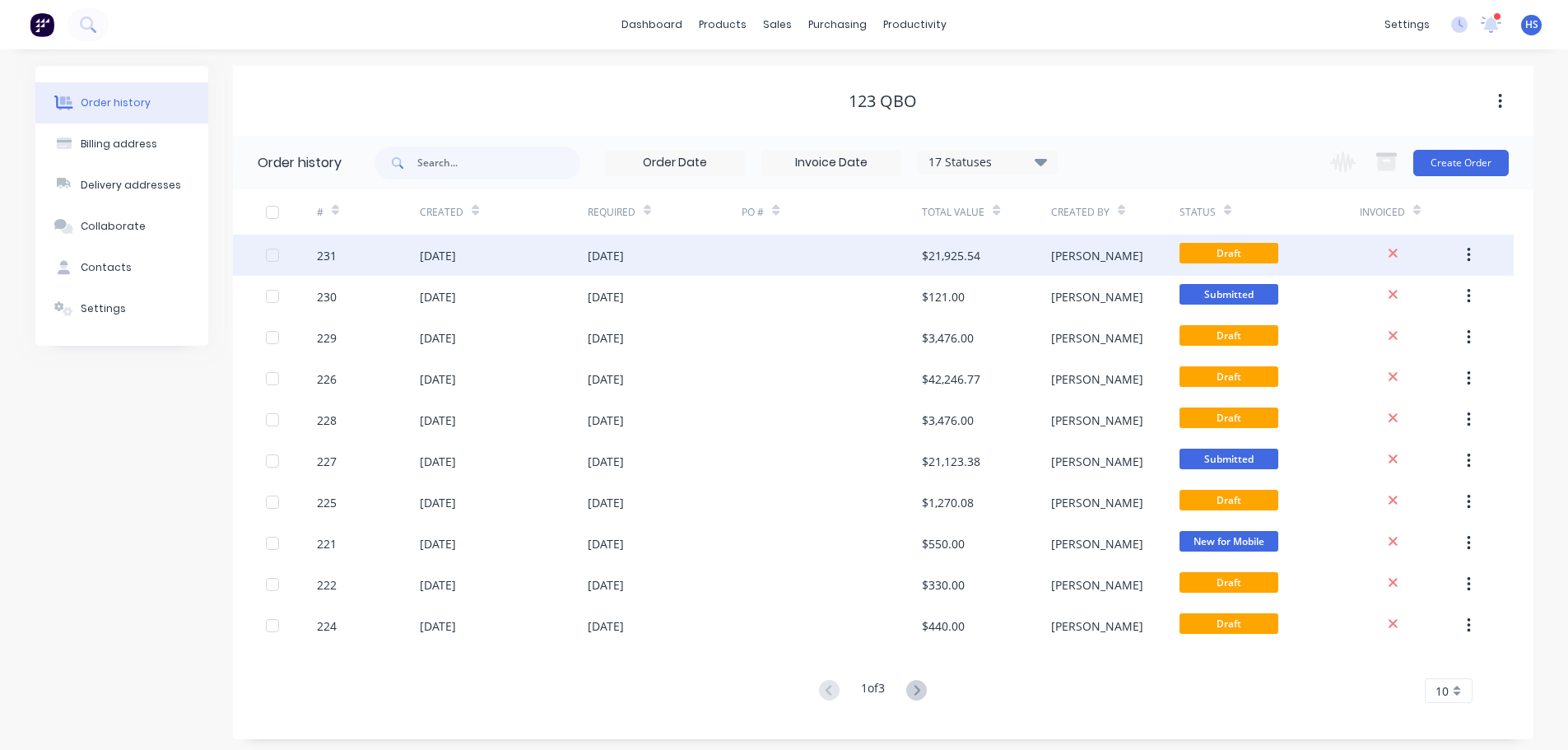
click at [569, 265] on div "[DATE]" at bounding box center [503, 255] width 167 height 41
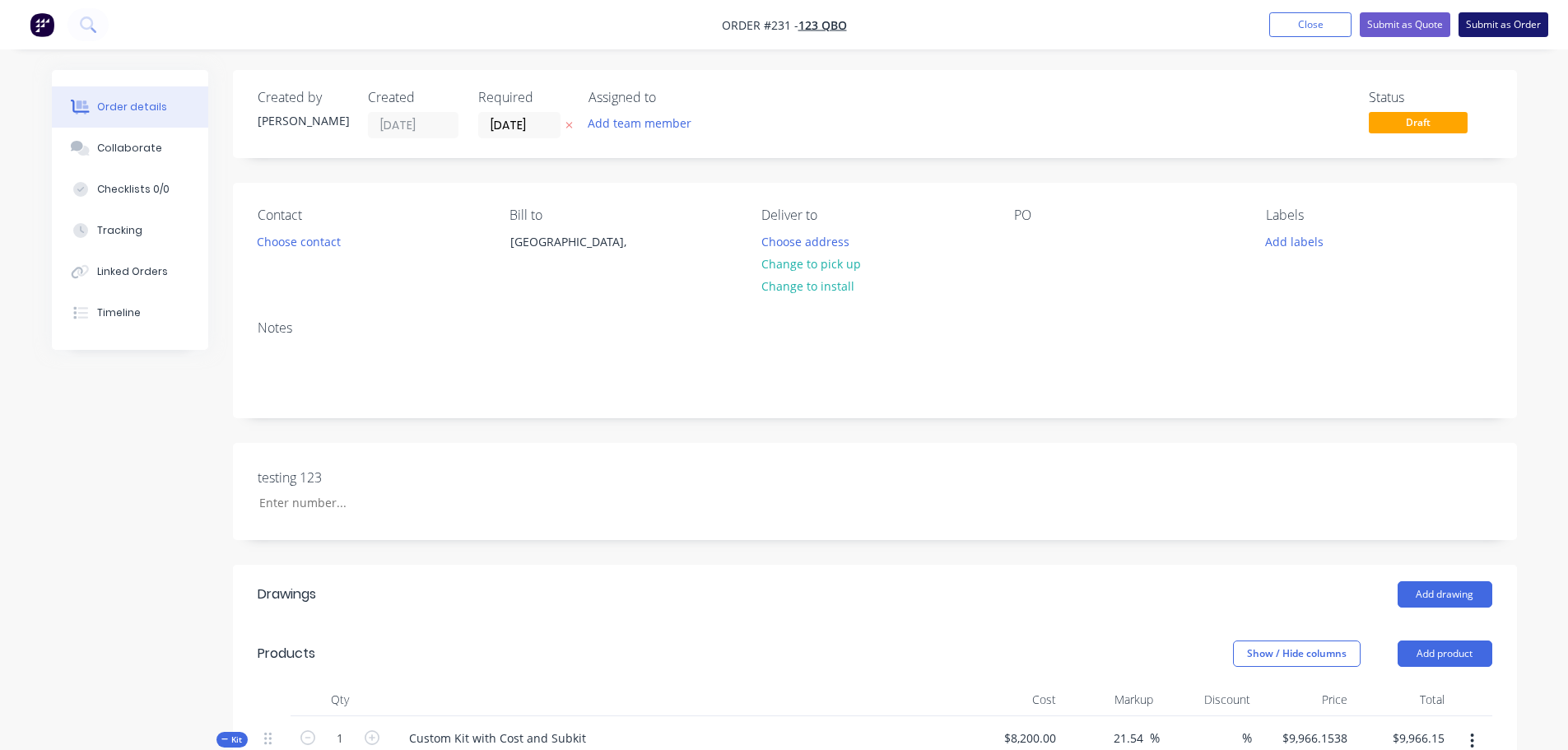
click at [1476, 26] on button "Submit as Order" at bounding box center [1503, 24] width 90 height 24
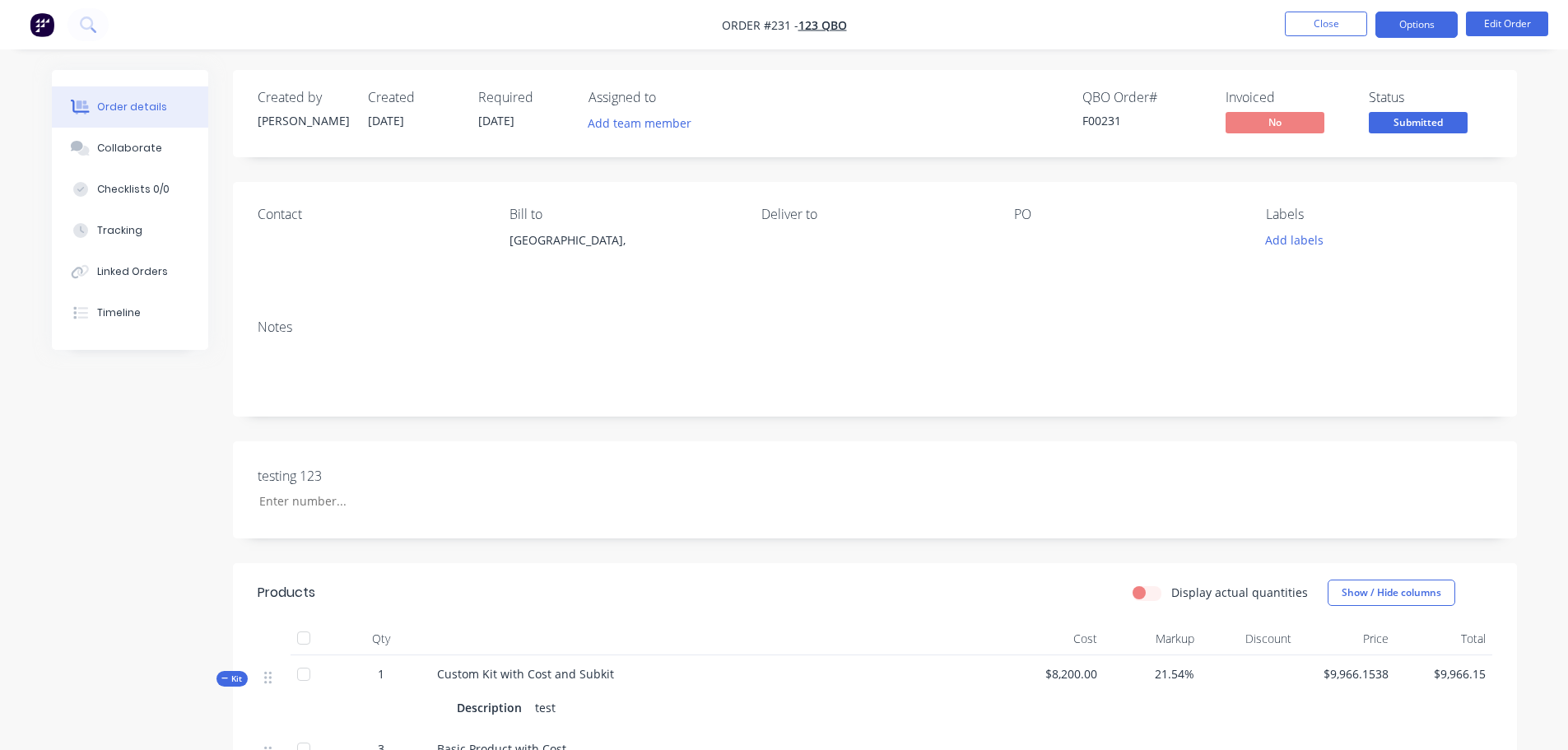
click at [1431, 21] on button "Options" at bounding box center [1416, 24] width 82 height 26
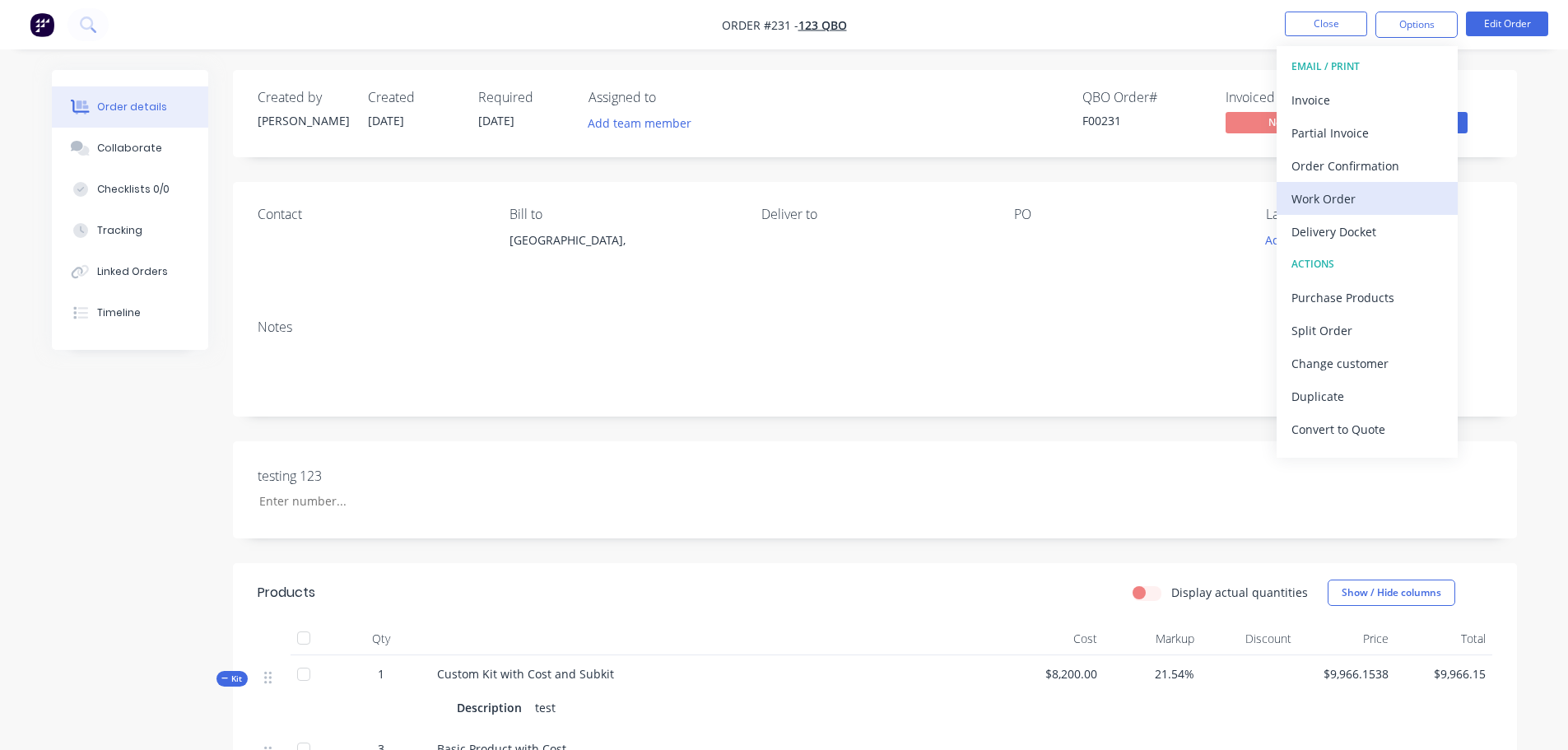
click at [1357, 202] on div "Work Order" at bounding box center [1367, 198] width 152 height 24
click at [1336, 200] on div "Custom" at bounding box center [1367, 198] width 152 height 24
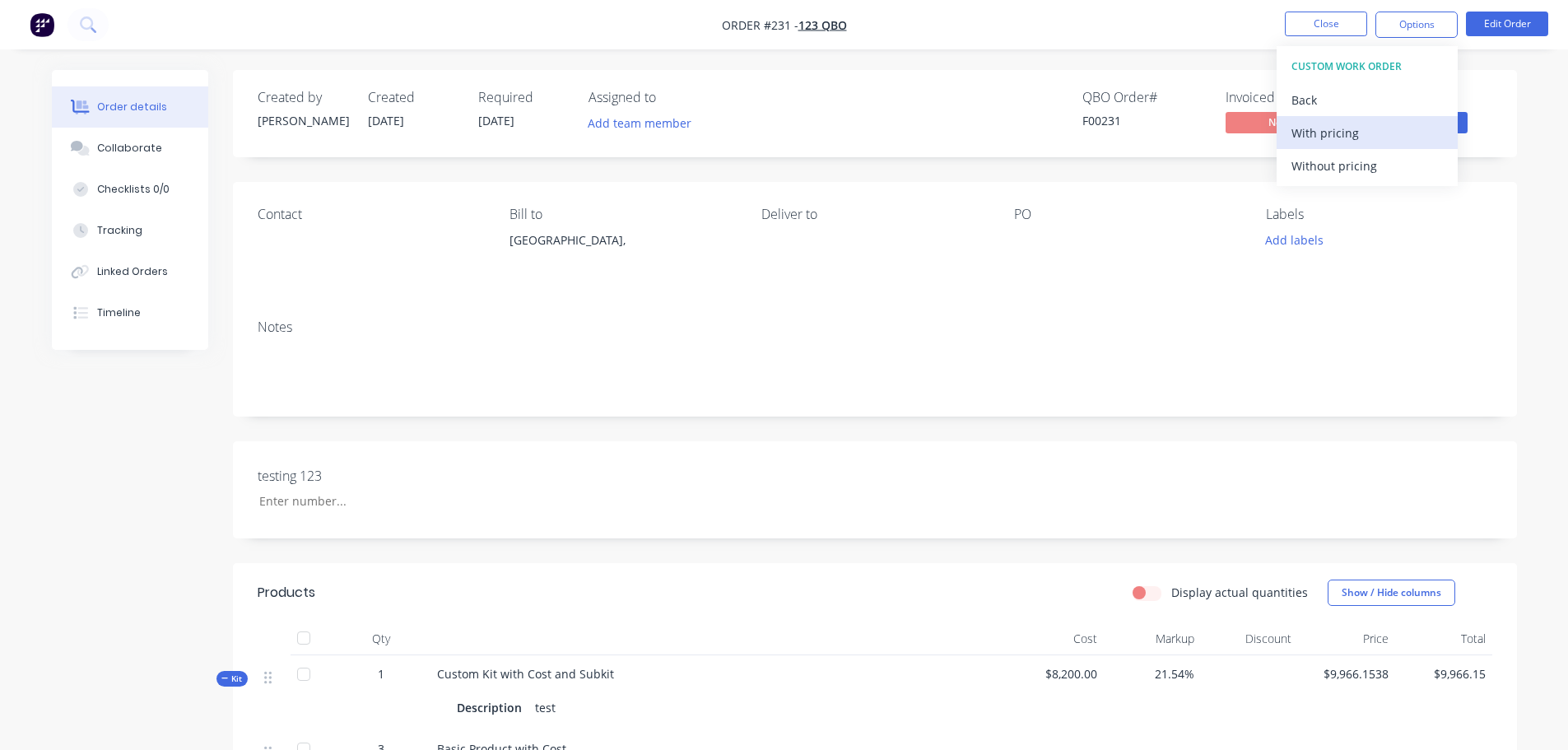
click at [1338, 127] on div "With pricing" at bounding box center [1367, 133] width 152 height 24
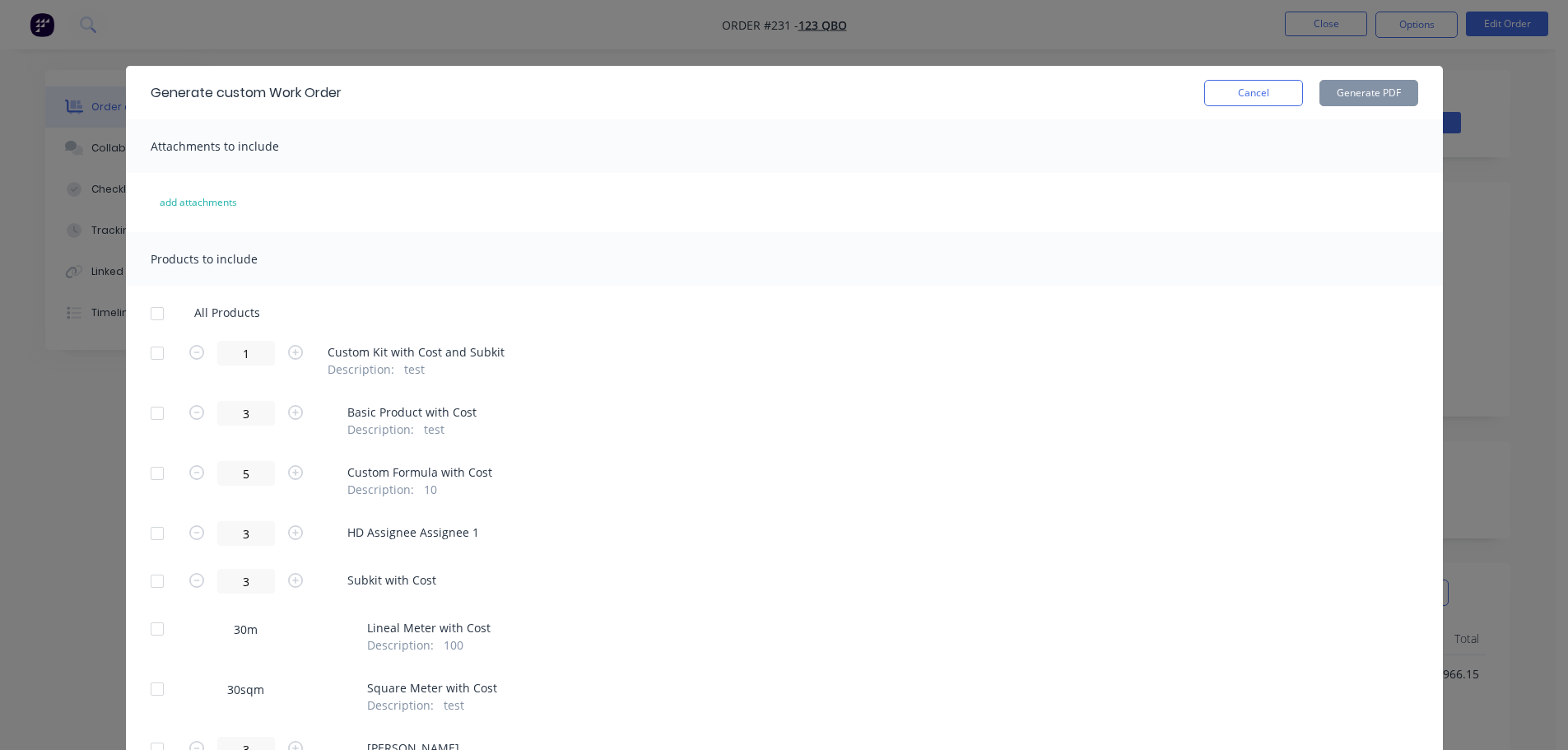
click at [148, 353] on div at bounding box center [157, 353] width 33 height 33
click at [1381, 99] on button "Generate PDF" at bounding box center [1368, 93] width 99 height 26
click at [152, 351] on div at bounding box center [157, 353] width 33 height 33
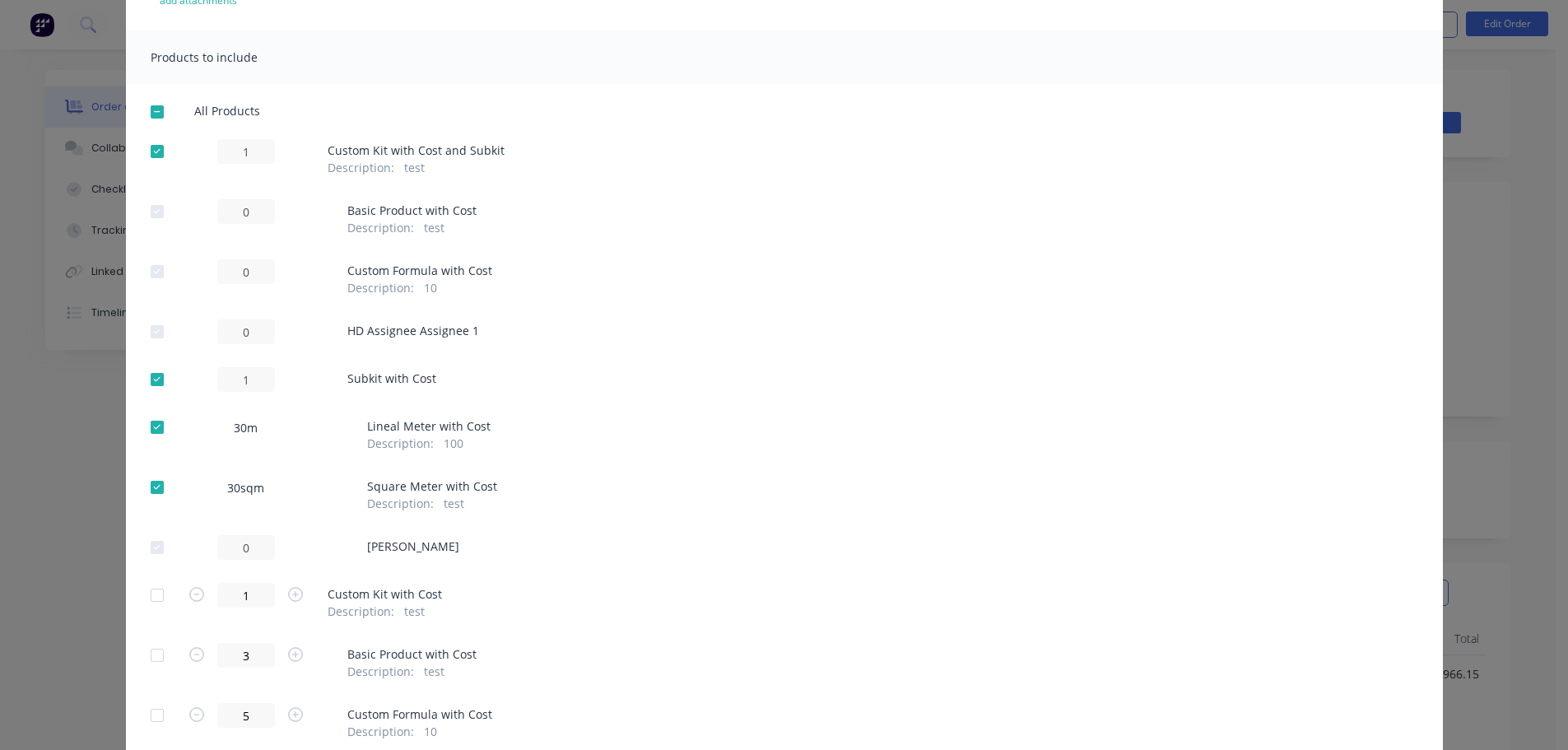
scroll to position [165, 0]
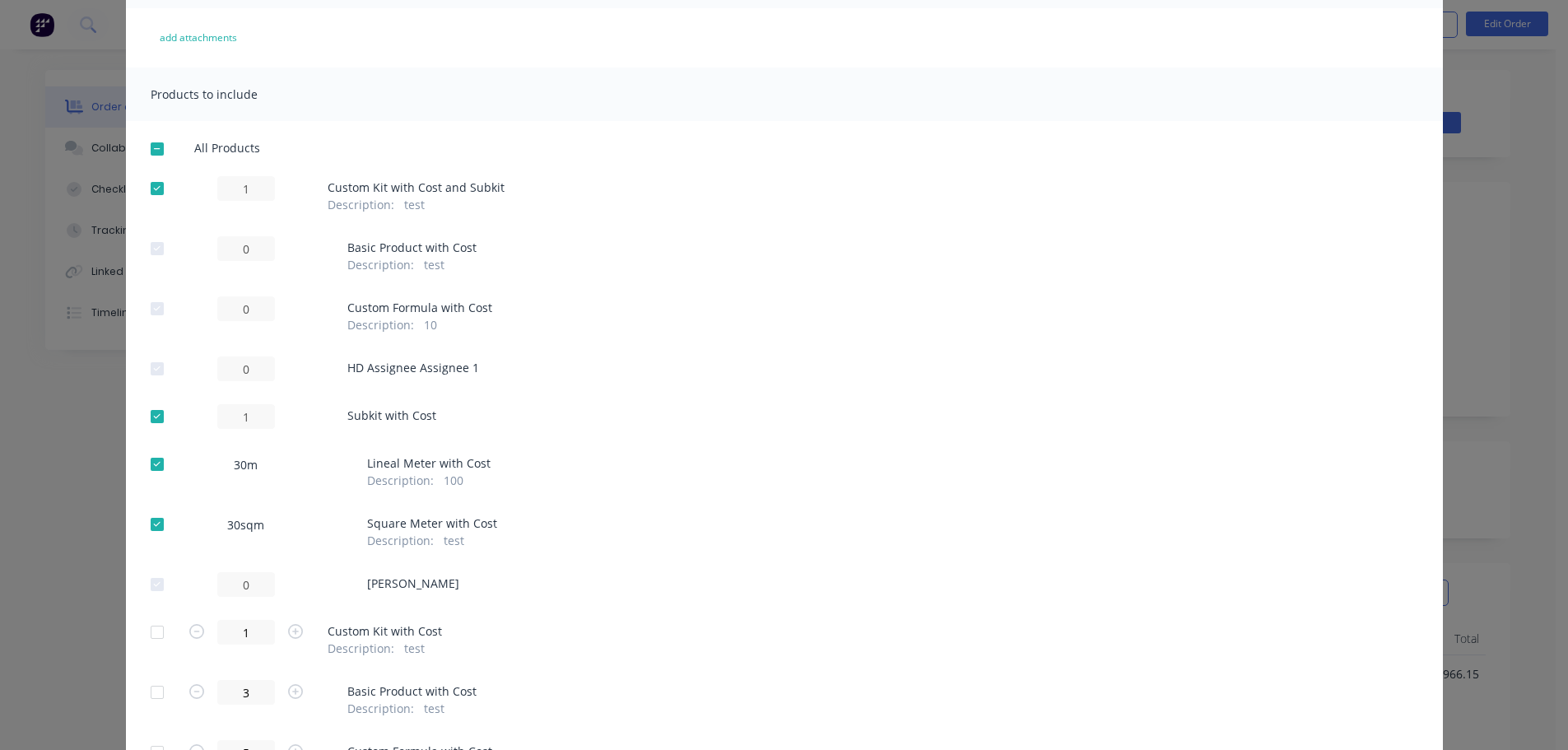
click at [147, 463] on div at bounding box center [157, 464] width 33 height 33
drag, startPoint x: 146, startPoint y: 521, endPoint x: 150, endPoint y: 484, distance: 37.2
click at [145, 521] on div at bounding box center [157, 524] width 33 height 33
click at [153, 410] on div at bounding box center [157, 417] width 33 height 33
click at [153, 418] on div at bounding box center [157, 417] width 33 height 33
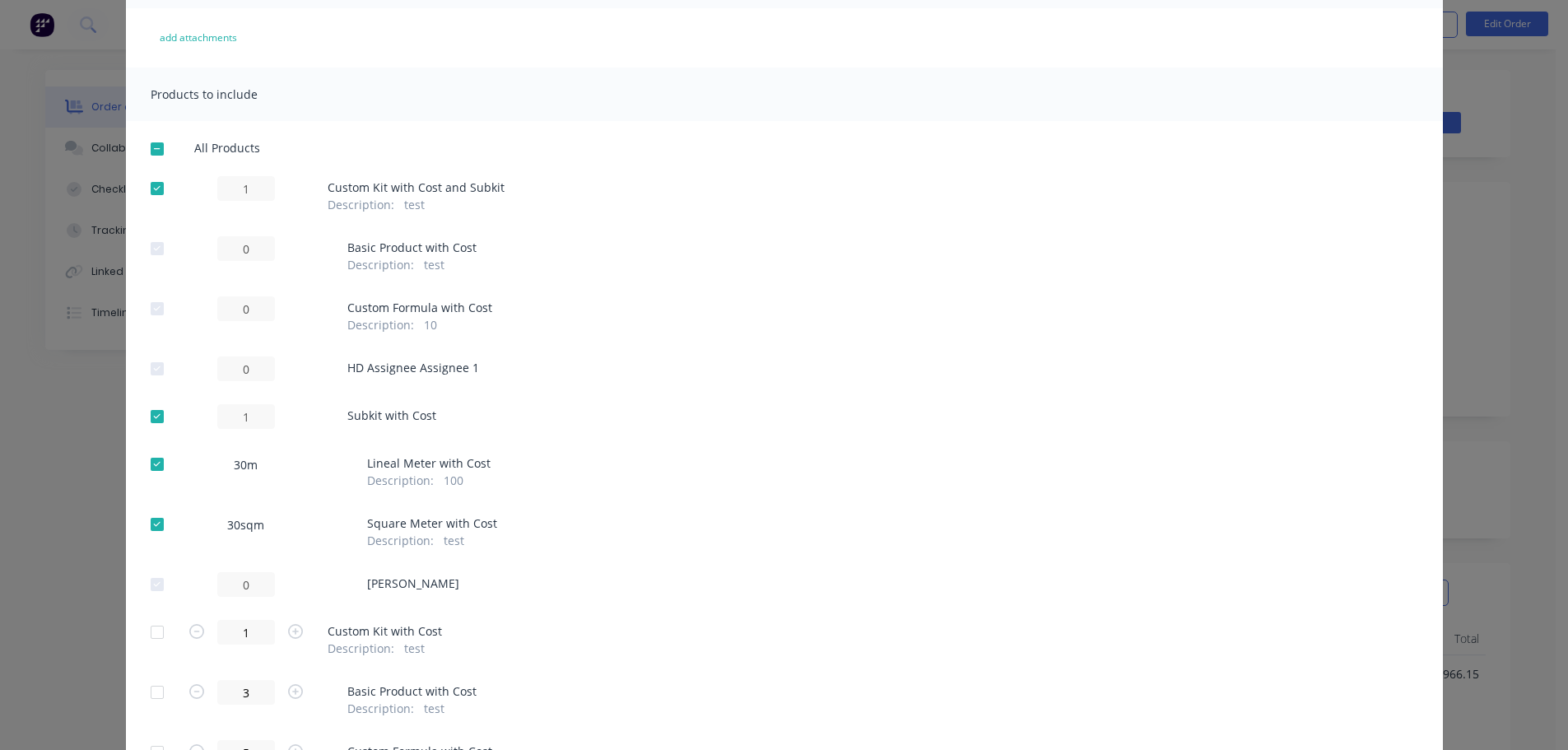
drag, startPoint x: 141, startPoint y: 462, endPoint x: 147, endPoint y: 489, distance: 27.7
click at [144, 462] on div at bounding box center [157, 464] width 33 height 33
drag, startPoint x: 151, startPoint y: 523, endPoint x: 151, endPoint y: 504, distance: 19.0
click at [151, 522] on div at bounding box center [157, 524] width 33 height 33
click at [151, 412] on div at bounding box center [157, 417] width 33 height 33
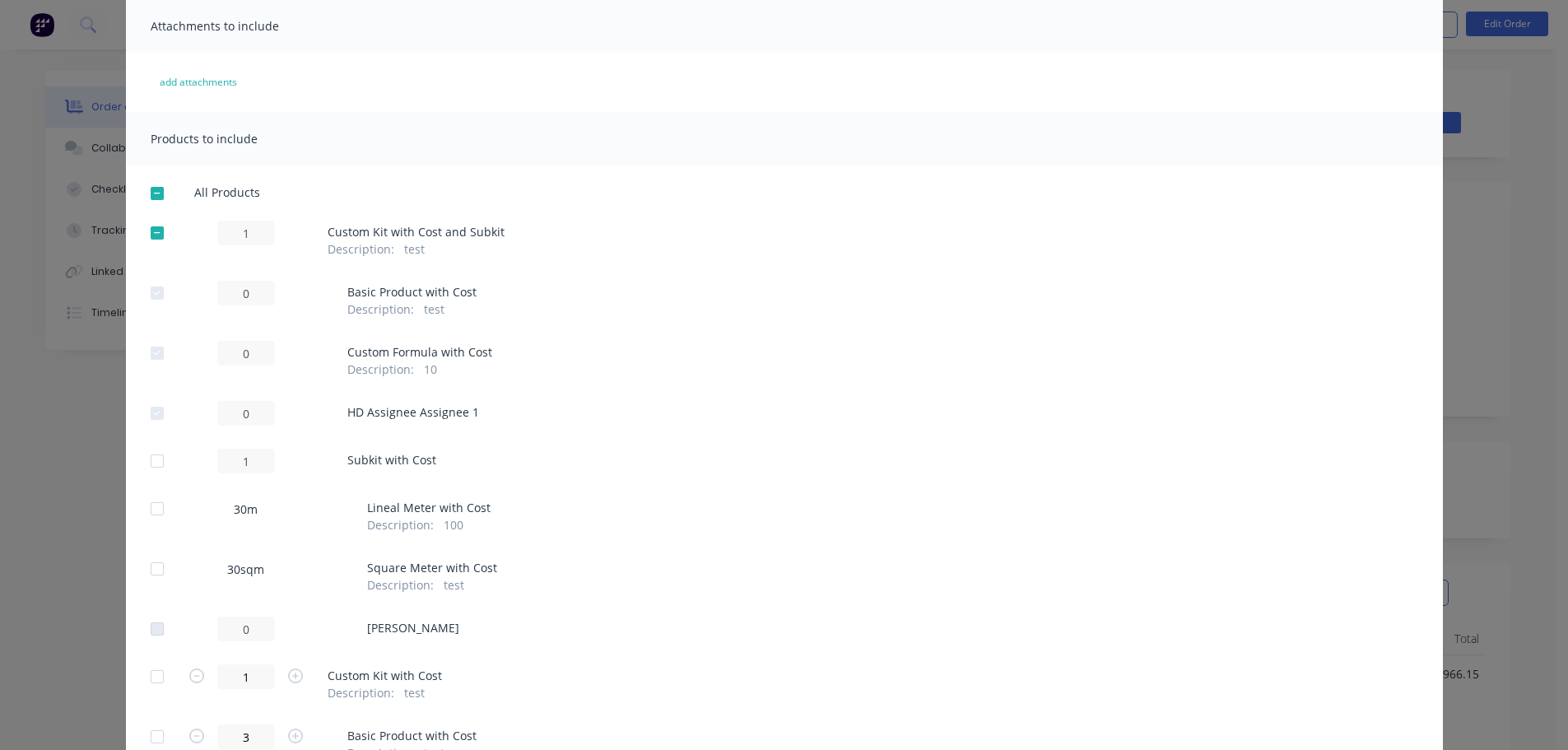
scroll to position [82, 0]
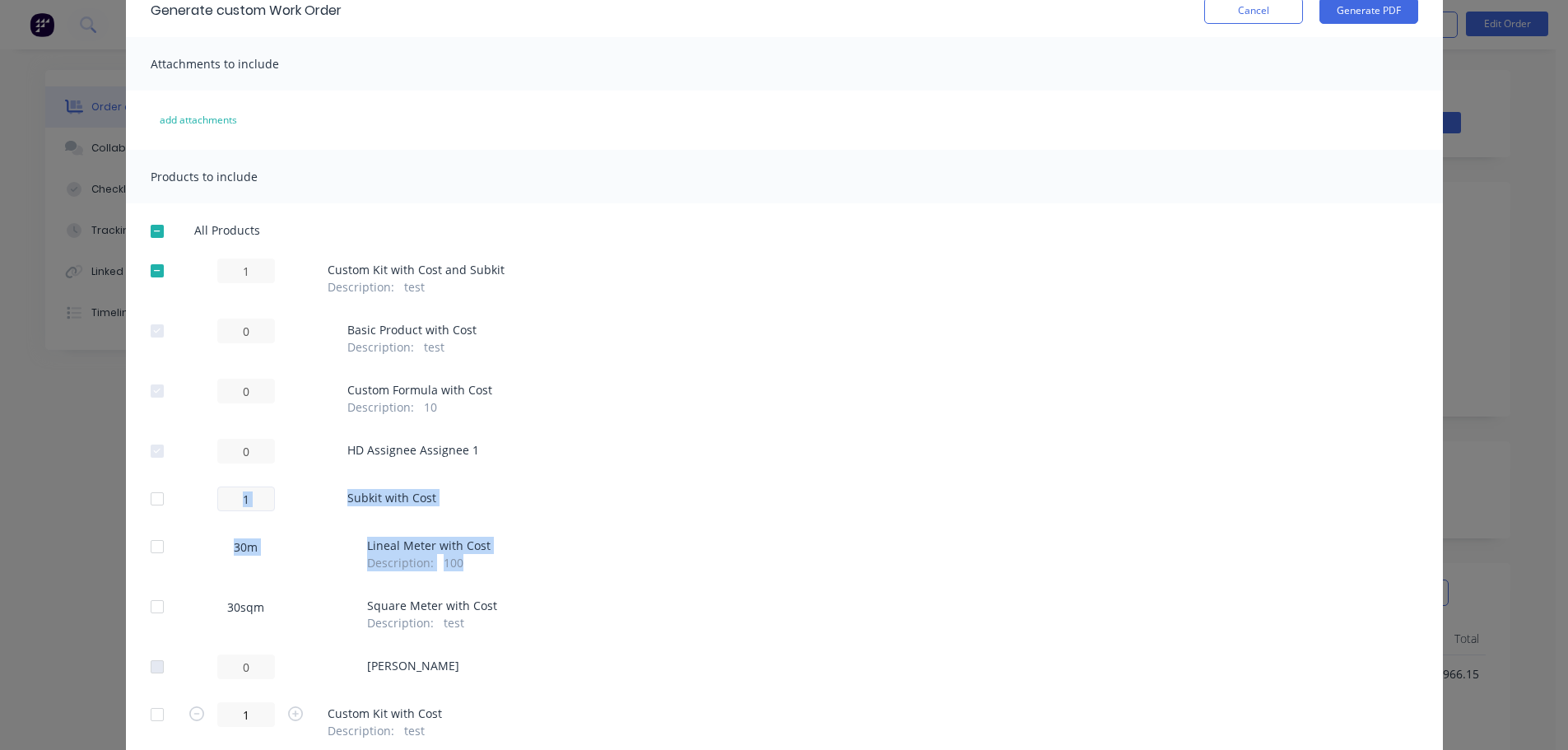
click at [241, 497] on div "All Products 1 Custom Kit with Cost and Subkit Description : test 0 Basic Produ…" at bounding box center [784, 649] width 1317 height 852
click at [476, 502] on div "1 Subkit with Cost" at bounding box center [784, 499] width 1267 height 24
drag, startPoint x: 344, startPoint y: 498, endPoint x: 544, endPoint y: 616, distance: 232.2
click at [544, 616] on div "All Products 1 Custom Kit with Cost and Subkit Description : test 0 Basic Produ…" at bounding box center [784, 649] width 1317 height 852
click at [340, 504] on div "Subkit with Cost" at bounding box center [382, 496] width 109 height 20
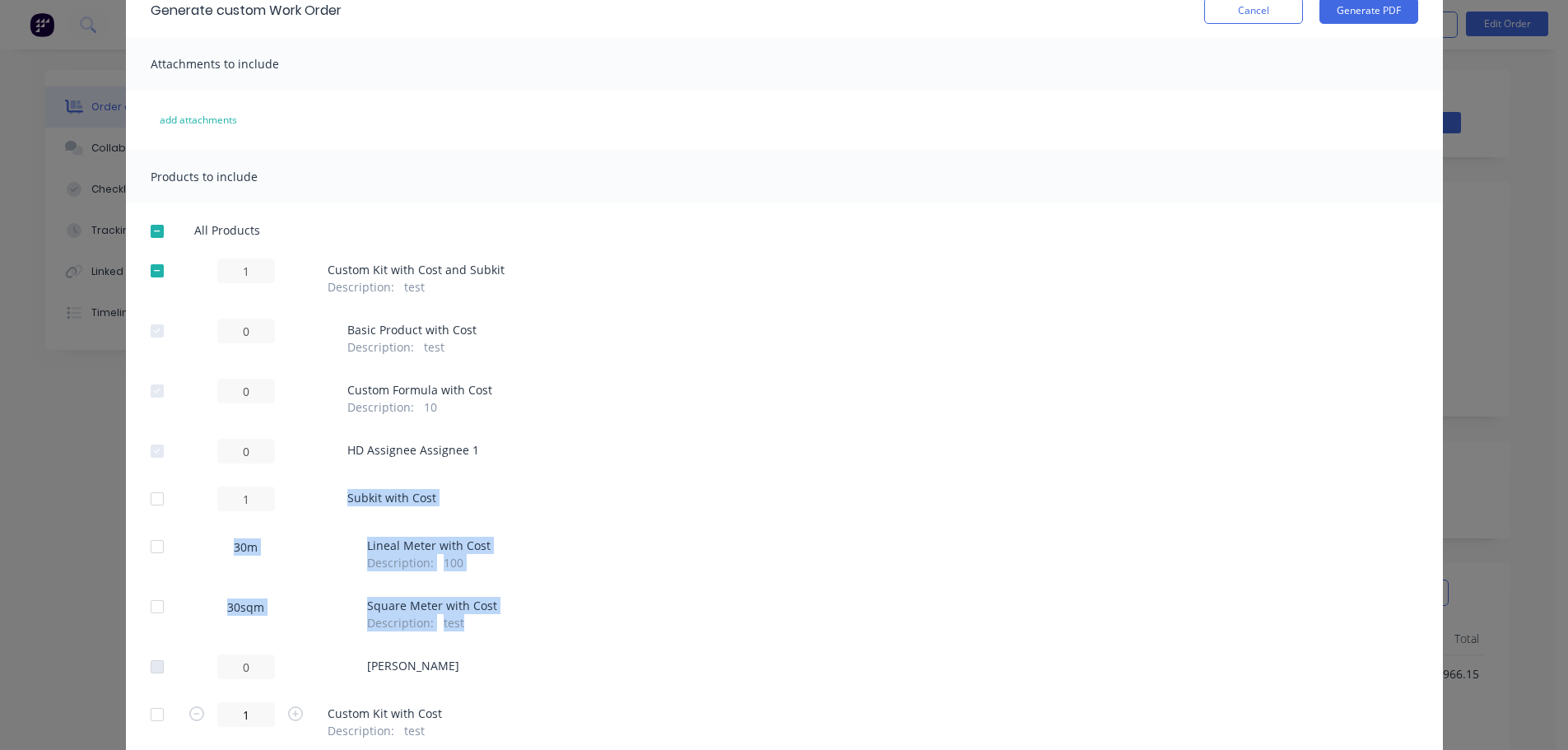
click at [378, 494] on span "Subkit with Cost" at bounding box center [392, 498] width 89 height 17
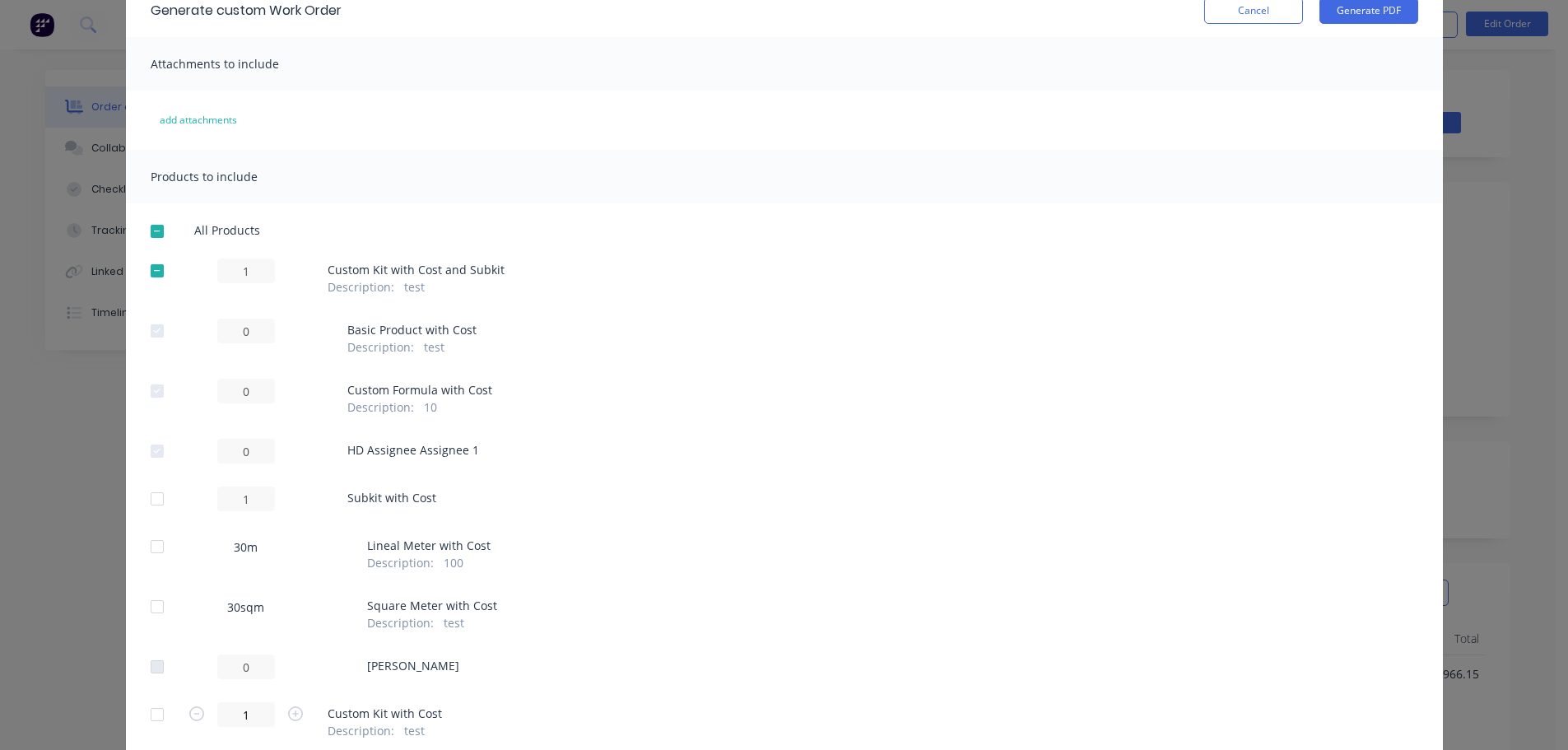
click at [542, 597] on div "30sqm Square Meter with Cost Description : test" at bounding box center [784, 612] width 1267 height 37
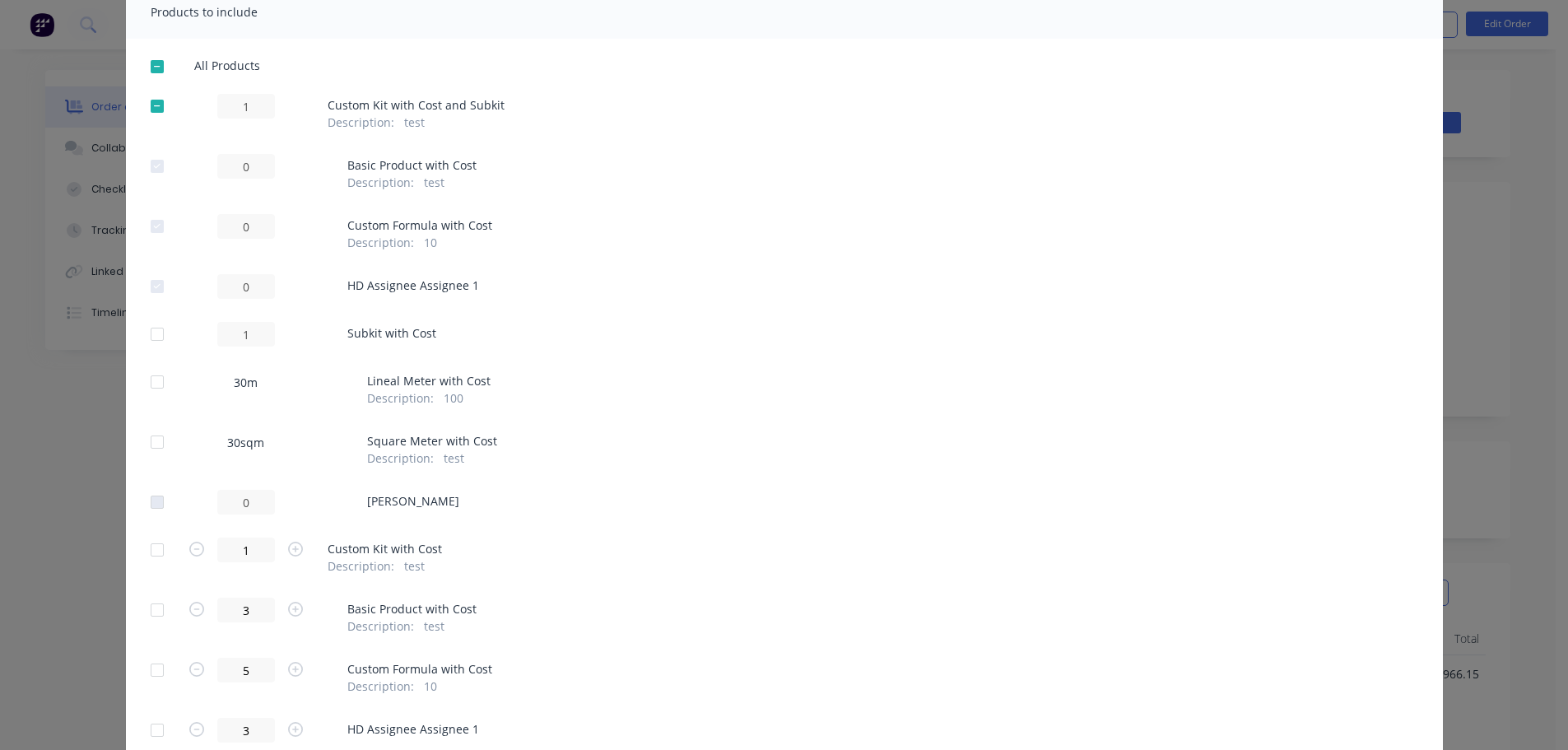
scroll to position [165, 0]
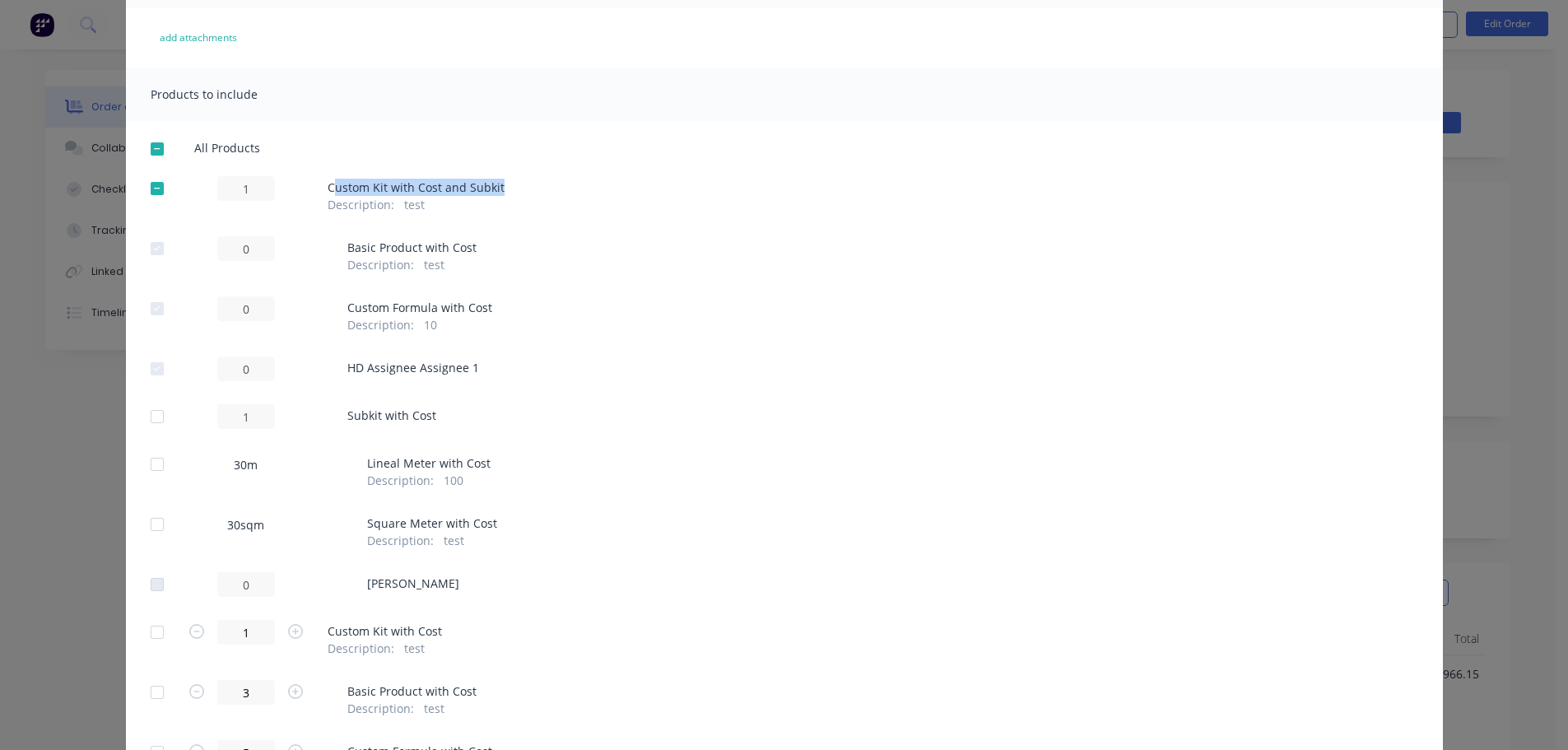
drag, startPoint x: 327, startPoint y: 185, endPoint x: 522, endPoint y: 188, distance: 195.0
click at [522, 188] on div "1 Custom Kit with Cost and Subkit Description : test" at bounding box center [784, 194] width 1267 height 37
click at [527, 216] on div "All Products 1 Custom Kit with Cost and Subkit Description : test 0 Basic Produ…" at bounding box center [784, 566] width 1317 height 852
drag, startPoint x: 356, startPoint y: 180, endPoint x: 505, endPoint y: 203, distance: 150.8
click at [504, 202] on div "1 Custom Kit with Cost and Subkit Description : test" at bounding box center [784, 194] width 1267 height 37
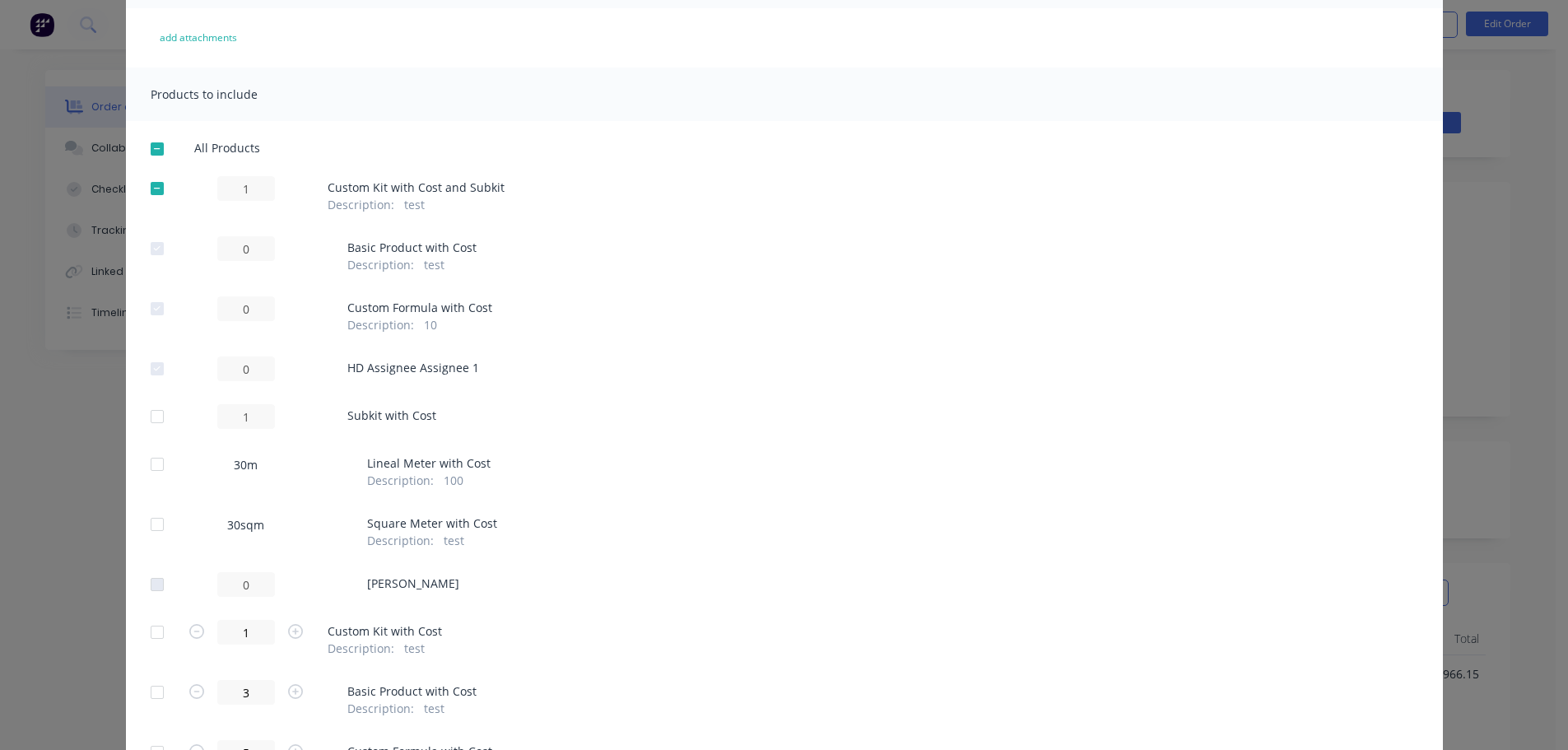
click at [590, 285] on div "All Products 1 Custom Kit with Cost and Subkit Description : test 0 Basic Produ…" at bounding box center [784, 566] width 1317 height 852
drag, startPoint x: 369, startPoint y: 423, endPoint x: 344, endPoint y: 419, distance: 25.3
click at [344, 419] on div "All Products 1 Custom Kit with Cost and Subkit Description : test 0 Basic Produ…" at bounding box center [784, 566] width 1317 height 852
drag, startPoint x: 521, startPoint y: 312, endPoint x: 223, endPoint y: 199, distance: 318.7
click at [494, 316] on div "0 Custom Formula with Cost Description : 10" at bounding box center [784, 315] width 1267 height 37
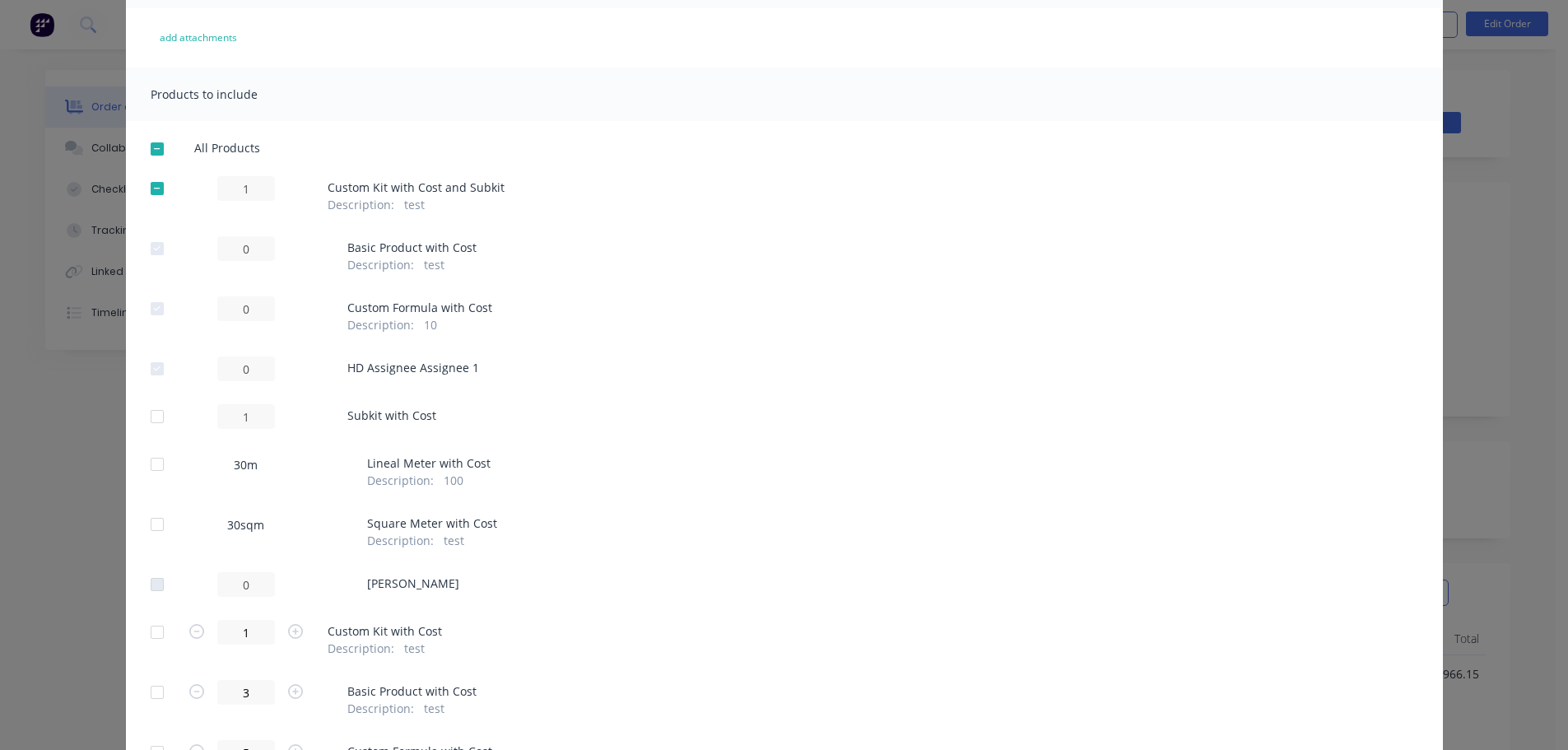
click at [314, 191] on div "1 Custom Kit with Cost and Subkit Description : test" at bounding box center [784, 194] width 1267 height 37
click at [346, 161] on div "All Products 1 Custom Kit with Cost and Subkit Description : test 0 Basic Produ…" at bounding box center [784, 566] width 1317 height 852
click at [354, 180] on div "1 Custom Kit with Cost and Subkit Description : test" at bounding box center [784, 194] width 1267 height 37
drag, startPoint x: 577, startPoint y: 213, endPoint x: 567, endPoint y: 218, distance: 11.2
click at [583, 214] on div "All Products 1 Custom Kit with Cost and Subkit Description : test 0 Basic Produ…" at bounding box center [784, 566] width 1317 height 852
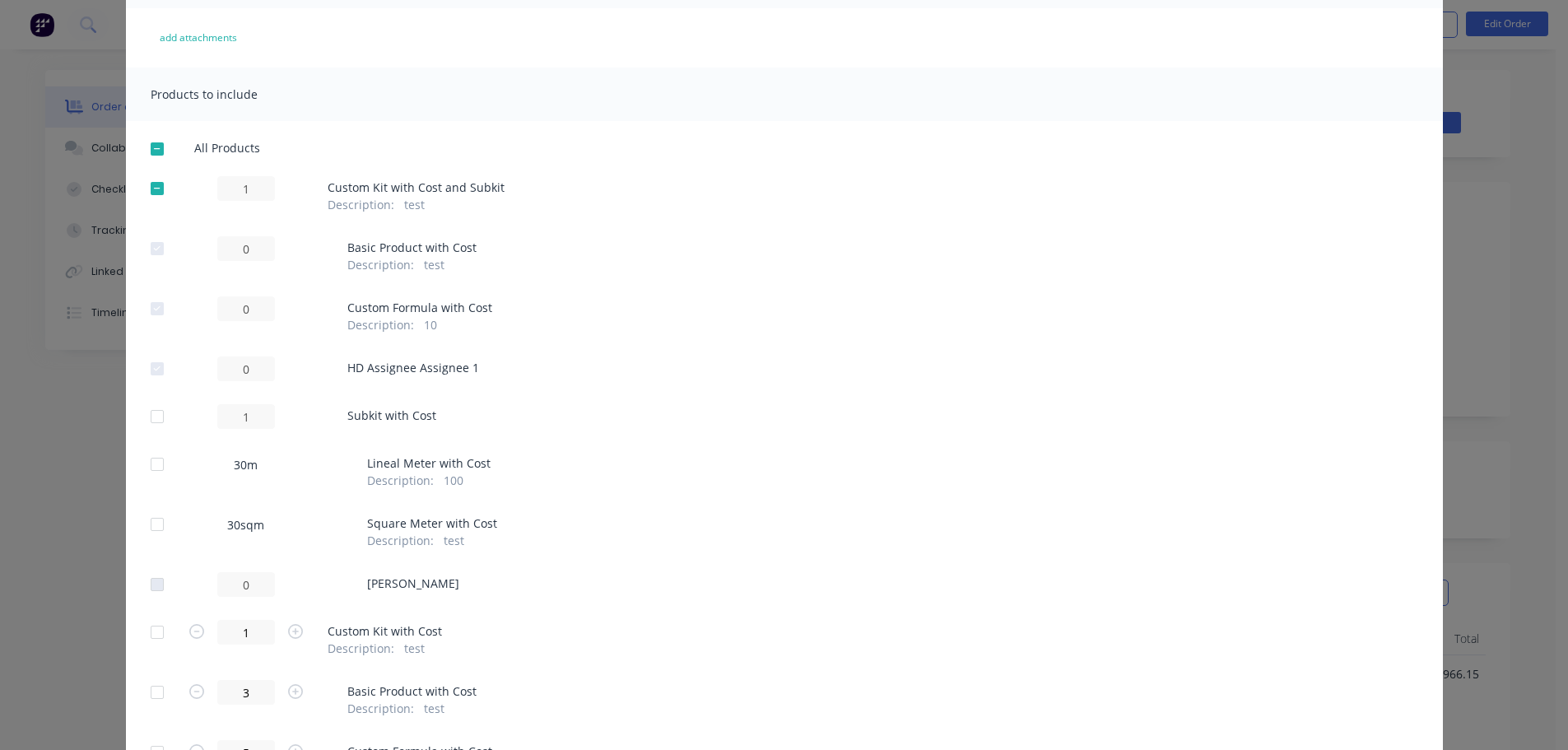
click at [809, 383] on div "All Products 1 Custom Kit with Cost and Subkit Description : test 0 Basic Produ…" at bounding box center [784, 566] width 1317 height 852
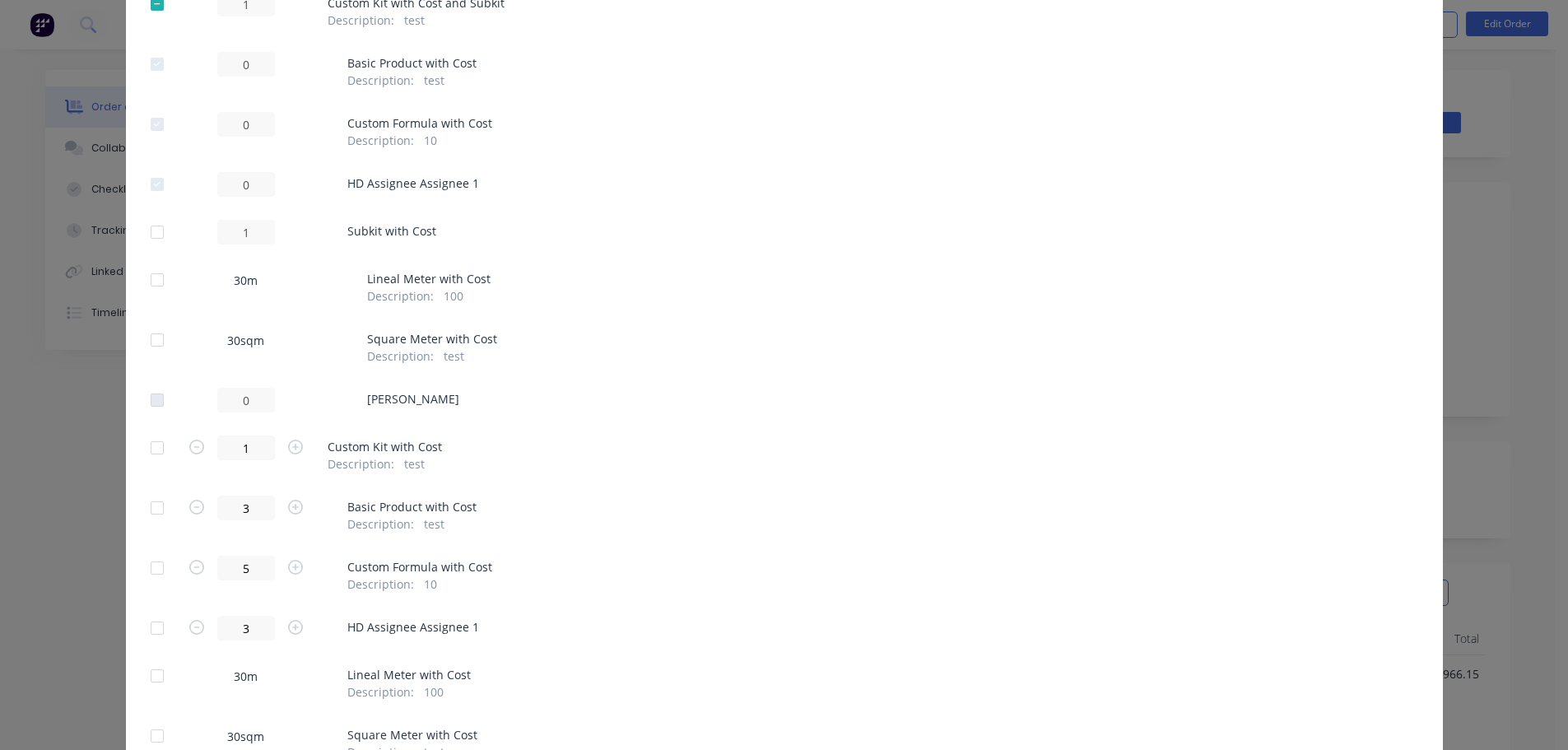
scroll to position [412, 0]
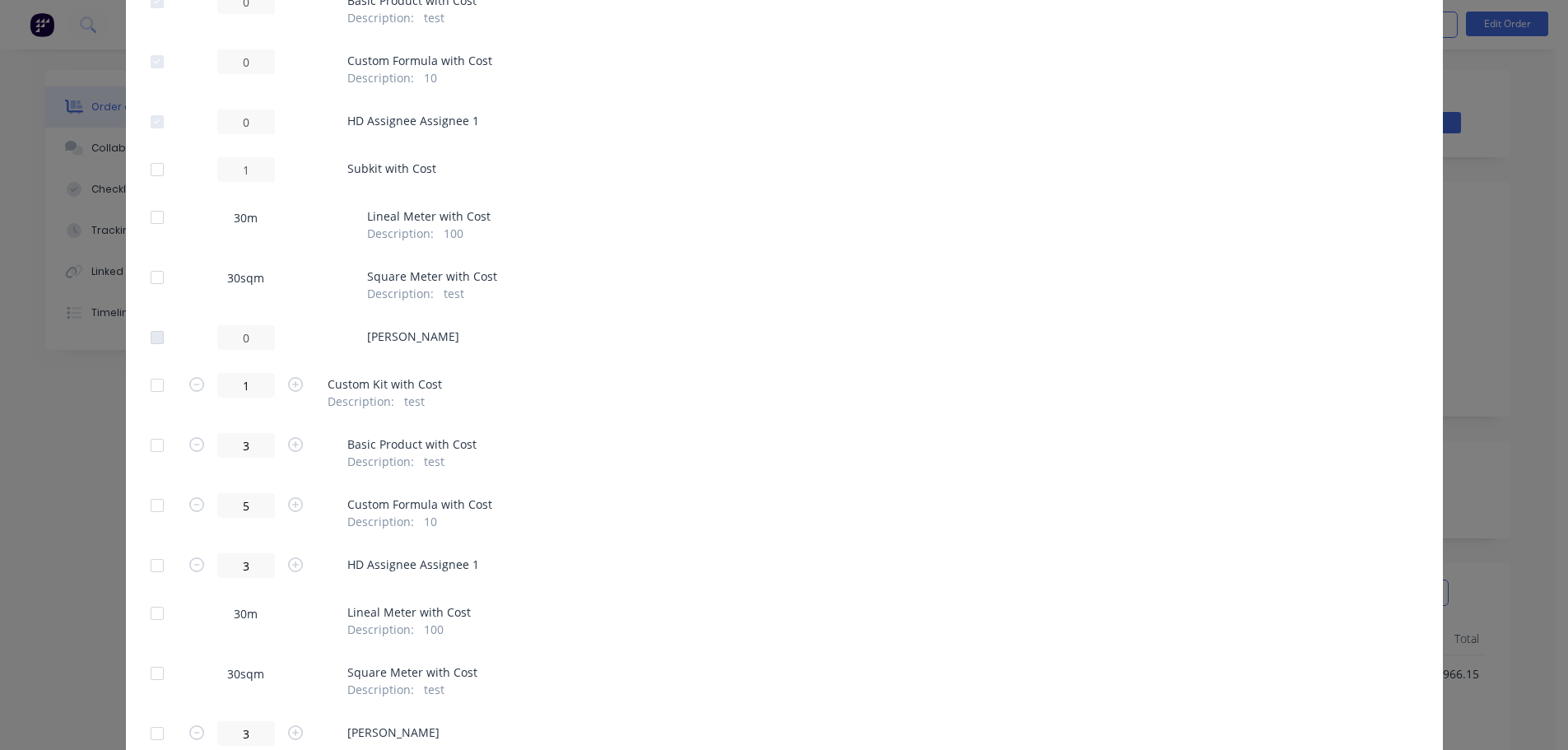
click at [147, 384] on div at bounding box center [157, 385] width 33 height 33
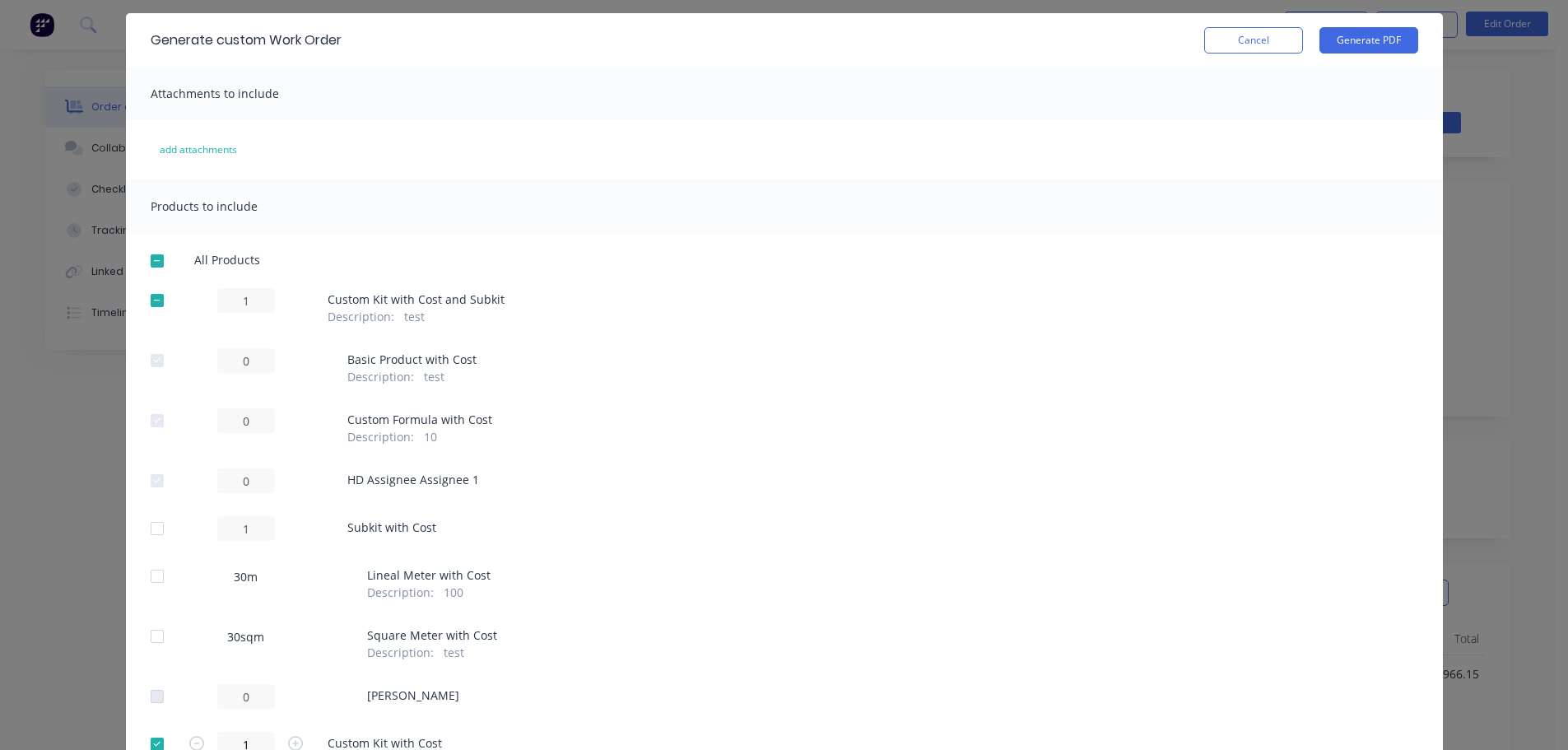
scroll to position [82, 0]
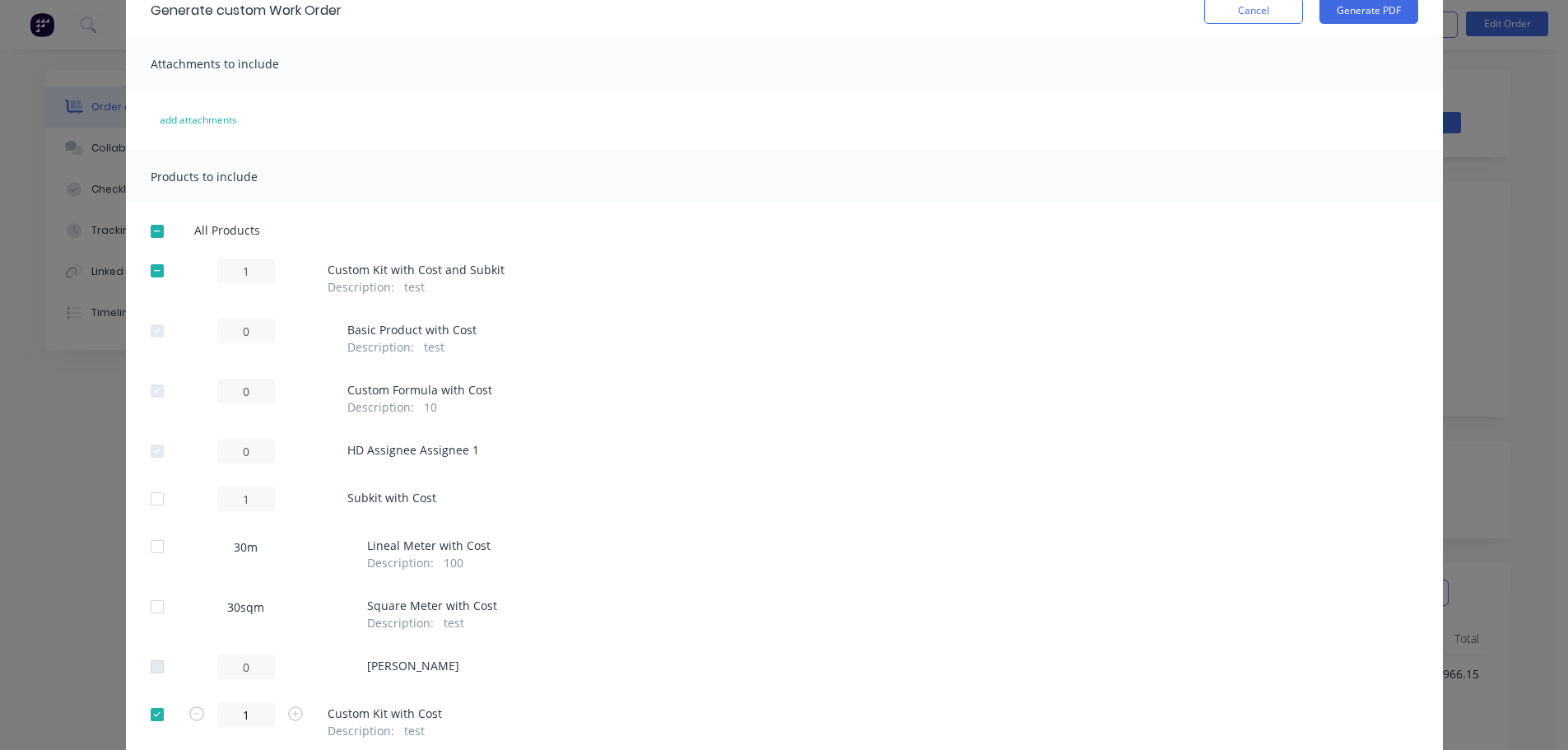
click at [151, 715] on div at bounding box center [157, 714] width 33 height 33
drag, startPoint x: 148, startPoint y: 264, endPoint x: 153, endPoint y: 285, distance: 21.6
click at [148, 265] on div at bounding box center [157, 271] width 33 height 33
click at [147, 269] on div at bounding box center [157, 271] width 33 height 33
click at [142, 542] on div at bounding box center [157, 547] width 33 height 33
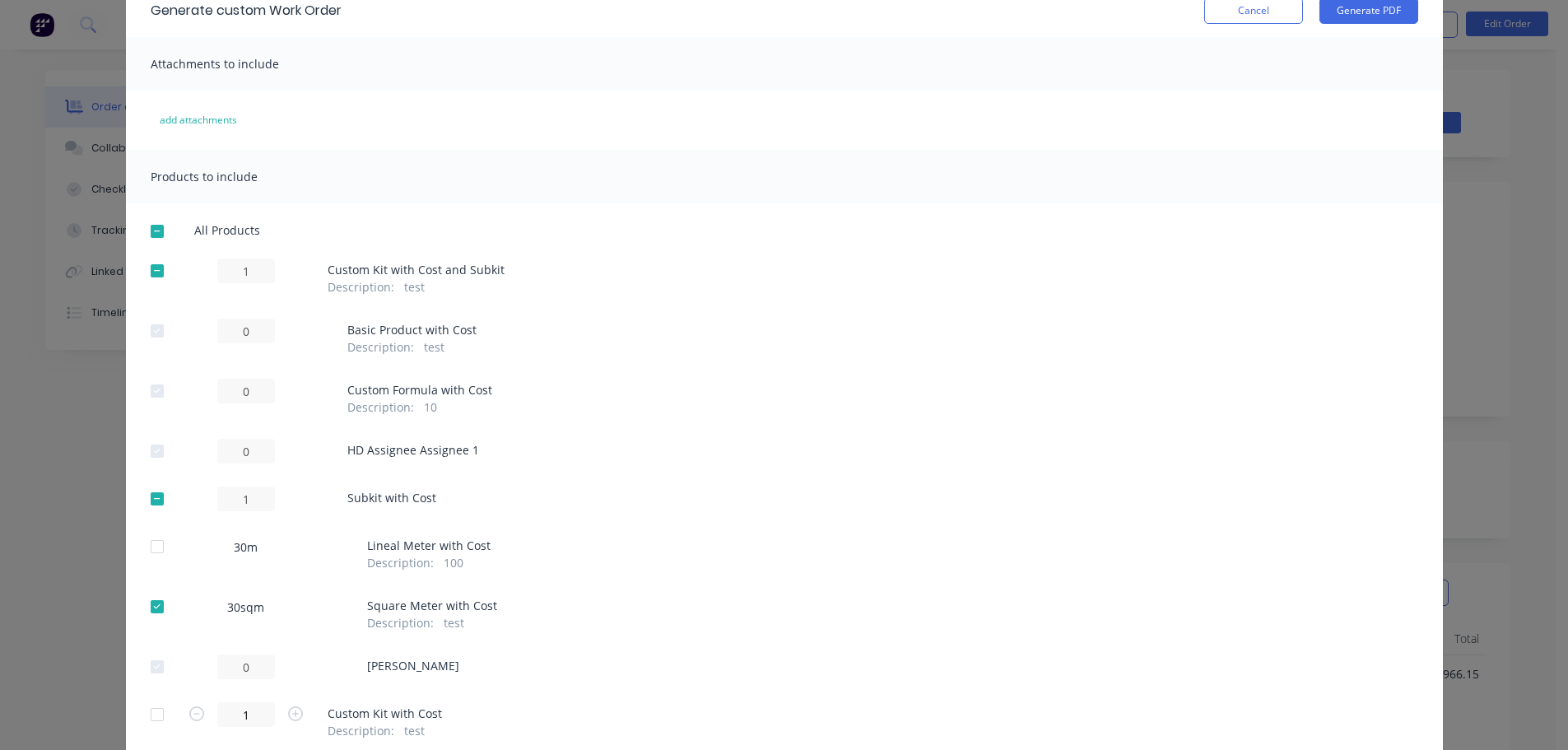
click at [157, 602] on div at bounding box center [157, 607] width 33 height 33
click at [153, 501] on div at bounding box center [157, 499] width 33 height 33
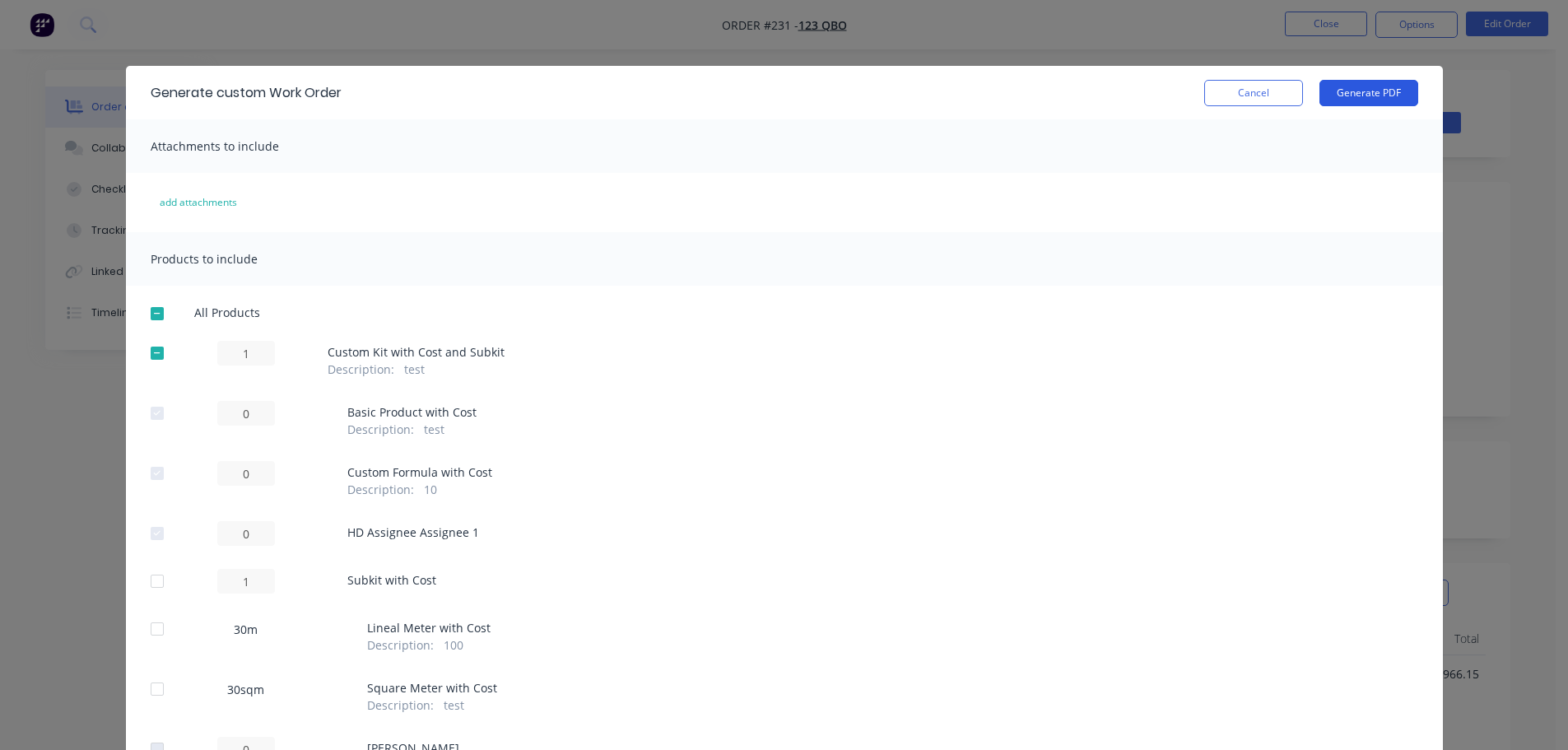
click at [1374, 93] on button "Generate PDF" at bounding box center [1368, 93] width 99 height 26
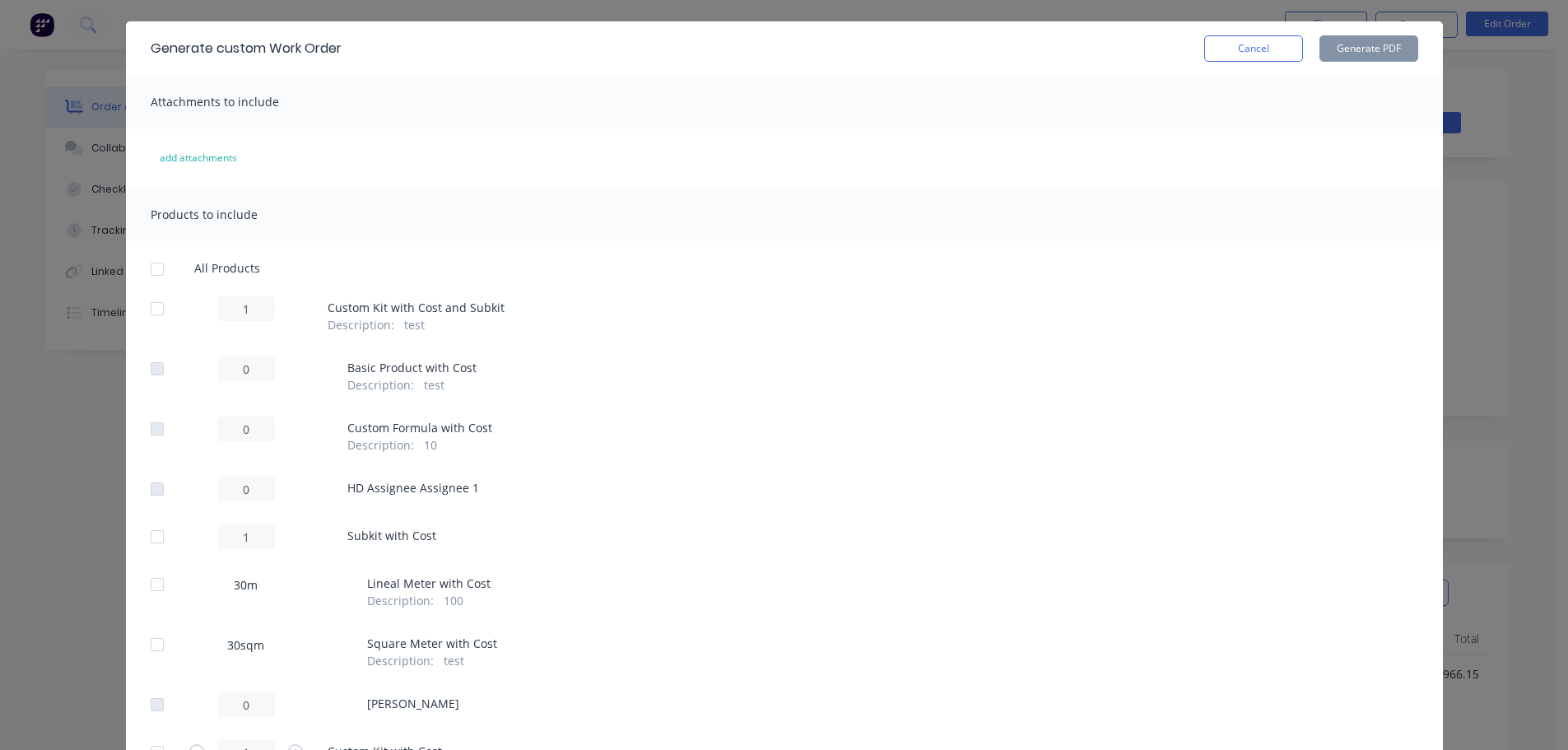
scroll to position [82, 0]
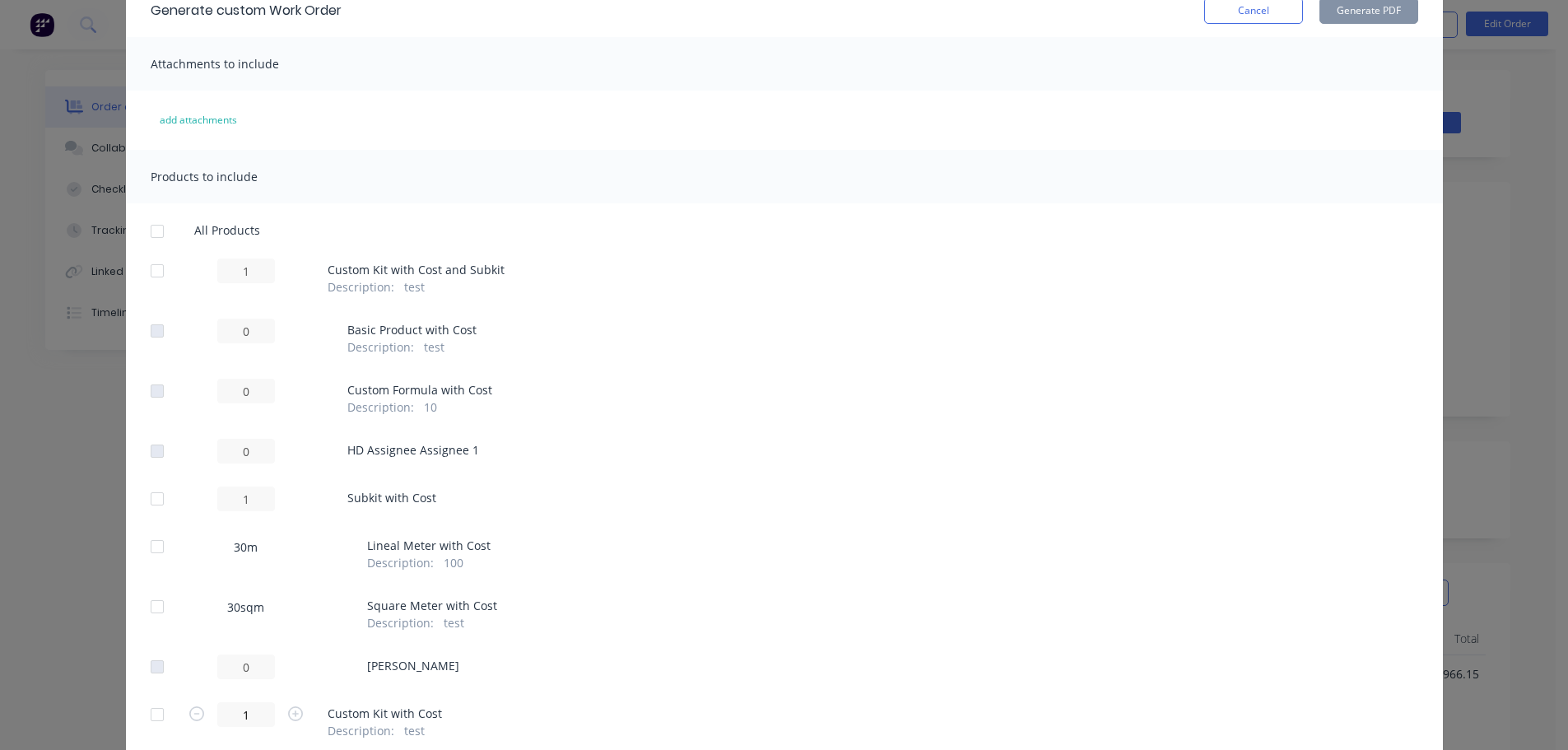
click at [147, 266] on div at bounding box center [157, 271] width 33 height 33
click at [152, 494] on div at bounding box center [157, 499] width 33 height 33
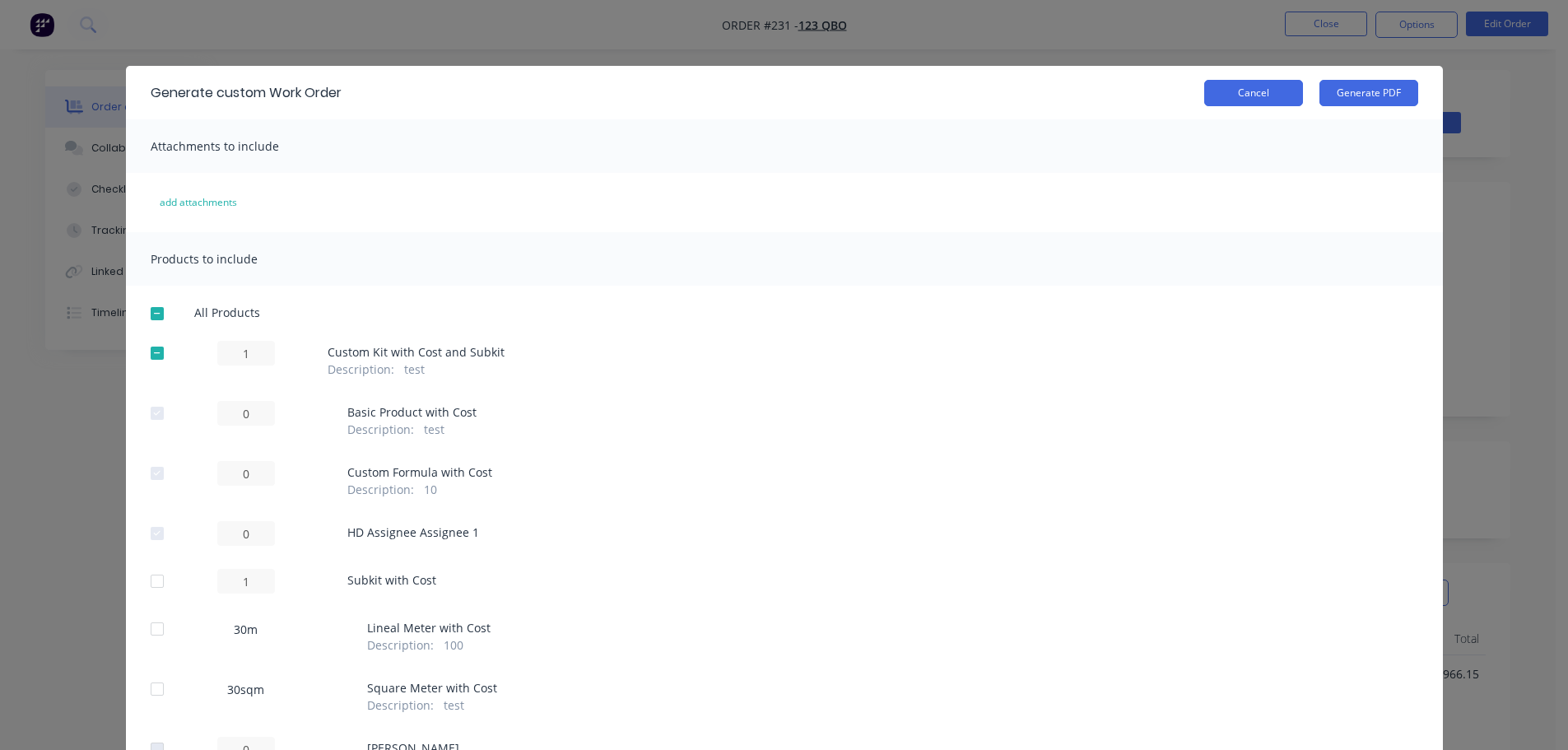
click at [1255, 86] on button "Cancel" at bounding box center [1253, 93] width 99 height 26
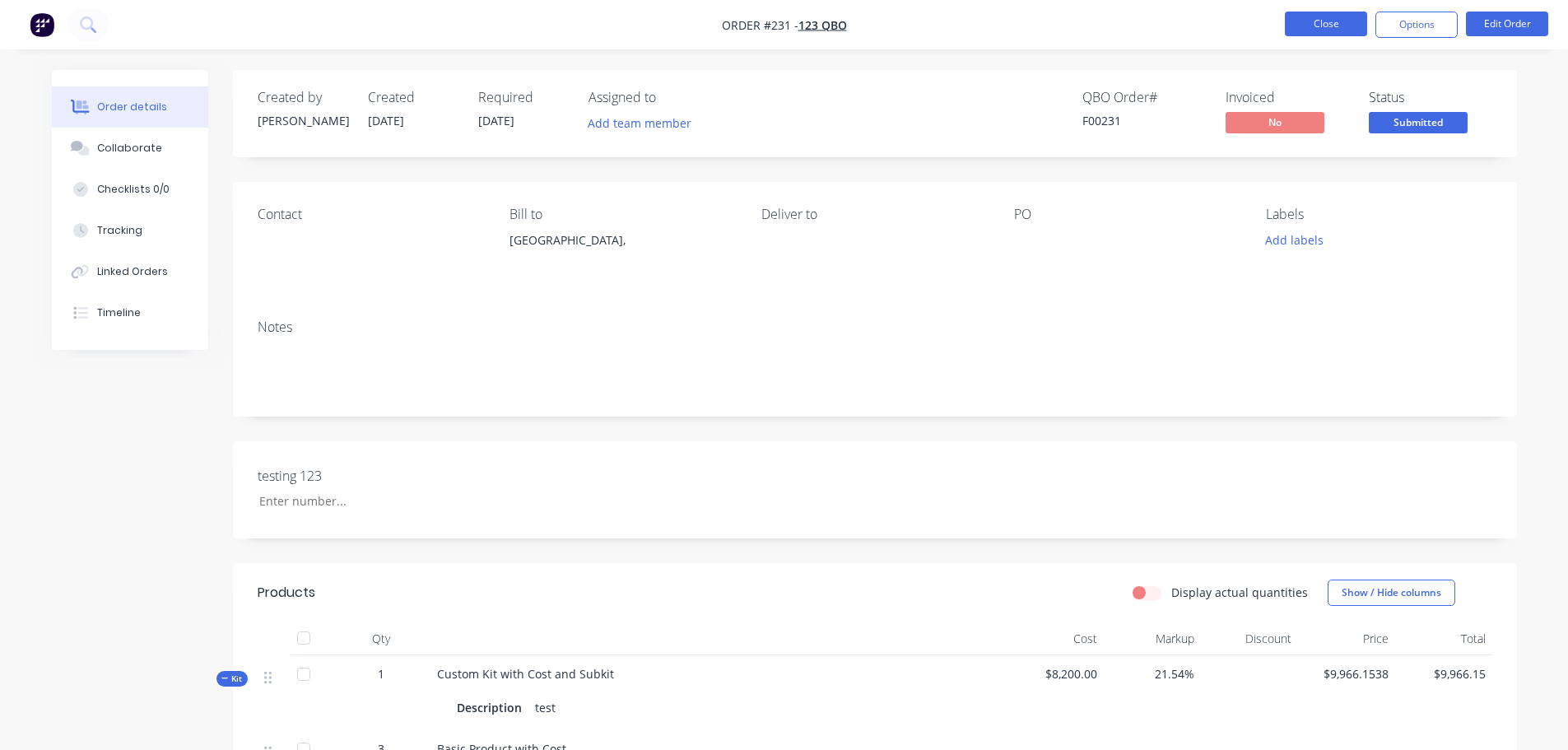
click at [1318, 31] on button "Close" at bounding box center [1326, 24] width 82 height 24
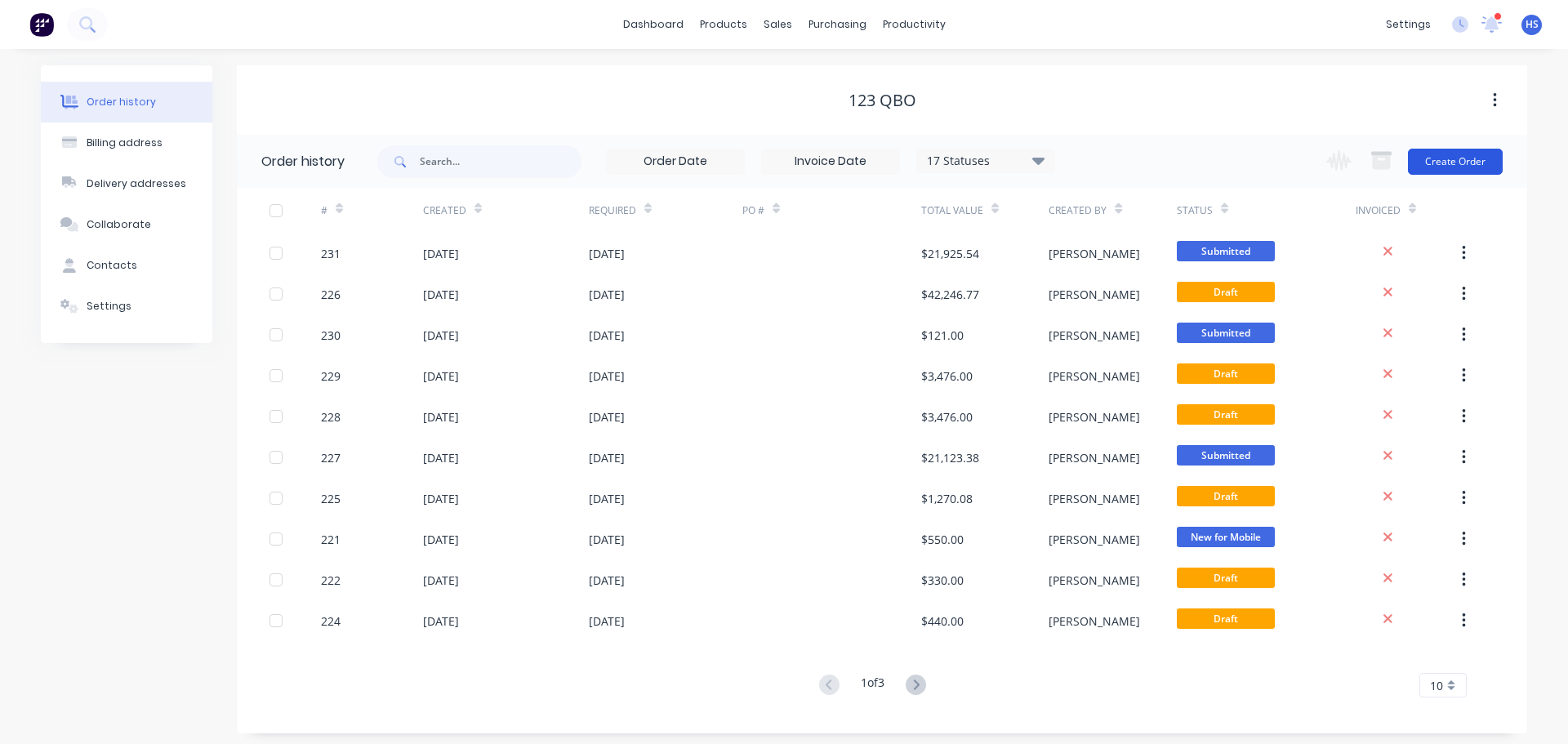
click at [1481, 163] on button "Create Order" at bounding box center [1455, 162] width 94 height 26
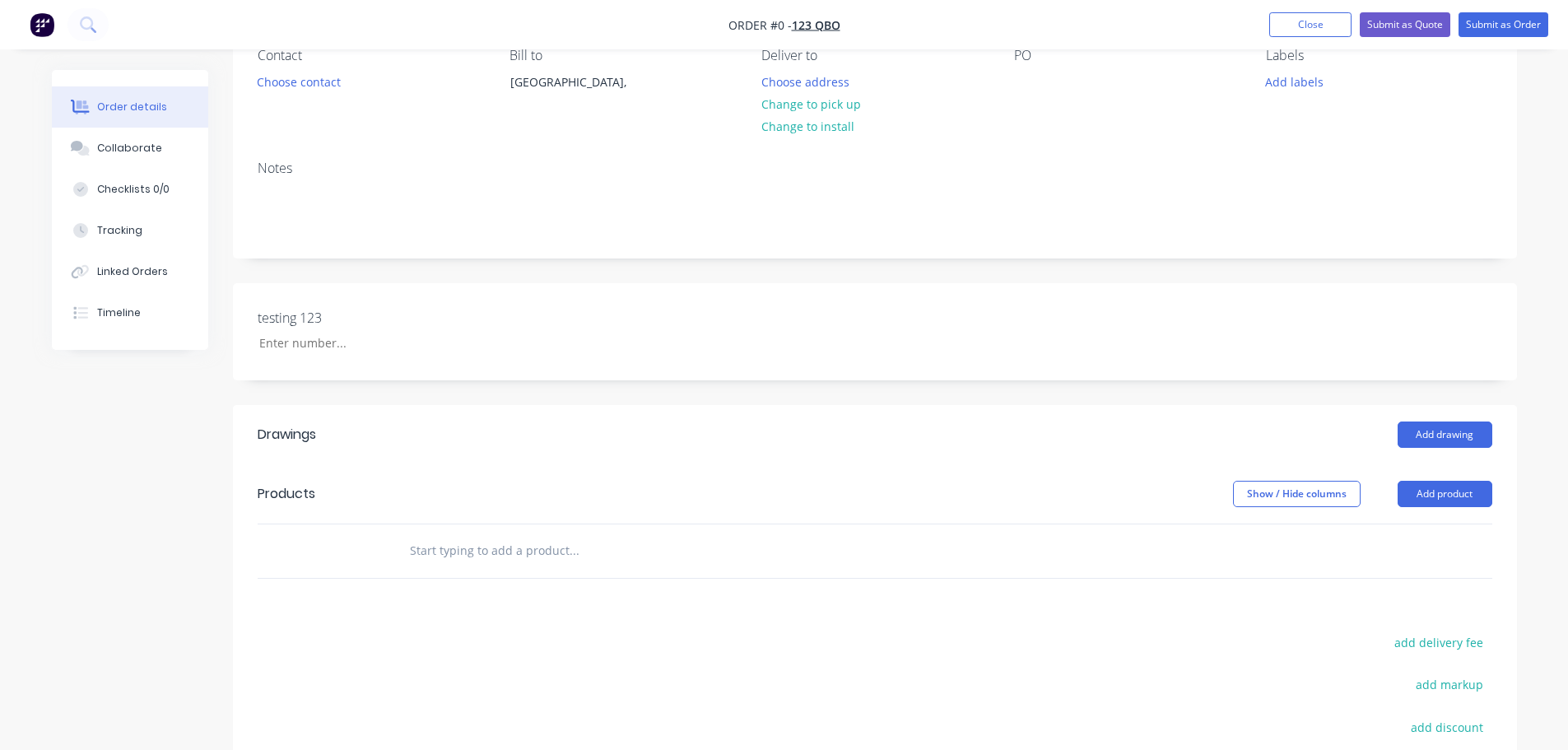
scroll to position [165, 0]
click at [1433, 490] on button "Add product" at bounding box center [1444, 488] width 95 height 26
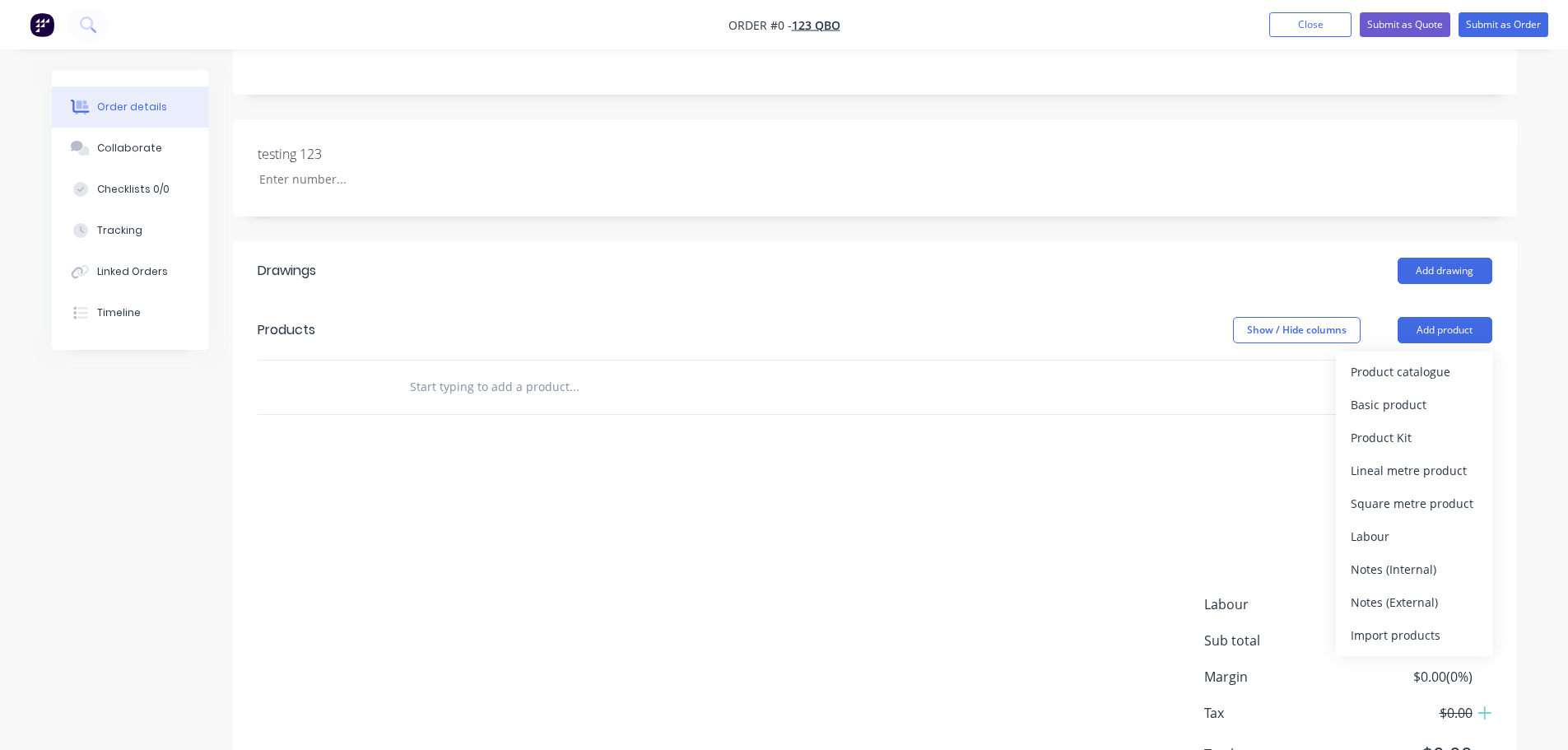
scroll to position [408, 0]
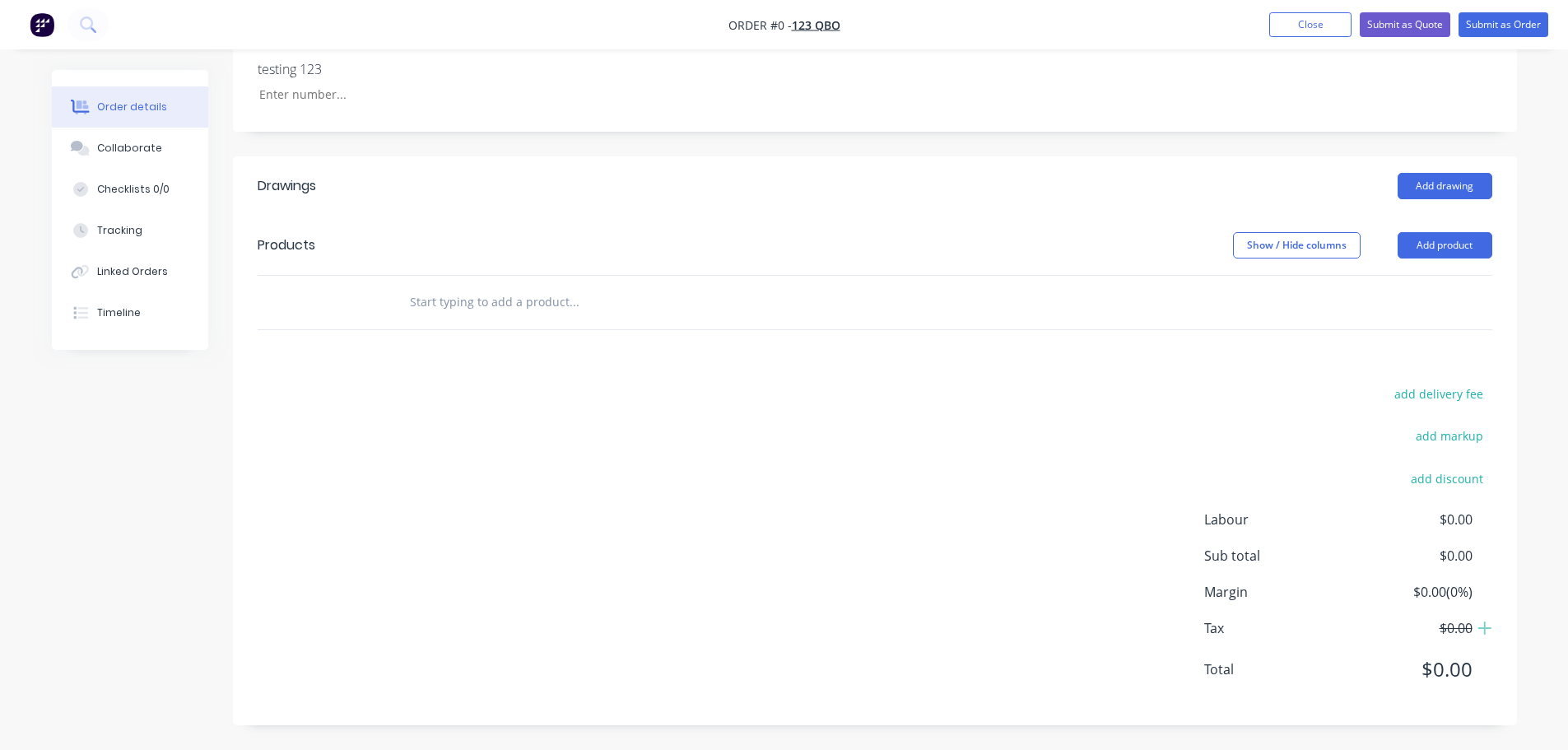
click at [1206, 536] on div "Labour $0.00 Sub total $0.00 Margin $0.00 ( 0 %) Tax $0.00 Total $0.00" at bounding box center [1348, 604] width 288 height 191
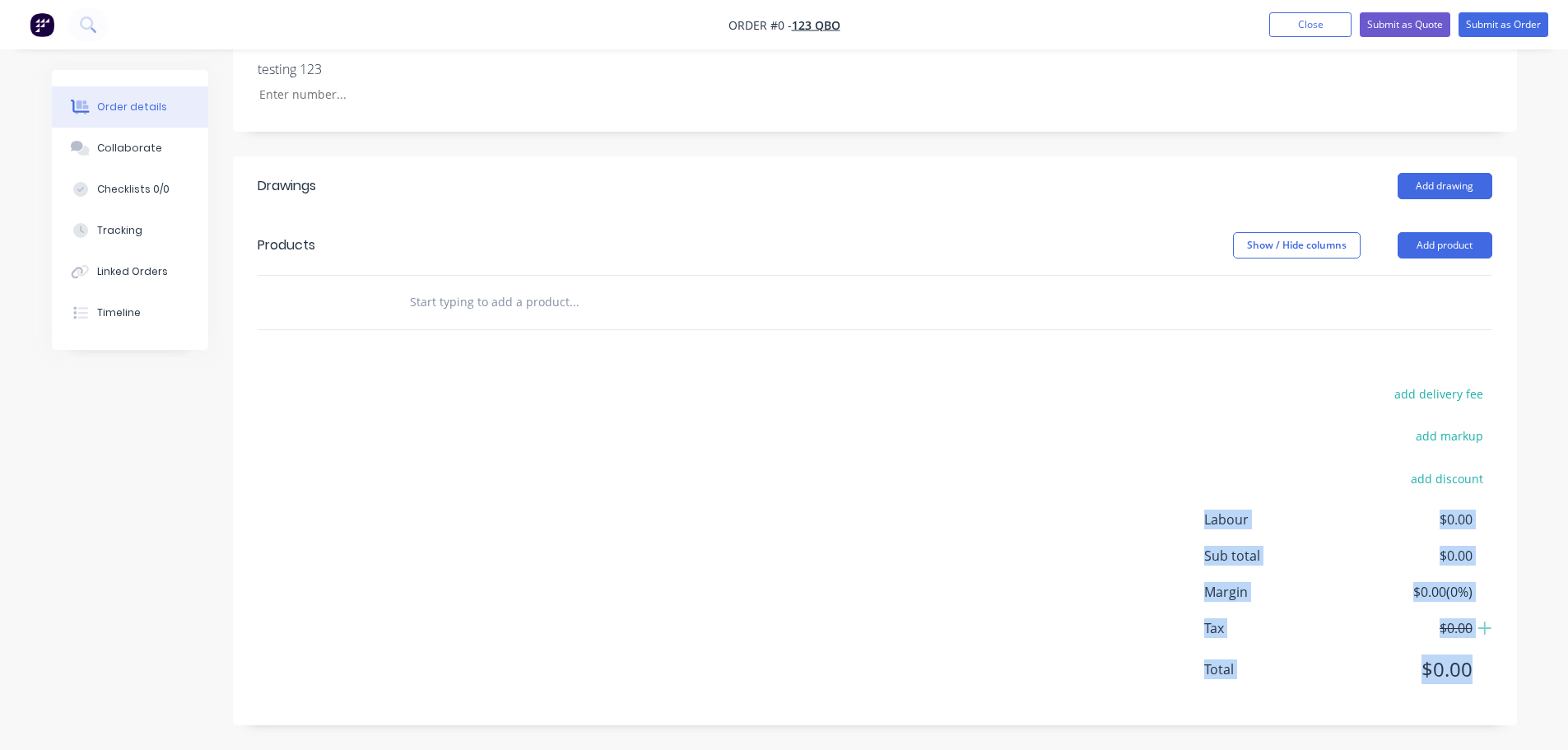
drag, startPoint x: 1187, startPoint y: 512, endPoint x: 1492, endPoint y: 677, distance: 346.8
click at [1492, 677] on div "add delivery fee add markup add discount Labour $0.00 Sub total $0.00 Margin $0…" at bounding box center [875, 542] width 1284 height 317
click at [1203, 627] on div "add delivery fee add markup add discount Labour $0.00 Sub total $0.00 Margin $0…" at bounding box center [874, 542] width 1234 height 317
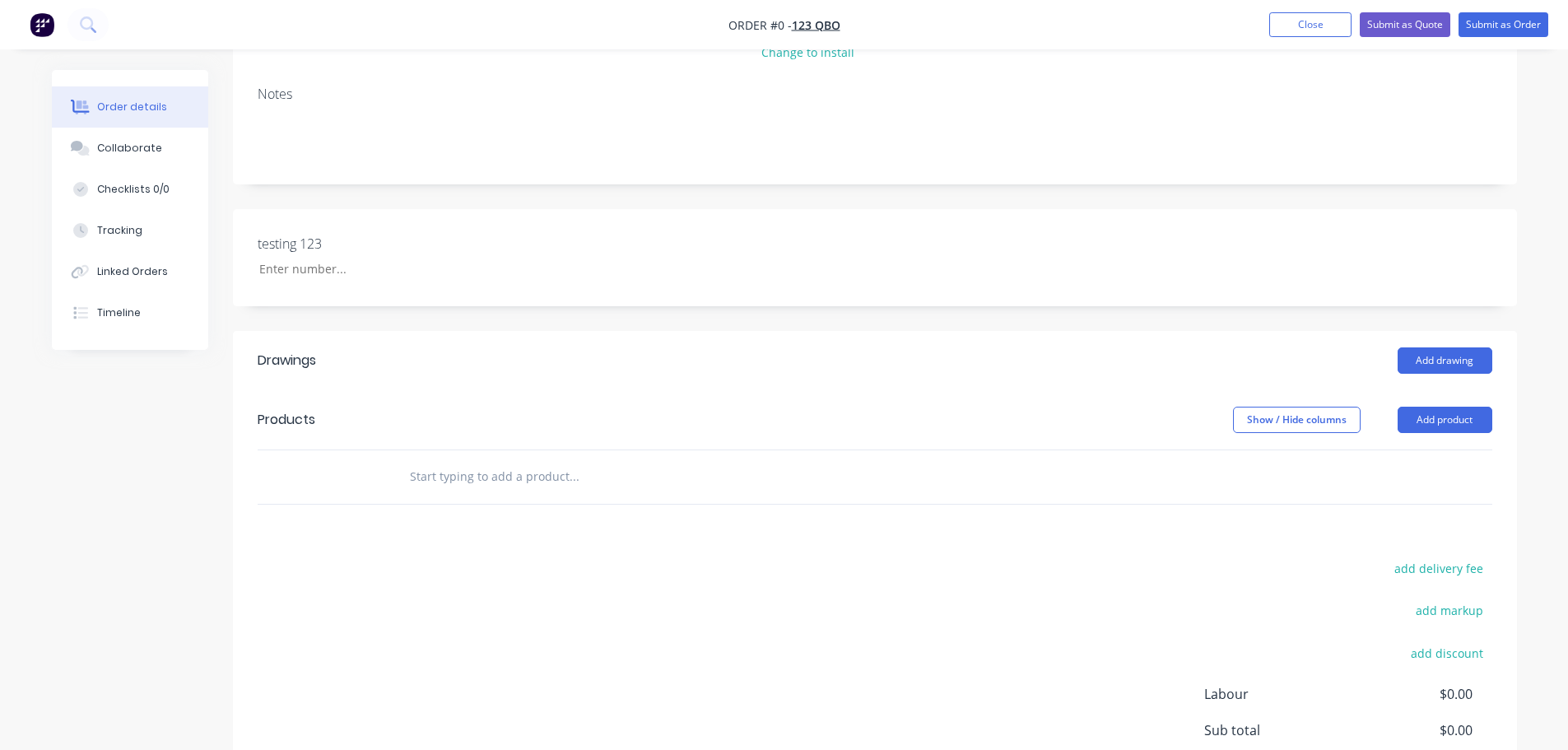
scroll to position [0, 0]
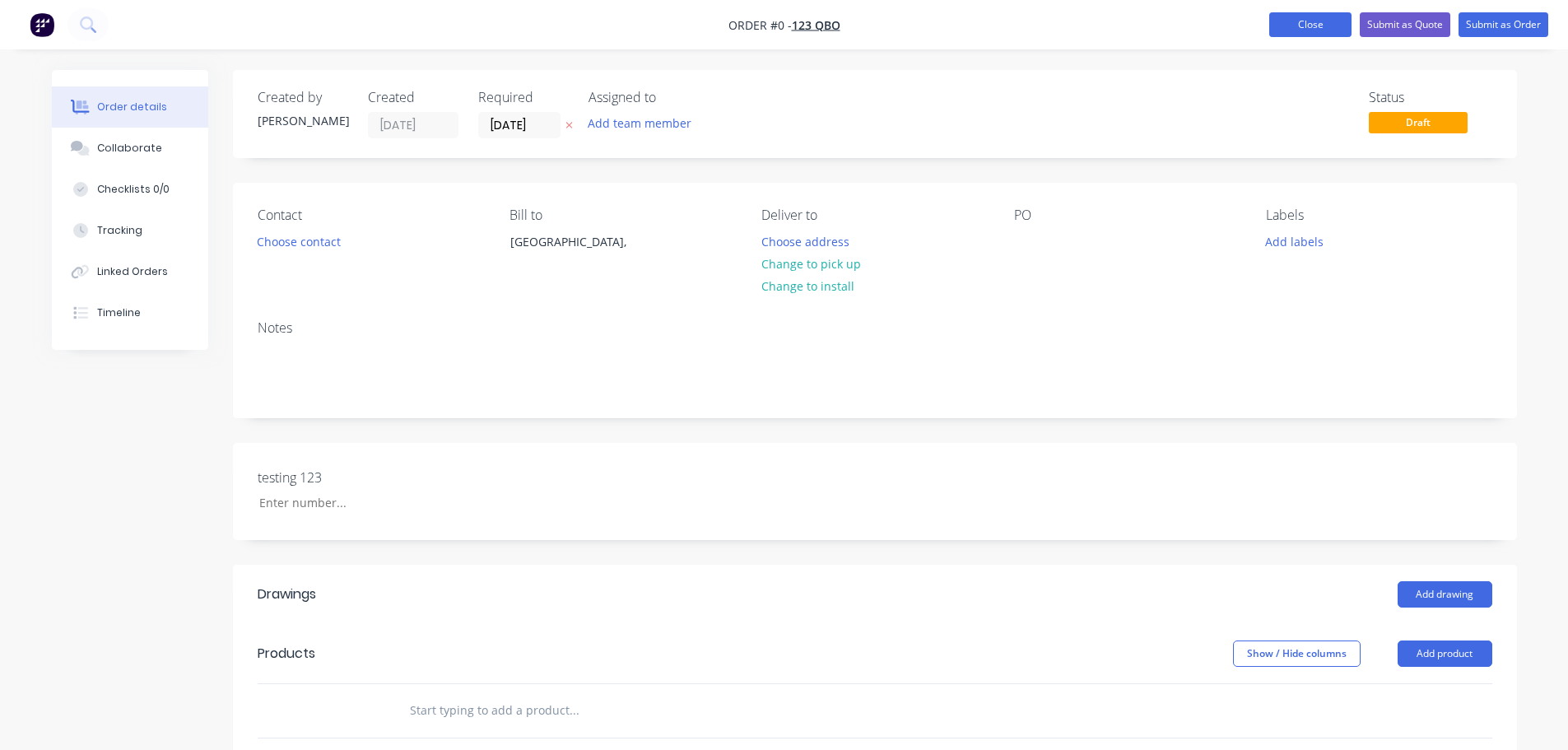
click at [1322, 24] on button "Close" at bounding box center [1310, 24] width 82 height 24
